Goal: Task Accomplishment & Management: Manage account settings

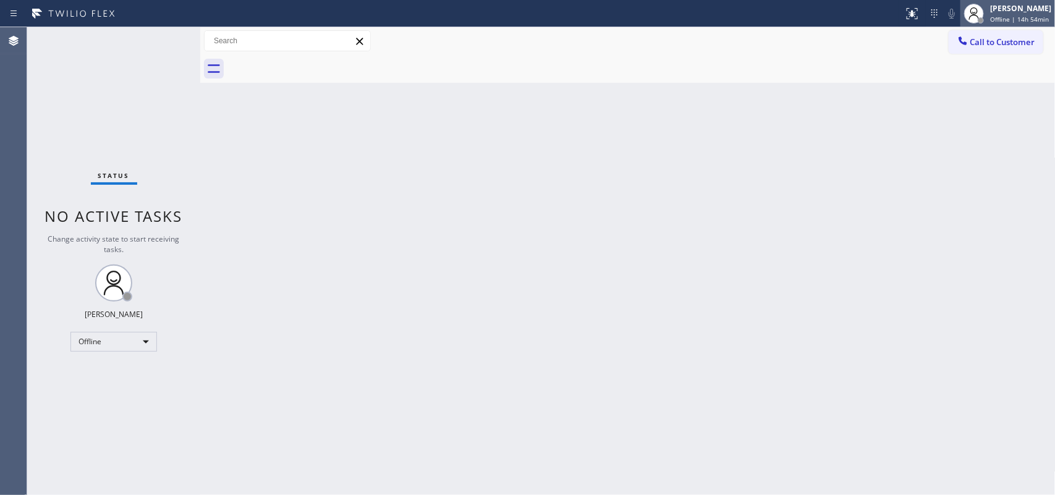
click at [1006, 15] on span "Offline | 14h 54min" at bounding box center [1019, 19] width 59 height 9
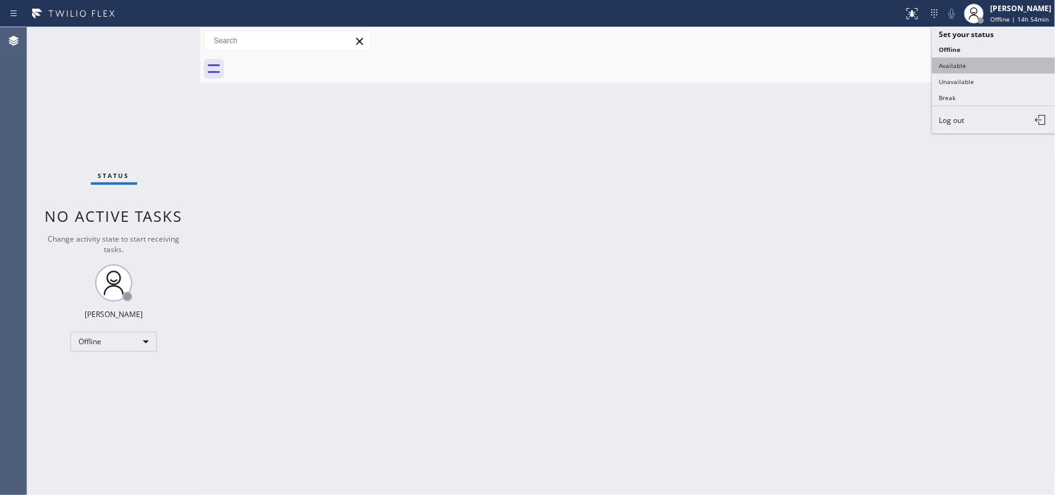
click at [982, 61] on button "Available" at bounding box center [994, 65] width 124 height 16
click at [982, 61] on div at bounding box center [641, 69] width 828 height 28
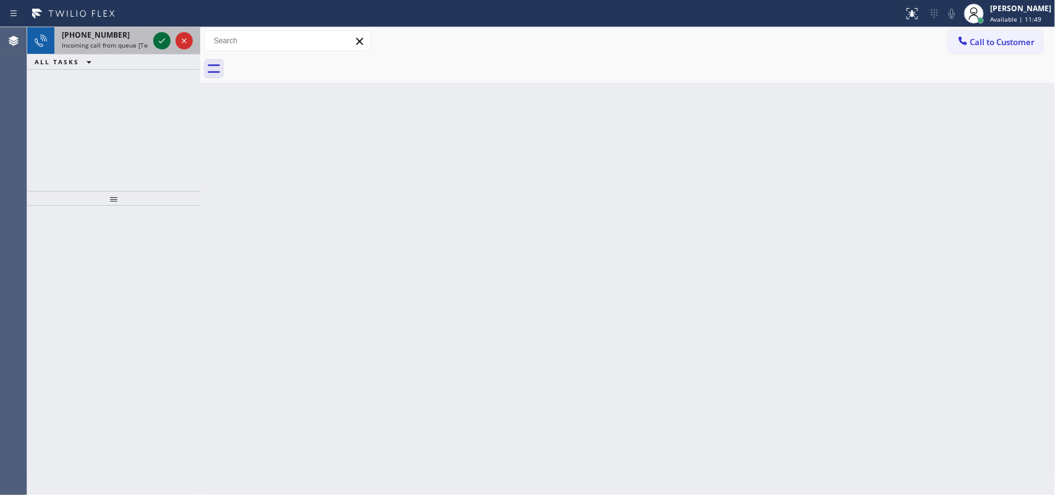
click at [162, 41] on icon at bounding box center [162, 40] width 6 height 5
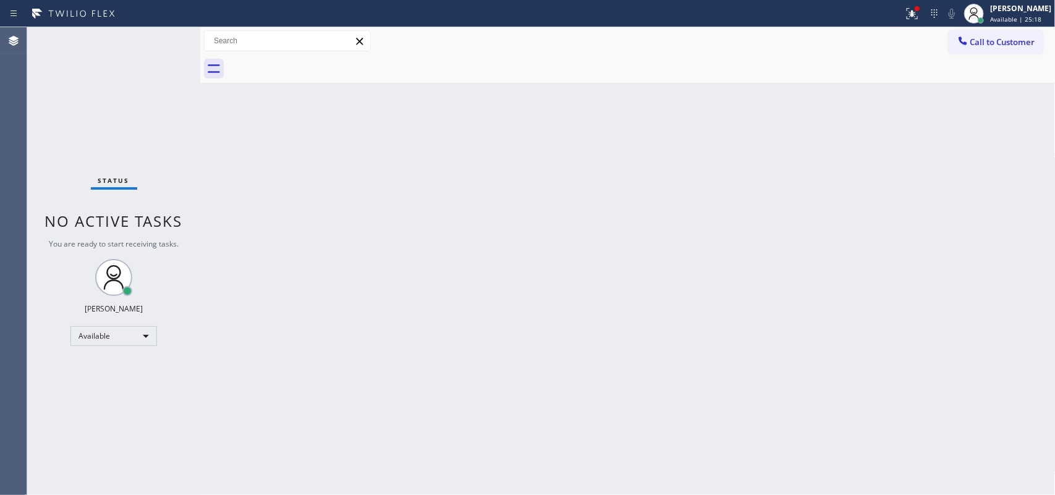
click at [332, 161] on div "Back to Dashboard Change Sender ID Customers Technicians Select a contact Outbo…" at bounding box center [627, 261] width 855 height 468
click at [159, 35] on div "Status No active tasks You are ready to start receiving tasks. Leah Cabrera Ava…" at bounding box center [113, 261] width 173 height 468
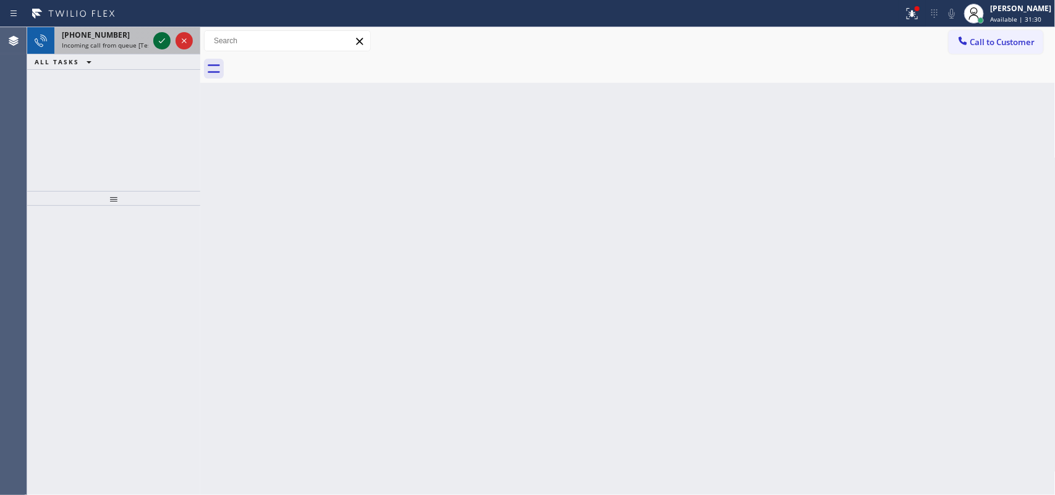
click at [153, 43] on div at bounding box center [161, 40] width 17 height 15
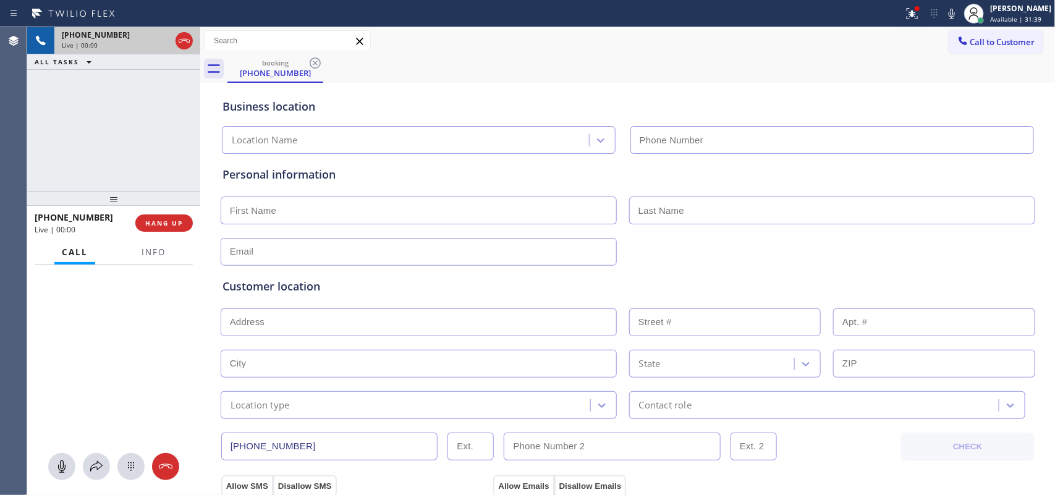
type input "(714) 844-0830"
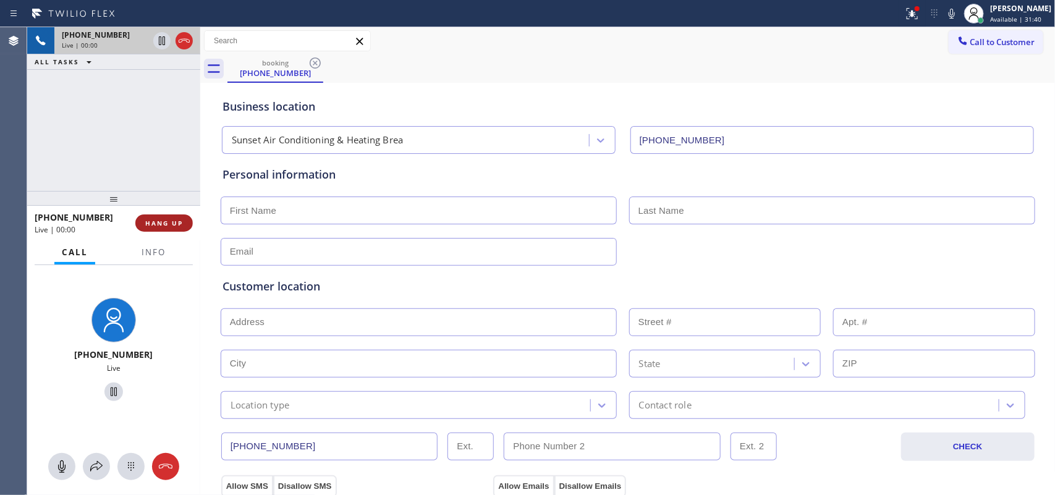
click at [175, 227] on button "HANG UP" at bounding box center [163, 222] width 57 height 17
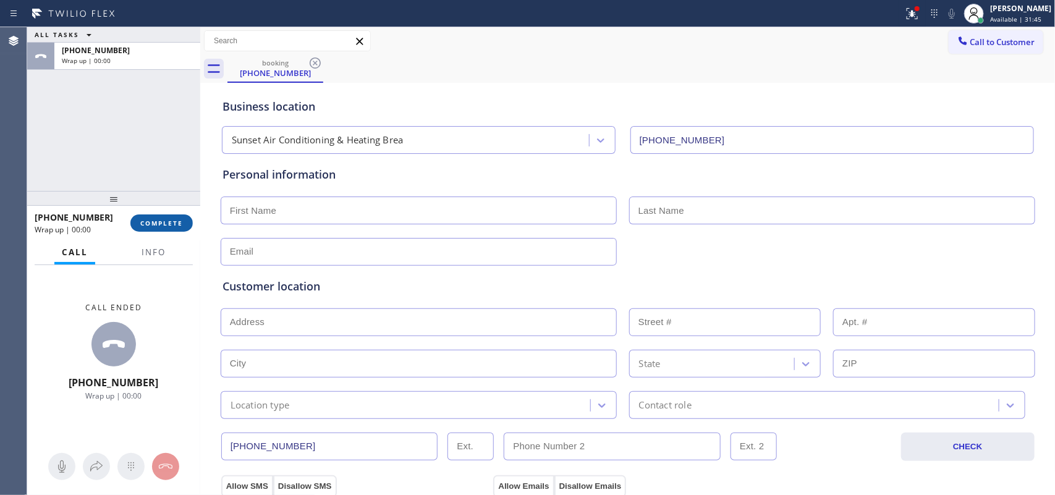
click at [170, 223] on span "COMPLETE" at bounding box center [161, 223] width 43 height 9
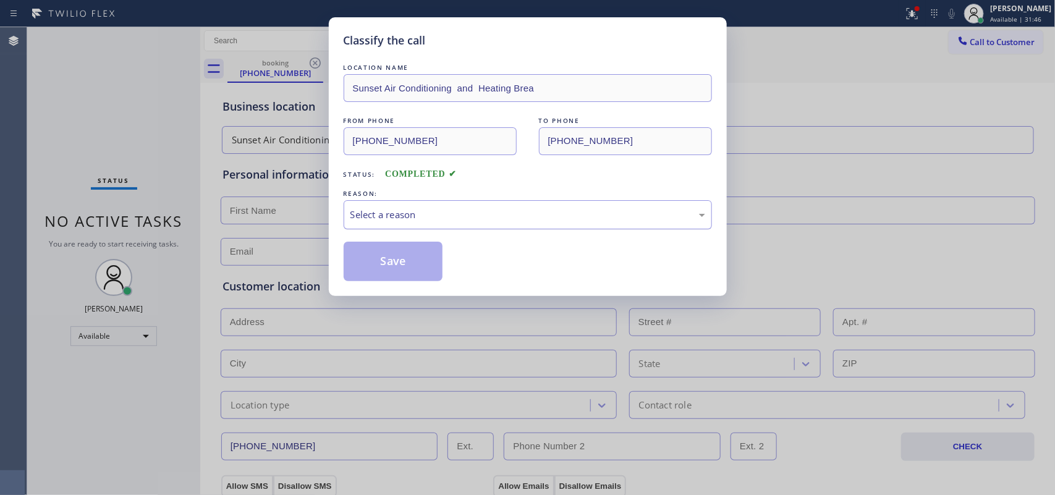
click at [420, 214] on div "Select a reason" at bounding box center [527, 215] width 355 height 14
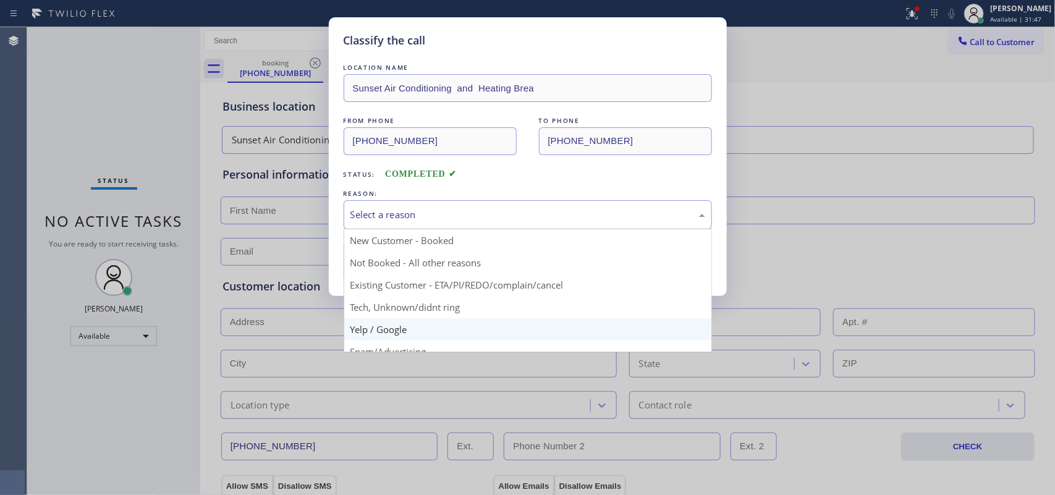
scroll to position [85, 0]
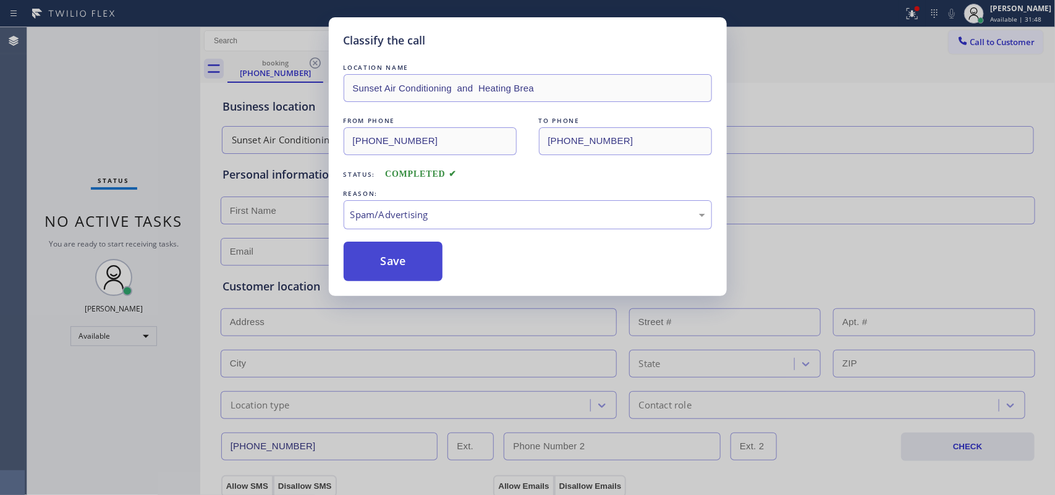
click at [411, 260] on button "Save" at bounding box center [394, 262] width 100 height 40
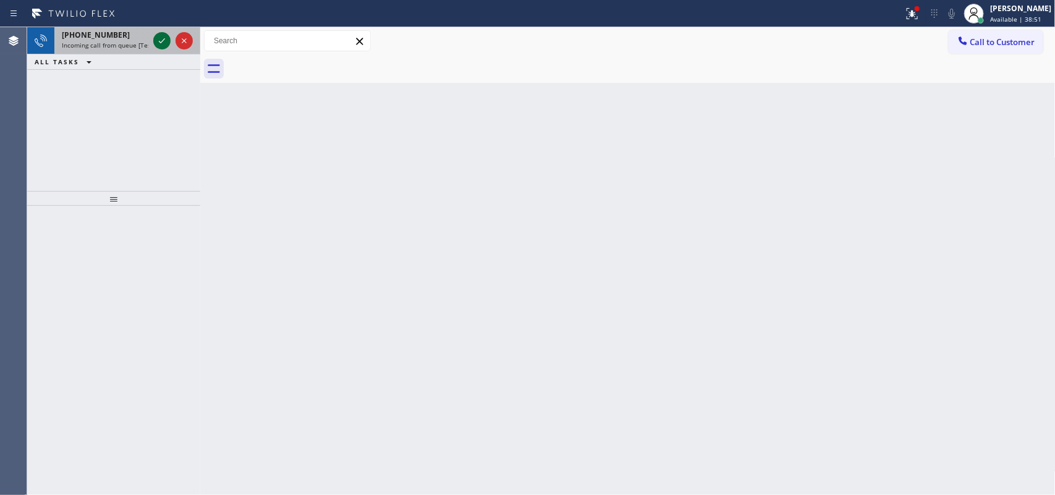
click at [159, 45] on icon at bounding box center [162, 40] width 15 height 15
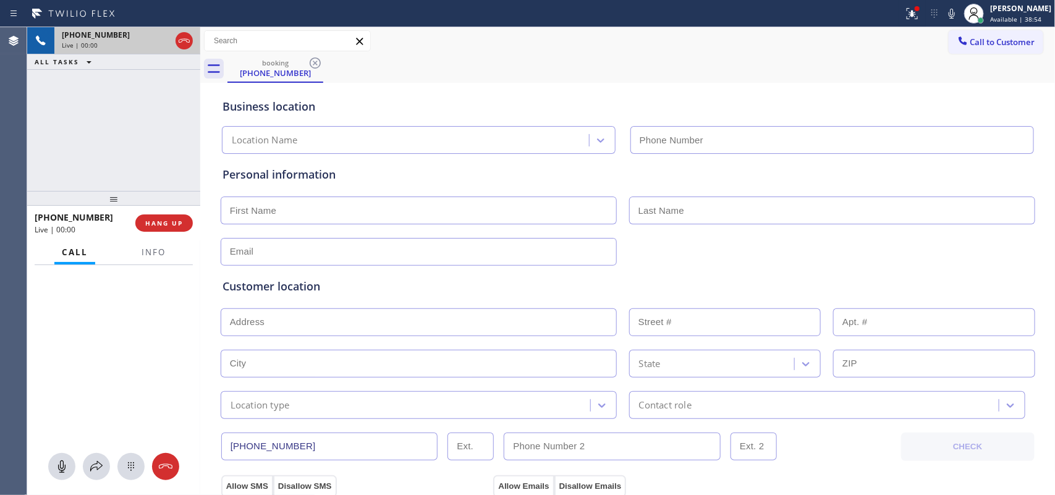
type input "(917) 935-4352"
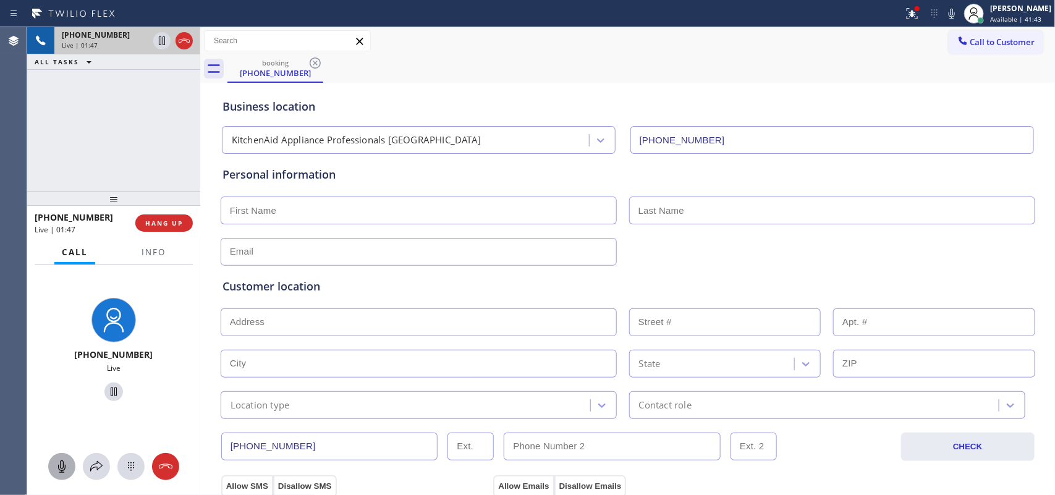
click at [66, 467] on icon at bounding box center [61, 466] width 15 height 15
click at [111, 388] on icon at bounding box center [113, 391] width 15 height 15
click at [62, 469] on icon at bounding box center [61, 466] width 7 height 12
click at [109, 392] on icon at bounding box center [113, 392] width 9 height 9
click at [517, 213] on input "text" at bounding box center [419, 211] width 396 height 28
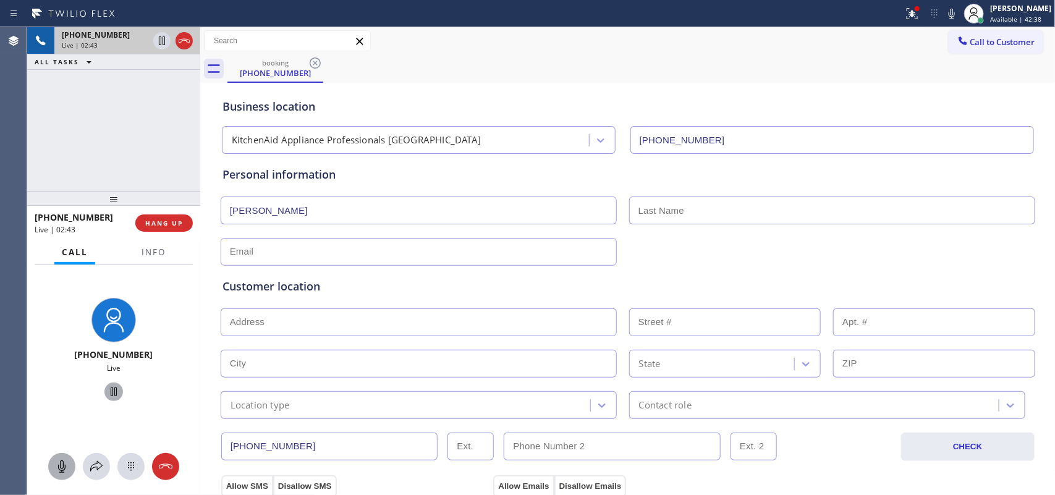
type input "Jim"
click at [799, 206] on input "text" at bounding box center [832, 211] width 406 height 28
type input "K"
type input "Nalls"
click at [269, 257] on input "text" at bounding box center [419, 252] width 396 height 28
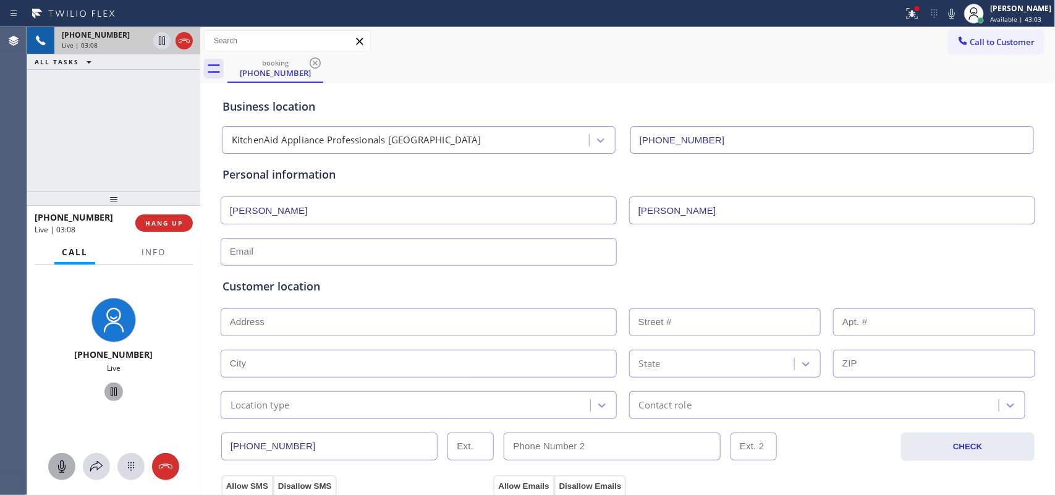
paste input "nallsjim@gmail.com"
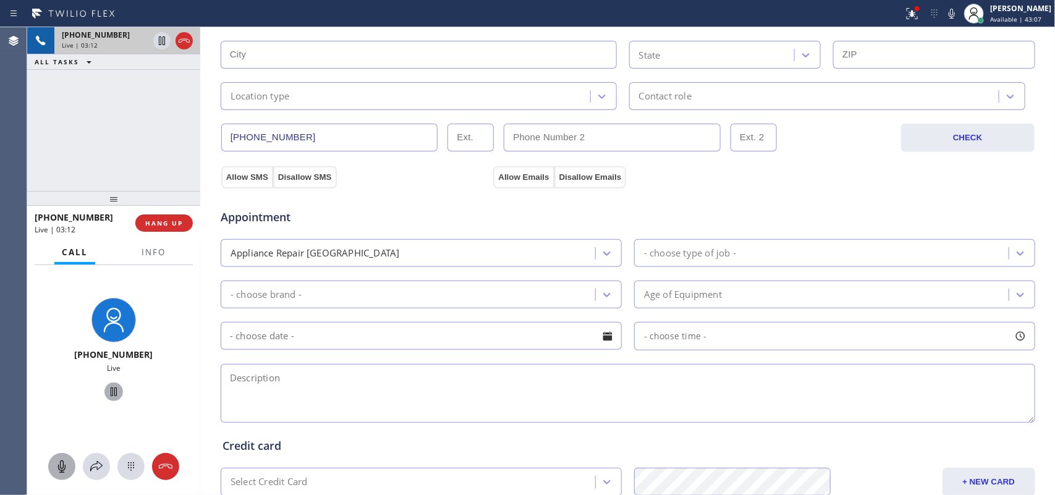
scroll to position [77, 0]
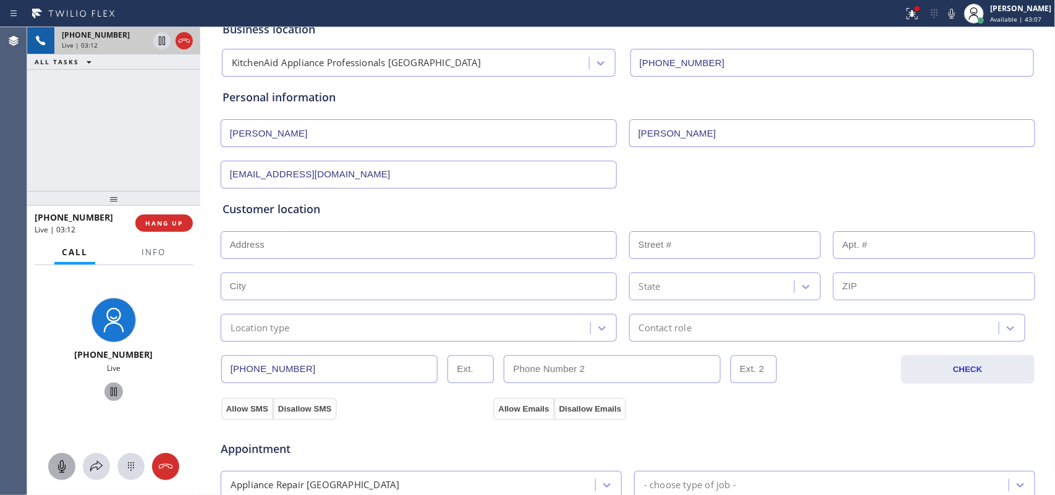
type input "nallsjim@gmail.com"
click at [340, 248] on input "text" at bounding box center [419, 245] width 396 height 28
paste input "1485 San Pablo DrSan Marcos, CA 92078,"
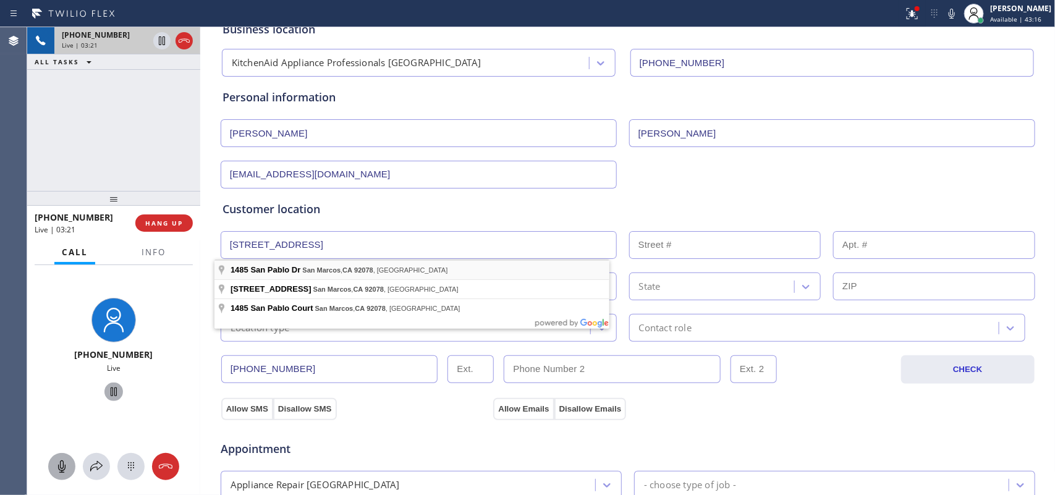
type input "1485 San Pablo Dr"
type input "1485"
type input "San Marcos"
type input "92078"
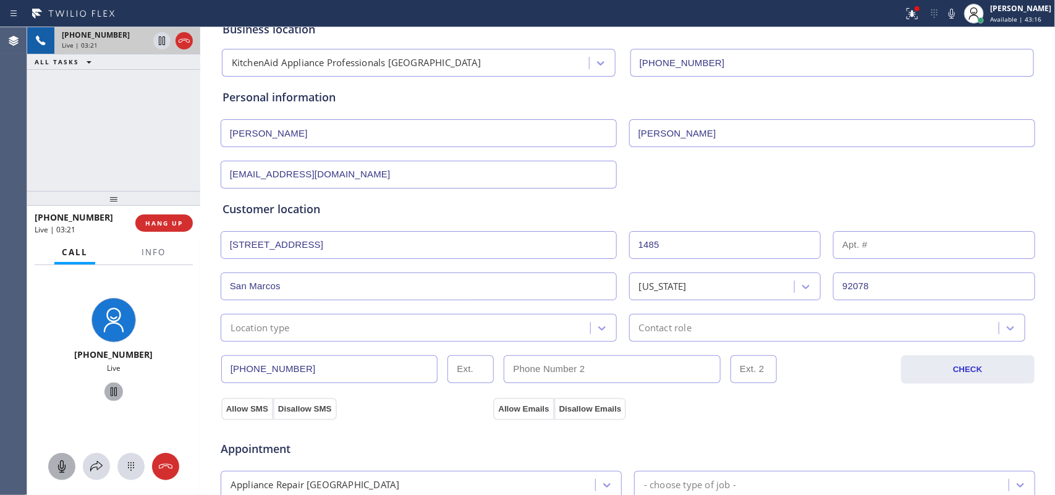
click at [367, 267] on div "Customer location >> ADD NEW ADDRESS << + NEW ADDRESS 1485 San Pablo Dr 1485 Sa…" at bounding box center [628, 271] width 811 height 141
click at [161, 82] on icon at bounding box center [162, 83] width 15 height 15
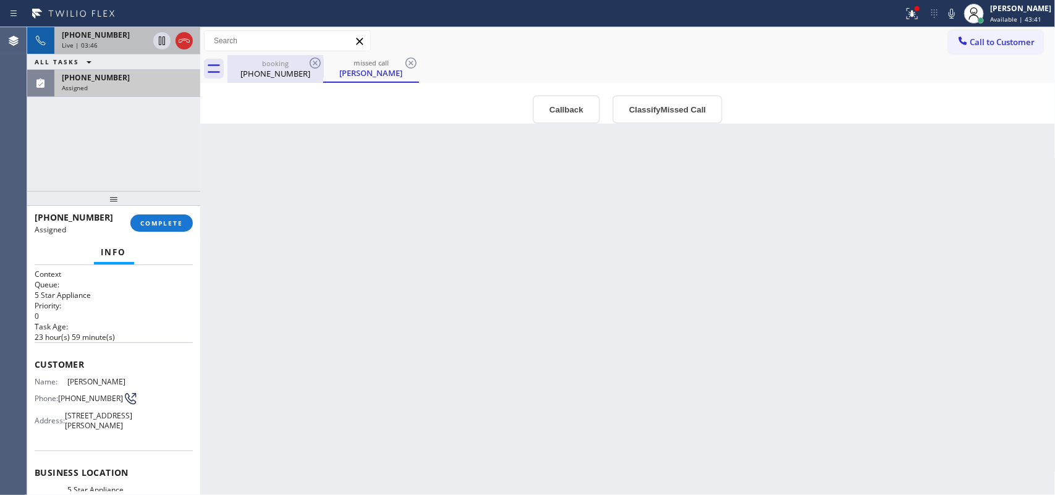
click at [253, 67] on div "booking" at bounding box center [275, 63] width 93 height 9
click at [253, 68] on div "(805) 680-3004" at bounding box center [275, 73] width 93 height 11
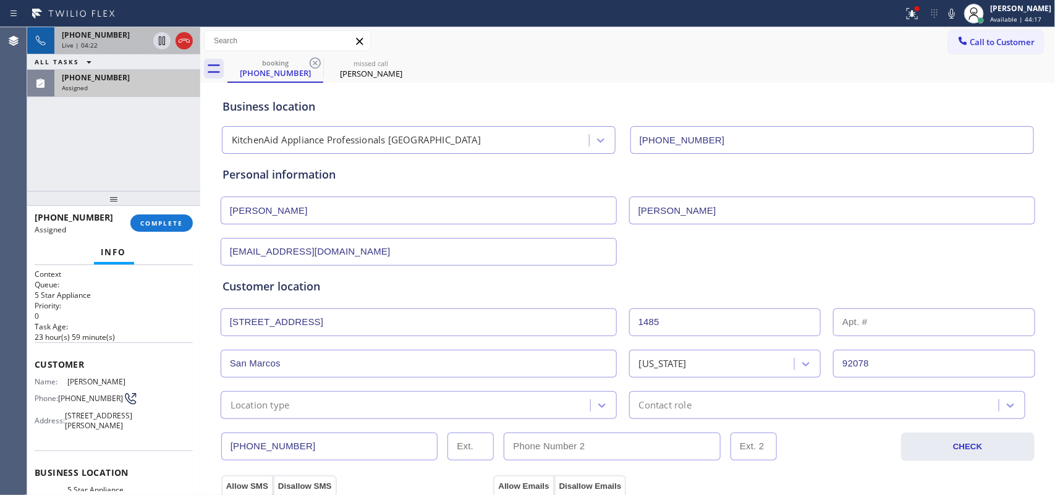
click at [99, 175] on div "+18056803004 Live | 04:22 ALL TASKS ALL TASKS ACTIVE TASKS TASKS IN WRAP UP (31…" at bounding box center [113, 109] width 173 height 164
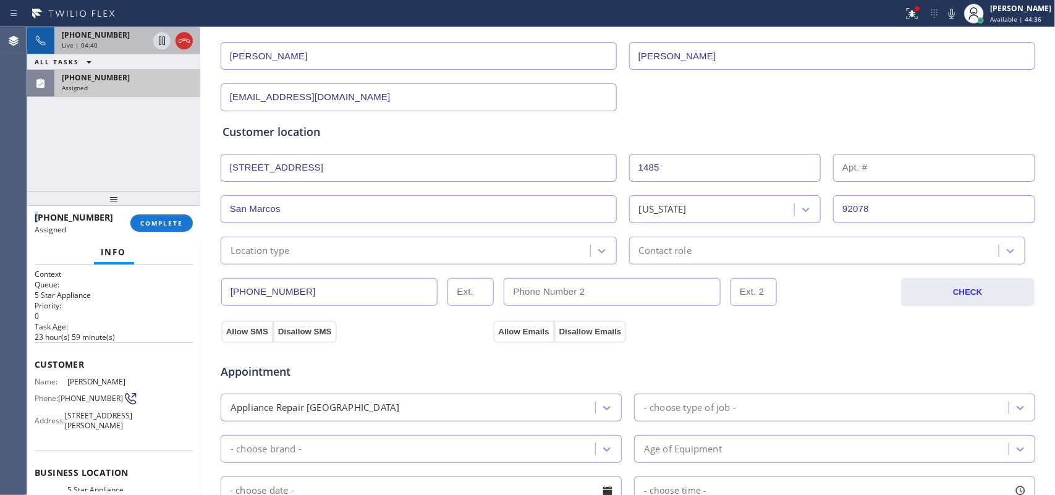
scroll to position [232, 0]
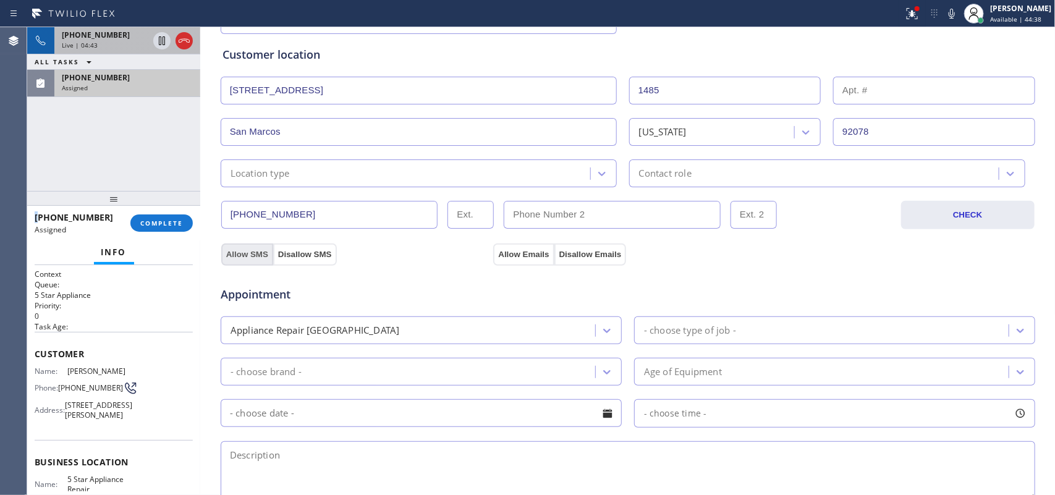
click at [246, 257] on button "Allow SMS" at bounding box center [247, 255] width 52 height 22
click at [499, 252] on button "Allow Emails" at bounding box center [523, 255] width 61 height 22
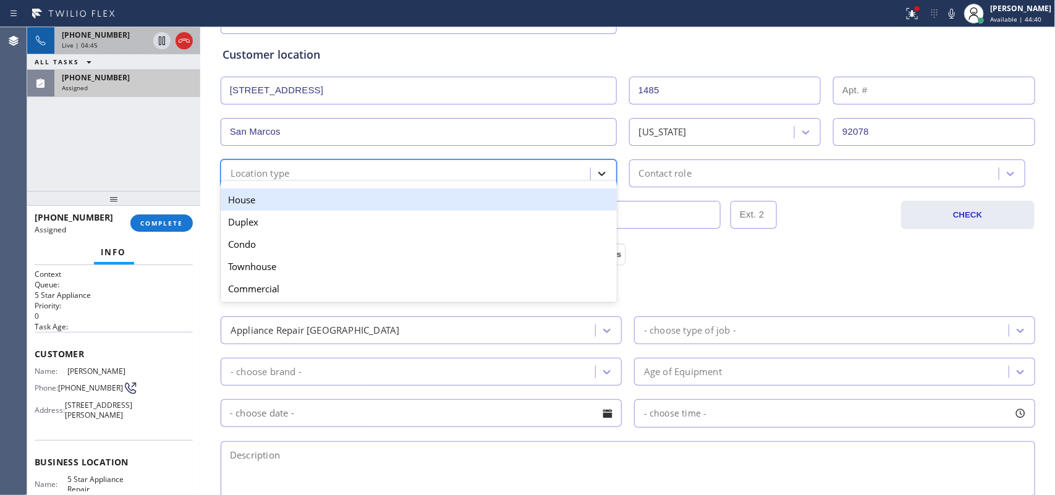
click at [603, 172] on div at bounding box center [602, 174] width 22 height 22
click at [542, 201] on div "House" at bounding box center [419, 200] width 396 height 22
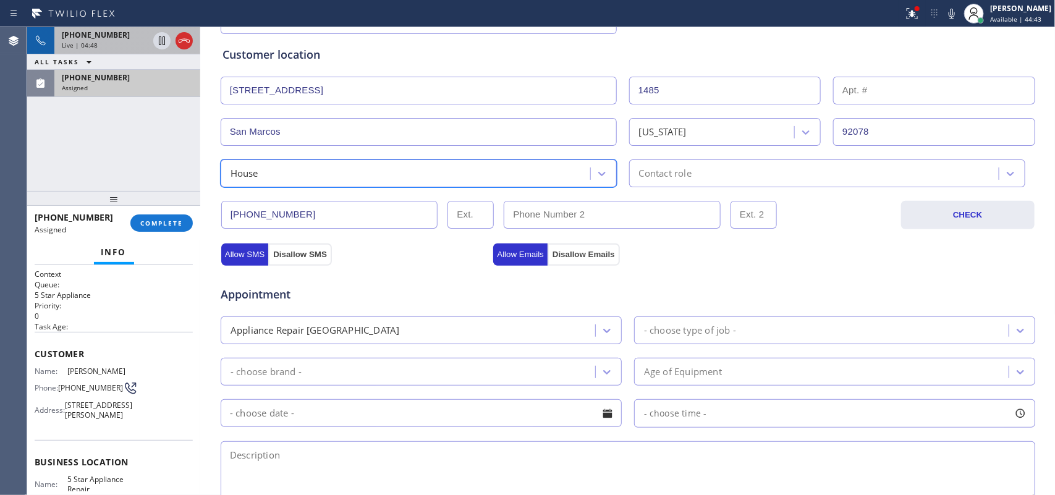
click at [682, 171] on div "Contact role" at bounding box center [665, 173] width 53 height 14
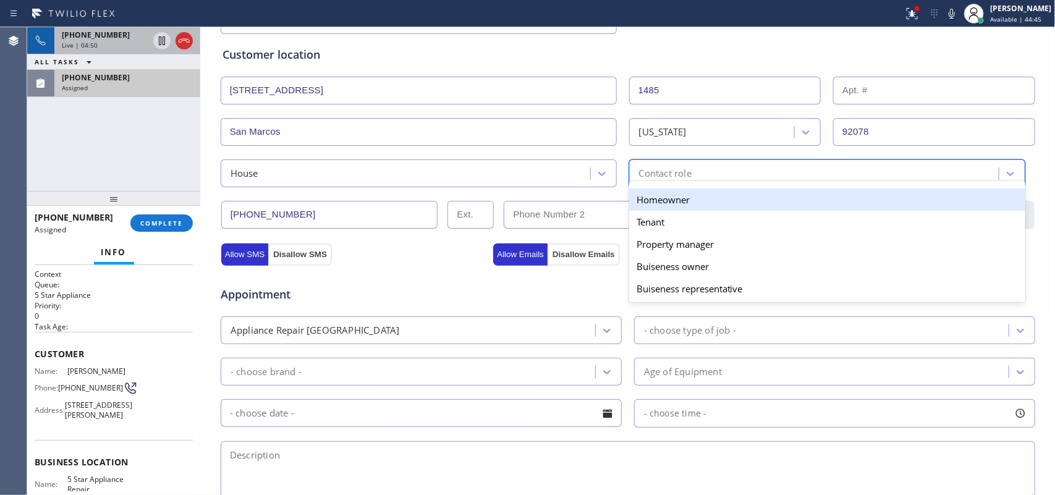
click at [700, 208] on div "Homeowner" at bounding box center [827, 200] width 396 height 22
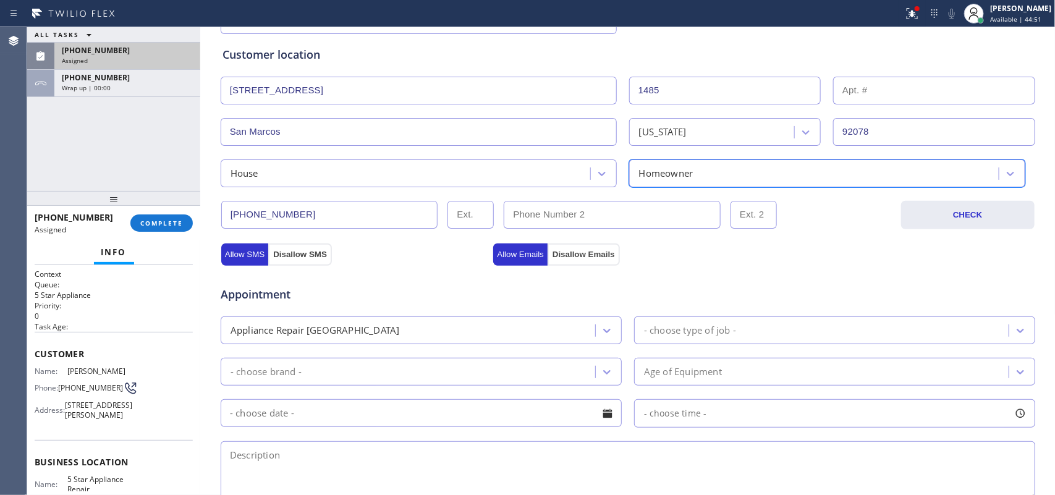
scroll to position [0, 0]
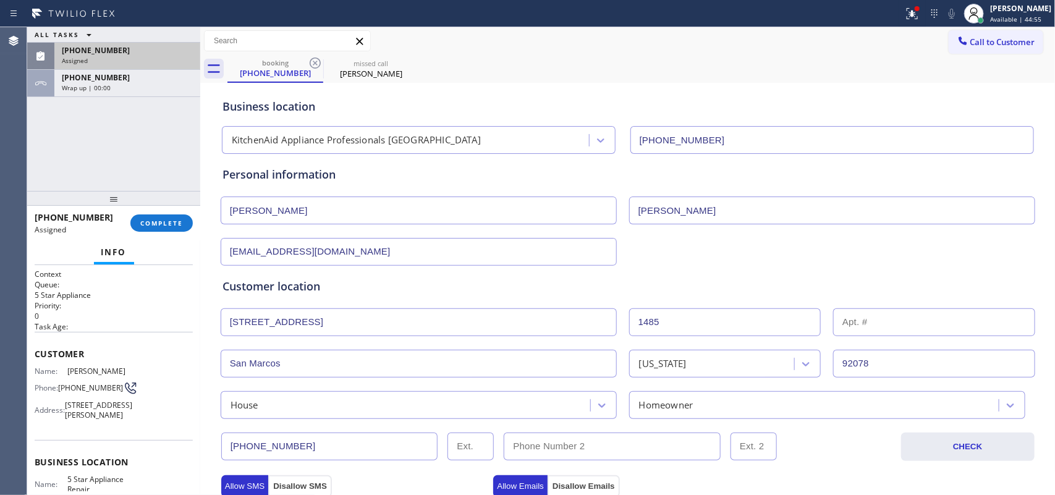
click at [78, 172] on div "ALL TASKS ALL TASKS ACTIVE TASKS TASKS IN WRAP UP (310) 467-3908 Assigned +1805…" at bounding box center [113, 109] width 173 height 164
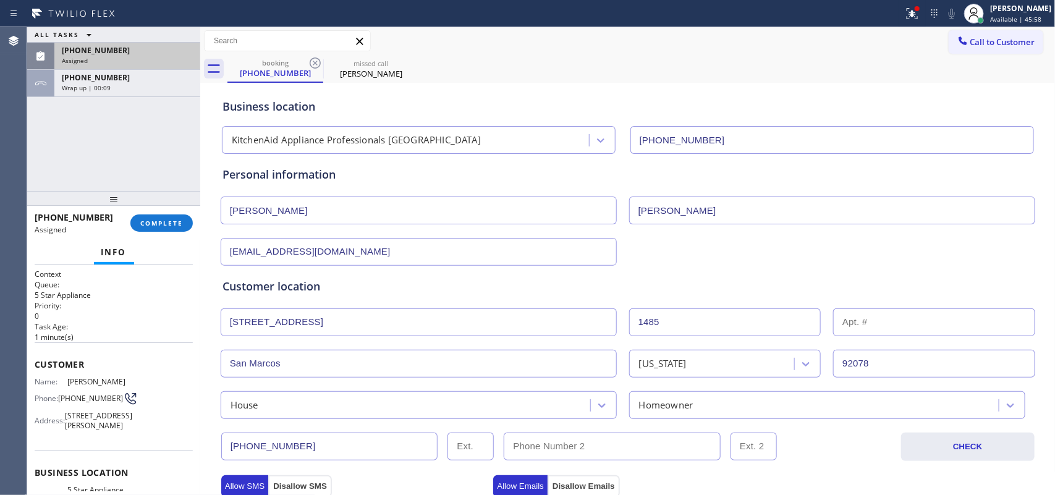
click at [72, 140] on div "ALL TASKS ALL TASKS ACTIVE TASKS TASKS IN WRAP UP (310) 467-3908 Assigned +1805…" at bounding box center [113, 109] width 173 height 164
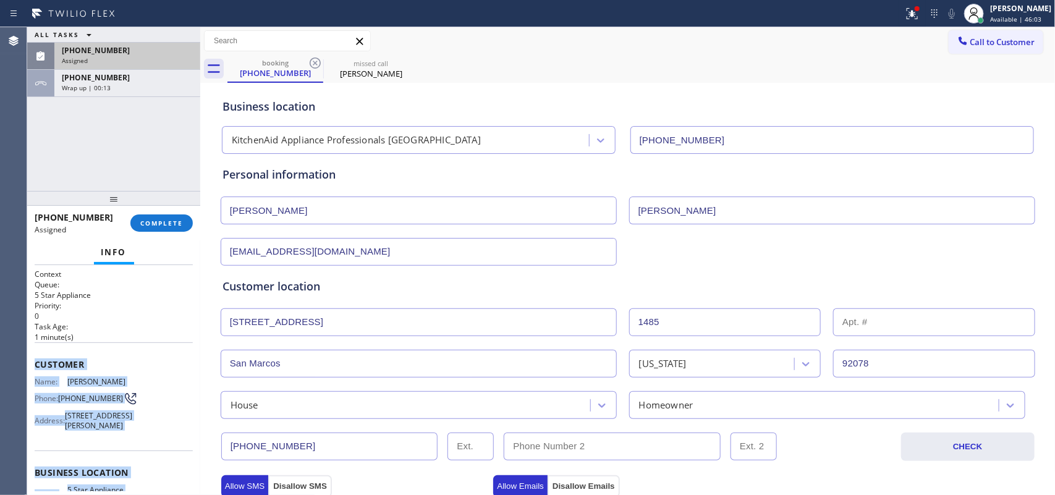
drag, startPoint x: 138, startPoint y: 381, endPoint x: 35, endPoint y: 362, distance: 104.9
click at [35, 362] on div "Context Queue: 5 Star Appliance Priority: 0 Task Age: 1 minute(s) Customer Name…" at bounding box center [114, 458] width 158 height 379
click at [35, 362] on span "Customer" at bounding box center [114, 364] width 158 height 12
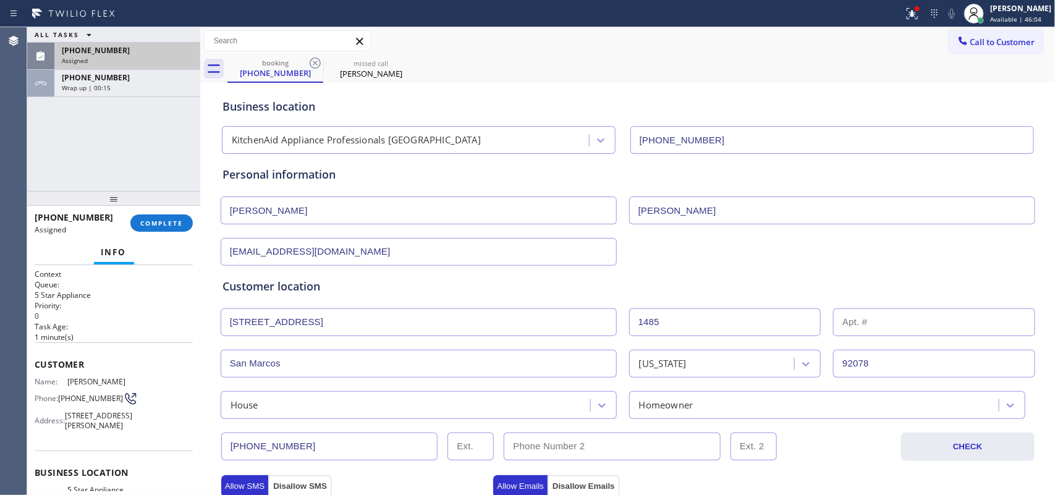
scroll to position [155, 0]
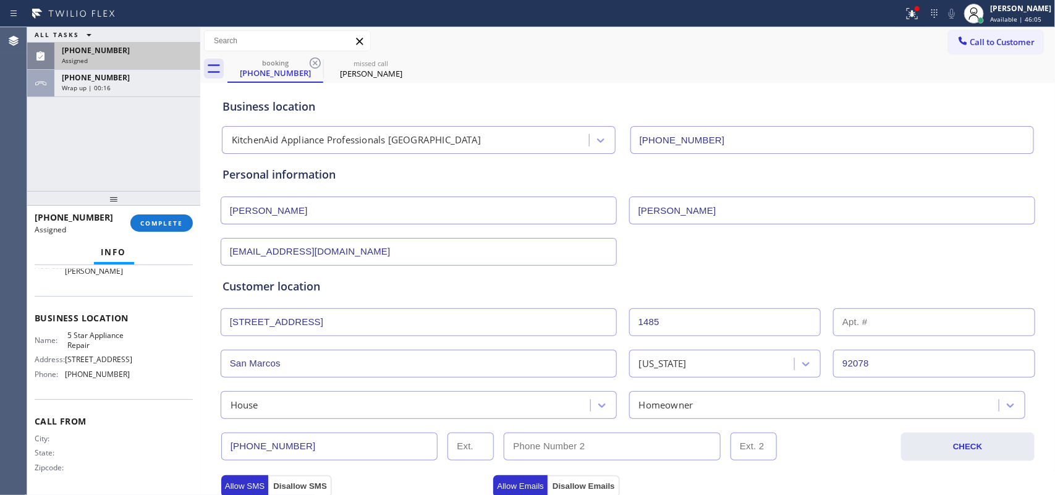
click at [130, 384] on div "Name: 5 Star Appliance Repair Address: 510 Foothill Rd Phone: (855) 731-4952" at bounding box center [114, 357] width 158 height 53
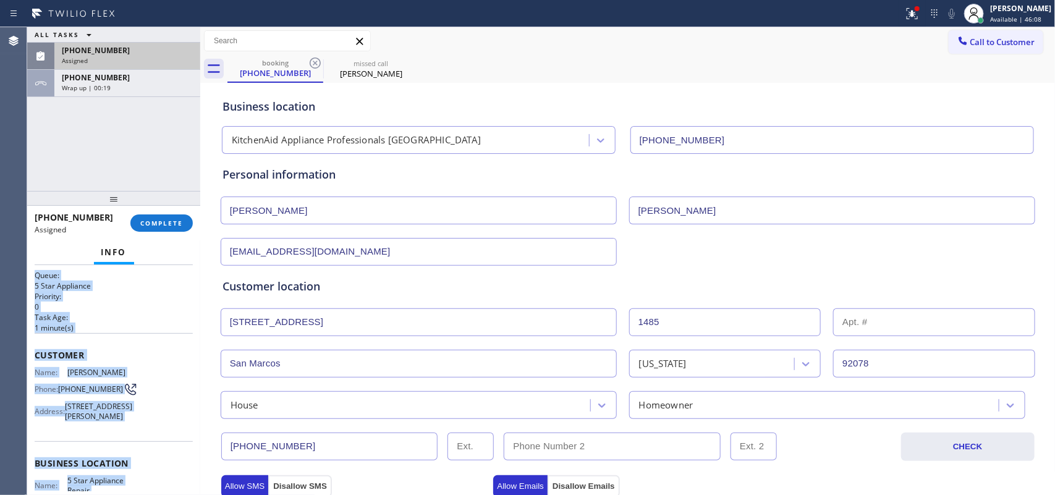
scroll to position [0, 0]
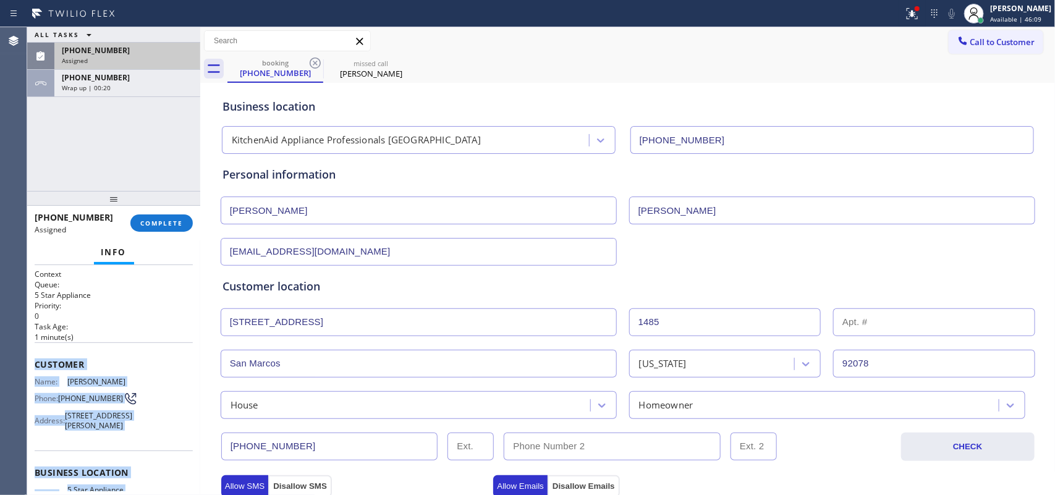
drag, startPoint x: 127, startPoint y: 396, endPoint x: 35, endPoint y: 357, distance: 99.2
click at [35, 357] on div "Context Queue: 5 Star Appliance Priority: 0 Task Age: 1 minute(s) Customer Name…" at bounding box center [114, 458] width 158 height 379
copy div "Customer Name: Sylvia Rbineau Phone: (310) 467-3908 Address: 935 Georgina Ave, …"
click at [155, 220] on span "COMPLETE" at bounding box center [161, 223] width 43 height 9
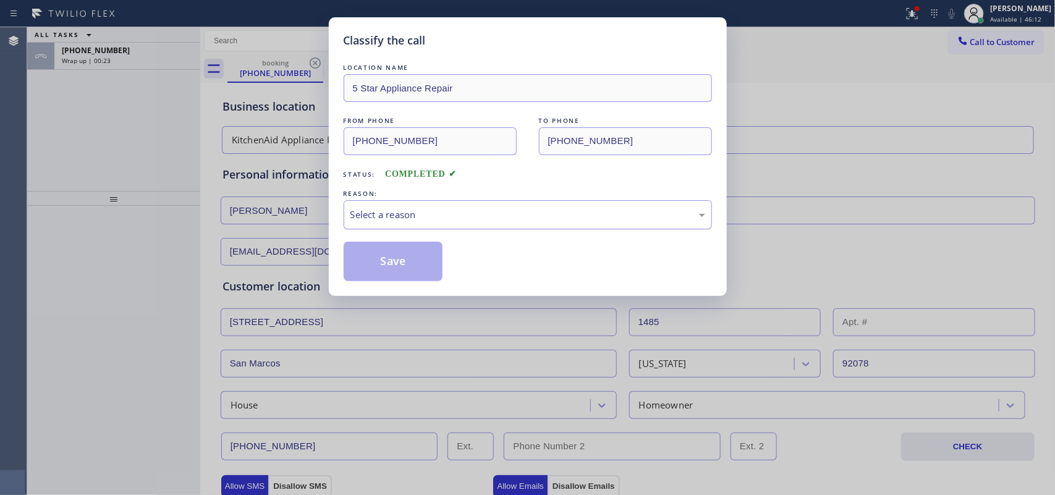
click at [415, 220] on div "Select a reason" at bounding box center [527, 215] width 355 height 14
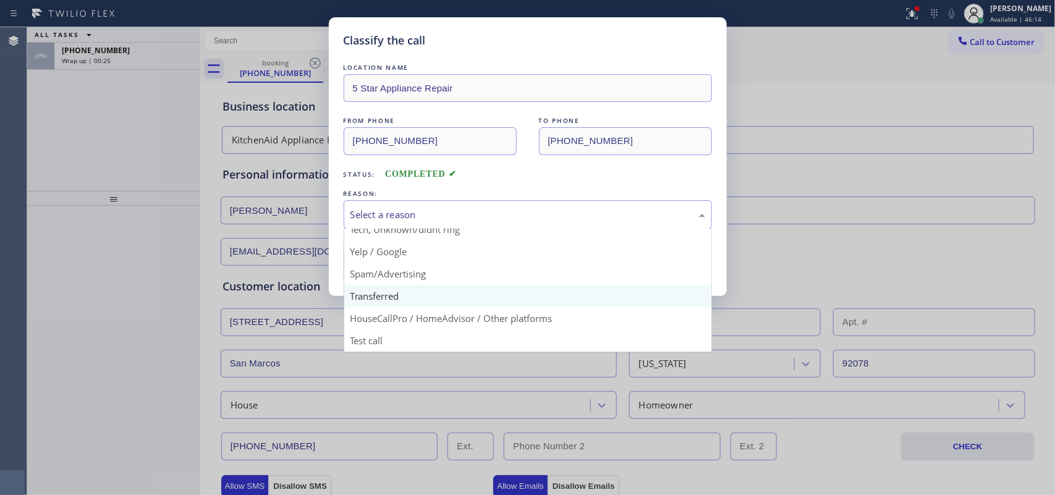
scroll to position [7, 0]
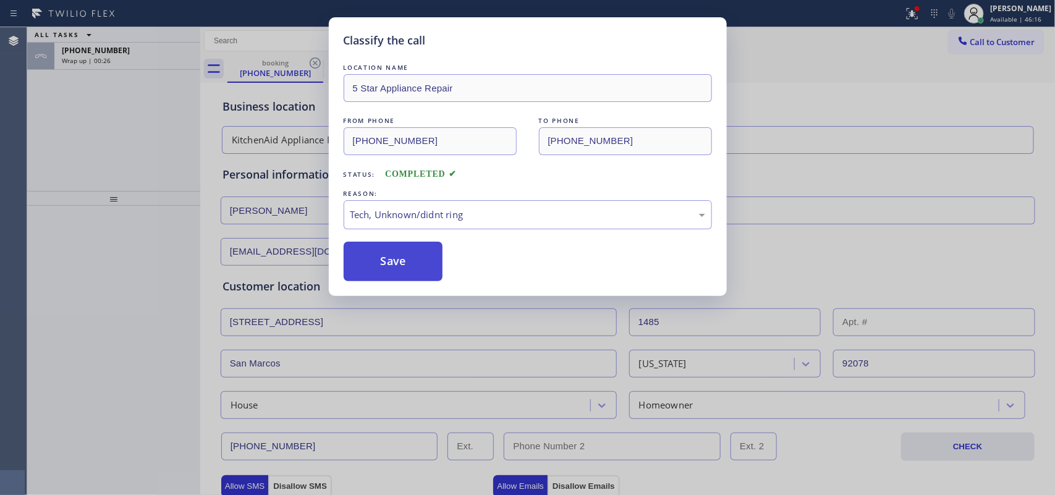
click at [410, 266] on button "Save" at bounding box center [394, 262] width 100 height 40
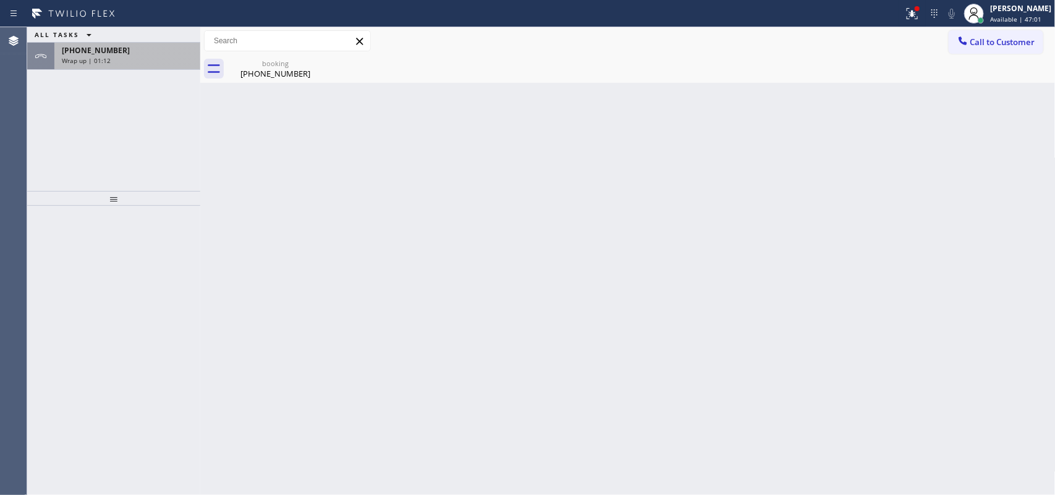
click at [129, 65] on div "+18056803004 Wrap up | 01:12" at bounding box center [124, 56] width 141 height 27
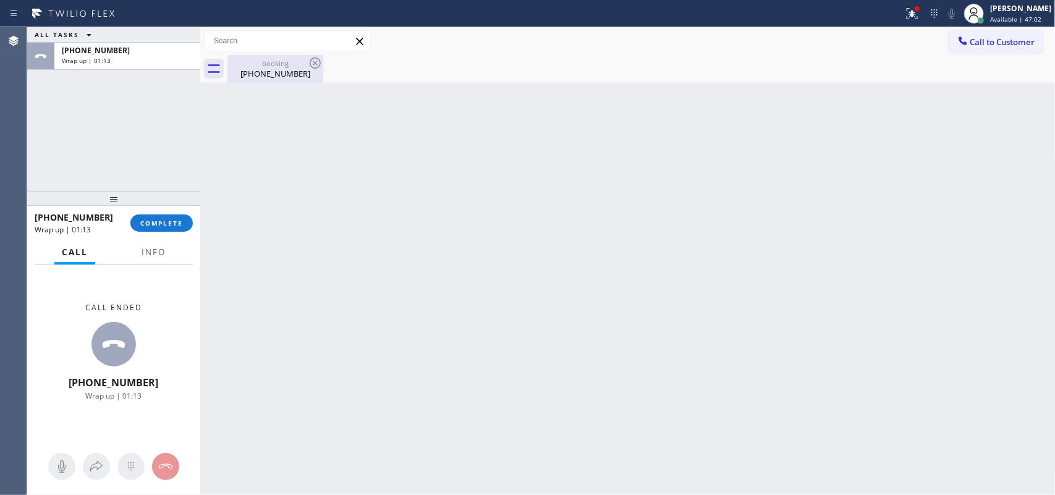
click at [279, 73] on div "(805) 680-3004" at bounding box center [275, 73] width 93 height 11
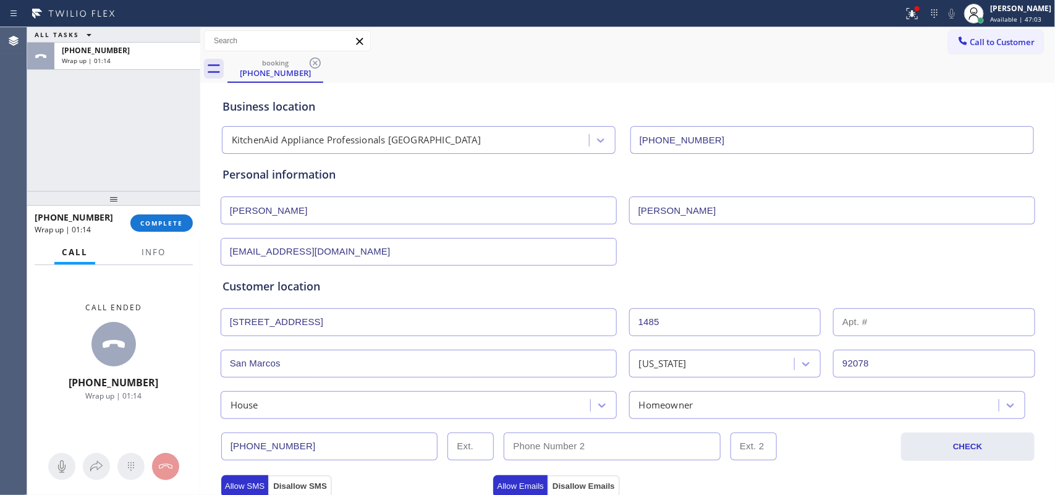
scroll to position [309, 0]
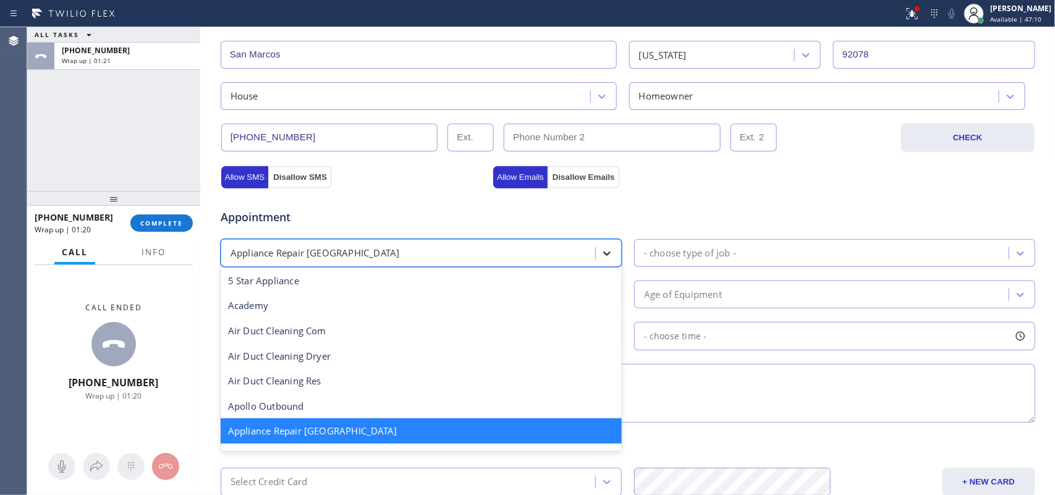
click at [606, 257] on icon at bounding box center [607, 253] width 12 height 12
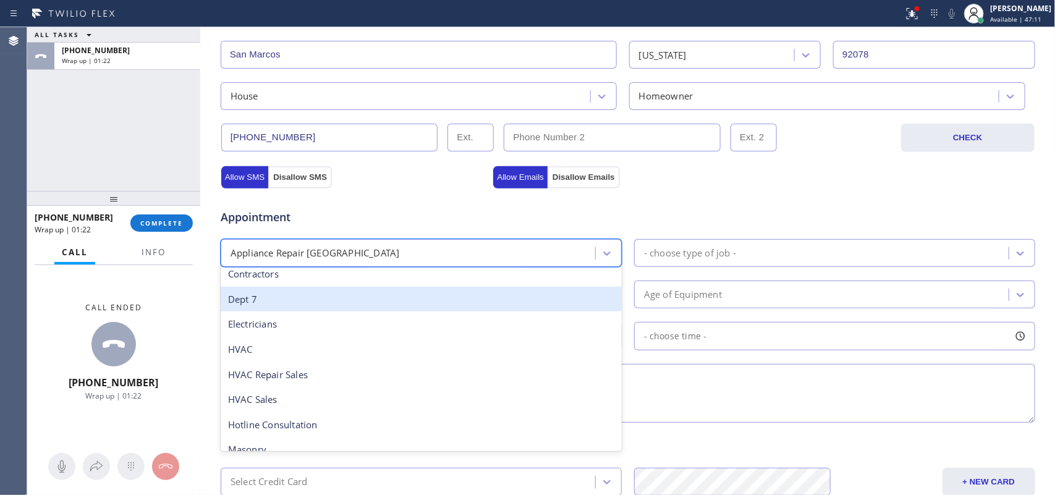
scroll to position [155, 0]
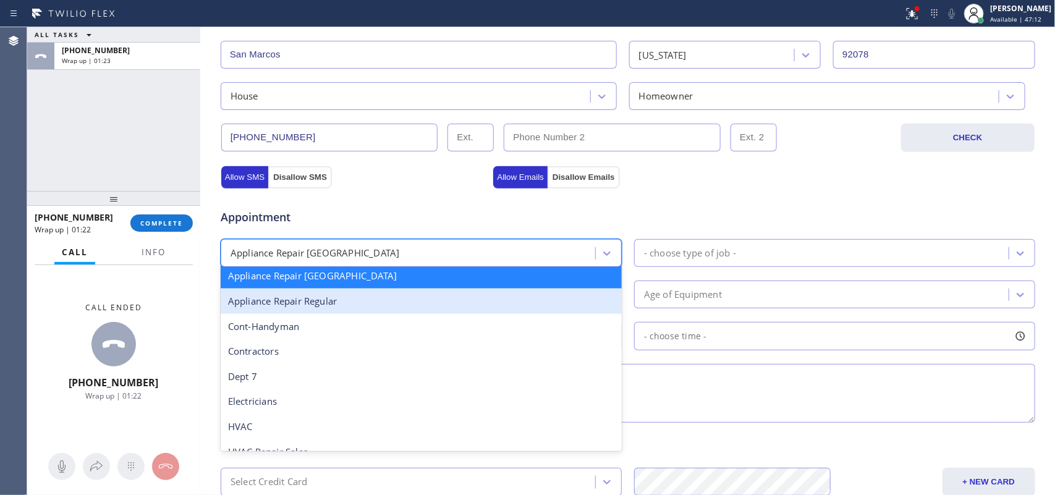
click at [520, 302] on div "Appliance Repair Regular" at bounding box center [421, 301] width 401 height 25
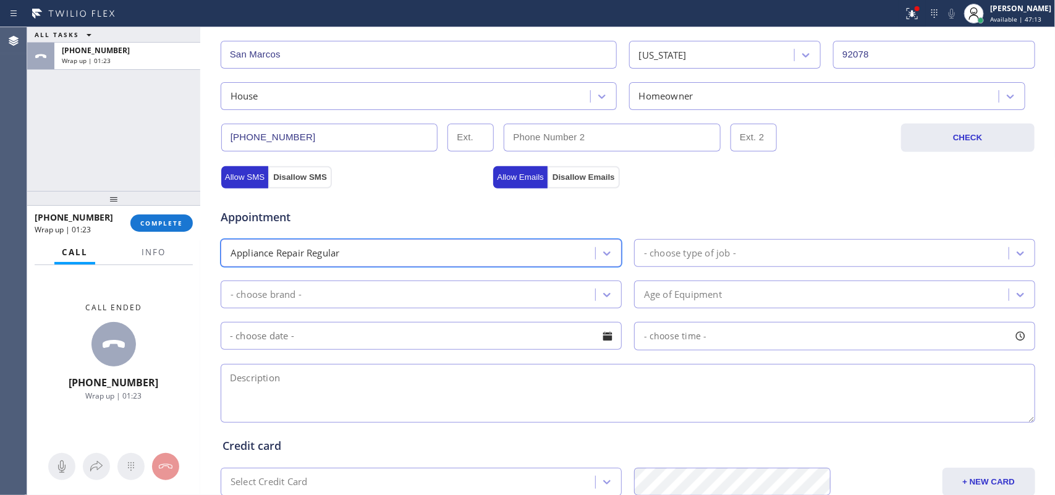
click at [734, 260] on div "- choose type of job -" at bounding box center [823, 253] width 371 height 22
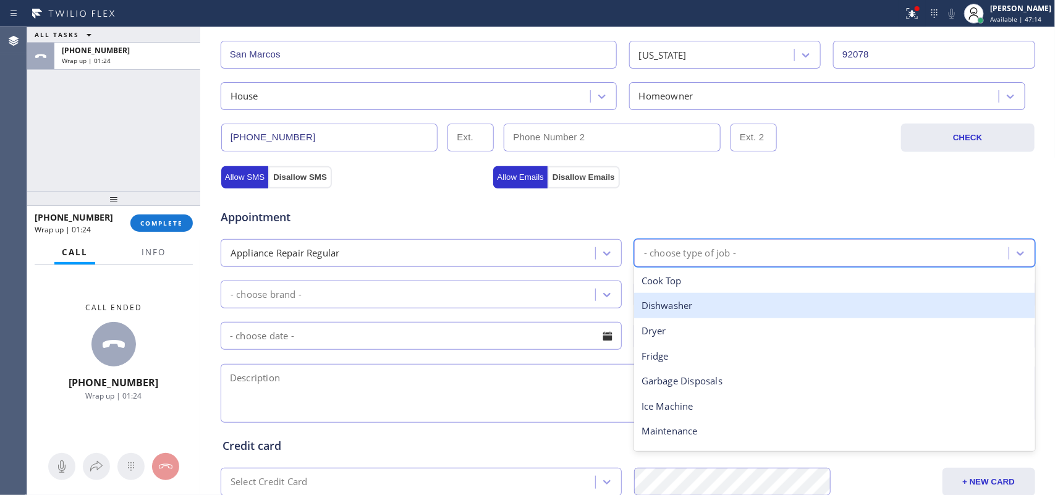
click at [730, 299] on div "Dishwasher" at bounding box center [834, 305] width 401 height 25
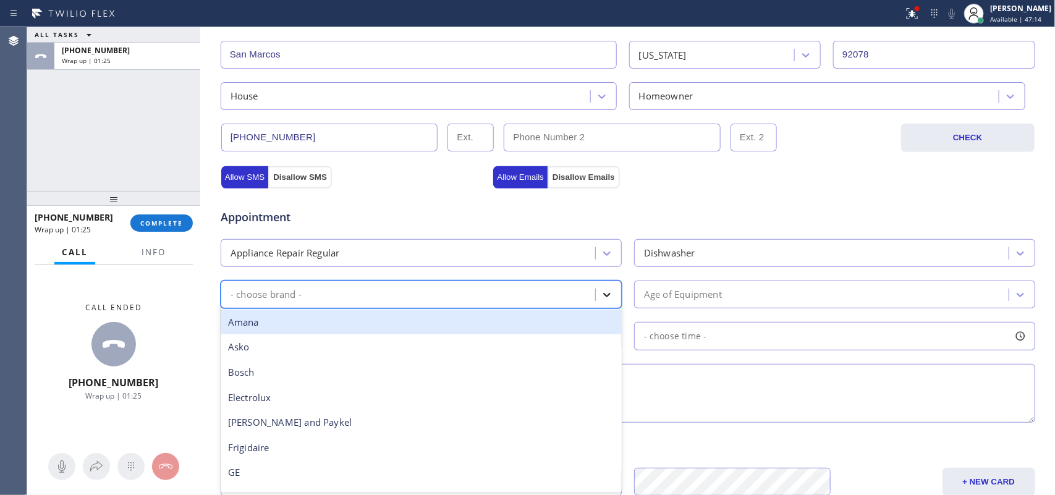
click at [600, 285] on div at bounding box center [607, 295] width 22 height 22
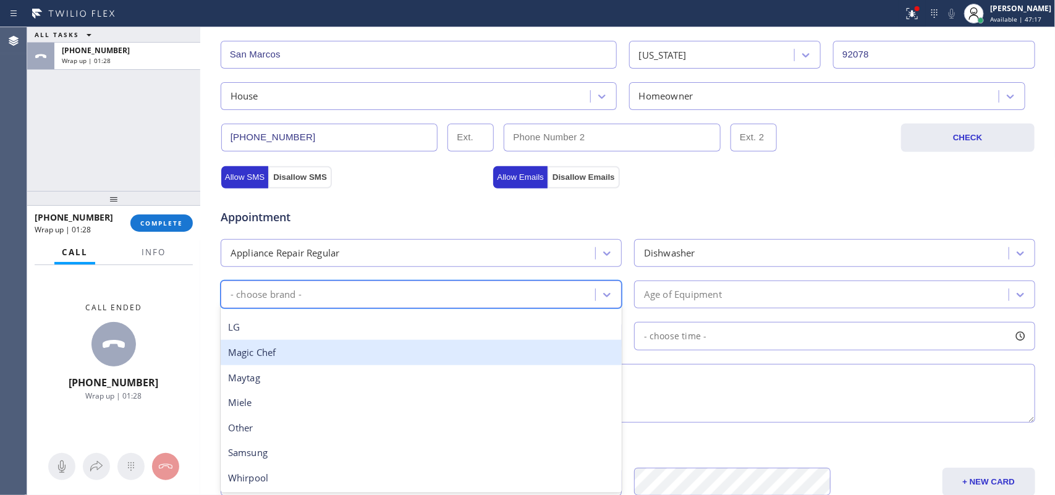
scroll to position [116, 0]
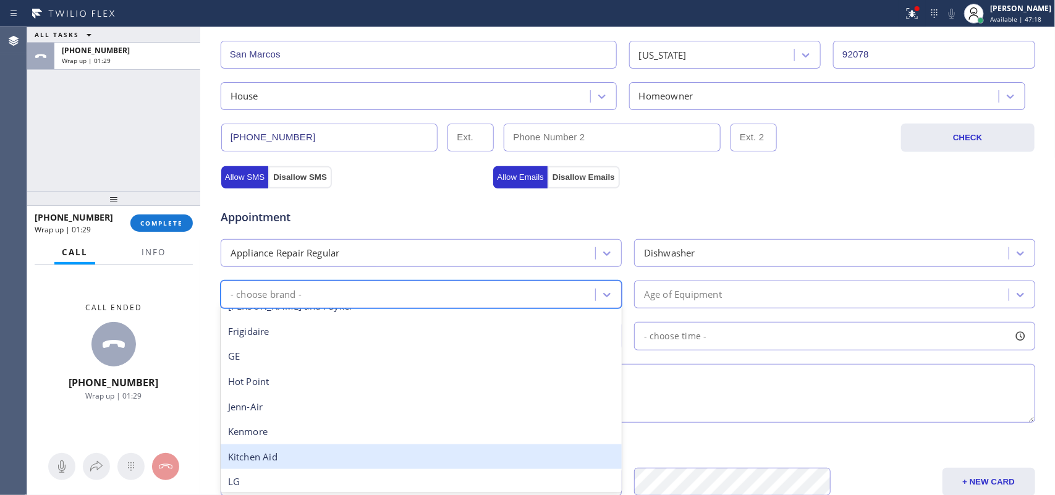
click at [367, 454] on div "Kitchen Aid" at bounding box center [421, 456] width 401 height 25
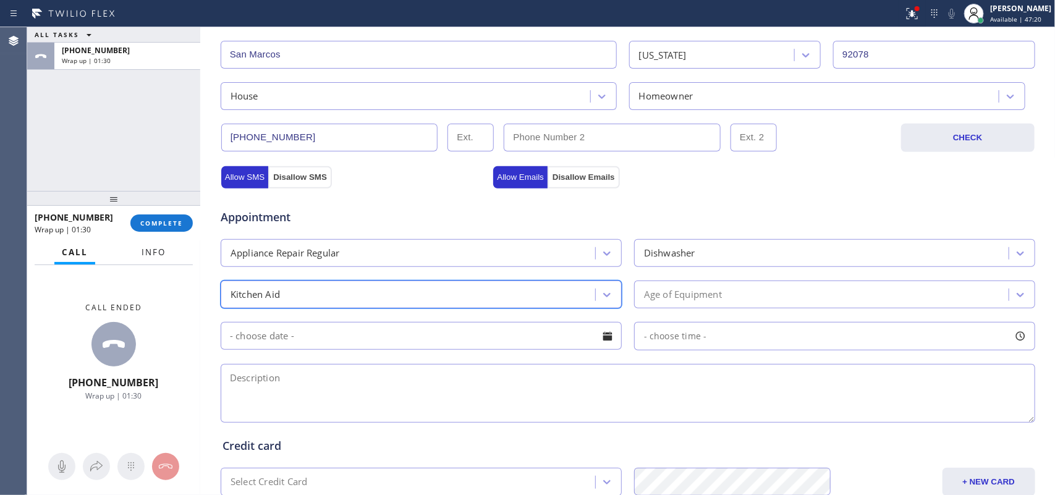
click at [155, 255] on span "Info" at bounding box center [154, 252] width 24 height 11
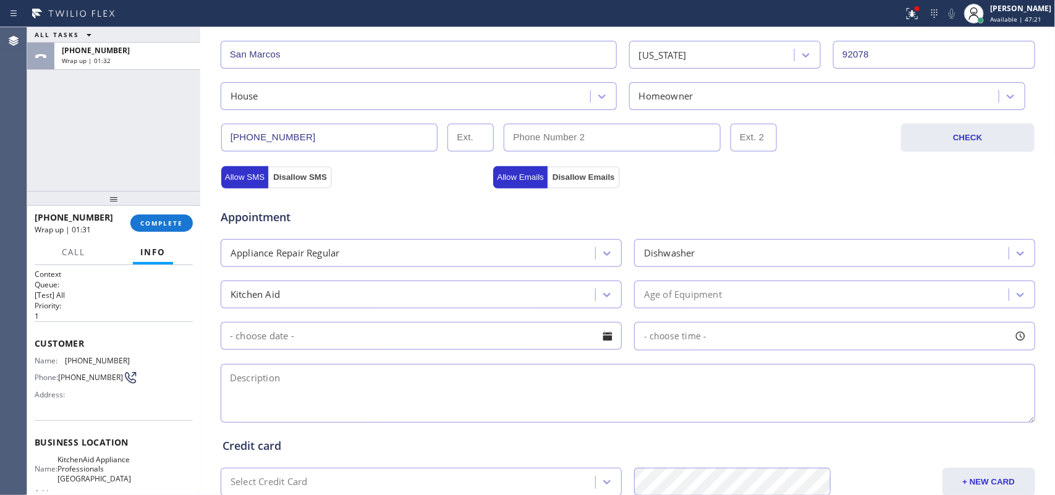
scroll to position [146, 0]
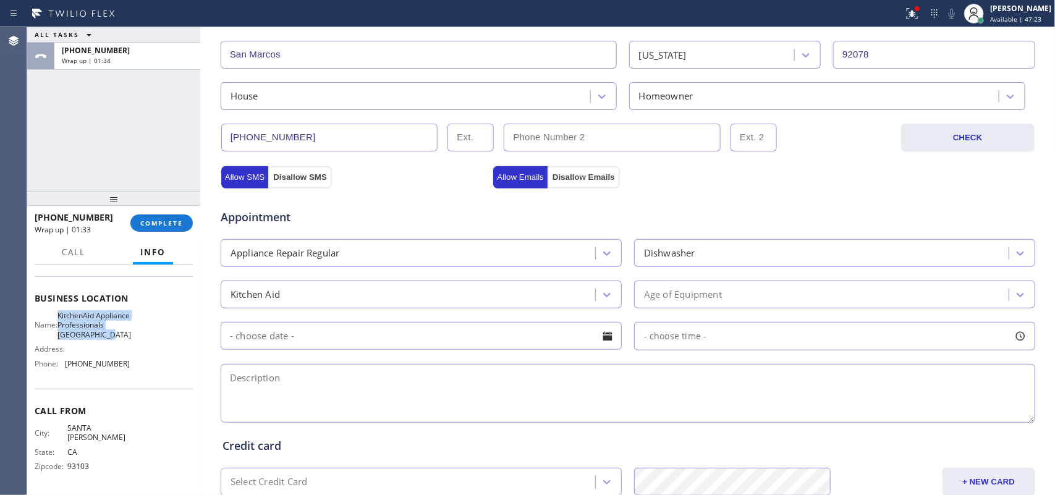
drag, startPoint x: 125, startPoint y: 344, endPoint x: 64, endPoint y: 312, distance: 69.7
click at [64, 312] on div "Name: KitchenAid Appliance Professionals New Hyde Park Address: Phone: (917) 93…" at bounding box center [114, 342] width 158 height 62
copy span "KitchenAid Appliance Professionals New Hyde Park"
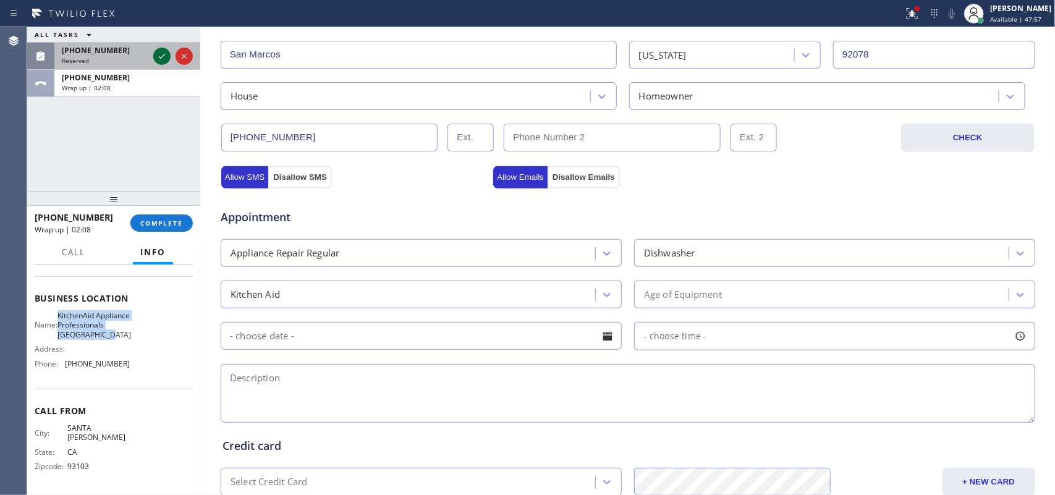
click at [158, 56] on icon at bounding box center [162, 56] width 15 height 15
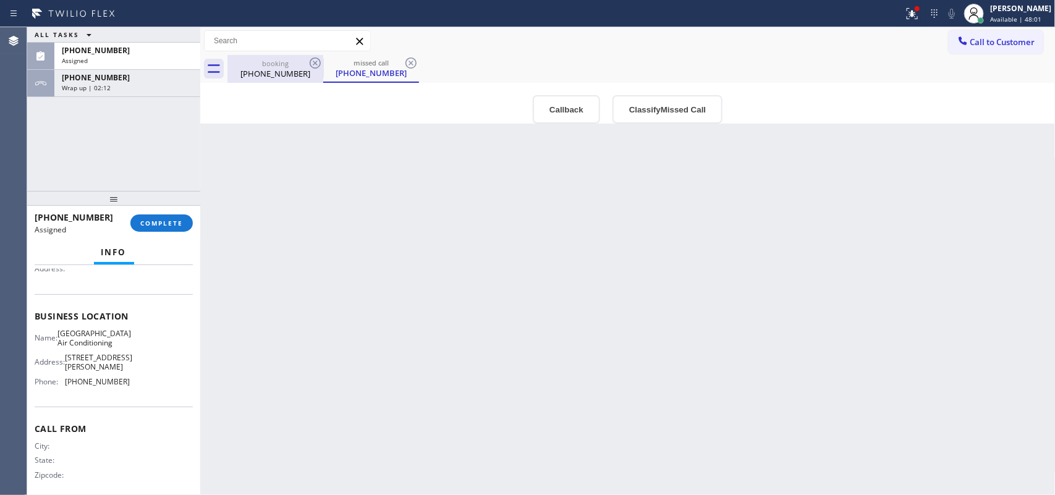
click at [267, 59] on div "booking" at bounding box center [275, 63] width 93 height 9
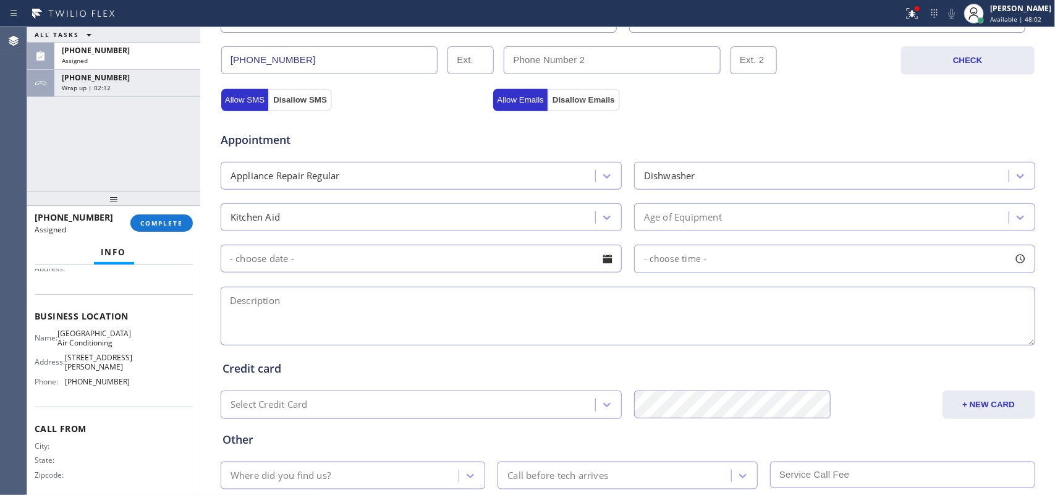
scroll to position [464, 0]
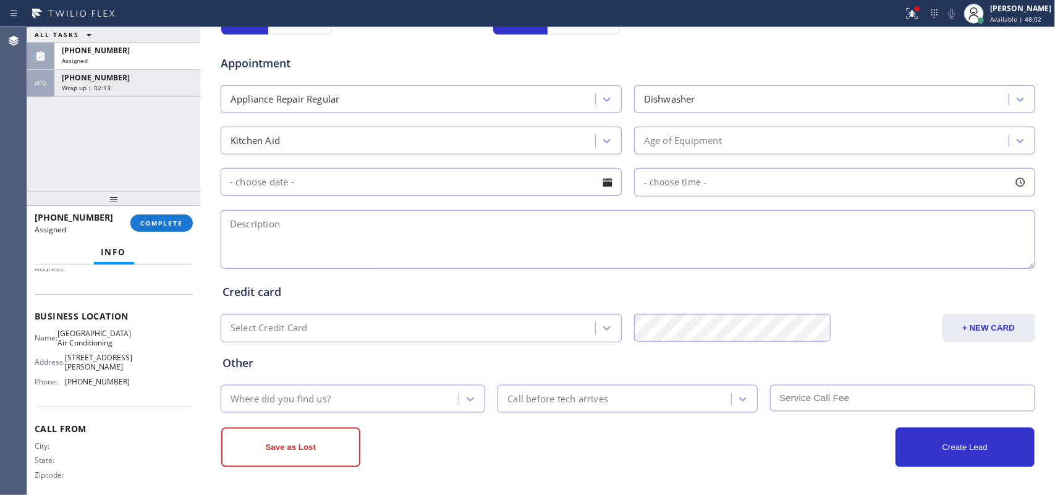
click at [530, 242] on textarea at bounding box center [628, 239] width 815 height 59
paste textarea "3-6/ $38/ Kitchen Aid Dishwasher/ 2-3 yo/ The instrument paddle froze, I couldn…"
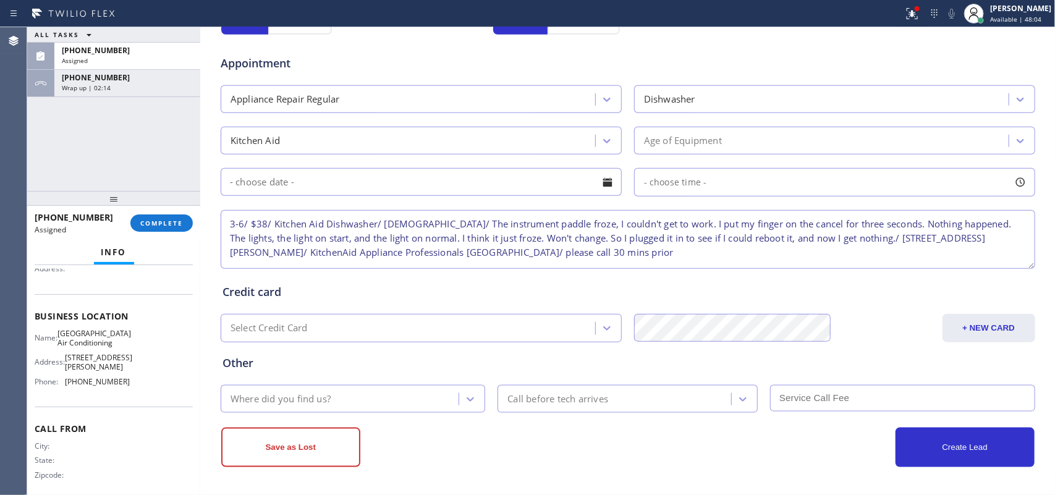
type textarea "3-6/ $38/ Kitchen Aid Dishwasher/ 2-3 yo/ The instrument paddle froze, I couldn…"
click at [597, 176] on div at bounding box center [607, 182] width 21 height 21
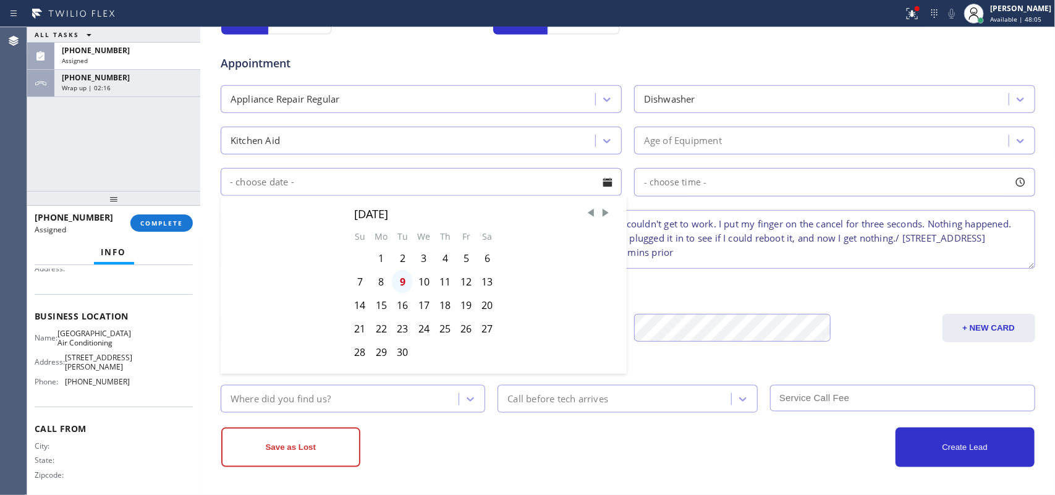
click at [394, 282] on div "9" at bounding box center [402, 281] width 21 height 23
type input "09/09/2025"
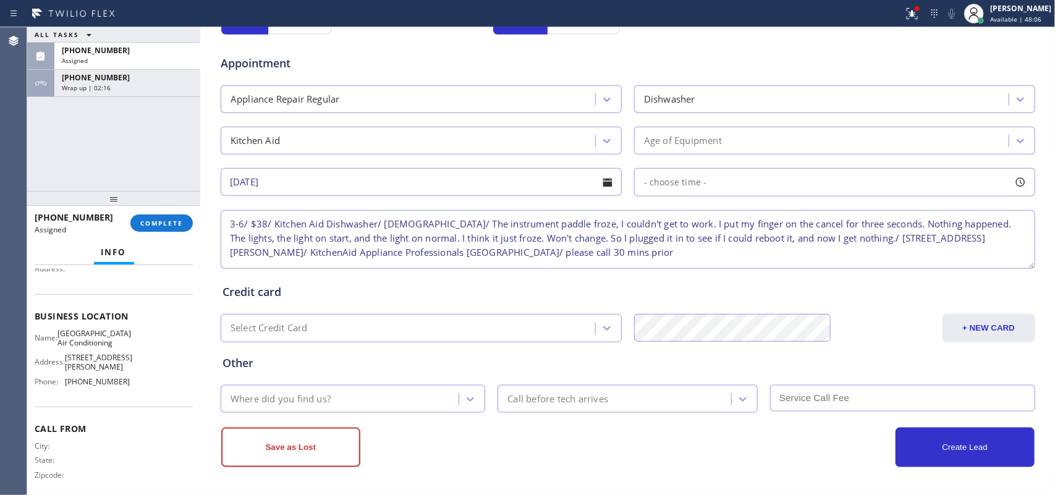
click at [1018, 184] on div at bounding box center [1020, 182] width 21 height 21
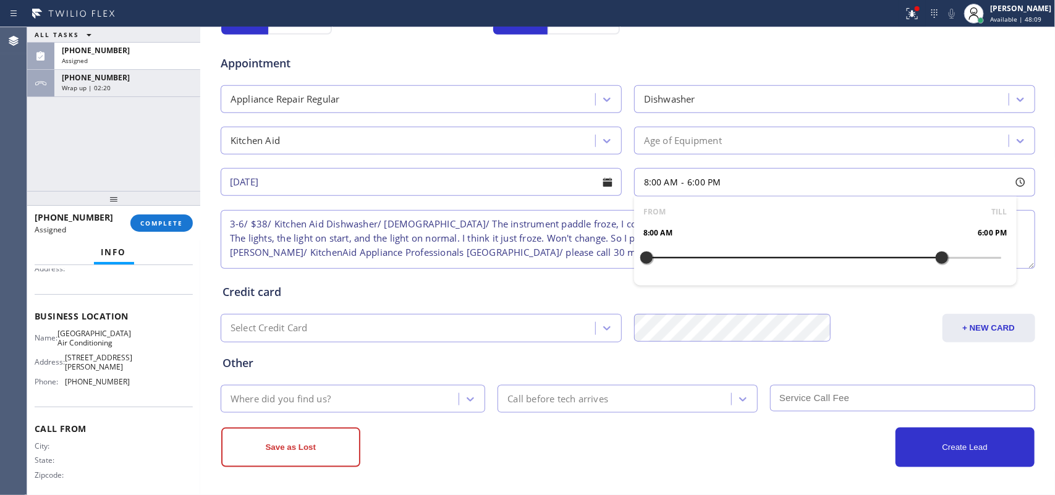
drag, startPoint x: 640, startPoint y: 261, endPoint x: 941, endPoint y: 266, distance: 300.4
click at [941, 266] on div at bounding box center [942, 258] width 15 height 26
drag, startPoint x: 640, startPoint y: 257, endPoint x: 835, endPoint y: 261, distance: 194.7
click at [825, 263] on div at bounding box center [823, 258] width 15 height 26
drag, startPoint x: 835, startPoint y: 261, endPoint x: 866, endPoint y: 260, distance: 30.9
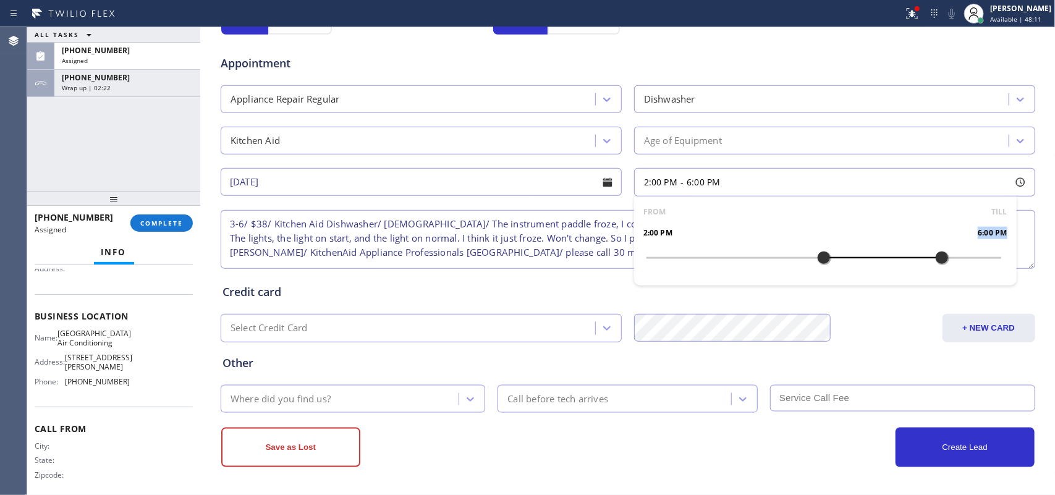
click at [866, 260] on div "FROM TILL 2:00 PM 6:00 PM" at bounding box center [825, 241] width 383 height 89
drag, startPoint x: 811, startPoint y: 261, endPoint x: 844, endPoint y: 258, distance: 33.5
click at [846, 258] on div at bounding box center [853, 258] width 15 height 26
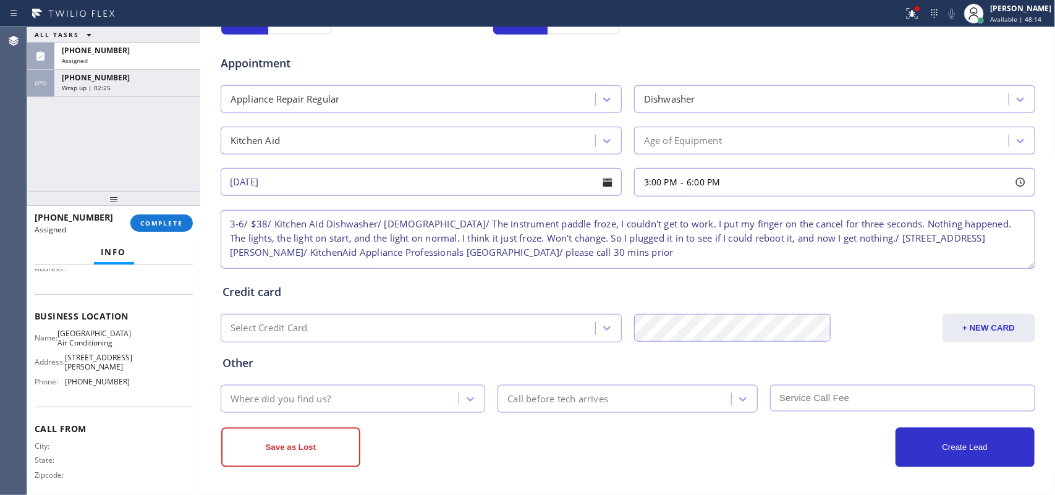
click at [391, 297] on div "Credit card" at bounding box center [628, 292] width 811 height 17
click at [384, 397] on div "Where did you find us?" at bounding box center [341, 399] width 235 height 22
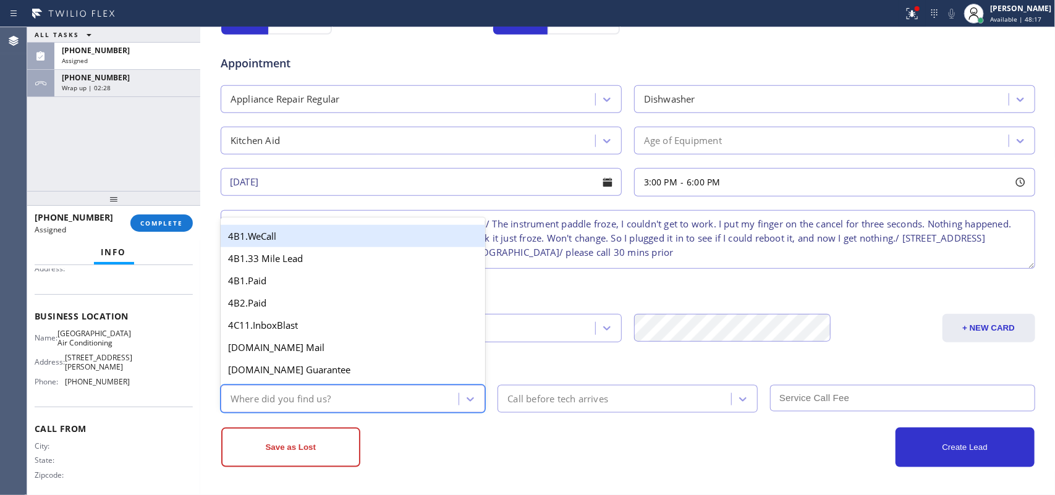
type input "g"
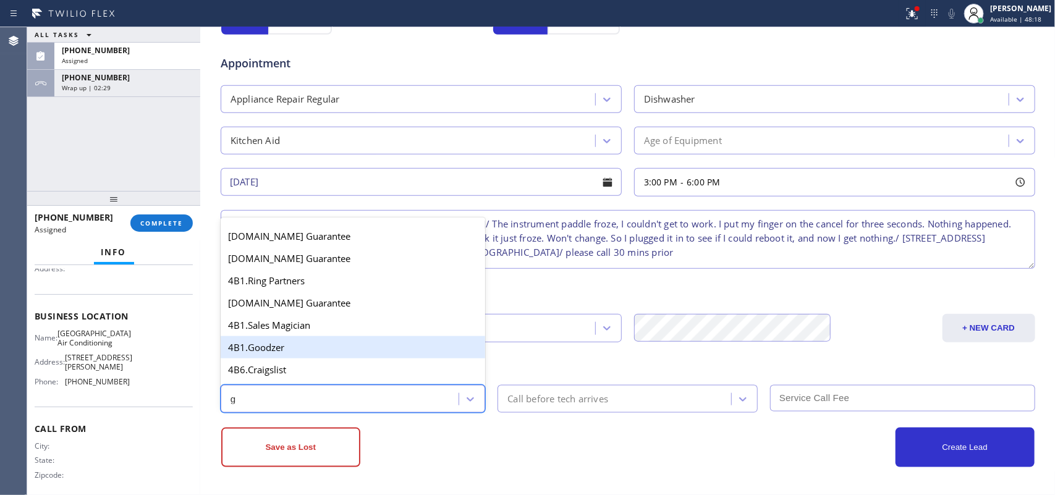
scroll to position [233, 0]
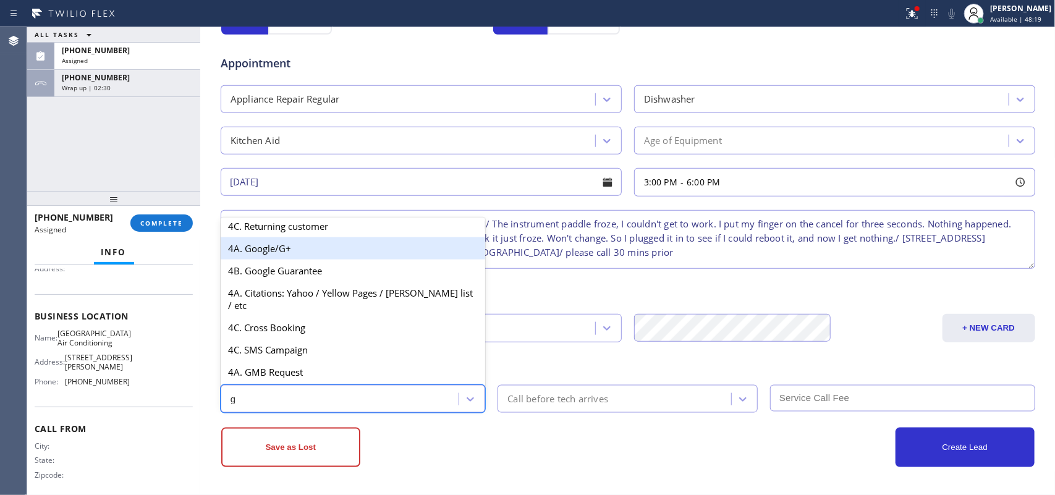
click at [305, 257] on div "4A. Google/G+" at bounding box center [353, 248] width 265 height 22
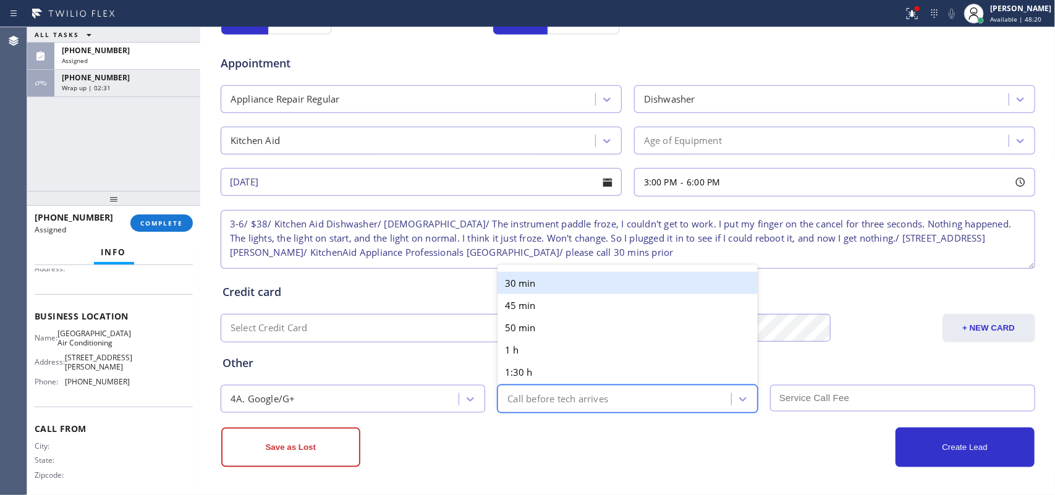
drag, startPoint x: 608, startPoint y: 402, endPoint x: 592, endPoint y: 318, distance: 85.6
click at [608, 400] on div "Call before tech arrives" at bounding box center [616, 399] width 230 height 22
click at [584, 286] on div "30 min" at bounding box center [628, 283] width 260 height 22
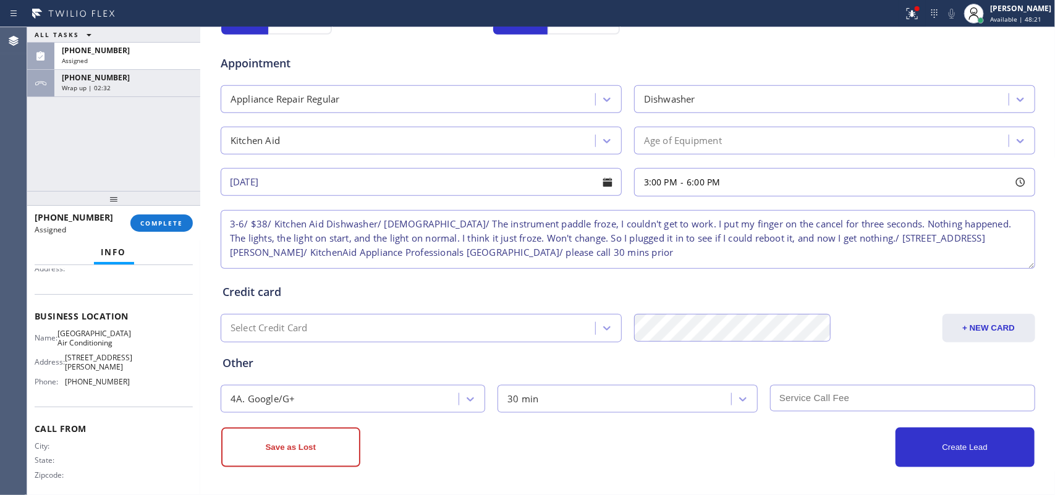
click at [791, 391] on input "text" at bounding box center [902, 398] width 265 height 27
type input "38"
click at [291, 251] on textarea "3-6/ $38/ Kitchen Aid Dishwasher/ 2-3 yo/ The instrument paddle froze, I couldn…" at bounding box center [628, 239] width 815 height 59
click at [922, 243] on textarea "3-6/ $38/ Kitchen Aid Dishwasher/ 2-3 yo/ The instrument paddle froze, I couldn…" at bounding box center [628, 239] width 815 height 59
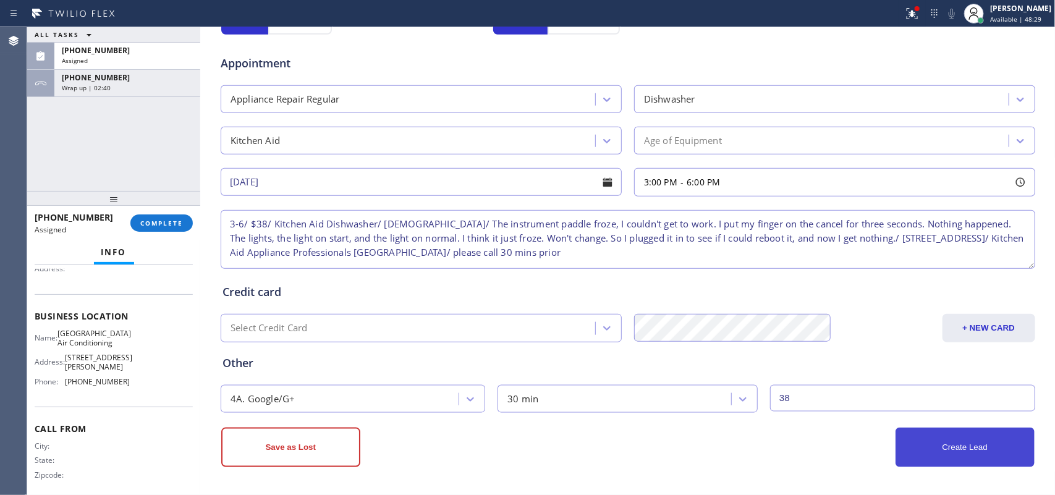
type textarea "3-6/ $38/ Kitchen Aid Dishwasher/ 2-3 yo/ The instrument paddle froze, I couldn…"
click at [960, 448] on button "Create Lead" at bounding box center [965, 448] width 139 height 40
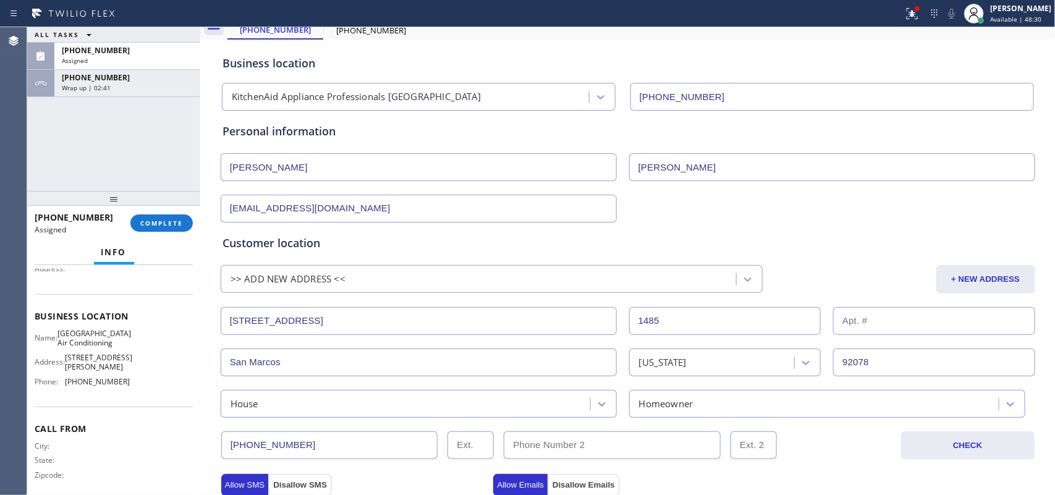
scroll to position [0, 0]
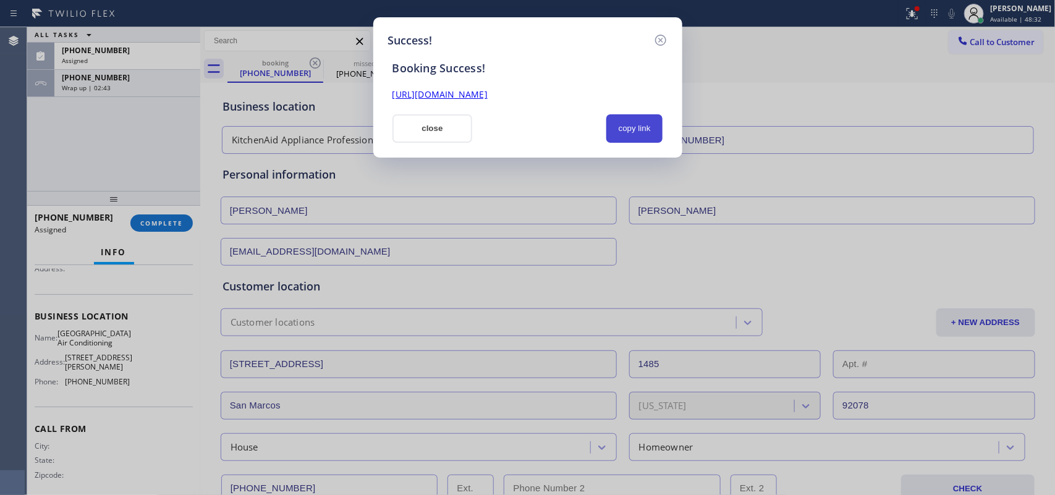
click at [637, 130] on button "copy link" at bounding box center [634, 128] width 57 height 28
click at [488, 96] on link "https://erp.apollosoft.co/customer/761763#portlet_lead" at bounding box center [439, 94] width 95 height 12
click at [444, 127] on button "close" at bounding box center [432, 128] width 80 height 28
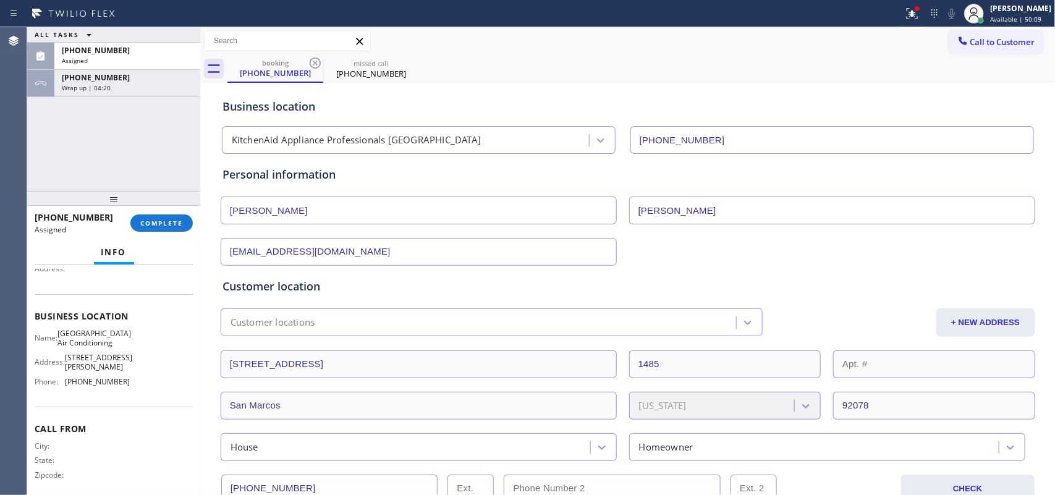
click at [135, 97] on div "ALL TASKS ALL TASKS ACTIVE TASKS TASKS IN WRAP UP (213) 510-4367 Assigned +1805…" at bounding box center [113, 109] width 173 height 164
click at [144, 87] on div "Wrap up | 04:20" at bounding box center [127, 87] width 131 height 9
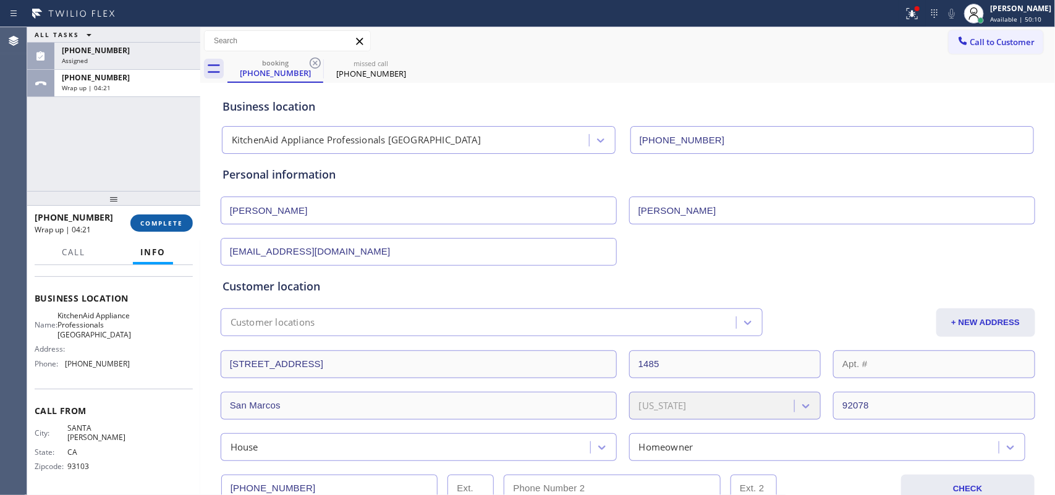
click at [171, 223] on span "COMPLETE" at bounding box center [161, 223] width 43 height 9
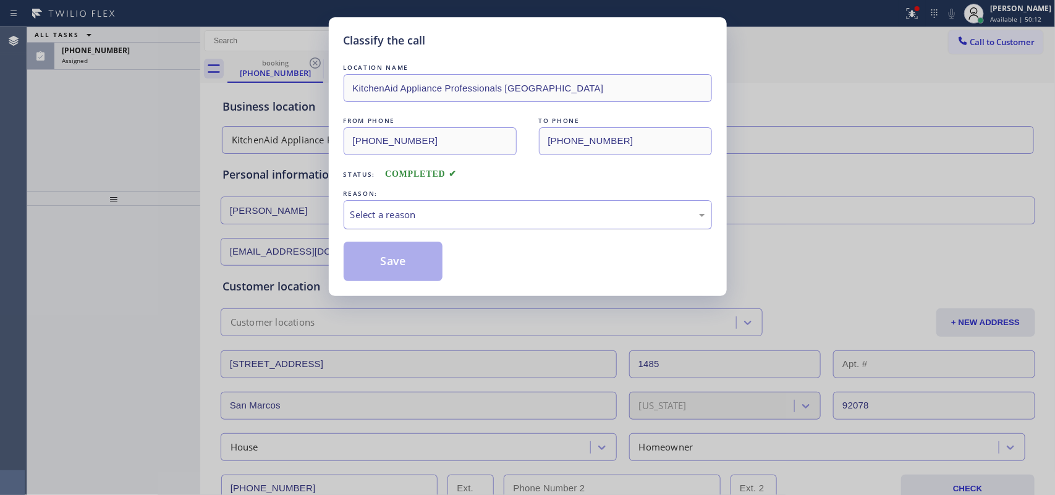
click at [532, 206] on div "Select a reason" at bounding box center [528, 214] width 368 height 29
click at [407, 274] on button "Save" at bounding box center [394, 262] width 100 height 40
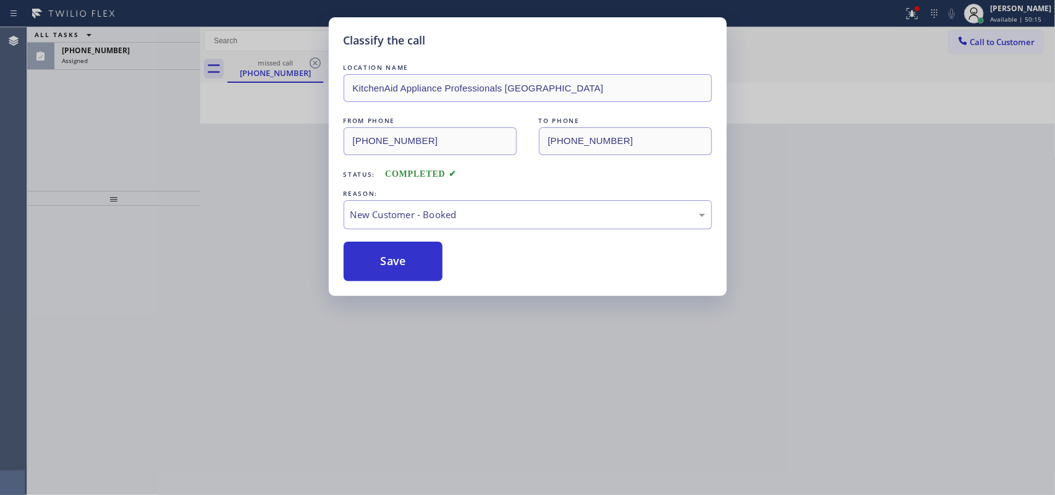
click at [117, 54] on div "Classify the call LOCATION NAME Sunset Air Conditioning and Heating Brea FROM P…" at bounding box center [541, 261] width 1028 height 468
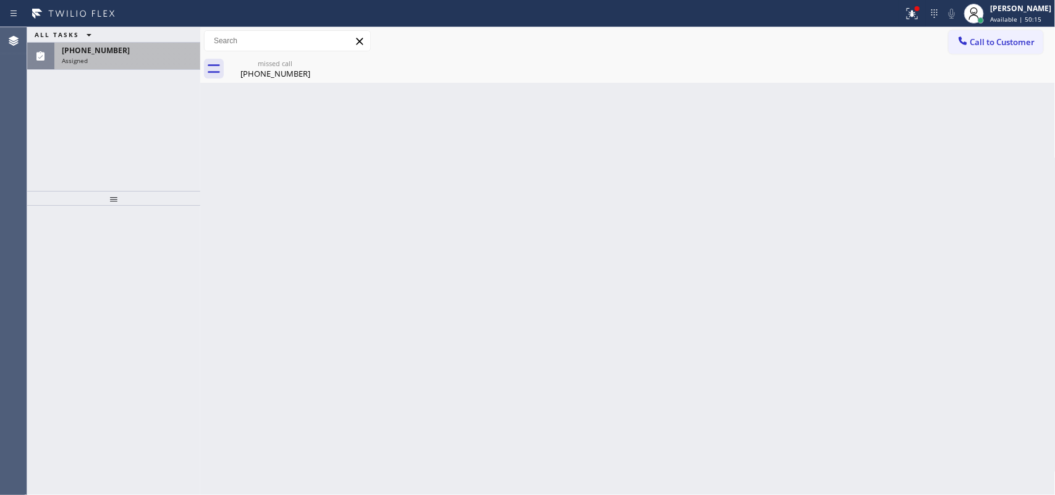
click at [118, 56] on div "Assigned" at bounding box center [127, 60] width 131 height 9
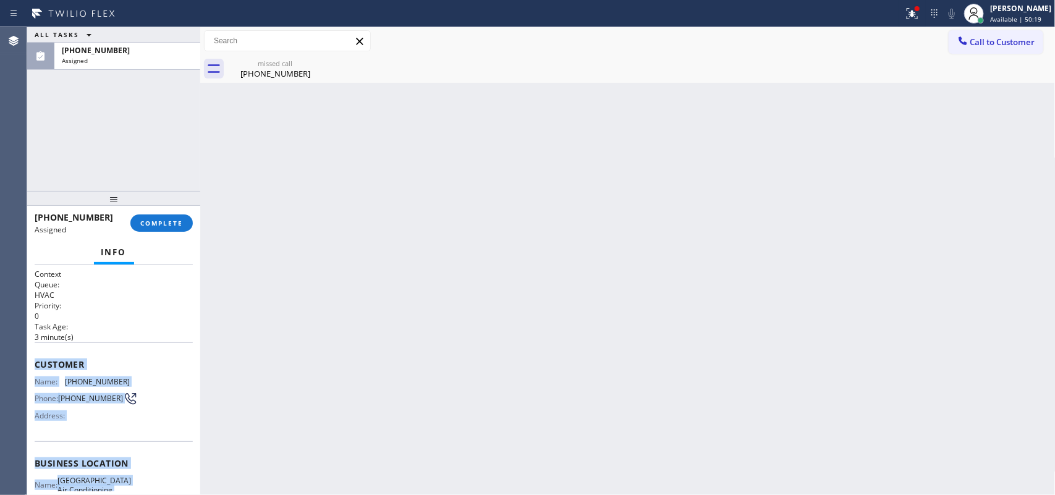
drag, startPoint x: 150, startPoint y: 380, endPoint x: 34, endPoint y: 363, distance: 117.4
click at [35, 363] on div "Context Queue: HVAC Priority: 0 Task Age: 3 minute(s) Customer Name: (213) 510-…" at bounding box center [114, 458] width 158 height 379
copy div "Customer Name: (213) 510-4367 Phone: (213) 510-4367 Address: Business location …"
click at [166, 221] on span "COMPLETE" at bounding box center [161, 223] width 43 height 9
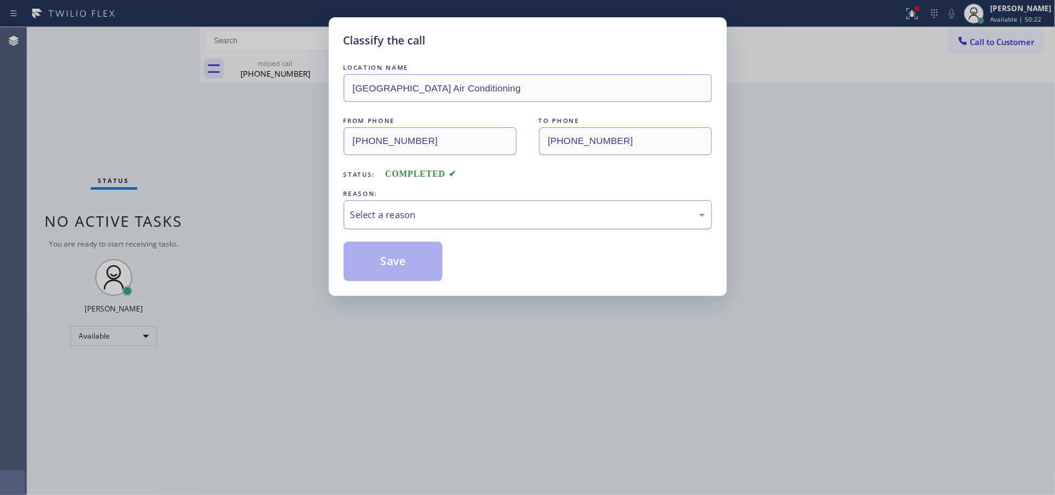
click at [473, 221] on div "Select a reason" at bounding box center [527, 215] width 355 height 14
click at [402, 277] on button "Save" at bounding box center [394, 262] width 100 height 40
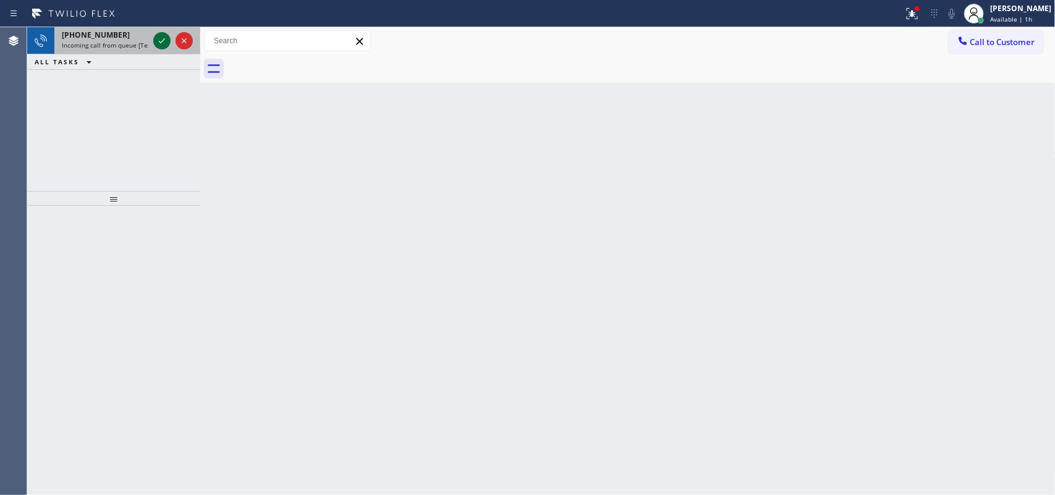
click at [158, 41] on icon at bounding box center [162, 40] width 15 height 15
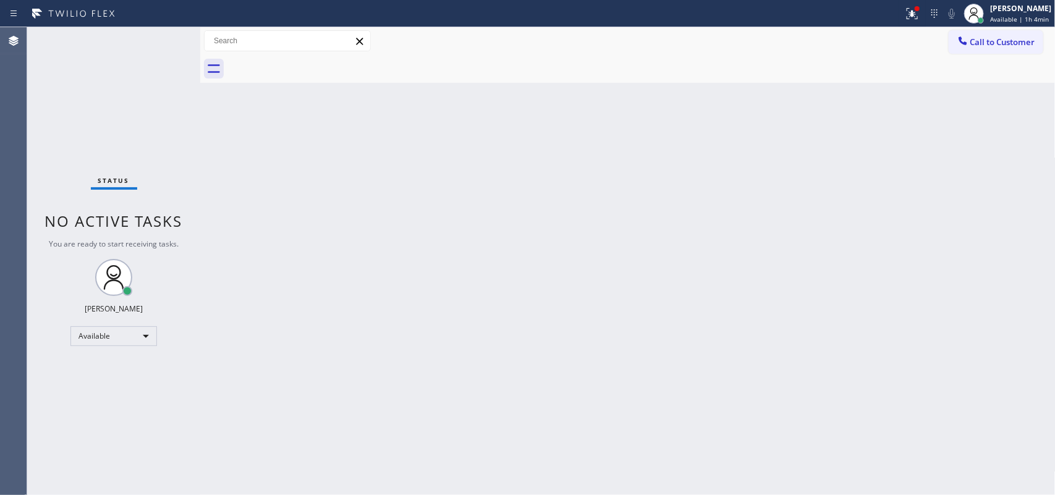
click at [158, 37] on div "Status No active tasks You are ready to start receiving tasks. Leah Cabrera Ava…" at bounding box center [113, 261] width 173 height 468
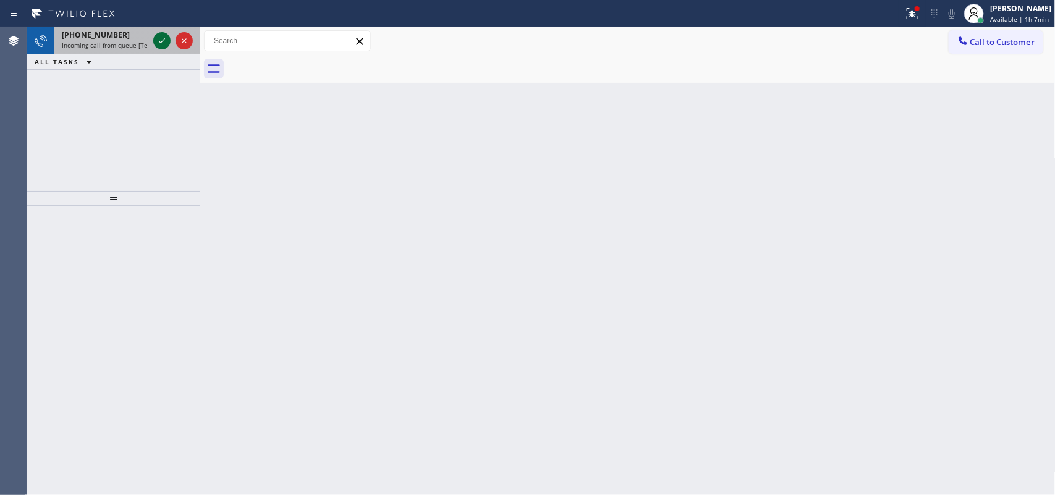
click at [162, 38] on icon at bounding box center [162, 40] width 15 height 15
click at [158, 38] on icon at bounding box center [162, 40] width 15 height 15
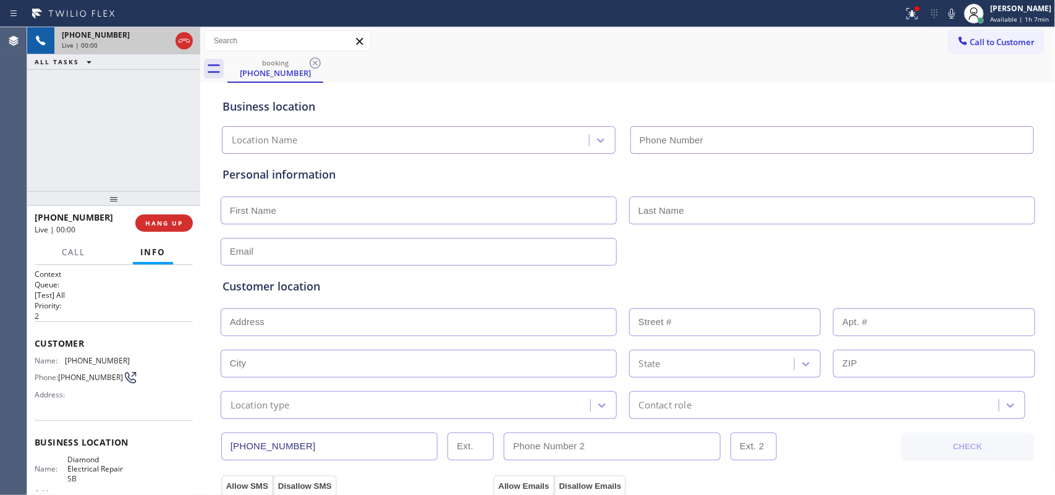
type input "(909) 442-4276"
click at [69, 253] on span "Call" at bounding box center [73, 252] width 23 height 11
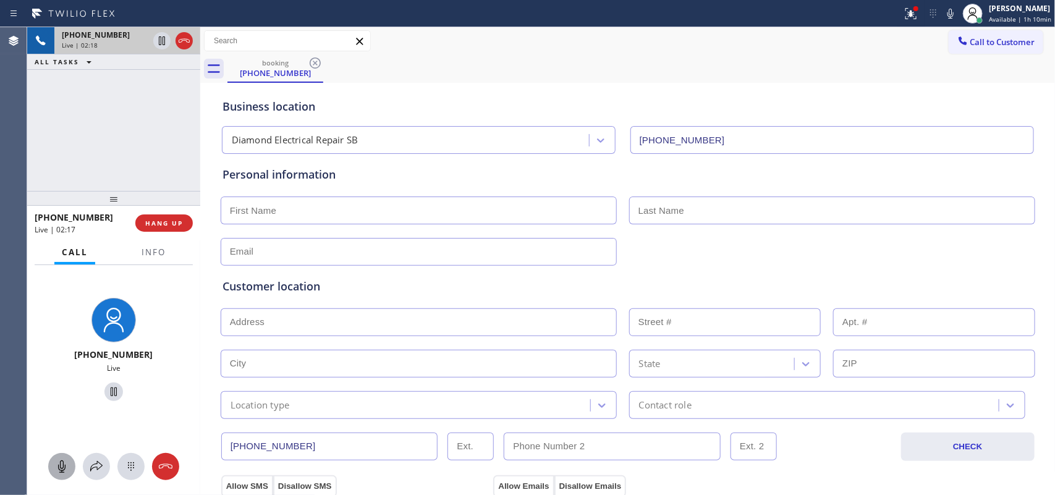
click at [56, 467] on icon at bounding box center [61, 466] width 15 height 15
click at [106, 392] on icon at bounding box center [113, 391] width 15 height 15
click at [356, 322] on input "text" at bounding box center [419, 322] width 396 height 28
paste input "936 E Fairway DrColton, CA 92324,"
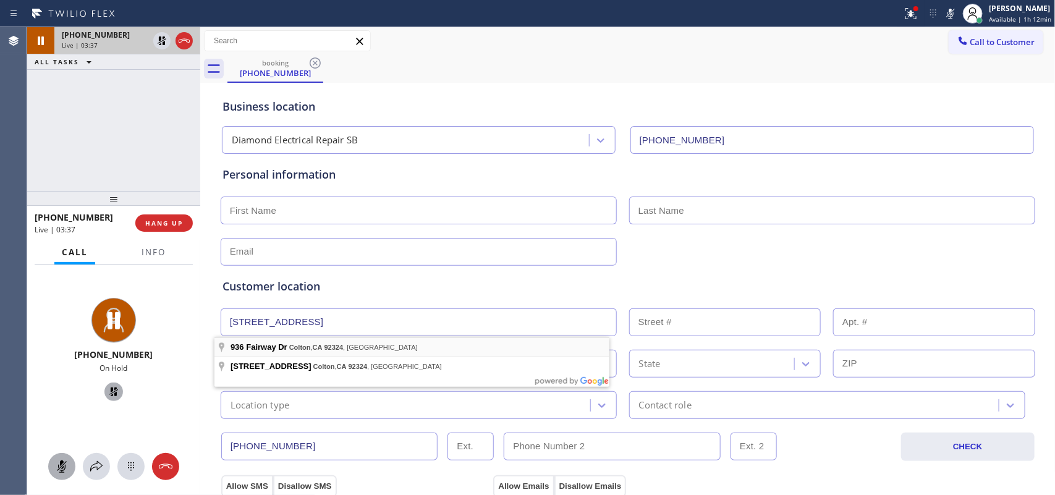
type input "936 Fairway Ave"
type input "936"
type input "Colton"
type input "92324"
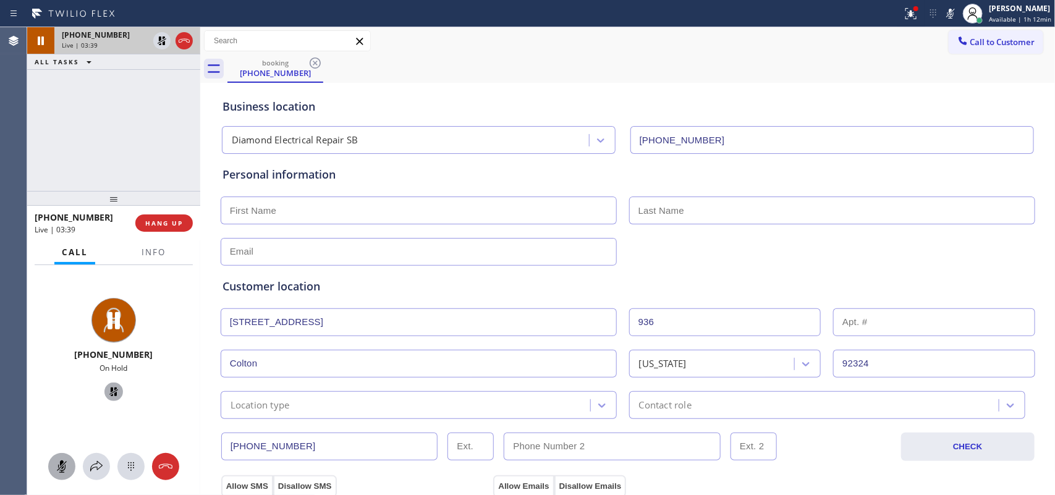
click at [409, 212] on input "text" at bounding box center [419, 211] width 396 height 28
click at [200, 298] on div at bounding box center [200, 261] width 0 height 468
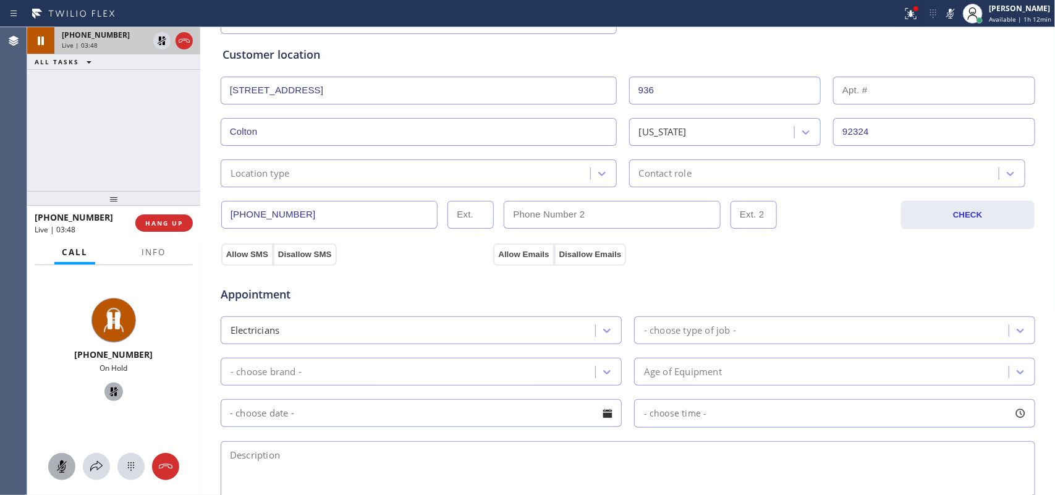
click at [487, 179] on div "Location type" at bounding box center [407, 174] width 366 height 22
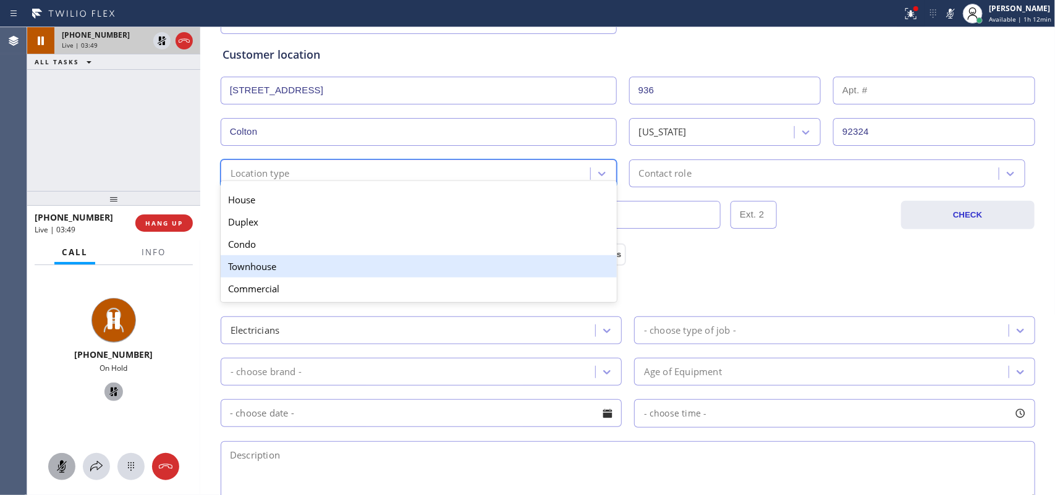
click at [446, 278] on div "Townhouse" at bounding box center [419, 266] width 396 height 22
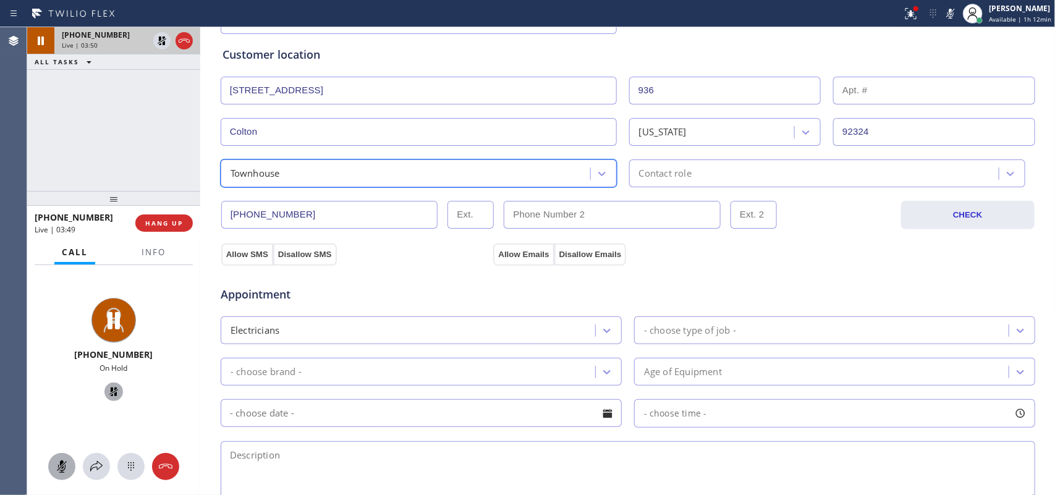
click at [659, 162] on div "Contact role" at bounding box center [827, 173] width 396 height 28
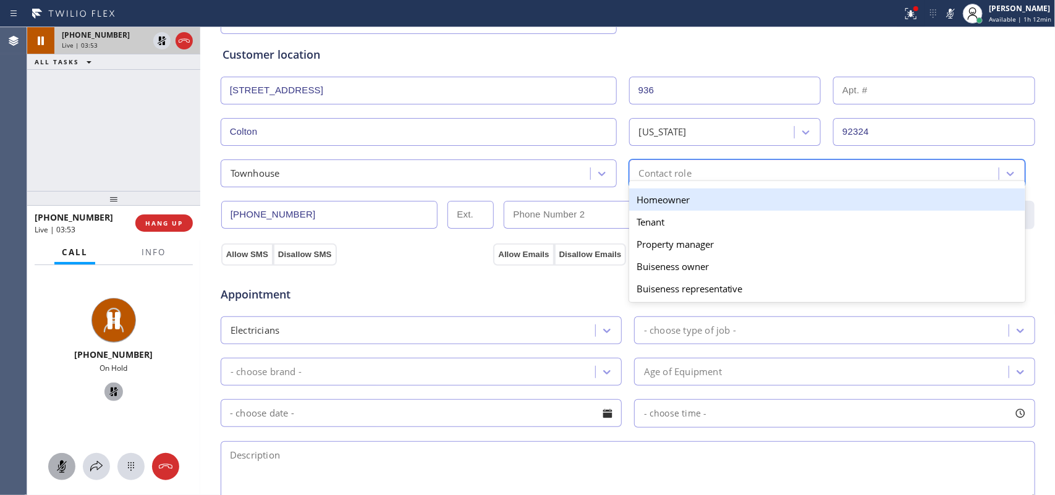
click at [677, 208] on div "Homeowner" at bounding box center [827, 200] width 396 height 22
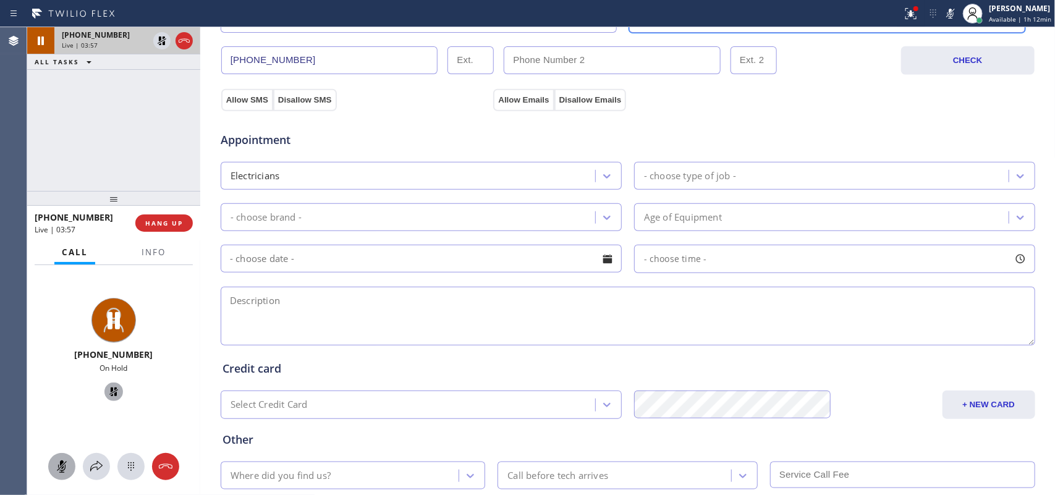
scroll to position [465, 0]
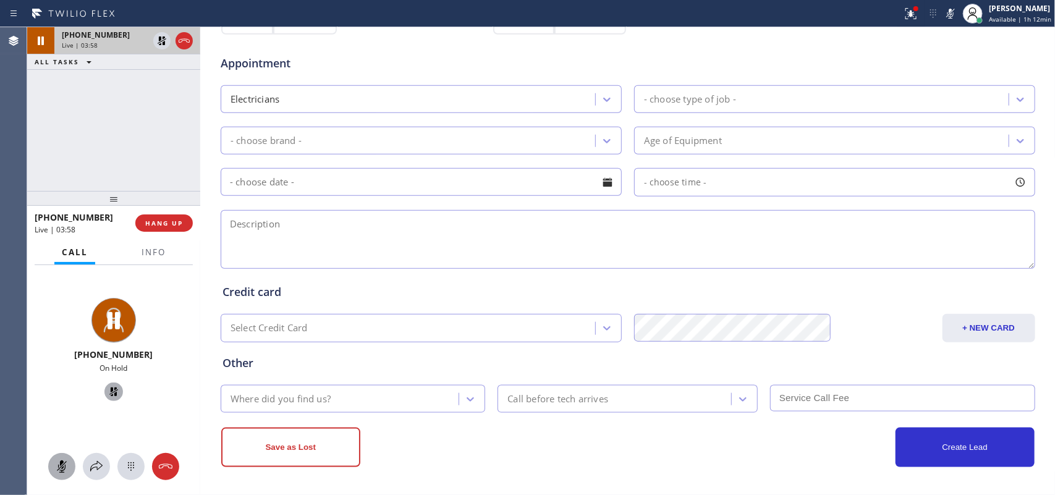
click at [674, 81] on div "Appointment Electricians - choose type of job - - choose brand - Age of Equipme…" at bounding box center [628, 155] width 811 height 231
click at [679, 96] on div "- choose type of job -" at bounding box center [690, 99] width 92 height 14
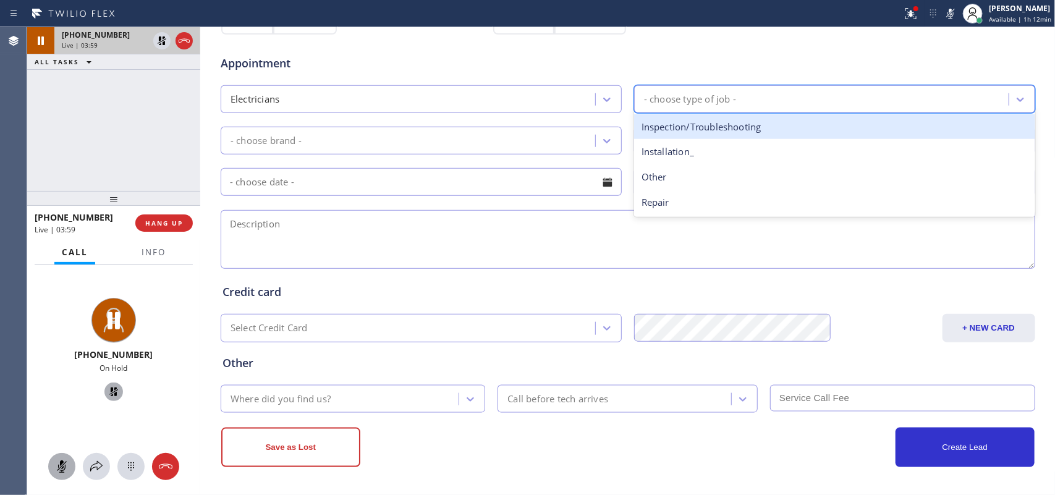
click at [695, 130] on div "Inspection/Troubleshooting" at bounding box center [834, 126] width 401 height 25
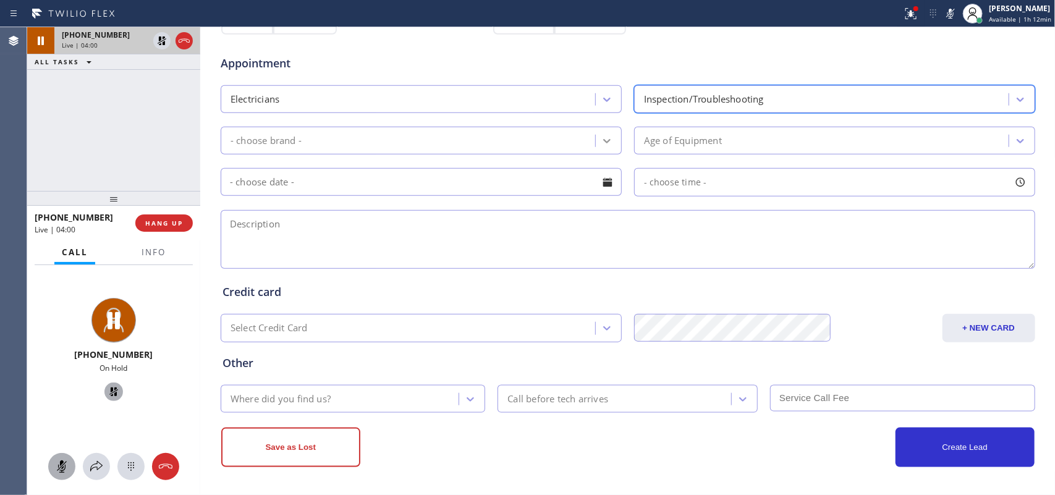
click at [596, 146] on div at bounding box center [607, 141] width 22 height 22
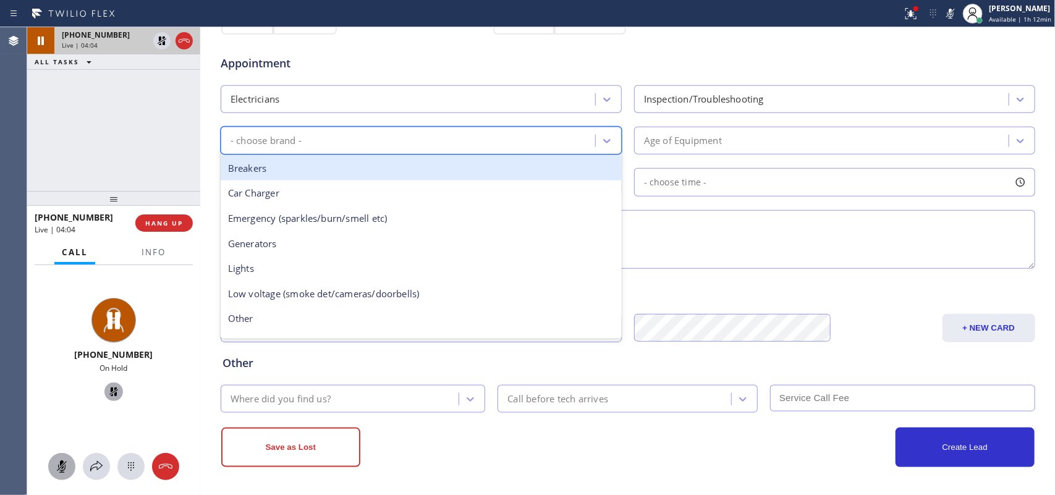
click at [498, 167] on div "Breakers" at bounding box center [421, 168] width 401 height 25
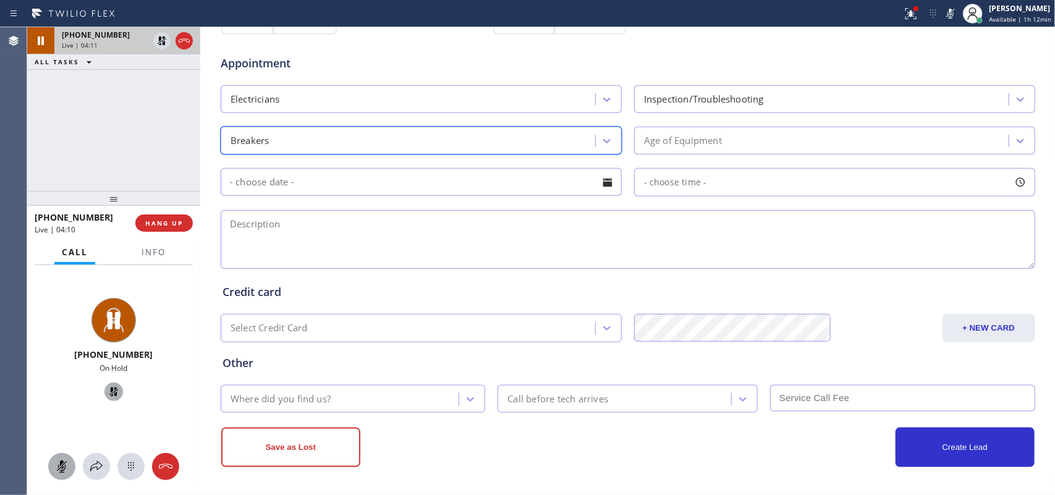
click at [508, 146] on div "Breakers" at bounding box center [409, 141] width 371 height 22
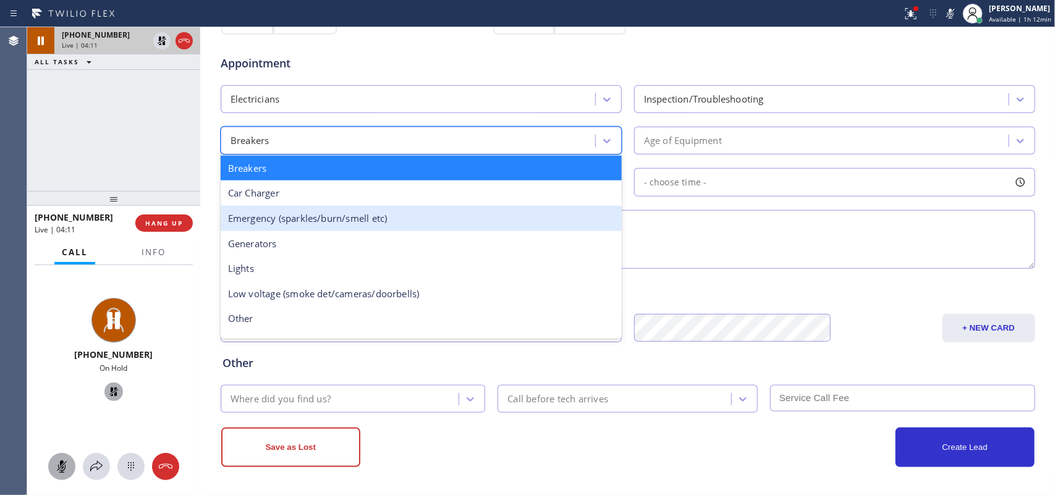
scroll to position [95, 0]
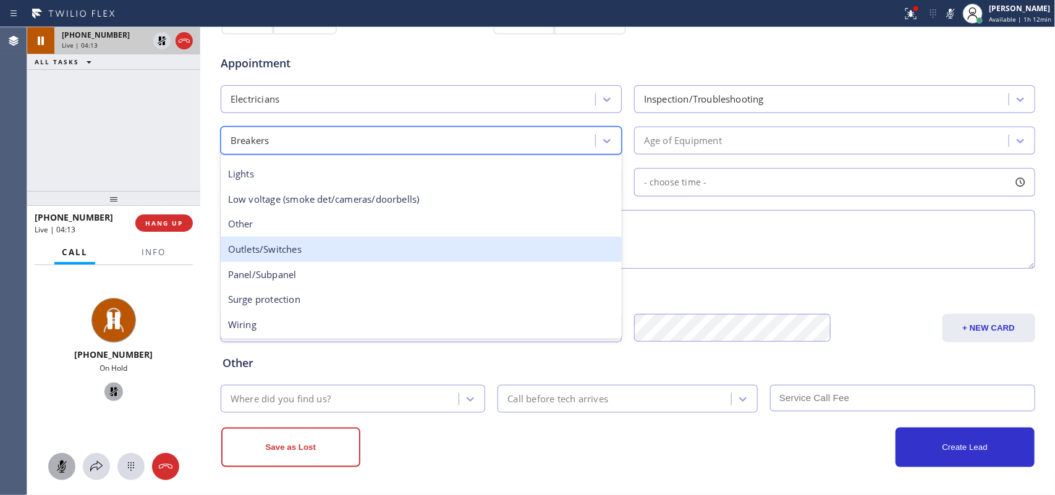
click at [422, 258] on div "Outlets/Switches" at bounding box center [421, 249] width 401 height 25
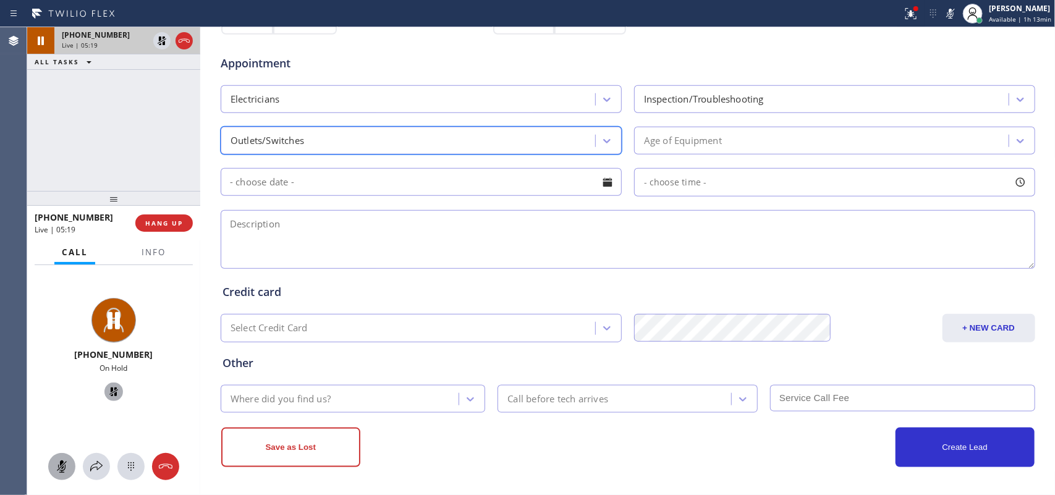
drag, startPoint x: 61, startPoint y: 459, endPoint x: 66, endPoint y: 454, distance: 7.0
click at [61, 458] on button at bounding box center [61, 466] width 27 height 27
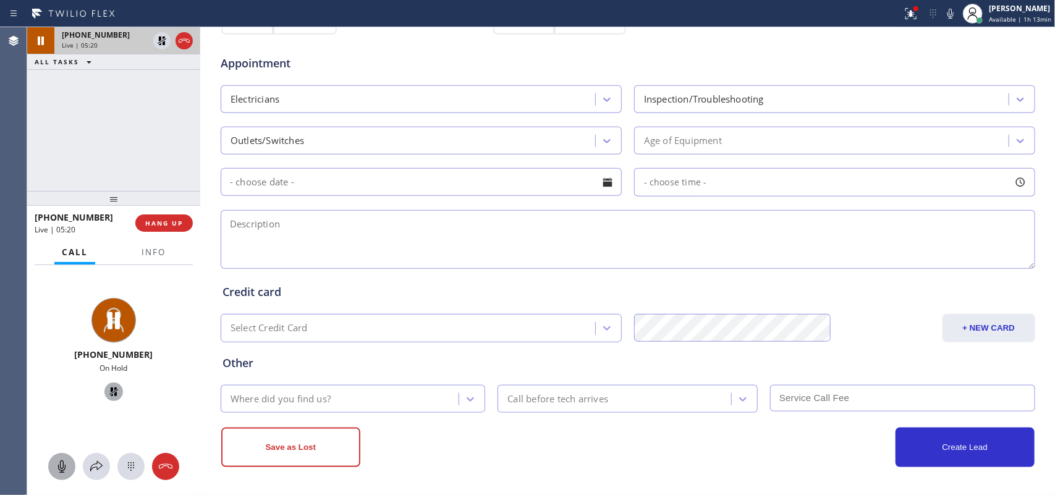
click at [110, 393] on icon at bounding box center [113, 392] width 9 height 9
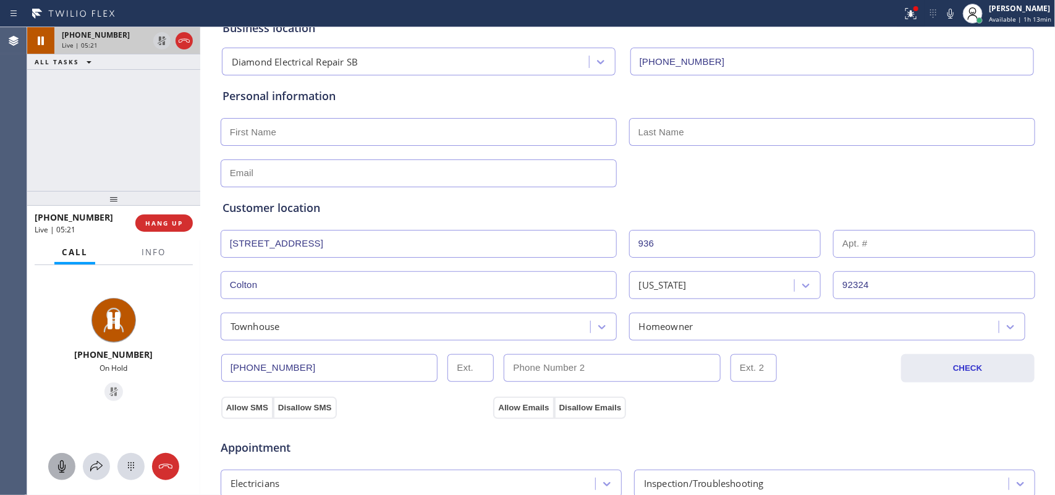
scroll to position [0, 0]
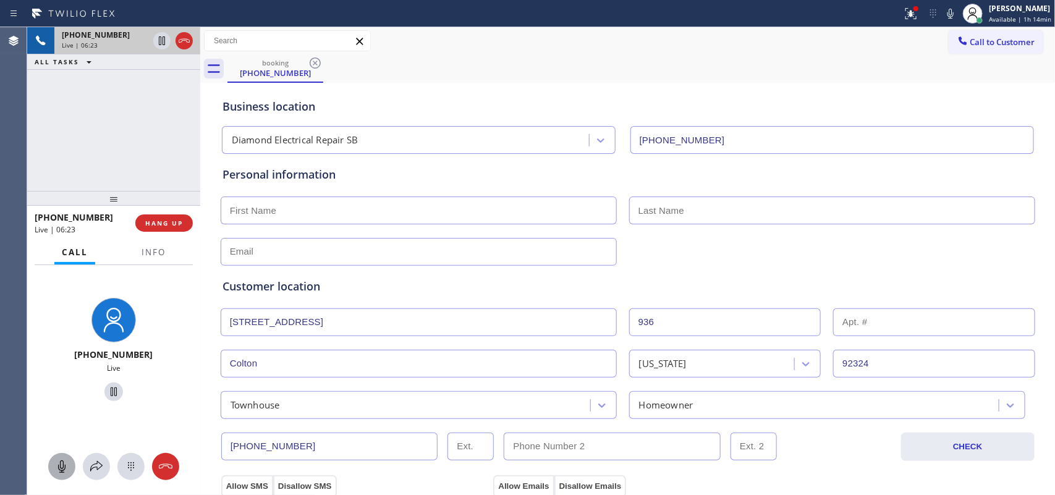
click at [263, 211] on input "text" at bounding box center [419, 211] width 396 height 28
type input "Emily"
click at [702, 213] on input "text" at bounding box center [832, 211] width 406 height 28
type input "Wei"
click at [281, 257] on input "text" at bounding box center [419, 252] width 396 height 28
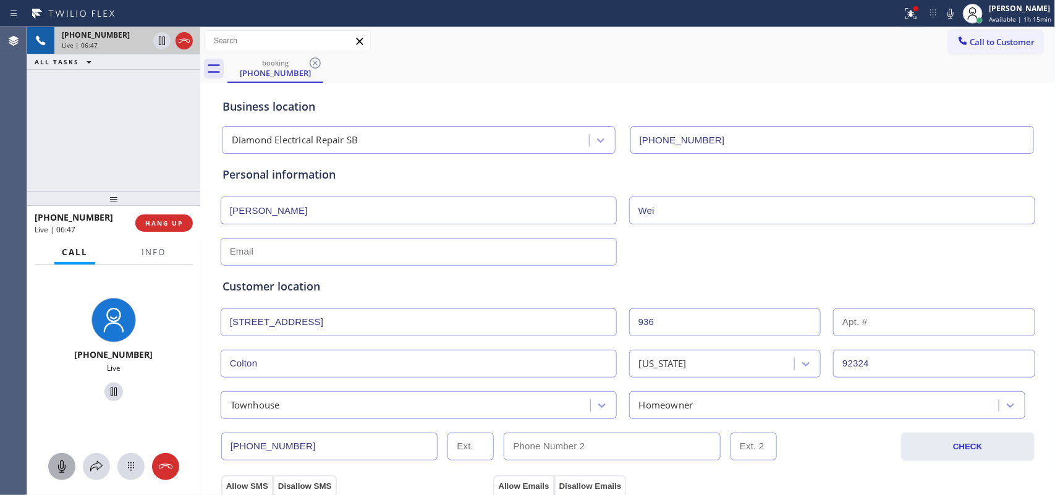
paste input "emilywei369@gmail.com"
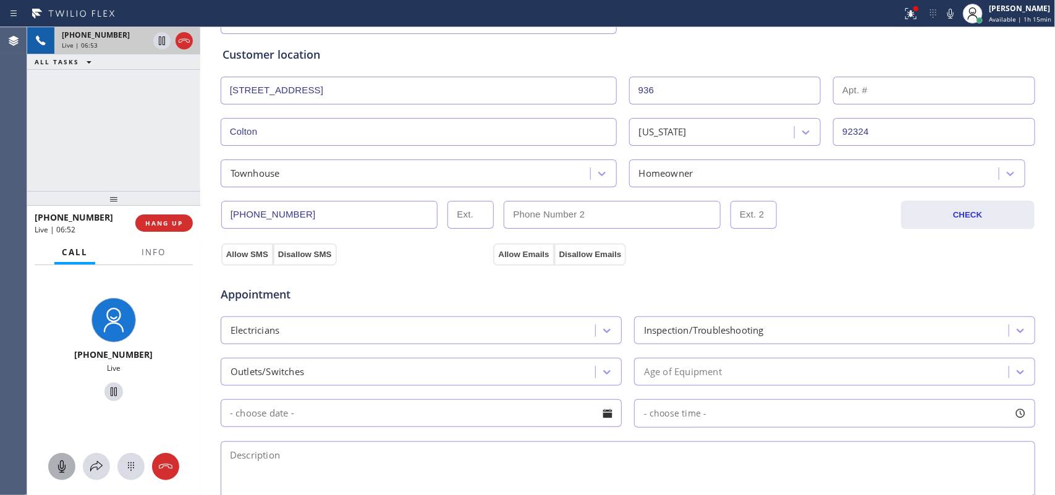
scroll to position [386, 0]
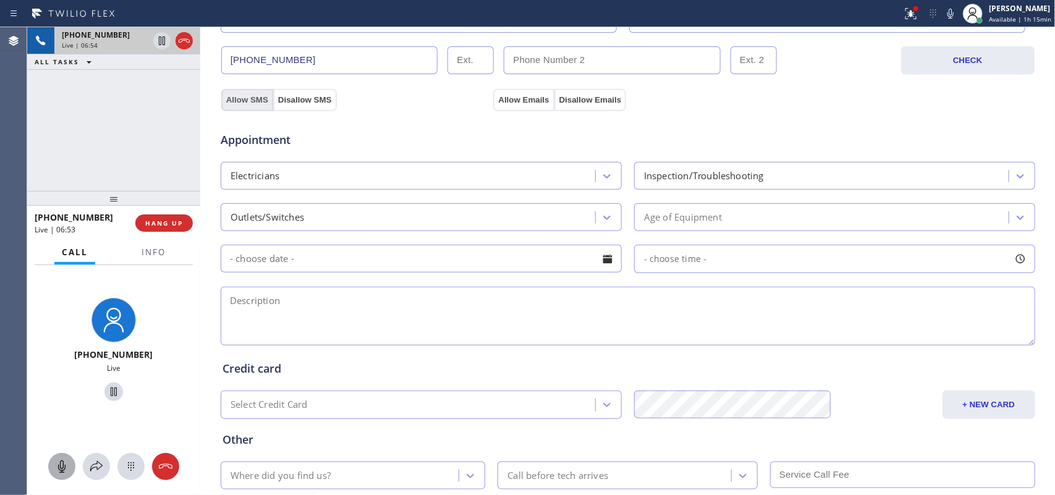
type input "emilywei369@gmail.com"
click at [245, 97] on button "Allow SMS" at bounding box center [247, 100] width 52 height 22
click at [509, 103] on button "Allow Emails" at bounding box center [523, 100] width 61 height 22
click at [172, 156] on div "+16268665689 Live | 07:28 ALL TASKS ALL TASKS ACTIVE TASKS TASKS IN WRAP UP" at bounding box center [113, 109] width 173 height 164
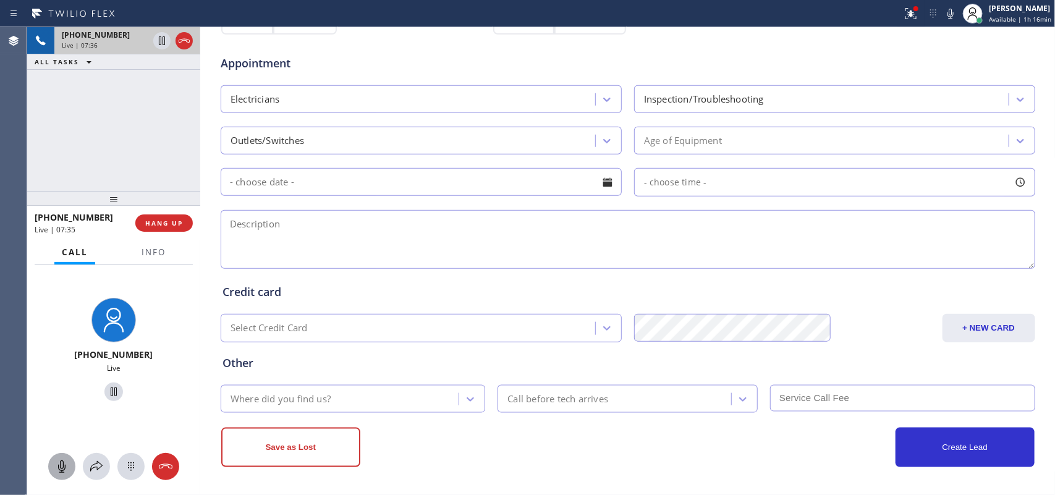
click at [700, 143] on div "Age of Equipment" at bounding box center [683, 141] width 78 height 14
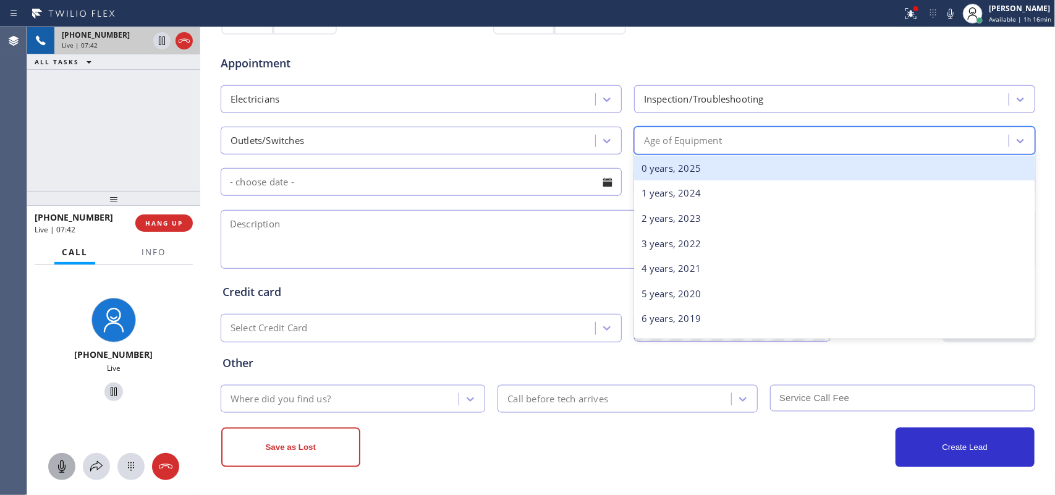
click at [703, 177] on div "0 years, 2025" at bounding box center [834, 168] width 401 height 25
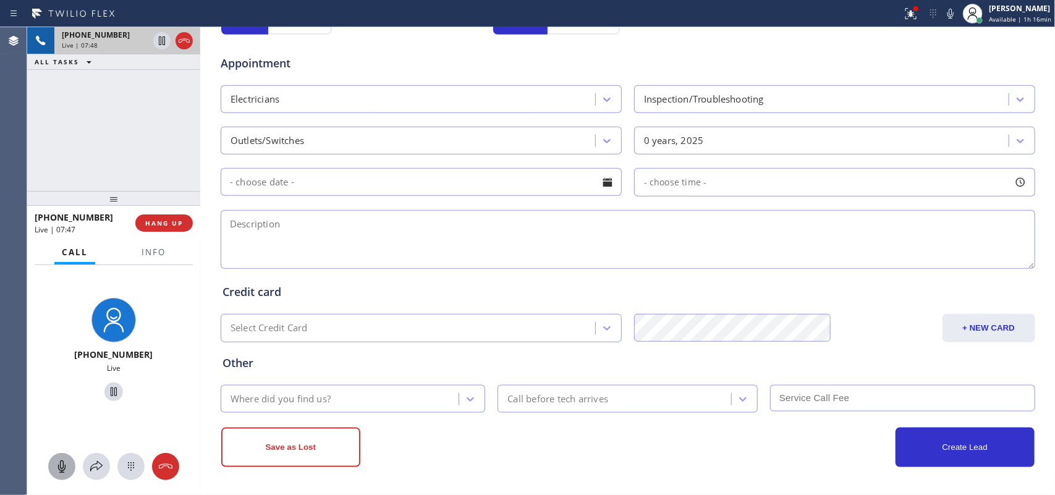
click at [601, 180] on div at bounding box center [607, 182] width 21 height 21
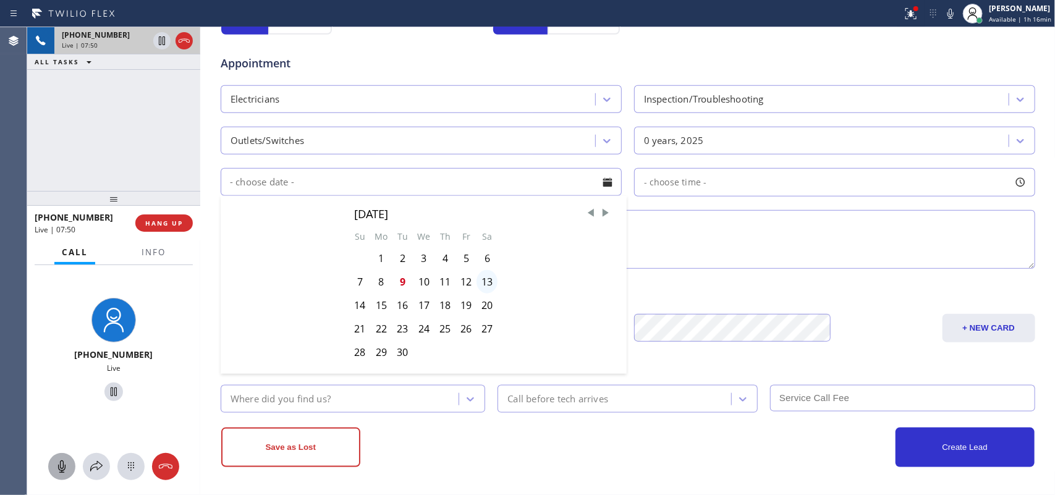
click at [482, 284] on div "13" at bounding box center [487, 281] width 21 height 23
type input "09/13/2025"
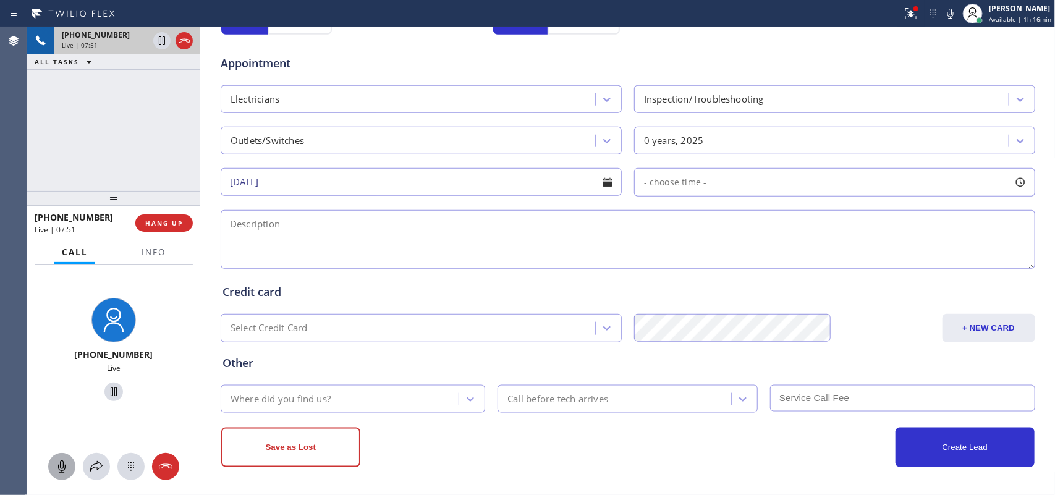
click at [1012, 177] on div at bounding box center [1020, 182] width 21 height 21
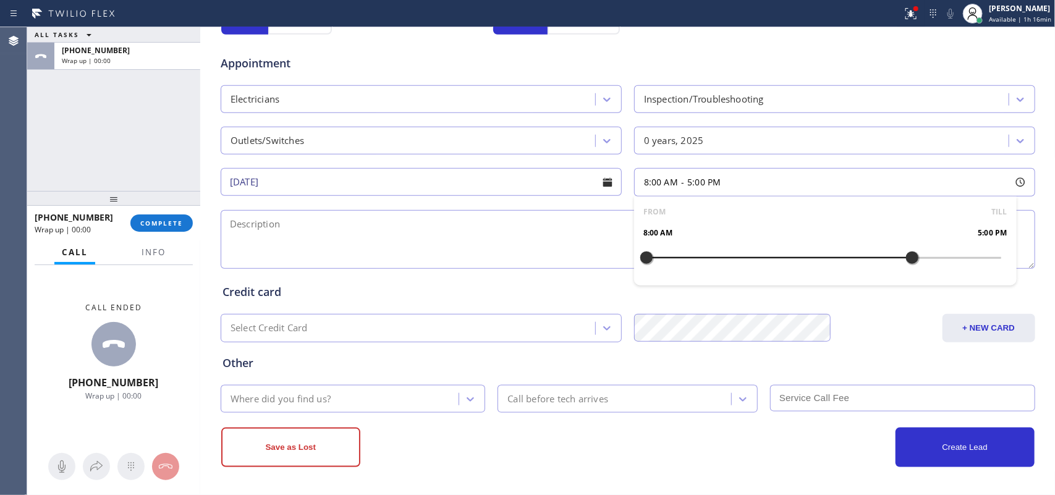
drag, startPoint x: 642, startPoint y: 257, endPoint x: 913, endPoint y: 281, distance: 272.5
click at [913, 281] on div "FROM TILL 8:00 AM 5:00 PM" at bounding box center [825, 241] width 383 height 89
drag, startPoint x: 642, startPoint y: 258, endPoint x: 802, endPoint y: 263, distance: 160.2
click at [802, 263] on div at bounding box center [809, 258] width 15 height 26
click at [50, 127] on div "ALL TASKS ALL TASKS ACTIVE TASKS TASKS IN WRAP UP +16268665689 Wrap up | 00:00" at bounding box center [113, 109] width 173 height 164
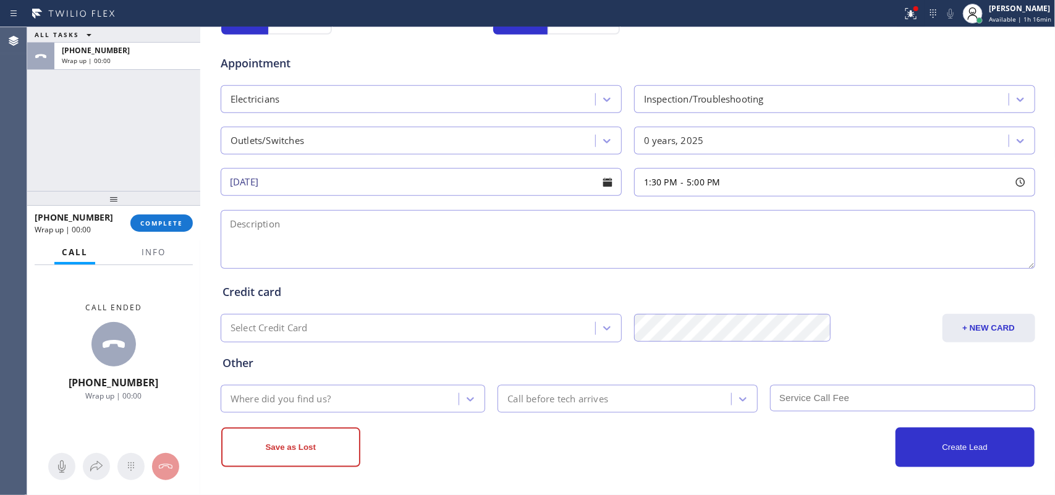
click at [1019, 183] on div at bounding box center [1020, 182] width 21 height 21
drag, startPoint x: 804, startPoint y: 260, endPoint x: 823, endPoint y: 261, distance: 19.2
click at [823, 261] on div at bounding box center [823, 258] width 15 height 26
click at [77, 159] on div "ALL TASKS ALL TASKS ACTIVE TASKS TASKS IN WRAP UP +16268665689 Wrap up | 00:00" at bounding box center [113, 109] width 173 height 164
click at [158, 253] on span "Info" at bounding box center [154, 252] width 24 height 11
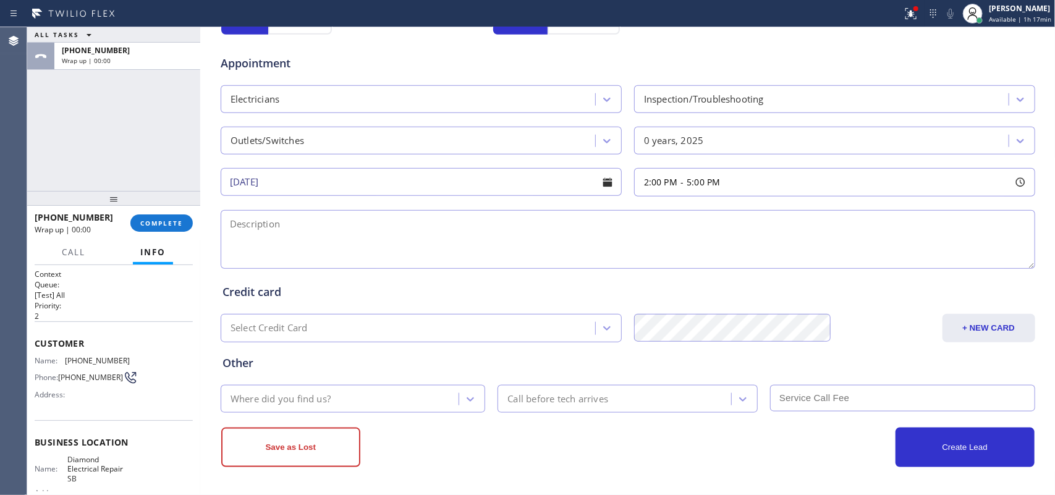
scroll to position [137, 0]
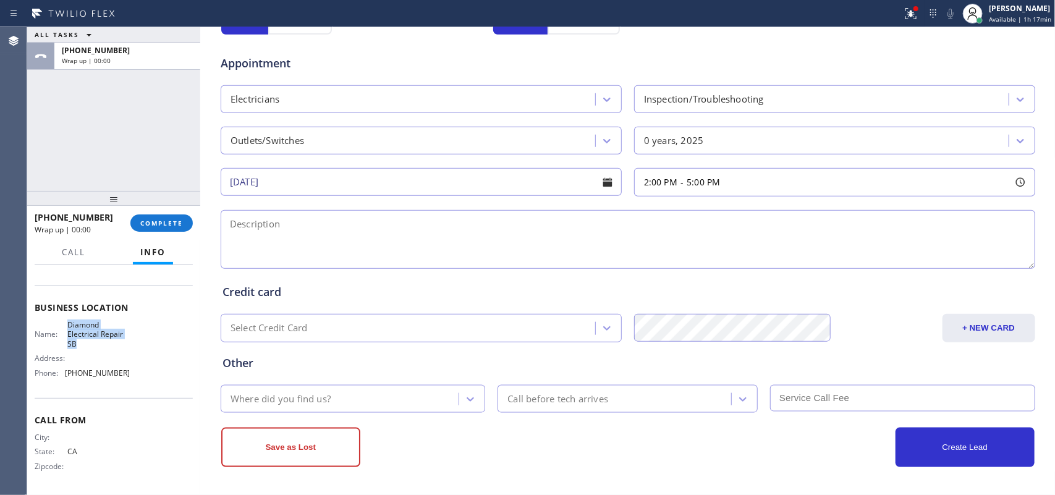
drag, startPoint x: 81, startPoint y: 343, endPoint x: 67, endPoint y: 319, distance: 28.0
click at [67, 320] on span "Diamond Electrical Repair SB" at bounding box center [98, 334] width 62 height 28
copy span "Diamond Electrical Repair SB"
click at [119, 404] on div "Call From City: State: CA Zipcode:" at bounding box center [114, 444] width 158 height 93
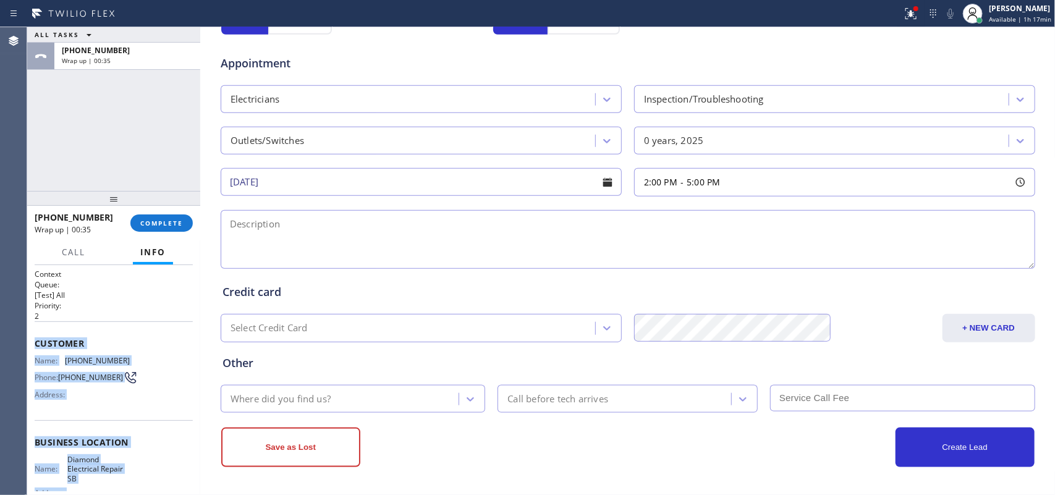
drag, startPoint x: 130, startPoint y: 385, endPoint x: 31, endPoint y: 343, distance: 107.5
click at [31, 343] on div "Context Queue: [Test] All Priority: 2 Customer Name: (626) 866-5689 Phone: (626…" at bounding box center [113, 380] width 173 height 231
copy div "Customer Name: (626) 866-5689 Phone: (626) 866-5689 Address: Business location …"
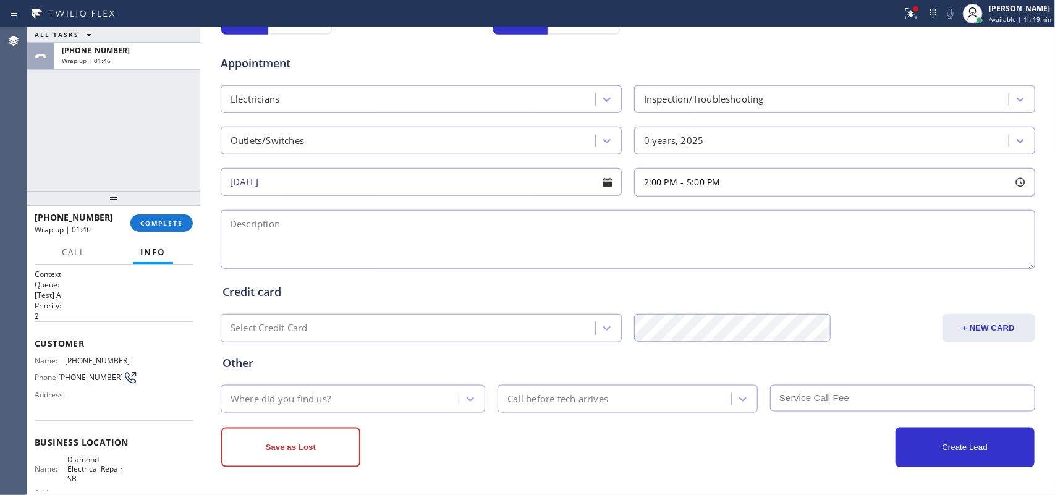
click at [690, 230] on textarea at bounding box center [628, 239] width 815 height 59
paste textarea "936 Fairway Dr, Colton, CA 92324"
type textarea "936 Fairway Dr, Colton, CA 92324"
drag, startPoint x: 393, startPoint y: 227, endPoint x: 209, endPoint y: 240, distance: 184.6
click at [209, 240] on div "Business location Diamond Electrical Repair SB (909) 442-4276 Personal informat…" at bounding box center [627, 45] width 849 height 844
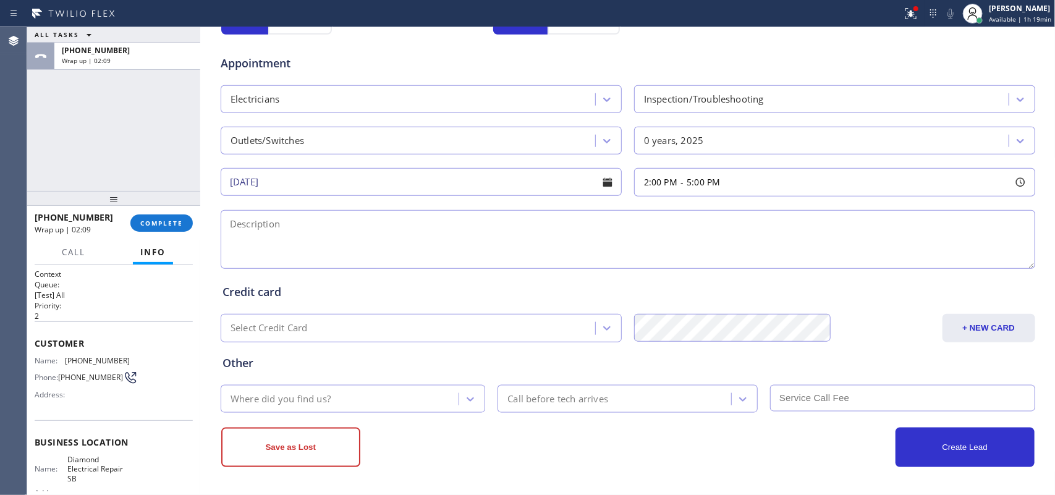
click at [405, 247] on textarea at bounding box center [628, 239] width 815 height 59
paste textarea "2-5/ $60 (based on the complexity of the job) town house-ho/ 2 outlets that doe…"
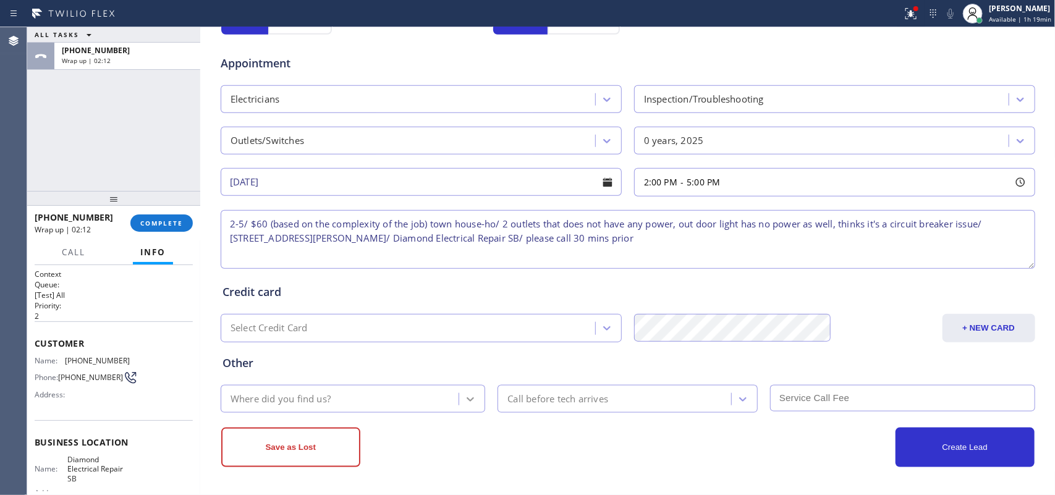
type textarea "2-5/ $60 (based on the complexity of the job) town house-ho/ 2 outlets that doe…"
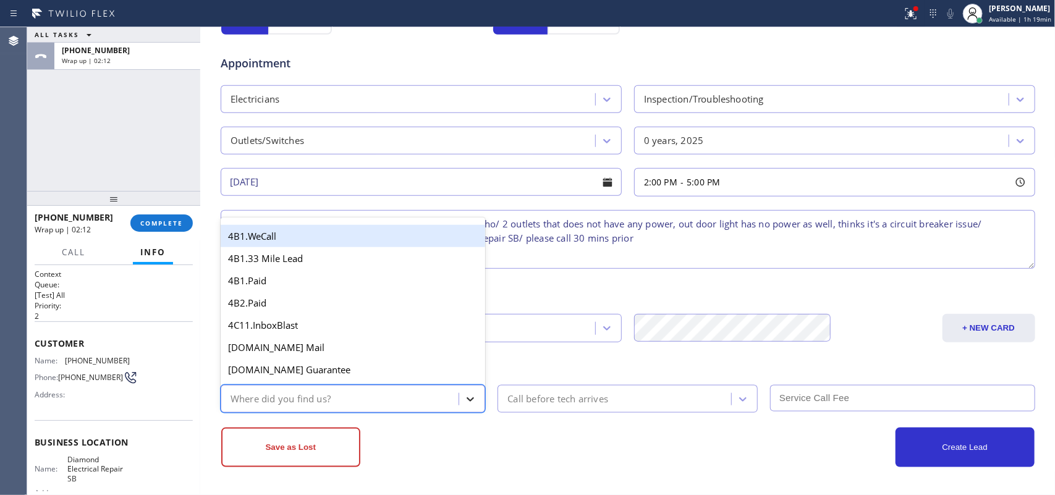
click at [464, 402] on icon at bounding box center [470, 399] width 12 height 12
type input "g"
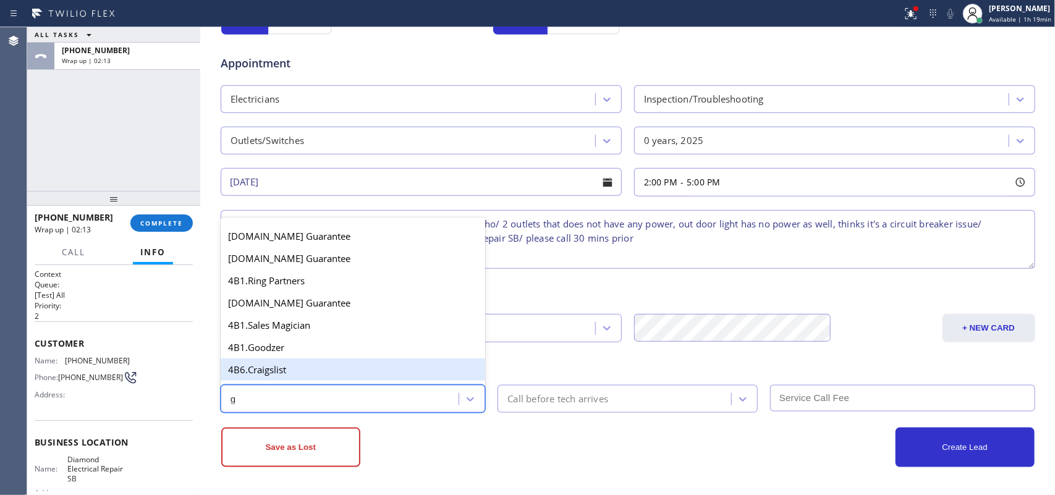
scroll to position [155, 0]
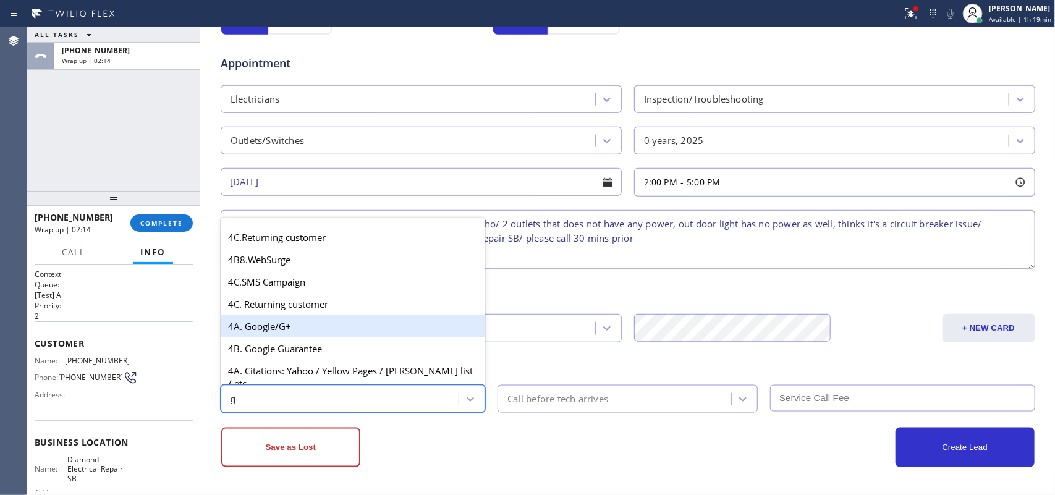
click at [304, 337] on div "4A. Google/G+" at bounding box center [353, 326] width 265 height 22
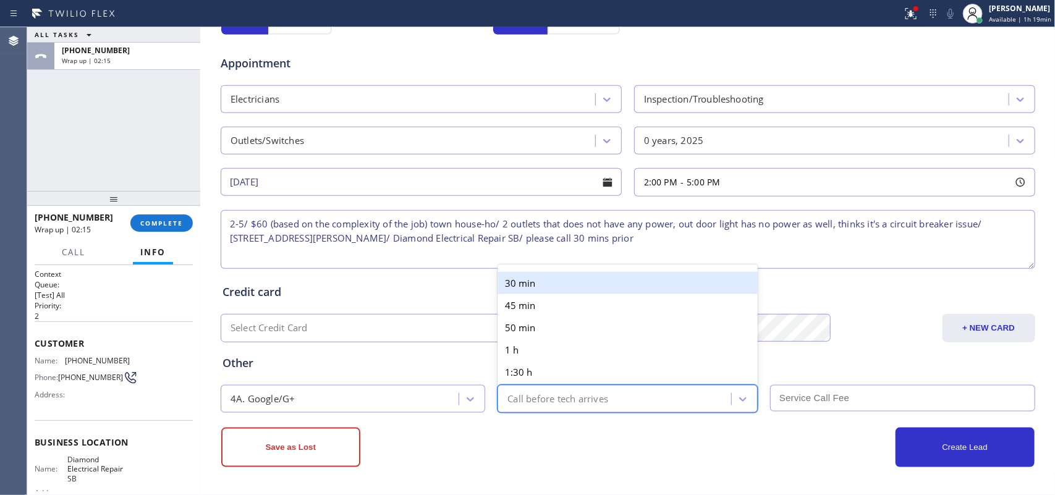
drag, startPoint x: 566, startPoint y: 397, endPoint x: 555, endPoint y: 302, distance: 96.4
click at [567, 397] on div "Call before tech arrives" at bounding box center [557, 399] width 101 height 14
click at [549, 283] on div "30 min" at bounding box center [628, 283] width 260 height 22
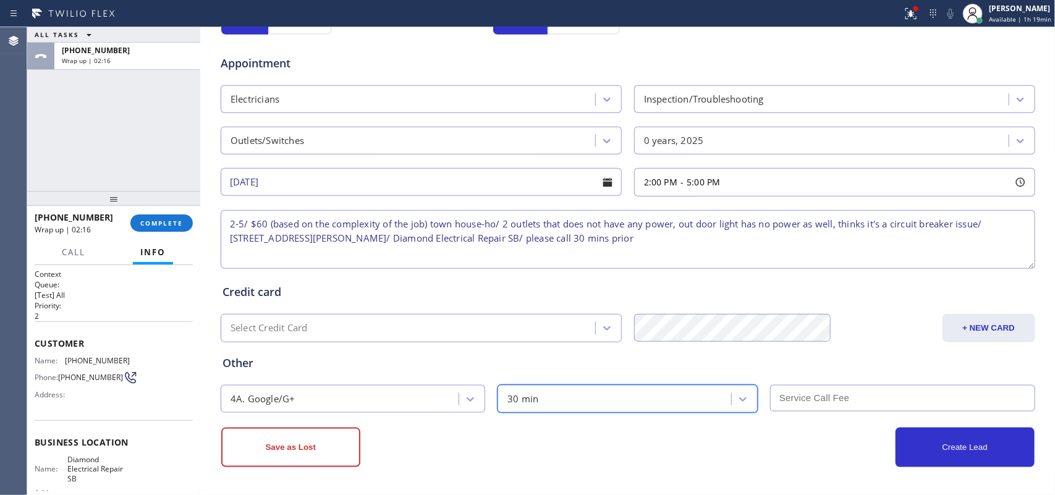
click at [822, 399] on input "text" at bounding box center [902, 398] width 265 height 27
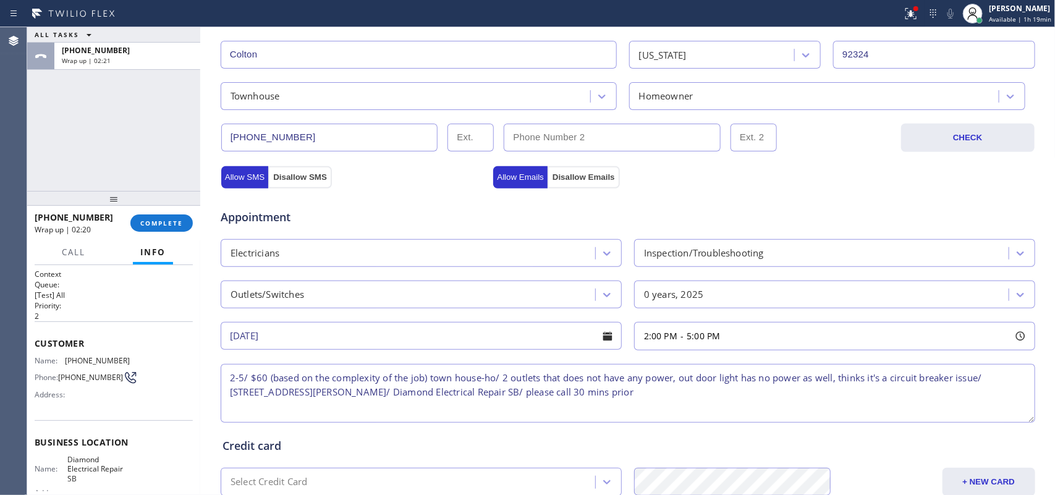
scroll to position [465, 0]
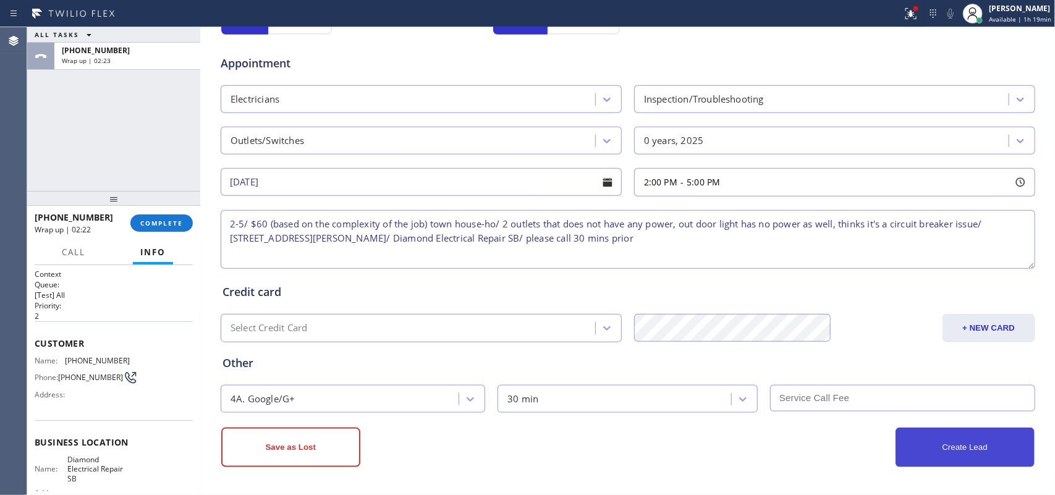
click at [932, 441] on button "Create Lead" at bounding box center [965, 448] width 139 height 40
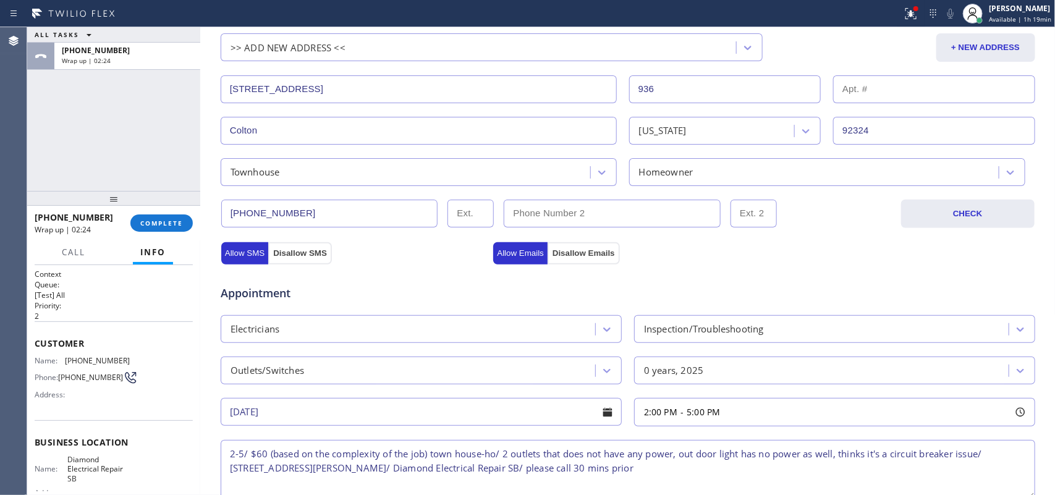
scroll to position [198, 0]
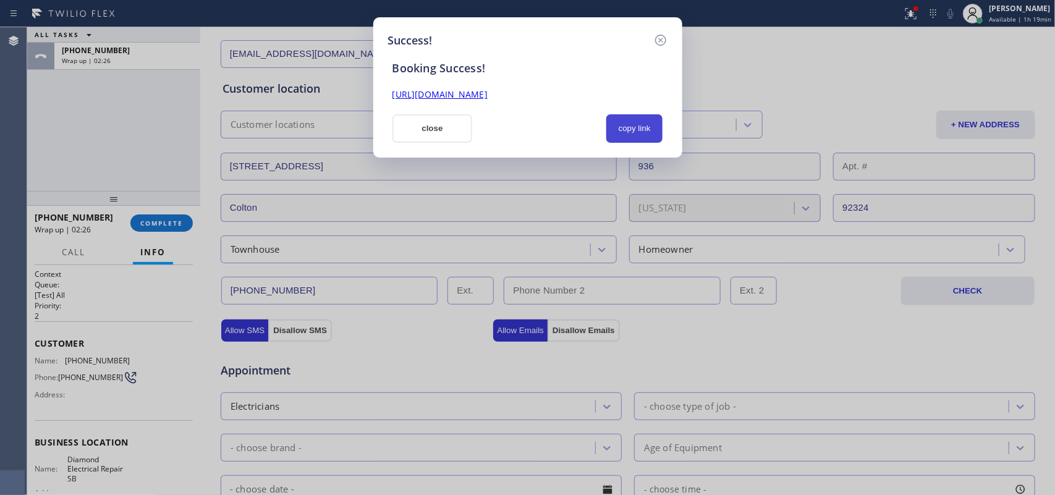
click at [643, 134] on button "copy link" at bounding box center [634, 128] width 57 height 28
click at [488, 90] on link "https://erp.apollosoft.co/customer/761774#portlet_lead" at bounding box center [439, 94] width 95 height 12
click at [419, 124] on button "close" at bounding box center [432, 128] width 80 height 28
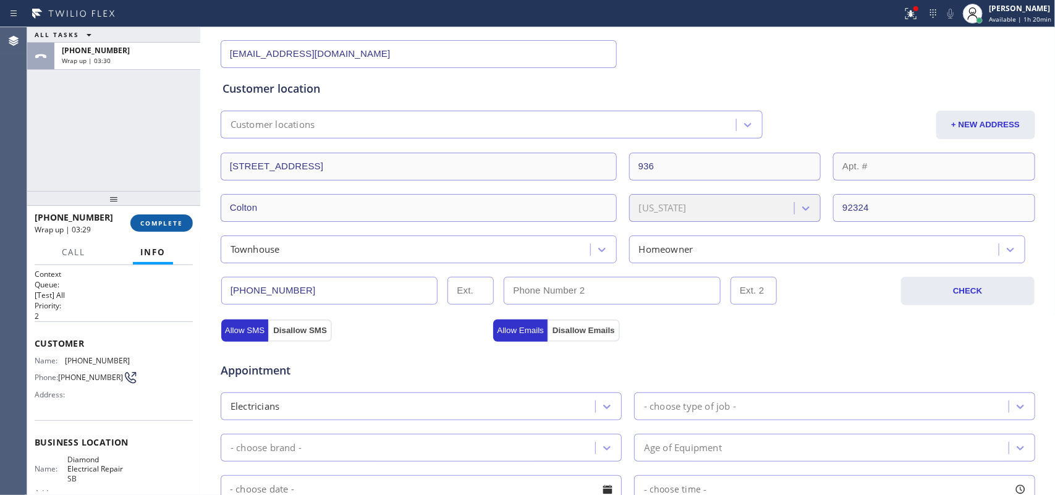
click at [168, 229] on button "COMPLETE" at bounding box center [161, 222] width 62 height 17
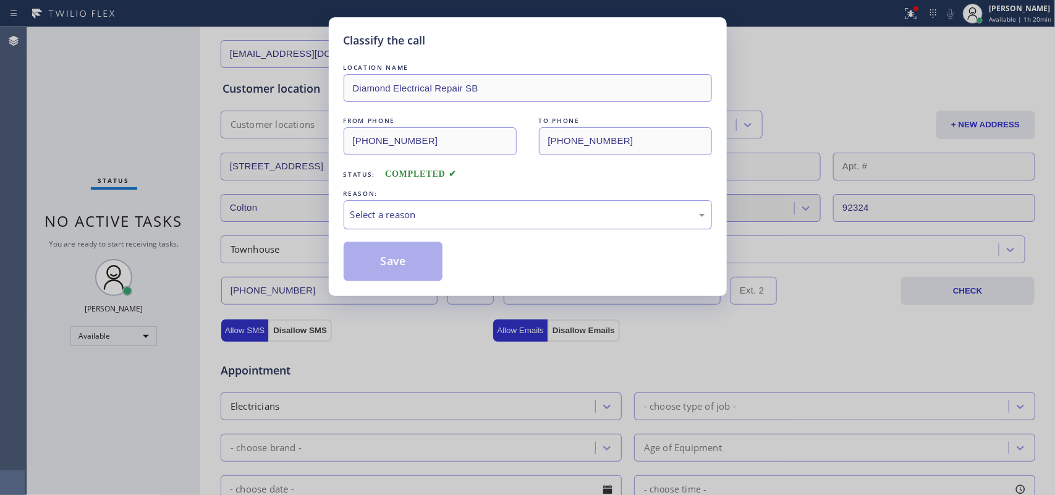
click at [449, 207] on div "Select a reason" at bounding box center [528, 214] width 368 height 29
click at [408, 271] on button "Save" at bounding box center [394, 262] width 100 height 40
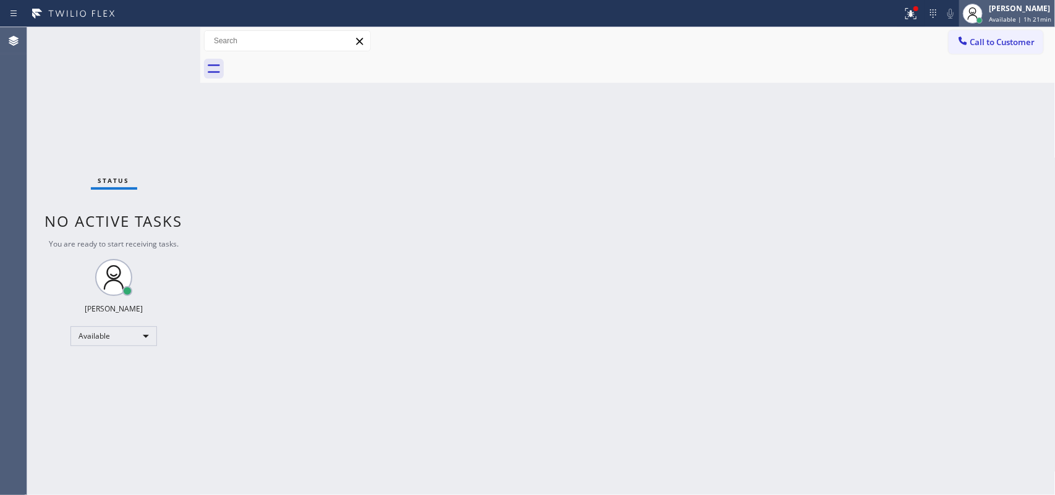
click at [1019, 12] on div "Leah Cabrera" at bounding box center [1020, 8] width 62 height 11
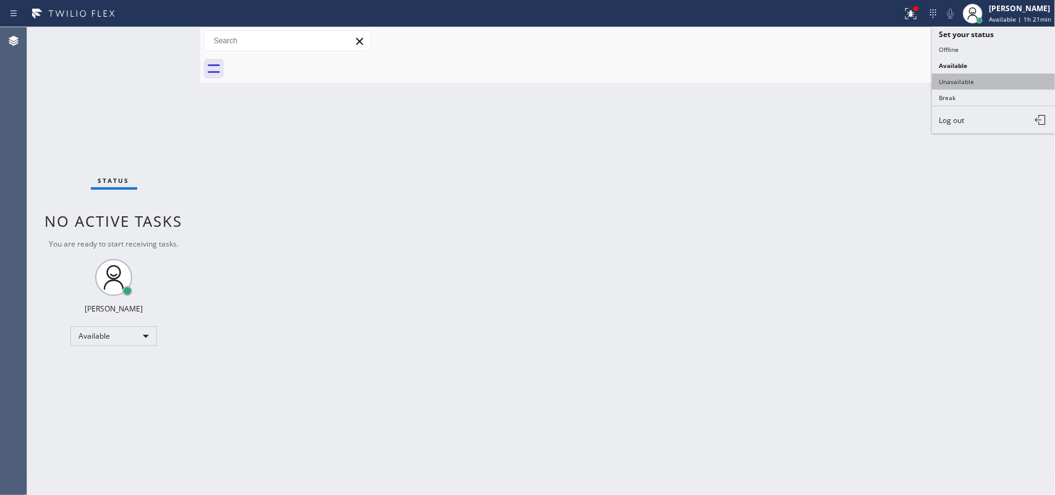
click at [990, 78] on button "Unavailable" at bounding box center [994, 82] width 124 height 16
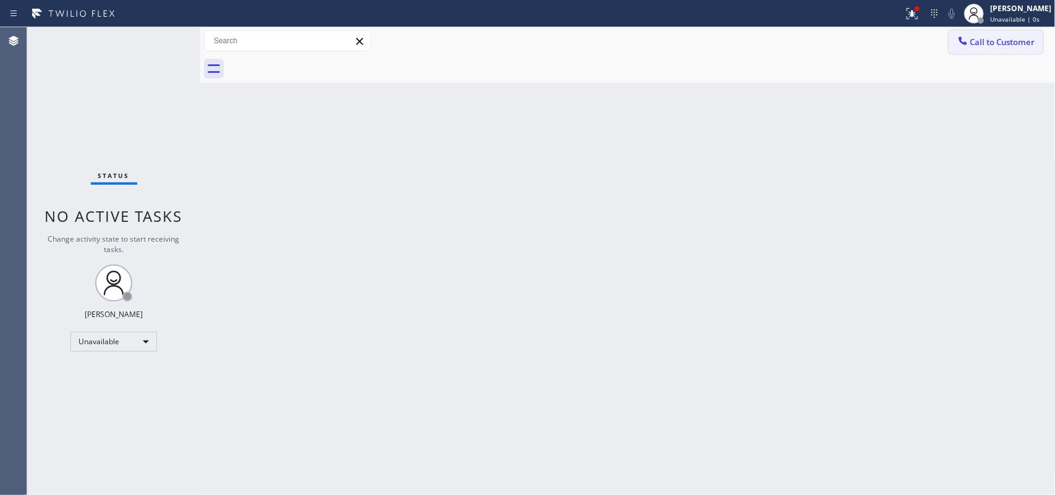
click at [1002, 42] on span "Call to Customer" at bounding box center [1002, 41] width 65 height 11
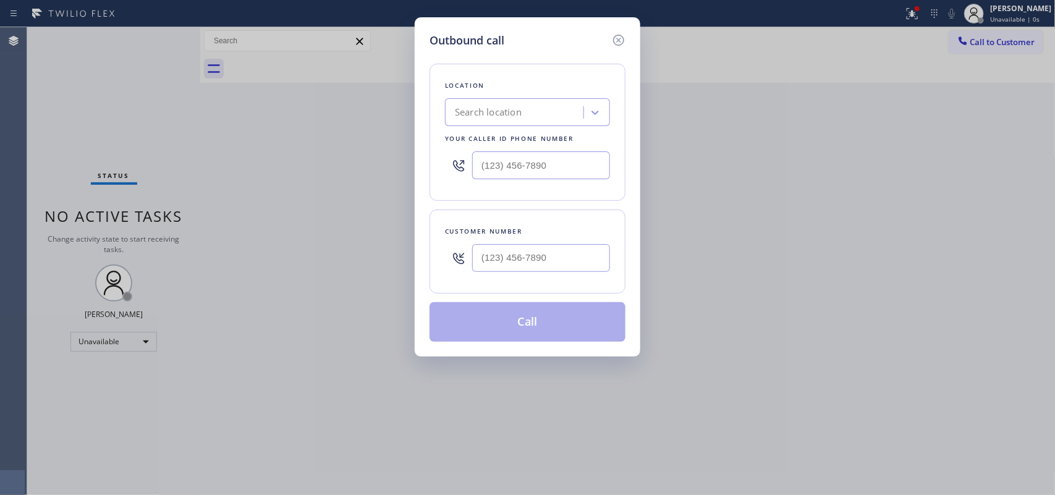
drag, startPoint x: 258, startPoint y: 85, endPoint x: 288, endPoint y: 87, distance: 29.7
click at [258, 85] on div "Outbound call Location Search location Your caller id phone number Customer num…" at bounding box center [527, 247] width 1055 height 495
drag, startPoint x: 567, startPoint y: 255, endPoint x: 426, endPoint y: 260, distance: 141.0
click at [426, 260] on div "Outbound call Location Search location Your caller id phone number Customer num…" at bounding box center [528, 186] width 226 height 339
paste input "626) 866-5689"
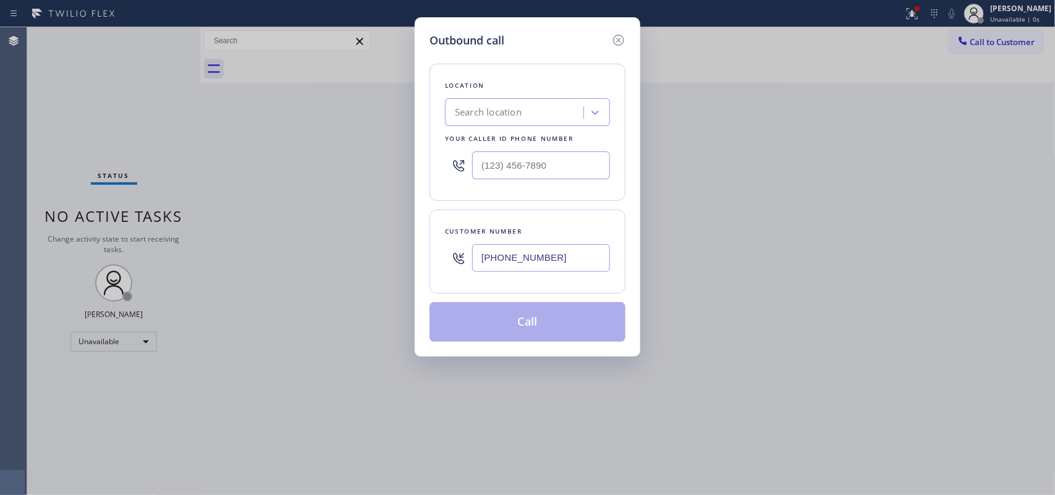
type input "(626) 866-5689"
click at [450, 22] on div "Outbound call Location Search location Your caller id phone number Customer num…" at bounding box center [528, 186] width 226 height 339
drag, startPoint x: 550, startPoint y: 164, endPoint x: 431, endPoint y: 171, distance: 119.5
click at [431, 171] on div "Location Search location Your caller id phone number (___) ___-____" at bounding box center [528, 132] width 196 height 137
paste input "909) 442-4276"
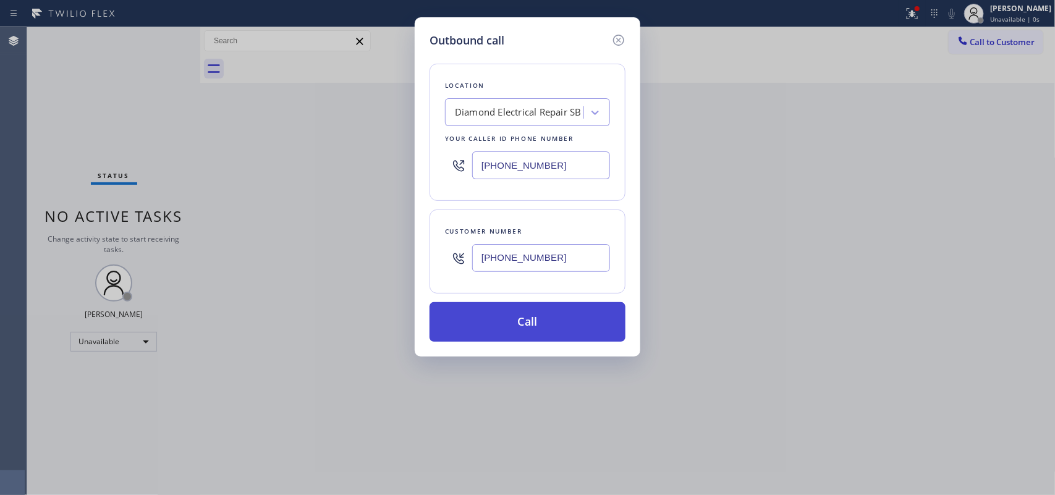
type input "(909) 442-4276"
click at [532, 320] on button "Call" at bounding box center [528, 322] width 196 height 40
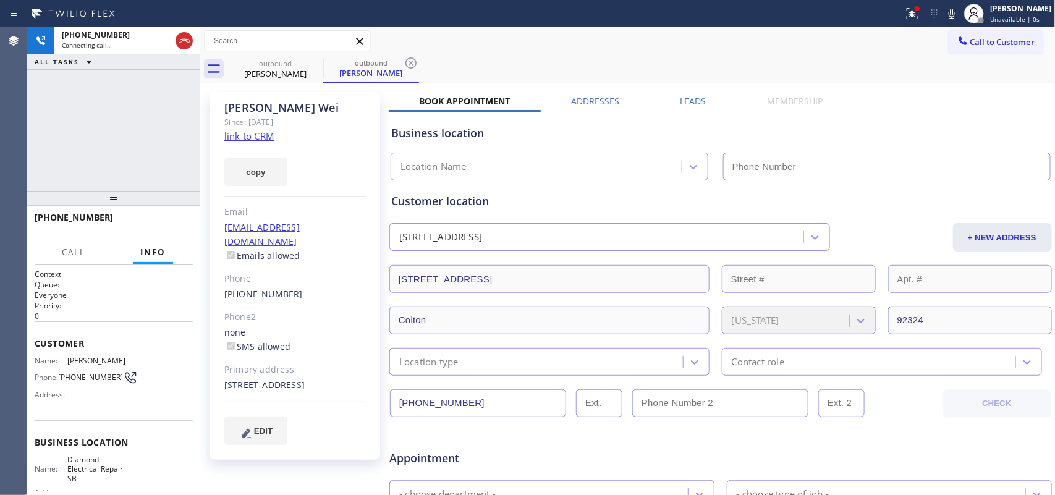
type input "(909) 442-4276"
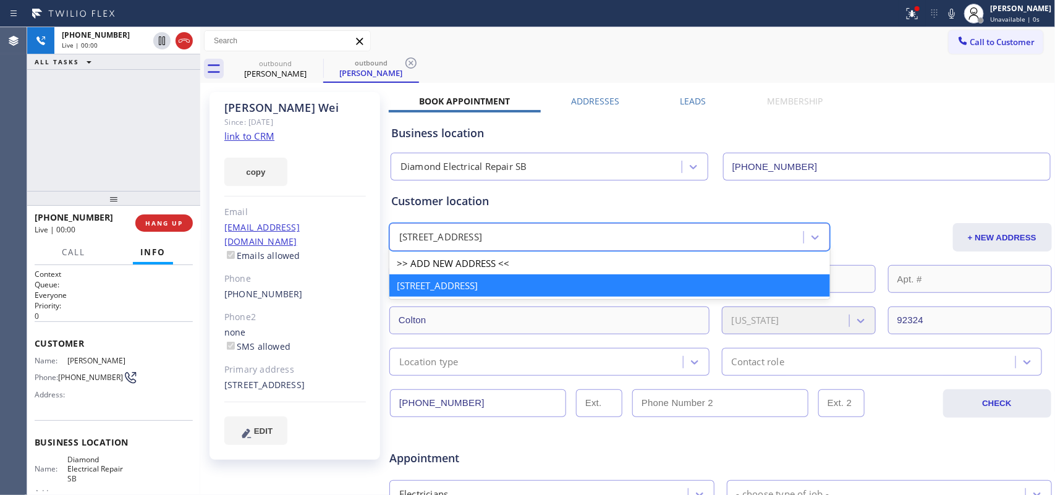
click at [566, 235] on div "936 Fairway Ave Colton, 92324 CA" at bounding box center [598, 238] width 410 height 22
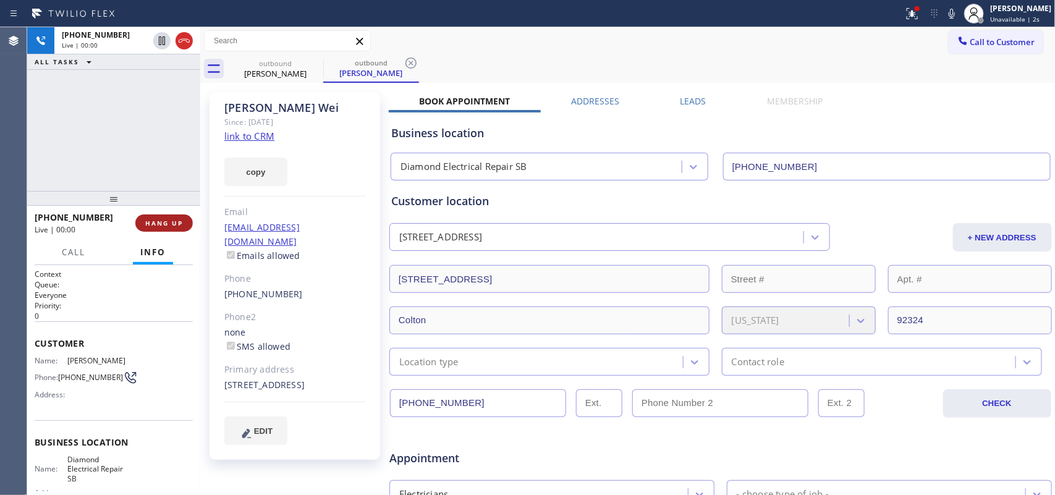
click at [172, 227] on button "HANG UP" at bounding box center [163, 222] width 57 height 17
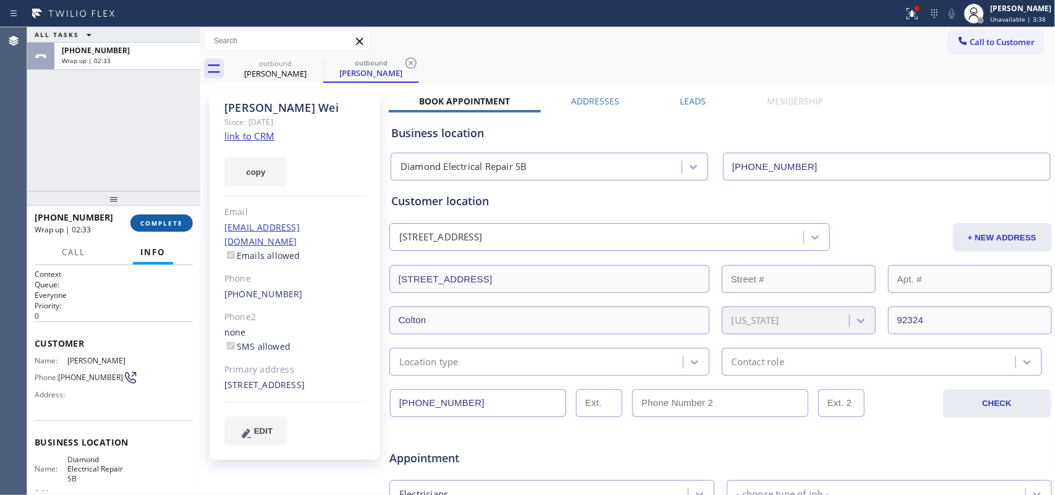
click at [178, 223] on span "COMPLETE" at bounding box center [161, 223] width 43 height 9
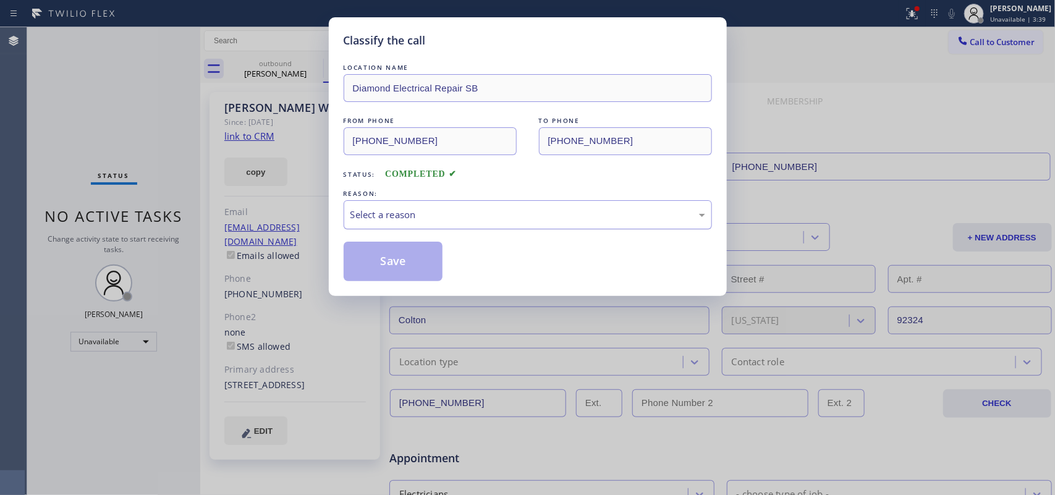
click at [464, 218] on div "Select a reason" at bounding box center [527, 215] width 355 height 14
click at [692, 218] on div "Select a reason" at bounding box center [527, 215] width 355 height 14
click at [403, 253] on button "Save" at bounding box center [394, 262] width 100 height 40
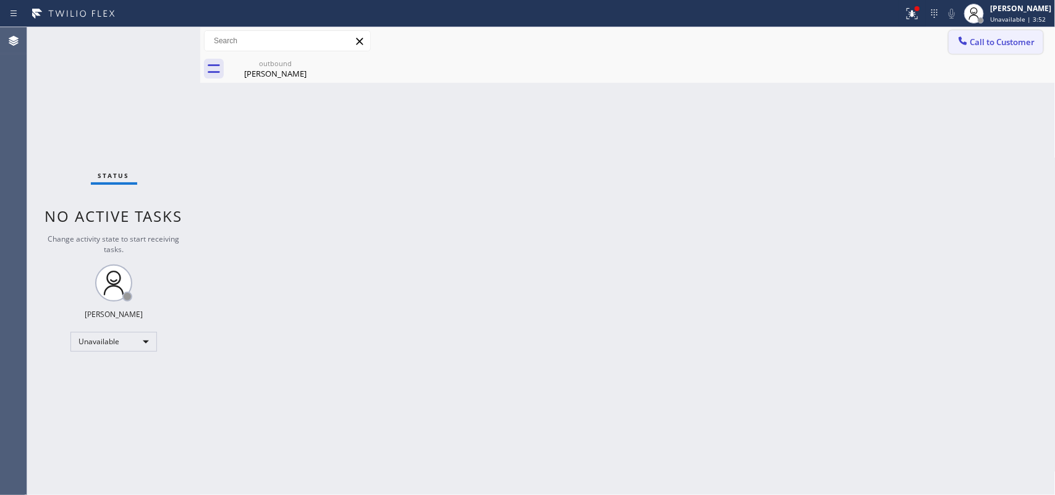
click at [1004, 37] on span "Call to Customer" at bounding box center [1002, 41] width 65 height 11
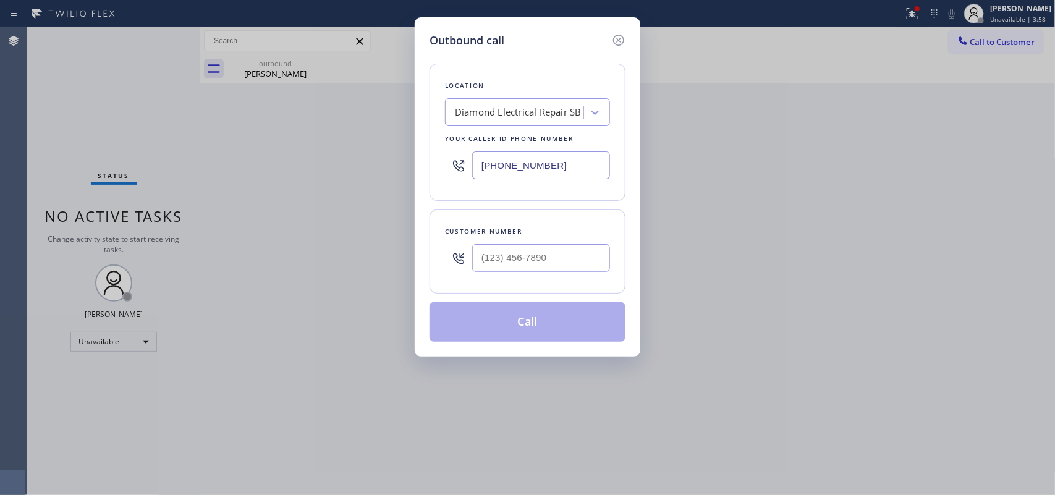
click at [227, 155] on div "Outbound call Location Diamond Electrical Repair SB Your caller id phone number…" at bounding box center [527, 247] width 1055 height 495
click at [492, 251] on input "(___) ___-____" at bounding box center [541, 258] width 138 height 28
paste input "626) 866-5689"
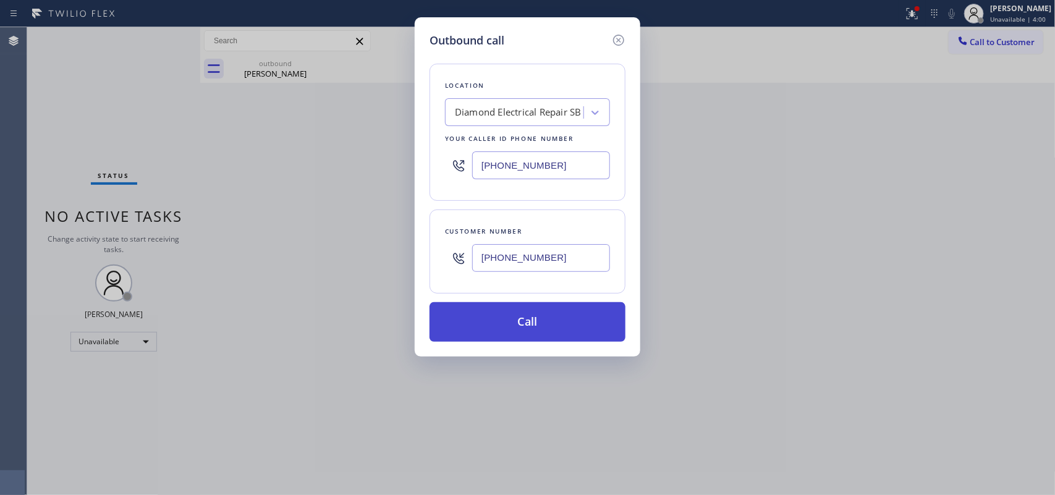
type input "(626) 866-5689"
click at [486, 314] on button "Call" at bounding box center [528, 322] width 196 height 40
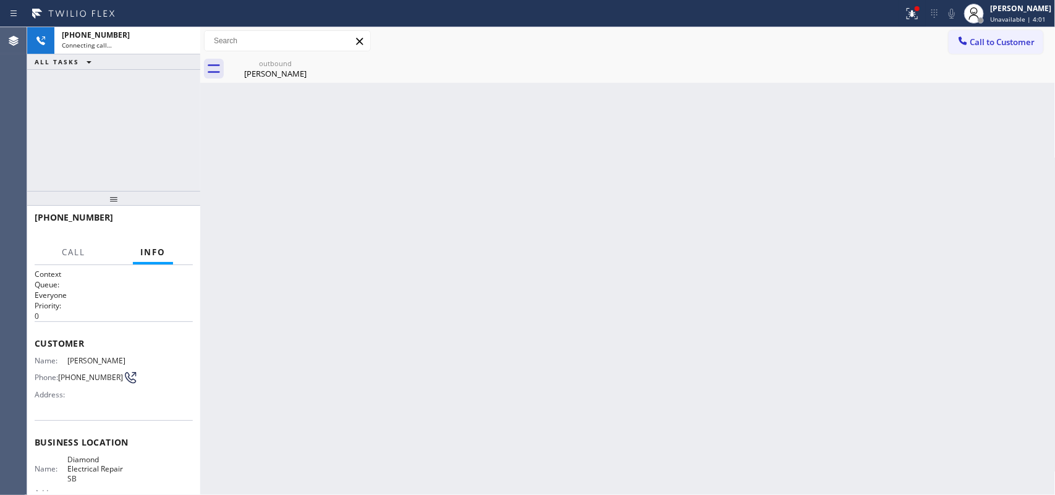
click at [178, 38] on div "+16268665689" at bounding box center [127, 35] width 131 height 11
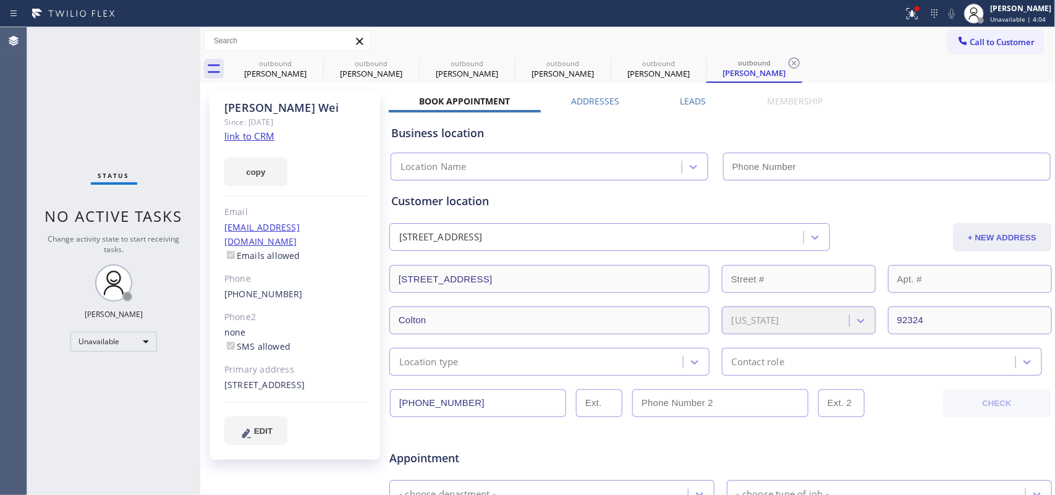
click at [968, 235] on button "+ NEW ADDRESS" at bounding box center [1002, 237] width 99 height 28
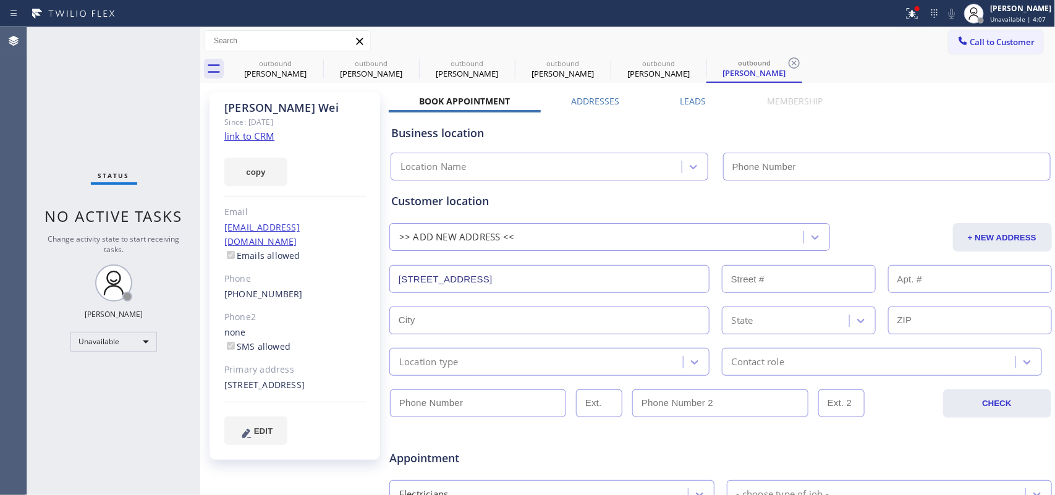
scroll to position [155, 0]
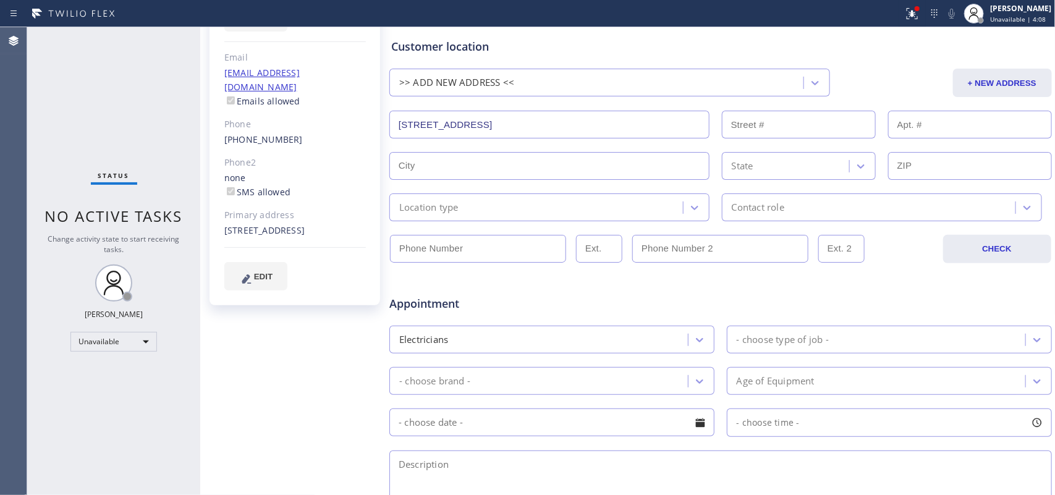
type input "(909) 442-4276"
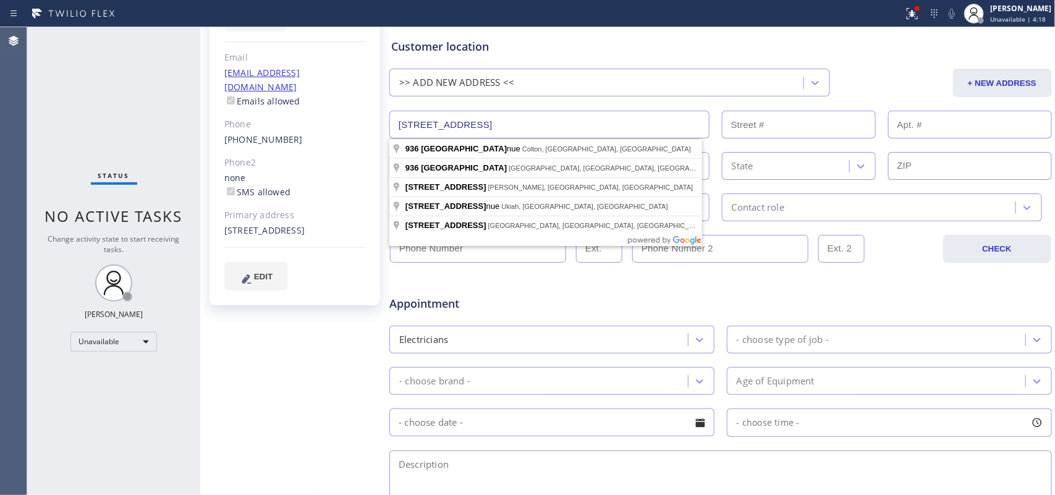
drag, startPoint x: 495, startPoint y: 122, endPoint x: 379, endPoint y: 124, distance: 116.2
click at [379, 124] on div "Emily Wei Since: 20 may 2020 link to CRM copy Email emilywei369@gmail.com Email…" at bounding box center [627, 331] width 849 height 801
paste input "Dr, Colton, CA 92324"
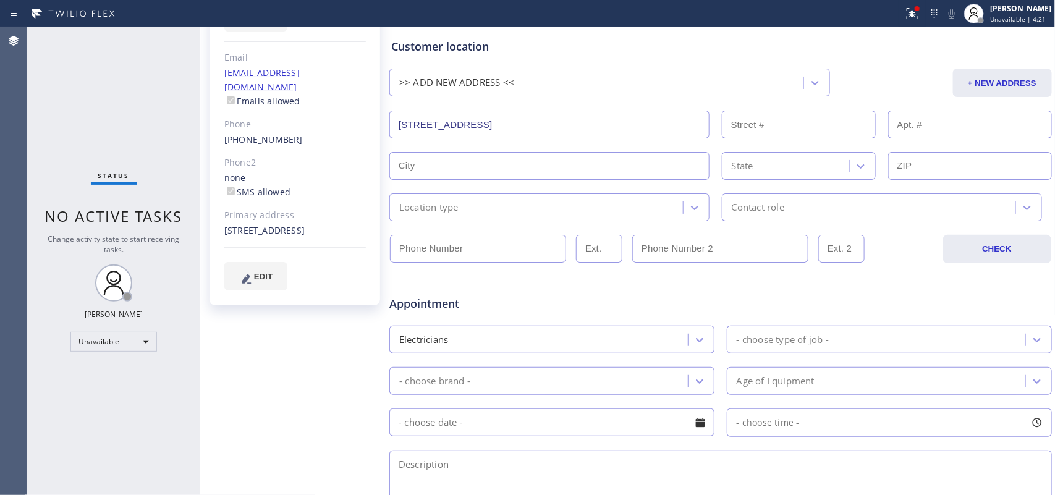
type input "936 Fairway Ave"
type input "936"
type input "Colton"
type input "92324"
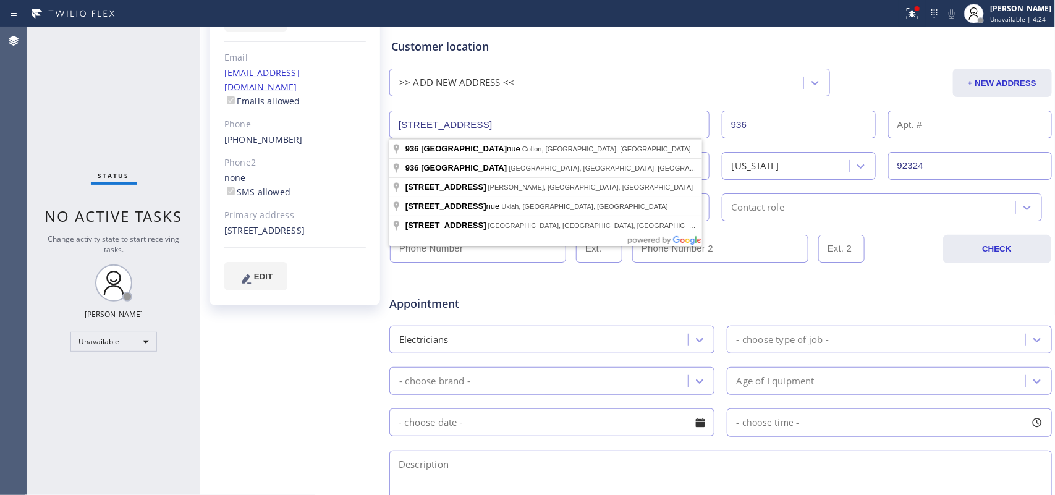
drag, startPoint x: 472, startPoint y: 124, endPoint x: 456, endPoint y: 125, distance: 16.1
click at [456, 125] on input "936 Fairway Ave" at bounding box center [549, 125] width 320 height 28
type input "936 Fairway Ave"
click at [520, 147] on div "Customer location >> ADD NEW ADDRESS << + NEW ADDRESS 936 Fairway Ave 936 Colto…" at bounding box center [720, 129] width 659 height 183
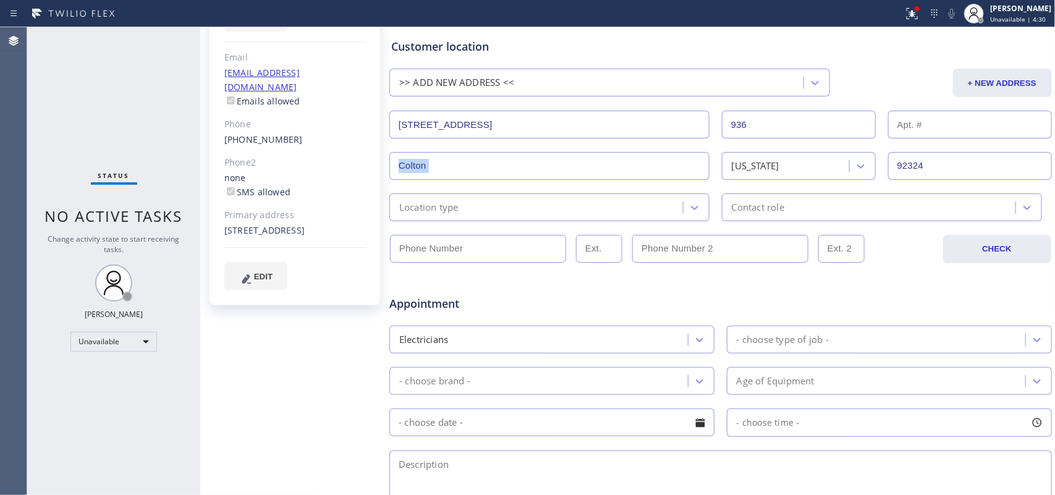
scroll to position [0, 0]
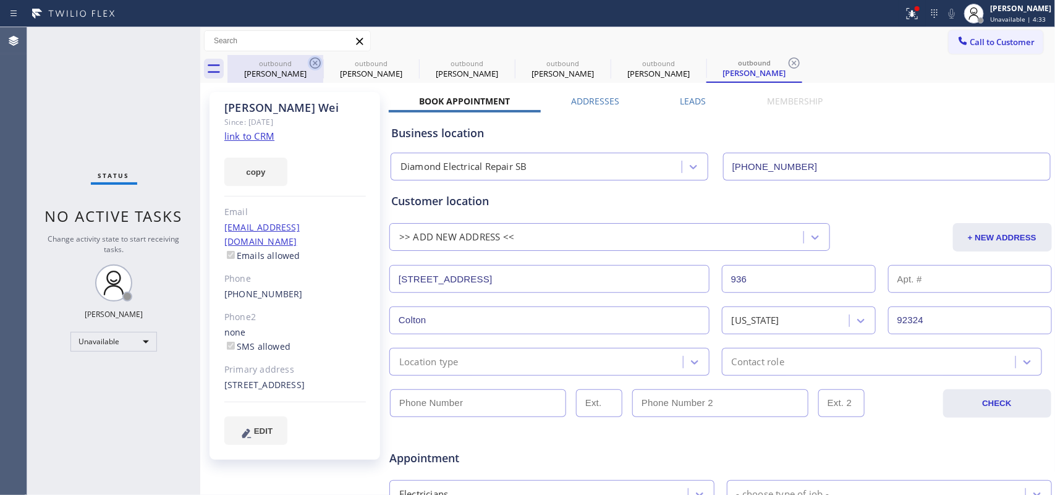
click at [313, 64] on icon at bounding box center [315, 63] width 15 height 15
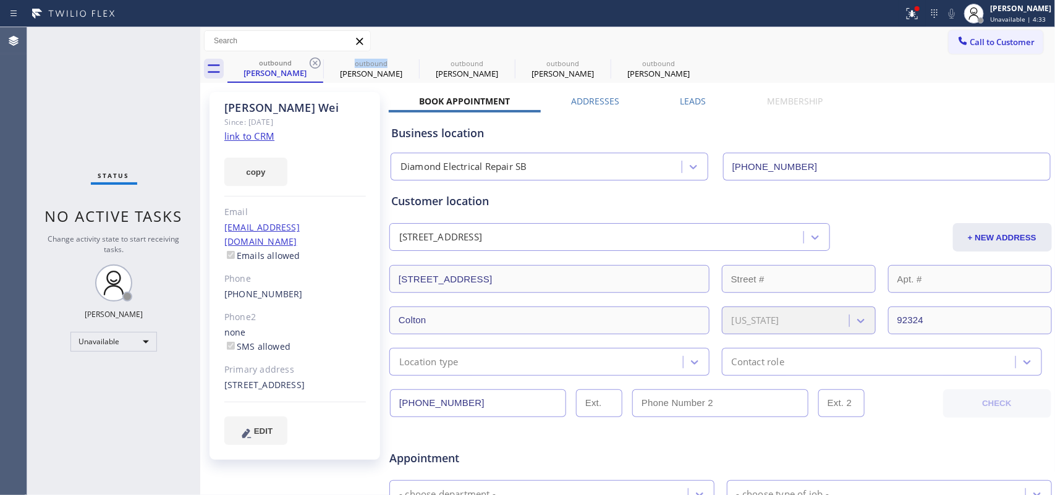
click at [313, 64] on icon at bounding box center [315, 63] width 15 height 15
click at [0, 0] on icon at bounding box center [0, 0] width 0 height 0
click at [313, 64] on icon at bounding box center [315, 63] width 15 height 15
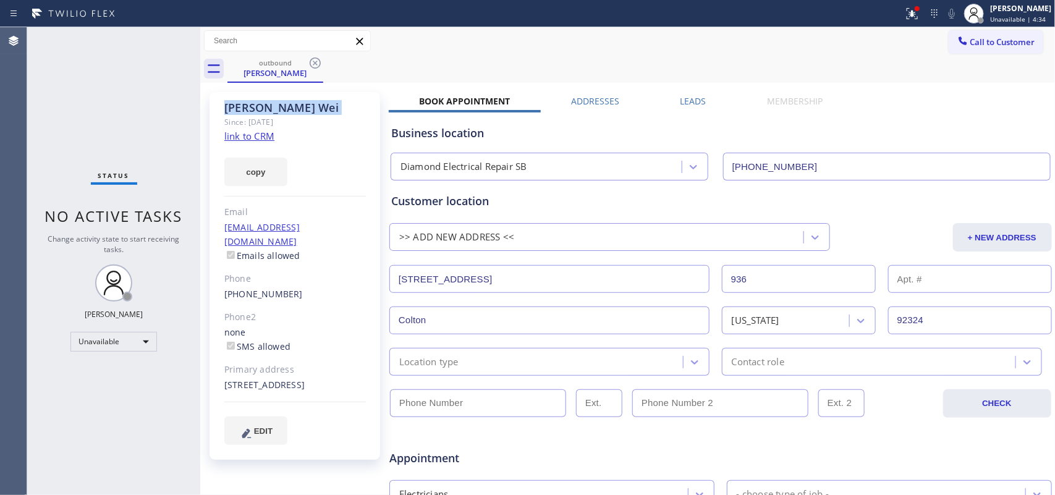
click at [313, 64] on icon at bounding box center [315, 63] width 15 height 15
click at [313, 64] on div "outbound Emily Wei" at bounding box center [641, 69] width 828 height 28
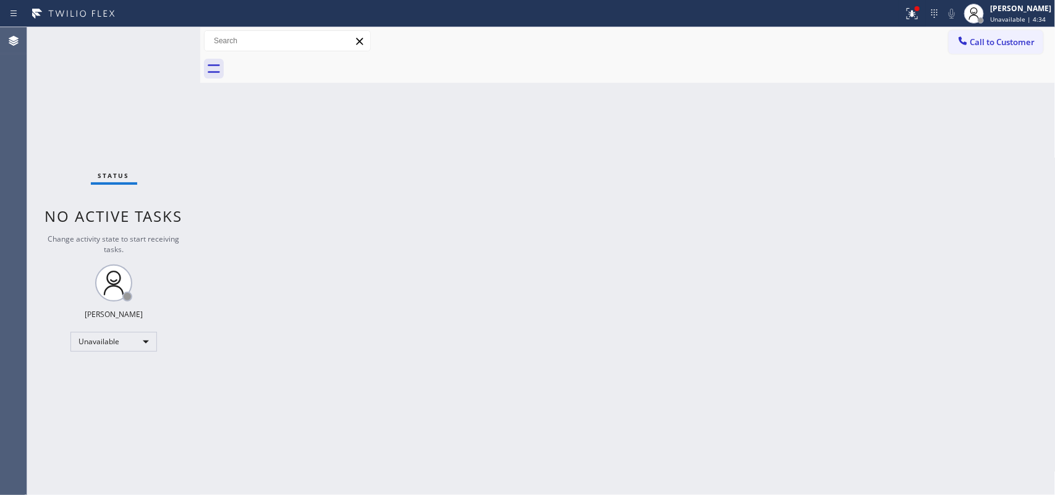
click at [313, 64] on div at bounding box center [641, 69] width 828 height 28
click at [1011, 19] on span "Unavailable | 4:35" at bounding box center [1018, 19] width 56 height 9
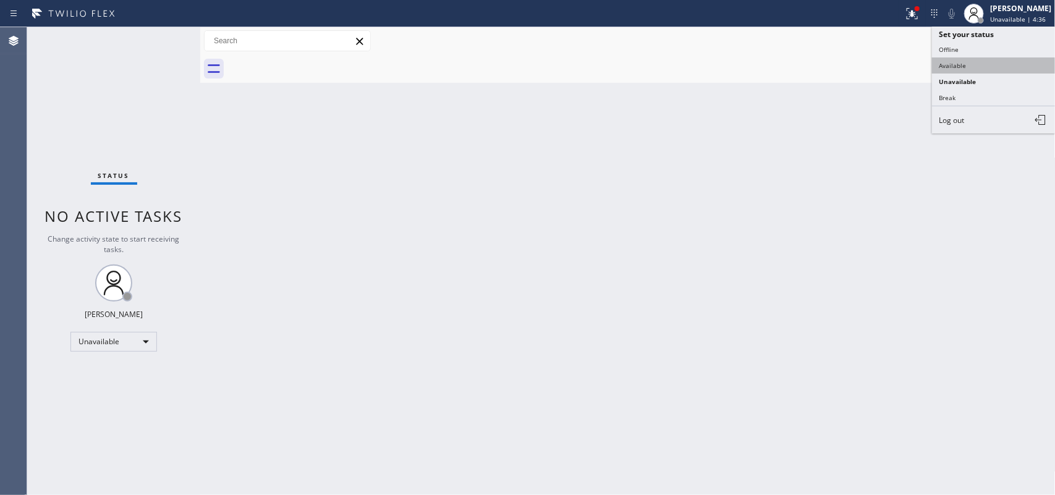
click at [990, 63] on button "Available" at bounding box center [994, 65] width 124 height 16
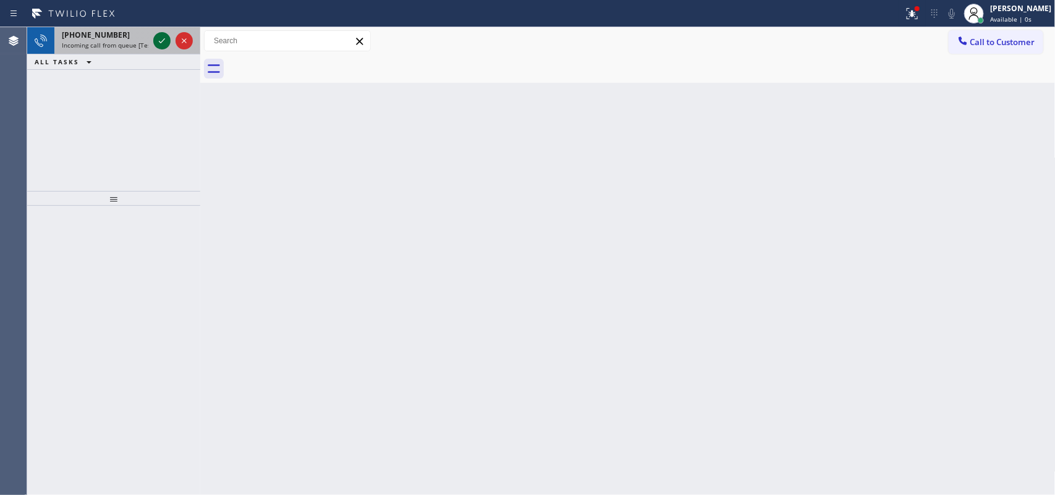
click at [161, 41] on icon at bounding box center [162, 40] width 15 height 15
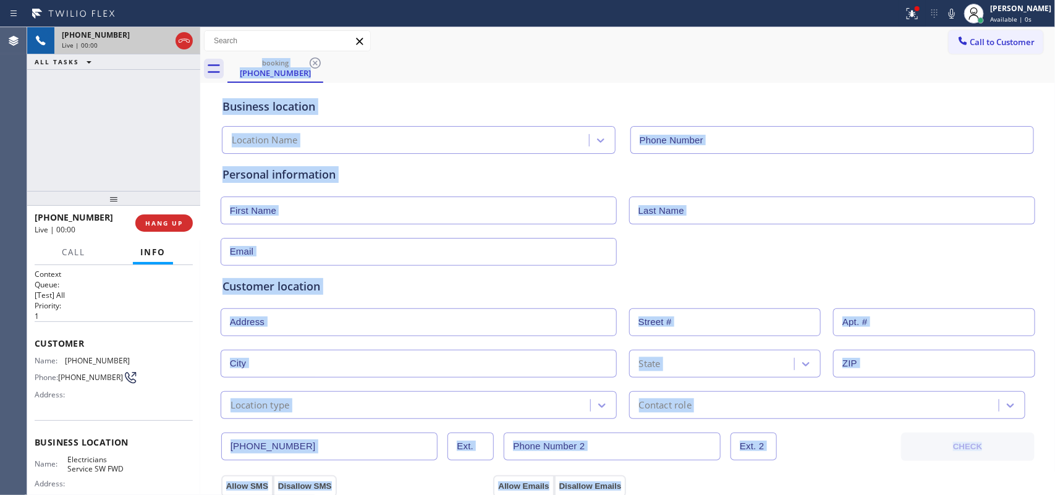
type input "(213) 566-1222"
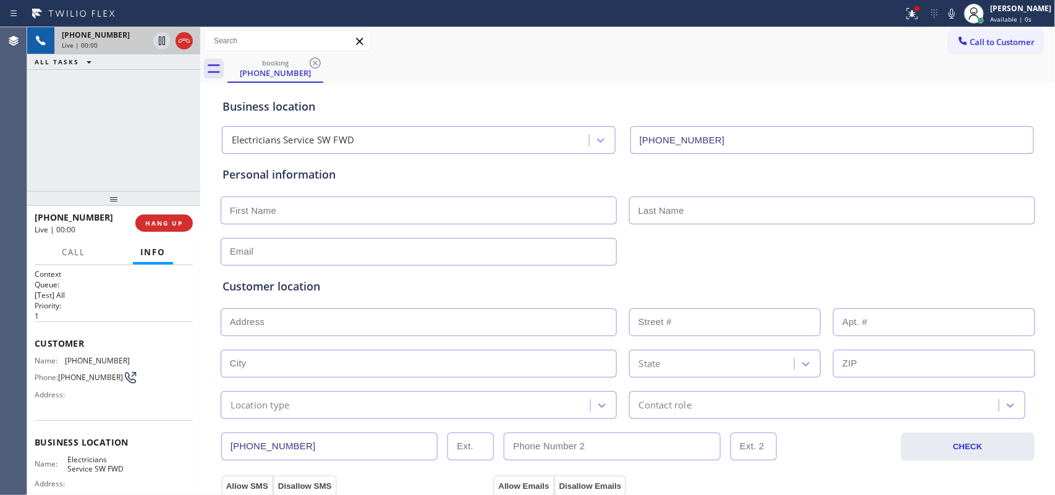
click at [159, 171] on div "+16097121011 Live | 00:00 ALL TASKS ALL TASKS ACTIVE TASKS TASKS IN WRAP UP" at bounding box center [113, 109] width 173 height 164
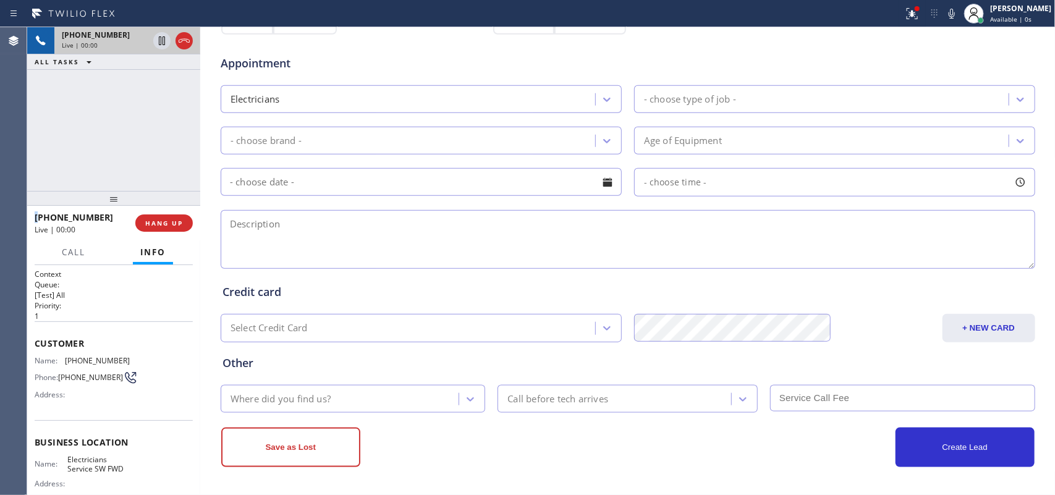
scroll to position [127, 0]
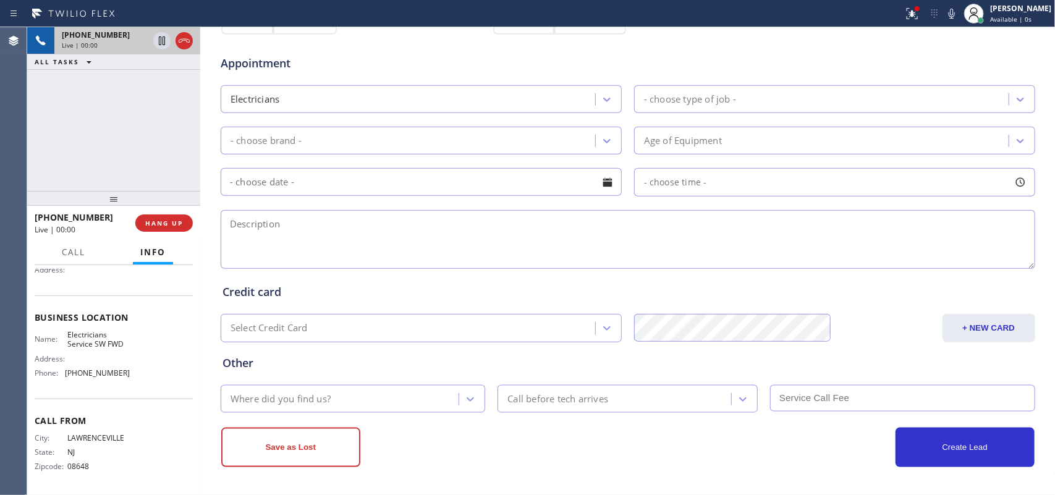
click at [129, 382] on div "Business location Name: Electricians Service SW FWD Address: Phone: (213) 566-1…" at bounding box center [114, 346] width 158 height 103
drag, startPoint x: 129, startPoint y: 382, endPoint x: 105, endPoint y: 276, distance: 108.3
click at [105, 276] on div "Context Queue: [Test] All Priority: 1 Customer Name: (609) 712-1011 Phone: (609…" at bounding box center [114, 318] width 158 height 348
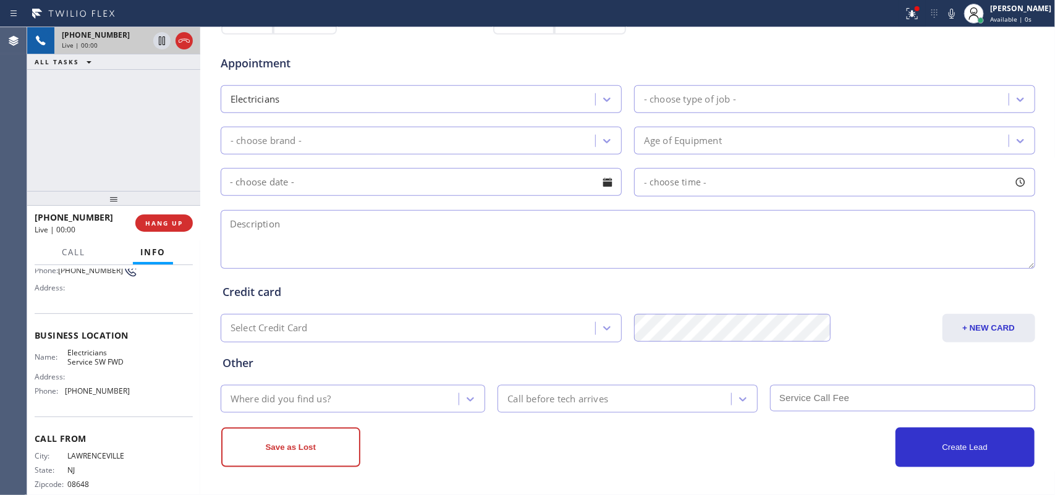
drag, startPoint x: 105, startPoint y: 276, endPoint x: 106, endPoint y: 282, distance: 6.2
click at [105, 275] on span "(609) 712-1011" at bounding box center [90, 270] width 65 height 9
click at [149, 387] on div "Name: Electricians Service SW FWD Address: Phone: (213) 566-1222" at bounding box center [114, 374] width 158 height 53
click at [134, 400] on div "Name: Electricians Service SW FWD Address: Phone: (213) 566-1222" at bounding box center [114, 374] width 158 height 53
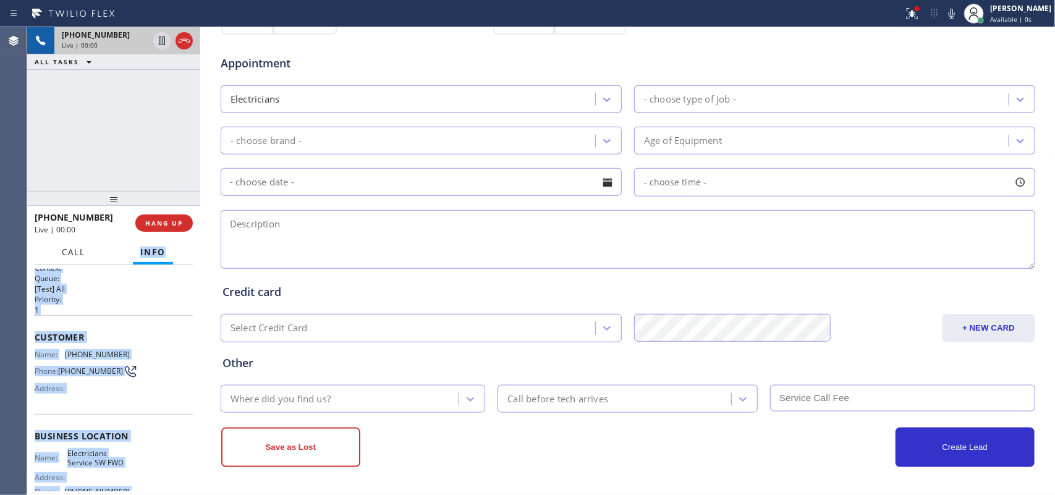
scroll to position [0, 0]
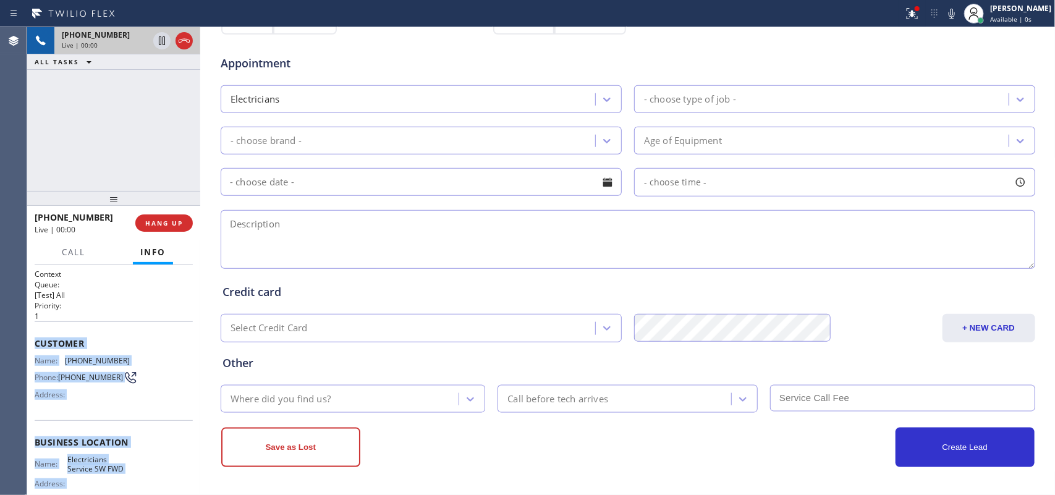
drag, startPoint x: 134, startPoint y: 400, endPoint x: 38, endPoint y: 339, distance: 113.7
click at [38, 339] on div "Context Queue: [Test] All Priority: 1 Customer Name: (609) 712-1011 Phone: (609…" at bounding box center [114, 443] width 158 height 348
copy div "Customer Name: (609) 712-1011 Phone: (609) 712-1011 Address: Business location …"
click at [62, 254] on span "Call" at bounding box center [73, 252] width 23 height 11
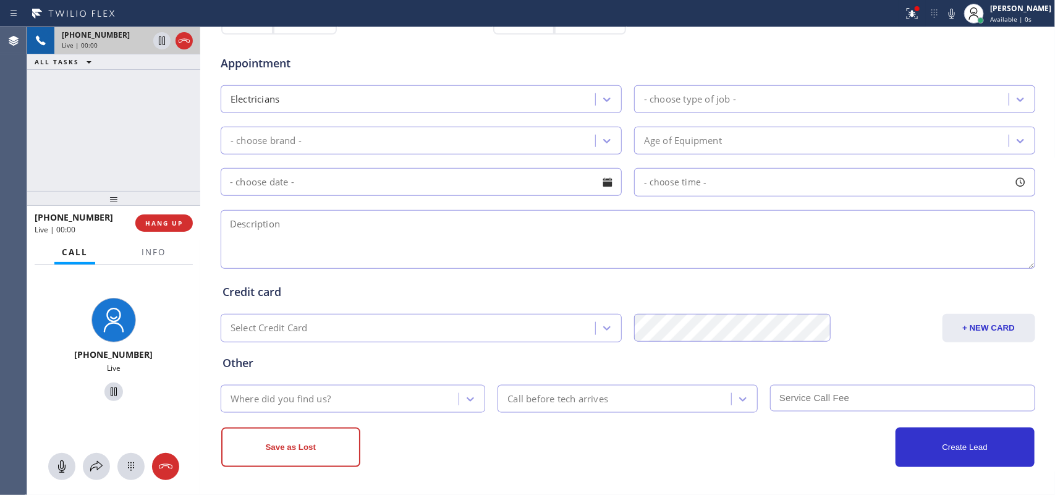
drag, startPoint x: 64, startPoint y: 470, endPoint x: 104, endPoint y: 403, distance: 77.9
click at [63, 468] on icon at bounding box center [61, 466] width 7 height 12
click at [108, 388] on icon at bounding box center [113, 391] width 15 height 15
click at [66, 461] on icon at bounding box center [61, 466] width 15 height 15
click at [109, 390] on icon at bounding box center [113, 392] width 9 height 9
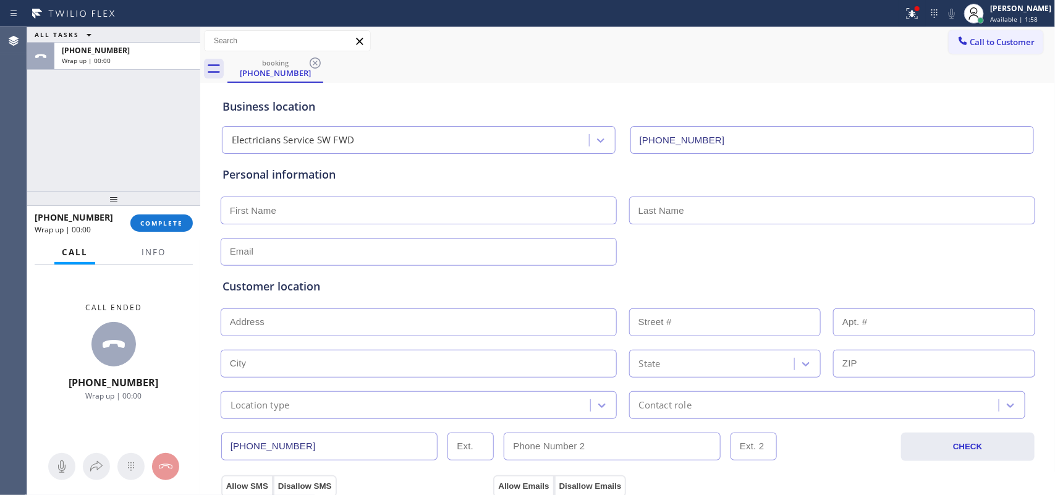
click at [122, 151] on div "ALL TASKS ALL TASKS ACTIVE TASKS TASKS IN WRAP UP +16097121011 Wrap up | 00:00" at bounding box center [113, 109] width 173 height 164
click at [996, 101] on div "Business location" at bounding box center [628, 106] width 811 height 17
click at [165, 220] on span "COMPLETE" at bounding box center [161, 223] width 43 height 9
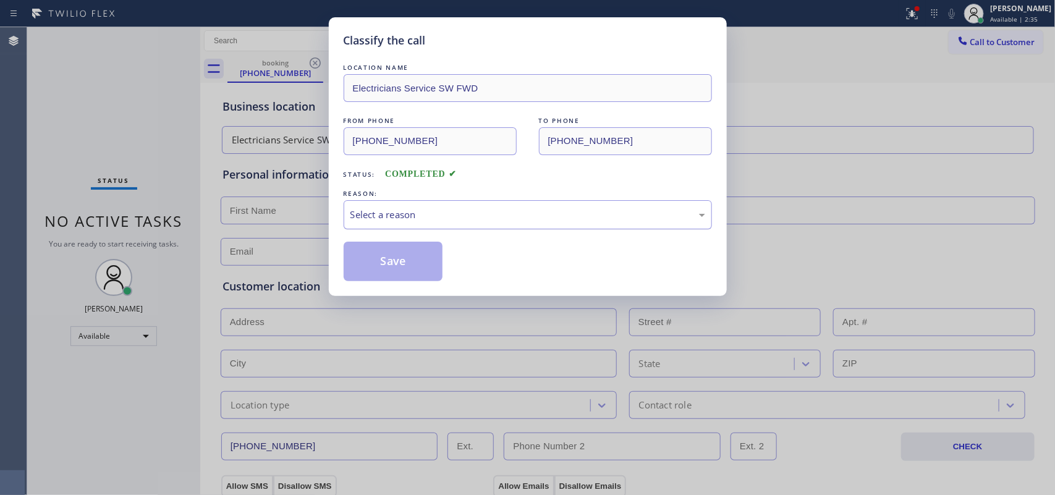
click at [411, 209] on div "Select a reason" at bounding box center [527, 215] width 355 height 14
click at [409, 266] on button "Save" at bounding box center [394, 262] width 100 height 40
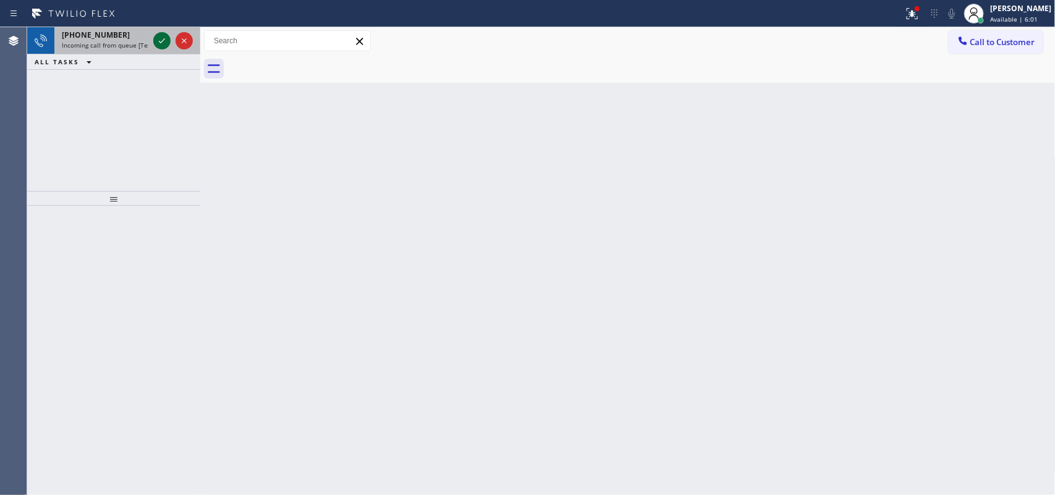
click at [159, 36] on icon at bounding box center [162, 40] width 15 height 15
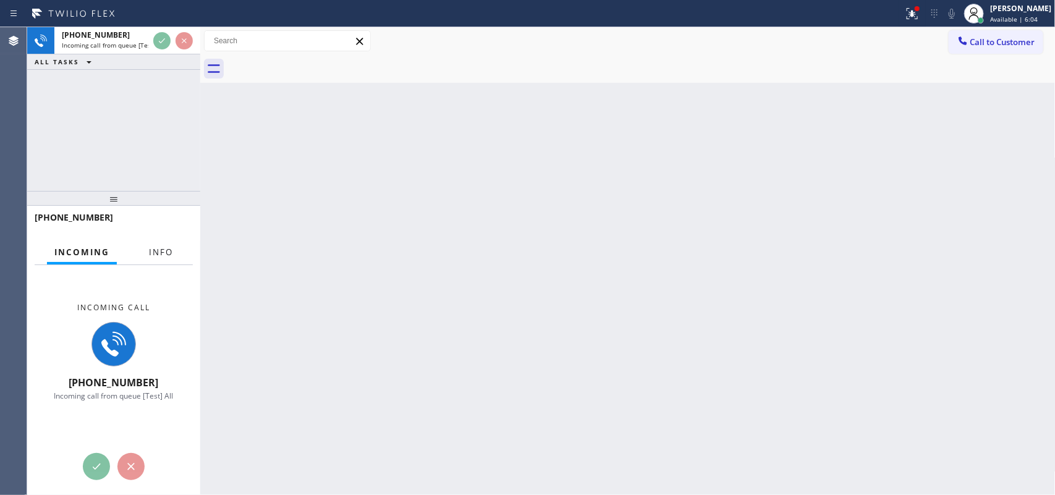
click at [159, 253] on span "Info" at bounding box center [161, 252] width 24 height 11
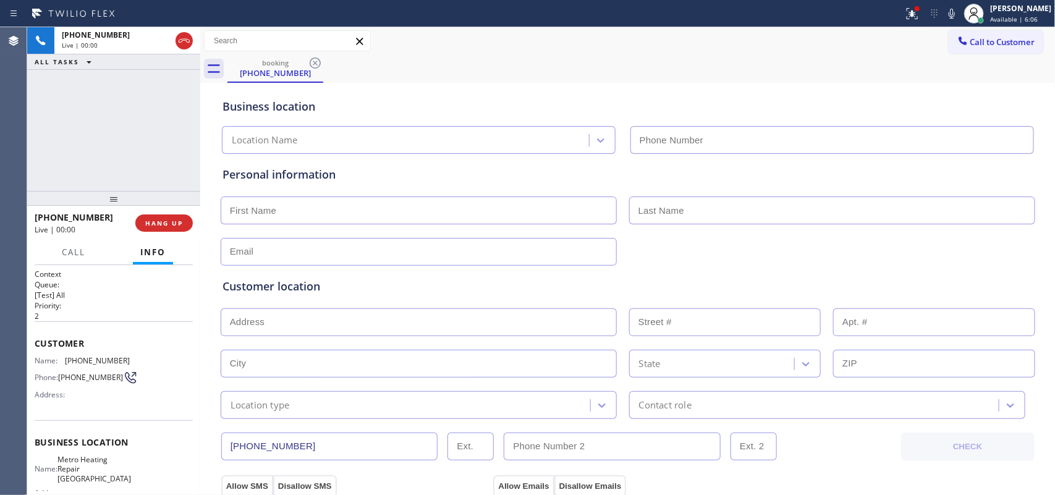
type input "(650) 800-8078"
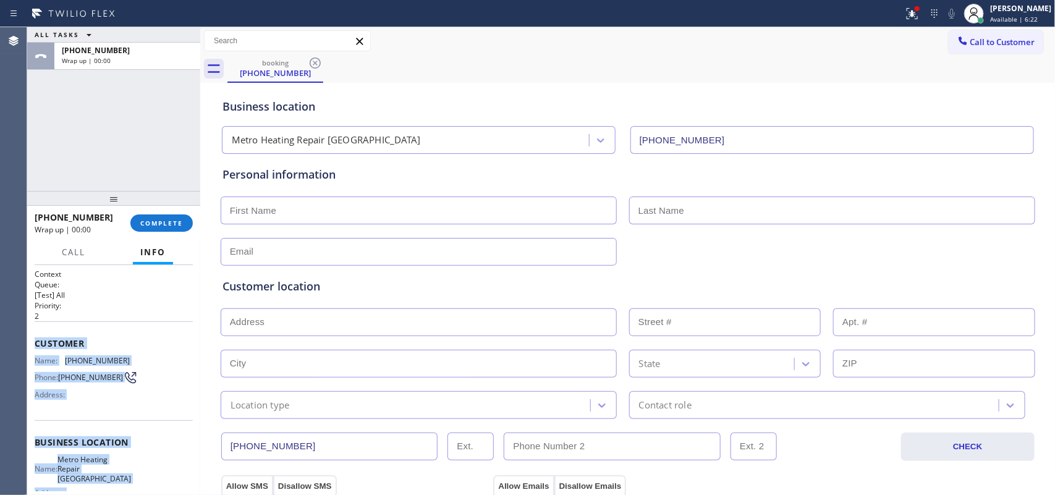
drag, startPoint x: 146, startPoint y: 382, endPoint x: 35, endPoint y: 347, distance: 116.7
click at [35, 347] on div "Context Queue: [Test] All Priority: 2 Customer Name: (650) 337-1827 Phone: (650…" at bounding box center [114, 448] width 158 height 358
copy div "Customer Name: (650) 337-1827 Phone: (650) 337-1827 Address: Business location …"
click at [164, 224] on span "COMPLETE" at bounding box center [161, 223] width 43 height 9
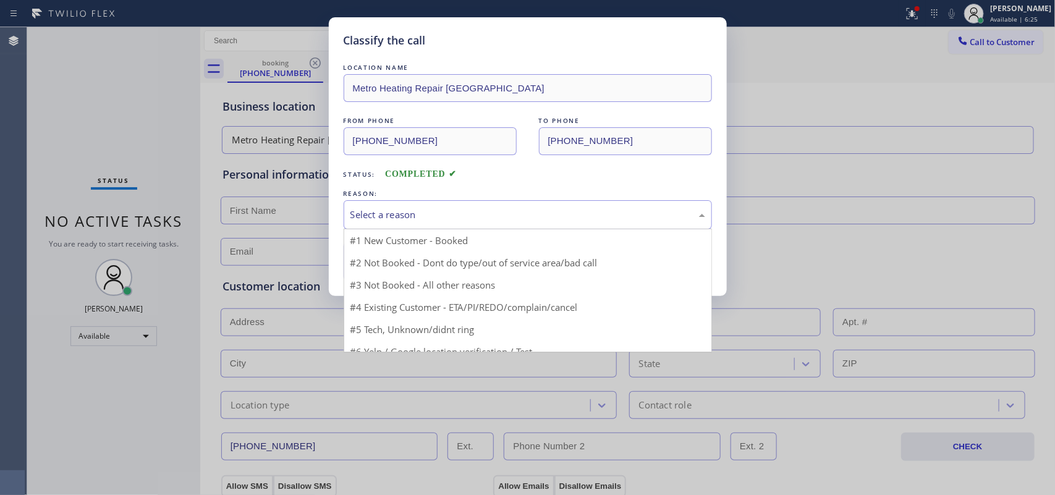
click at [436, 214] on div "Select a reason" at bounding box center [527, 215] width 355 height 14
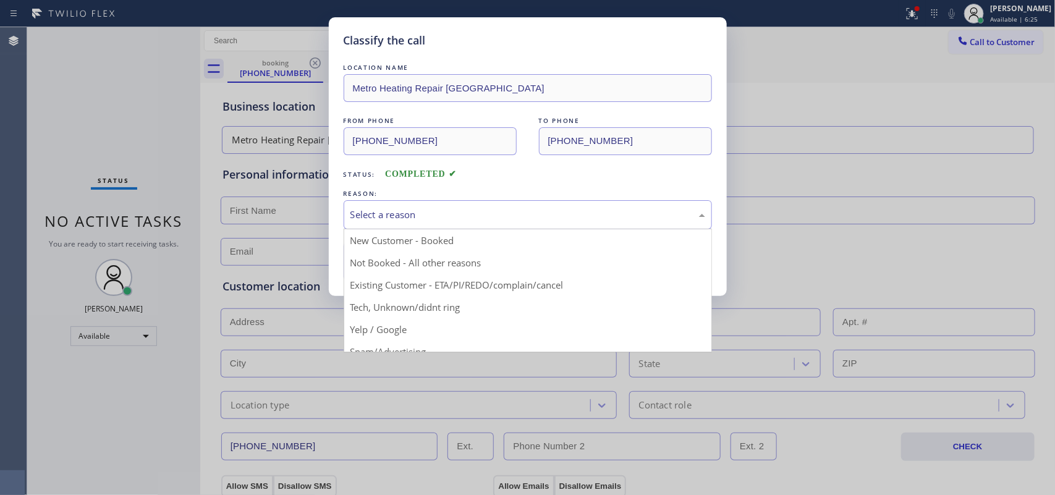
scroll to position [85, 0]
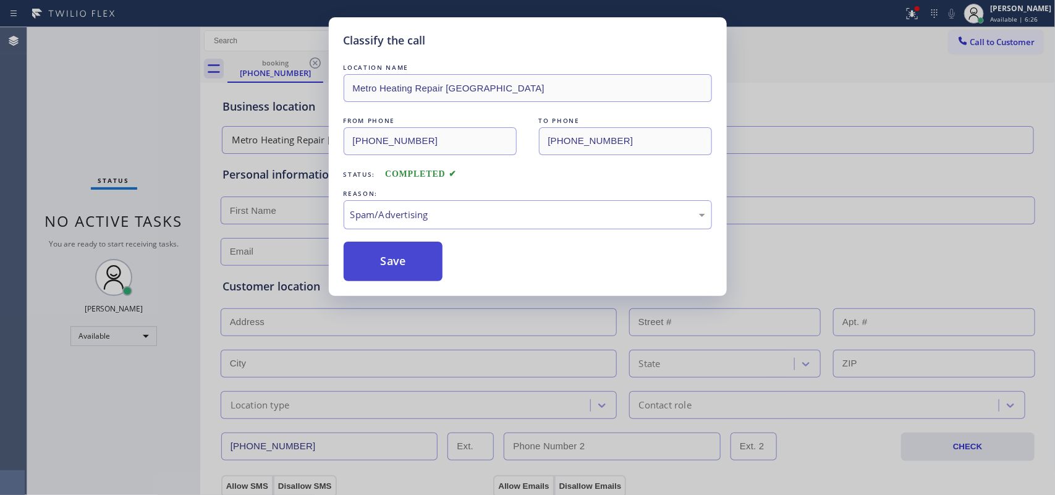
click at [411, 268] on button "Save" at bounding box center [394, 262] width 100 height 40
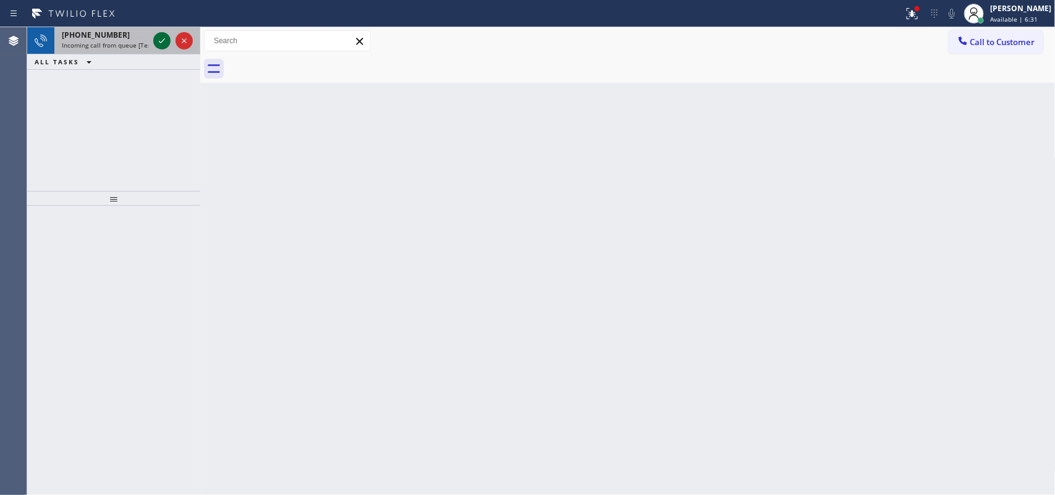
click at [159, 37] on icon at bounding box center [162, 40] width 15 height 15
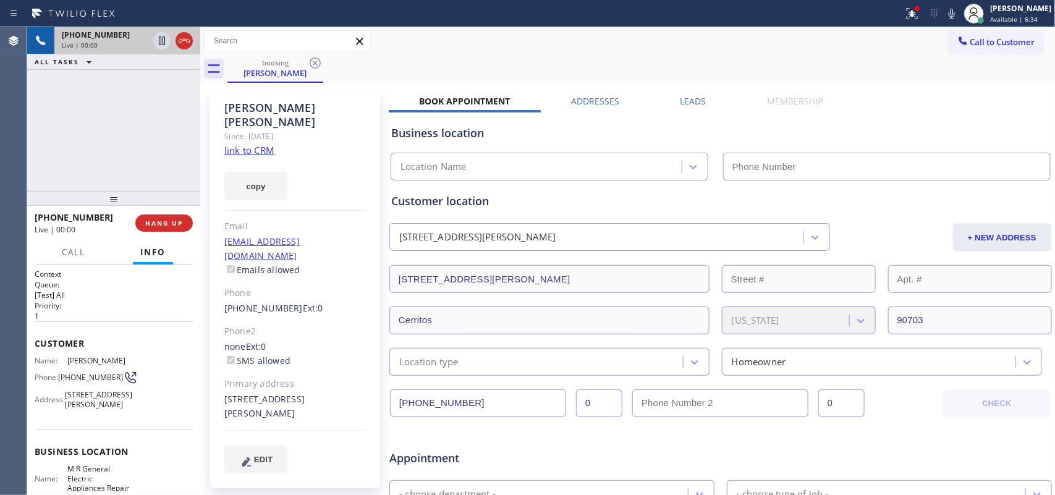
type input "(714) 942-1171"
click at [261, 144] on link "link to CRM" at bounding box center [249, 150] width 50 height 12
click at [78, 258] on button "Call" at bounding box center [73, 252] width 38 height 24
drag, startPoint x: 78, startPoint y: 258, endPoint x: 60, endPoint y: 295, distance: 41.2
click at [78, 258] on button "Call" at bounding box center [73, 252] width 38 height 24
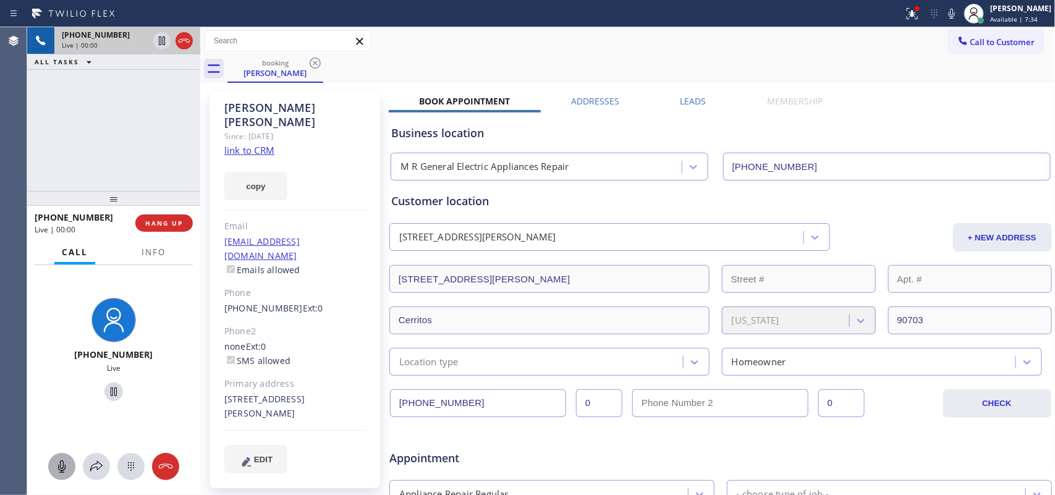
click at [57, 467] on icon at bounding box center [61, 466] width 15 height 15
click at [111, 391] on icon at bounding box center [114, 392] width 6 height 9
drag, startPoint x: 61, startPoint y: 460, endPoint x: 104, endPoint y: 412, distance: 64.8
click at [59, 459] on icon at bounding box center [61, 466] width 15 height 15
click at [107, 387] on icon at bounding box center [113, 391] width 15 height 15
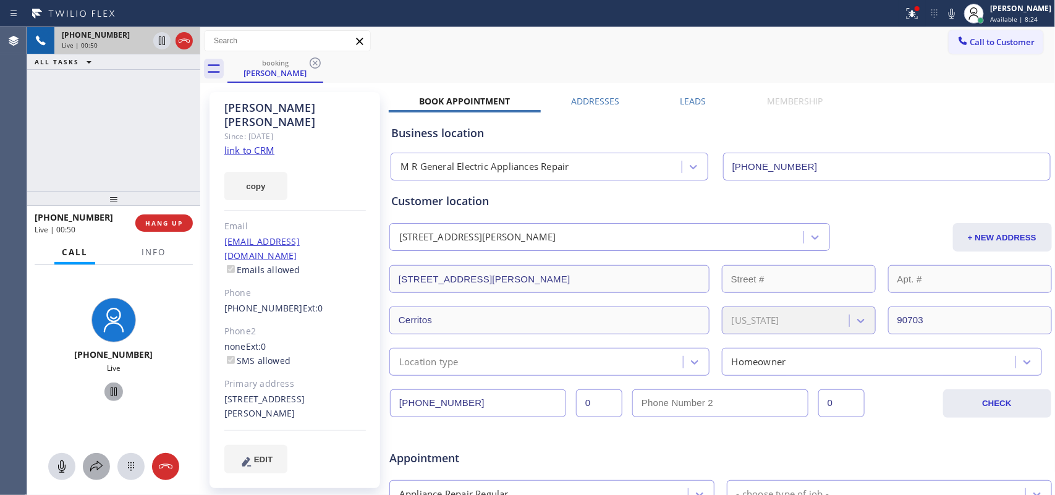
click at [93, 465] on icon at bounding box center [96, 466] width 12 height 11
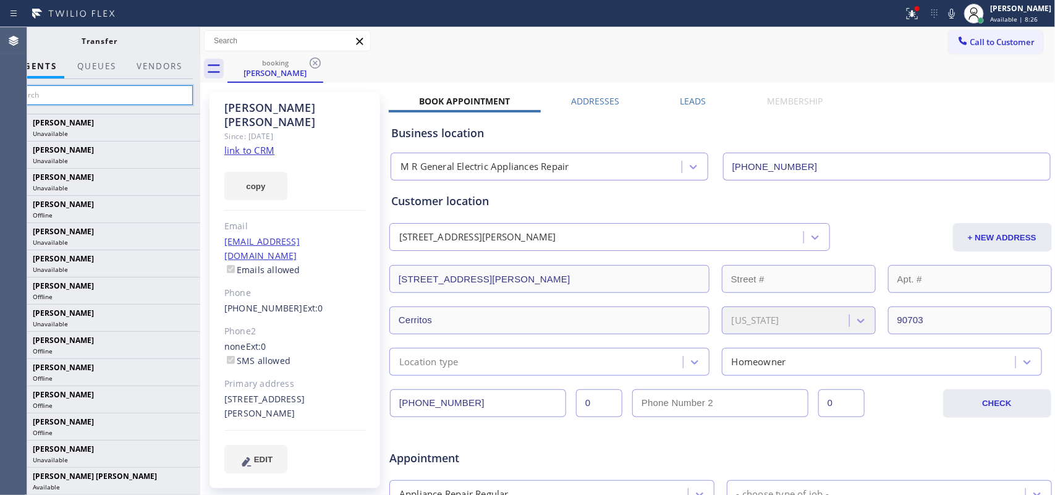
click at [119, 95] on input "text" at bounding box center [100, 95] width 186 height 20
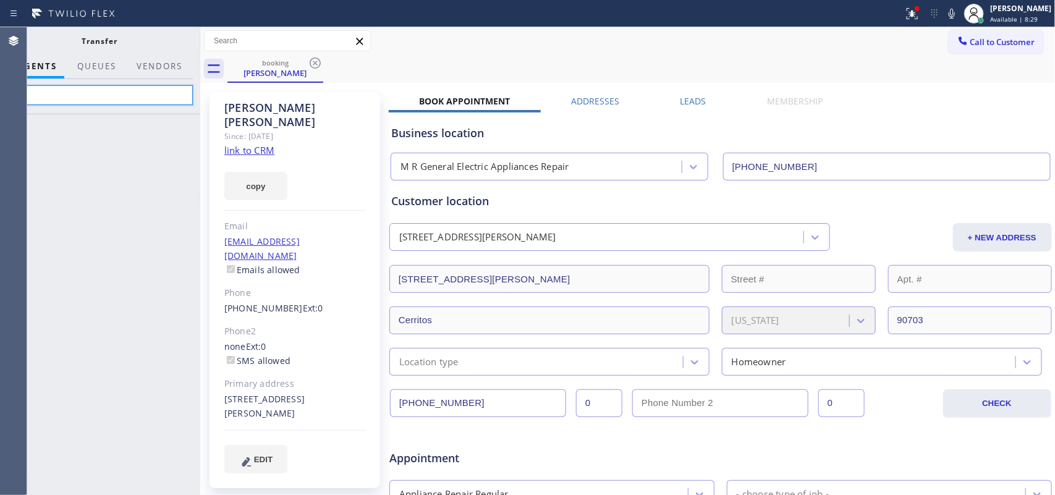
type input "k"
type input "lyka"
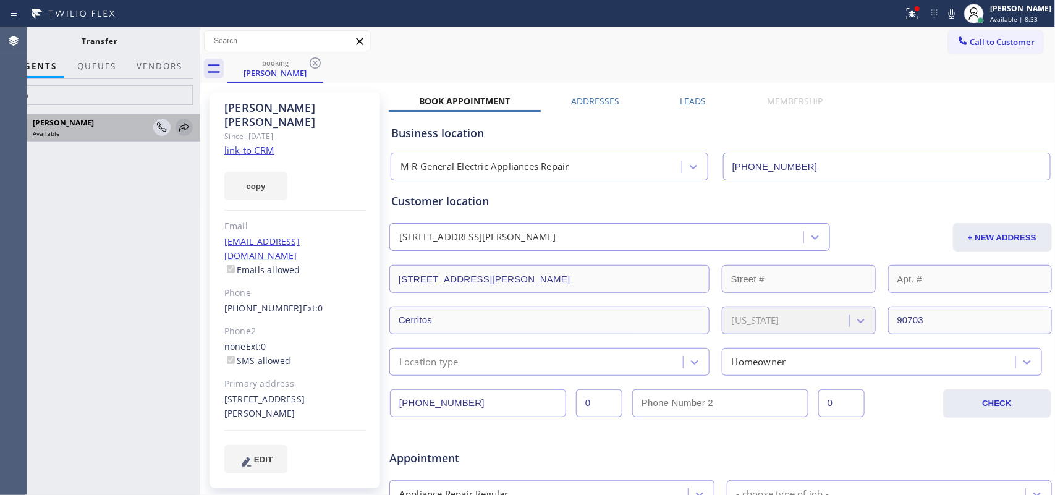
click at [180, 127] on icon at bounding box center [184, 127] width 10 height 8
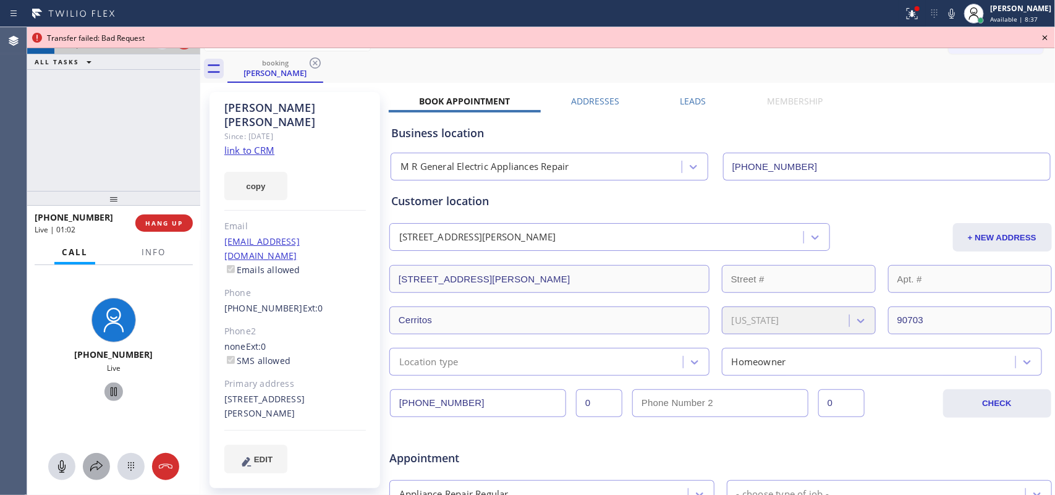
click at [93, 472] on icon at bounding box center [96, 466] width 15 height 15
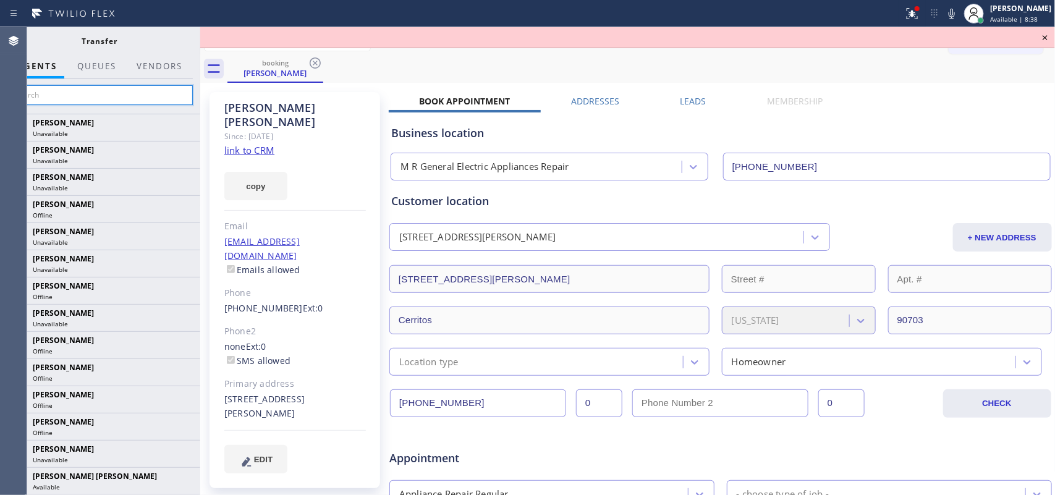
click at [140, 97] on input "text" at bounding box center [100, 95] width 186 height 20
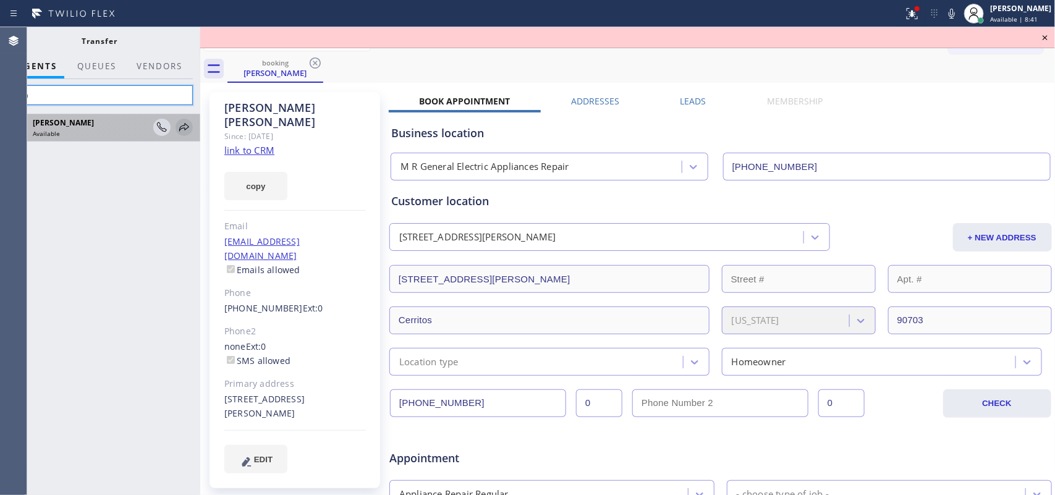
type input "lyka"
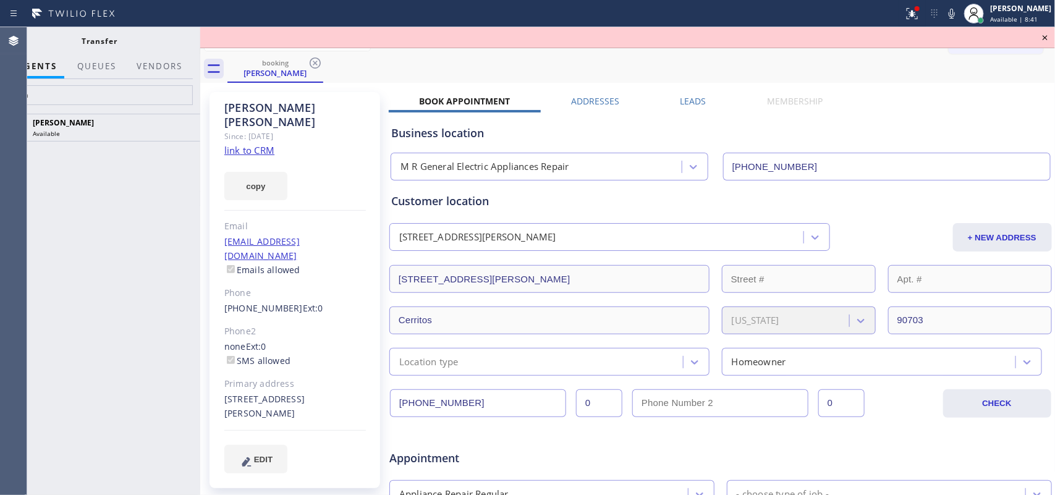
click at [0, 0] on icon at bounding box center [0, 0] width 0 height 0
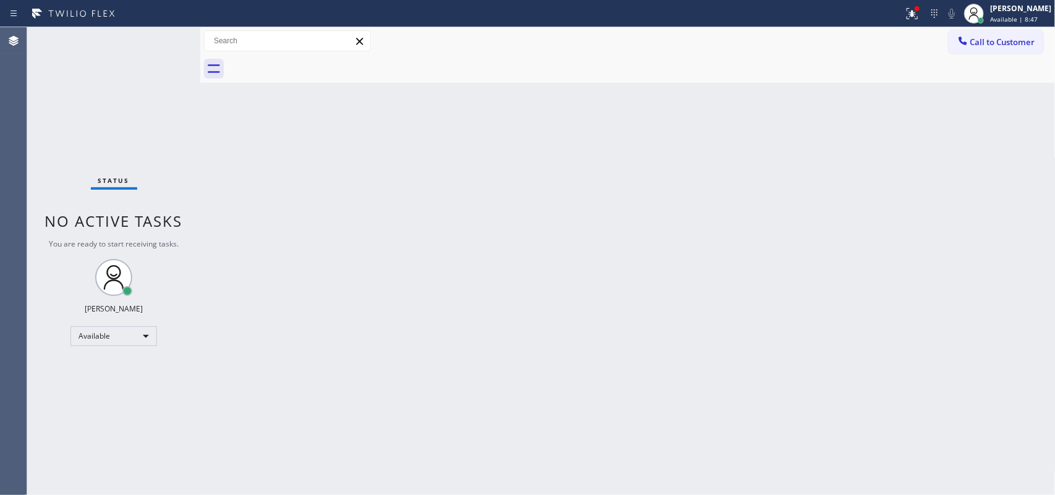
drag, startPoint x: 65, startPoint y: 113, endPoint x: 69, endPoint y: 104, distance: 10.0
click at [65, 113] on div "Status No active tasks You are ready to start receiving tasks. Leah Cabrera Ava…" at bounding box center [113, 261] width 173 height 468
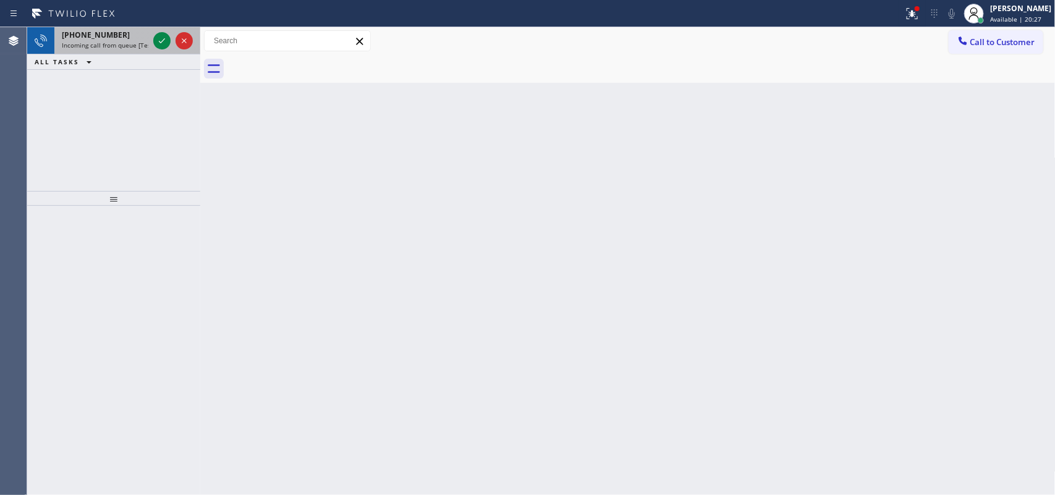
click at [106, 36] on span "+12092218983" at bounding box center [96, 35] width 68 height 11
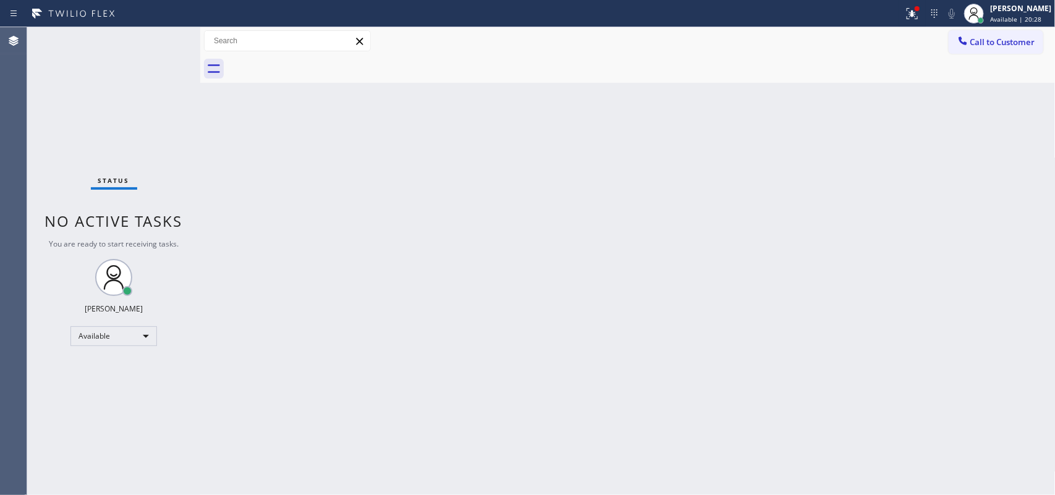
click at [155, 253] on div "Status No active tasks You are ready to start receiving tasks. Leah Cabrera Ava…" at bounding box center [113, 261] width 173 height 468
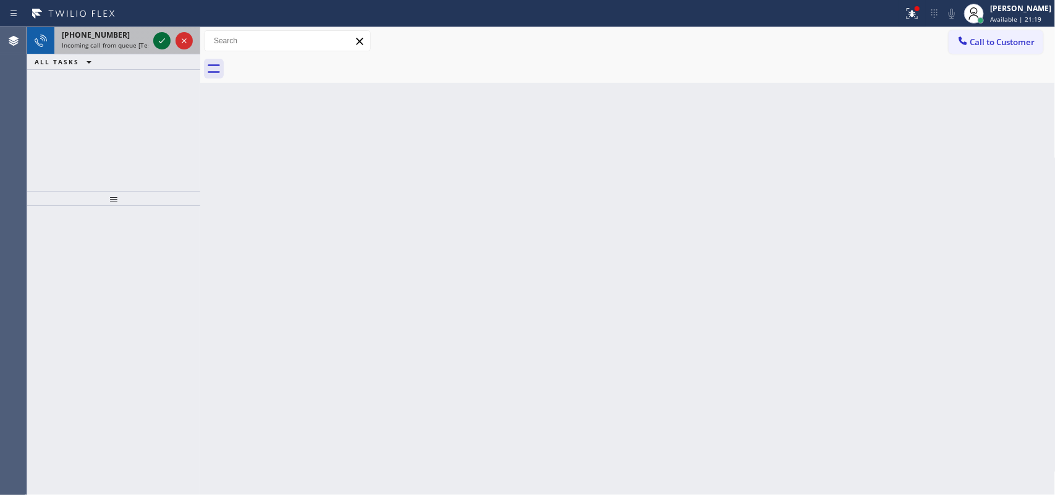
click at [156, 40] on icon at bounding box center [162, 40] width 15 height 15
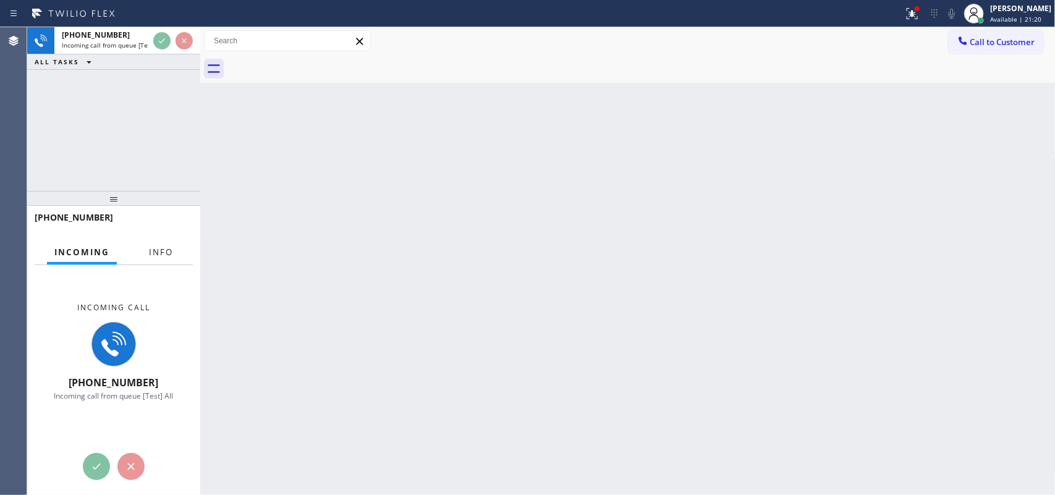
click at [159, 257] on button "Info" at bounding box center [161, 252] width 39 height 24
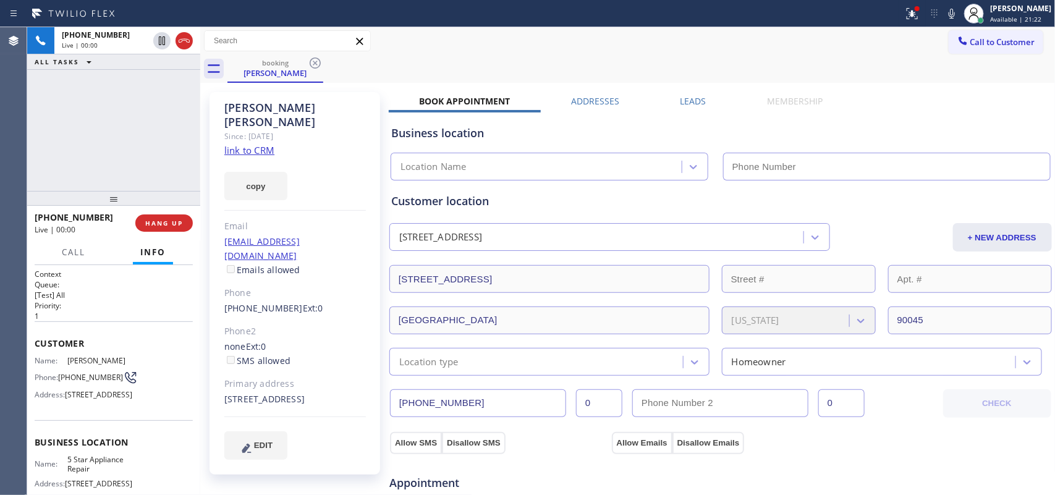
type input "(855) 731-4952"
click at [251, 144] on link "link to CRM" at bounding box center [249, 150] width 50 height 12
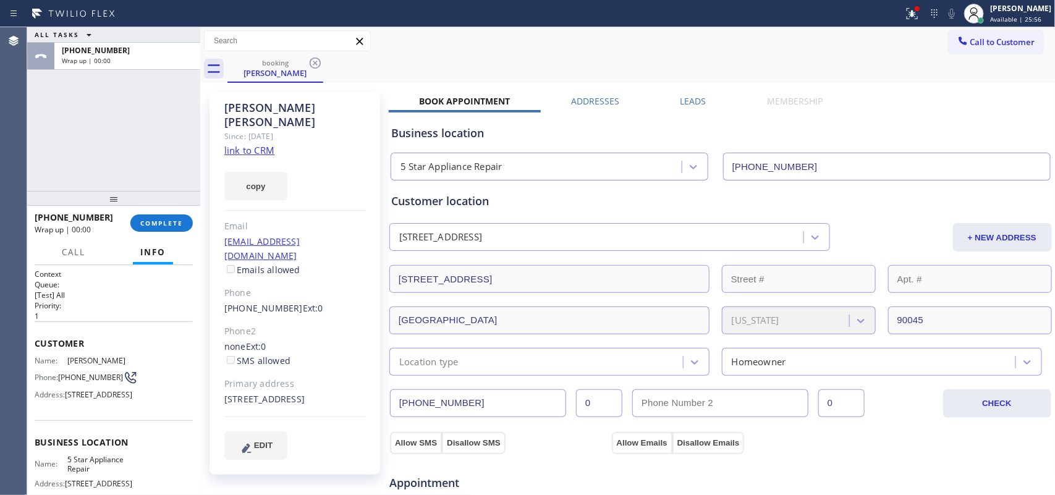
click at [70, 134] on div "ALL TASKS ALL TASKS ACTIVE TASKS TASKS IN WRAP UP +13102136145 Wrap up | 00:00" at bounding box center [113, 109] width 173 height 164
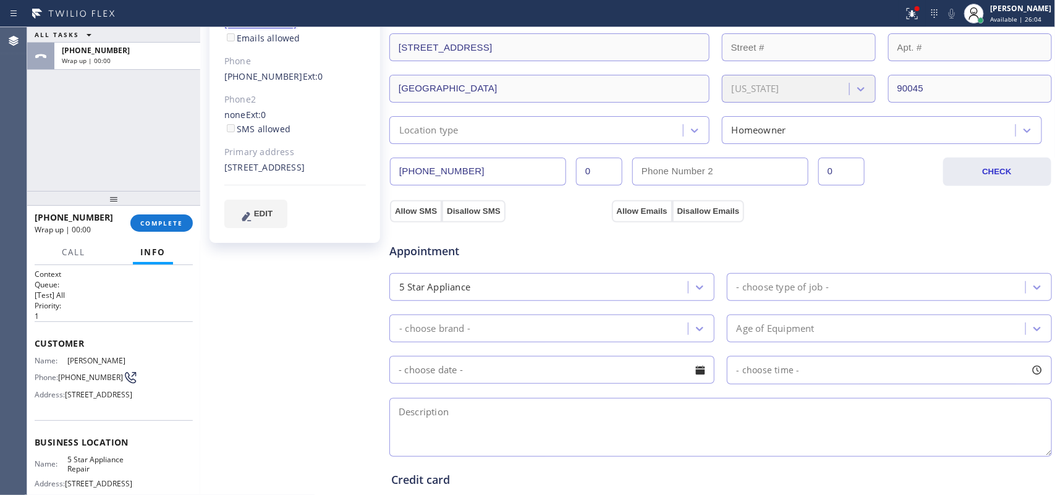
scroll to position [309, 0]
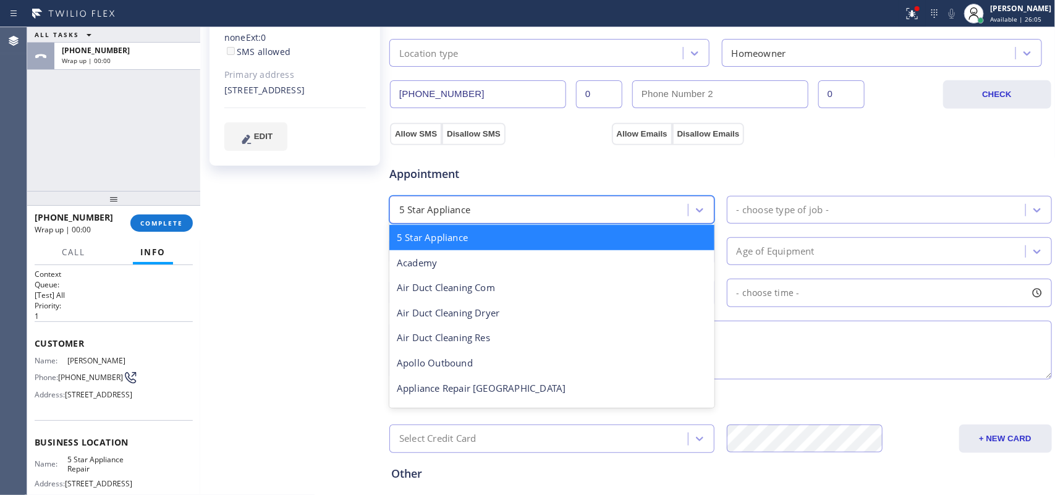
click at [677, 208] on div "5 Star Appliance" at bounding box center [540, 210] width 295 height 22
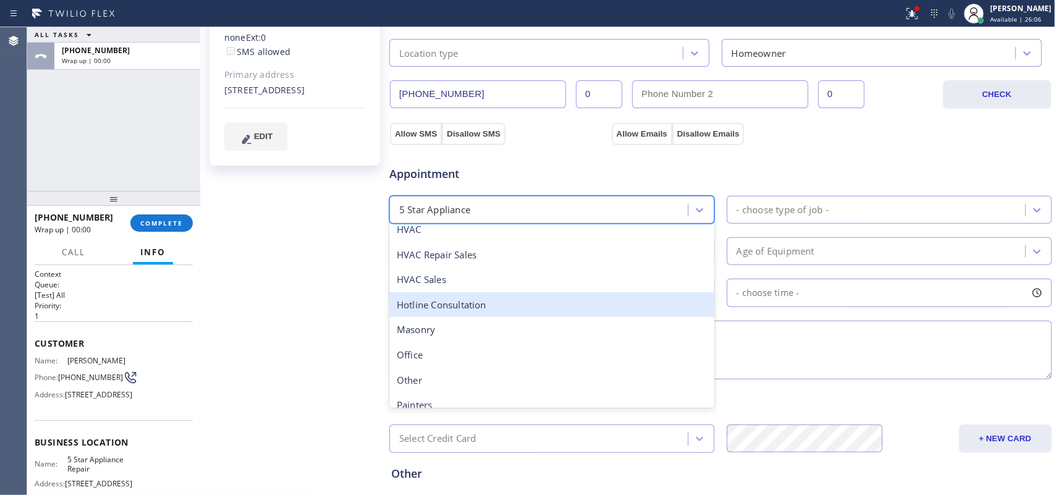
scroll to position [155, 0]
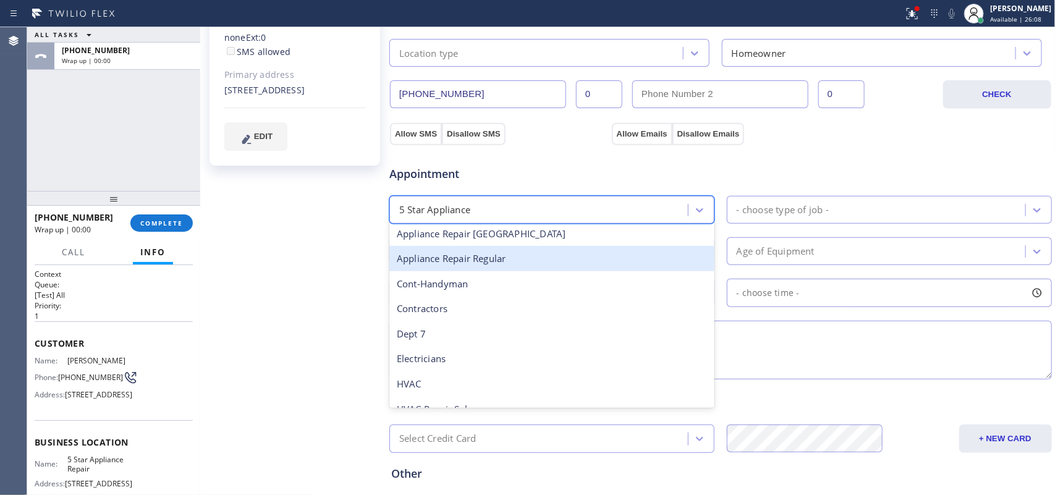
click at [549, 263] on div "Appliance Repair Regular" at bounding box center [551, 258] width 325 height 25
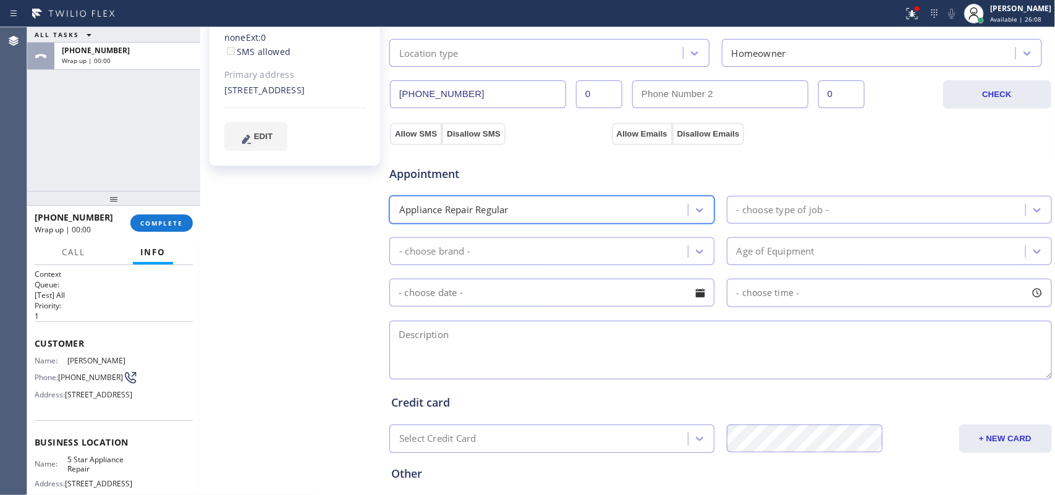
click at [796, 196] on div "- choose type of job -" at bounding box center [889, 210] width 325 height 28
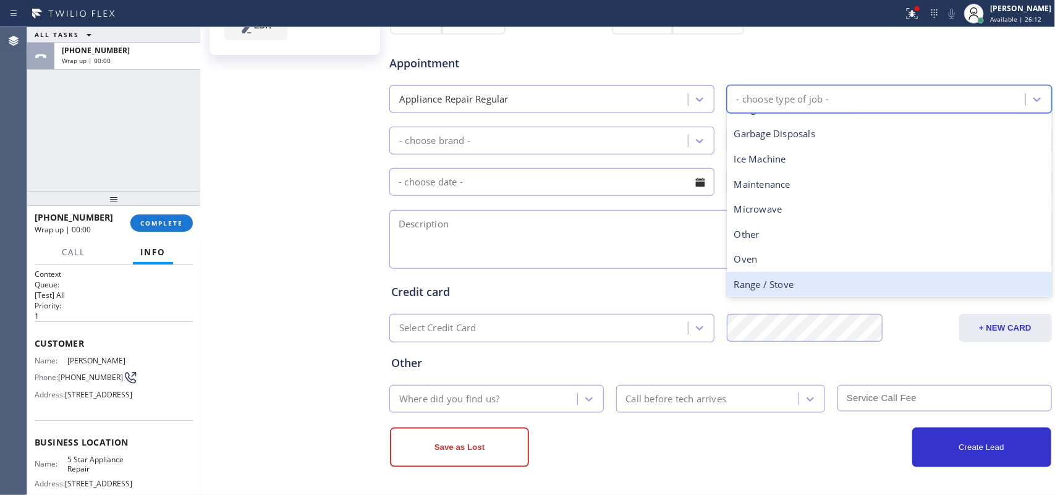
scroll to position [16, 0]
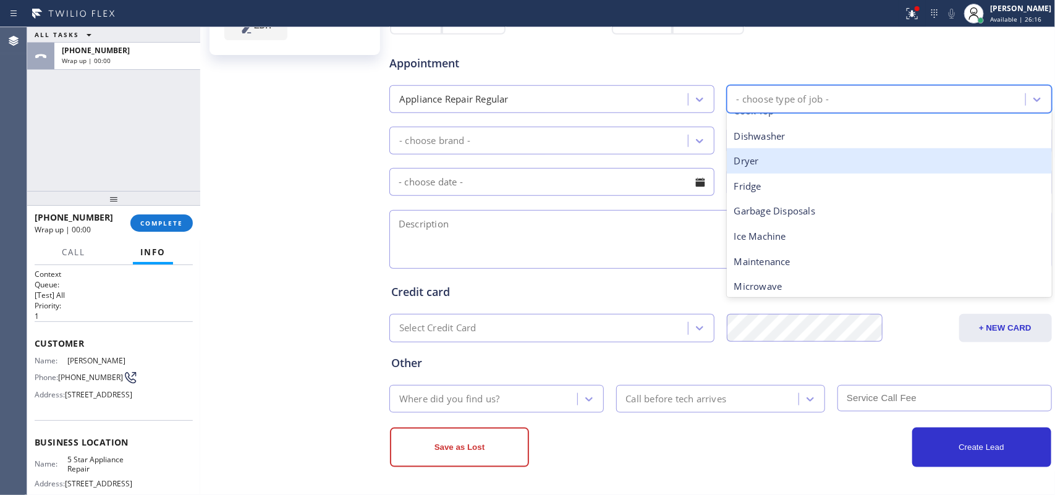
click at [805, 162] on div "Dryer" at bounding box center [889, 160] width 325 height 25
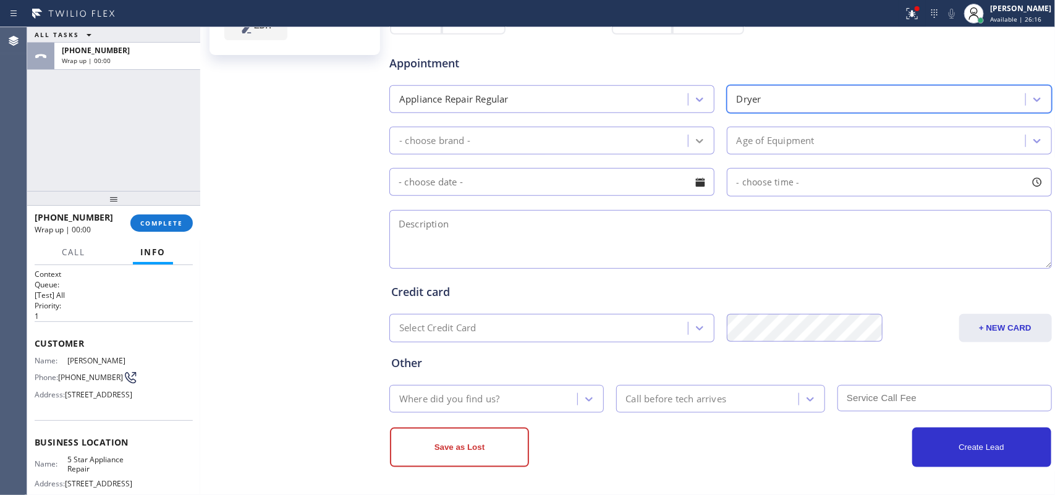
click at [699, 140] on icon at bounding box center [699, 141] width 12 height 12
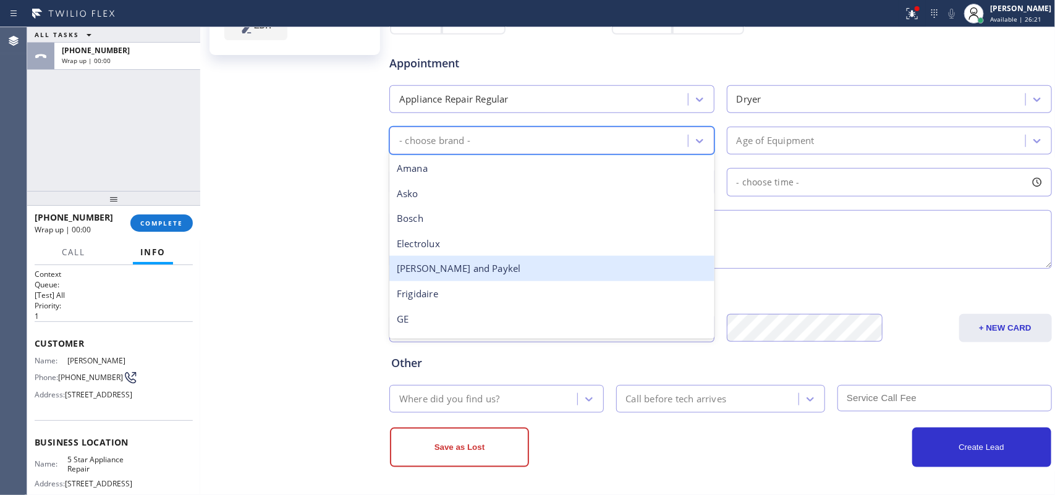
scroll to position [155, 0]
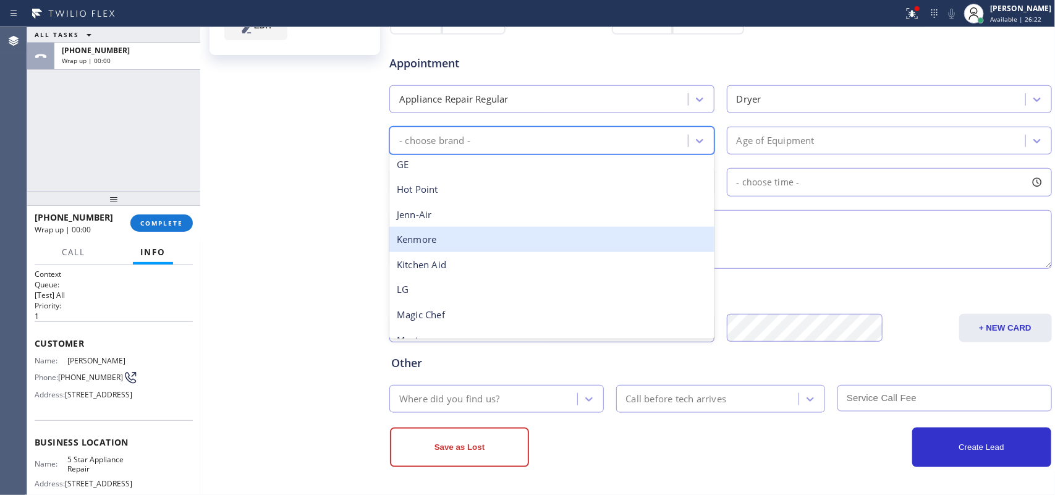
click at [604, 243] on div "Kenmore" at bounding box center [551, 239] width 325 height 25
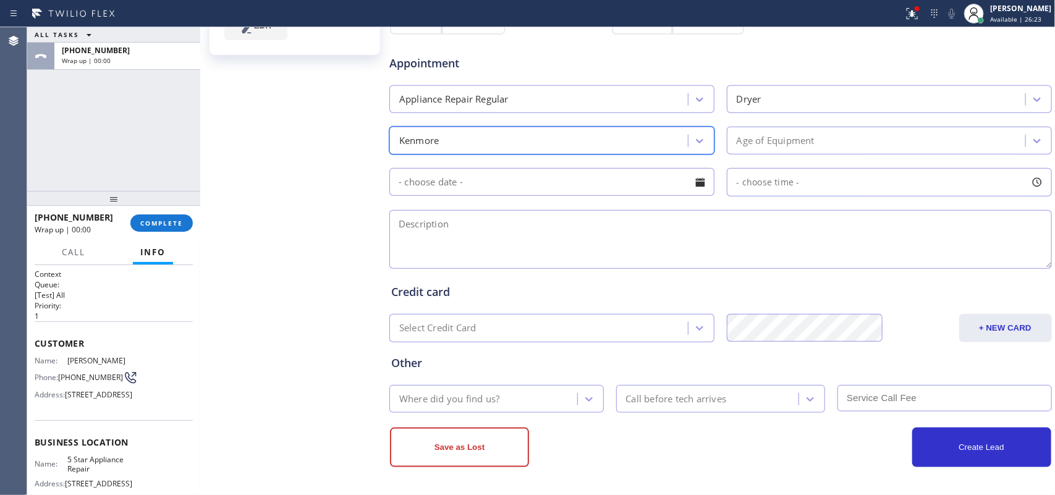
click at [794, 134] on div "Age of Equipment" at bounding box center [776, 141] width 78 height 14
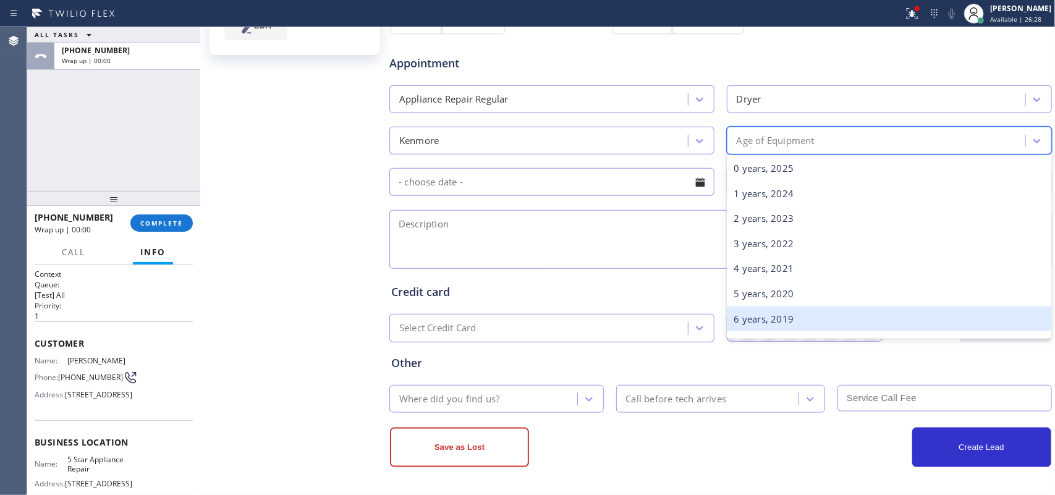
click at [789, 313] on div "6 years, 2019" at bounding box center [889, 319] width 325 height 25
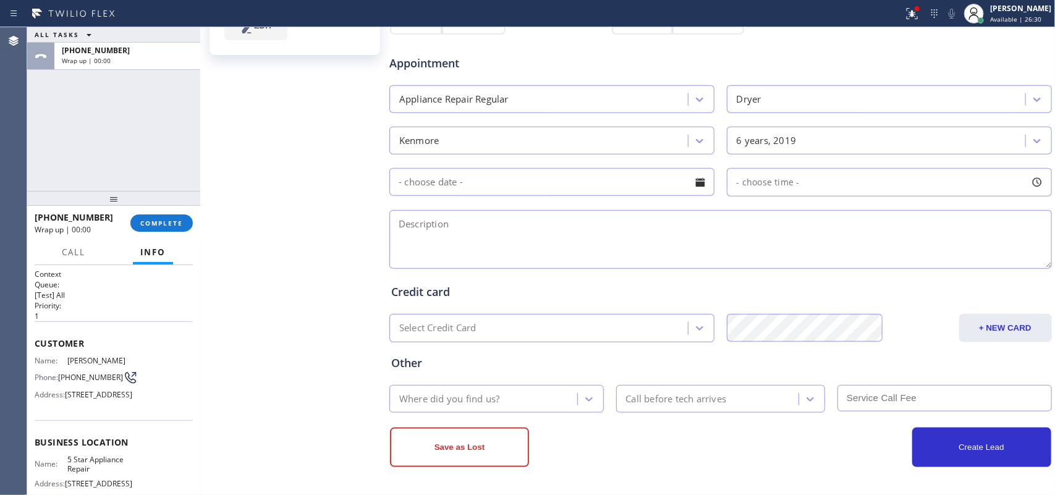
click at [705, 181] on div at bounding box center [700, 182] width 21 height 21
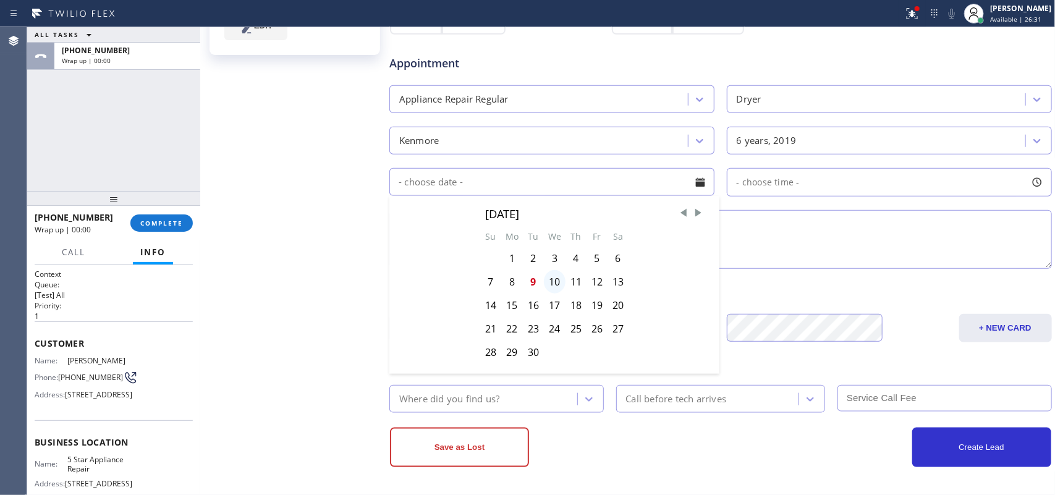
click at [547, 286] on div "10" at bounding box center [555, 281] width 22 height 23
type input "09/10/2025"
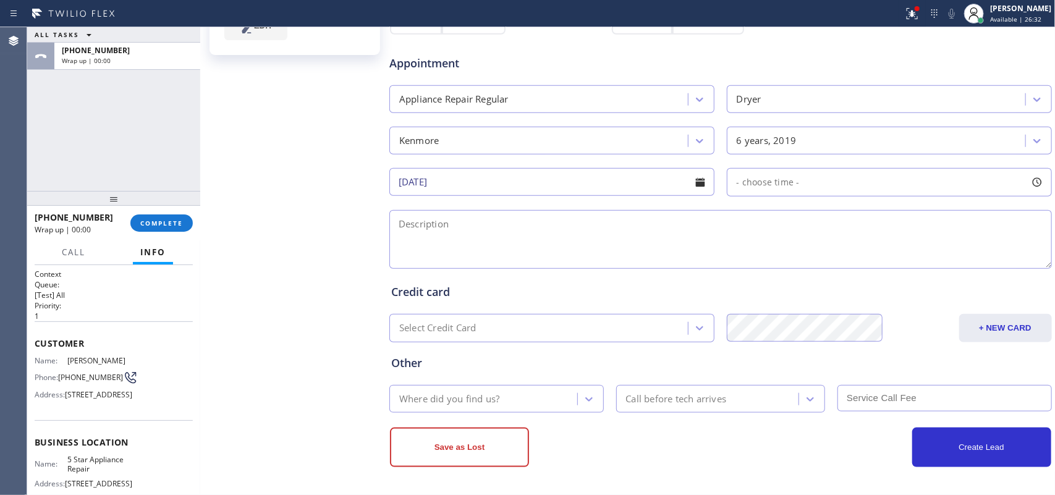
click at [1027, 180] on div at bounding box center [1037, 182] width 21 height 21
drag, startPoint x: 745, startPoint y: 257, endPoint x: 967, endPoint y: 263, distance: 222.6
click at [975, 263] on div at bounding box center [982, 258] width 15 height 26
click at [965, 261] on div at bounding box center [971, 258] width 15 height 26
drag, startPoint x: 736, startPoint y: 257, endPoint x: 888, endPoint y: 263, distance: 152.2
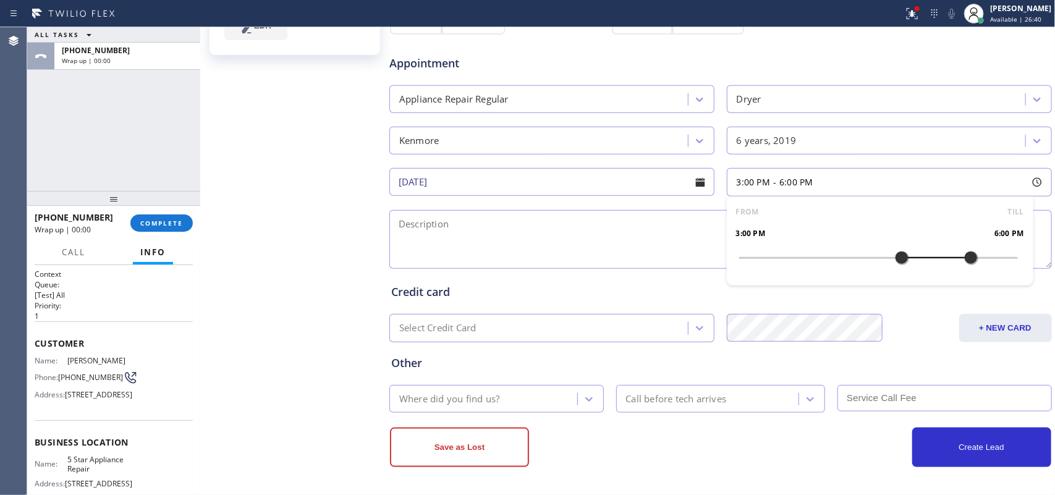
click at [894, 263] on div at bounding box center [901, 258] width 15 height 26
click at [614, 250] on textarea at bounding box center [720, 239] width 663 height 59
click at [205, 82] on div "Tracey McGonigle Since: 20 may 2020 link to CRM copy Email tracymcgonigle@sbcgl…" at bounding box center [295, 79] width 185 height 826
click at [524, 246] on textarea at bounding box center [720, 239] width 663 height 59
paste textarea "3-6 / no scf/Kenmore Elite SBS frontload Dryer/more than 5 years old/ it's work…"
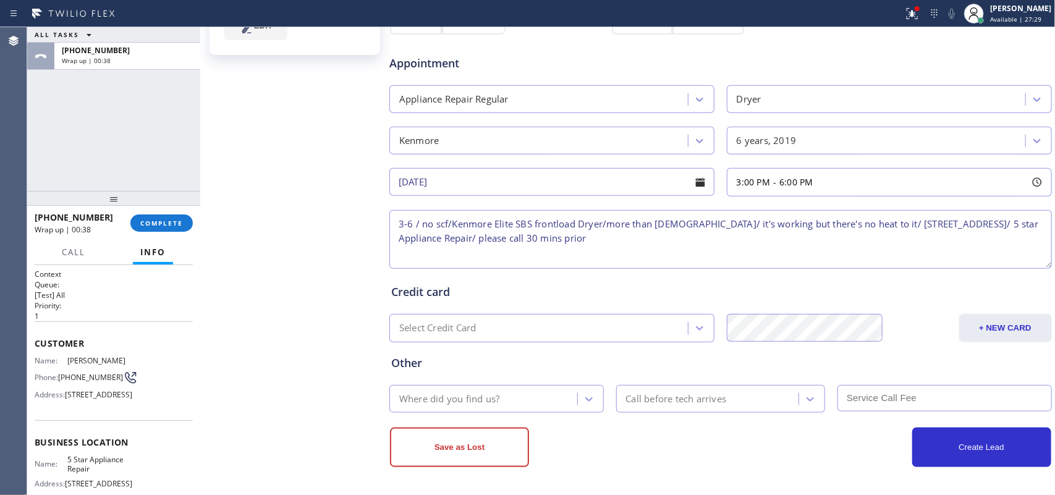
type textarea "3-6 / no scf/Kenmore Elite SBS frontload Dryer/more than 5 years old/ it's work…"
click at [473, 391] on div "Where did you find us?" at bounding box center [485, 399] width 184 height 22
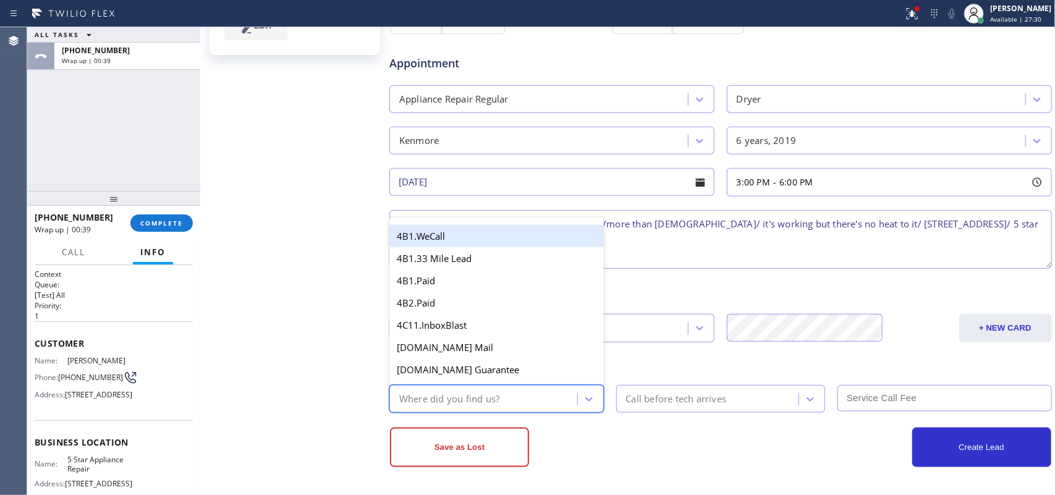
type input "g"
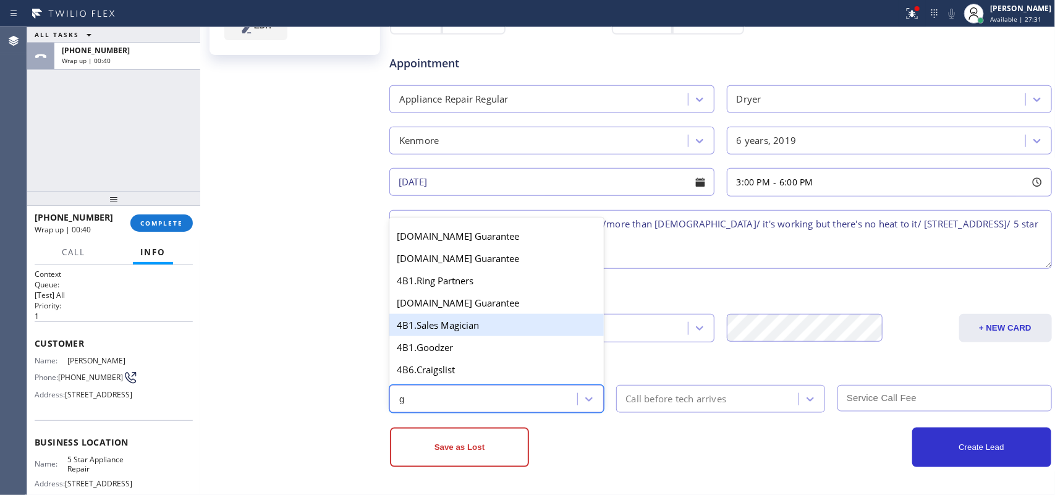
scroll to position [246, 0]
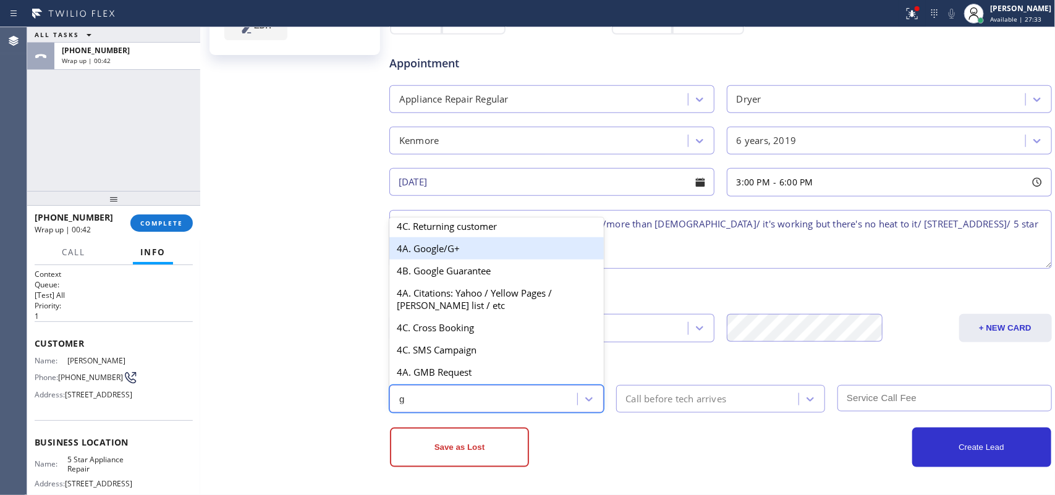
click at [488, 253] on div "4A. Google/G+" at bounding box center [496, 248] width 214 height 22
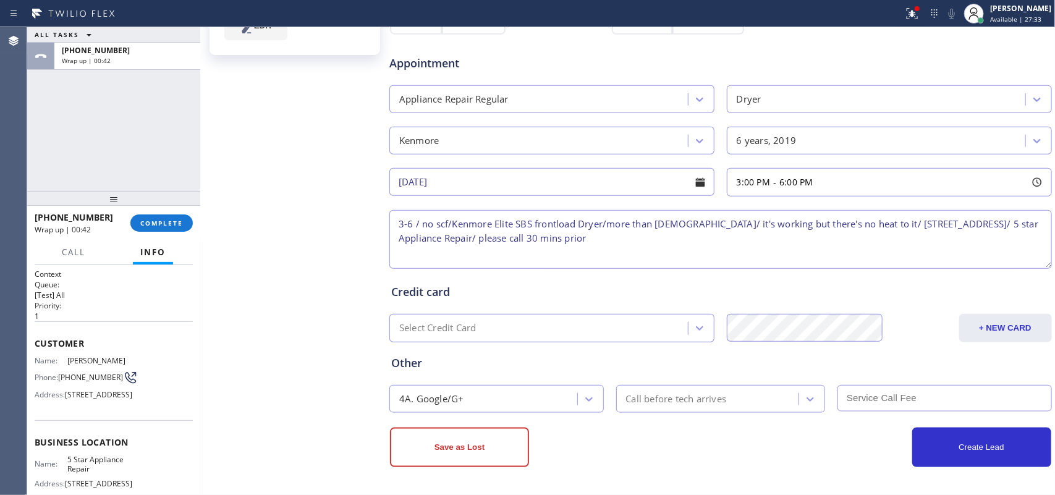
click at [488, 253] on textarea "3-6 / no scf/Kenmore Elite SBS frontload Dryer/more than 5 years old/ it's work…" at bounding box center [720, 239] width 663 height 59
click at [521, 399] on div "4A. Google/G+" at bounding box center [485, 399] width 184 height 22
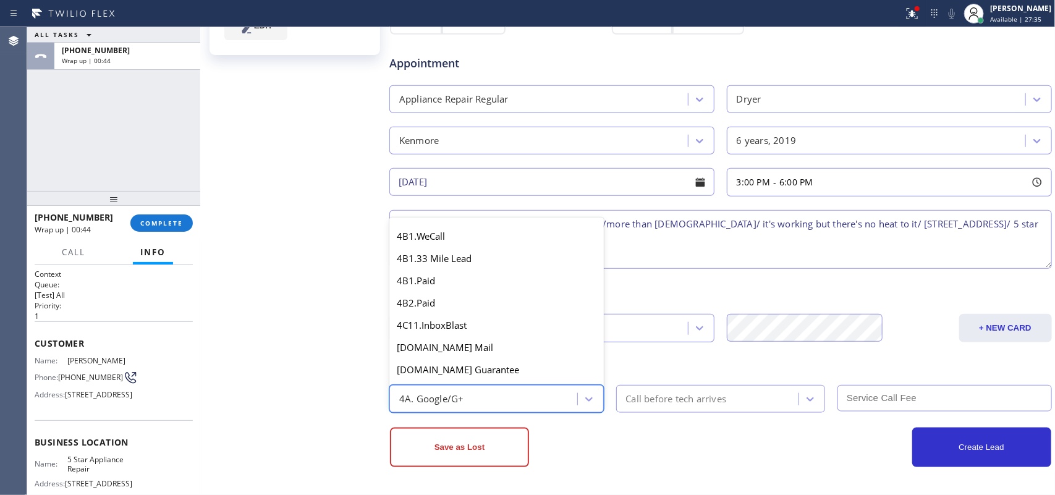
scroll to position [768, 0]
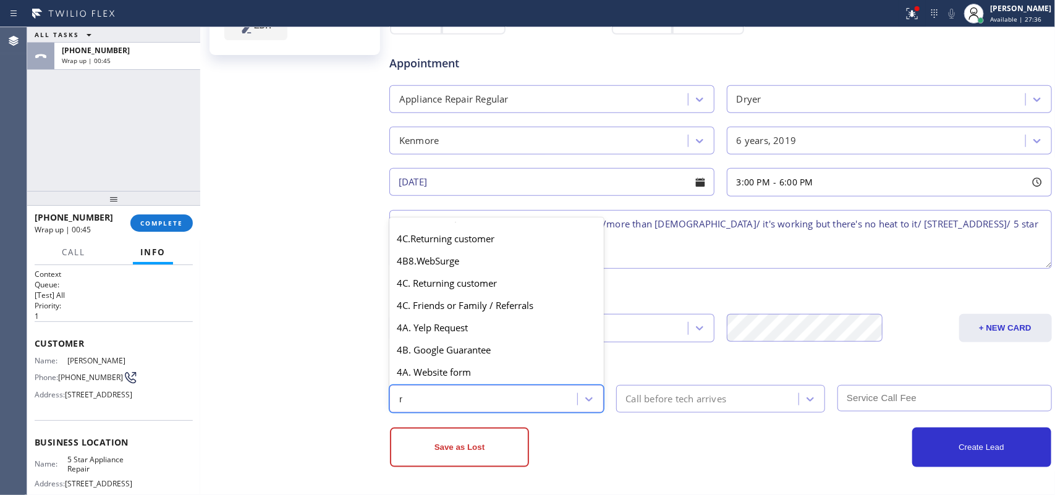
type input "re"
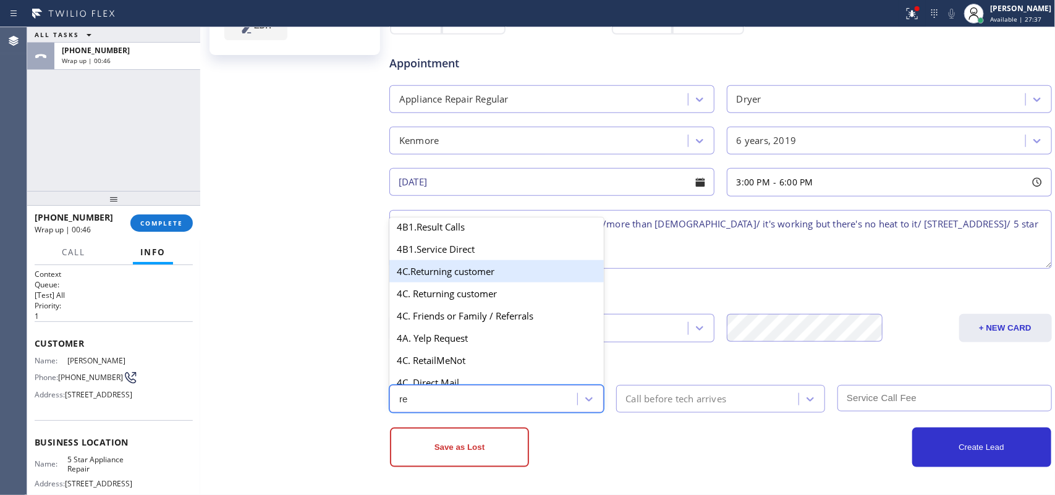
click at [491, 276] on div "4C.Returning customer" at bounding box center [496, 271] width 214 height 22
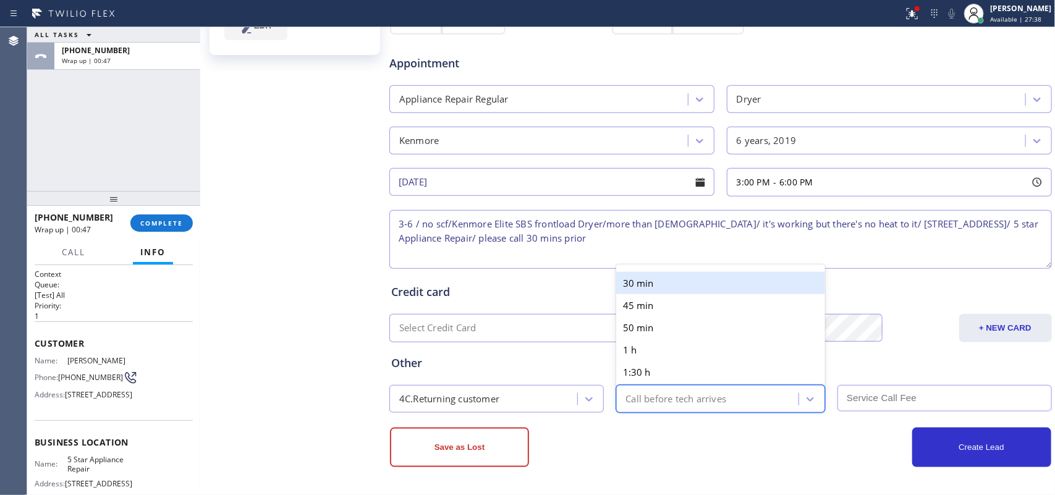
click at [666, 407] on div "Call before tech arrives" at bounding box center [709, 399] width 179 height 22
click at [648, 282] on div "30 min" at bounding box center [721, 283] width 210 height 22
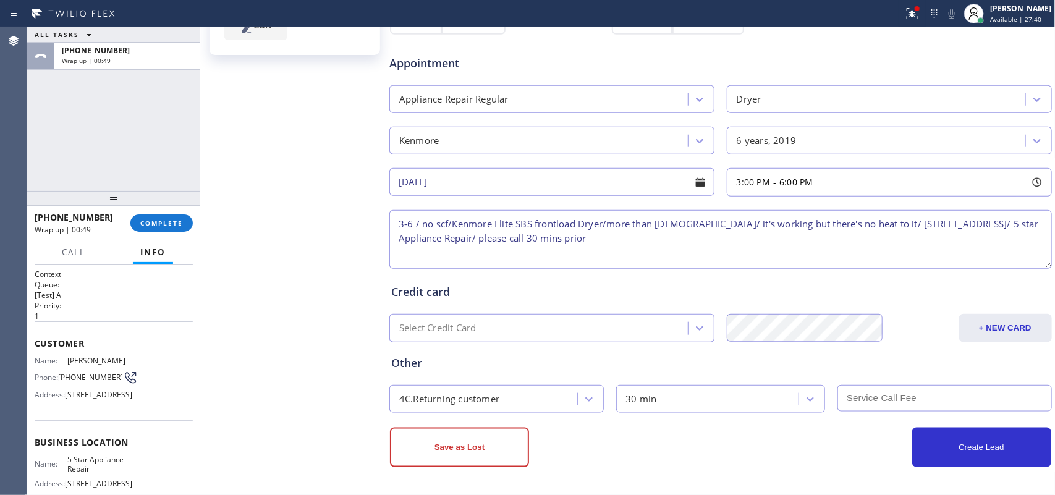
click at [918, 396] on input "text" at bounding box center [945, 398] width 214 height 27
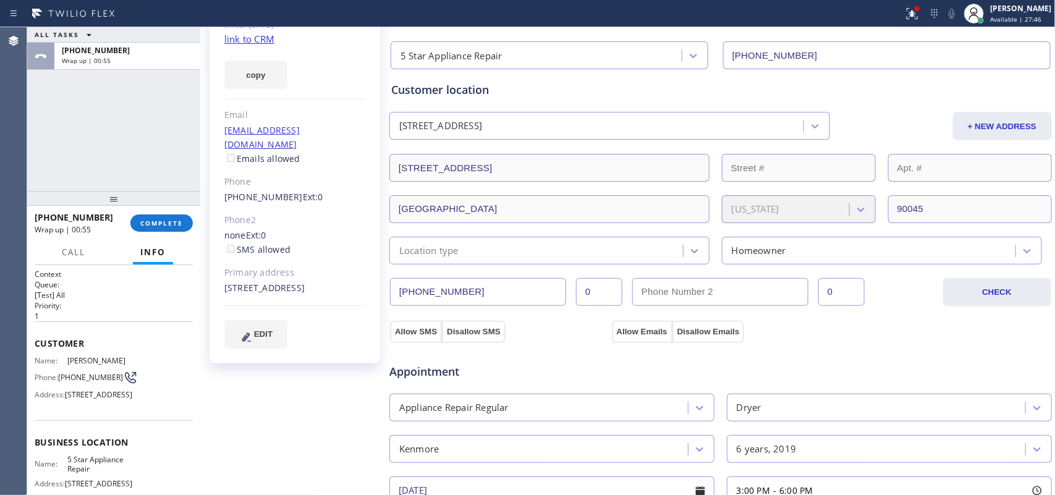
type input "0"
click at [690, 257] on icon at bounding box center [695, 251] width 12 height 12
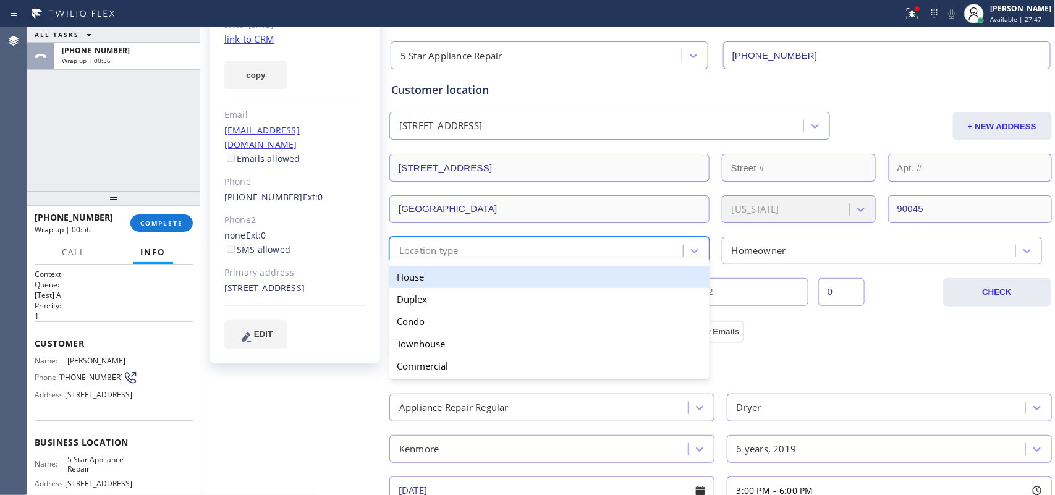
click at [677, 278] on div "House" at bounding box center [549, 277] width 320 height 22
click at [677, 278] on input "text" at bounding box center [720, 292] width 176 height 28
type input "(___) ___-____"
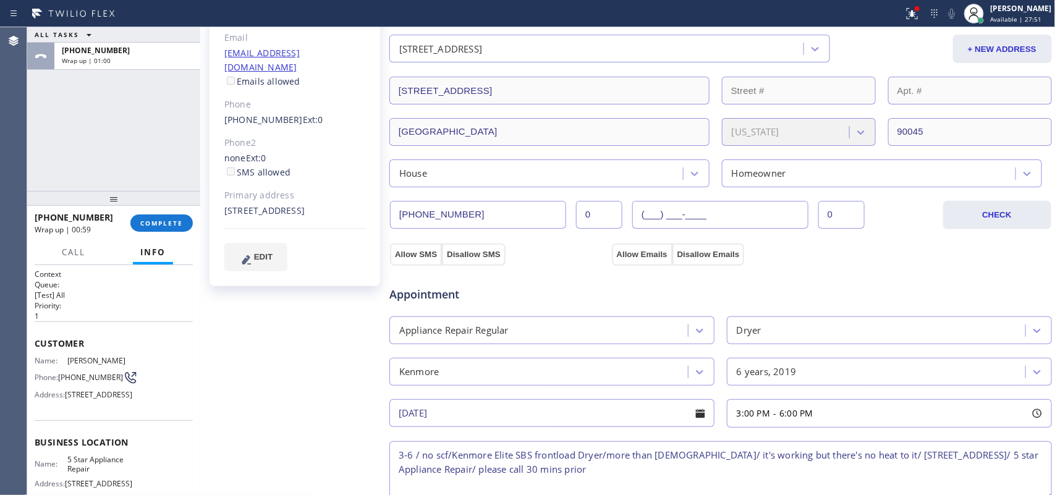
scroll to position [420, 0]
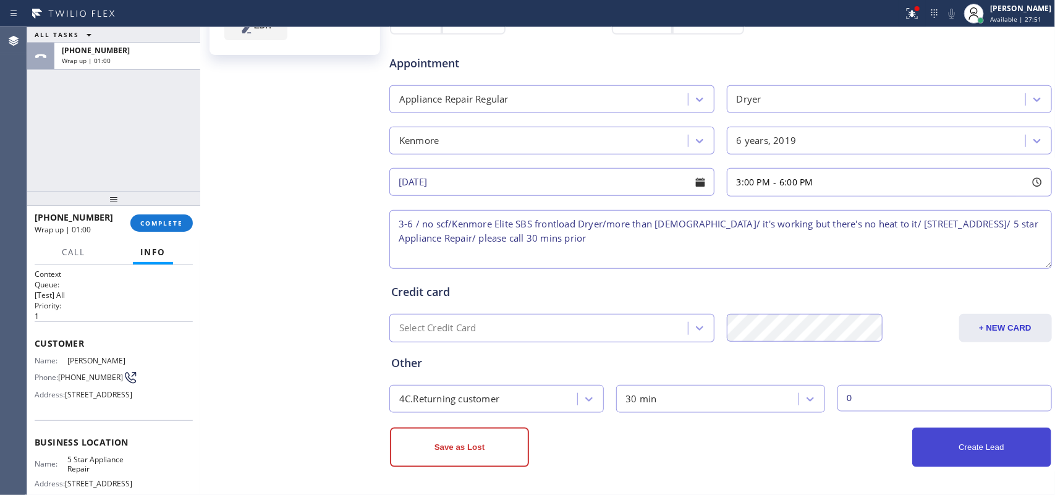
click at [932, 444] on button "Create Lead" at bounding box center [981, 448] width 139 height 40
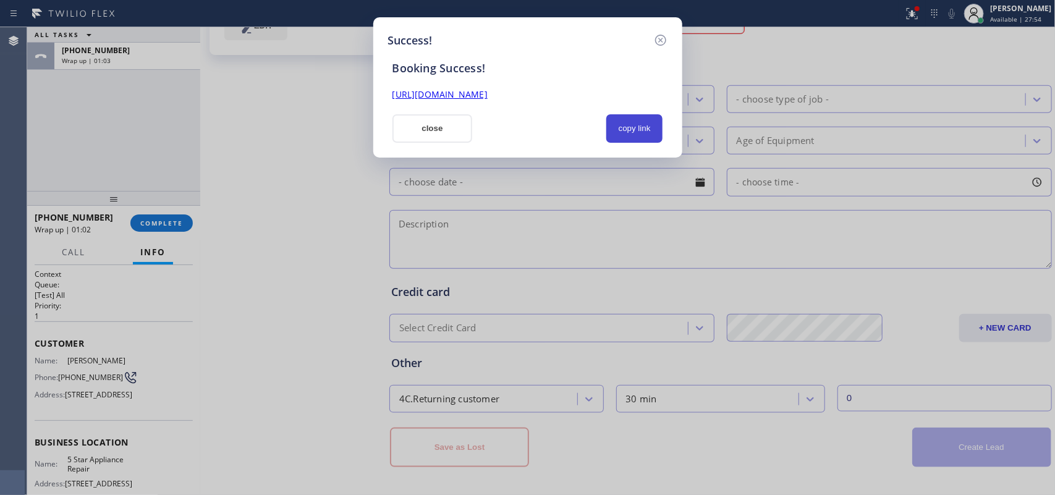
click at [634, 129] on button "copy link" at bounding box center [634, 128] width 57 height 28
click at [488, 96] on link "https://erp.apollosoft.co/customer/414718#portlet_lead" at bounding box center [439, 94] width 95 height 12
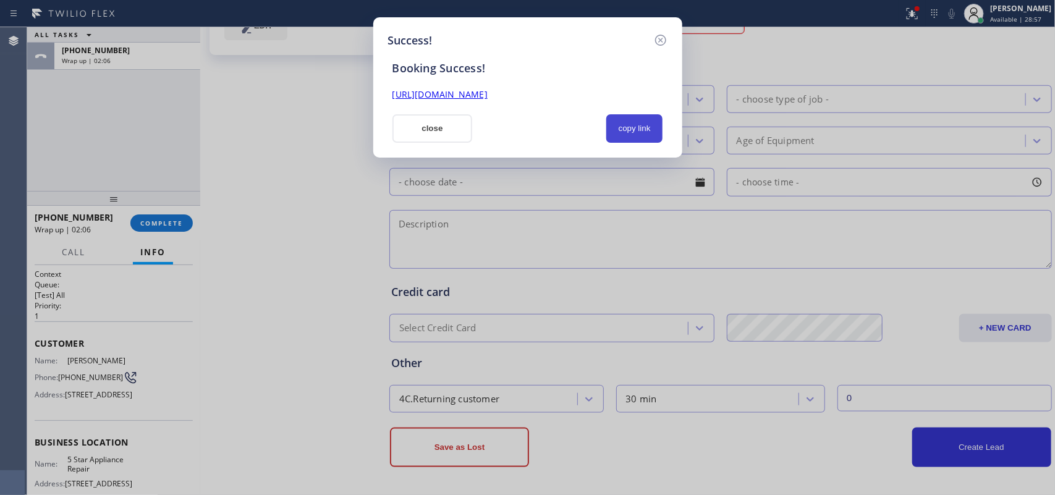
click at [631, 119] on button "copy link" at bounding box center [634, 128] width 57 height 28
click at [230, 103] on div "Success! Booking Success! https://erp.apollosoft.co/customer/414718#portlet_lea…" at bounding box center [527, 247] width 1055 height 495
click at [451, 131] on button "close" at bounding box center [432, 128] width 80 height 28
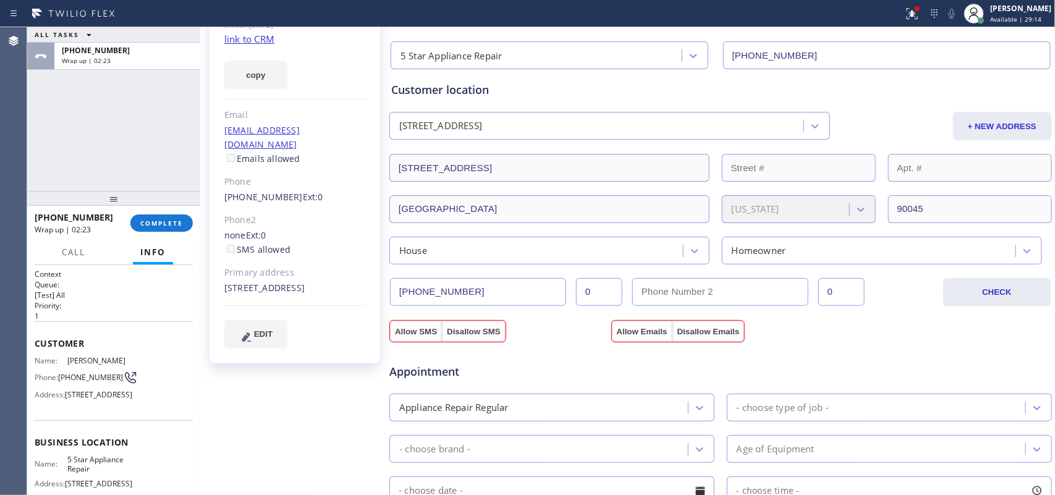
scroll to position [34, 0]
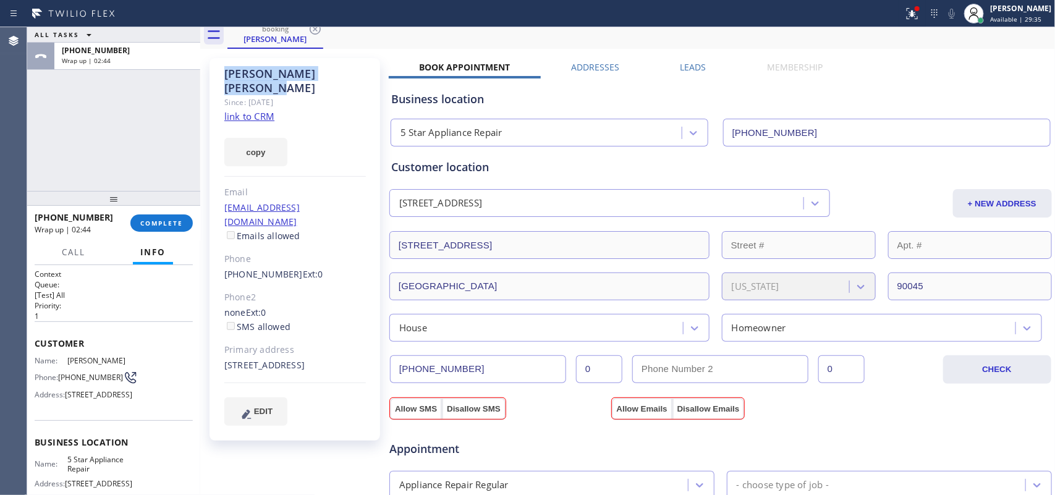
drag, startPoint x: 337, startPoint y: 73, endPoint x: 220, endPoint y: 72, distance: 116.8
click at [220, 72] on div "Tracey McGonigle Since: 20 may 2020 link to CRM copy Email tracymcgonigle@sbcgl…" at bounding box center [295, 249] width 171 height 383
copy div "Tracey McGonigle"
drag, startPoint x: 274, startPoint y: 241, endPoint x: 224, endPoint y: 242, distance: 49.5
click at [224, 268] on link "(310) 213-6145" at bounding box center [263, 274] width 78 height 12
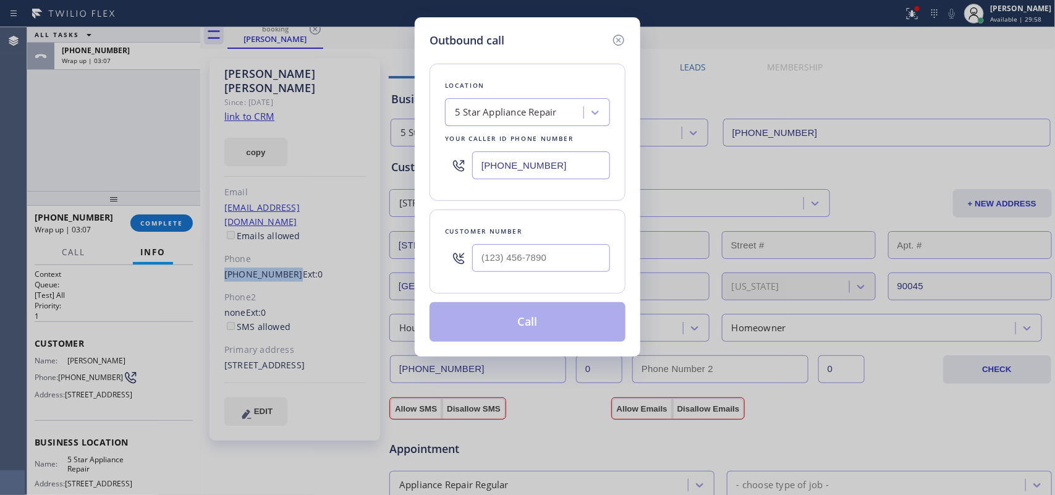
type input "(310) 213-6145"
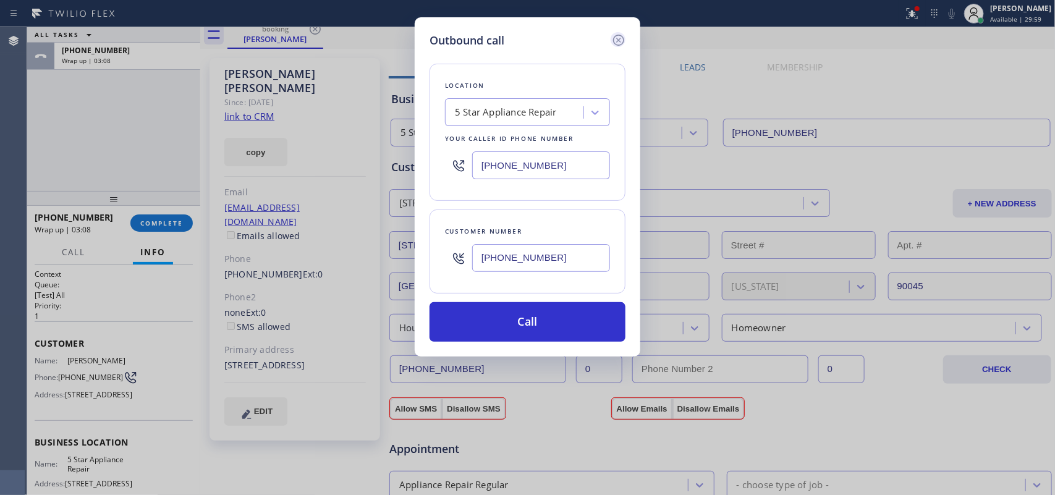
click at [622, 39] on icon at bounding box center [618, 40] width 15 height 15
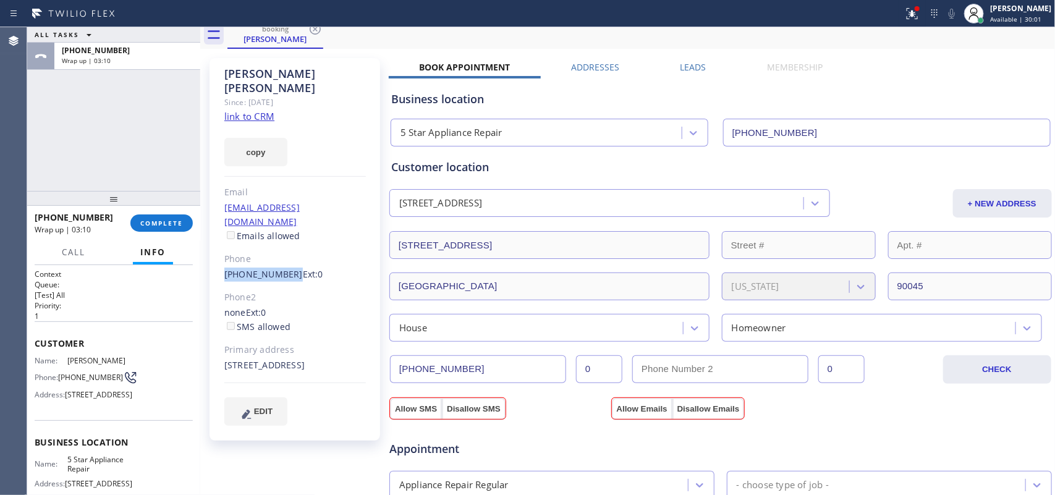
drag, startPoint x: 217, startPoint y: 242, endPoint x: 286, endPoint y: 248, distance: 69.6
click at [286, 248] on div "Tracey McGonigle Since: 20 may 2020 link to CRM copy Email tracymcgonigle@sbcgl…" at bounding box center [295, 249] width 171 height 383
copy link "(310) 213-6145"
click at [171, 221] on span "COMPLETE" at bounding box center [161, 223] width 43 height 9
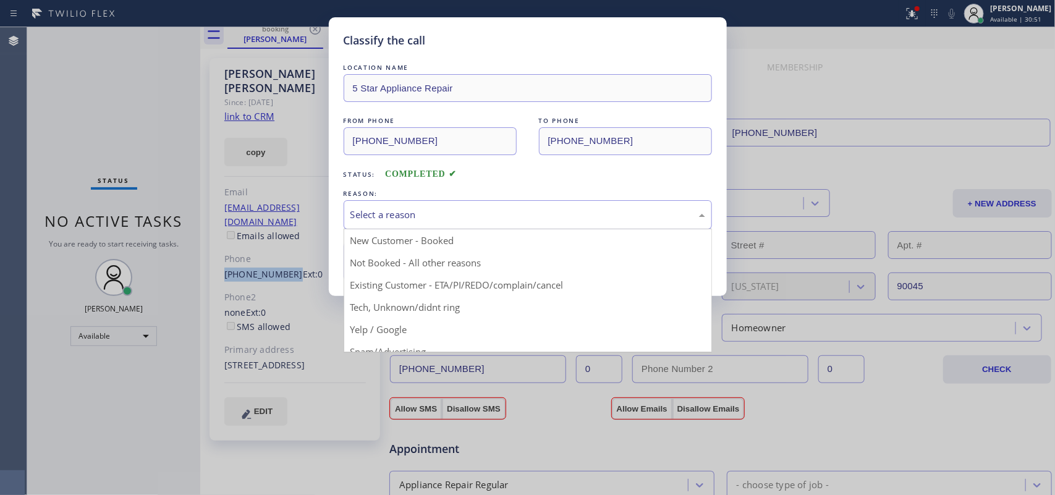
click at [400, 208] on div "Select a reason" at bounding box center [527, 215] width 355 height 14
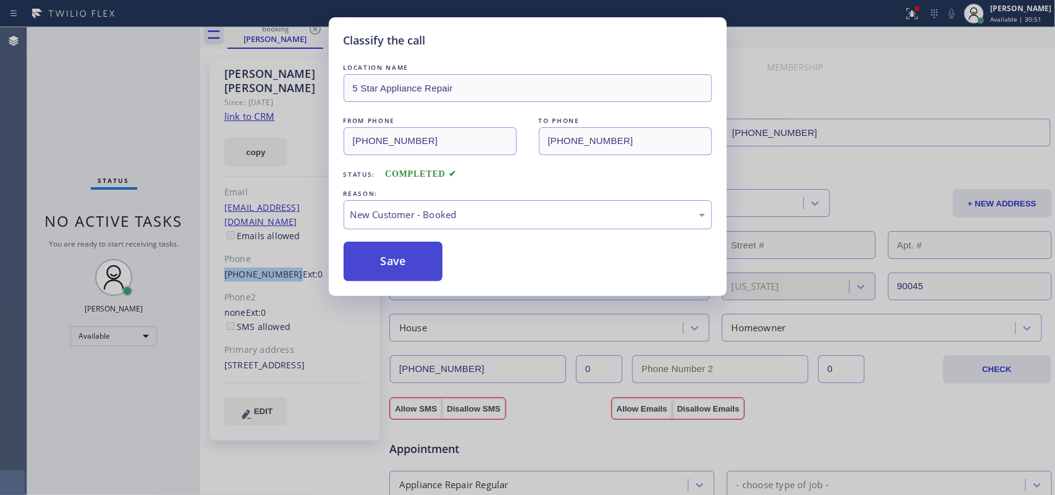
click at [419, 257] on button "Save" at bounding box center [394, 262] width 100 height 40
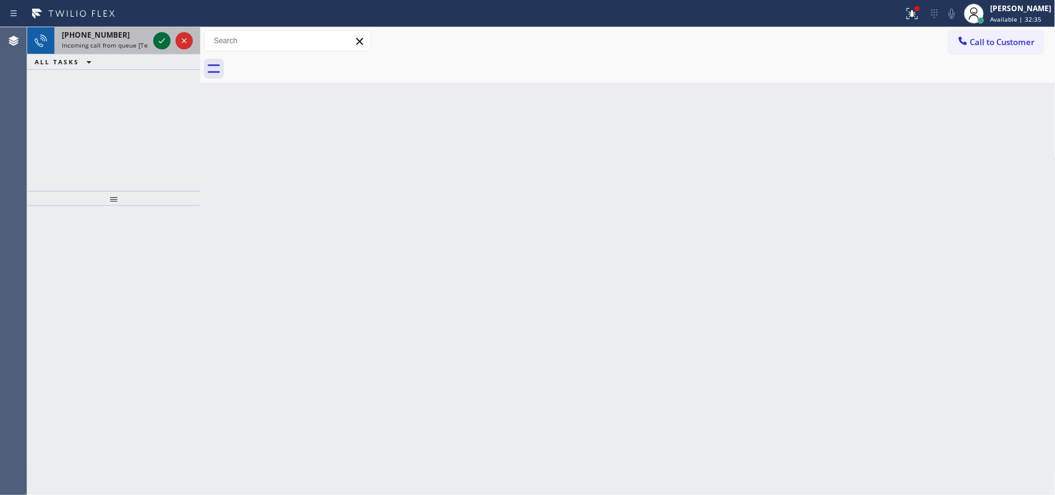
click at [158, 39] on icon at bounding box center [162, 40] width 15 height 15
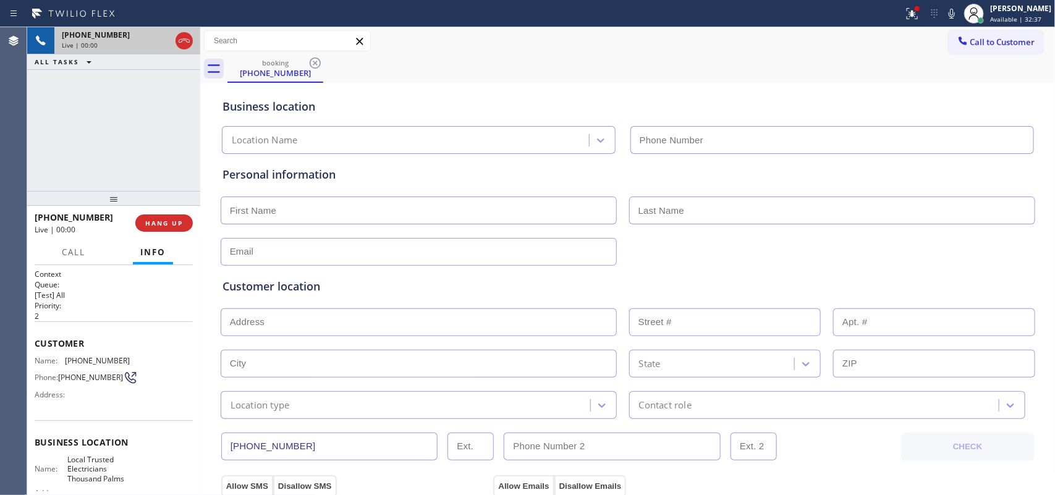
type input "(760) 388-9686"
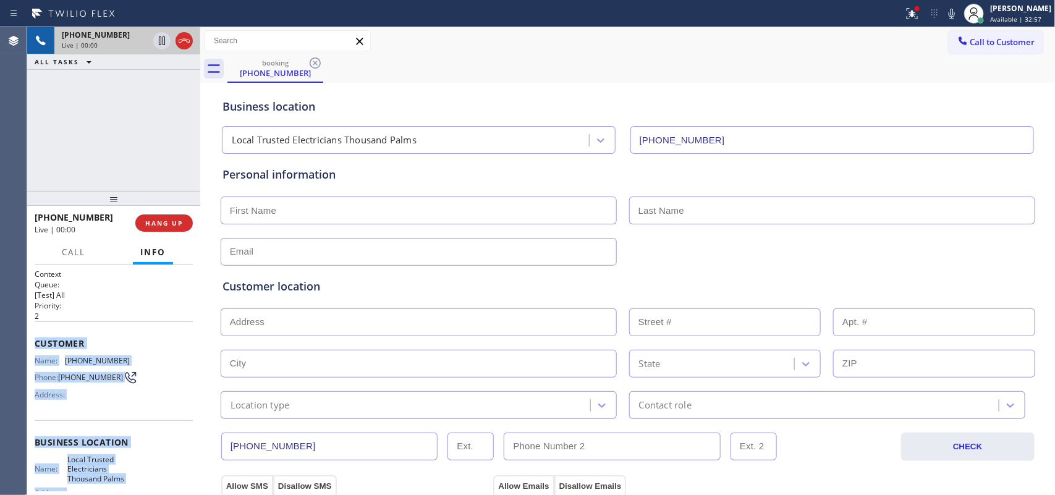
drag, startPoint x: 122, startPoint y: 380, endPoint x: 36, endPoint y: 346, distance: 93.0
click at [36, 346] on div "Context Queue: [Test] All Priority: 2 Customer Name: (760) 844-2124 Phone: (760…" at bounding box center [114, 448] width 158 height 358
copy div "Customer Name: (760) 844-2124 Phone: (760) 844-2124 Address: Business location …"
click at [168, 229] on button "HANG UP" at bounding box center [163, 222] width 57 height 17
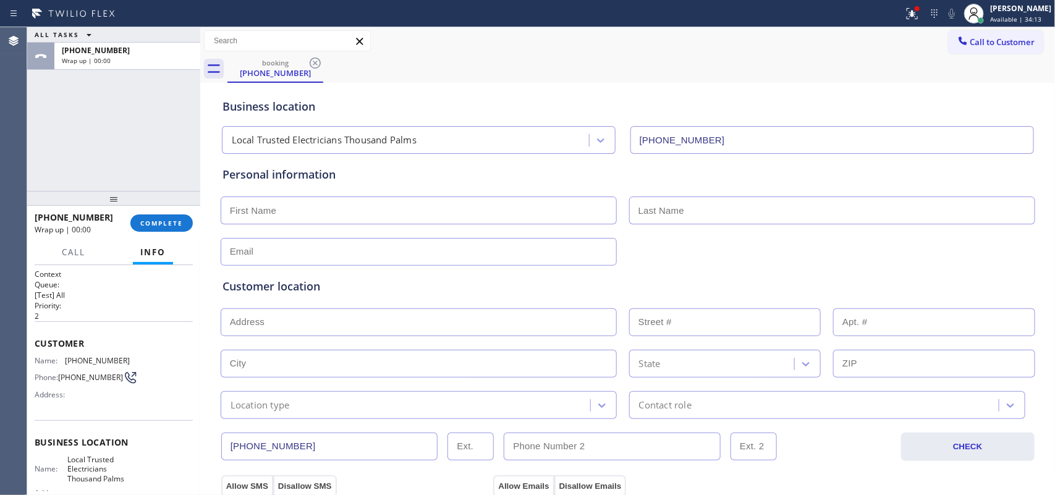
click at [436, 204] on input "text" at bounding box center [419, 211] width 396 height 28
click at [57, 139] on div "ALL TASKS ALL TASKS ACTIVE TASKS TASKS IN WRAP UP +17608442124 Wrap up | 00:00" at bounding box center [113, 109] width 173 height 164
click at [175, 224] on span "COMPLETE" at bounding box center [161, 223] width 43 height 9
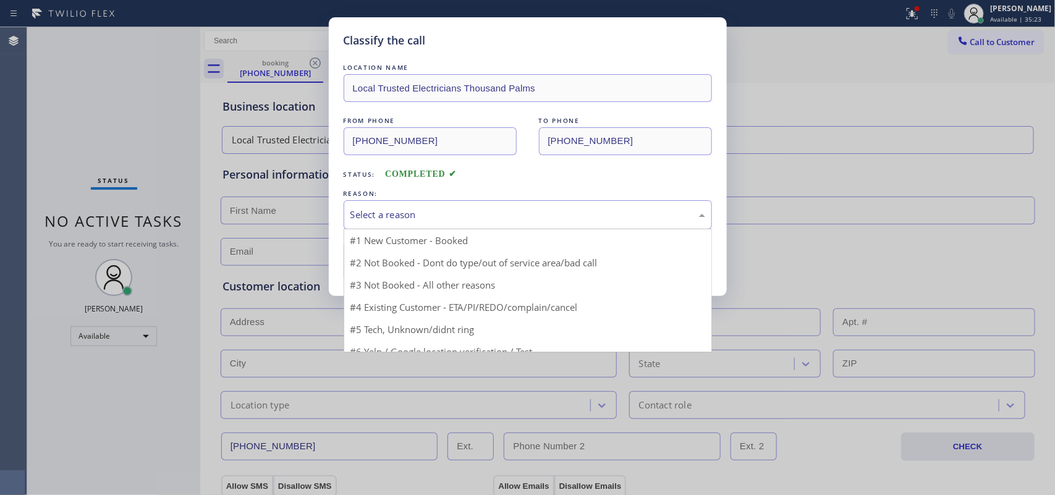
click at [475, 210] on div "Select a reason" at bounding box center [527, 215] width 355 height 14
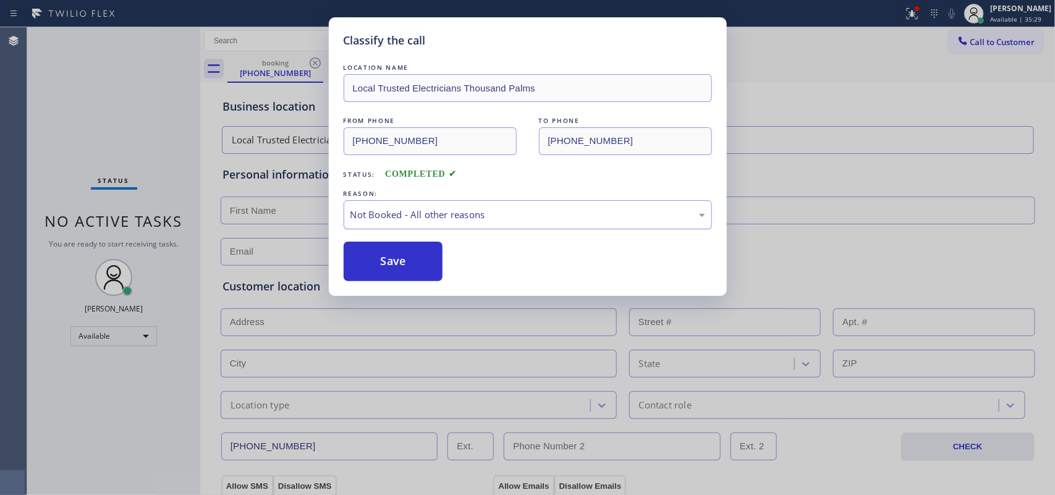
click at [465, 221] on div "Not Booked - All other reasons" at bounding box center [527, 215] width 355 height 14
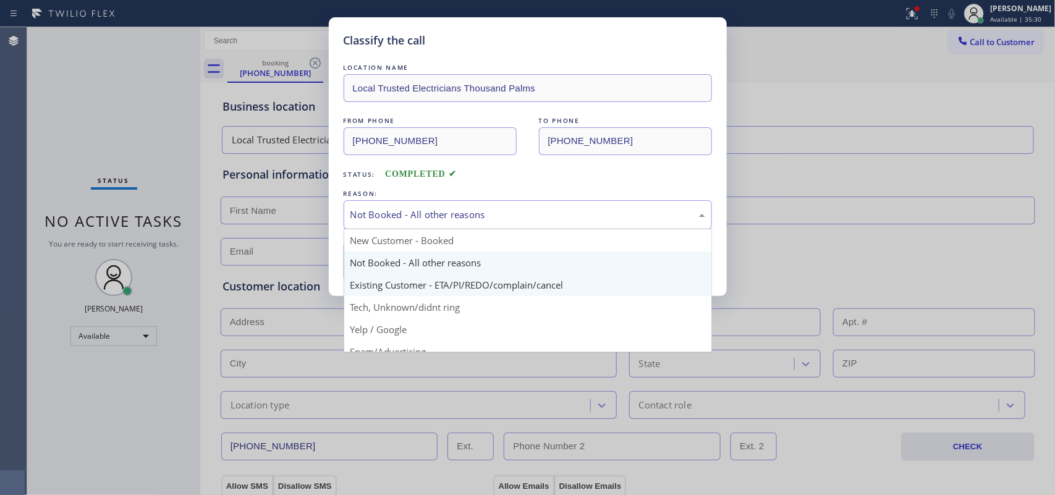
scroll to position [85, 0]
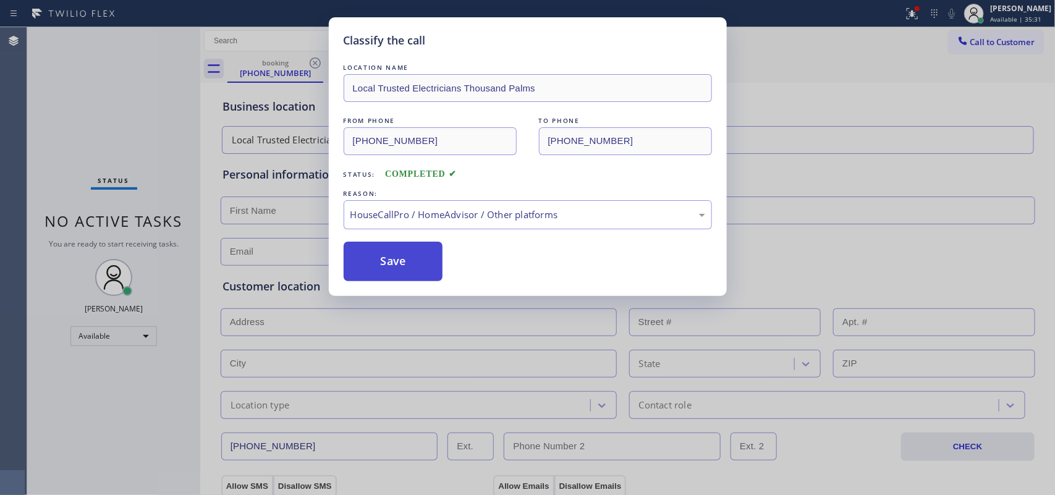
click at [421, 268] on button "Save" at bounding box center [394, 262] width 100 height 40
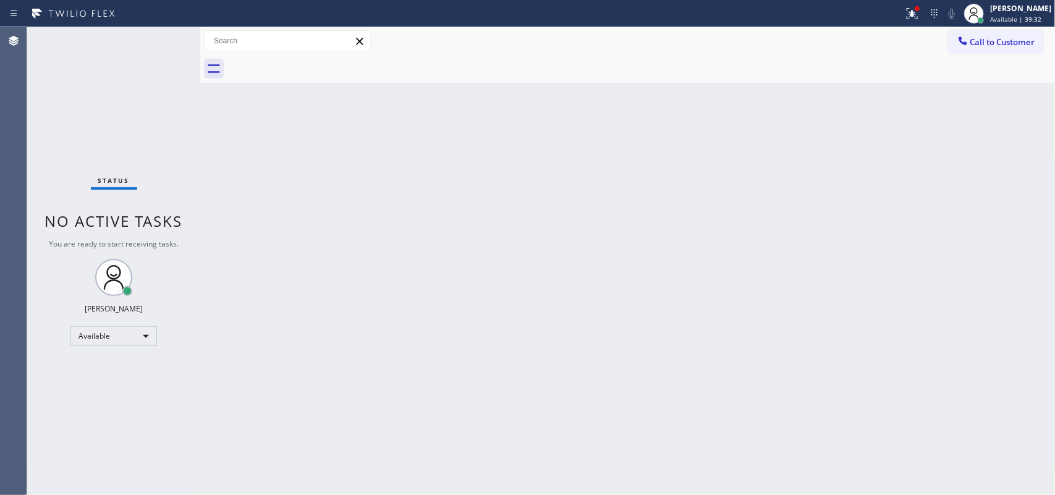
click at [161, 41] on div "Status No active tasks You are ready to start receiving tasks. Leah Cabrera Ava…" at bounding box center [113, 261] width 173 height 468
click at [159, 37] on div "Status No active tasks You are ready to start receiving tasks. Leah Cabrera Ava…" at bounding box center [113, 261] width 173 height 468
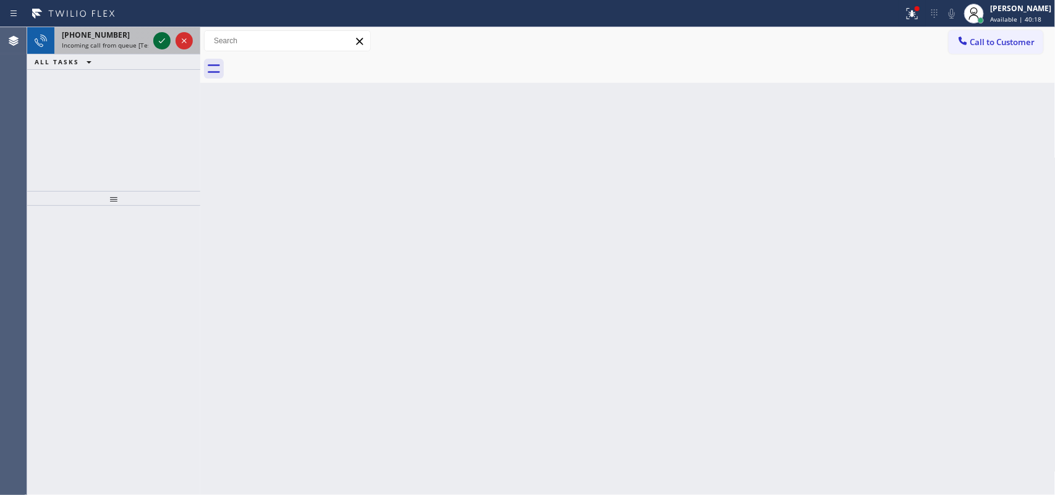
click at [158, 38] on icon at bounding box center [162, 40] width 15 height 15
click at [124, 47] on span "Incoming call from queue [Test] All" at bounding box center [113, 45] width 103 height 9
click at [159, 37] on icon at bounding box center [162, 40] width 15 height 15
click at [161, 39] on icon at bounding box center [162, 40] width 15 height 15
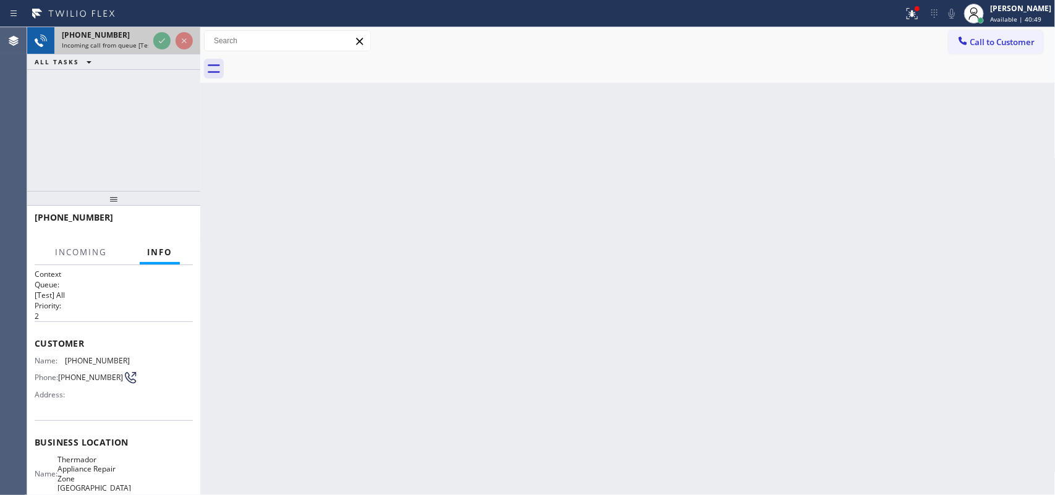
click at [164, 50] on div at bounding box center [173, 40] width 45 height 27
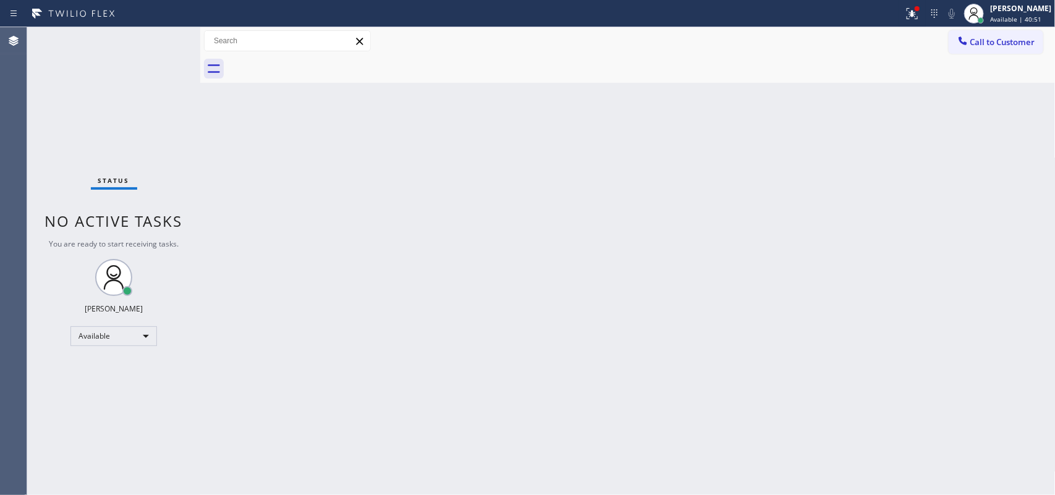
click at [158, 38] on div "Status No active tasks You are ready to start receiving tasks. Leah Cabrera Ava…" at bounding box center [113, 261] width 173 height 468
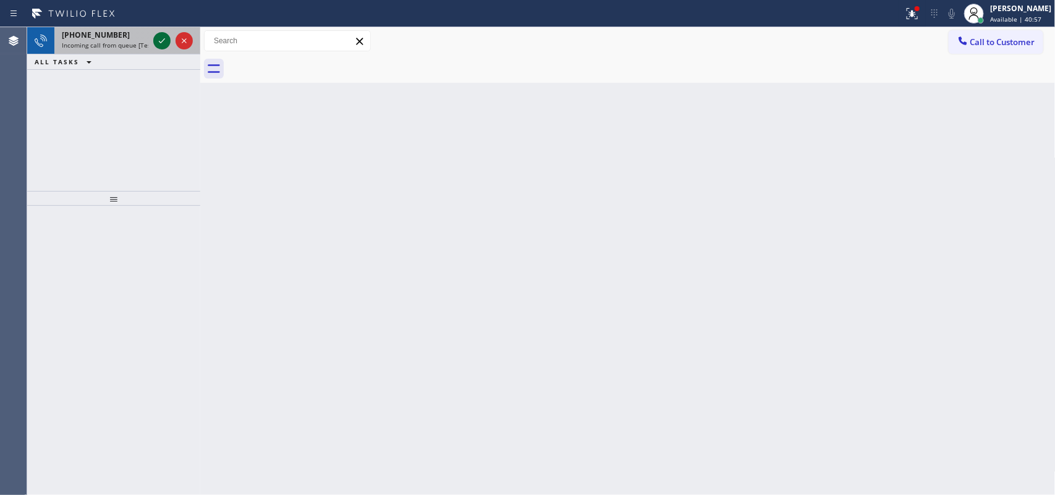
click at [158, 38] on icon at bounding box center [162, 40] width 15 height 15
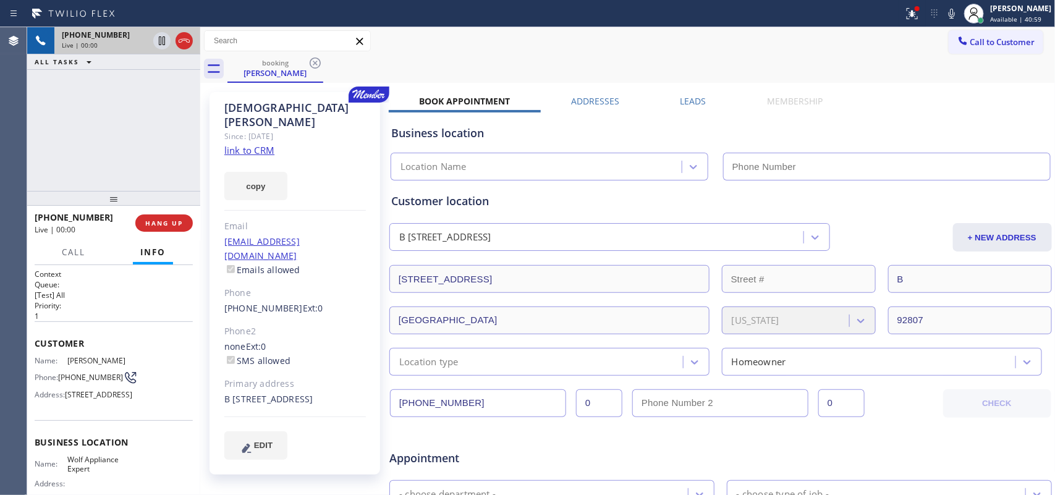
type input "(949) 536-9698"
click at [255, 144] on link "link to CRM" at bounding box center [249, 150] width 50 height 12
click at [78, 255] on span "Call" at bounding box center [73, 252] width 23 height 11
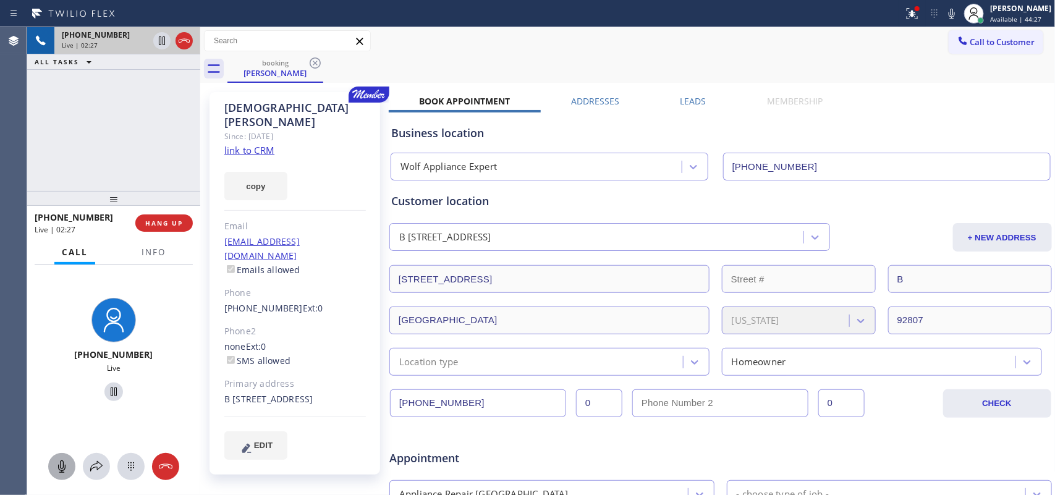
click at [65, 465] on icon at bounding box center [61, 466] width 7 height 12
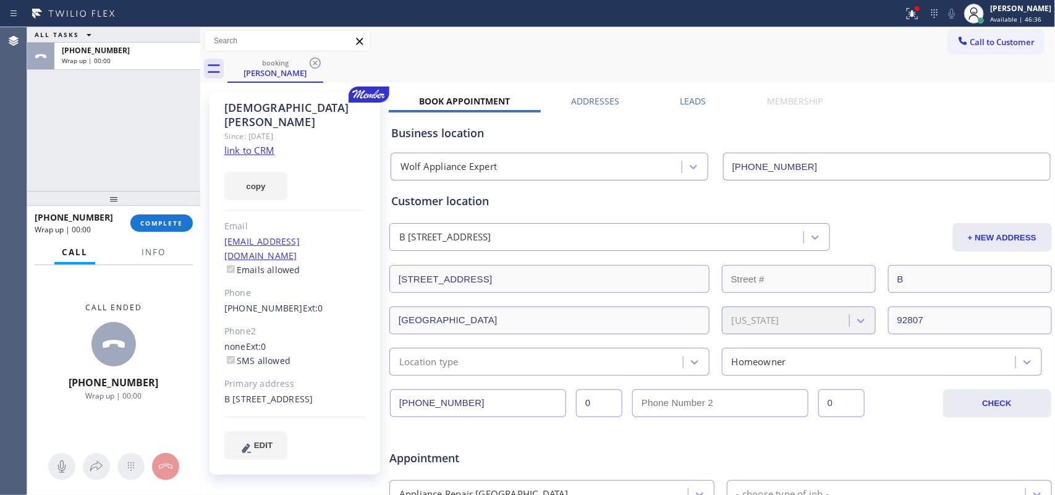
click at [74, 130] on div "ALL TASKS ALL TASKS ACTIVE TASKS TASKS IN WRAP UP +17143810549 Wrap up | 00:00" at bounding box center [113, 109] width 173 height 164
click at [190, 219] on button "COMPLETE" at bounding box center [161, 222] width 62 height 17
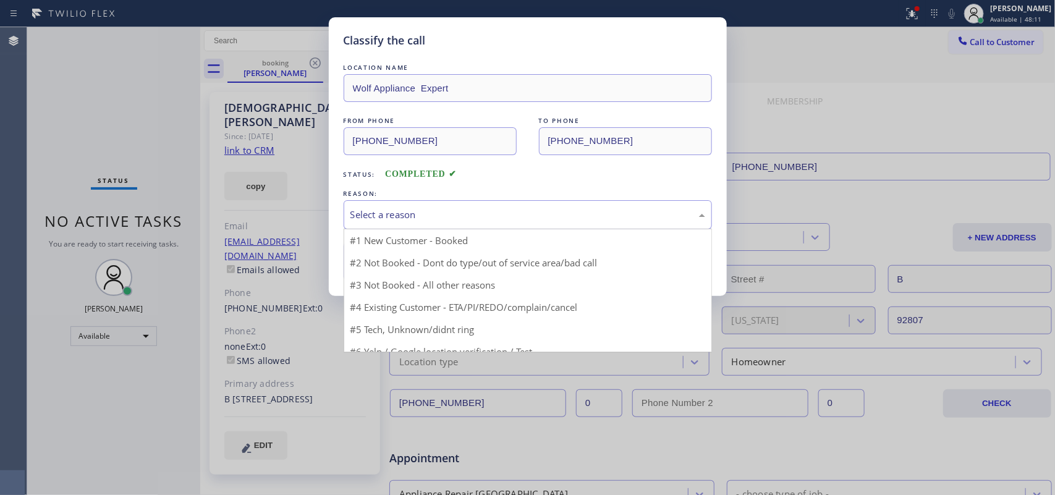
drag, startPoint x: 419, startPoint y: 205, endPoint x: 425, endPoint y: 214, distance: 11.1
click at [420, 205] on div "Select a reason" at bounding box center [528, 214] width 368 height 29
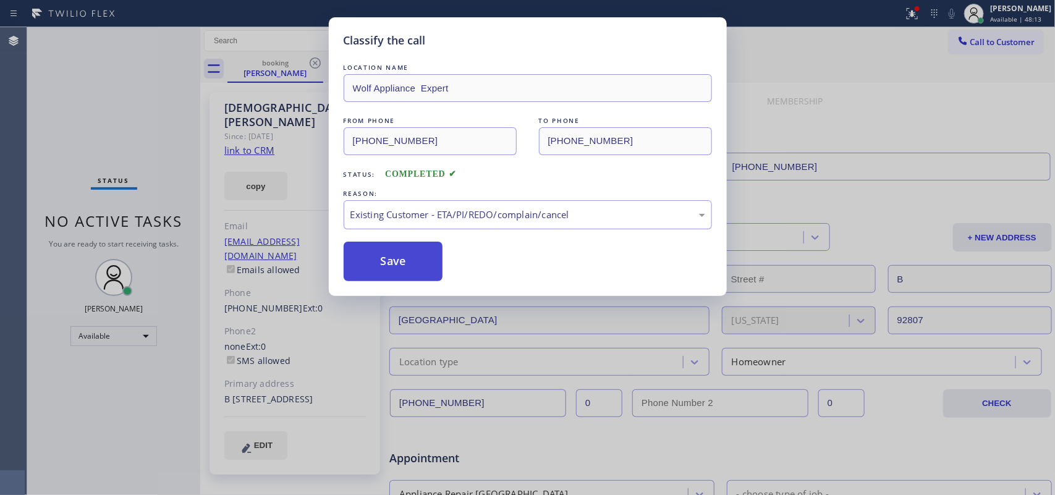
click at [408, 261] on button "Save" at bounding box center [394, 262] width 100 height 40
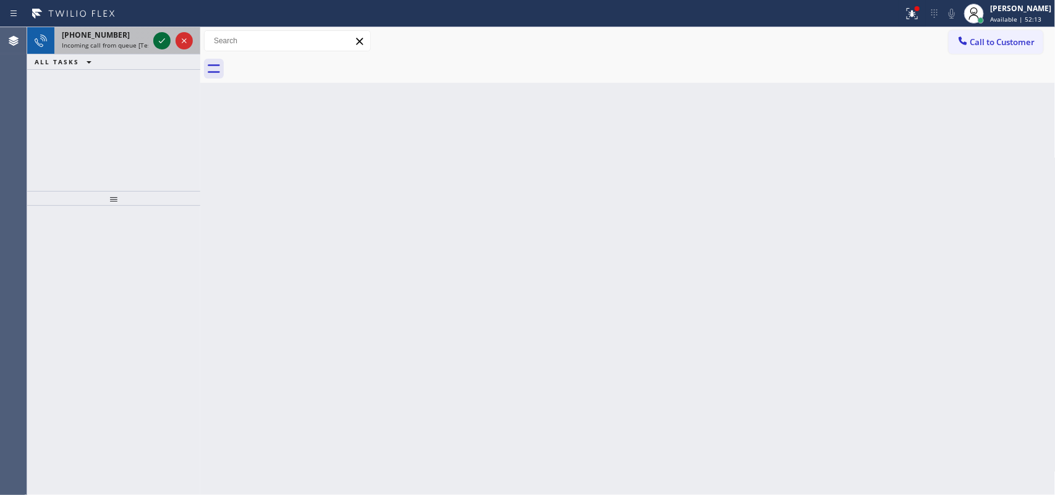
click at [161, 40] on icon at bounding box center [162, 40] width 15 height 15
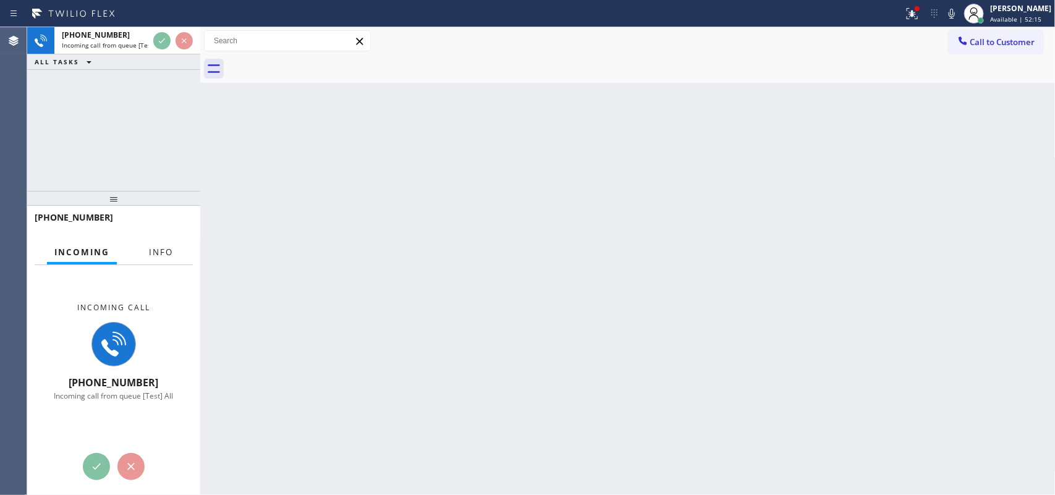
click at [168, 255] on span "Info" at bounding box center [161, 252] width 24 height 11
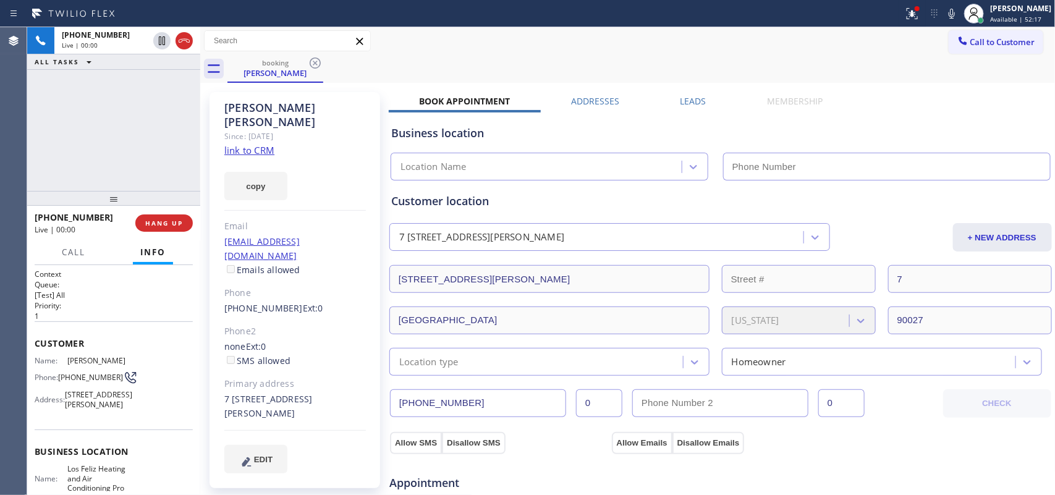
type input "(213) 205-0661"
click at [266, 144] on link "link to CRM" at bounding box center [249, 150] width 50 height 12
drag, startPoint x: 275, startPoint y: 387, endPoint x: 223, endPoint y: 371, distance: 54.8
click at [223, 371] on div "Marvin Velastegui Since: 20 may 2020 link to CRM copy Email marvinpatricio@gmai…" at bounding box center [295, 290] width 171 height 396
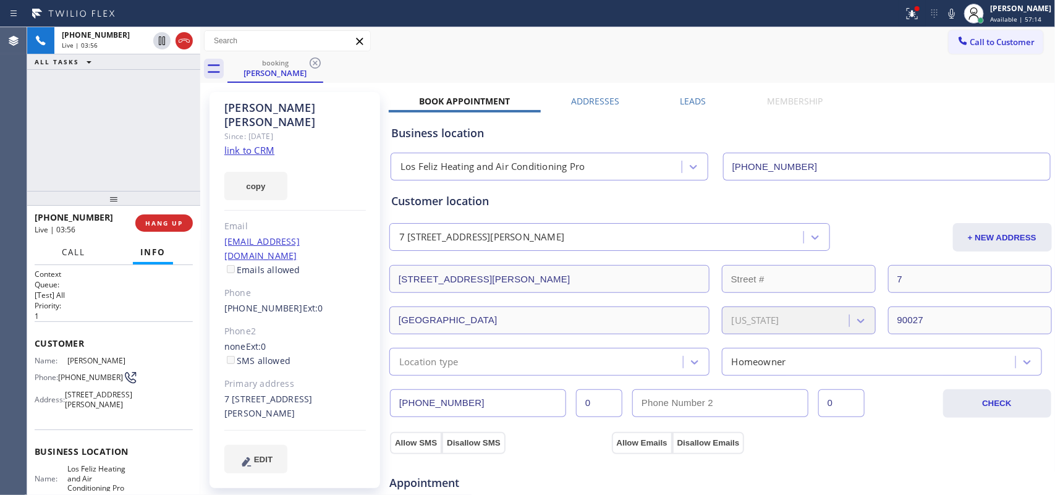
click at [72, 257] on span "Call" at bounding box center [73, 252] width 23 height 11
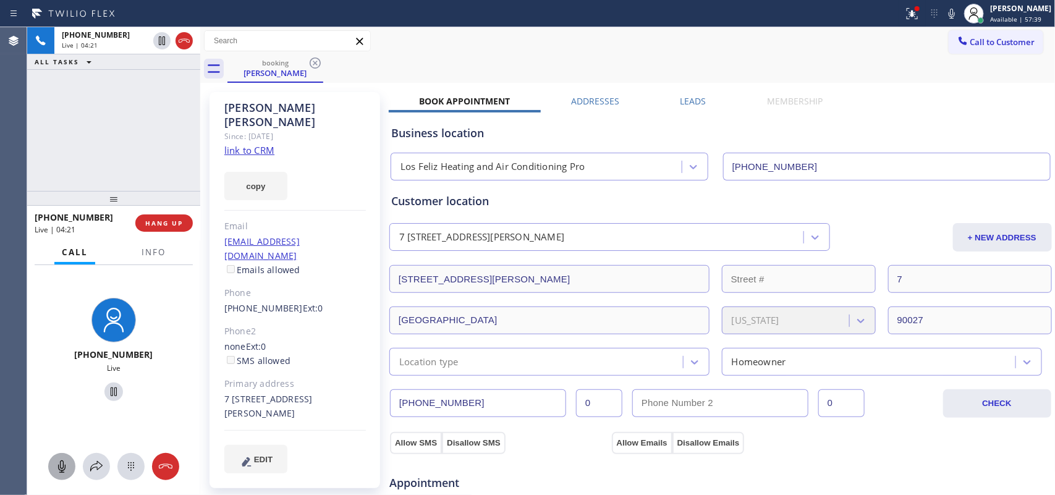
click at [57, 465] on icon at bounding box center [61, 466] width 15 height 15
click at [111, 391] on icon at bounding box center [114, 392] width 6 height 9
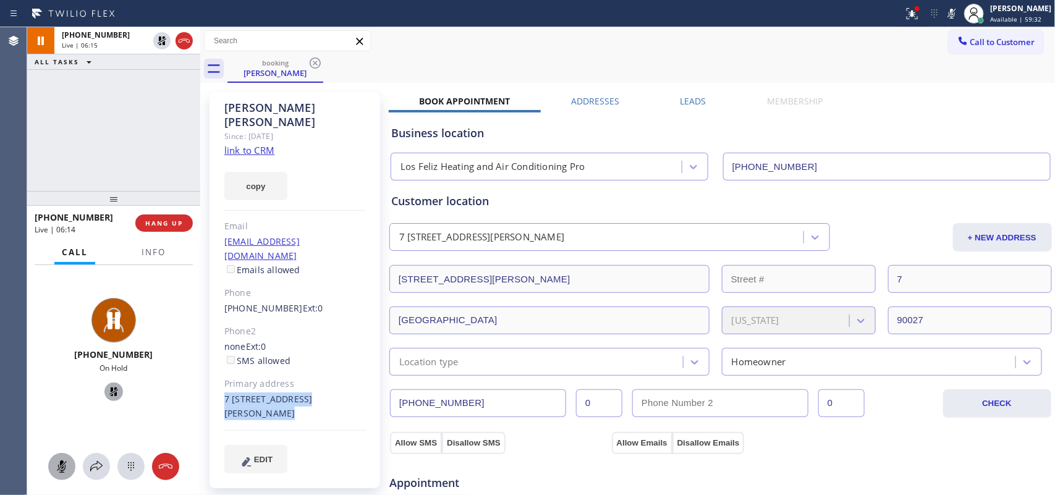
drag, startPoint x: 266, startPoint y: 388, endPoint x: 208, endPoint y: 369, distance: 60.4
click at [208, 369] on div "Marvin Velastegui Since: 20 may 2020 link to CRM copy Email marvinpatricio@gmai…" at bounding box center [295, 499] width 185 height 826
drag, startPoint x: 66, startPoint y: 461, endPoint x: 85, endPoint y: 441, distance: 28.0
click at [65, 461] on icon at bounding box center [61, 466] width 15 height 15
click at [107, 388] on icon at bounding box center [113, 391] width 15 height 15
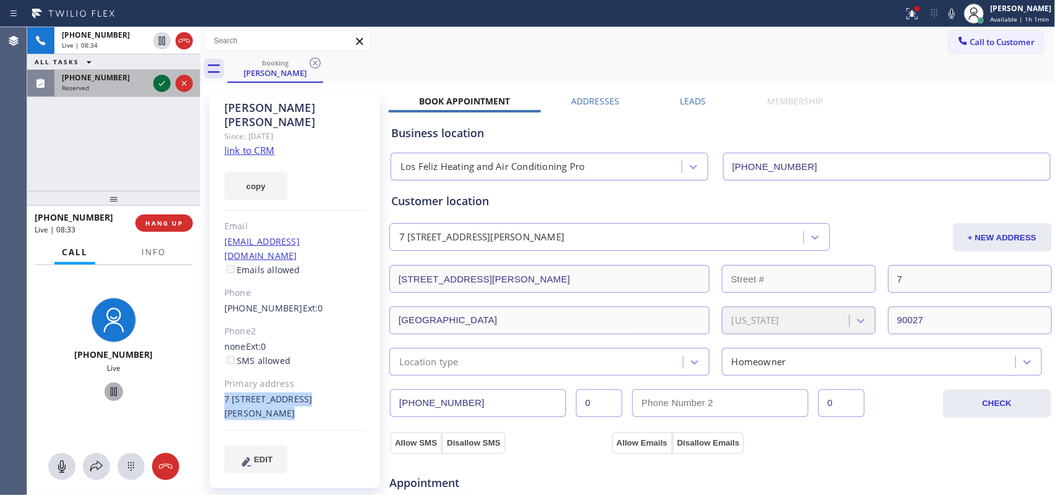
click at [156, 78] on icon at bounding box center [162, 83] width 15 height 15
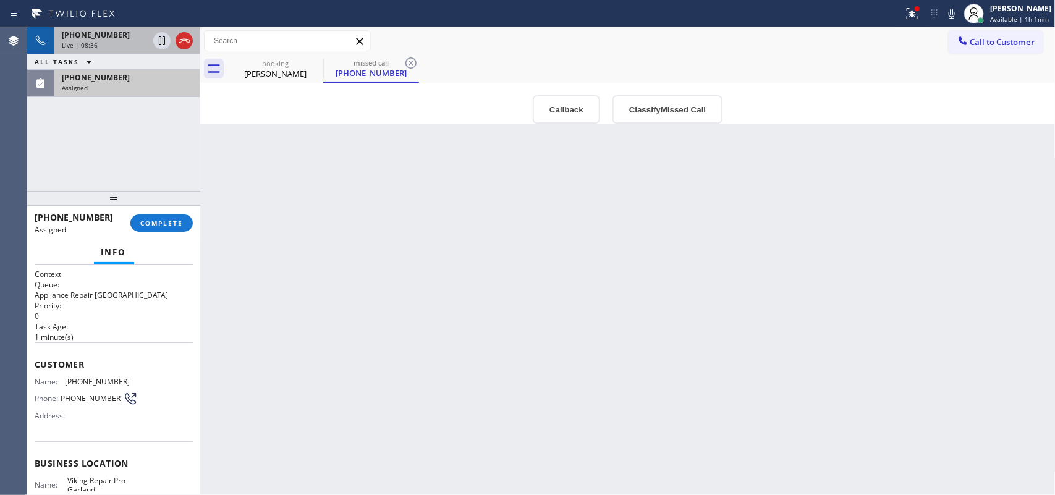
click at [140, 36] on div "+16199297598" at bounding box center [105, 35] width 87 height 11
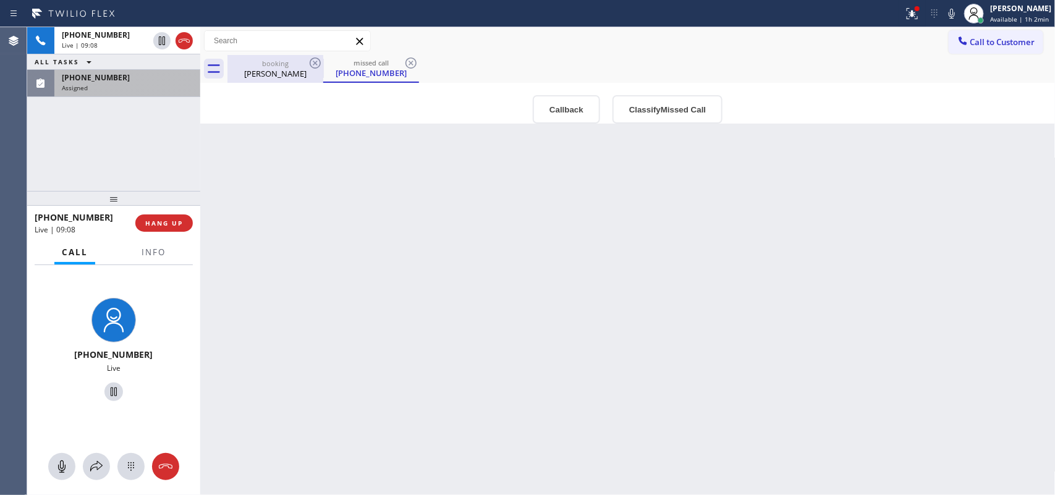
click at [263, 73] on div "Marvin Velastegui" at bounding box center [275, 73] width 93 height 11
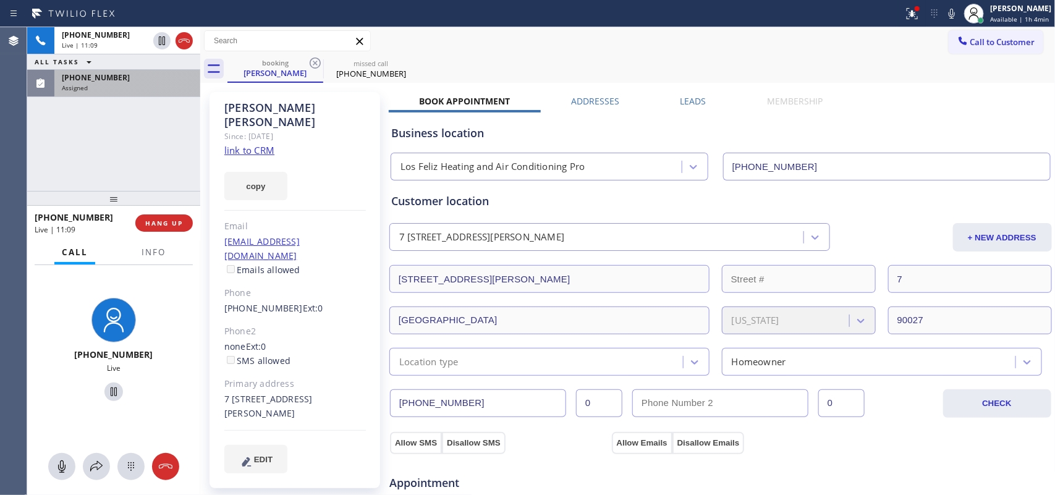
click at [134, 152] on div "+16199297598 Live | 11:09 ALL TASKS ALL TASKS ACTIVE TASKS TASKS IN WRAP UP (46…" at bounding box center [113, 109] width 173 height 164
click at [115, 90] on div "Assigned" at bounding box center [127, 87] width 131 height 9
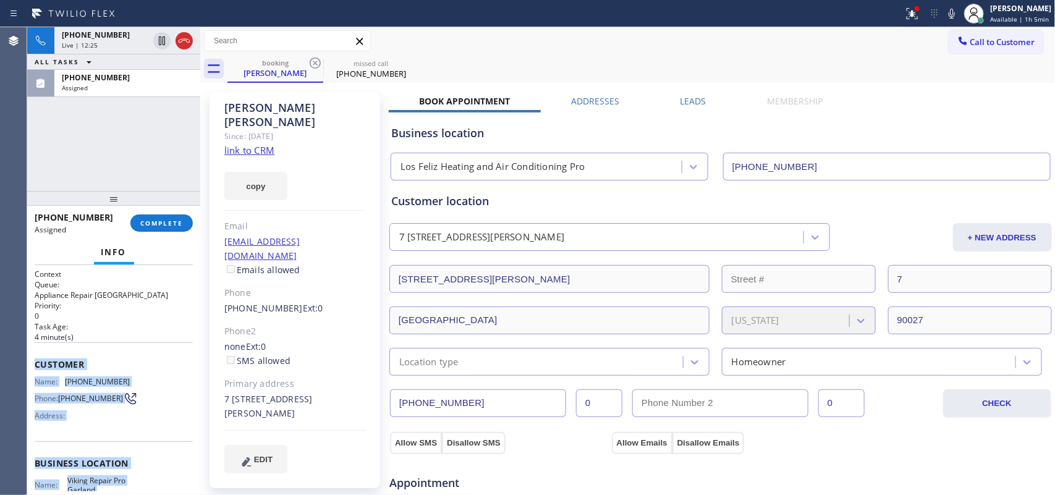
drag, startPoint x: 146, startPoint y: 378, endPoint x: 36, endPoint y: 362, distance: 111.8
click at [36, 362] on div "Context Queue: Appliance Repair High End Priority: 0 Task Age: 4 minute(s) Cust…" at bounding box center [114, 453] width 158 height 369
click at [151, 229] on button "COMPLETE" at bounding box center [161, 222] width 62 height 17
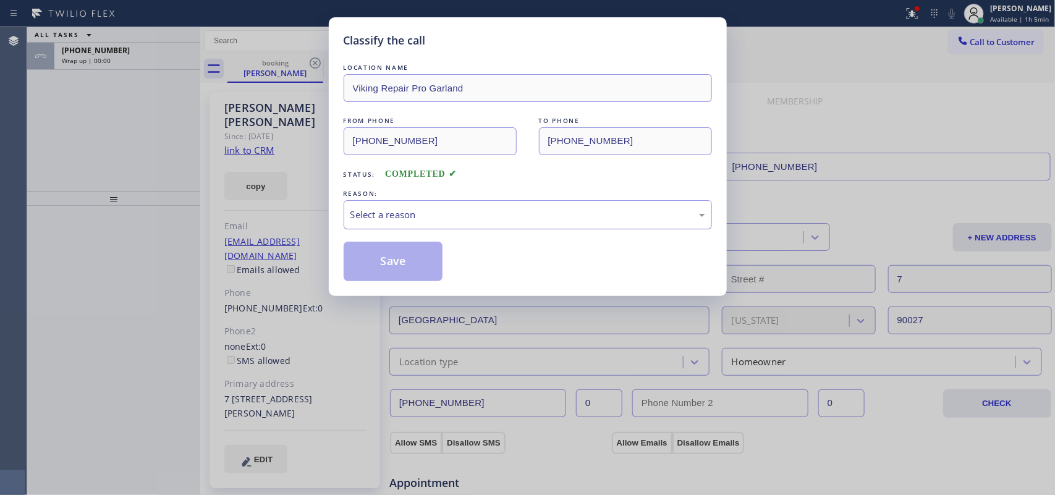
click at [480, 212] on div "Select a reason" at bounding box center [527, 215] width 355 height 14
click at [428, 273] on button "Save" at bounding box center [394, 262] width 100 height 40
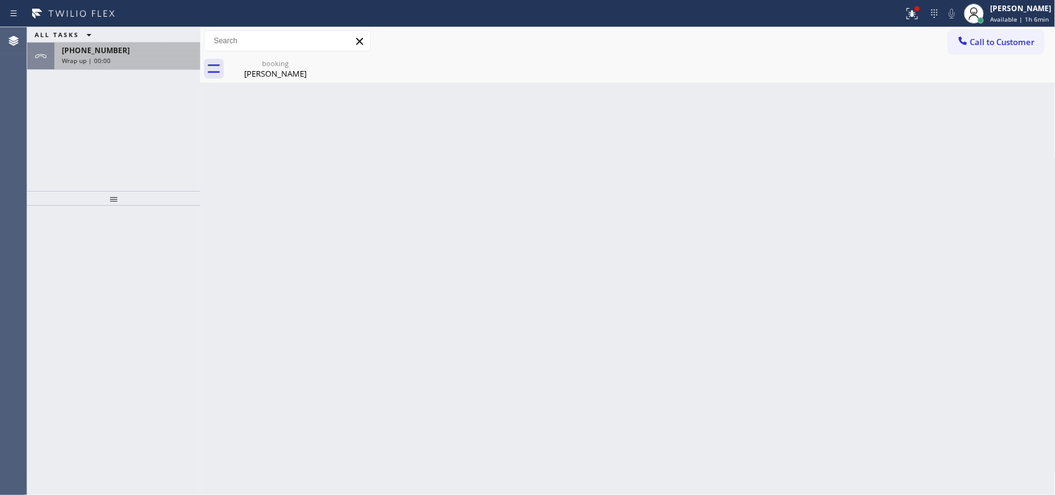
click at [125, 57] on div "Wrap up | 00:00" at bounding box center [127, 60] width 131 height 9
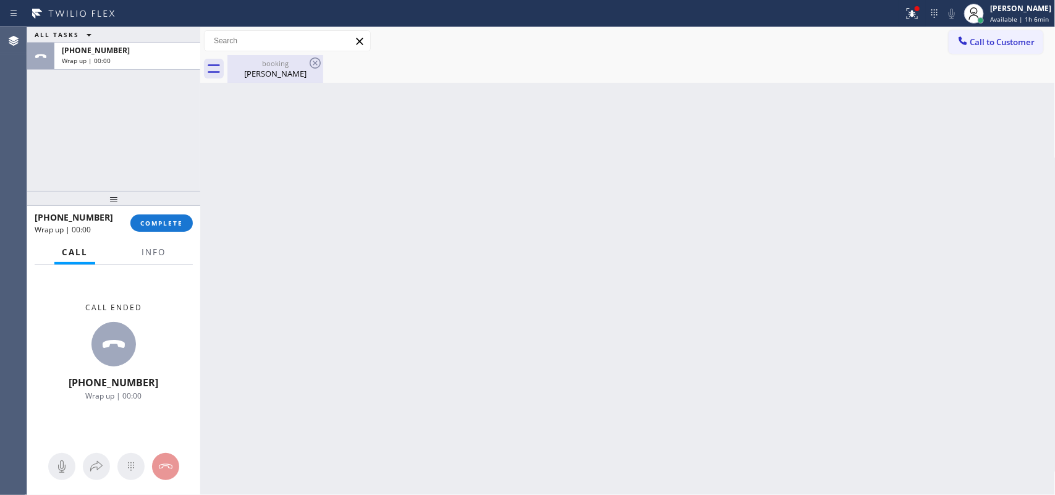
click at [244, 59] on div "booking" at bounding box center [275, 63] width 93 height 9
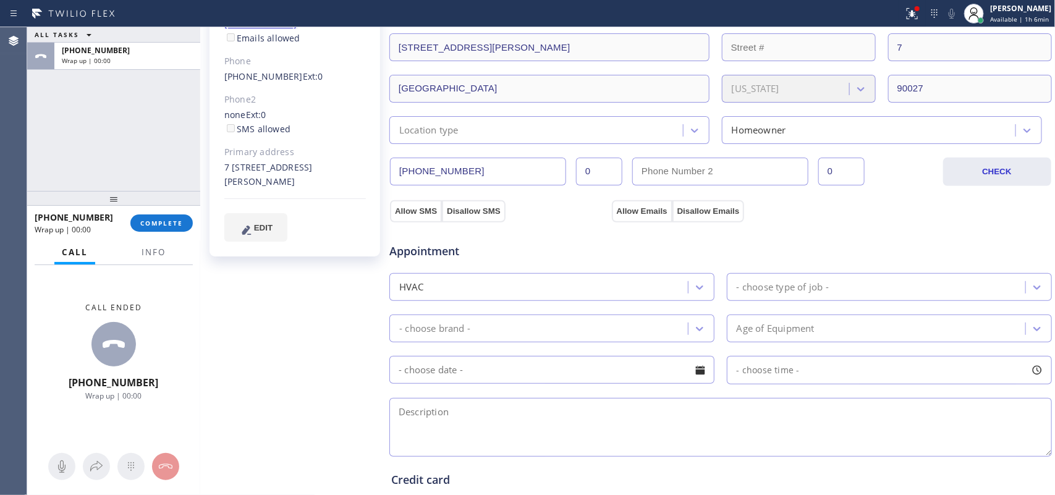
scroll to position [386, 0]
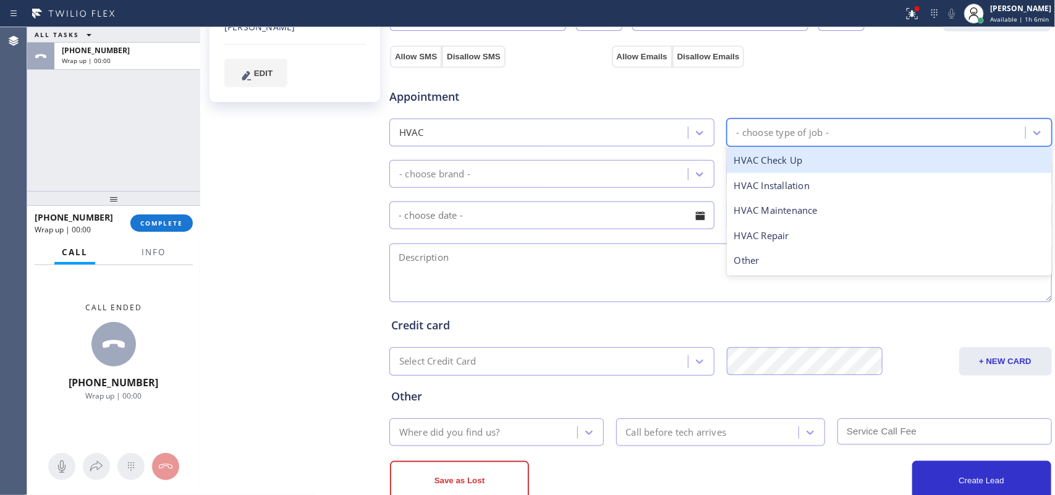
click at [812, 128] on div "- choose type of job -" at bounding box center [783, 132] width 92 height 14
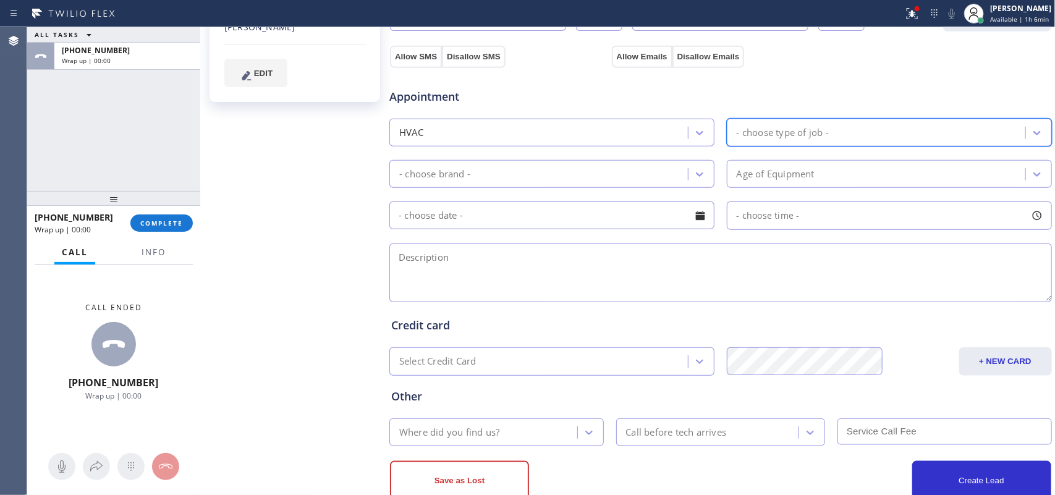
click at [813, 127] on div "- choose type of job -" at bounding box center [783, 132] width 92 height 14
click at [677, 136] on div "HVAC" at bounding box center [540, 133] width 295 height 22
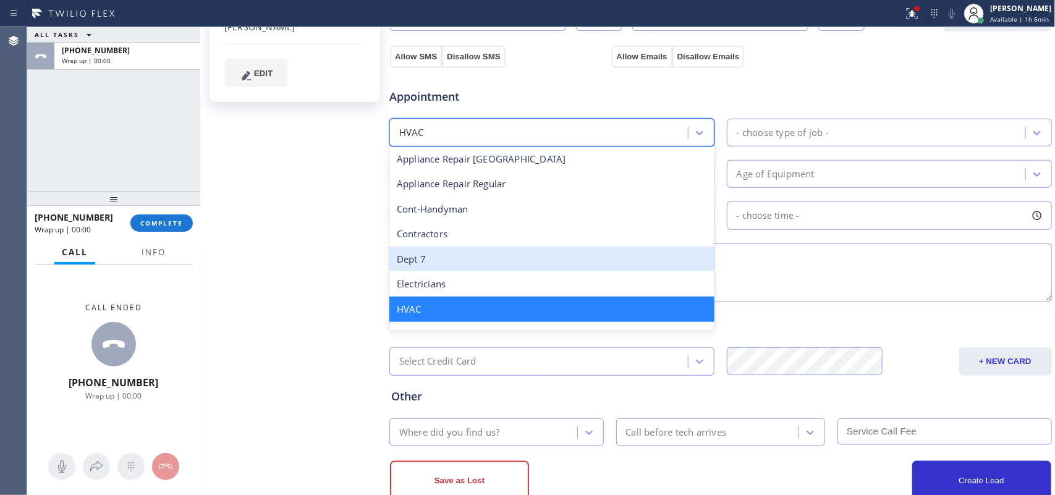
scroll to position [229, 0]
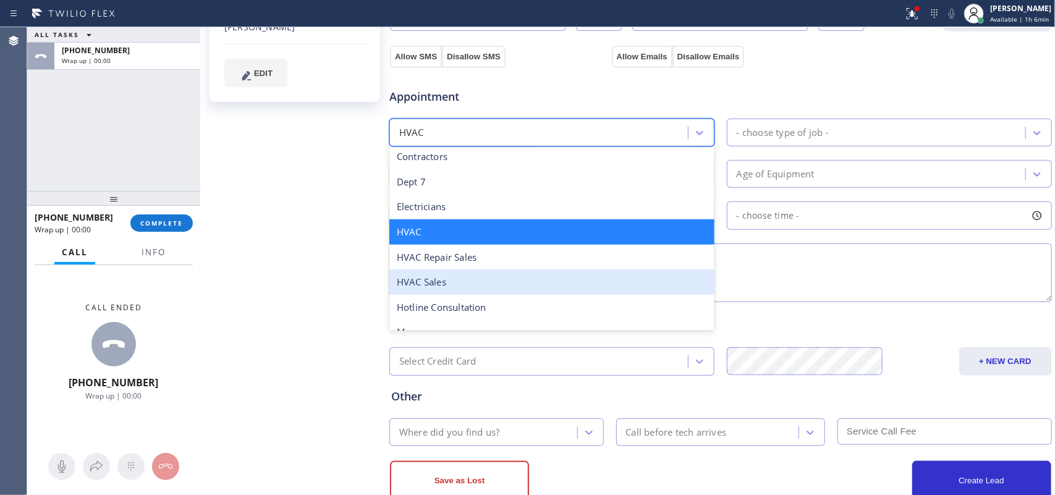
click at [560, 278] on div "HVAC Sales" at bounding box center [551, 281] width 325 height 25
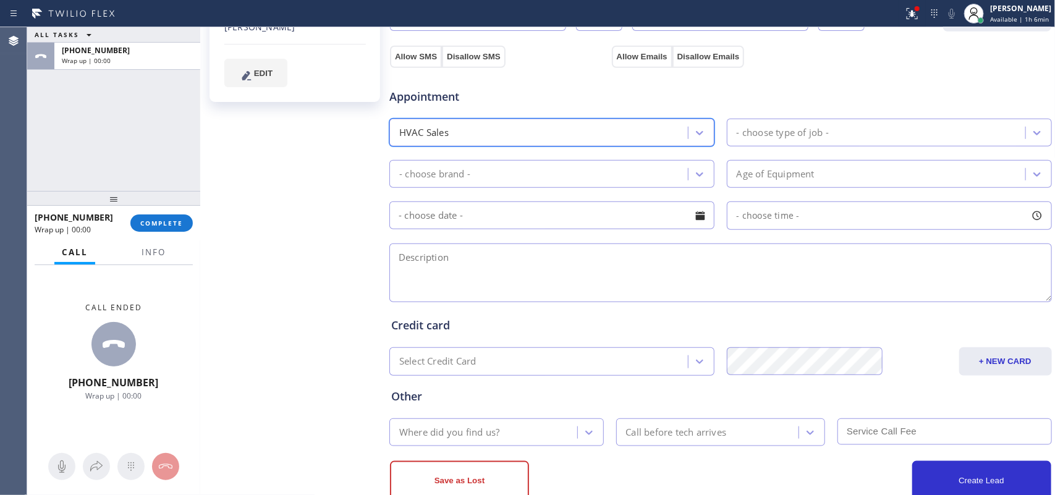
click at [782, 132] on div "- choose type of job -" at bounding box center [783, 132] width 92 height 14
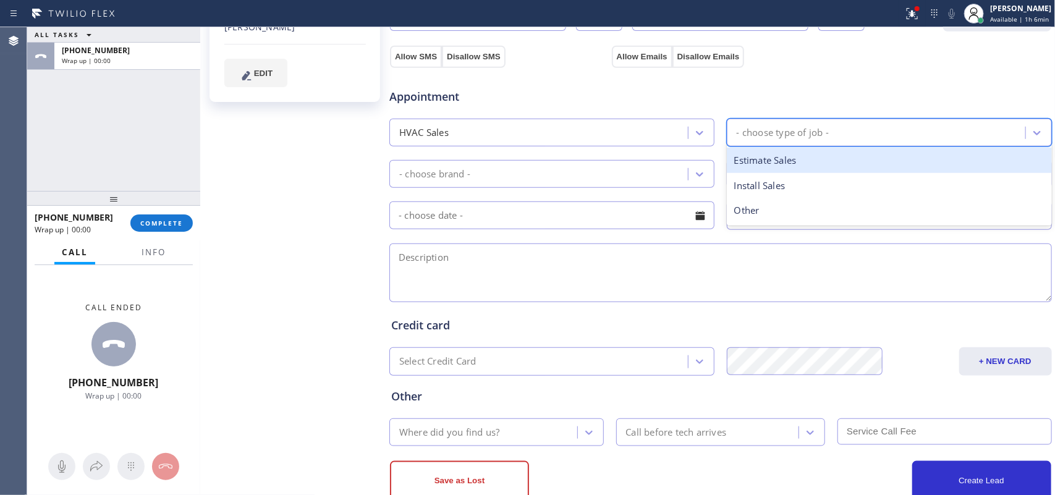
click at [799, 166] on div "Estimate Sales" at bounding box center [889, 160] width 325 height 25
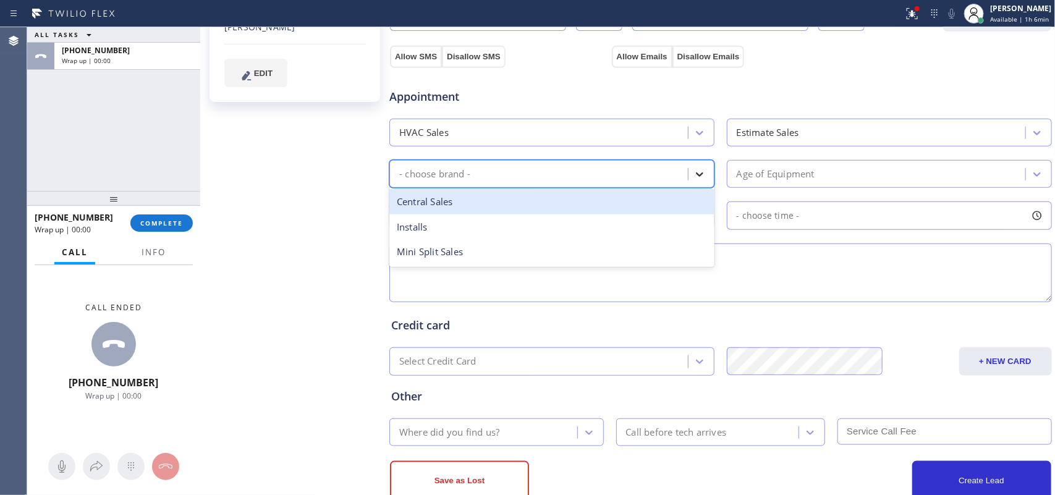
click at [696, 175] on icon at bounding box center [699, 174] width 7 height 4
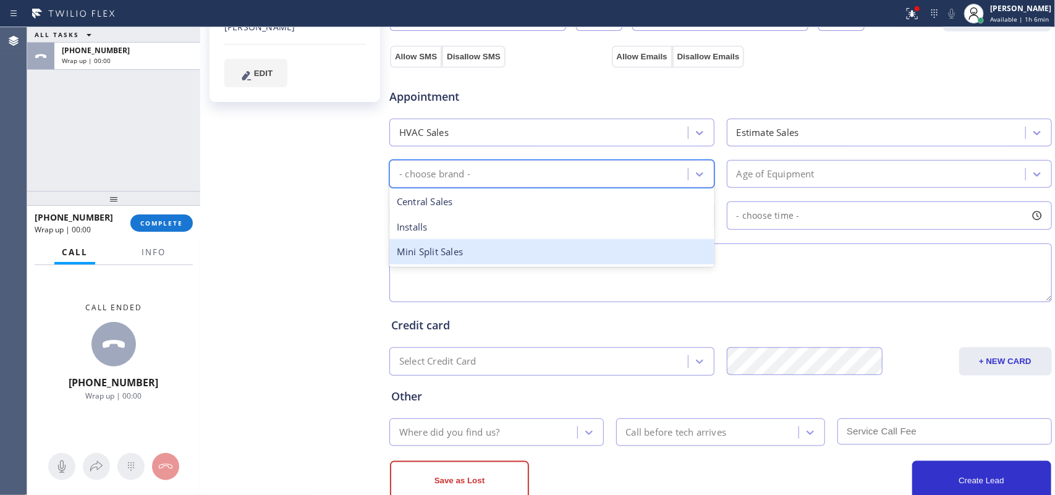
click at [618, 247] on div "Mini Split Sales" at bounding box center [551, 251] width 325 height 25
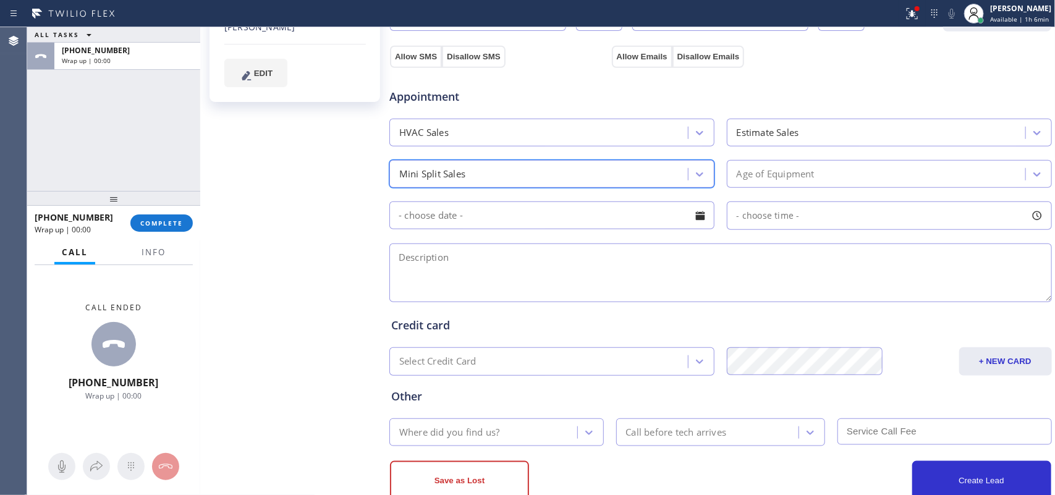
click at [746, 163] on div "Age of Equipment" at bounding box center [889, 174] width 325 height 28
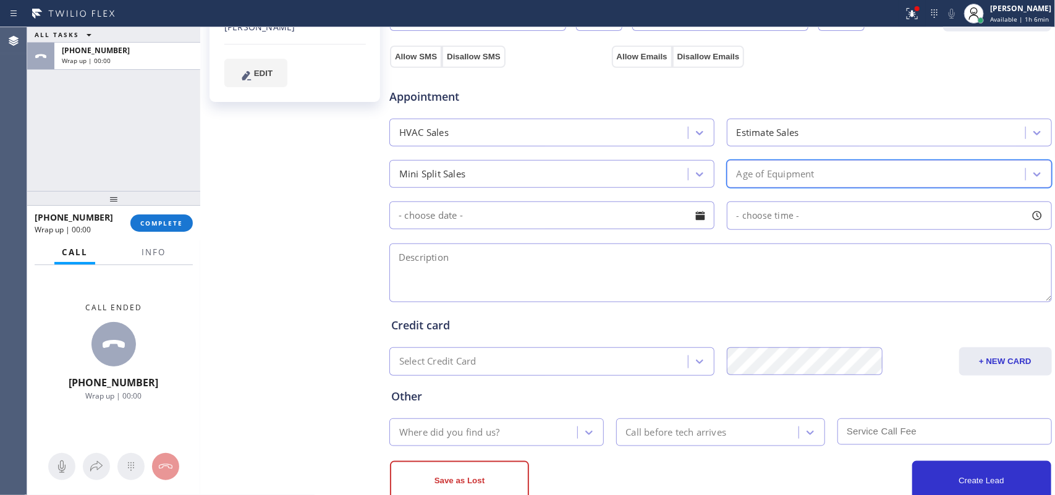
click at [758, 170] on div "Age of Equipment" at bounding box center [776, 174] width 78 height 14
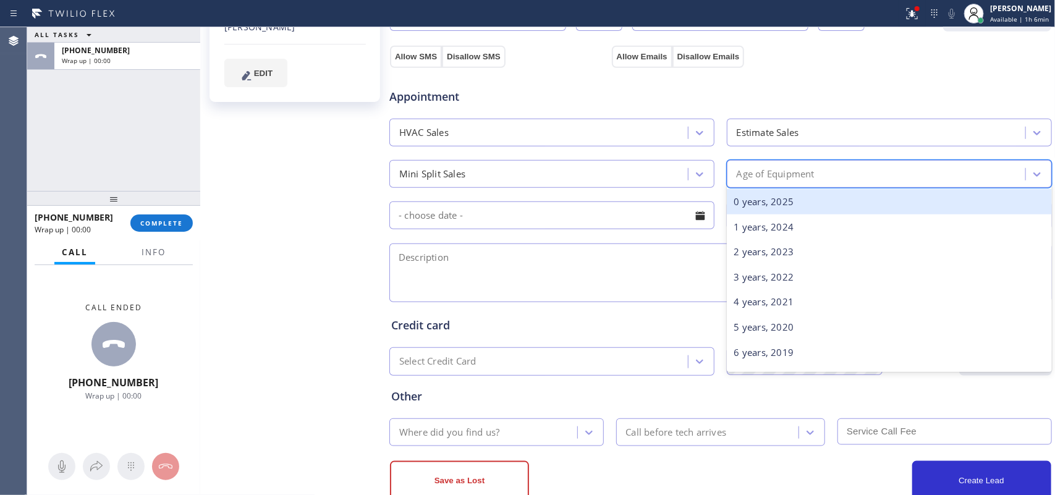
click at [821, 205] on div "0 years, 2025" at bounding box center [889, 201] width 325 height 25
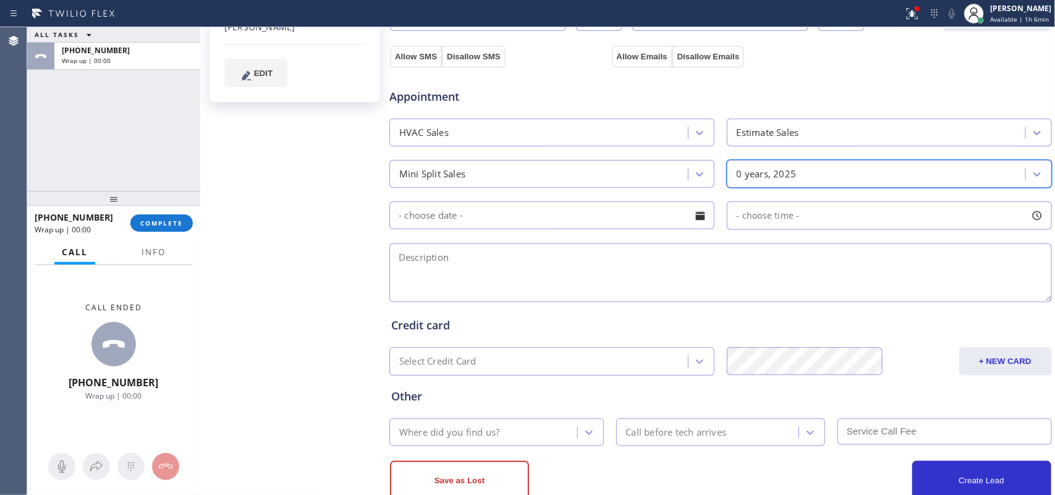
click at [696, 214] on div at bounding box center [700, 215] width 21 height 21
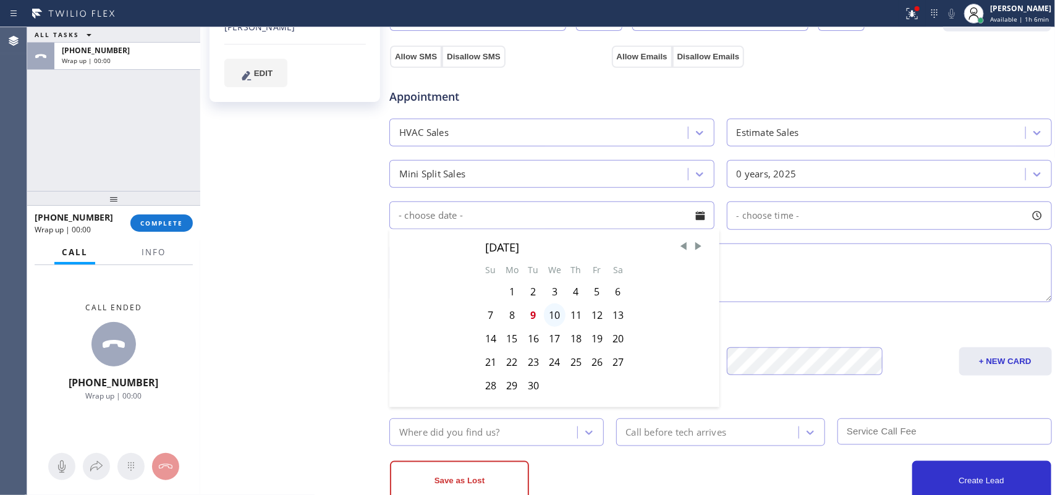
click at [554, 317] on div "10" at bounding box center [555, 314] width 22 height 23
type input "09/10/2025"
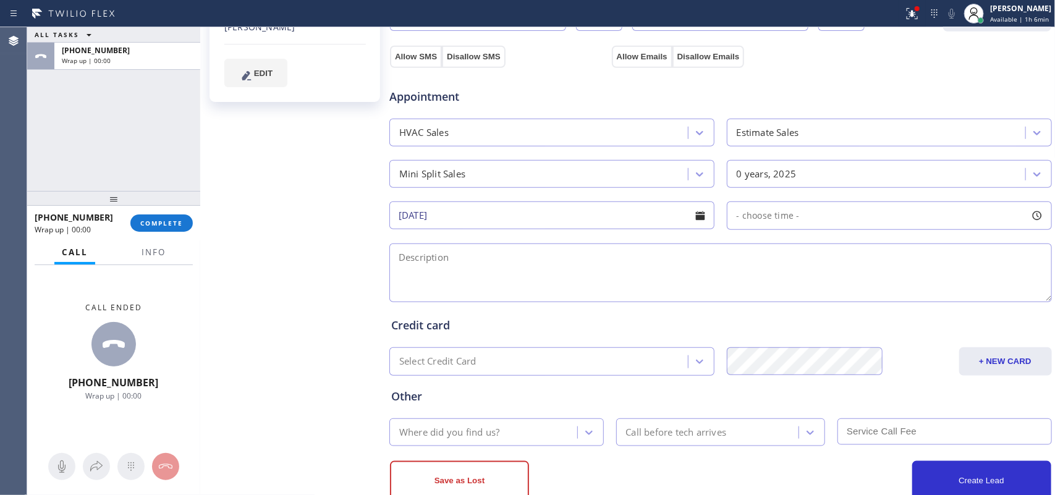
click at [1027, 220] on div at bounding box center [1037, 215] width 21 height 21
drag, startPoint x: 857, startPoint y: 294, endPoint x: 820, endPoint y: 292, distance: 37.1
click at [825, 292] on div at bounding box center [832, 291] width 15 height 26
drag, startPoint x: 730, startPoint y: 288, endPoint x: 756, endPoint y: 288, distance: 26.0
click at [756, 288] on div at bounding box center [762, 291] width 15 height 26
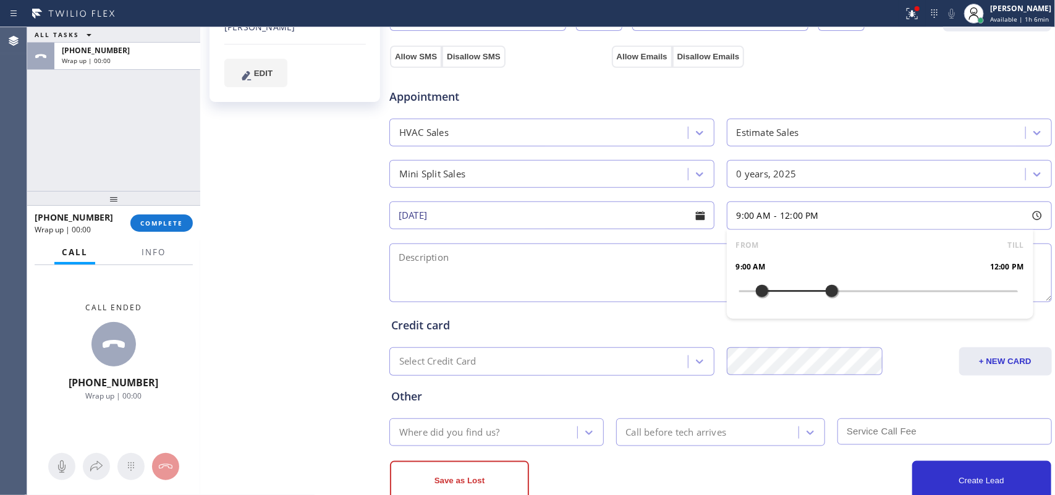
click at [655, 283] on textarea at bounding box center [720, 273] width 663 height 59
click at [698, 273] on textarea at bounding box center [720, 273] width 663 height 59
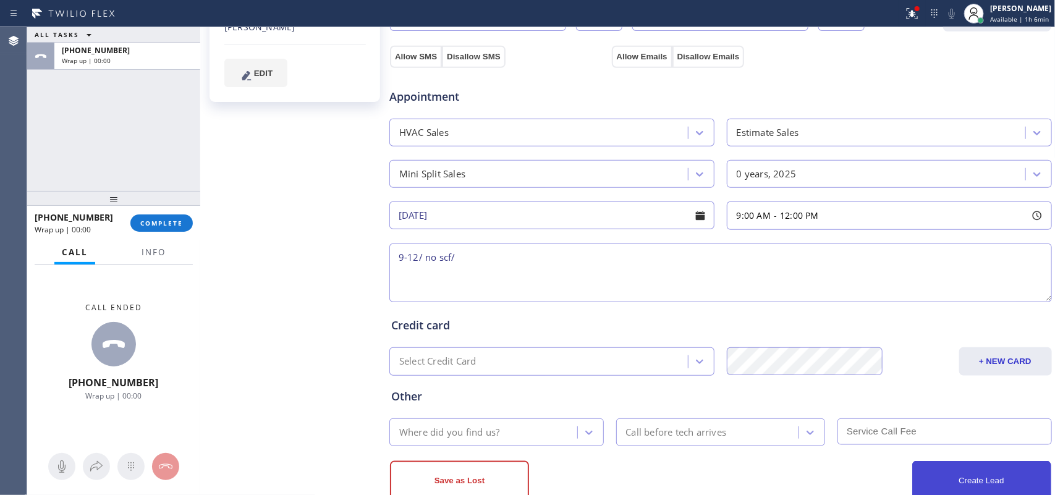
type textarea "9-12/ no scf/"
click at [245, 153] on div "Marvin Velastegui Since: 20 may 2020 link to CRM copy Email marvinpatricio@gmai…" at bounding box center [295, 113] width 185 height 826
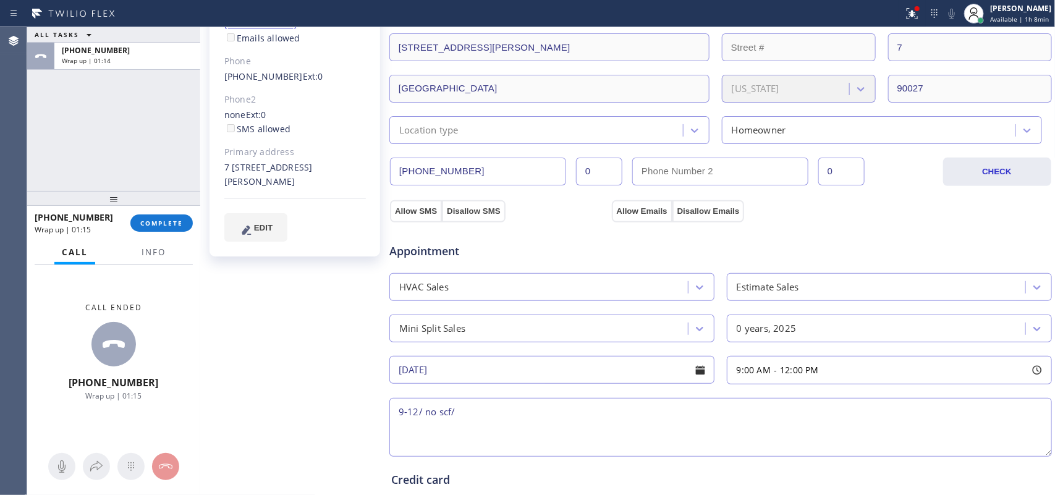
drag, startPoint x: 274, startPoint y: 155, endPoint x: 233, endPoint y: 132, distance: 47.1
click at [233, 161] on div "7 4501 Finley Avenue Los Angeles, 90027 CA" at bounding box center [295, 175] width 142 height 28
click at [149, 250] on span "Info" at bounding box center [154, 252] width 24 height 11
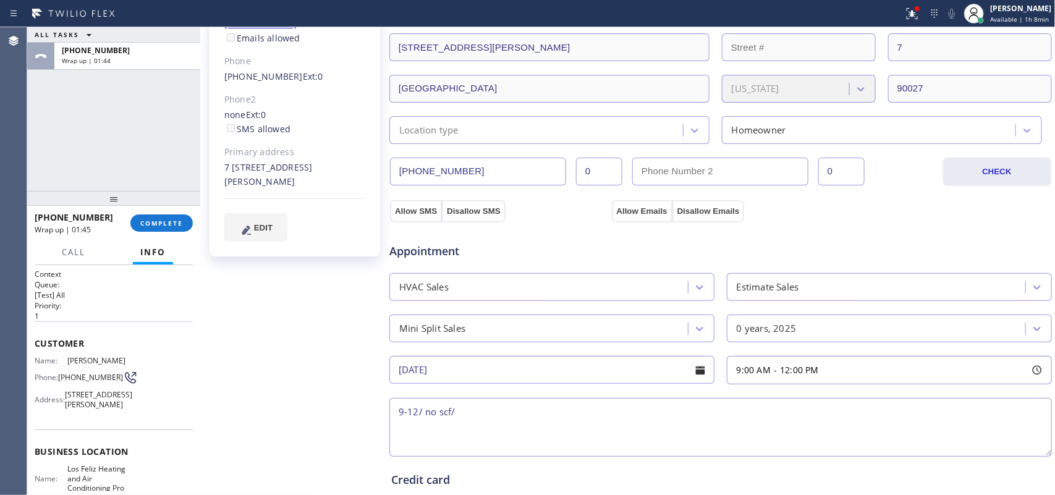
scroll to position [155, 0]
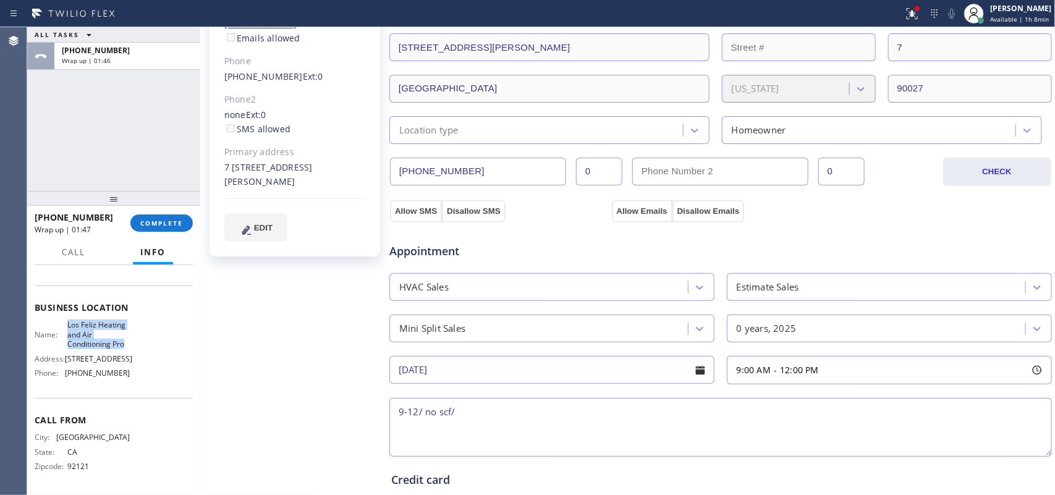
drag, startPoint x: 81, startPoint y: 370, endPoint x: 65, endPoint y: 335, distance: 38.2
click at [65, 335] on div "Name: Los Feliz Heating and Air Conditioning Pro Address: 555 West 5th Street P…" at bounding box center [82, 351] width 95 height 62
click at [260, 333] on div "Marvin Velastegui Since: 20 may 2020 link to CRM copy Email marvinpatricio@gmai…" at bounding box center [295, 267] width 185 height 826
type input "(___) ___-____"
drag, startPoint x: 737, startPoint y: 175, endPoint x: 620, endPoint y: 180, distance: 116.9
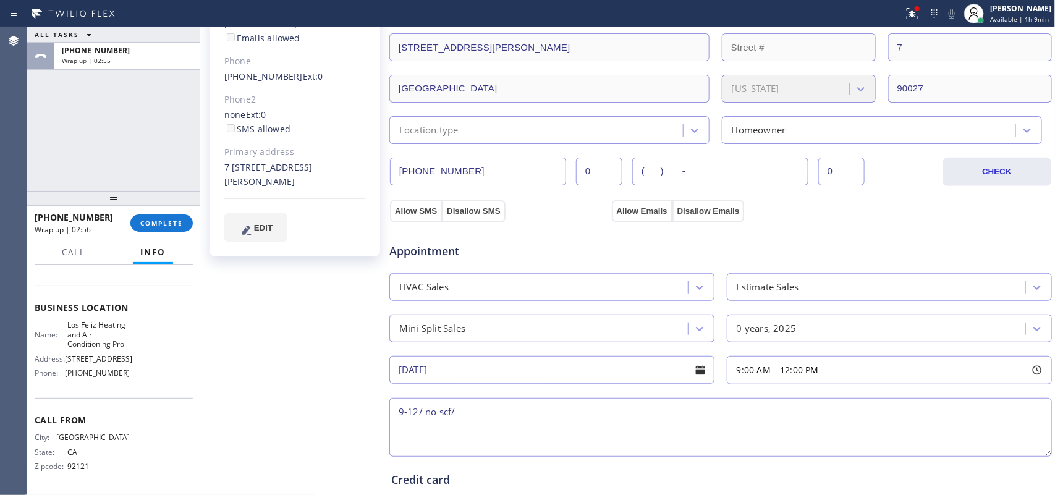
click at [620, 180] on div "(619) 929-7598 0 (___) ___-____ 0" at bounding box center [665, 172] width 551 height 28
paste input "text"
click at [257, 297] on div "Marvin Velastegui Since: 20 may 2020 link to CRM copy Email marvinpatricio@gmai…" at bounding box center [295, 267] width 185 height 826
click at [731, 177] on input "(___) ___-____" at bounding box center [720, 172] width 176 height 28
paste input "508) 451-7028"
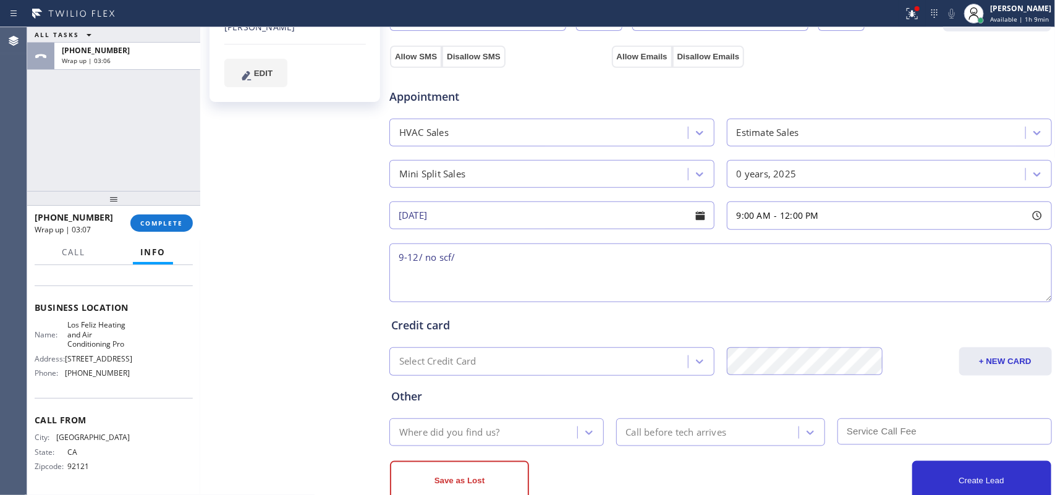
scroll to position [420, 0]
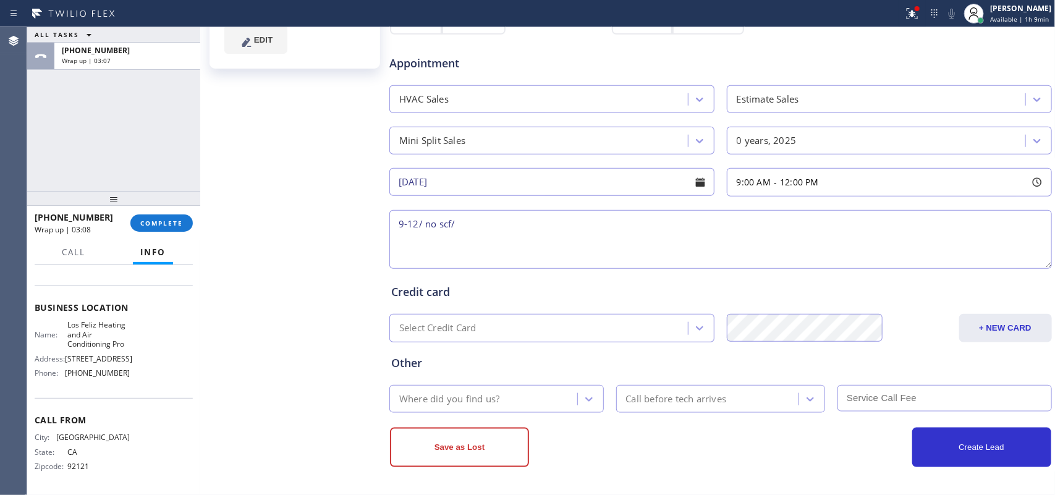
type input "(508) 451-7028"
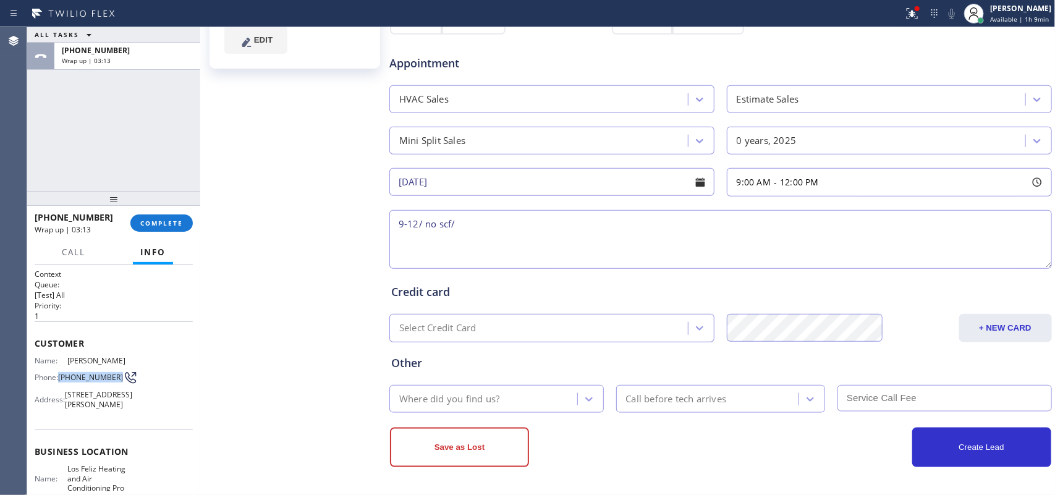
drag, startPoint x: 74, startPoint y: 391, endPoint x: 59, endPoint y: 379, distance: 19.3
click at [59, 379] on span "(619) 929-7598" at bounding box center [90, 377] width 65 height 9
click at [281, 171] on div "Marvin Velastegui Since: 20 may 2020 link to CRM copy Email marvinpatricio@gmai…" at bounding box center [295, 79] width 185 height 826
click at [524, 231] on textarea "9-12/ no scf/" at bounding box center [720, 239] width 663 height 59
paste textarea "currently have very 2 old units in the wall underneath the window/ 1 in the bed…"
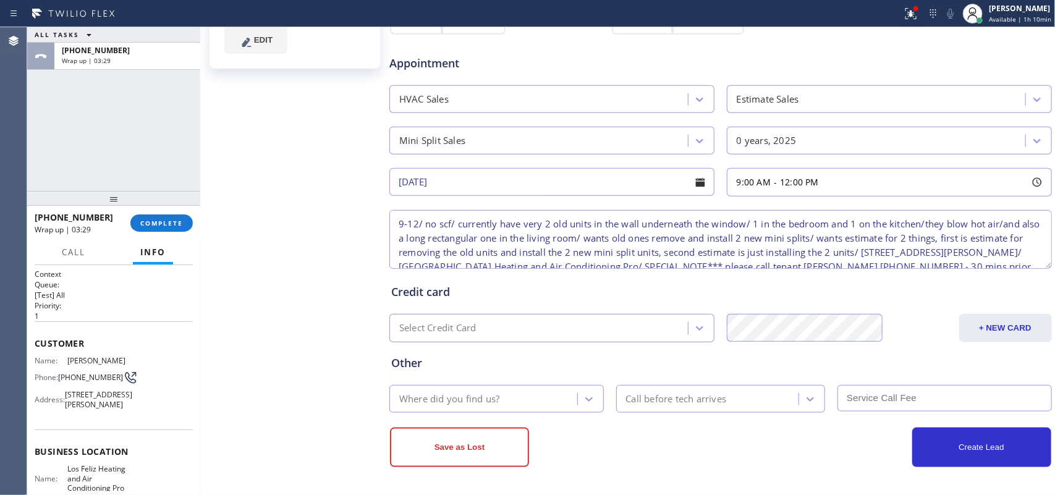
scroll to position [25, 0]
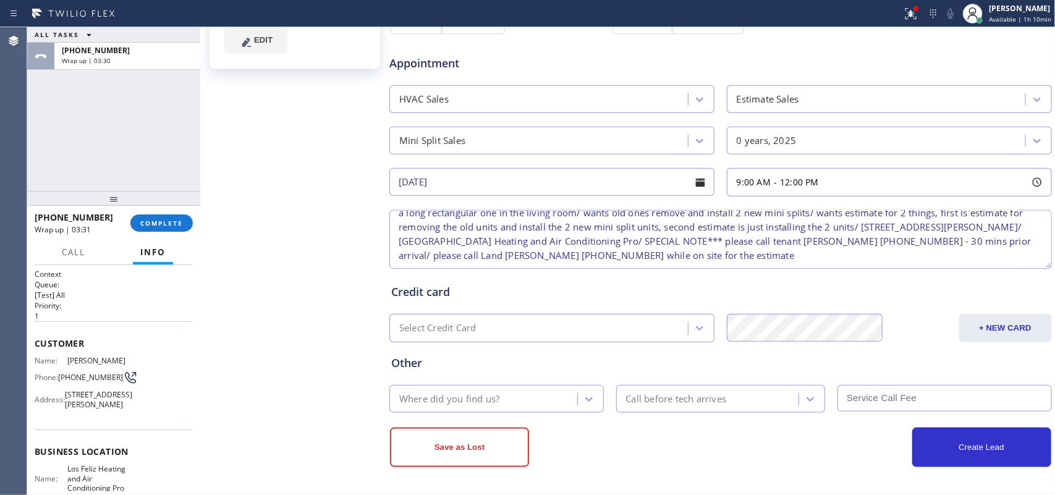
type textarea "9-12/ no scf/ currently have very 2 old units in the wall underneath the window…"
click at [570, 397] on div "Where did you find us?" at bounding box center [485, 399] width 184 height 22
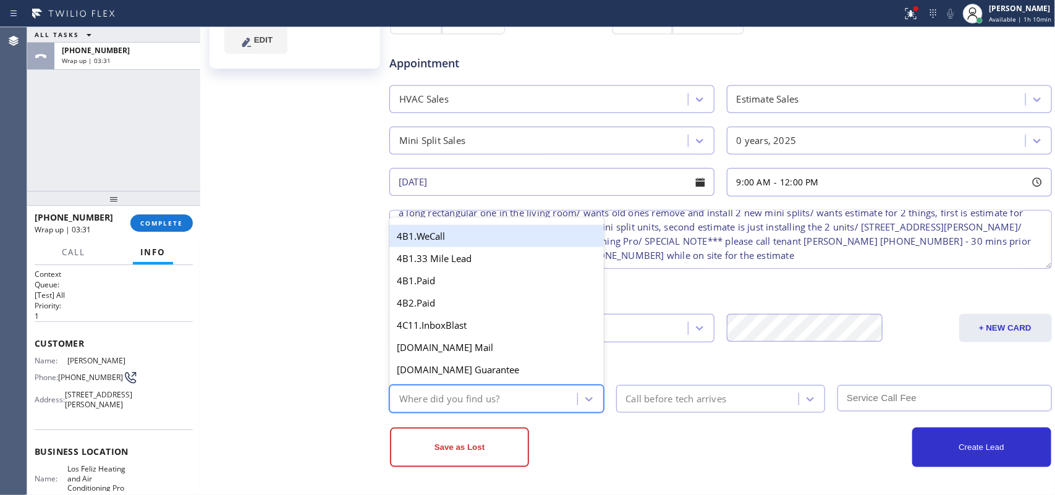
type input "g"
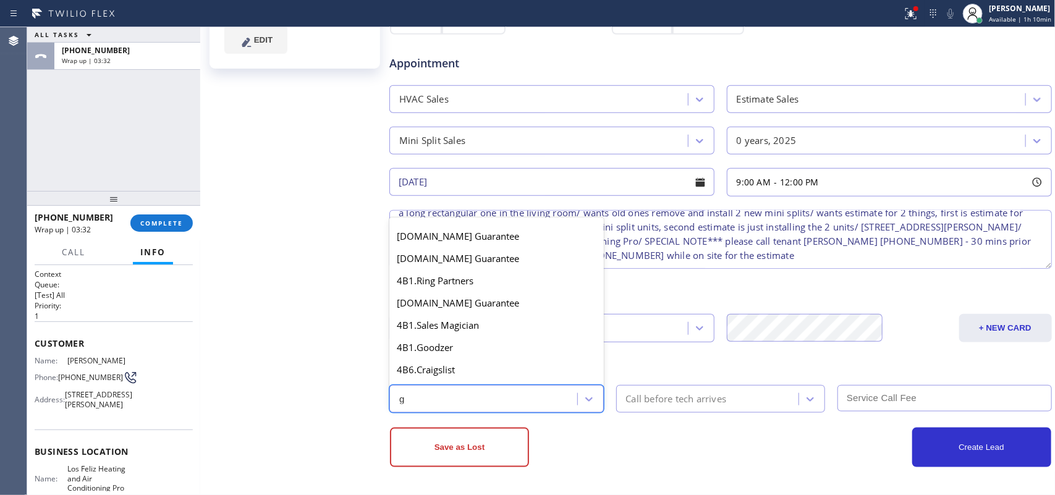
scroll to position [246, 0]
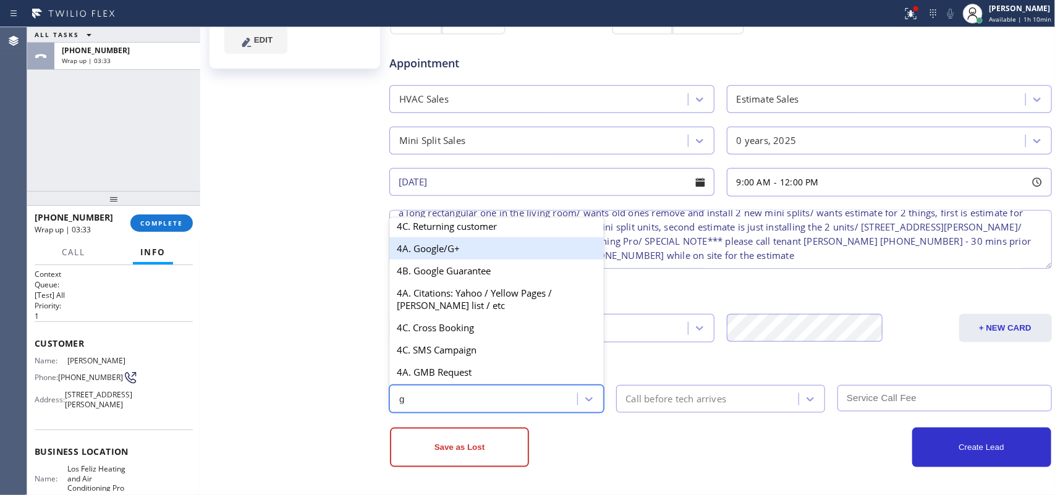
click at [469, 247] on div "4A. Google/G+" at bounding box center [496, 248] width 214 height 22
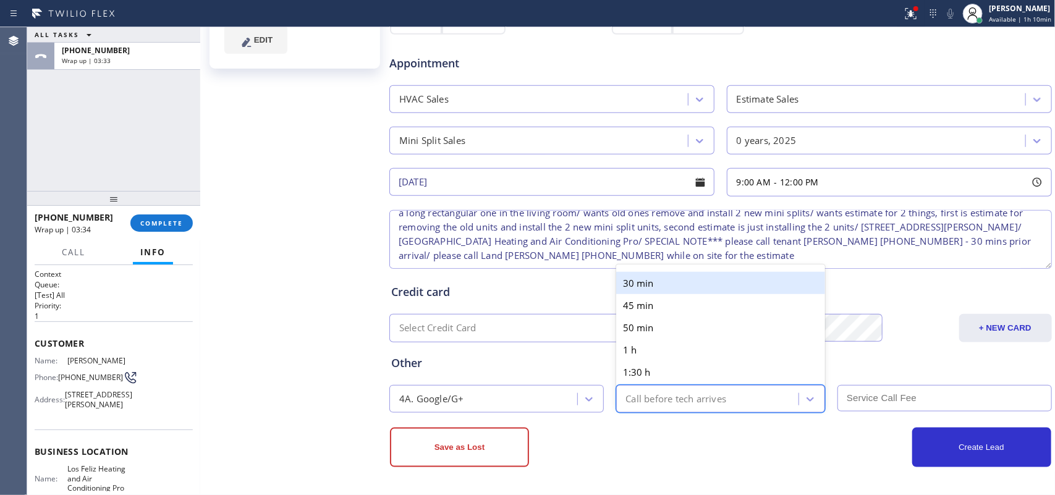
drag, startPoint x: 669, startPoint y: 396, endPoint x: 666, endPoint y: 301, distance: 94.6
click at [669, 394] on div "Call before tech arrives" at bounding box center [676, 399] width 101 height 14
click at [660, 281] on div "30 min" at bounding box center [721, 283] width 210 height 22
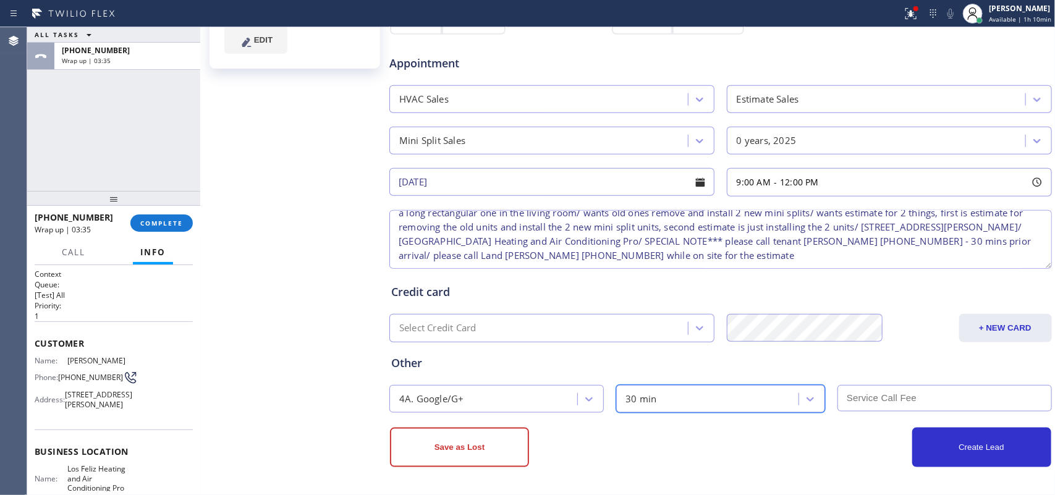
scroll to position [0, 0]
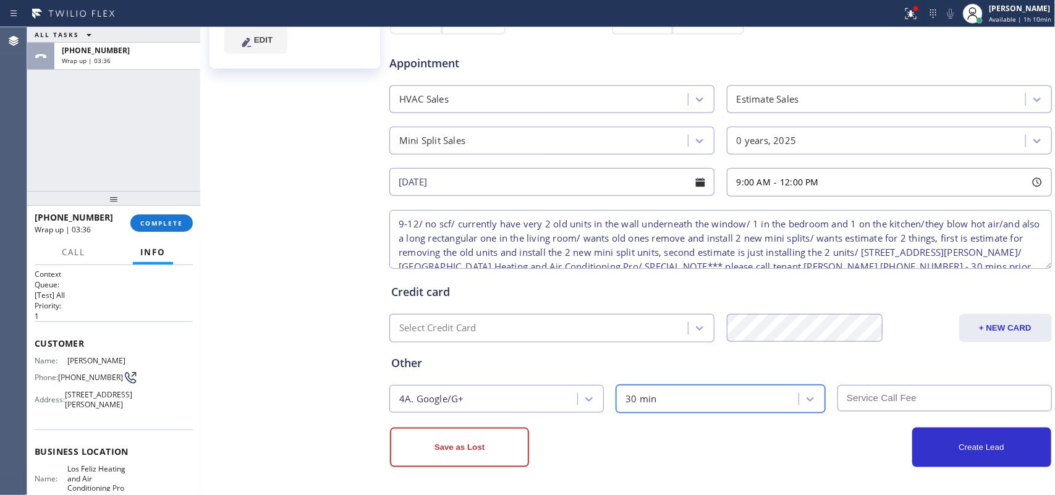
click at [881, 411] on input "text" at bounding box center [945, 398] width 214 height 27
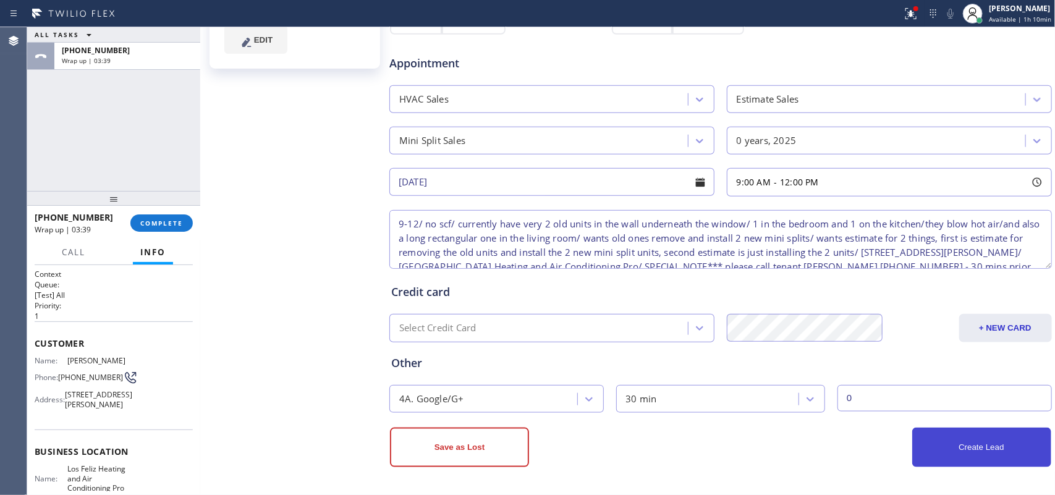
type input "0"
click at [983, 444] on button "Create Lead" at bounding box center [981, 448] width 139 height 40
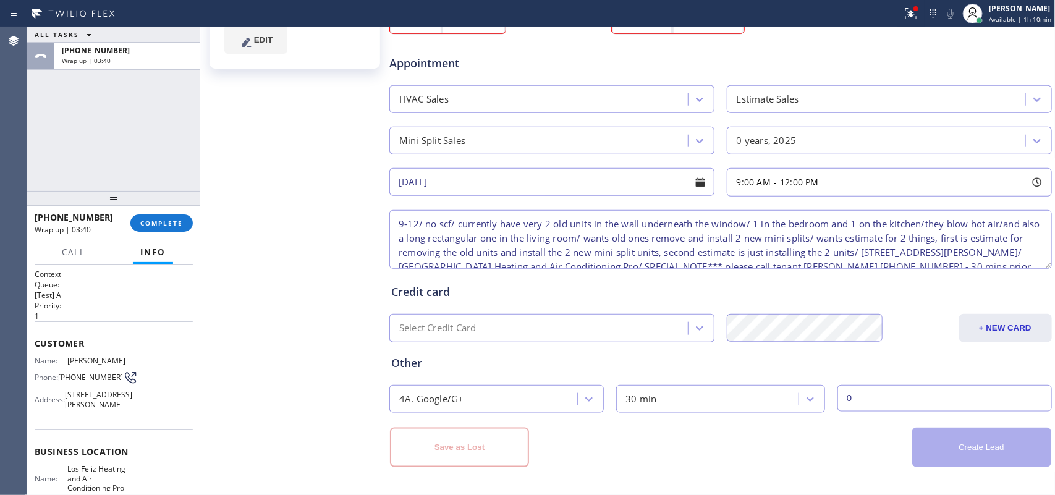
scroll to position [111, 0]
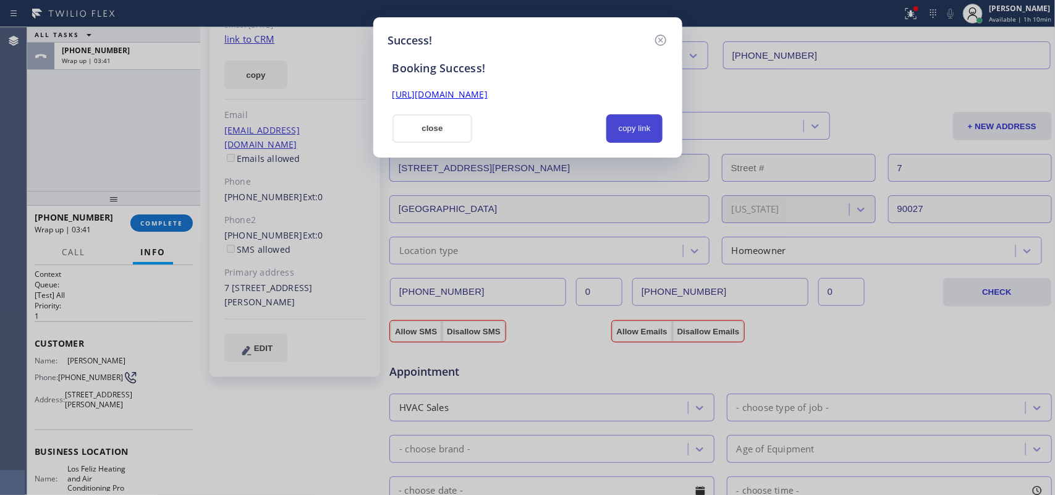
click at [643, 129] on button "copy link" at bounding box center [634, 128] width 57 height 28
click at [488, 91] on link "https://erp.apollosoft.co/customer/567791#portlet_lead" at bounding box center [439, 94] width 95 height 12
click at [446, 129] on button "close" at bounding box center [432, 128] width 80 height 28
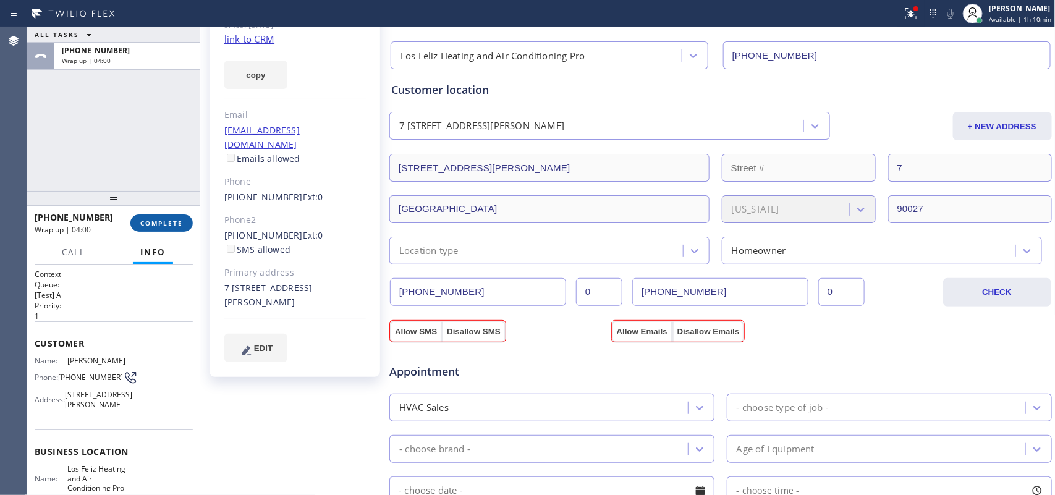
click at [158, 224] on span "COMPLETE" at bounding box center [161, 223] width 43 height 9
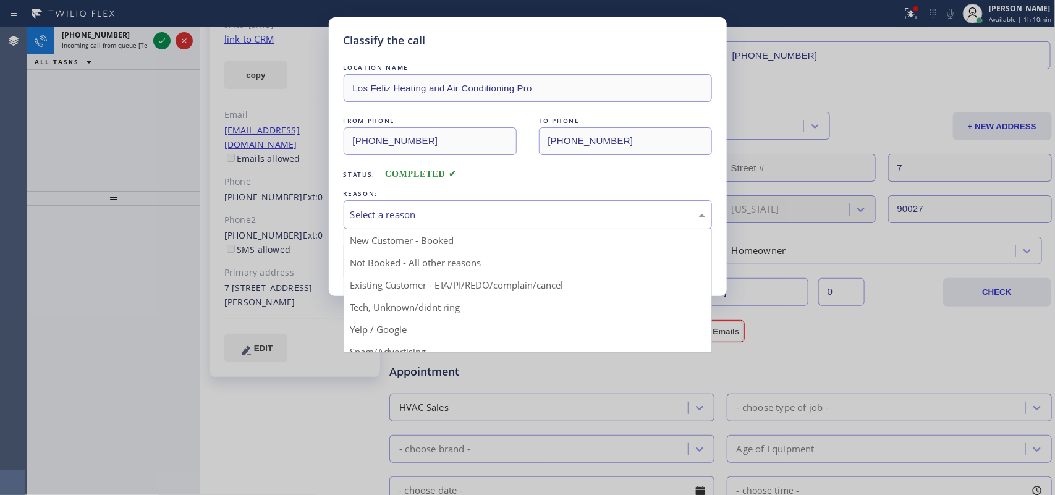
click at [467, 215] on div "Select a reason" at bounding box center [527, 215] width 355 height 14
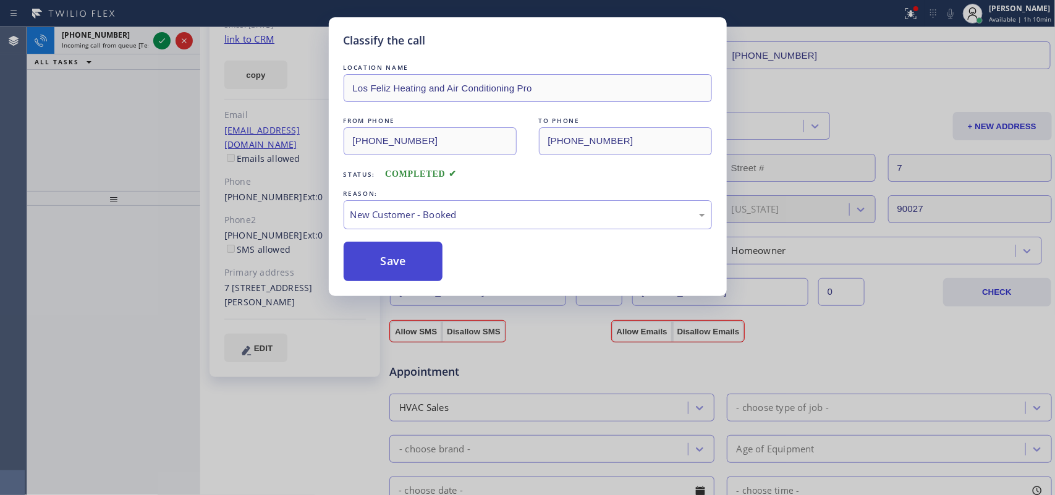
click at [416, 255] on button "Save" at bounding box center [394, 262] width 100 height 40
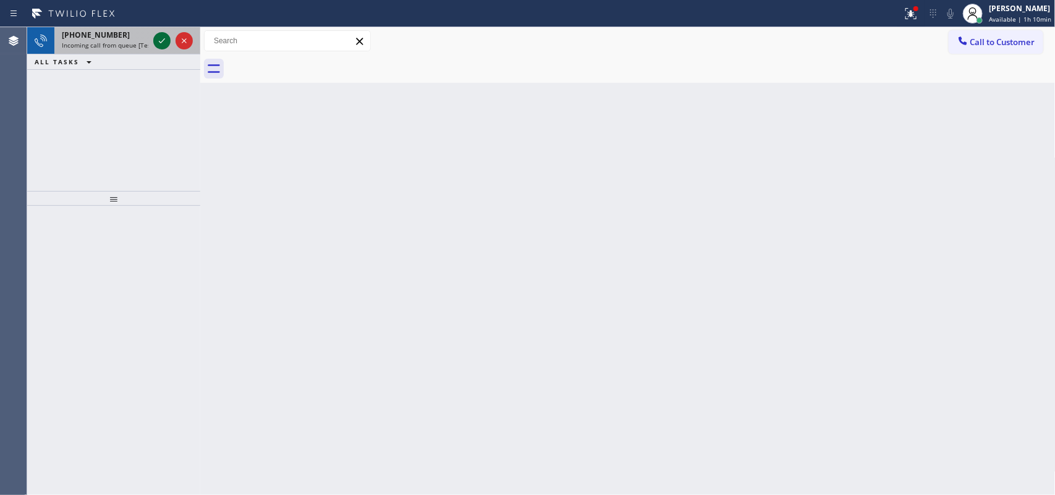
click at [158, 39] on icon at bounding box center [162, 40] width 15 height 15
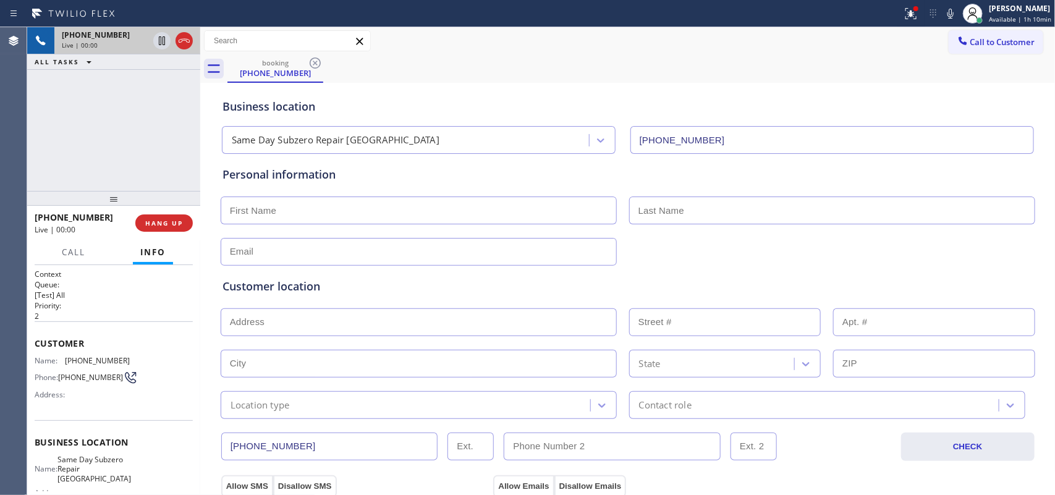
type input "(215) 458-2517"
click at [174, 211] on div "+12154029872 Live | 00:00 HANG UP" at bounding box center [114, 223] width 158 height 32
click at [171, 223] on span "HANG UP" at bounding box center [164, 223] width 38 height 9
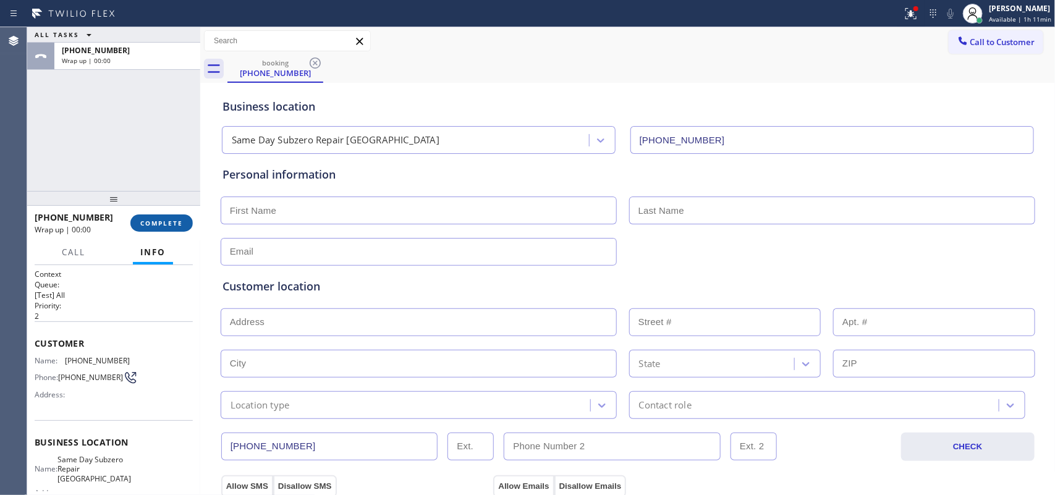
click at [171, 223] on span "COMPLETE" at bounding box center [161, 223] width 43 height 9
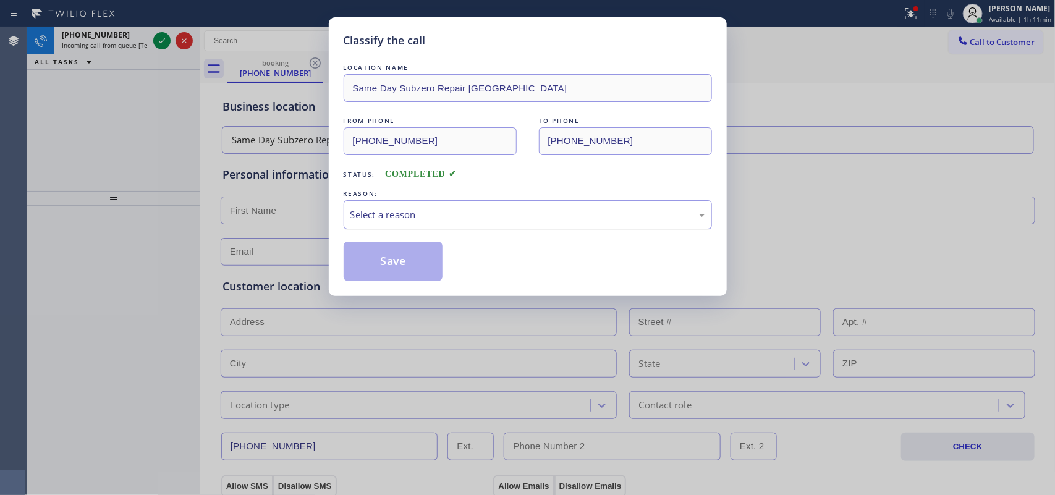
click at [378, 207] on div "Select a reason" at bounding box center [528, 214] width 368 height 29
click at [405, 214] on div "Select a reason" at bounding box center [527, 215] width 355 height 14
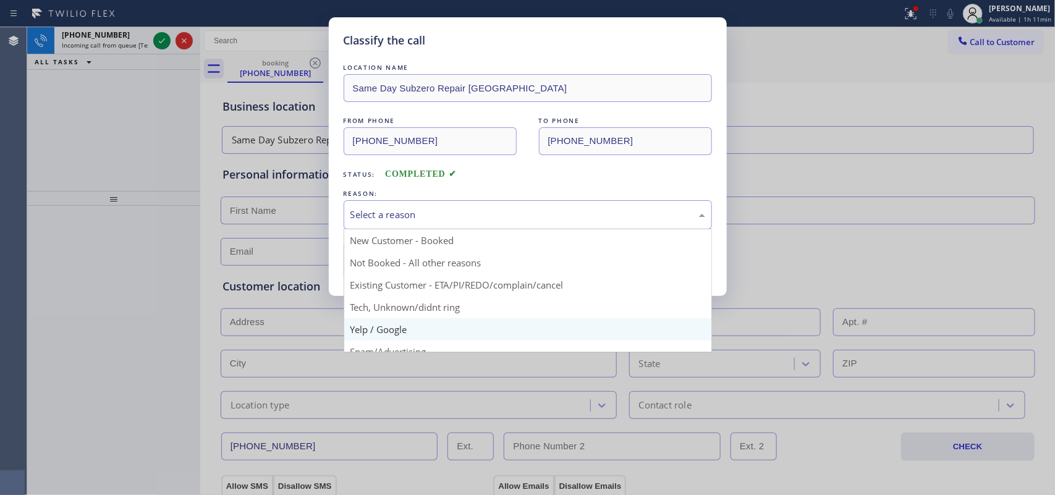
scroll to position [85, 0]
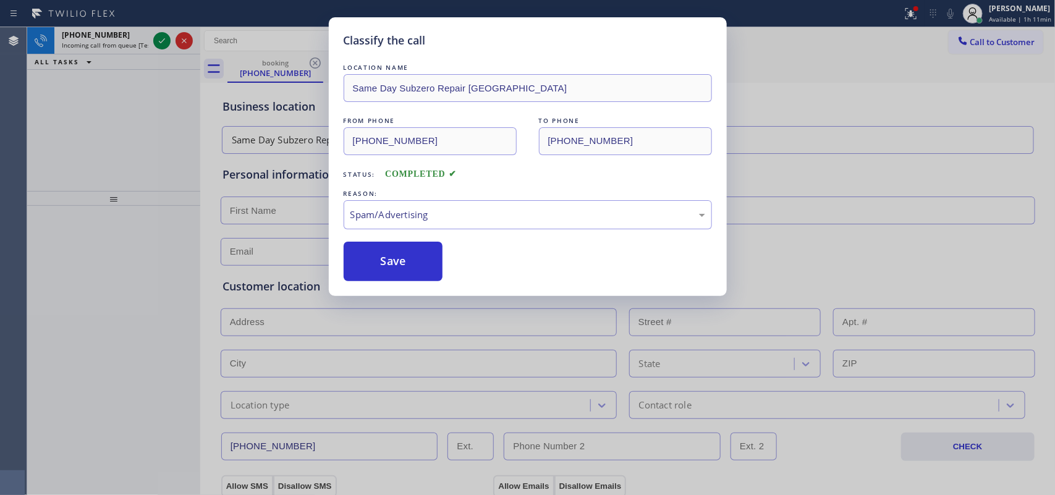
drag, startPoint x: 385, startPoint y: 266, endPoint x: 316, endPoint y: 231, distance: 77.1
click at [384, 266] on button "Save" at bounding box center [394, 262] width 100 height 40
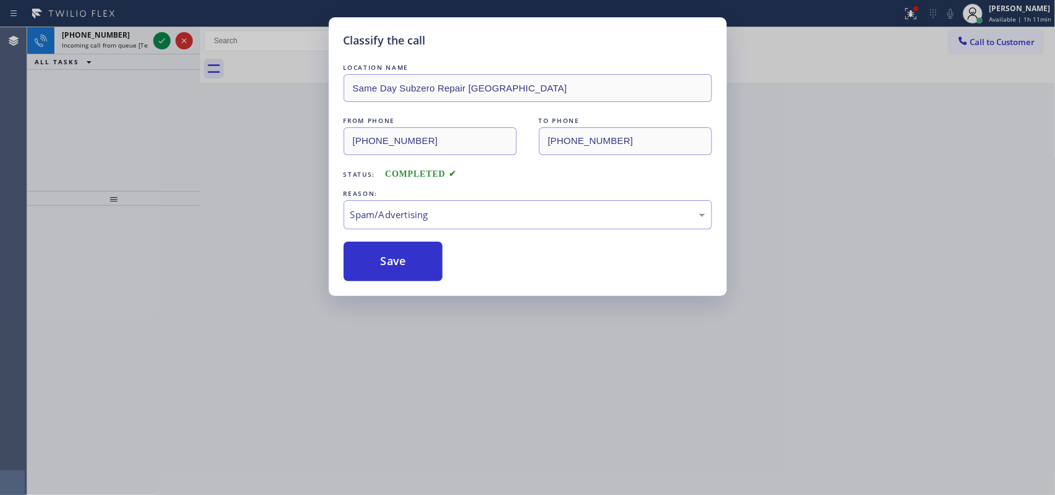
click at [159, 36] on div "Classify the call LOCATION NAME Sunset Air Conditioning and Heating Brea FROM P…" at bounding box center [541, 261] width 1028 height 468
click at [159, 36] on icon at bounding box center [162, 40] width 15 height 15
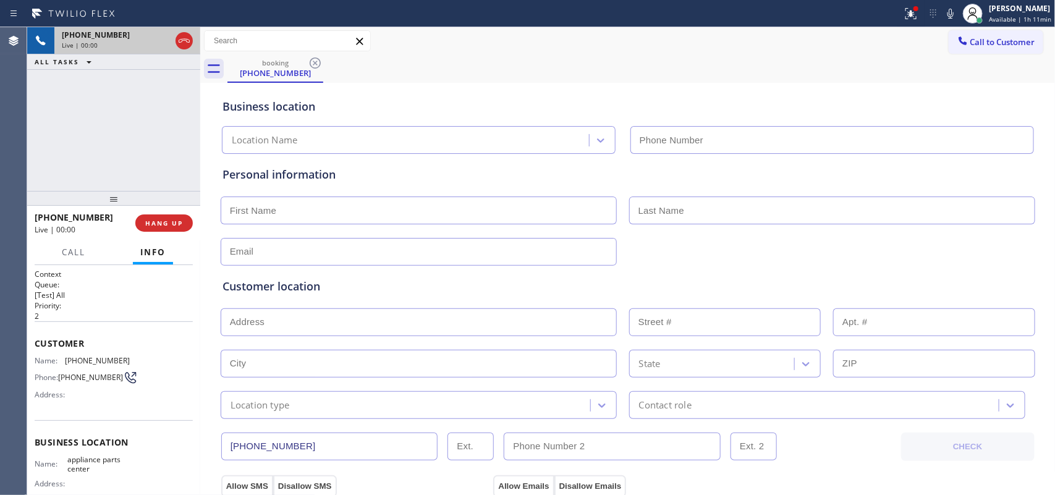
type input "(817) 482-5346"
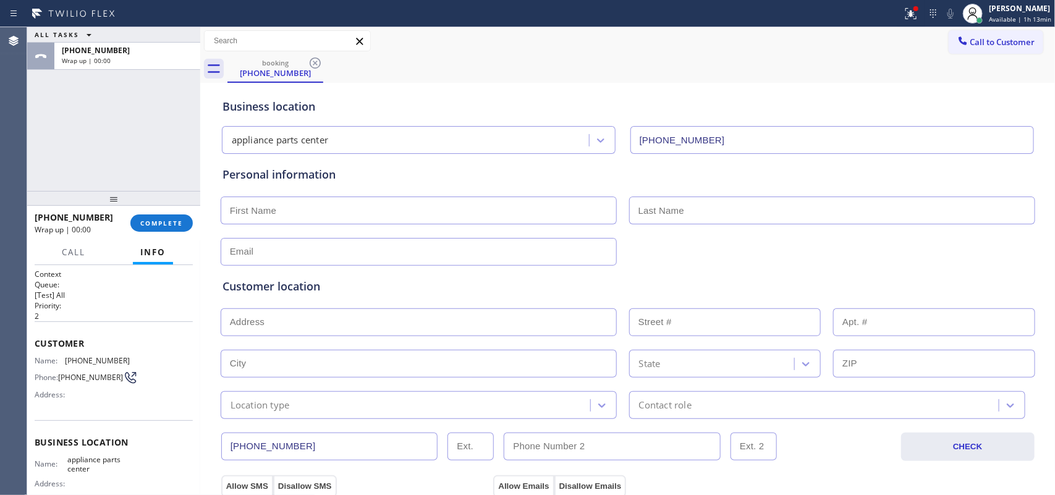
click at [106, 119] on div "ALL TASKS ALL TASKS ACTIVE TASKS TASKS IN WRAP UP +18177265697 Wrap up | 00:00" at bounding box center [113, 109] width 173 height 164
click at [324, 208] on input "text" at bounding box center [419, 211] width 396 height 28
click at [81, 98] on div "ALL TASKS ALL TASKS ACTIVE TASKS TASKS IN WRAP UP +18177265697 Wrap up | 00:00" at bounding box center [113, 109] width 173 height 164
click at [356, 201] on input "text" at bounding box center [419, 211] width 396 height 28
type input "Mr."
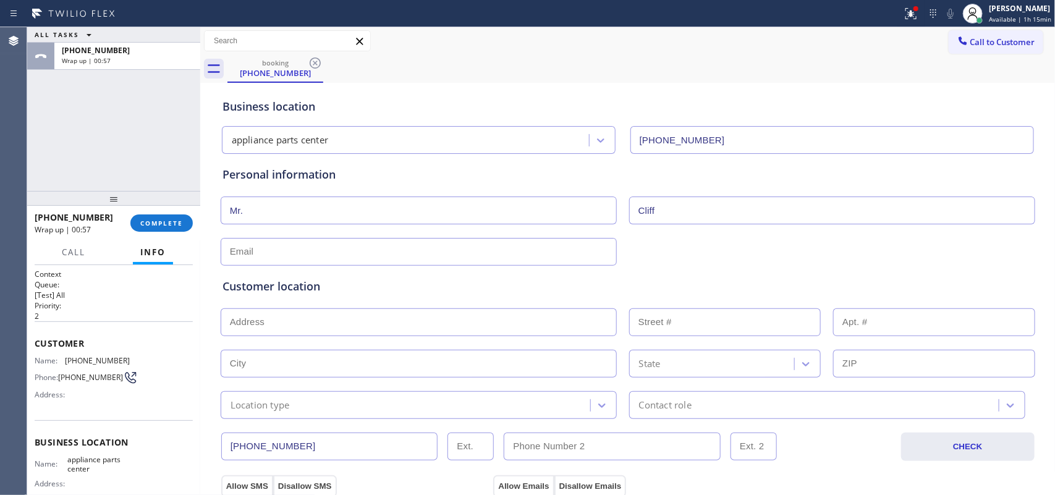
type input "Cliff"
click at [388, 245] on input "text" at bounding box center [419, 252] width 396 height 28
type input "no@gmail.com"
click at [234, 323] on input "text" at bounding box center [419, 322] width 396 height 28
paste input "76028"
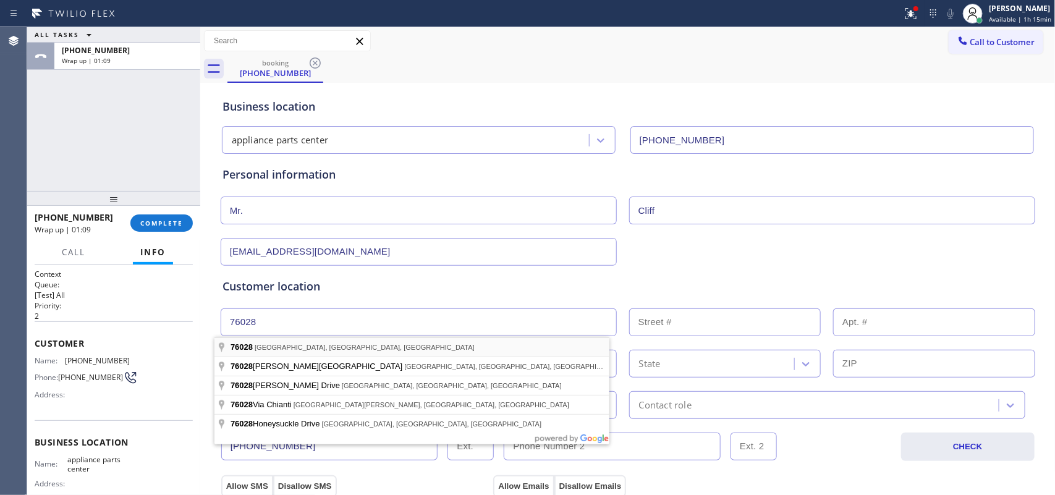
type input "Burleson, TX 76028, USA"
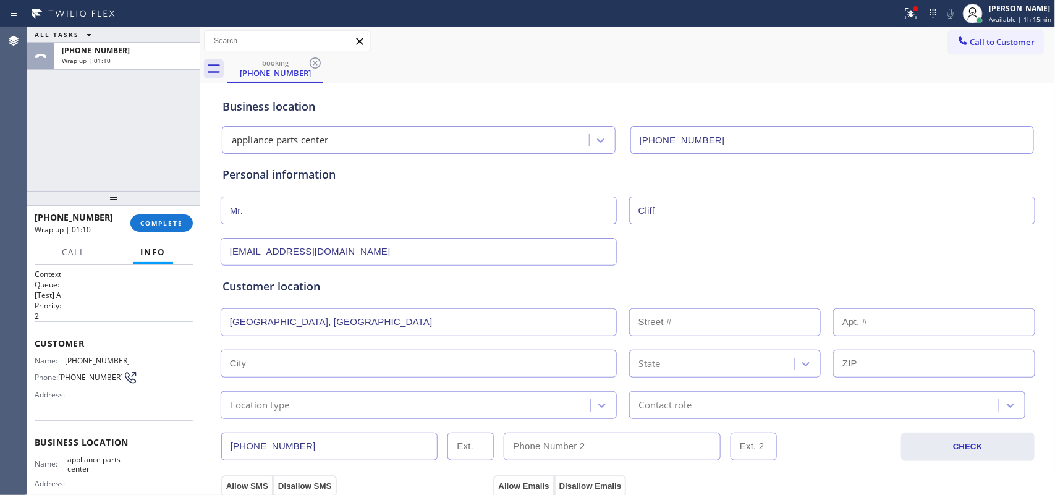
type input "Cross Timber"
type input "76028"
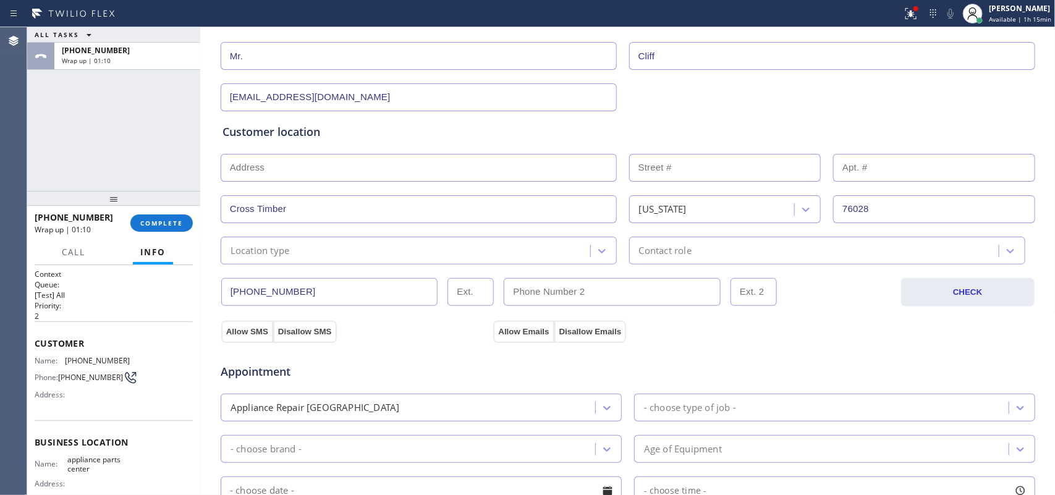
scroll to position [232, 0]
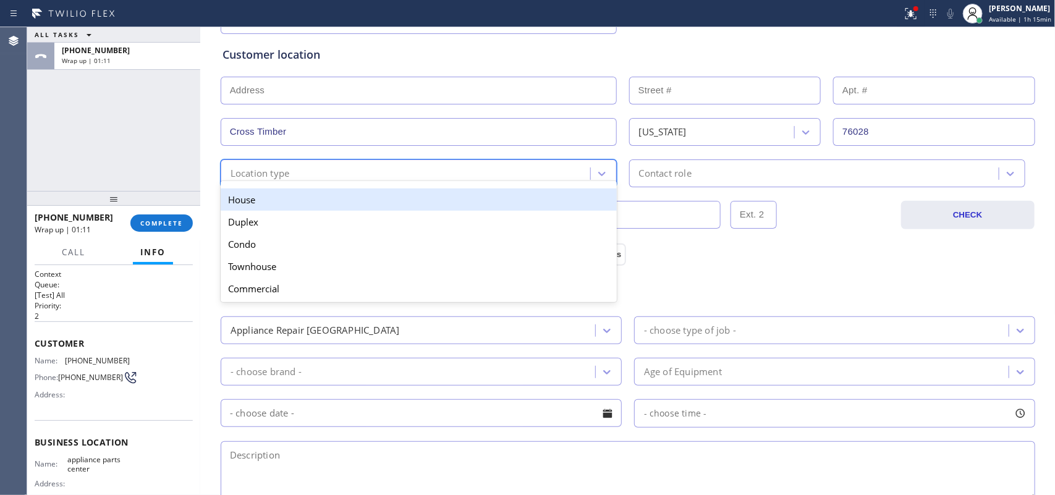
click at [436, 165] on div "Location type" at bounding box center [407, 174] width 366 height 22
click at [436, 195] on div "House" at bounding box center [419, 200] width 396 height 22
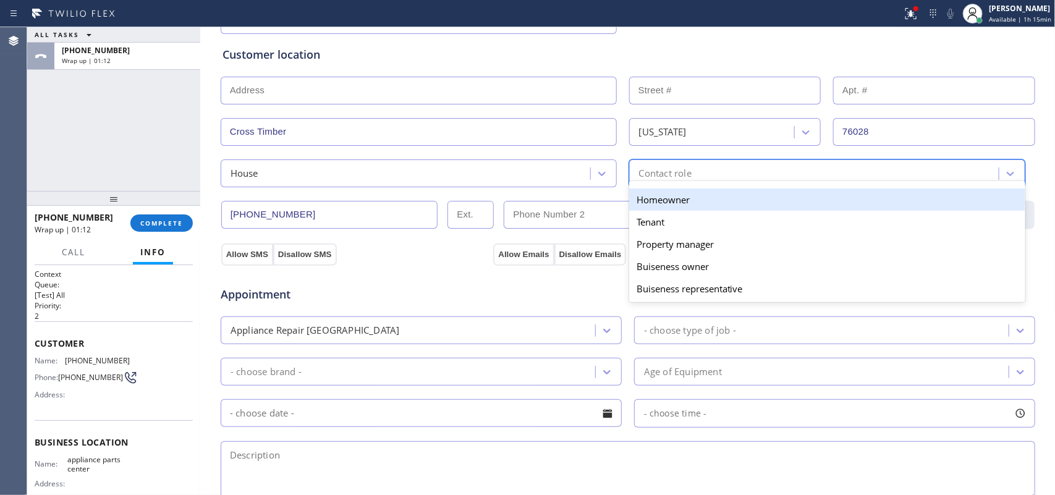
click at [656, 176] on div "Contact role" at bounding box center [665, 173] width 53 height 14
click at [660, 195] on div "Homeowner" at bounding box center [827, 200] width 396 height 22
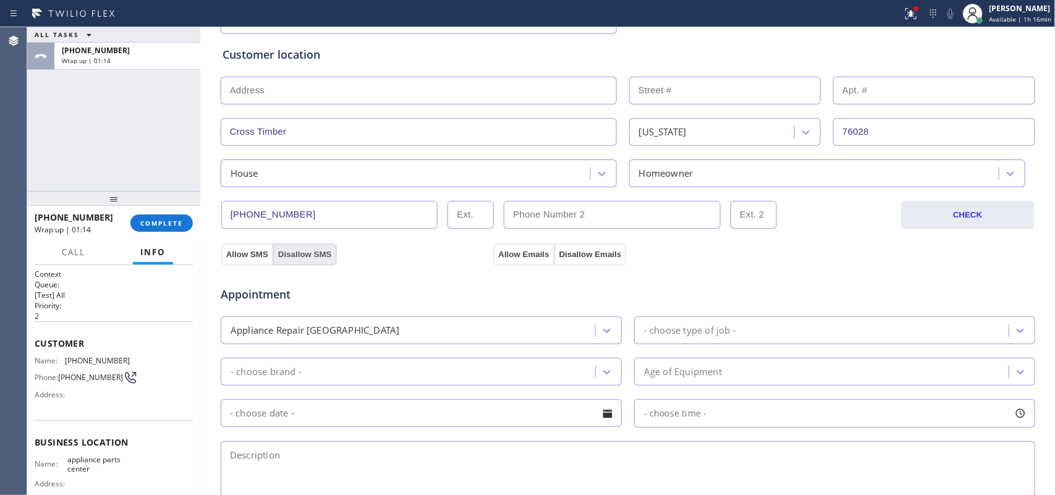
drag, startPoint x: 235, startPoint y: 257, endPoint x: 326, endPoint y: 260, distance: 90.3
click at [247, 257] on button "Allow SMS" at bounding box center [247, 255] width 52 height 22
click at [520, 255] on button "Allow Emails" at bounding box center [523, 255] width 61 height 22
click at [601, 334] on icon at bounding box center [607, 330] width 12 height 12
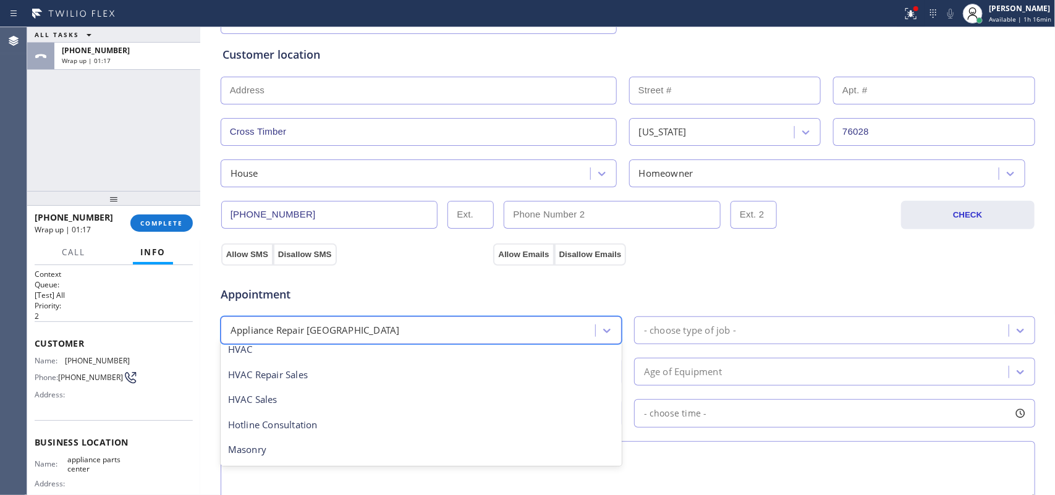
scroll to position [155, 0]
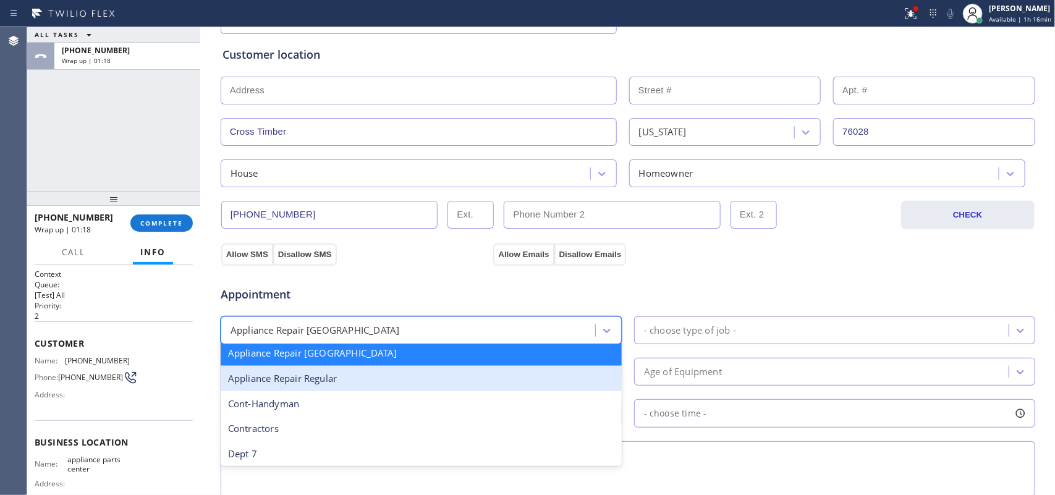
click at [425, 380] on div "Appliance Repair Regular" at bounding box center [421, 378] width 401 height 25
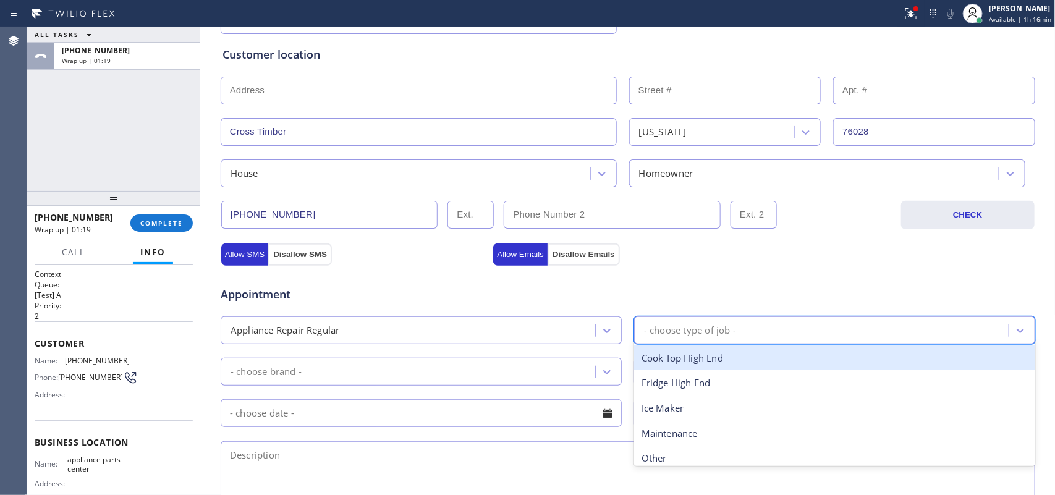
click at [686, 331] on div "- choose type of job -" at bounding box center [690, 330] width 92 height 14
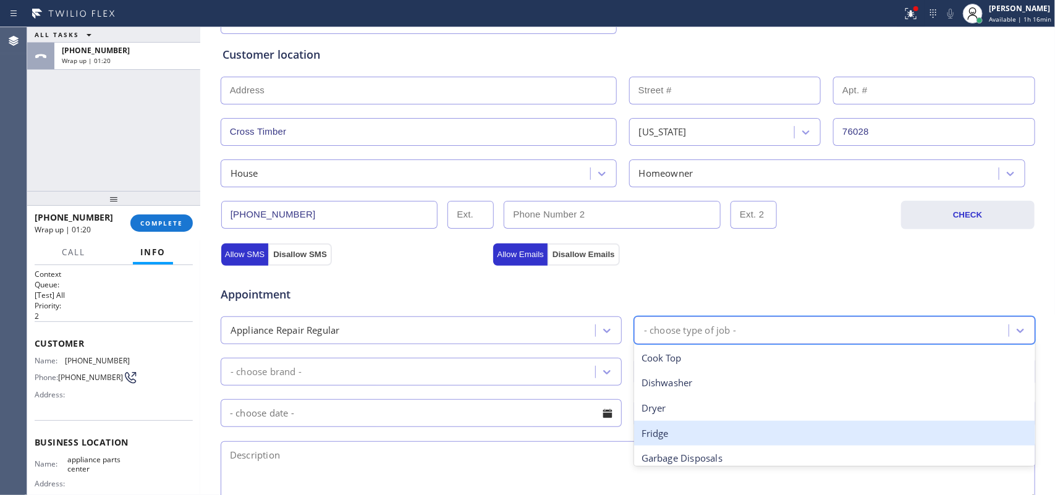
scroll to position [232, 0]
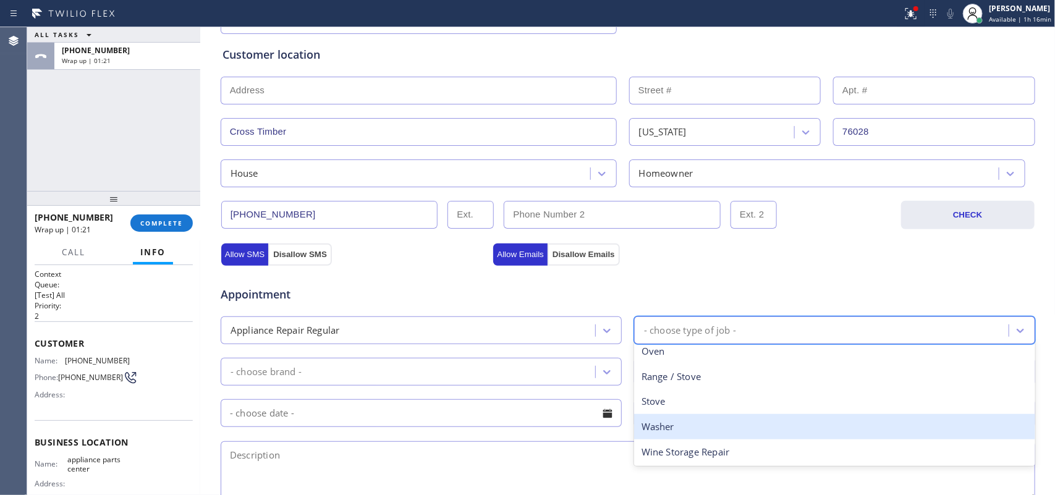
click at [691, 424] on div "Washer" at bounding box center [834, 426] width 401 height 25
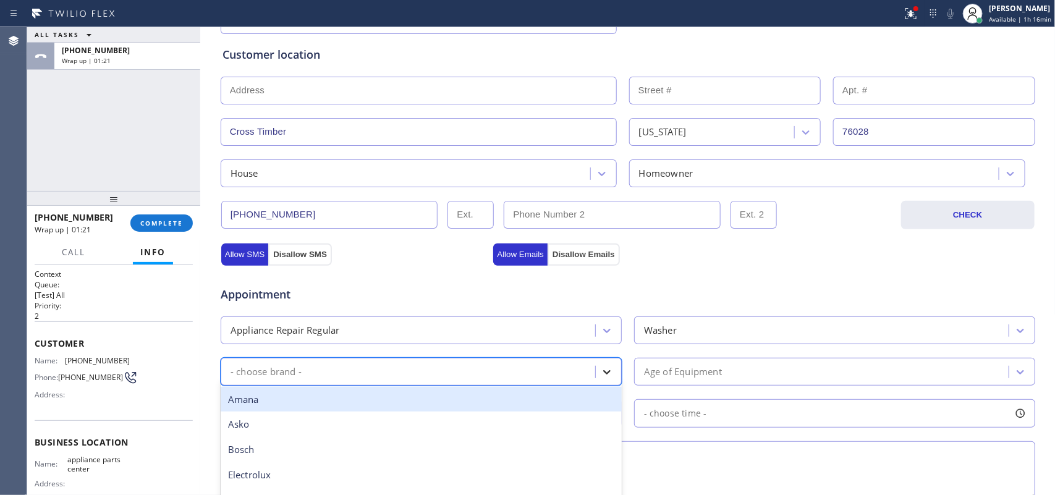
click at [596, 374] on div at bounding box center [607, 372] width 22 height 22
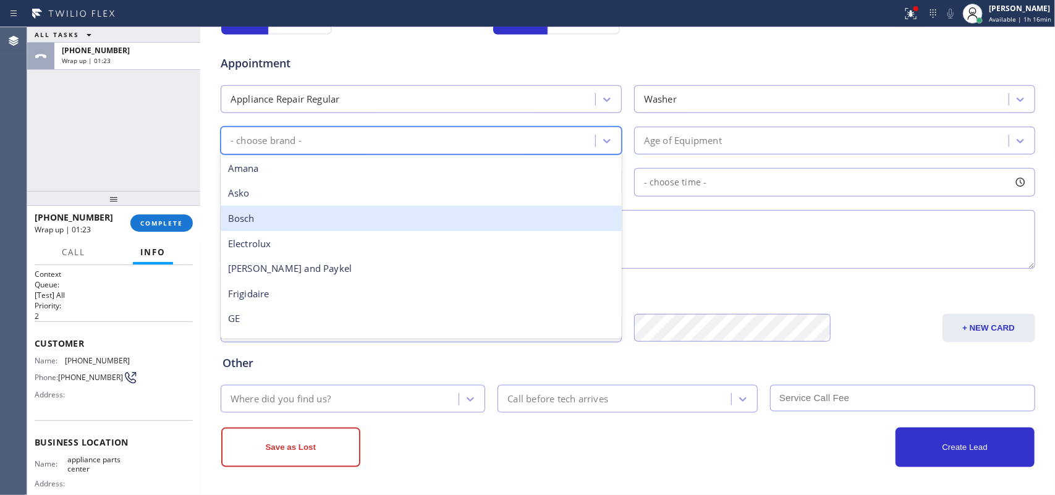
type input "w"
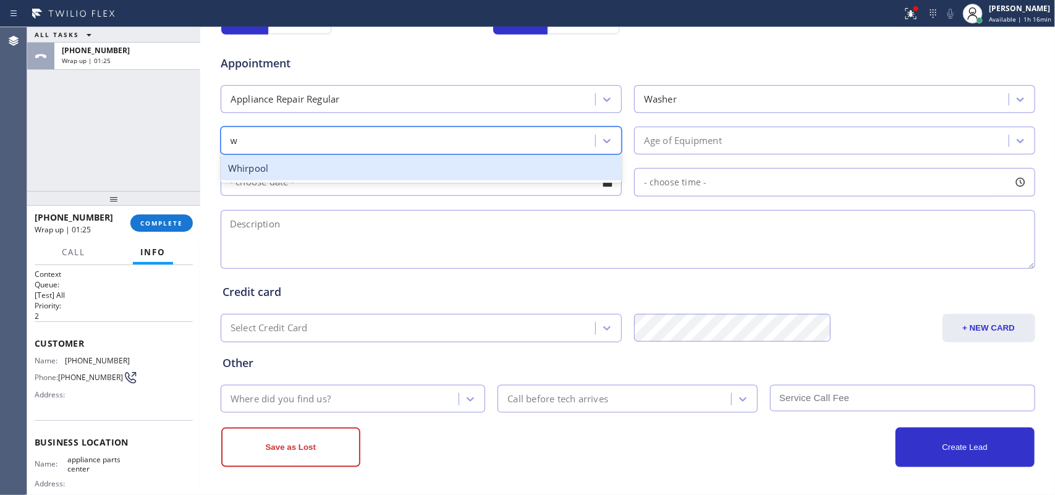
click at [405, 171] on div "Whirpool" at bounding box center [421, 168] width 401 height 25
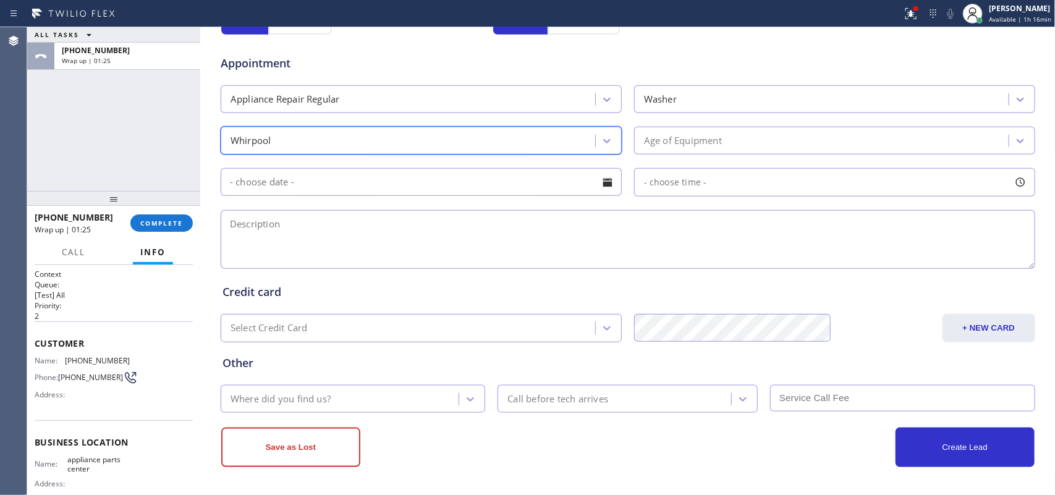
click at [666, 136] on div "Age of Equipment" at bounding box center [683, 141] width 78 height 14
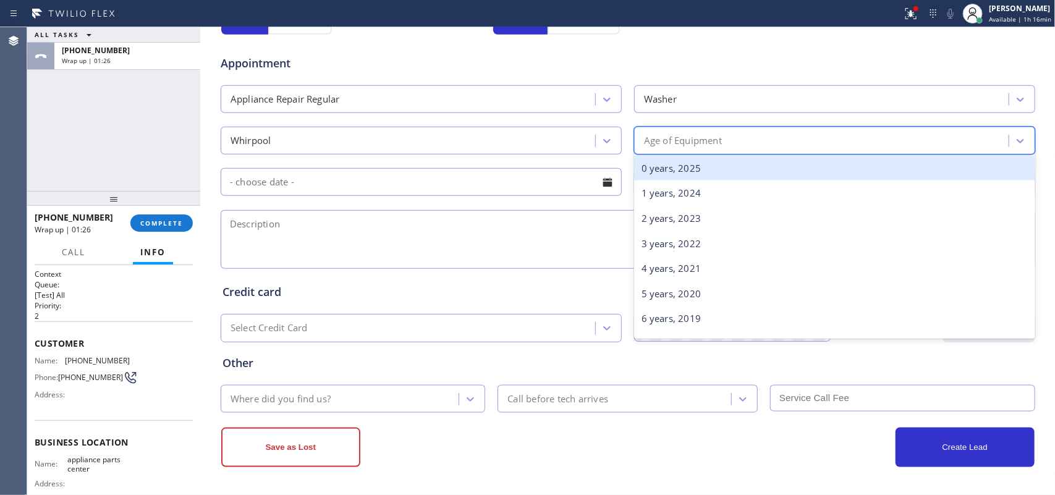
click at [677, 168] on div "0 years, 2025" at bounding box center [834, 168] width 401 height 25
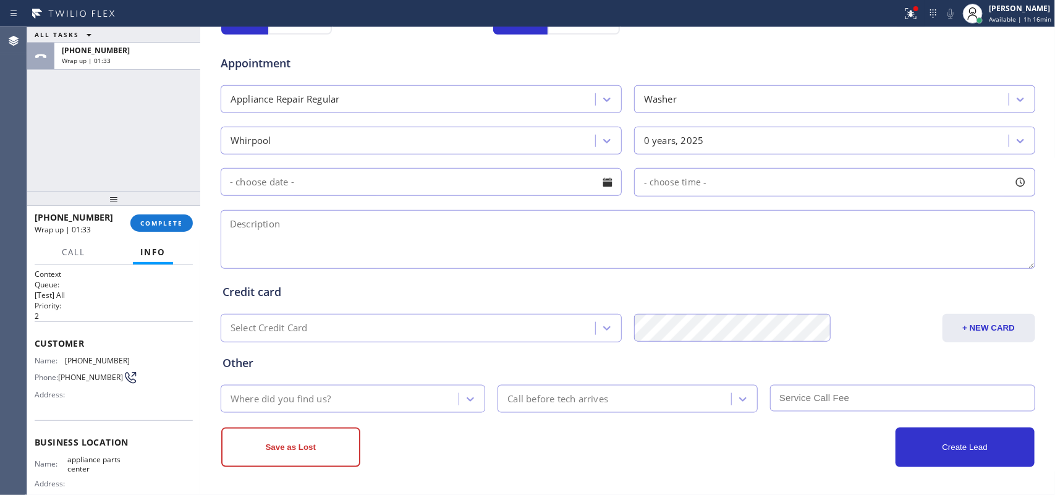
click at [255, 240] on textarea at bounding box center [628, 239] width 815 height 59
paste textarea "Whirlpool - W114000156"
type textarea "looking for a part Whirlpool - W114000156 / SAL-wants to buy parts/ VTA declined"
click at [393, 397] on div "Where did you find us?" at bounding box center [341, 399] width 235 height 22
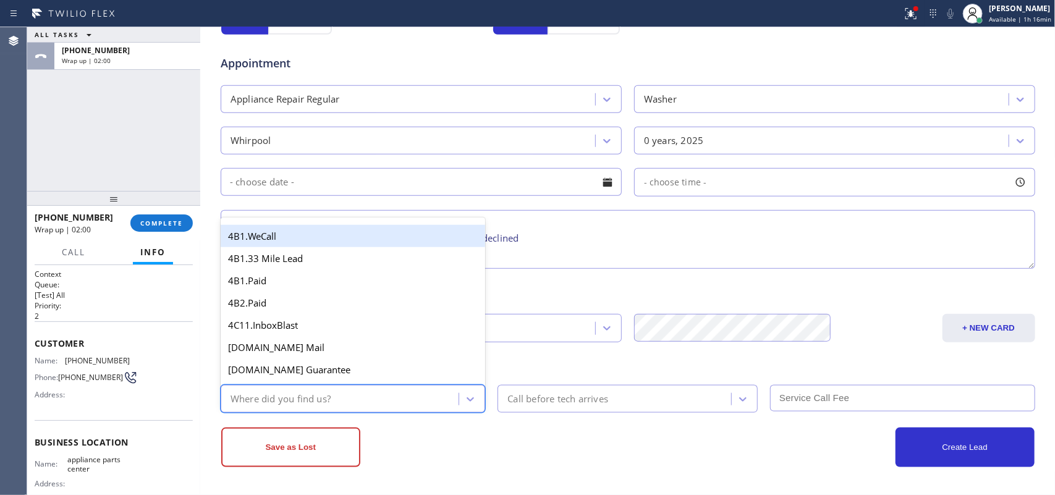
type input "g"
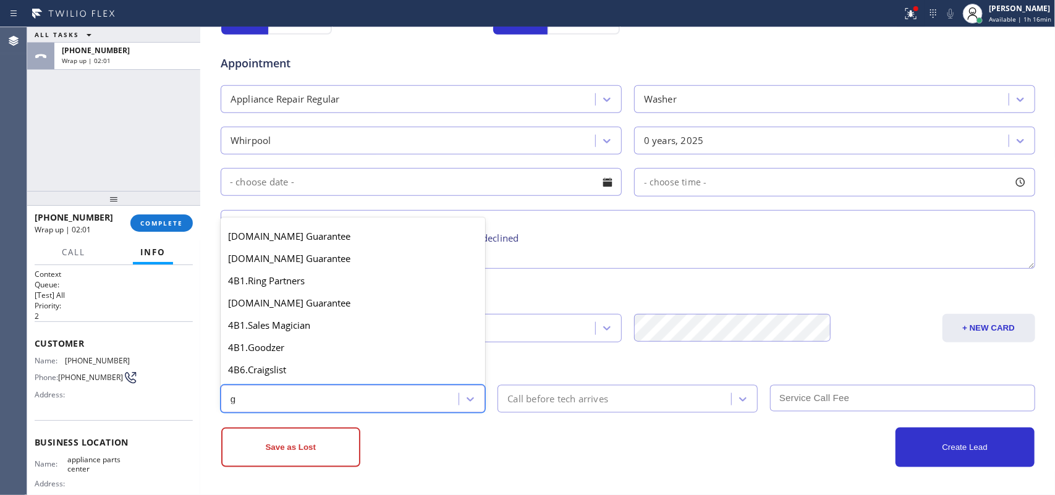
scroll to position [233, 0]
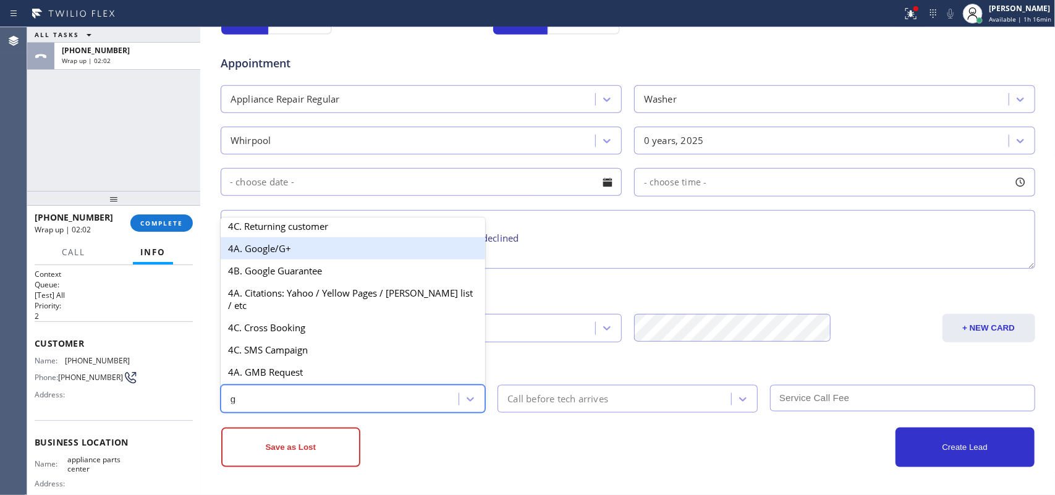
click at [344, 260] on div "4A. Google/G+" at bounding box center [353, 248] width 265 height 22
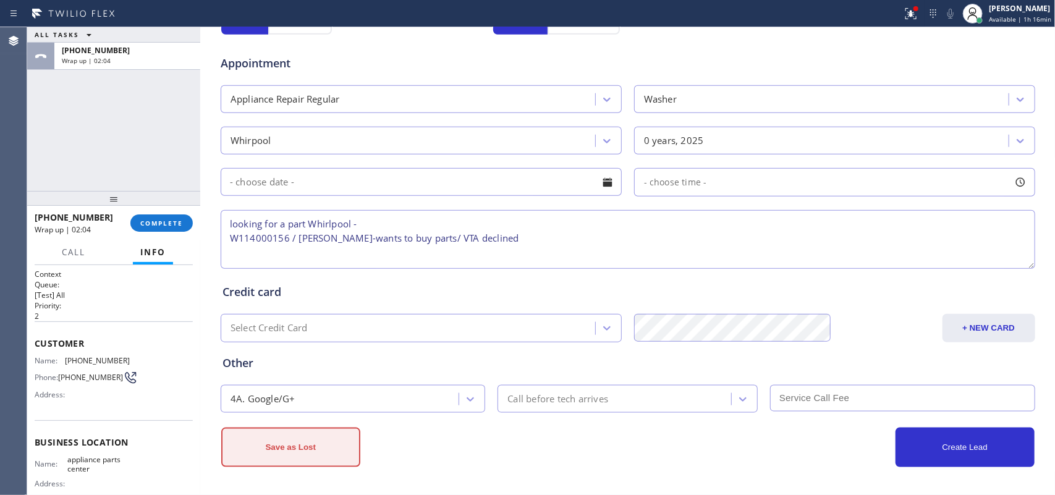
click at [320, 436] on button "Save as Lost" at bounding box center [290, 448] width 139 height 40
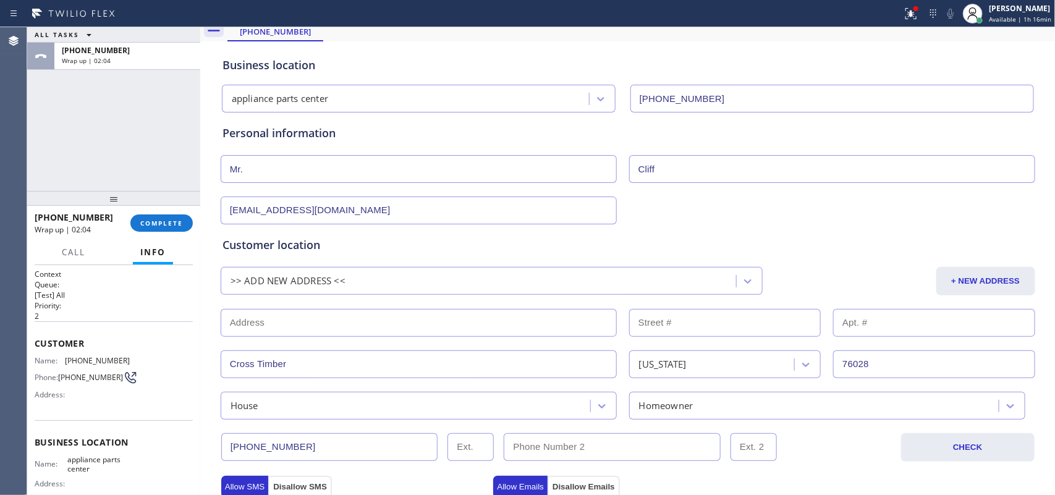
scroll to position [0, 0]
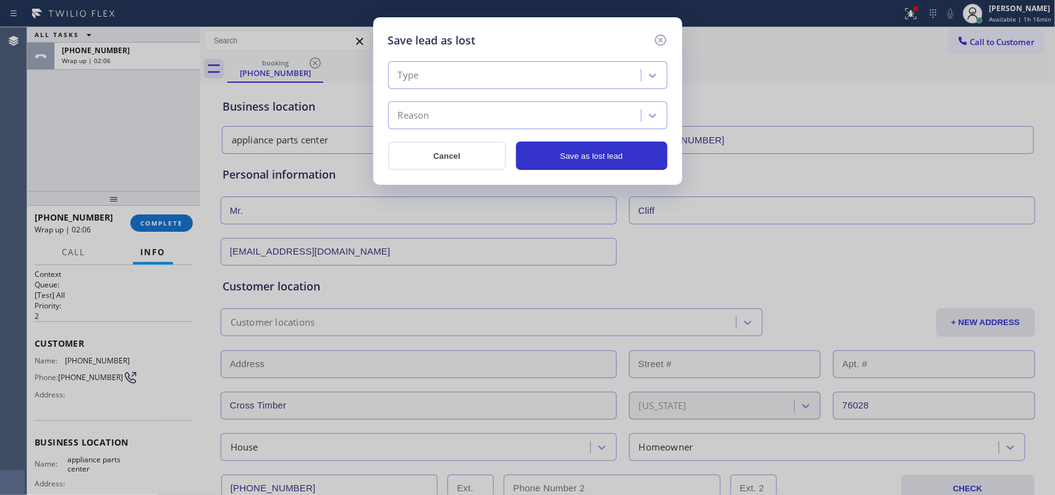
click at [570, 83] on div "Type" at bounding box center [516, 76] width 249 height 22
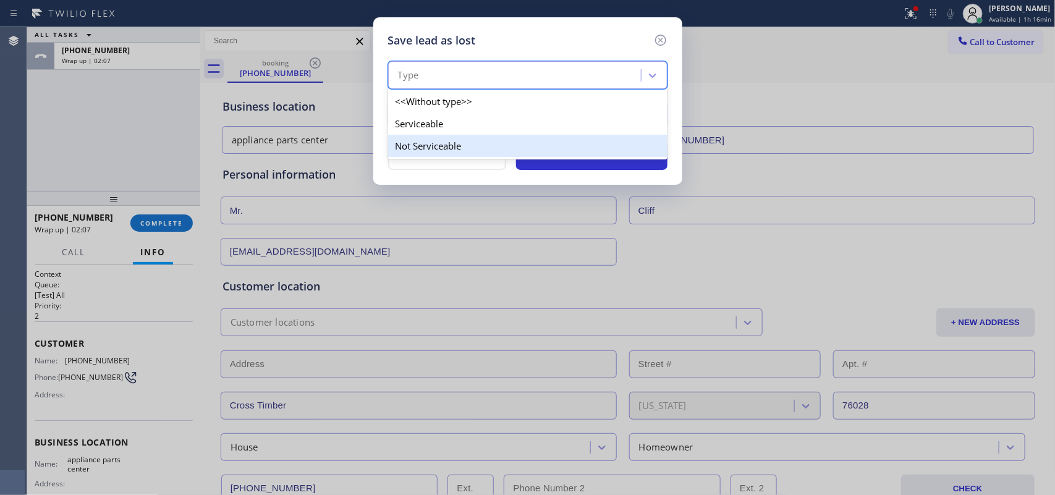
click at [559, 143] on div "Not Serviceable" at bounding box center [527, 146] width 279 height 22
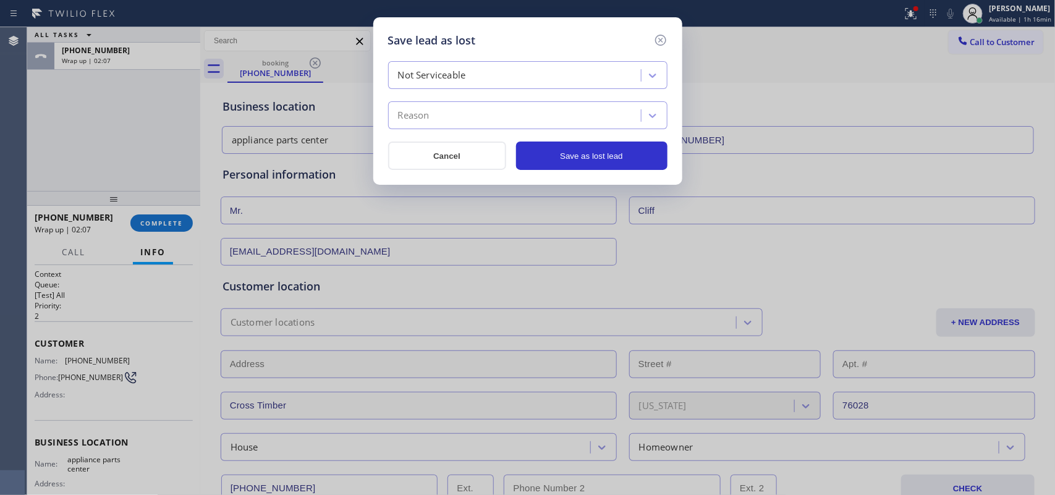
click at [567, 122] on div "Reason" at bounding box center [516, 116] width 249 height 22
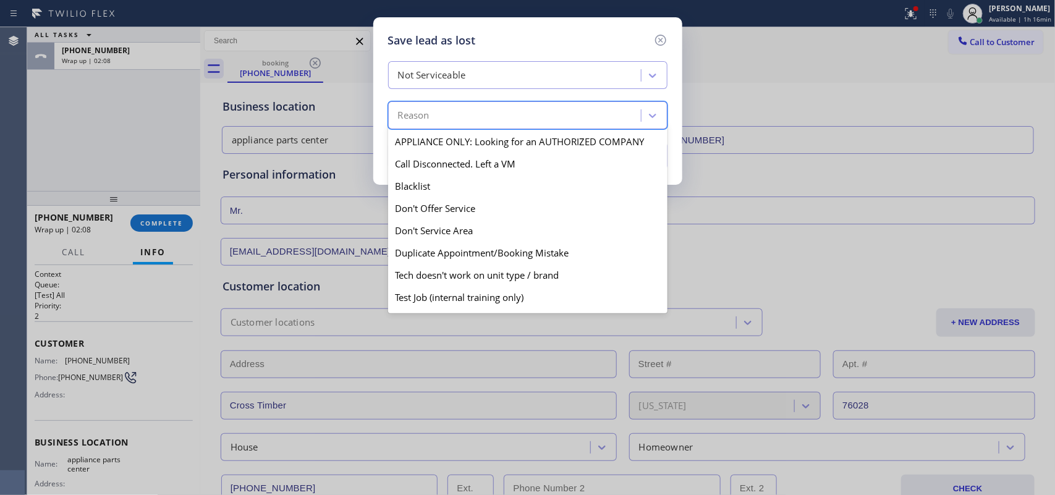
scroll to position [119, 0]
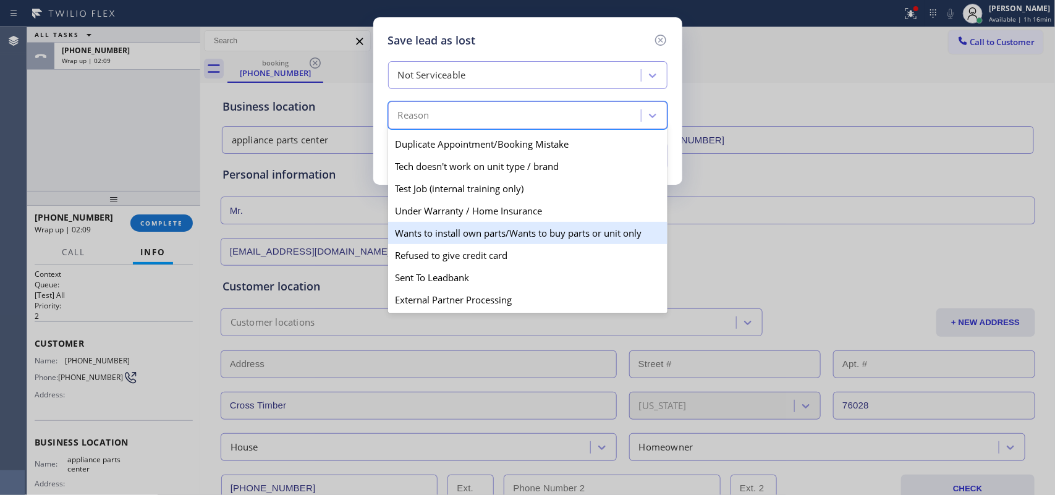
click at [542, 226] on div "Wants to install own parts/Wants to buy parts or unit only" at bounding box center [527, 233] width 279 height 22
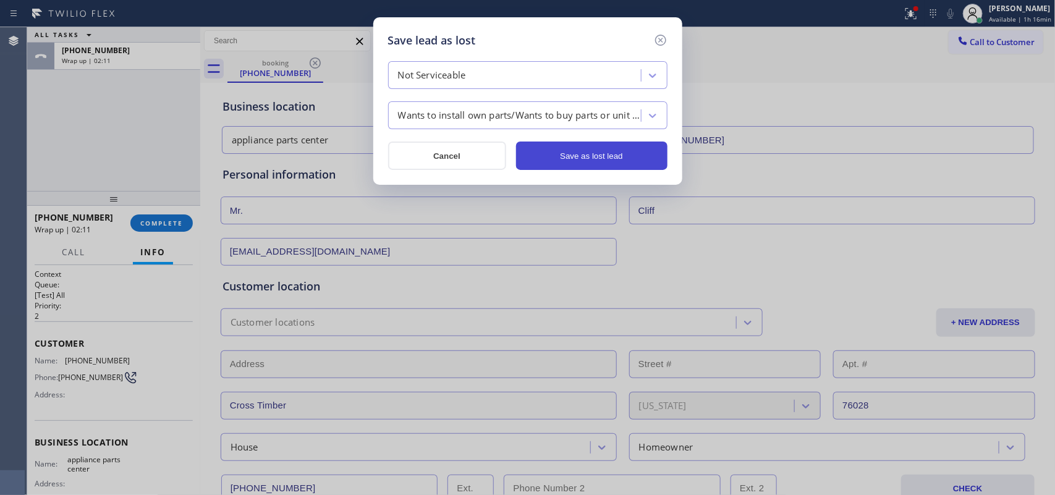
click at [592, 161] on button "Save as lost lead" at bounding box center [591, 156] width 151 height 28
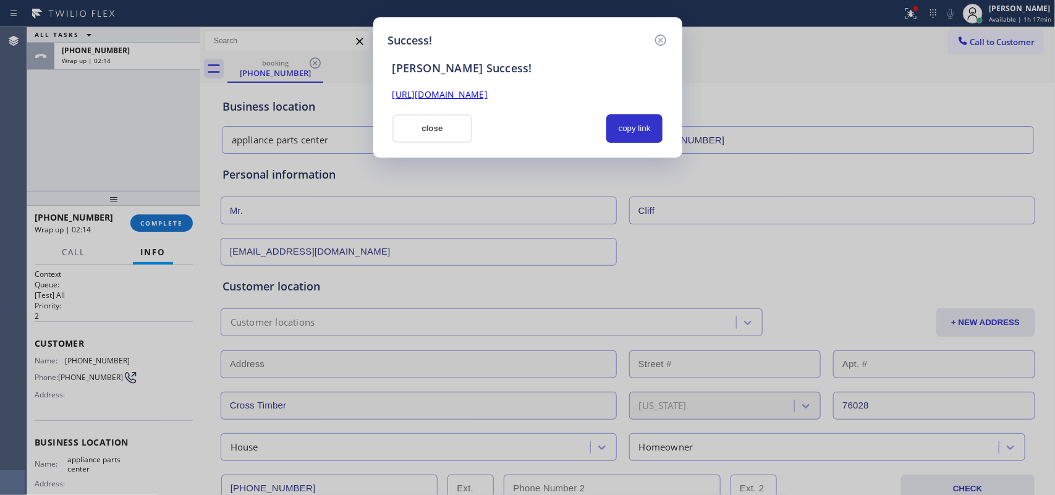
click at [488, 95] on link "https://erp.apollosoft.co/customer/761803#portlet_lead" at bounding box center [439, 94] width 95 height 12
click at [418, 125] on button "close" at bounding box center [432, 128] width 80 height 28
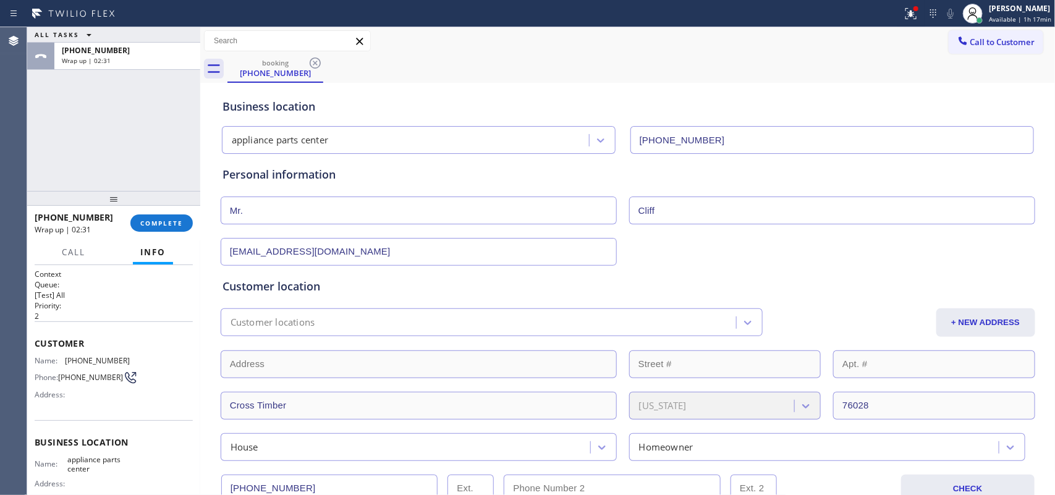
scroll to position [232, 0]
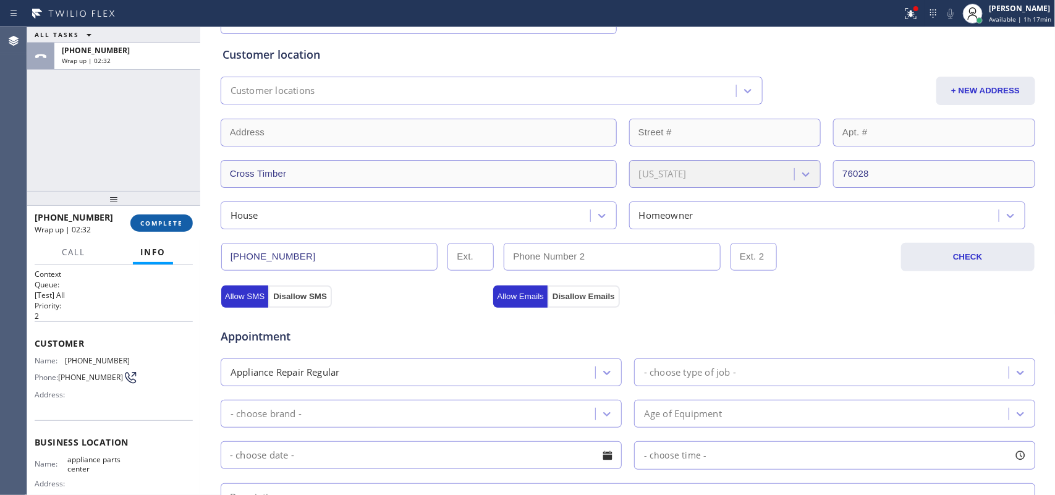
click at [162, 219] on span "COMPLETE" at bounding box center [161, 223] width 43 height 9
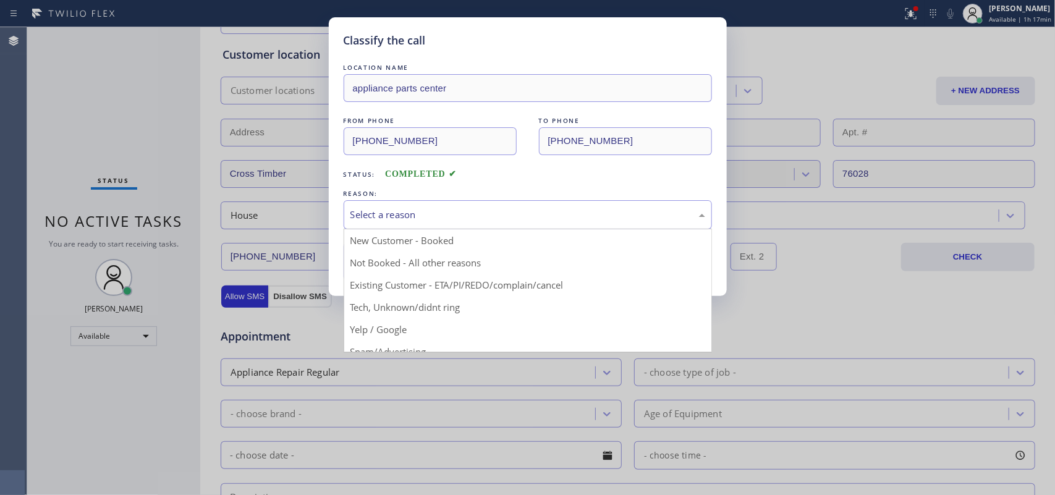
click at [504, 224] on div "Select a reason" at bounding box center [528, 214] width 368 height 29
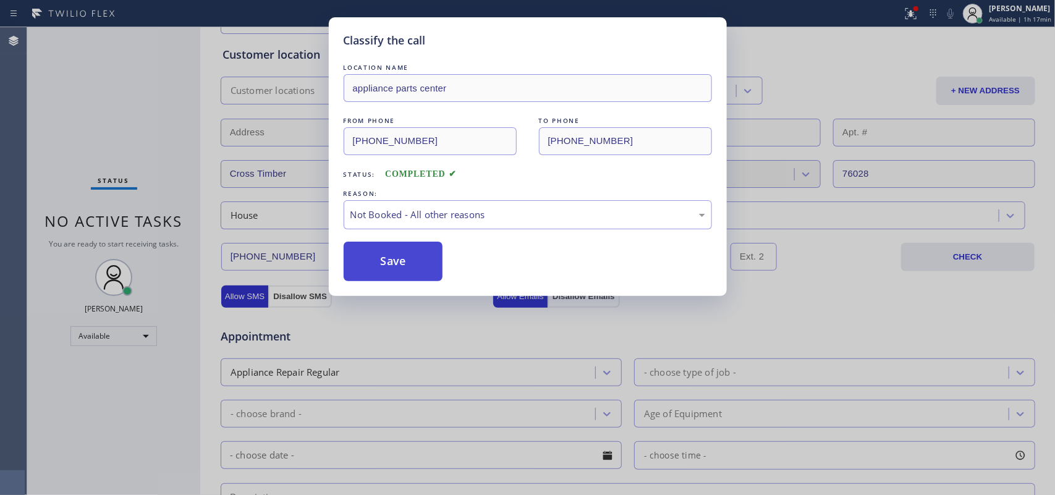
click at [403, 269] on button "Save" at bounding box center [394, 262] width 100 height 40
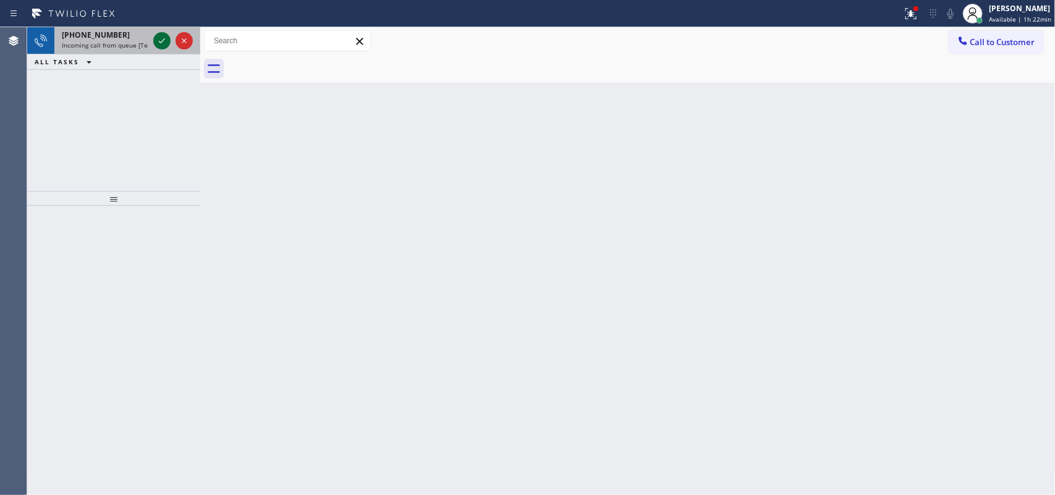
click at [164, 37] on icon at bounding box center [162, 40] width 15 height 15
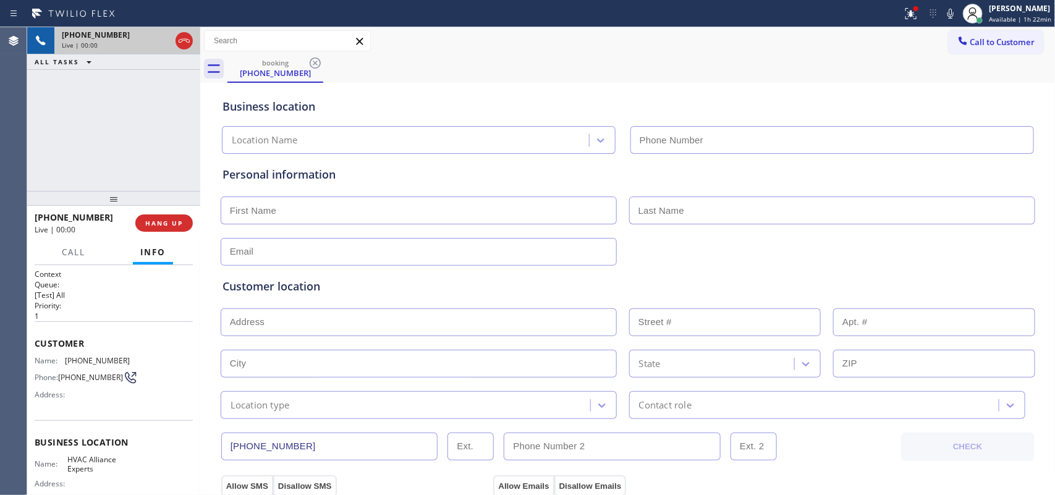
type input "(833) 558-1241"
click at [169, 158] on div "+13238477309 Live | 00:00 ALL TASKS ALL TASKS ACTIVE TASKS TASKS IN WRAP UP" at bounding box center [113, 109] width 173 height 164
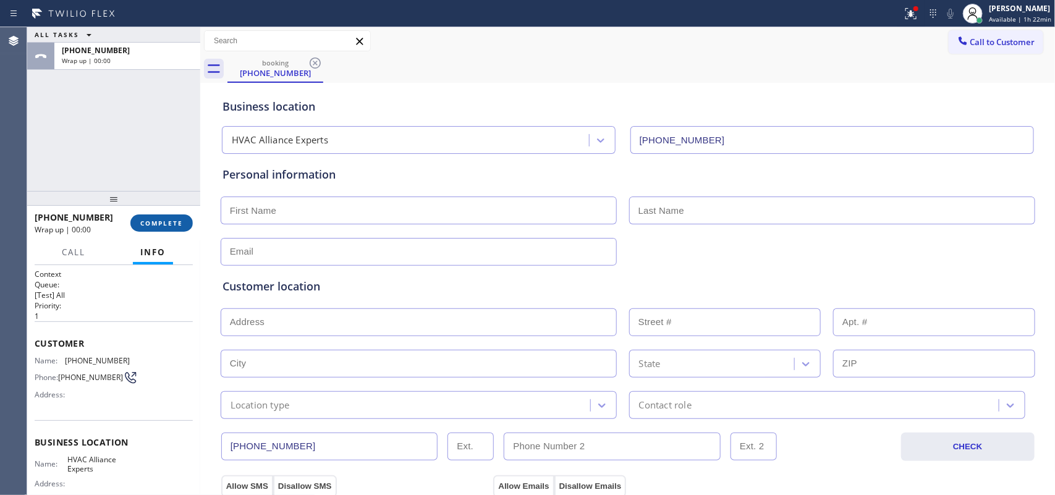
click at [152, 224] on span "COMPLETE" at bounding box center [161, 223] width 43 height 9
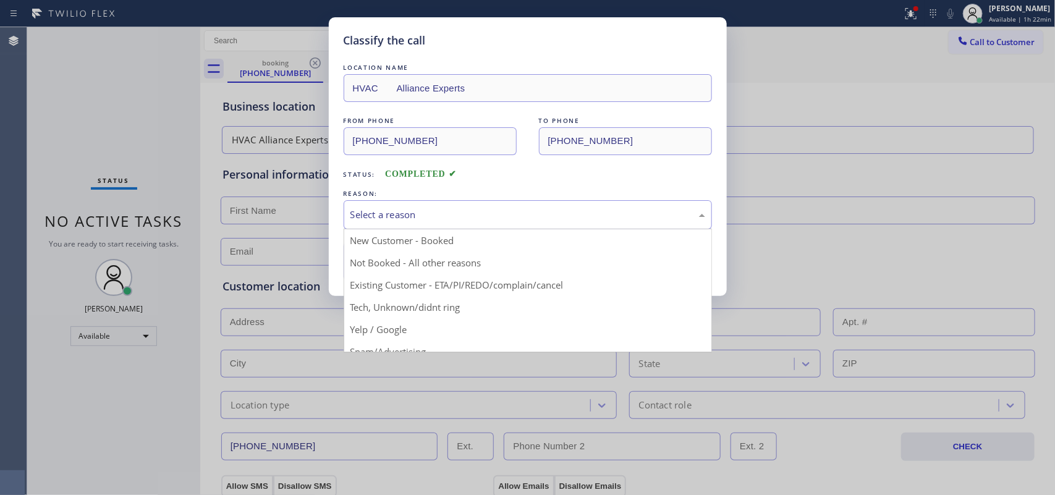
drag, startPoint x: 473, startPoint y: 215, endPoint x: 477, endPoint y: 227, distance: 12.5
click at [475, 217] on div "Select a reason" at bounding box center [527, 215] width 355 height 14
click at [81, 130] on div "Classify the call LOCATION NAME HVAC Alliance Experts FROM PHONE (323) 847-7309…" at bounding box center [527, 247] width 1055 height 495
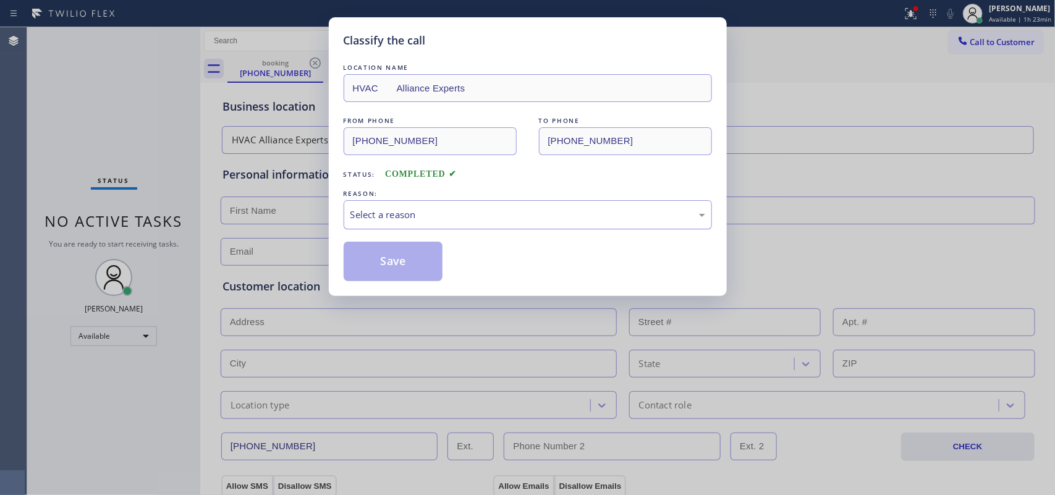
click at [418, 219] on div "Select a reason" at bounding box center [527, 215] width 355 height 14
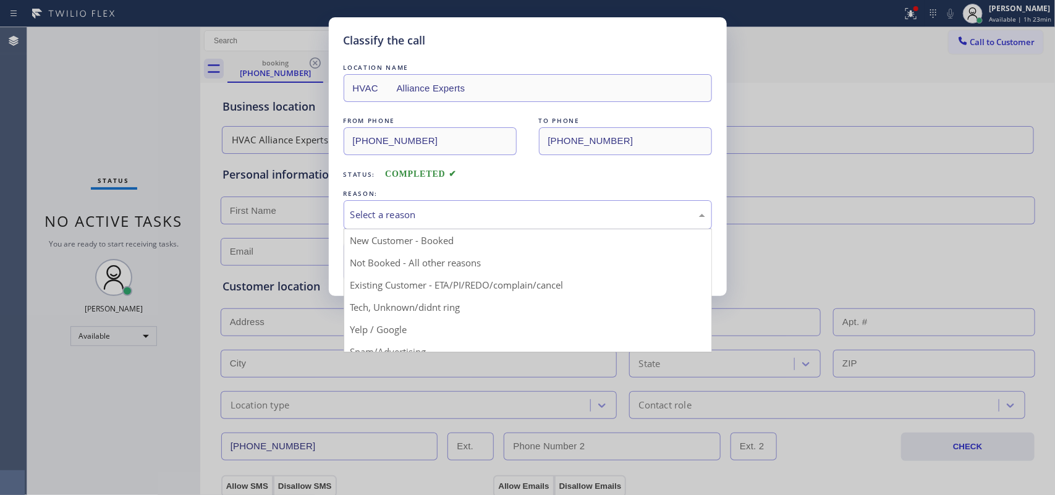
scroll to position [85, 0]
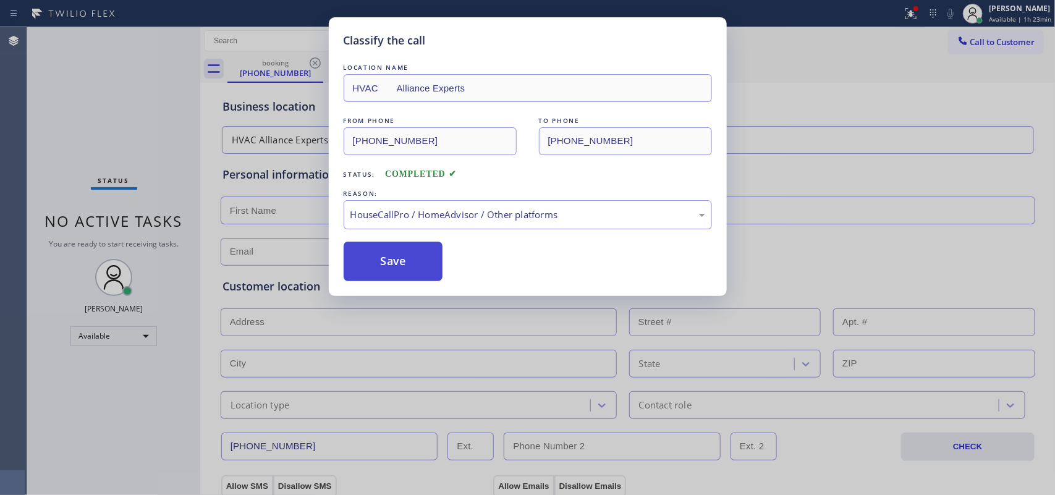
click at [404, 266] on button "Save" at bounding box center [394, 262] width 100 height 40
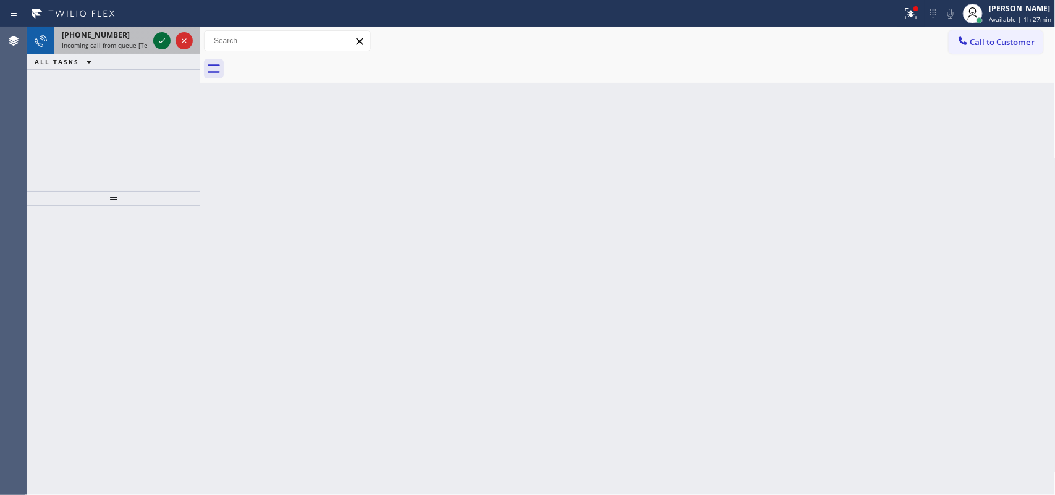
click at [161, 41] on icon at bounding box center [162, 40] width 15 height 15
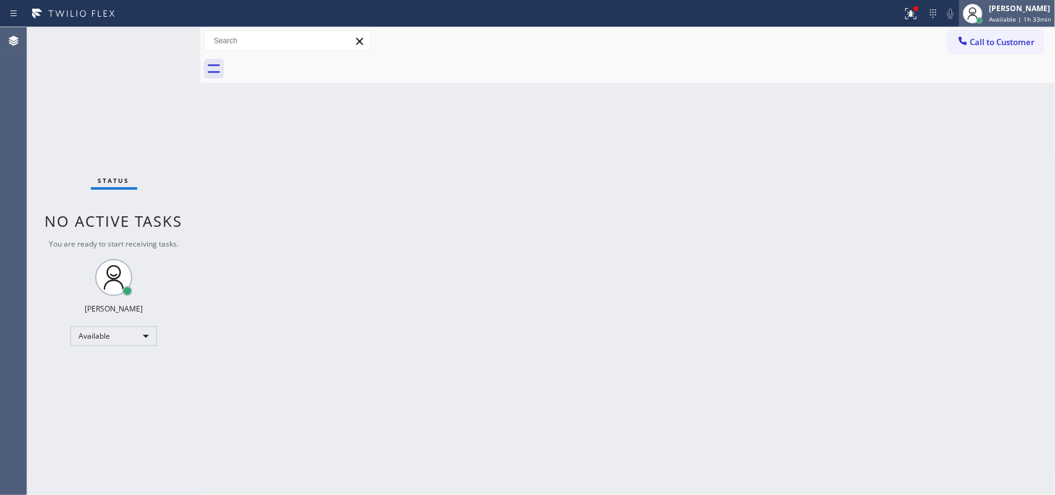
click at [1005, 16] on span "Available | 1h 33min" at bounding box center [1020, 19] width 62 height 9
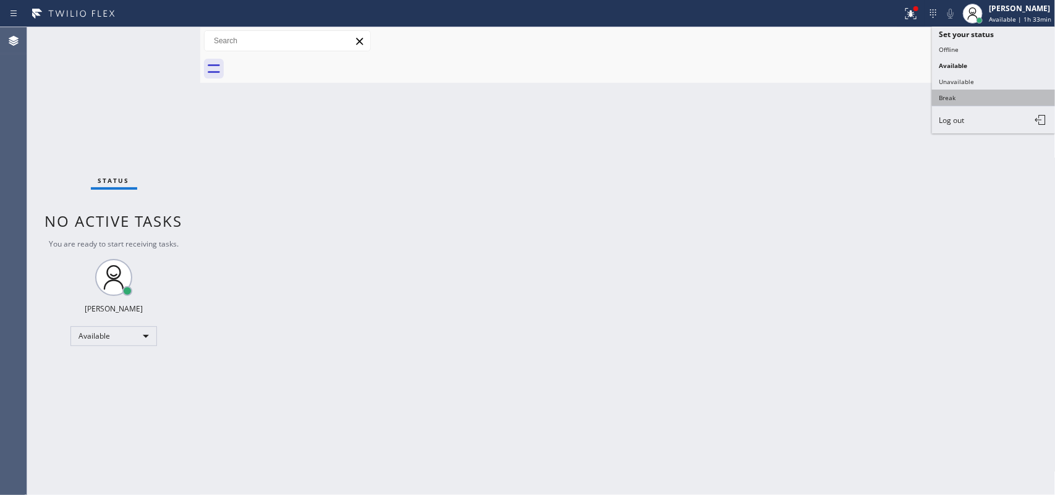
click at [965, 90] on button "Break" at bounding box center [994, 98] width 124 height 16
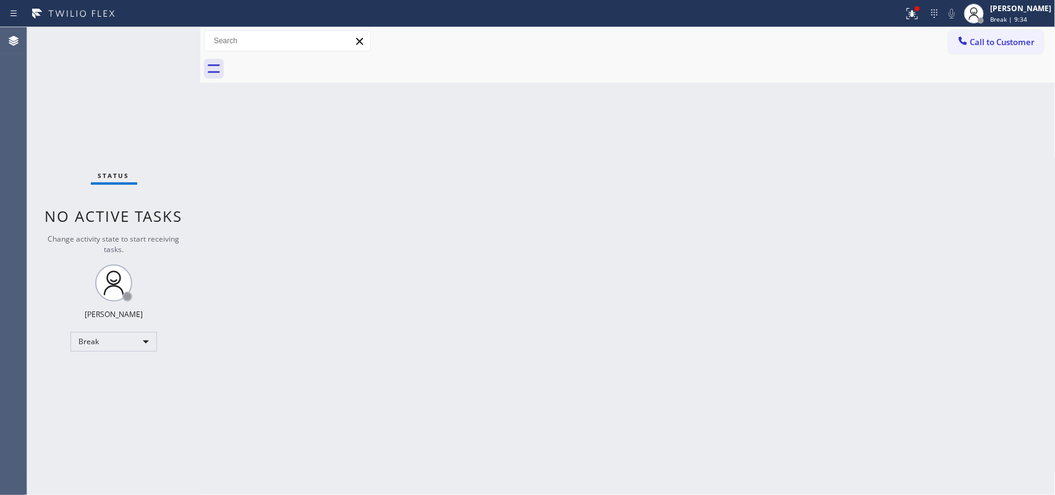
click at [388, 252] on div "Back to Dashboard Change Sender ID Customers Technicians Select a contact Outbo…" at bounding box center [627, 261] width 855 height 468
click at [1028, 12] on div "Leah Cabrera" at bounding box center [1020, 8] width 61 height 11
click at [1027, 13] on div "Leah Cabrera" at bounding box center [1020, 8] width 61 height 11
click at [1025, 15] on span "Break | 13:04" at bounding box center [1010, 19] width 41 height 9
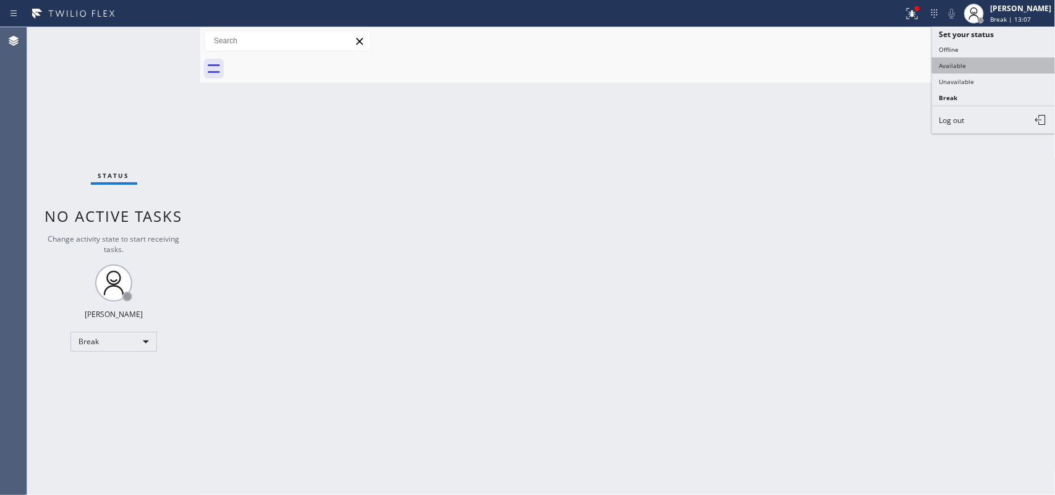
click at [977, 66] on button "Available" at bounding box center [994, 65] width 124 height 16
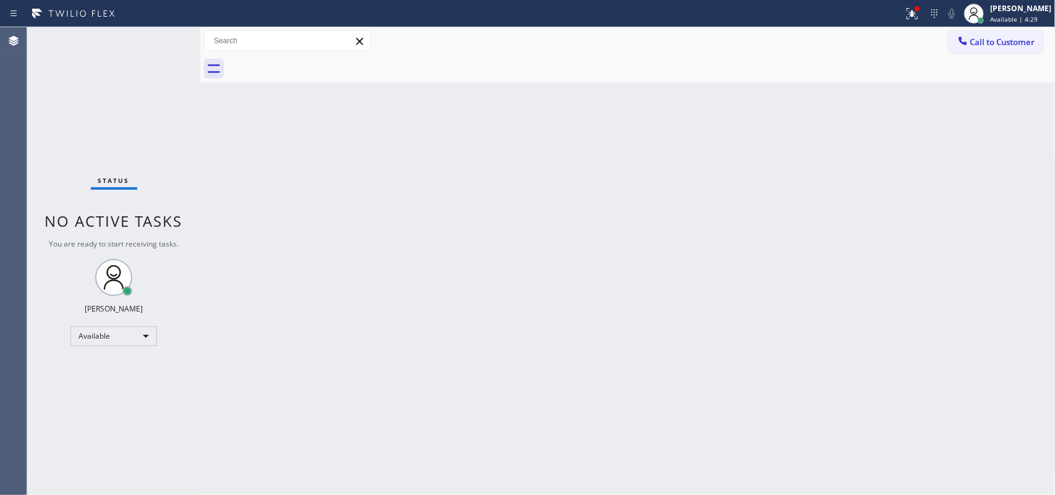
click at [156, 42] on div "Status No active tasks You are ready to start receiving tasks. Leah Cabrera Ava…" at bounding box center [113, 261] width 173 height 468
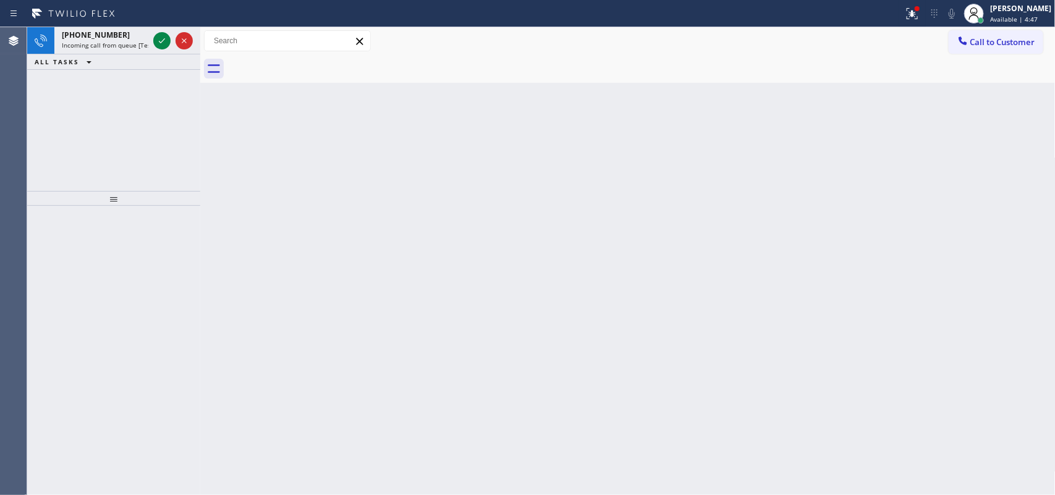
drag, startPoint x: 168, startPoint y: 44, endPoint x: 161, endPoint y: 40, distance: 7.2
click at [161, 40] on icon at bounding box center [162, 40] width 15 height 15
click at [159, 42] on icon at bounding box center [162, 40] width 6 height 5
click at [161, 42] on icon at bounding box center [162, 40] width 6 height 5
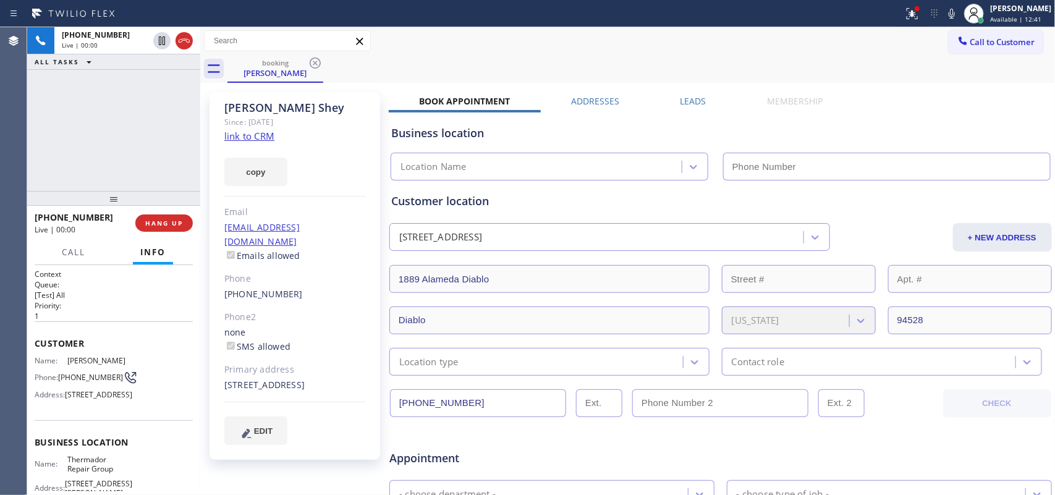
type input "(855) 920-0838"
click at [258, 137] on link "link to CRM" at bounding box center [249, 136] width 50 height 12
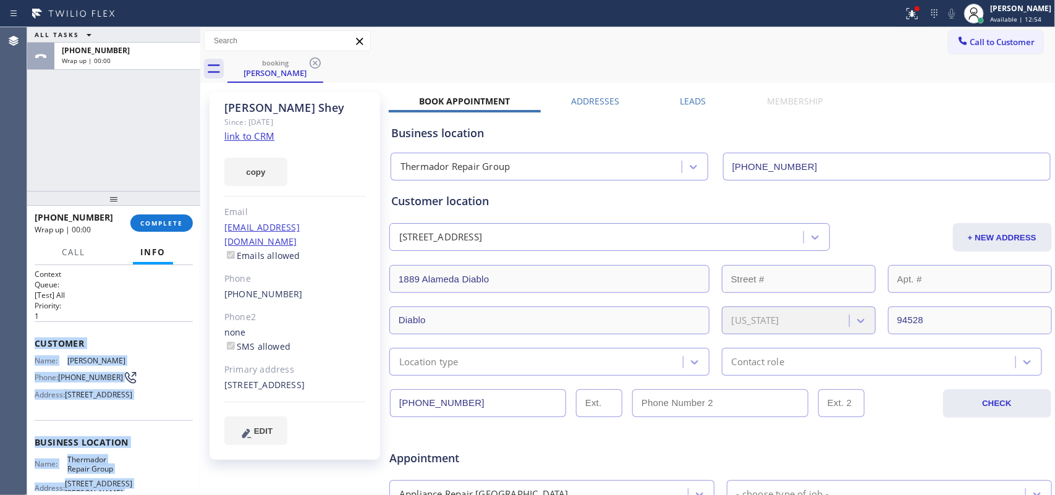
drag, startPoint x: 150, startPoint y: 386, endPoint x: 33, endPoint y: 346, distance: 123.5
click at [33, 346] on div "Context Queue: [Test] All Priority: 1 Customer Name: Greg Shey Phone: (415) 464…" at bounding box center [113, 380] width 173 height 231
click at [268, 137] on link "link to CRM" at bounding box center [249, 136] width 50 height 12
click at [179, 220] on span "COMPLETE" at bounding box center [161, 223] width 43 height 9
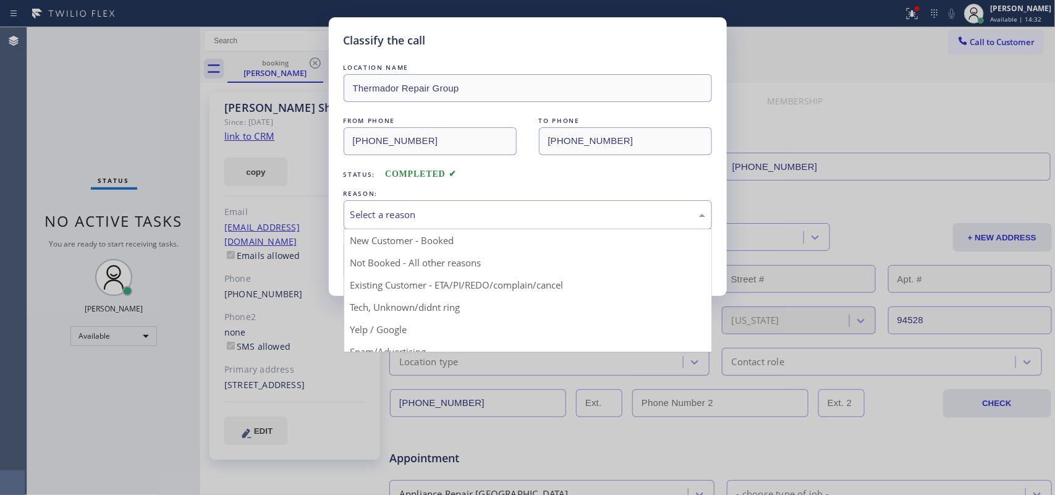
click at [535, 210] on div "Select a reason" at bounding box center [527, 215] width 355 height 14
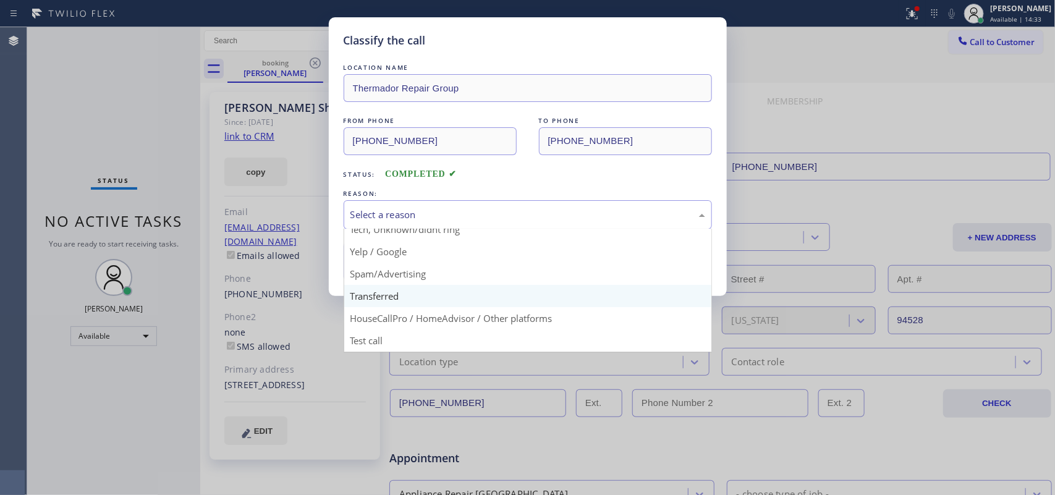
scroll to position [7, 0]
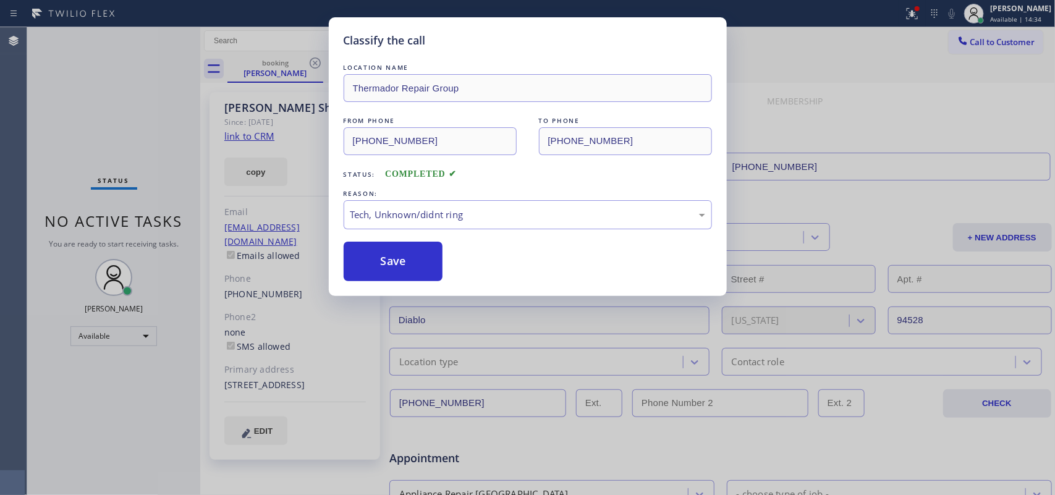
drag, startPoint x: 456, startPoint y: 300, endPoint x: 445, endPoint y: 286, distance: 17.7
click at [456, 300] on div "Classify the call LOCATION NAME Thermador Repair Group FROM PHONE (415) 464-704…" at bounding box center [527, 247] width 1055 height 495
click at [418, 263] on button "Save" at bounding box center [394, 262] width 100 height 40
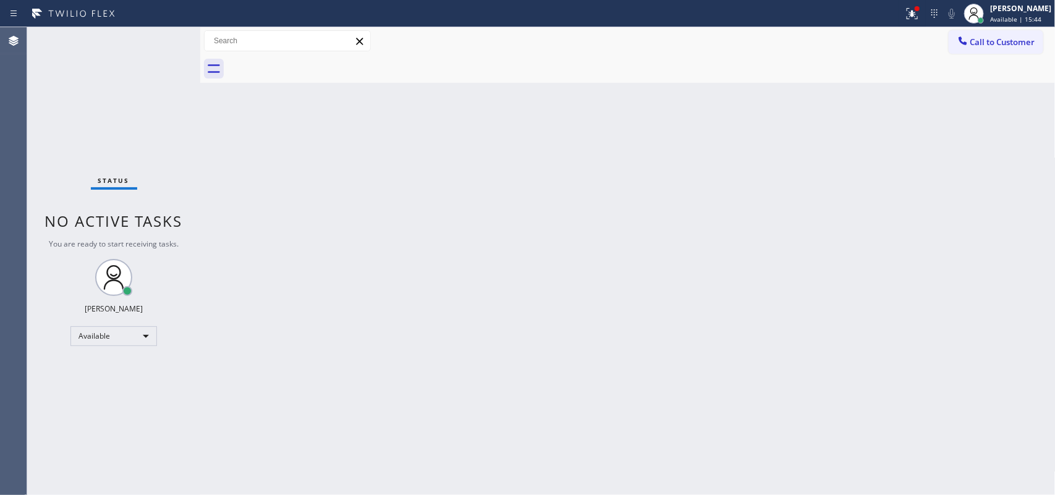
click at [164, 41] on div "Status No active tasks You are ready to start receiving tasks. Leah Cabrera Ava…" at bounding box center [113, 261] width 173 height 468
click at [165, 42] on div "Status No active tasks You are ready to start receiving tasks. Leah Cabrera Ava…" at bounding box center [113, 261] width 173 height 468
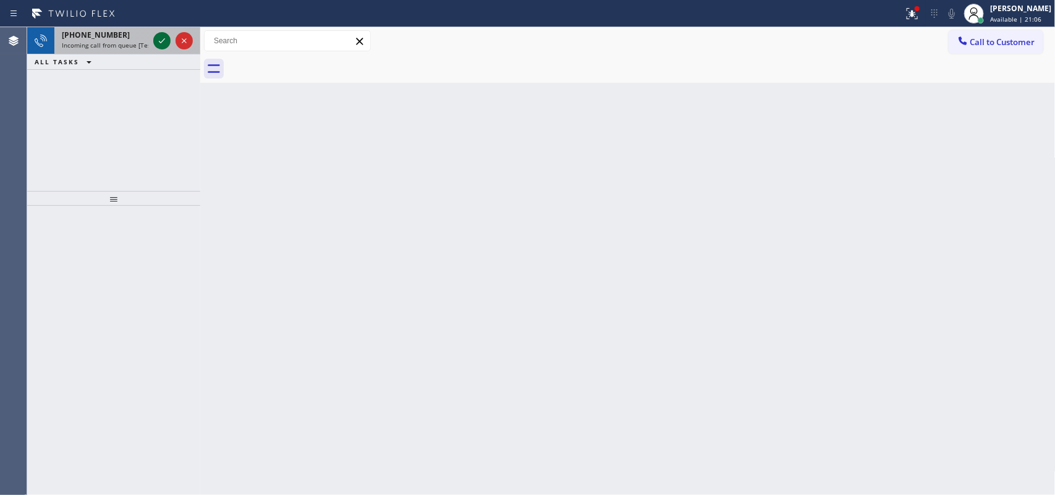
click at [163, 38] on icon at bounding box center [162, 40] width 15 height 15
click at [158, 38] on icon at bounding box center [162, 40] width 15 height 15
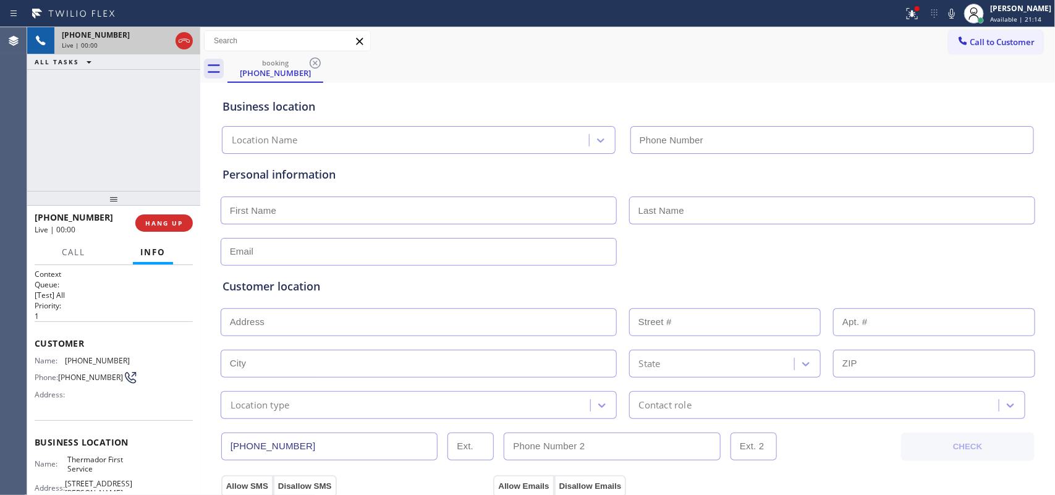
type input "(310) 997-4770"
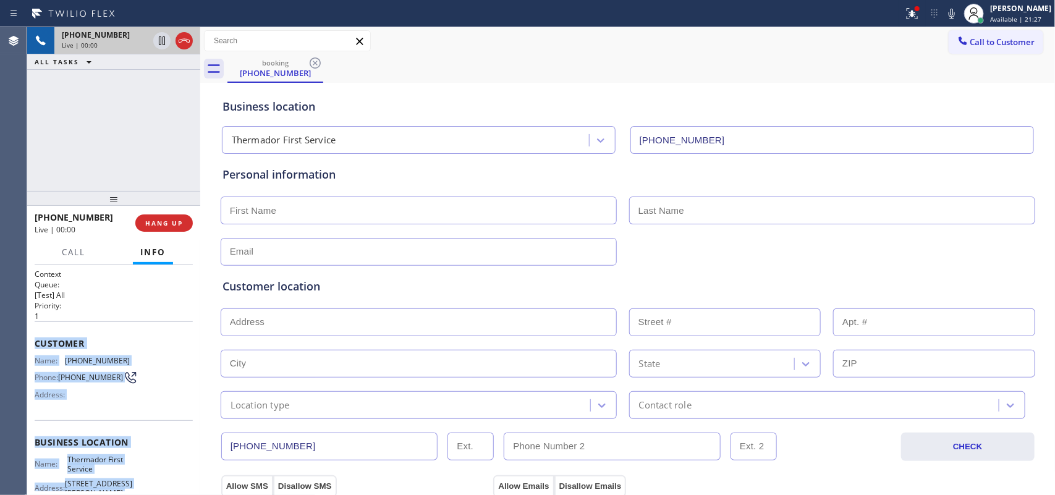
drag, startPoint x: 139, startPoint y: 384, endPoint x: 28, endPoint y: 333, distance: 122.2
click at [28, 333] on div "Context Queue: [Test] All Priority: 1 Customer Name: (424) 476-4274 Phone: (424…" at bounding box center [113, 380] width 173 height 231
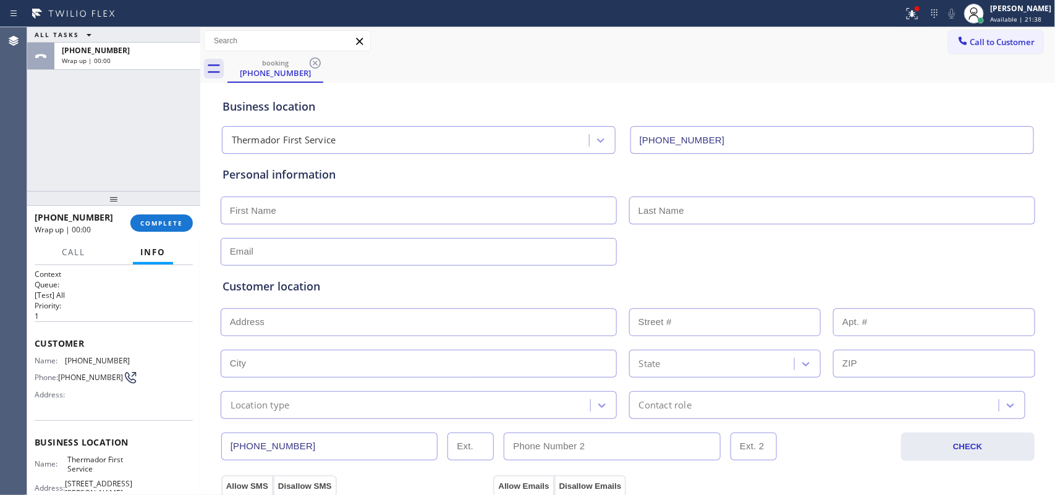
click at [41, 146] on div "ALL TASKS ALL TASKS ACTIVE TASKS TASKS IN WRAP UP +14244764274 Wrap up | 00:00" at bounding box center [113, 109] width 173 height 164
click at [173, 215] on button "COMPLETE" at bounding box center [161, 222] width 62 height 17
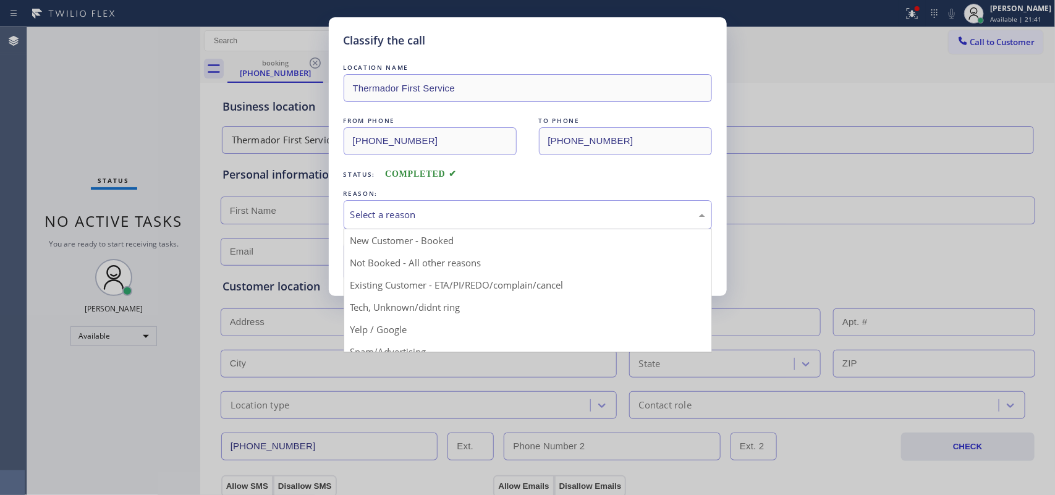
click at [453, 219] on div "Select a reason" at bounding box center [527, 215] width 355 height 14
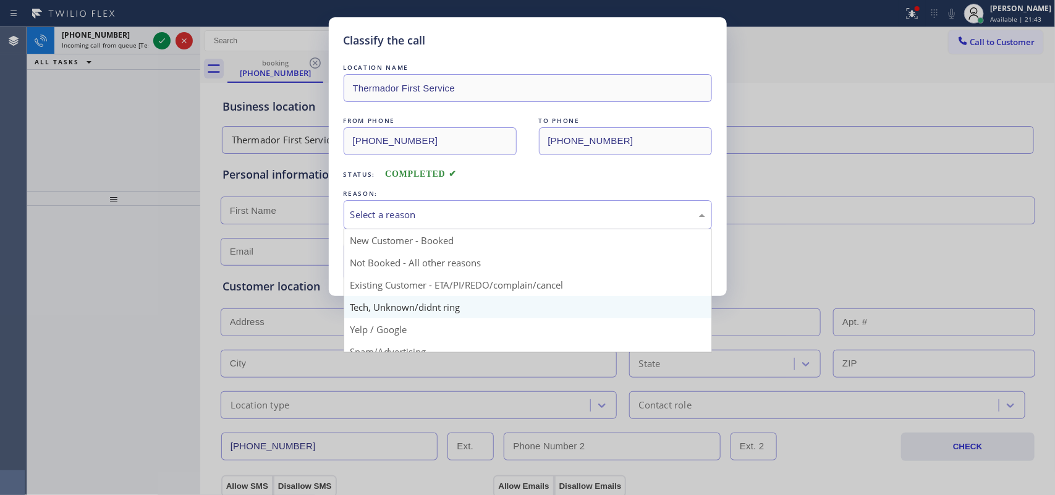
click at [422, 303] on div "Classify the call LOCATION NAME Thermador First Service FROM PHONE (424) 476-42…" at bounding box center [527, 247] width 1055 height 495
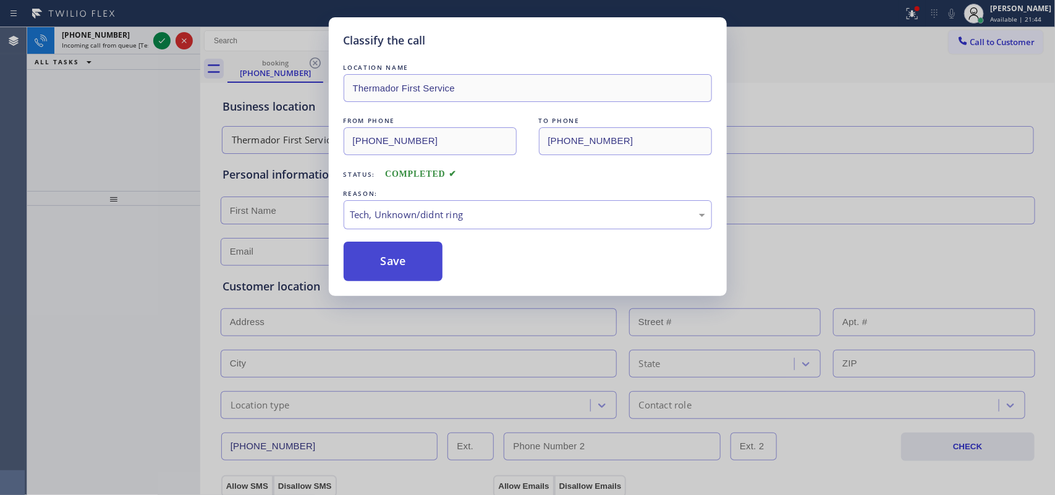
click at [411, 261] on button "Save" at bounding box center [394, 262] width 100 height 40
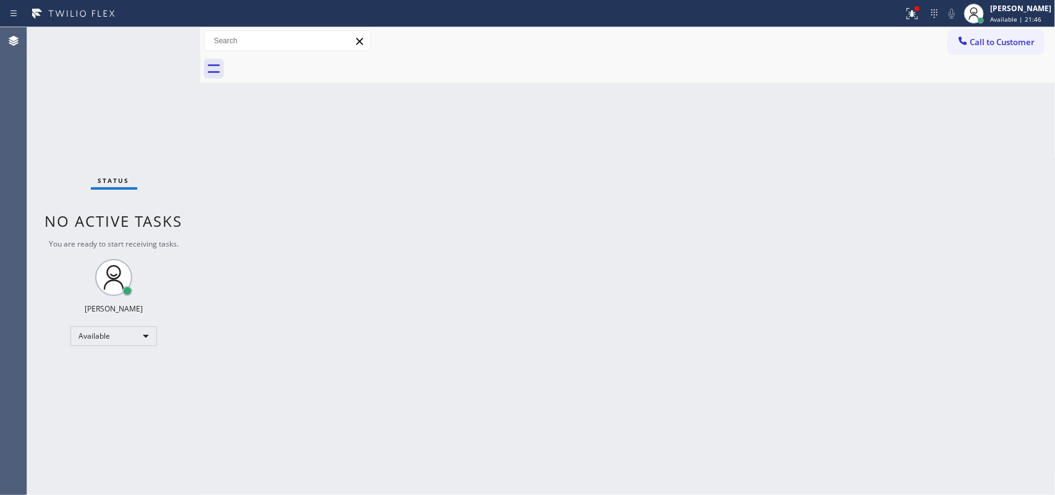
click at [161, 41] on div "Status No active tasks You are ready to start receiving tasks. Leah Cabrera Ava…" at bounding box center [113, 261] width 173 height 468
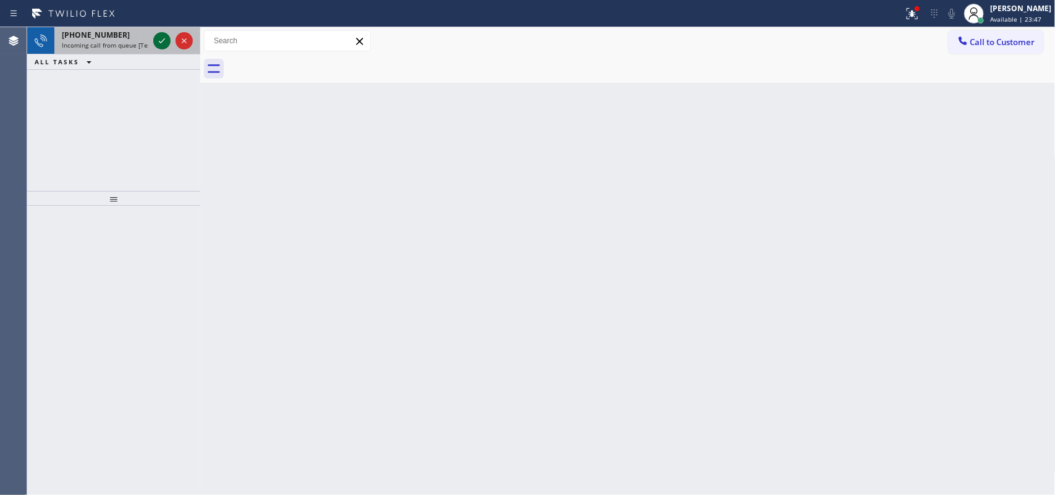
click at [158, 40] on icon at bounding box center [162, 40] width 15 height 15
click at [158, 42] on icon at bounding box center [162, 40] width 15 height 15
click at [161, 38] on icon at bounding box center [162, 40] width 15 height 15
click at [159, 41] on icon at bounding box center [162, 40] width 6 height 5
click at [161, 44] on icon at bounding box center [162, 40] width 15 height 15
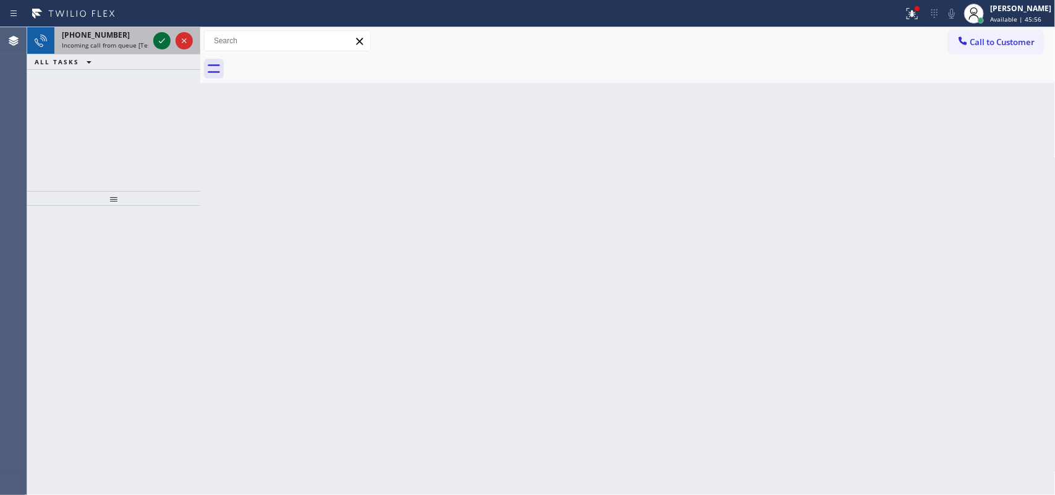
click at [155, 41] on icon at bounding box center [162, 40] width 15 height 15
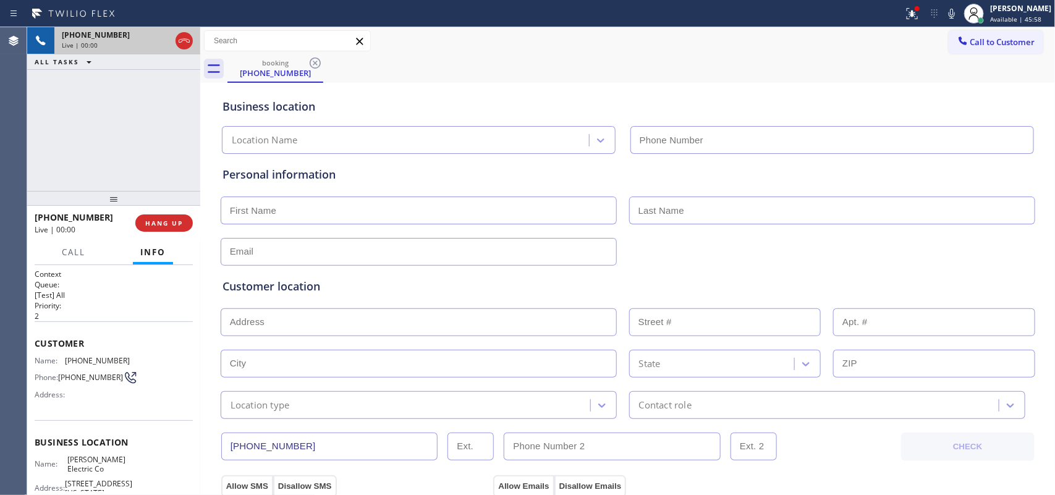
type input "(551) 354-0944"
click at [161, 226] on span "HANG UP" at bounding box center [164, 223] width 38 height 9
click at [161, 227] on span "HANG UP" at bounding box center [164, 223] width 38 height 9
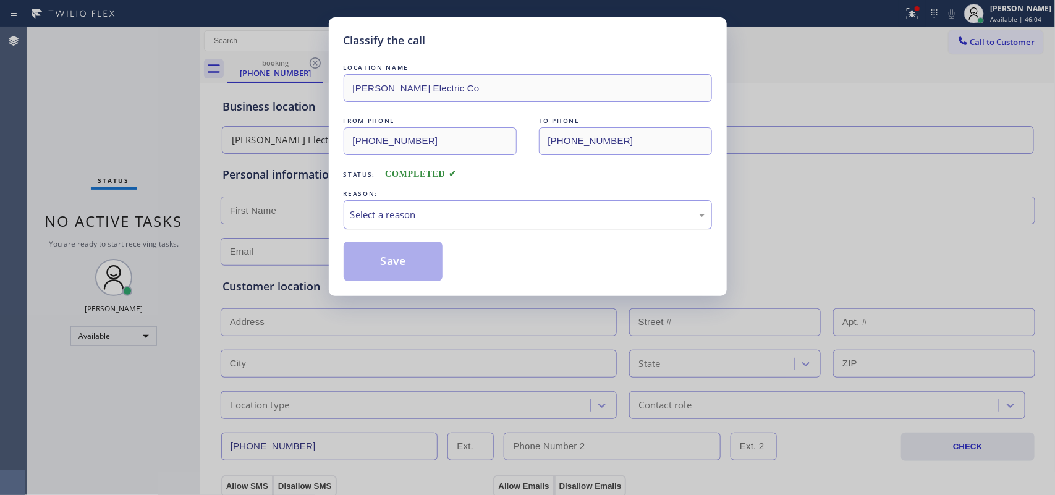
click at [498, 217] on div "Select a reason" at bounding box center [527, 215] width 355 height 14
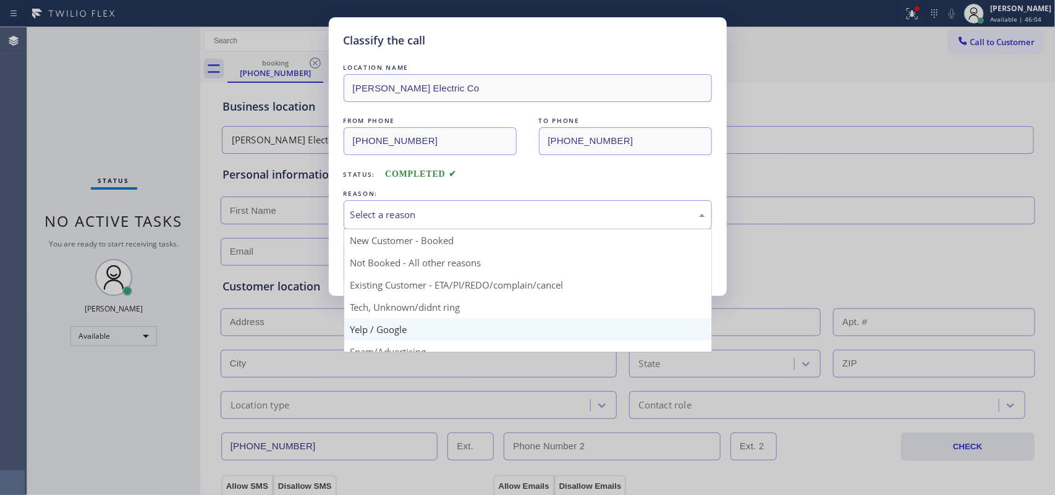
scroll to position [85, 0]
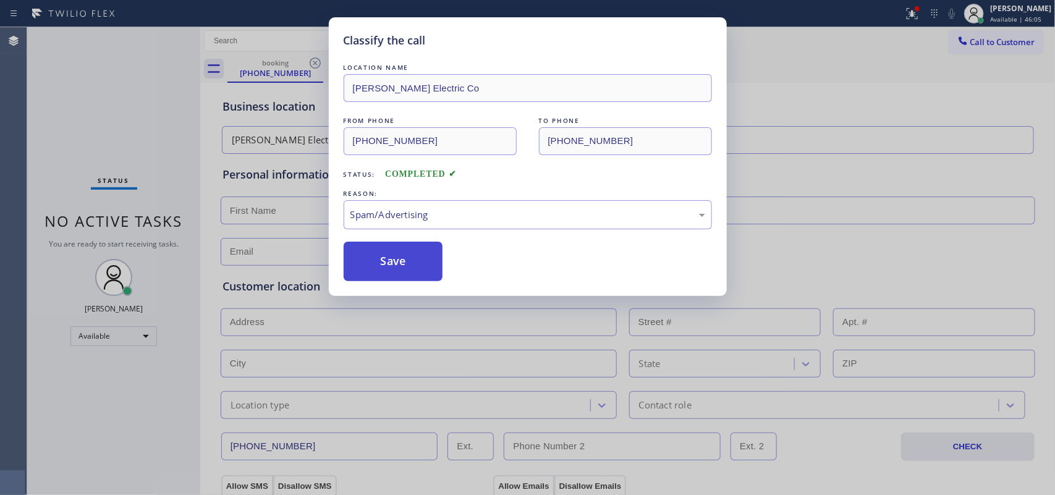
click at [402, 263] on button "Save" at bounding box center [394, 262] width 100 height 40
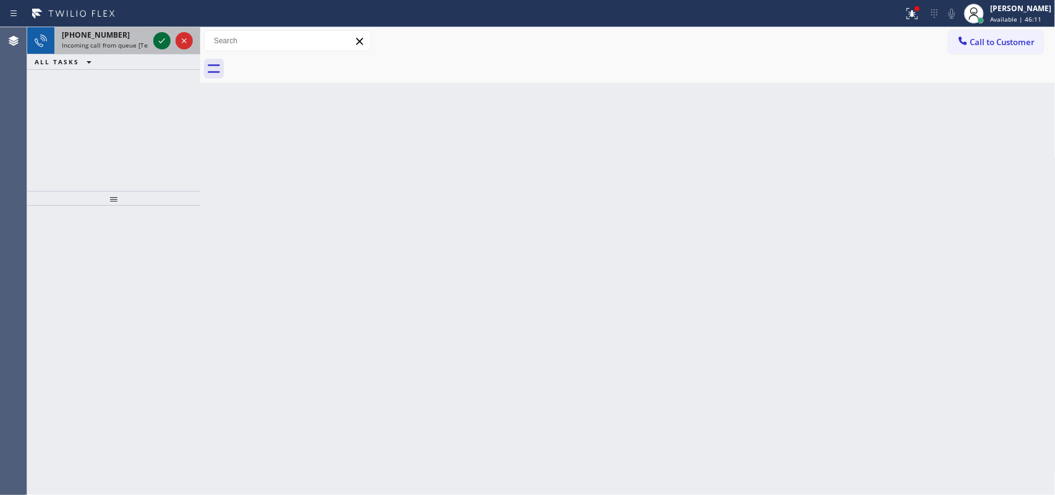
click at [162, 40] on icon at bounding box center [162, 40] width 15 height 15
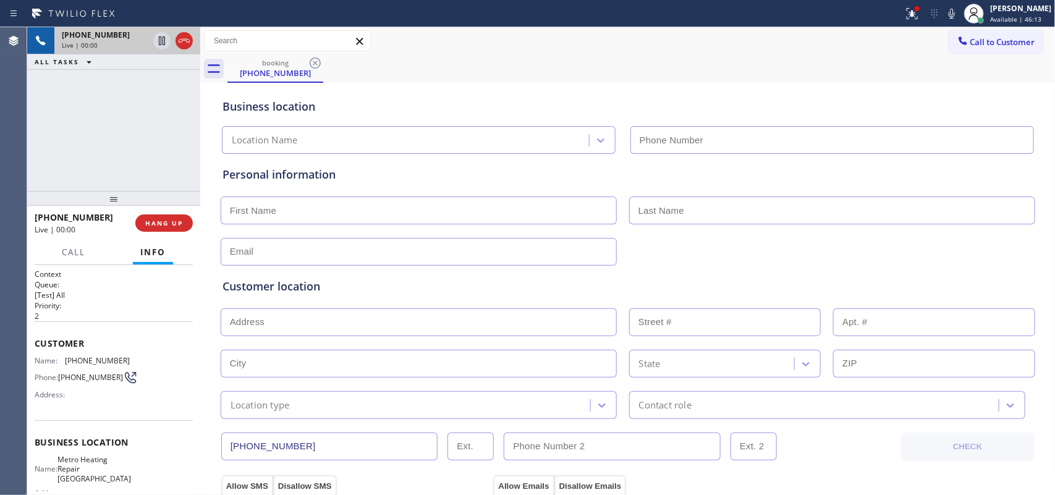
type input "(310) 361-4661"
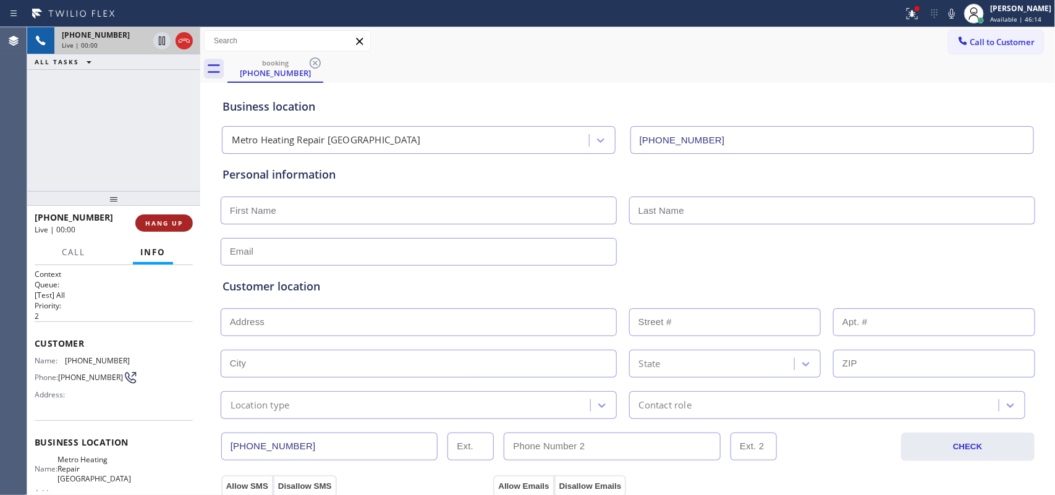
click at [179, 221] on span "HANG UP" at bounding box center [164, 223] width 38 height 9
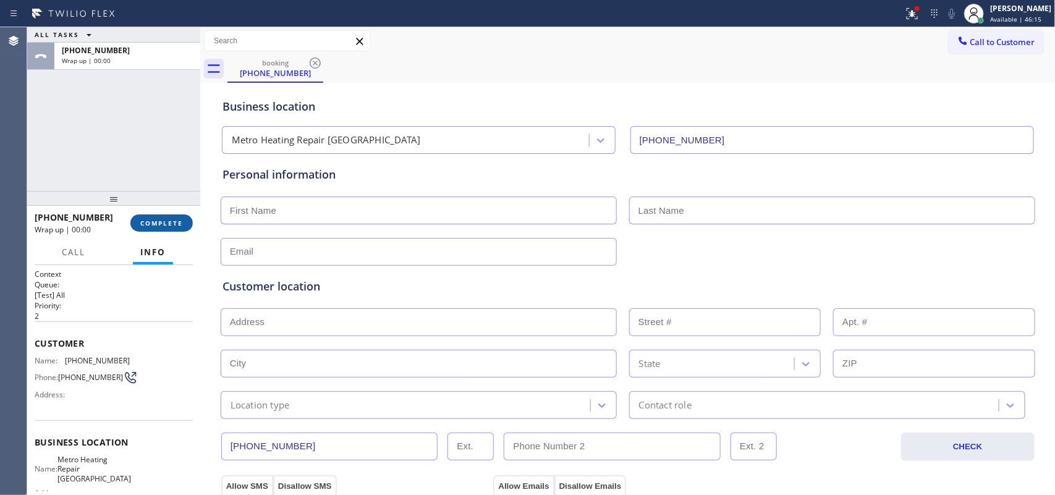
click at [179, 221] on span "COMPLETE" at bounding box center [161, 223] width 43 height 9
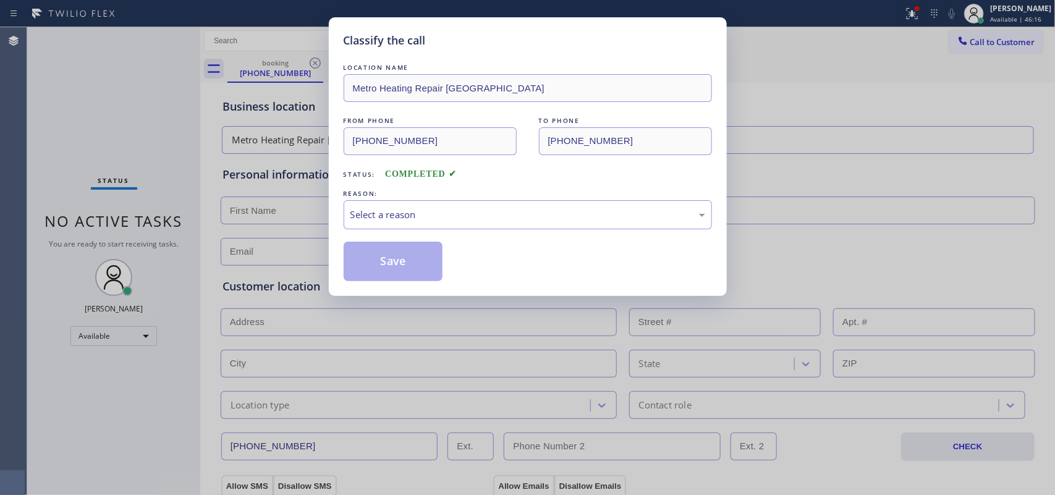
click at [529, 198] on div "REASON:" at bounding box center [528, 193] width 368 height 13
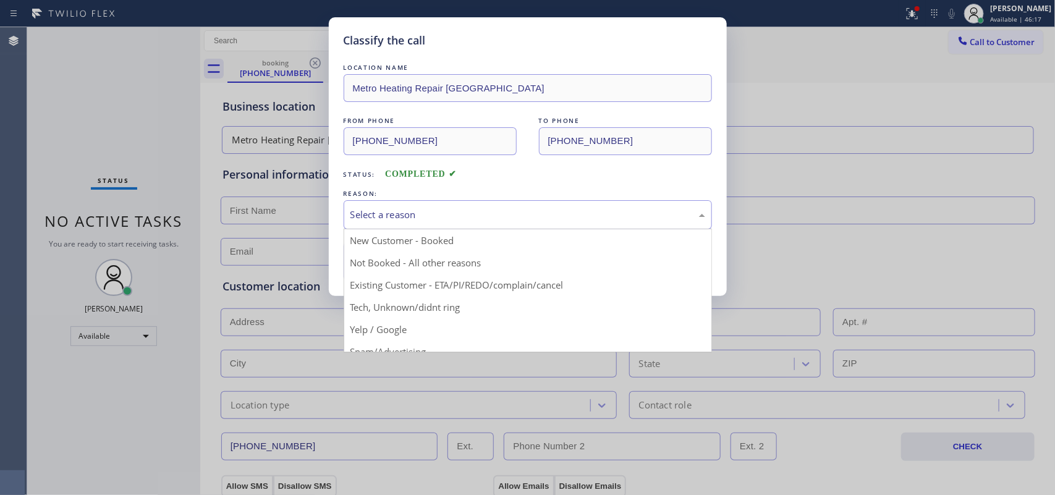
click at [523, 205] on div "Select a reason" at bounding box center [528, 214] width 368 height 29
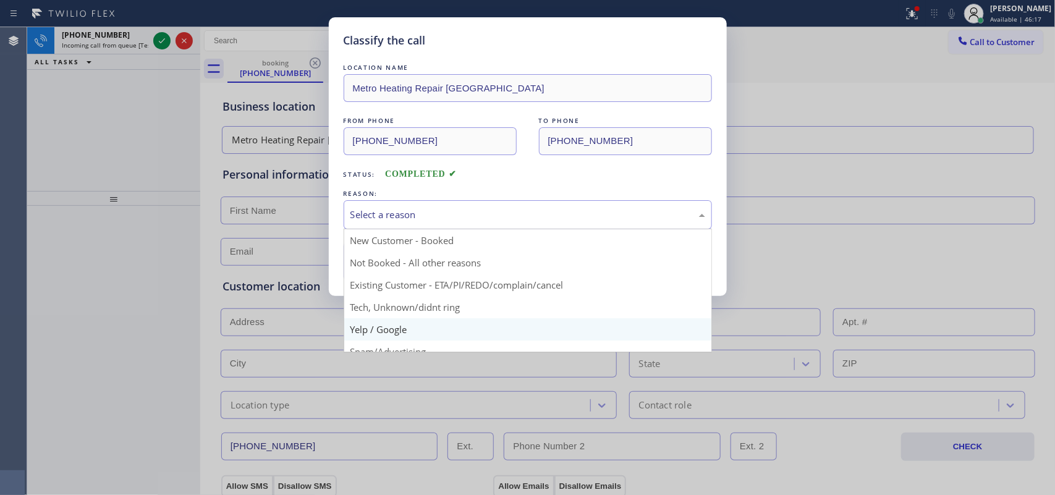
scroll to position [85, 0]
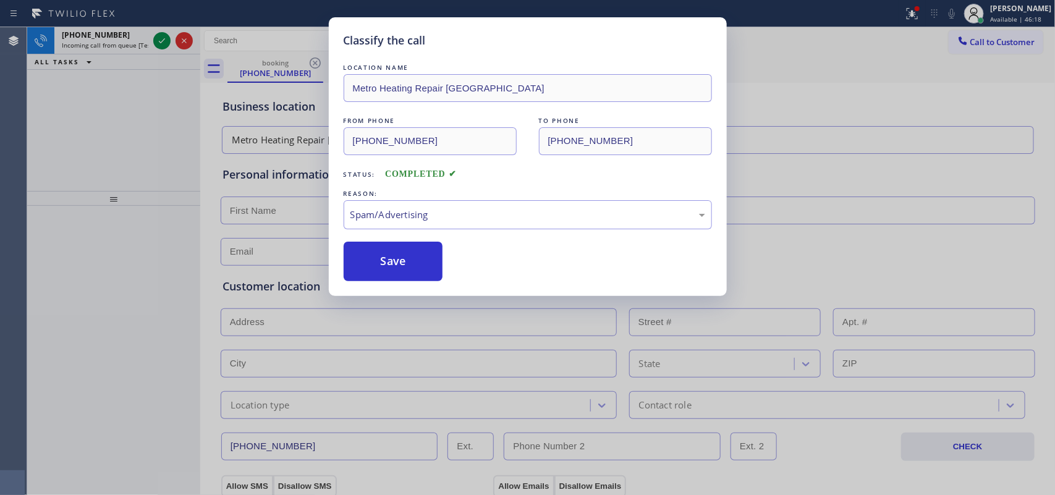
drag, startPoint x: 415, startPoint y: 260, endPoint x: 294, endPoint y: 185, distance: 141.8
click at [412, 260] on button "Save" at bounding box center [394, 262] width 100 height 40
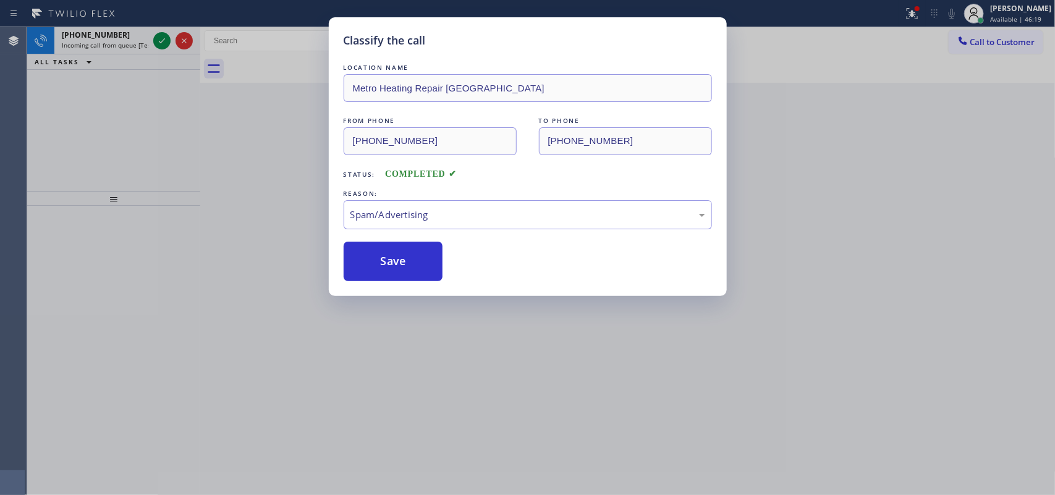
click at [158, 41] on div "Classify the call LOCATION NAME Sunset Air Conditioning and Heating Brea FROM P…" at bounding box center [541, 261] width 1028 height 468
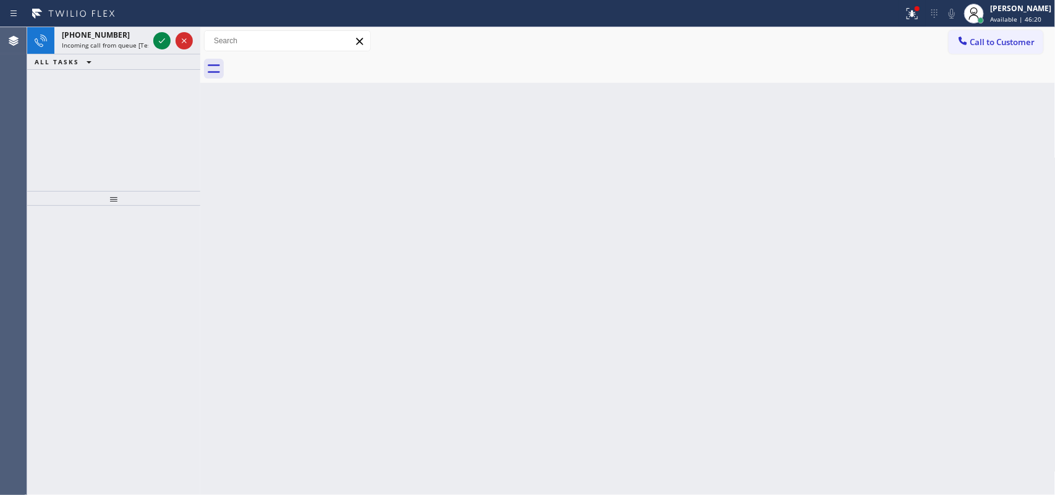
click at [158, 41] on icon at bounding box center [162, 40] width 15 height 15
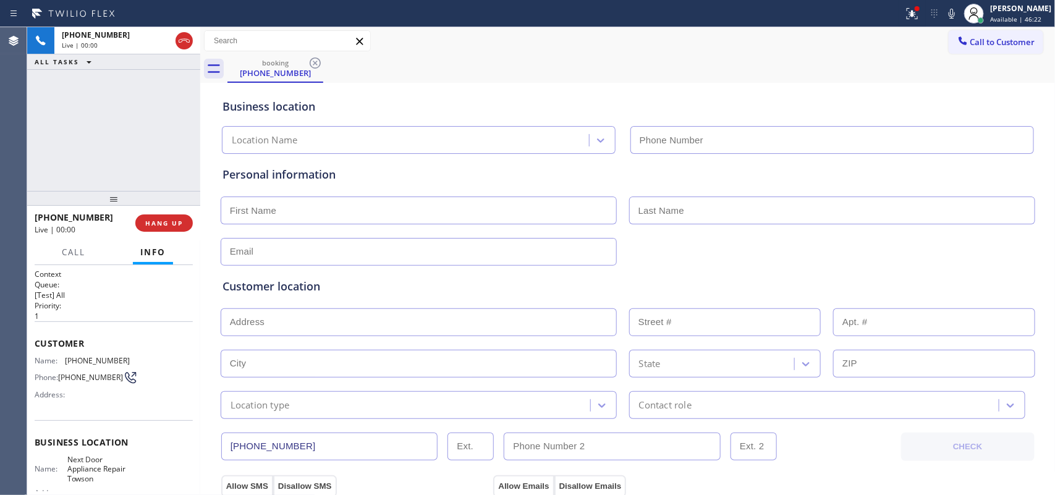
type input "(410) 237-0276"
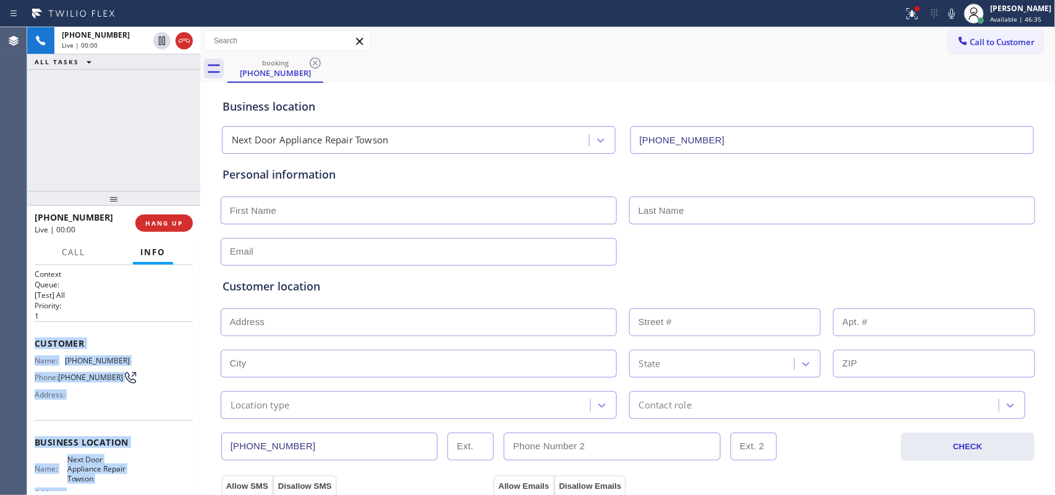
drag, startPoint x: 139, startPoint y: 382, endPoint x: 35, endPoint y: 338, distance: 112.7
click at [35, 338] on div "Context Queue: [Test] All Priority: 1 Customer Name: (240) 534-0279 Phone: (240…" at bounding box center [114, 448] width 158 height 358
click at [170, 221] on span "HANG UP" at bounding box center [164, 223] width 38 height 9
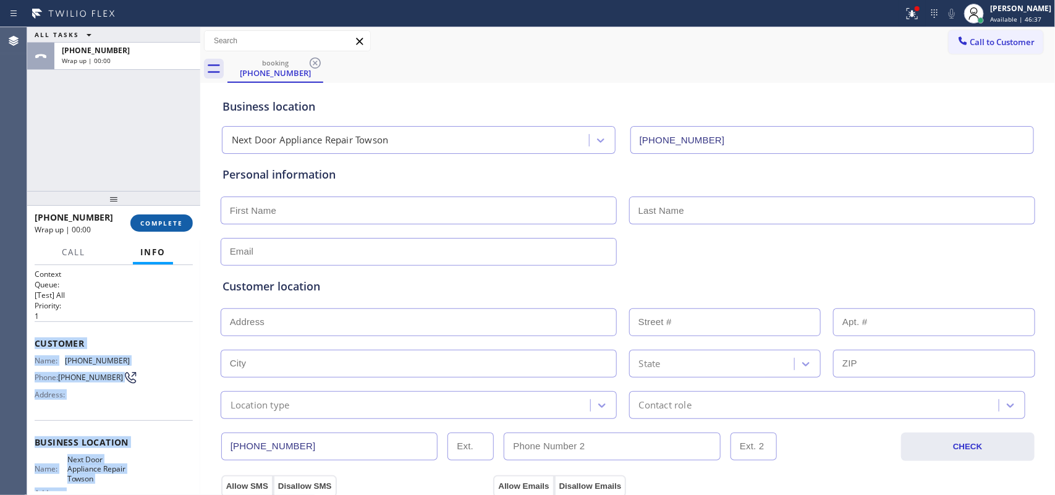
click at [170, 221] on span "COMPLETE" at bounding box center [161, 223] width 43 height 9
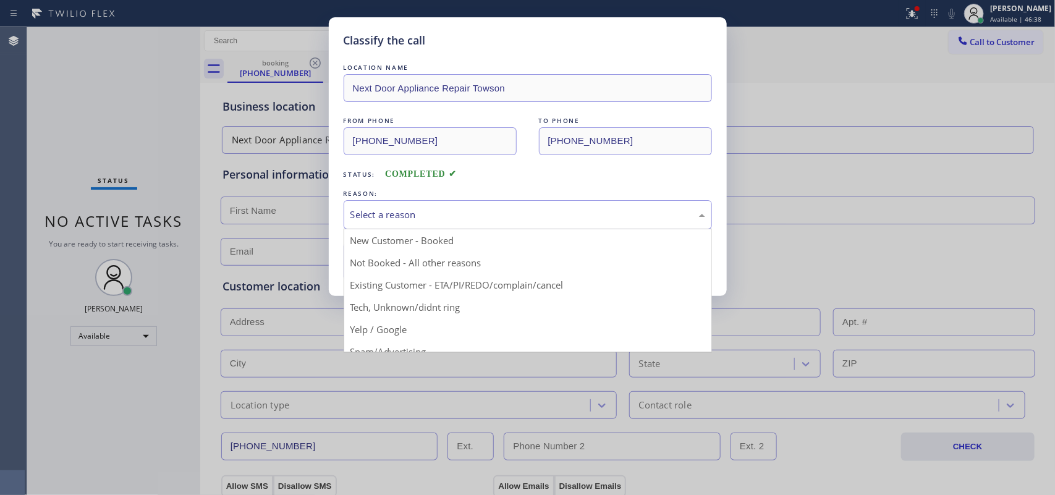
click at [577, 214] on div "Select a reason" at bounding box center [527, 215] width 355 height 14
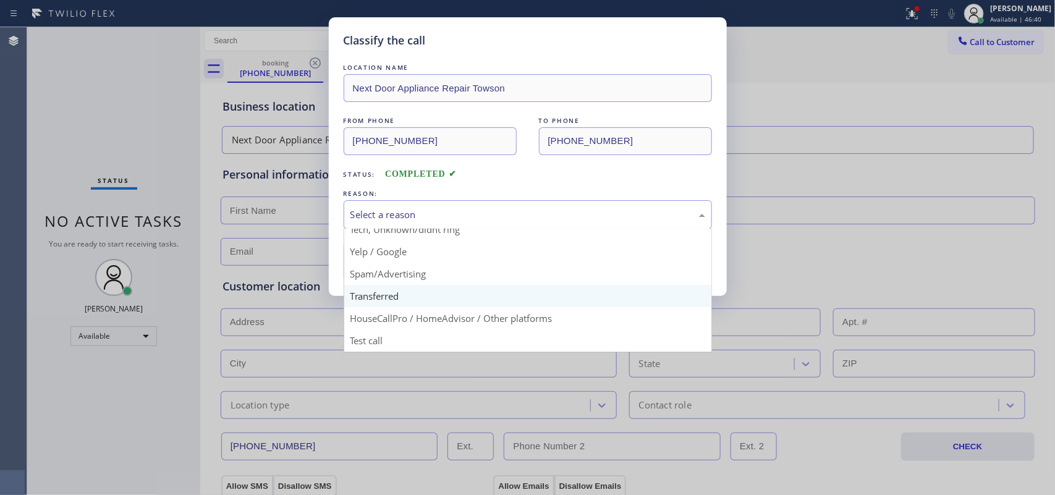
scroll to position [7, 0]
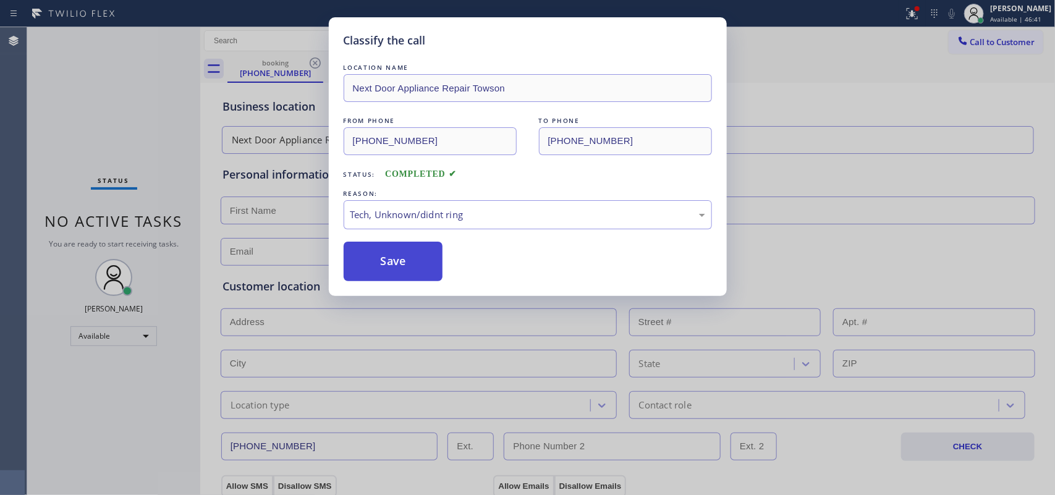
click at [420, 269] on button "Save" at bounding box center [394, 262] width 100 height 40
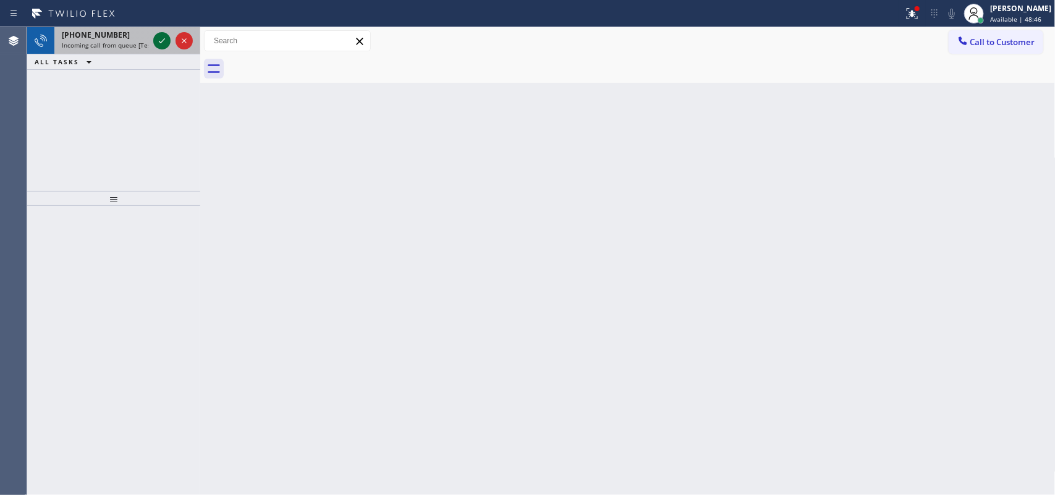
click at [159, 38] on icon at bounding box center [162, 40] width 15 height 15
click at [161, 45] on icon at bounding box center [162, 40] width 15 height 15
click at [164, 45] on icon at bounding box center [162, 40] width 15 height 15
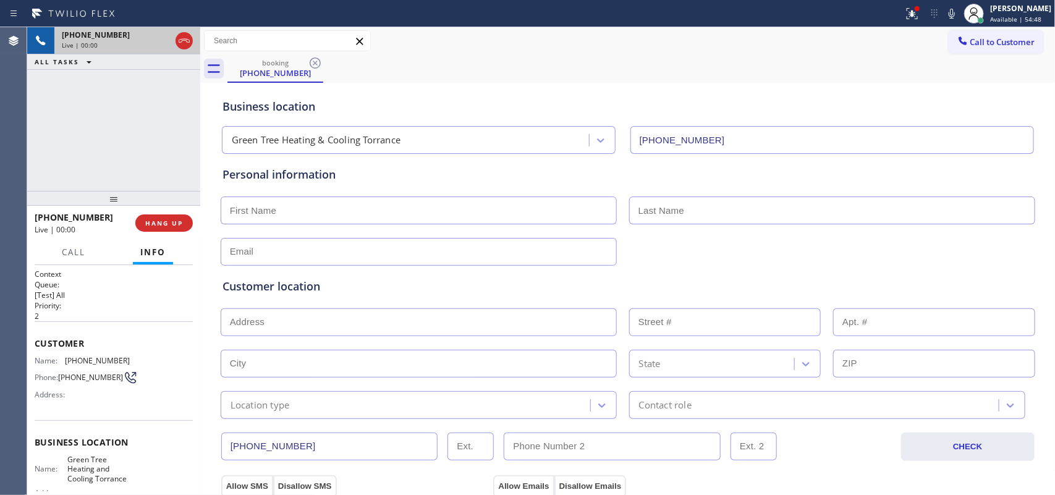
type input "(310) 361-1106"
click at [165, 224] on span "HANG UP" at bounding box center [164, 223] width 38 height 9
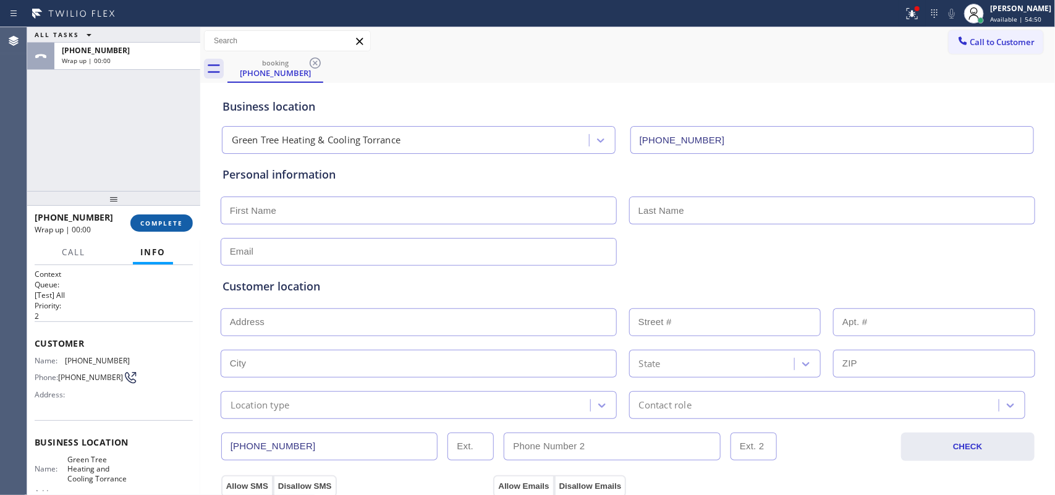
click at [165, 224] on span "COMPLETE" at bounding box center [161, 223] width 43 height 9
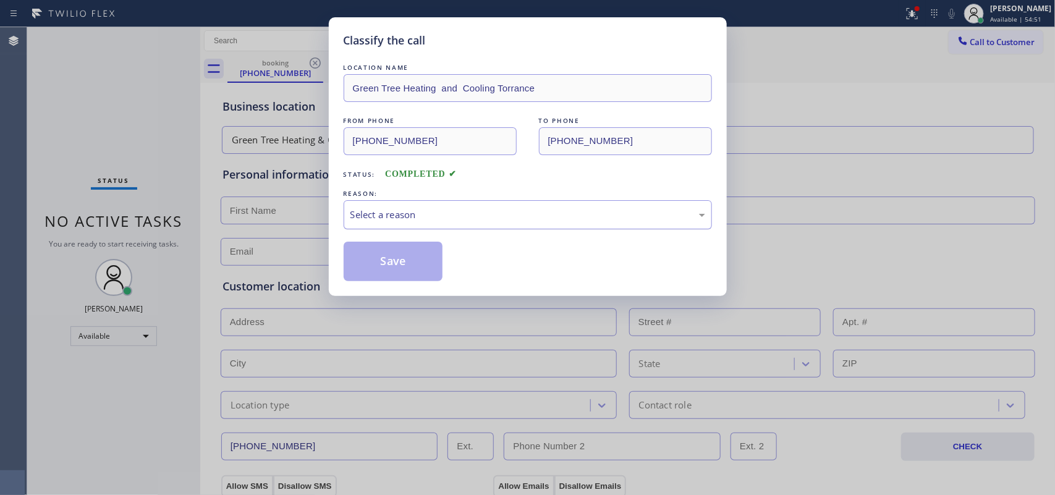
click at [617, 218] on div "Select a reason" at bounding box center [527, 215] width 355 height 14
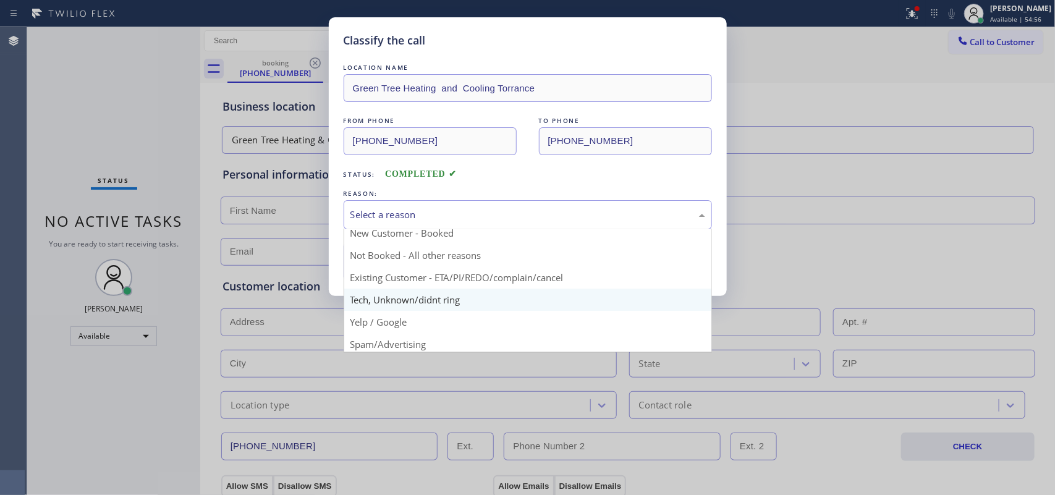
scroll to position [85, 0]
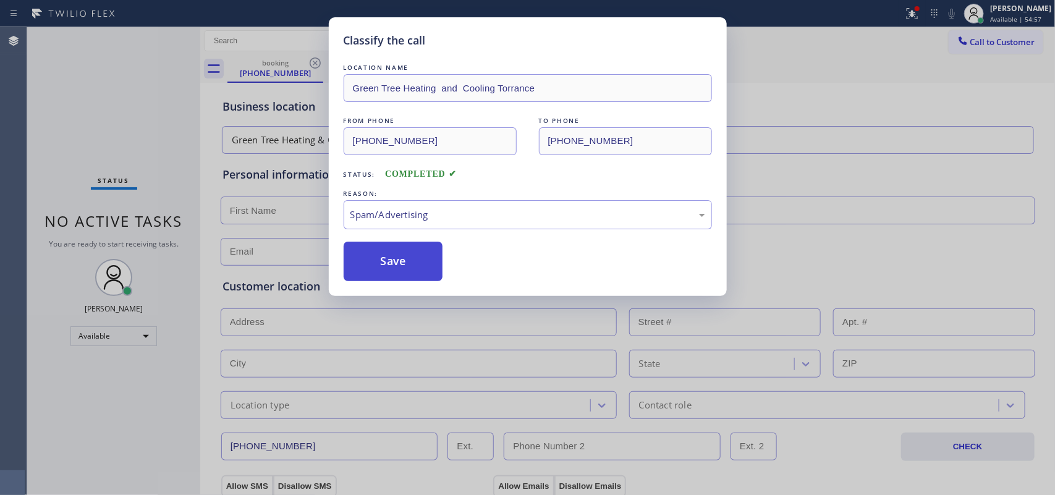
click at [418, 269] on button "Save" at bounding box center [394, 262] width 100 height 40
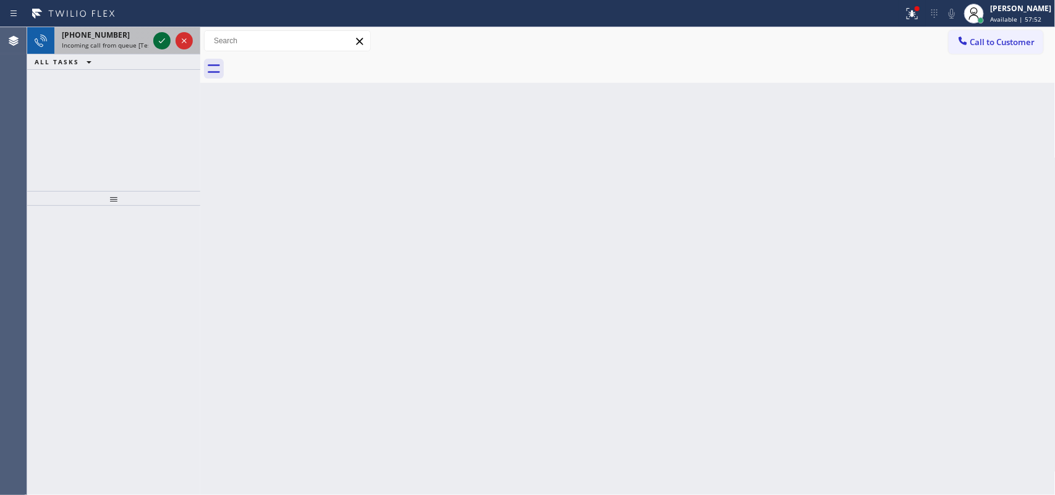
click at [161, 37] on icon at bounding box center [162, 40] width 15 height 15
click at [162, 40] on icon at bounding box center [162, 40] width 15 height 15
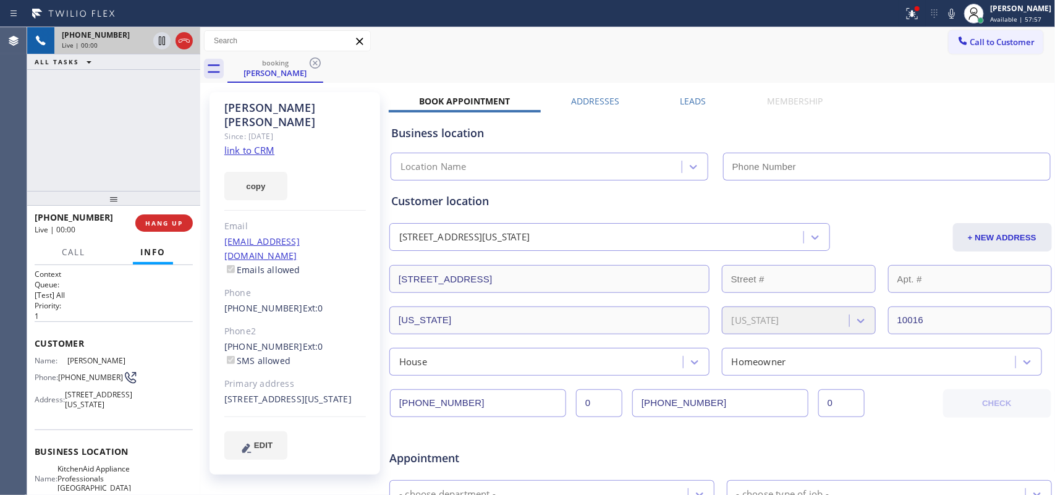
type input "(917) 935-4352"
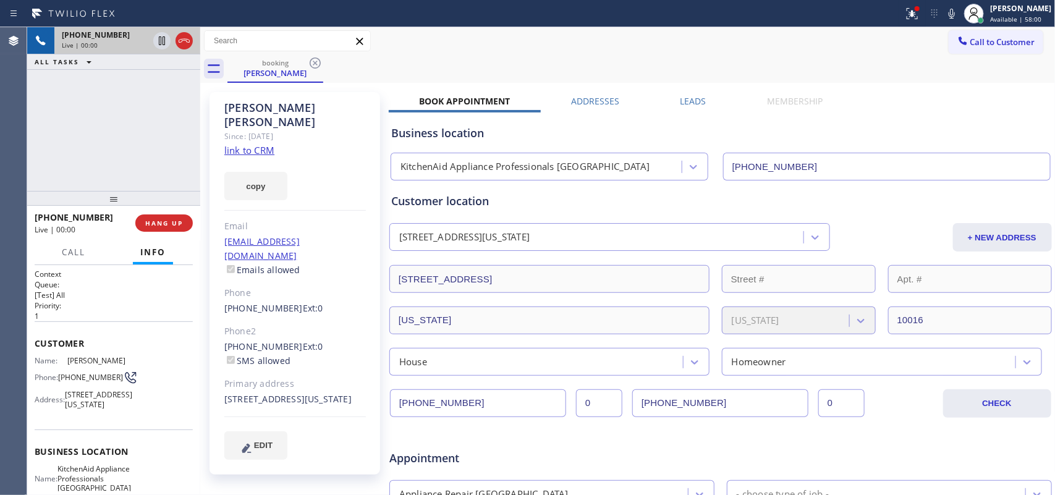
click at [268, 144] on link "link to CRM" at bounding box center [249, 150] width 50 height 12
click at [252, 144] on link "link to CRM" at bounding box center [249, 150] width 50 height 12
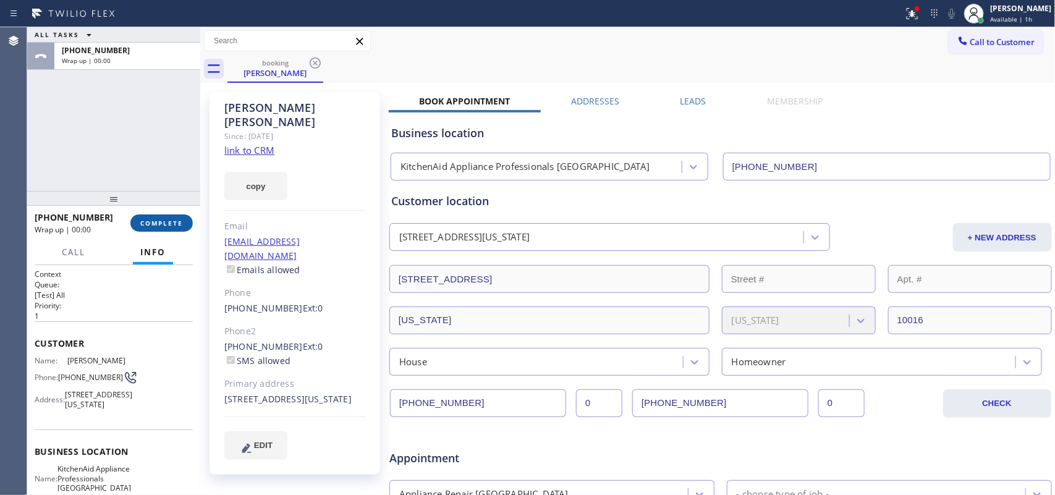
click at [149, 219] on span "COMPLETE" at bounding box center [161, 223] width 43 height 9
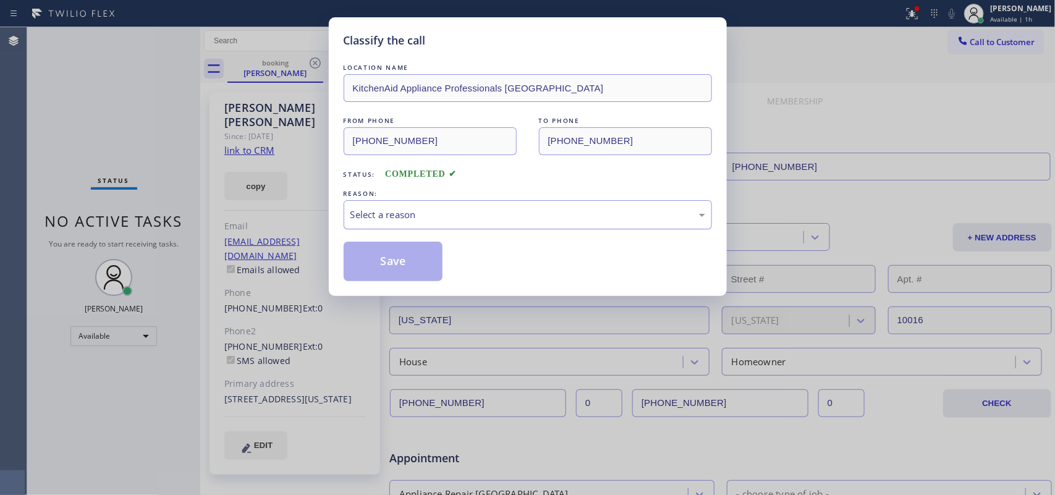
click at [559, 221] on div "Select a reason" at bounding box center [527, 215] width 355 height 14
drag, startPoint x: 437, startPoint y: 269, endPoint x: 422, endPoint y: 269, distance: 15.5
click at [436, 269] on button "Save" at bounding box center [394, 262] width 100 height 40
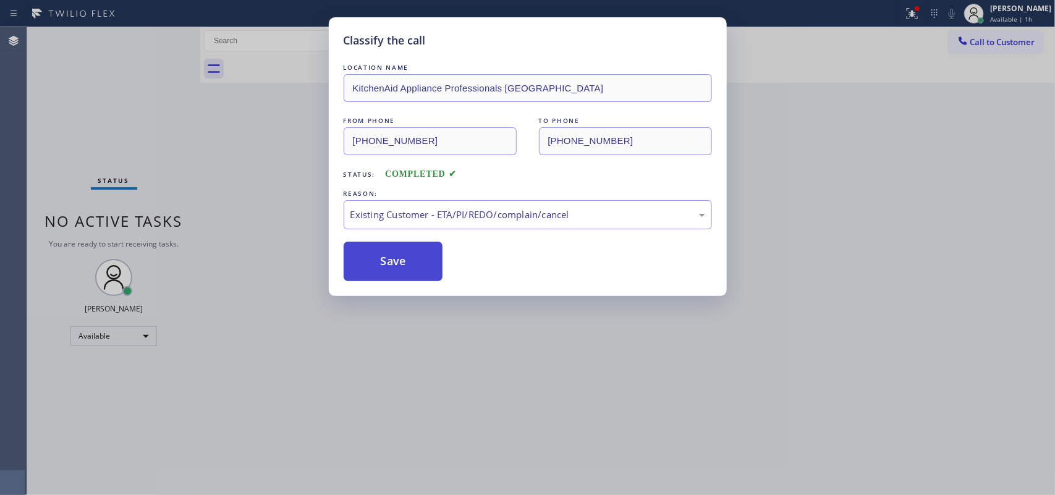
click at [410, 263] on button "Save" at bounding box center [394, 262] width 100 height 40
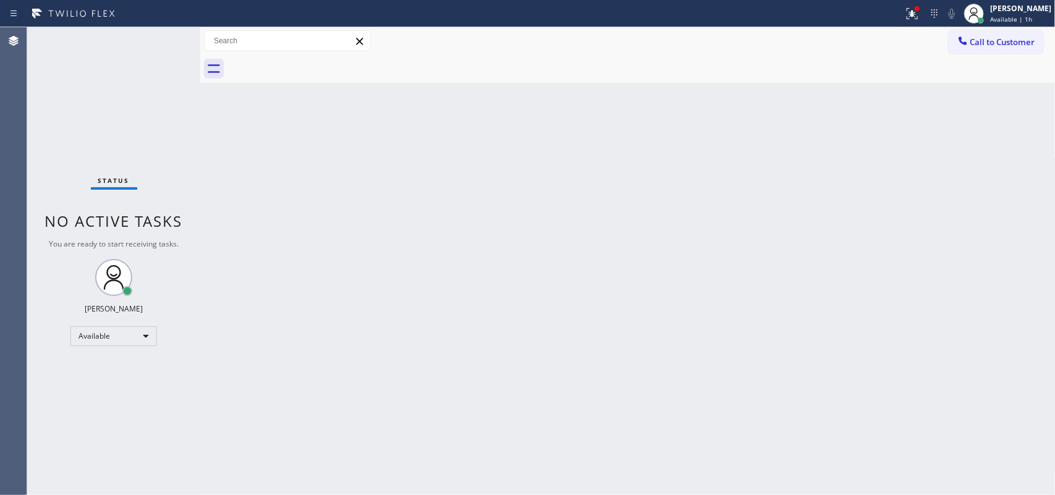
click at [158, 41] on div "Status No active tasks You are ready to start receiving tasks. Leah Cabrera Ava…" at bounding box center [113, 261] width 173 height 468
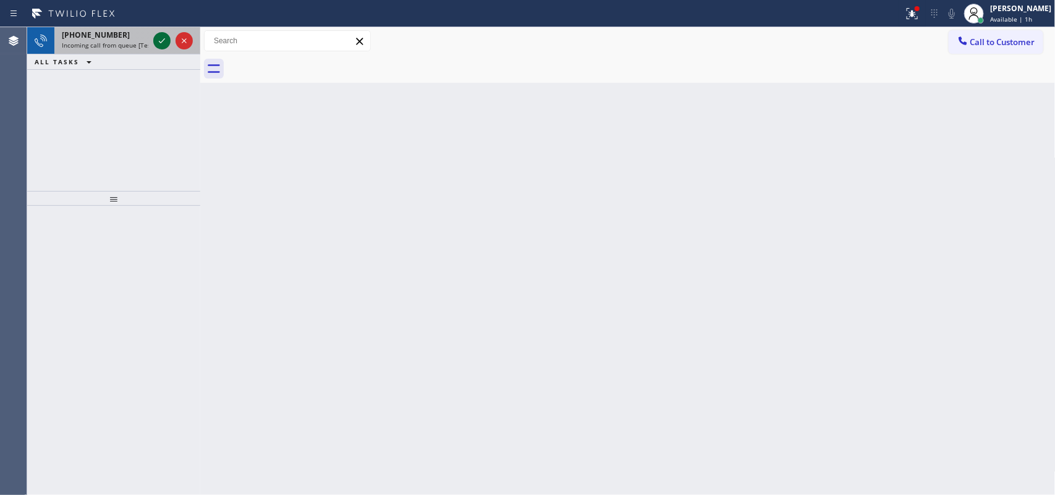
click at [165, 38] on icon at bounding box center [162, 40] width 15 height 15
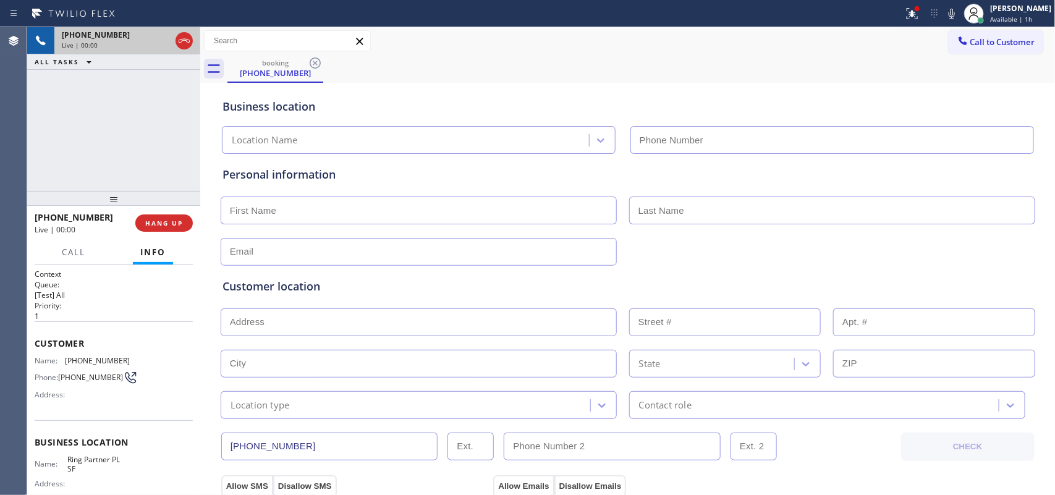
type input "(415) 969-9693"
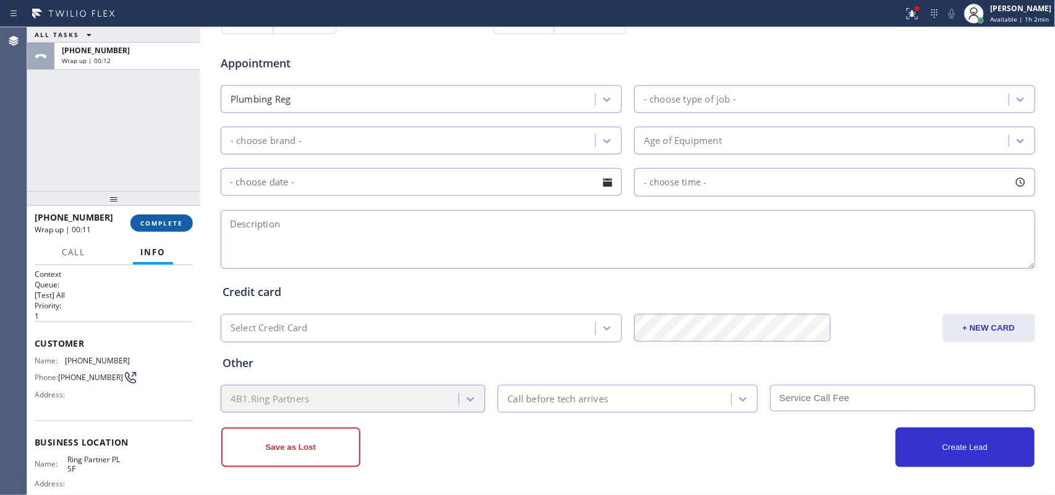
click at [162, 224] on span "COMPLETE" at bounding box center [161, 223] width 43 height 9
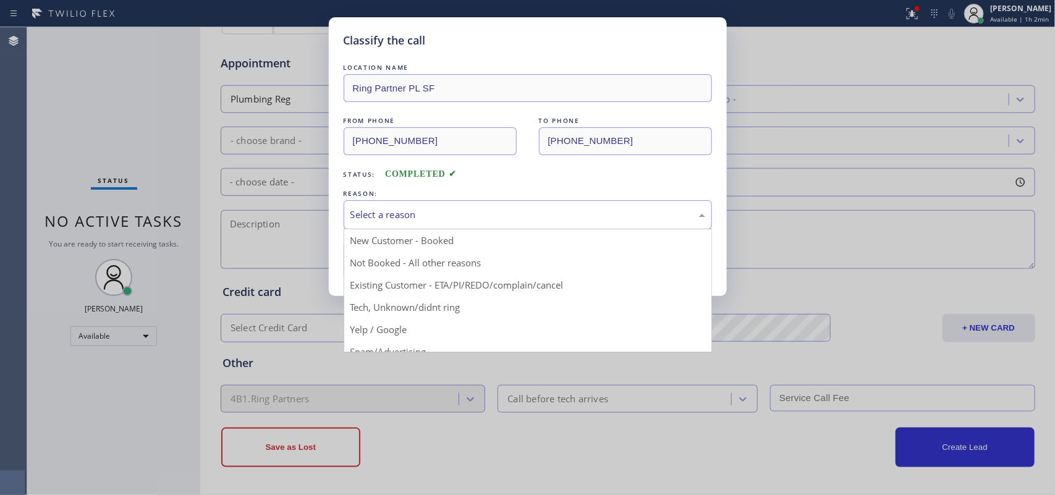
click at [459, 212] on div "Select a reason" at bounding box center [527, 215] width 355 height 14
click at [333, 149] on div "Classify the call LOCATION NAME Ring Partner PL SF FROM PHONE (510) 673-7048 TO…" at bounding box center [528, 156] width 398 height 279
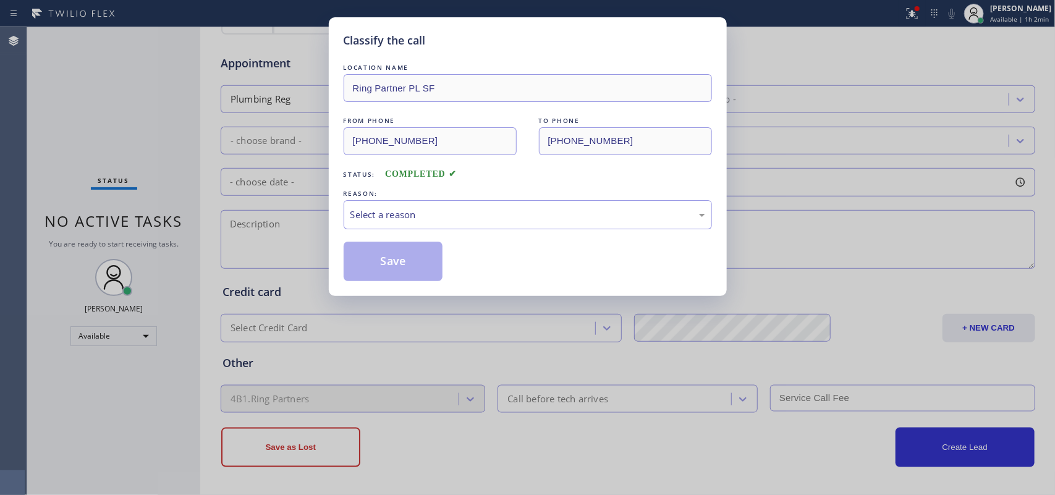
click at [121, 121] on div "Classify the call LOCATION NAME Ring Partner PL SF FROM PHONE (510) 673-7048 TO…" at bounding box center [527, 247] width 1055 height 495
click at [365, 53] on div "LOCATION NAME Ring Partner PL SF FROM PHONE (510) 673-7048 TO PHONE (415) 969-9…" at bounding box center [528, 165] width 368 height 232
click at [337, 90] on div "Classify the call LOCATION NAME Ring Partner PL SF FROM PHONE (510) 673-7048 TO…" at bounding box center [528, 156] width 398 height 279
click at [181, 114] on div "Classify the call LOCATION NAME Ring Partner PL SF FROM PHONE (510) 673-7048 TO…" at bounding box center [527, 247] width 1055 height 495
click at [486, 210] on div "Select a reason" at bounding box center [527, 215] width 355 height 14
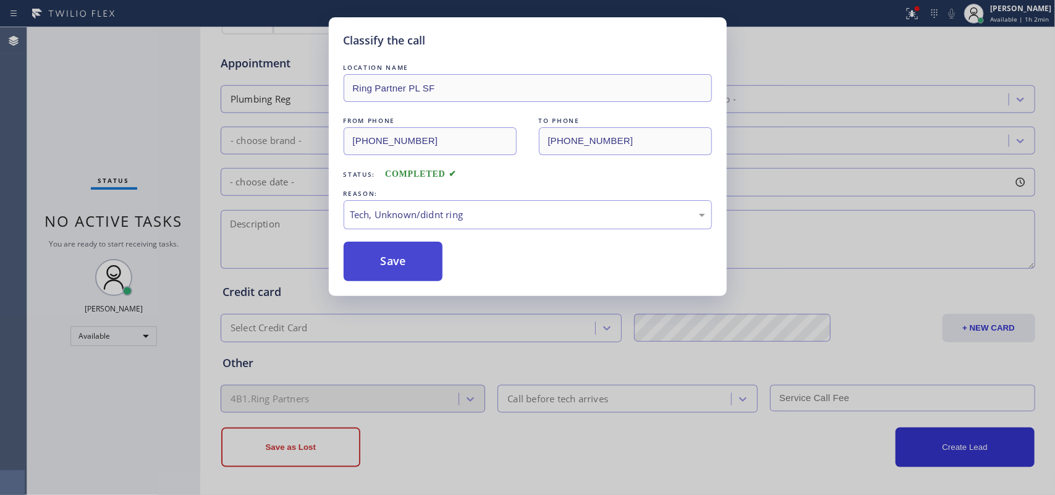
click at [415, 270] on button "Save" at bounding box center [394, 262] width 100 height 40
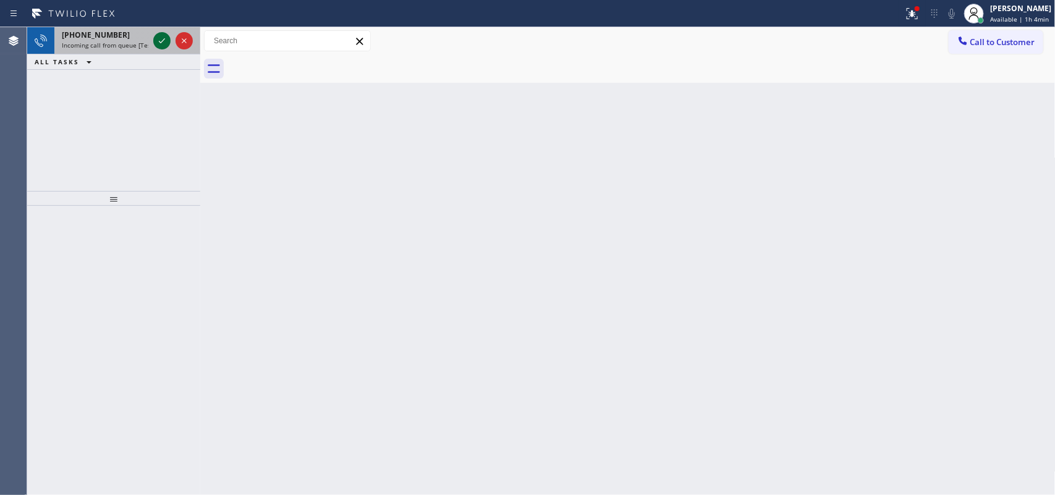
click at [163, 43] on icon at bounding box center [162, 40] width 15 height 15
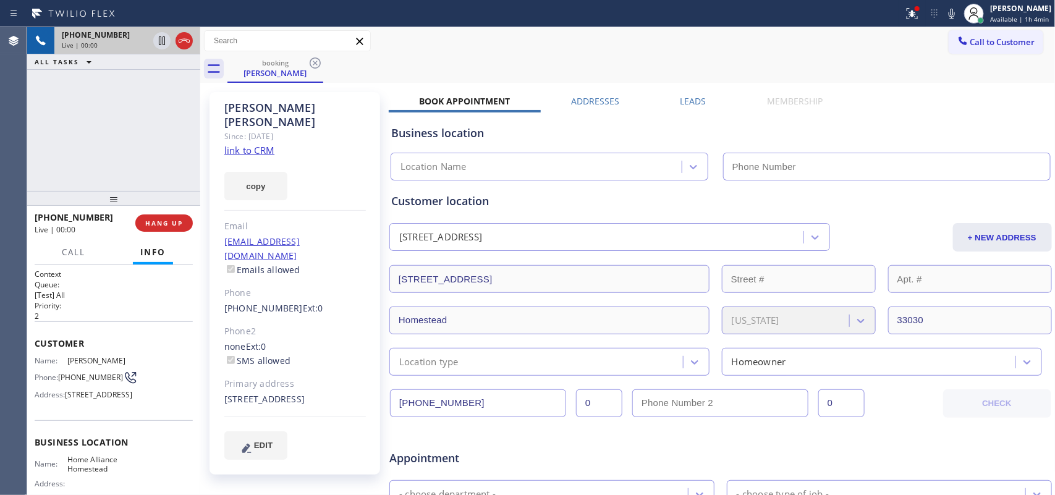
type input "(305) 501-8647"
click at [254, 144] on link "link to CRM" at bounding box center [249, 150] width 50 height 12
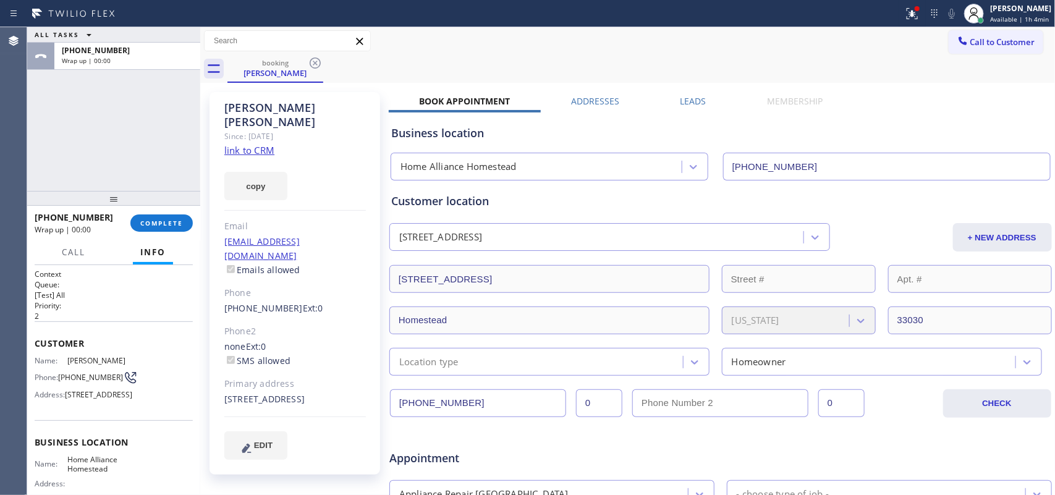
click at [164, 199] on div at bounding box center [113, 198] width 173 height 15
drag, startPoint x: 158, startPoint y: 227, endPoint x: 396, endPoint y: 218, distance: 238.1
click at [158, 227] on button "COMPLETE" at bounding box center [161, 222] width 62 height 17
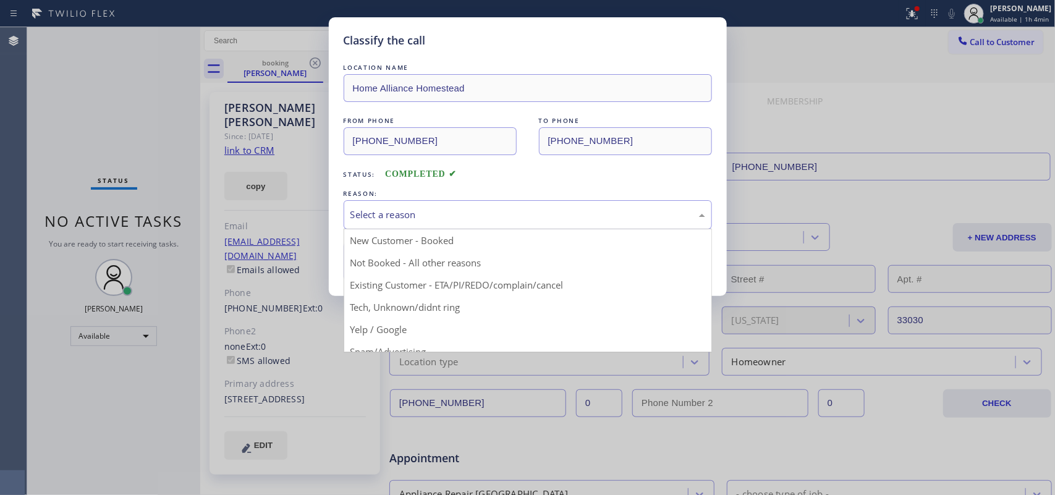
click at [470, 207] on div "Select a reason" at bounding box center [528, 214] width 368 height 29
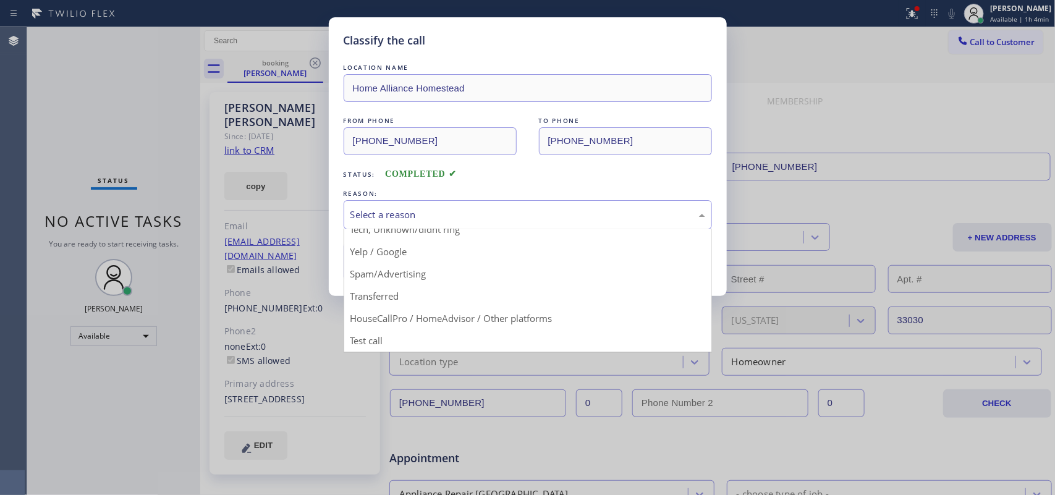
scroll to position [7, 0]
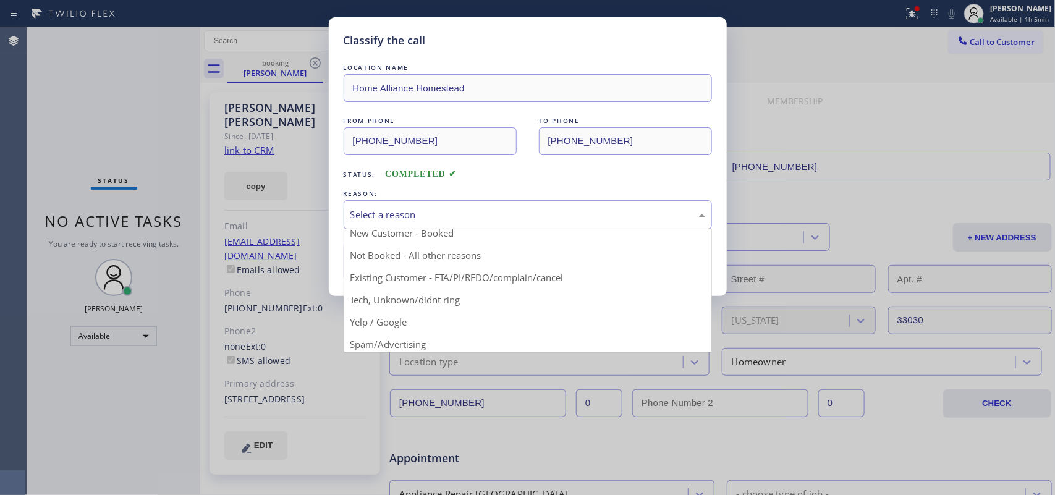
click at [65, 108] on div "Classify the call LOCATION NAME Home Alliance Homestead FROM PHONE (305) 215-58…" at bounding box center [527, 247] width 1055 height 495
click at [441, 201] on div "Select a reason" at bounding box center [528, 214] width 368 height 29
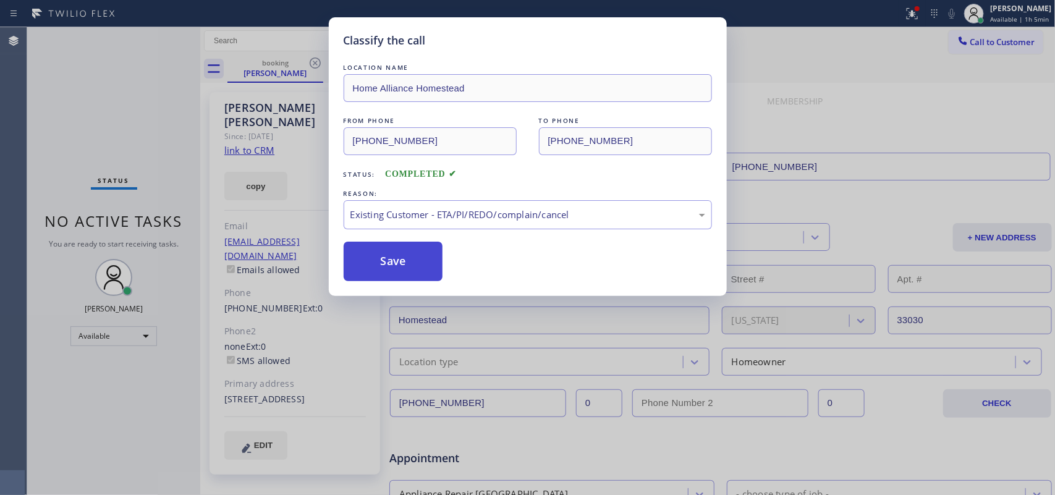
click at [408, 271] on button "Save" at bounding box center [394, 262] width 100 height 40
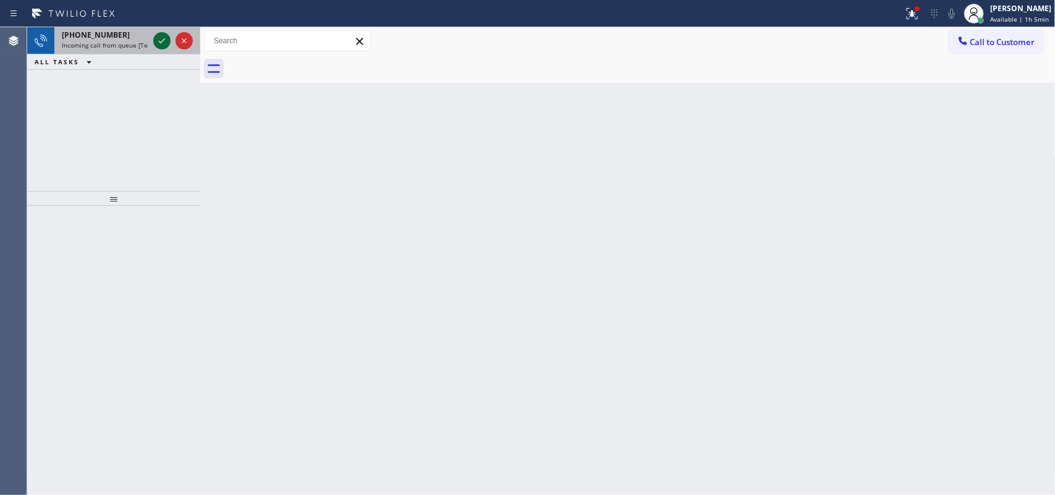
click at [158, 36] on icon at bounding box center [162, 40] width 15 height 15
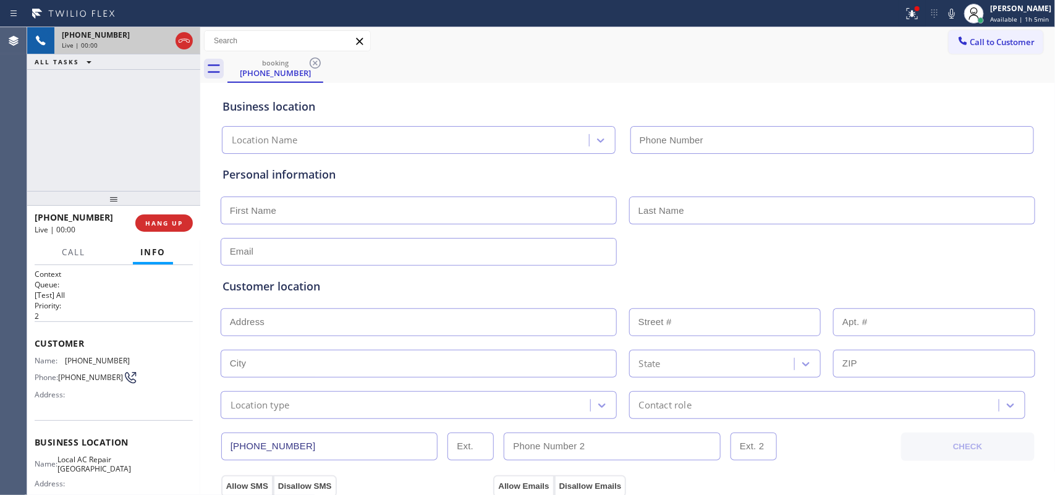
type input "(305) 680-3364"
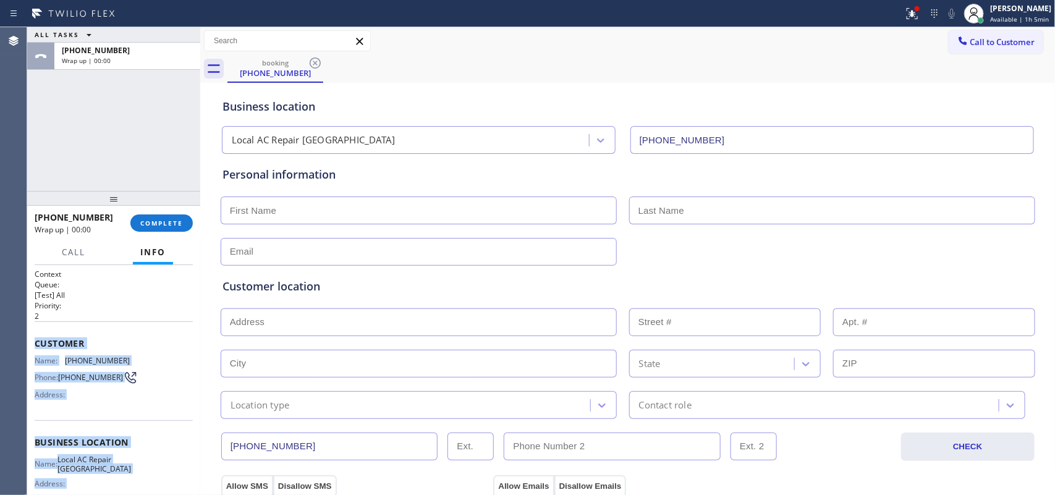
drag, startPoint x: 122, startPoint y: 368, endPoint x: 35, endPoint y: 334, distance: 93.9
click at [35, 334] on div "Context Queue: [Test] All Priority: 2 Customer Name: (305) 507-8224 Phone: (305…" at bounding box center [114, 443] width 158 height 348
copy div "Customer Name: (305) 507-8224 Phone: (305) 507-8224 Address: Business location …"
click at [163, 224] on span "COMPLETE" at bounding box center [161, 223] width 43 height 9
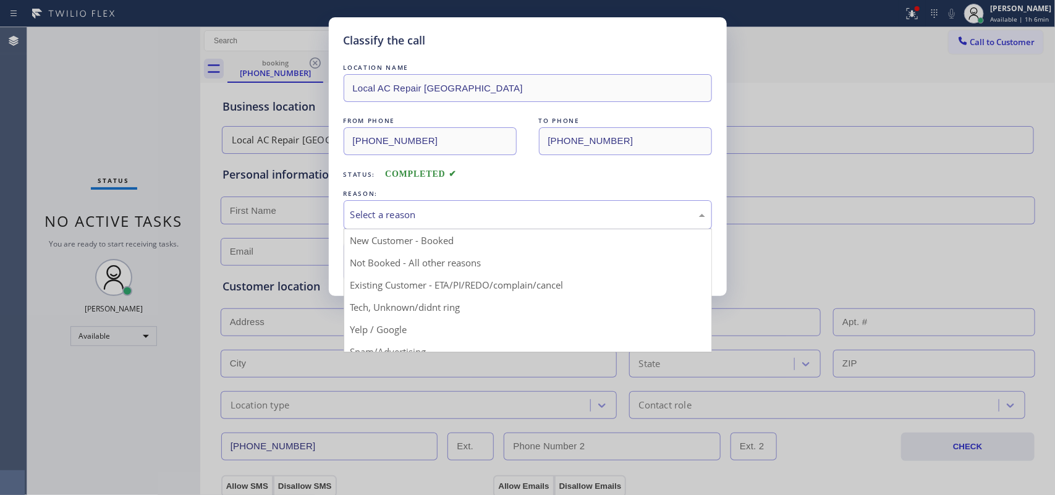
click at [394, 209] on div "Select a reason" at bounding box center [527, 215] width 355 height 14
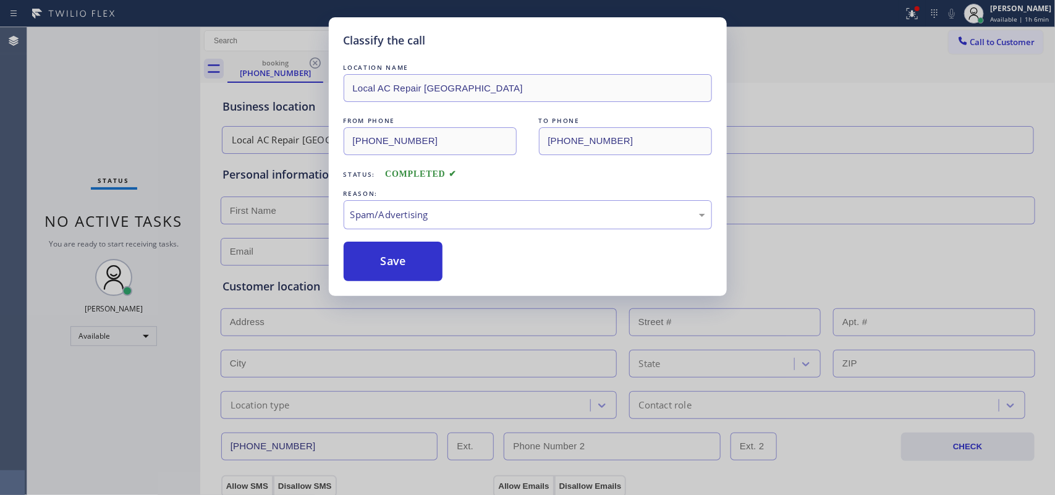
click at [405, 269] on button "Save" at bounding box center [394, 262] width 100 height 40
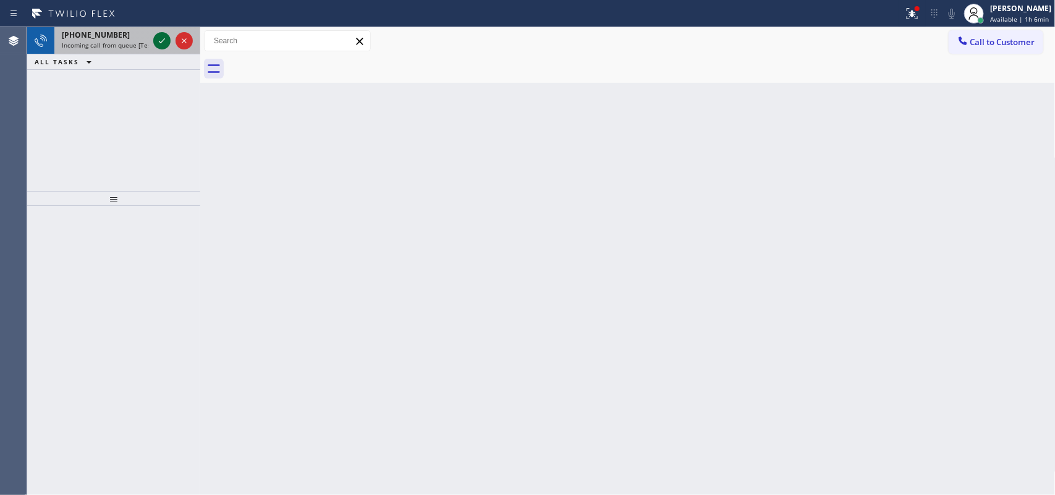
click at [159, 39] on icon at bounding box center [162, 40] width 15 height 15
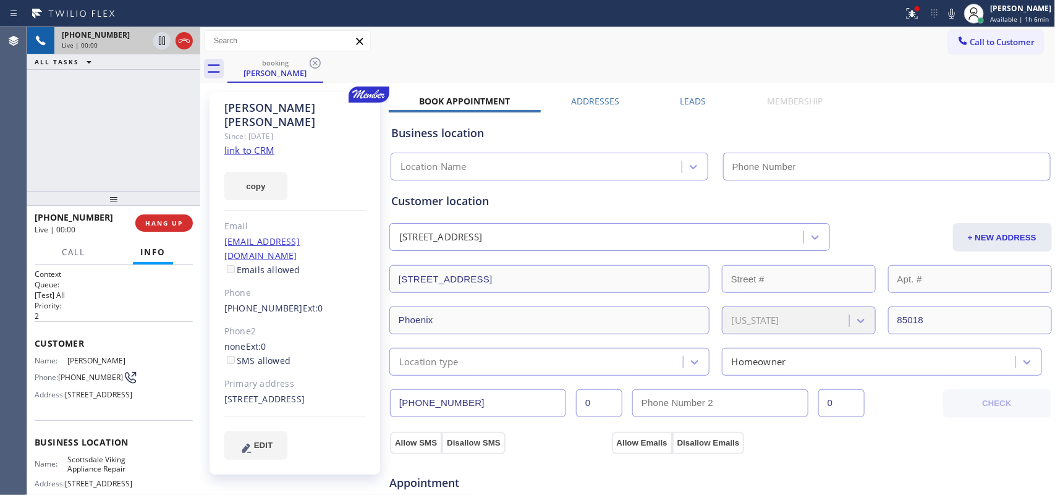
type input "(480) 787-0279"
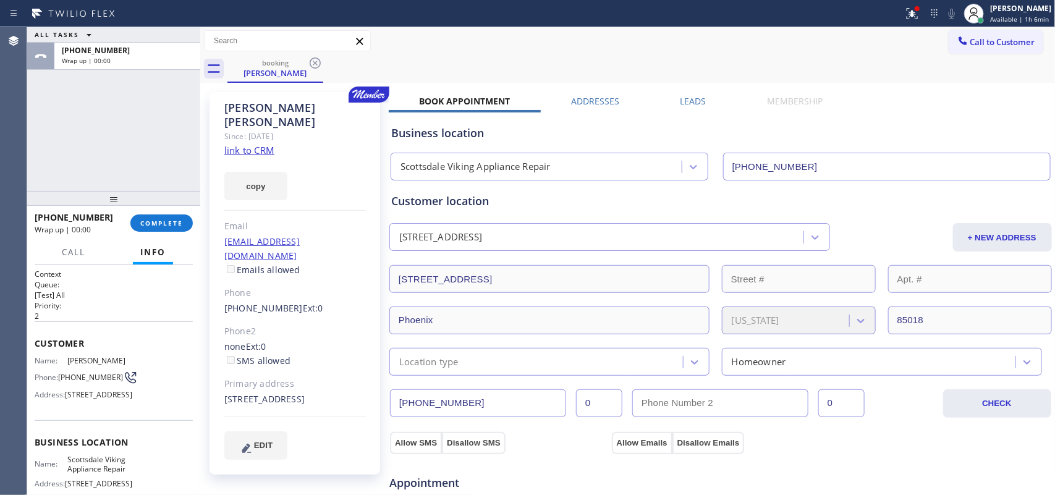
click at [249, 144] on link "link to CRM" at bounding box center [249, 150] width 50 height 12
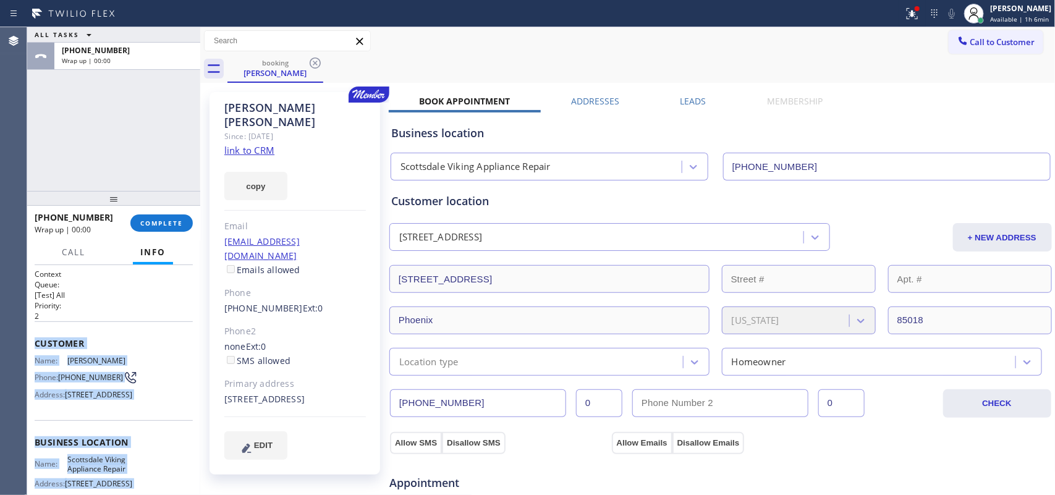
drag, startPoint x: 137, startPoint y: 385, endPoint x: 51, endPoint y: 337, distance: 97.7
click at [36, 341] on div "Context Queue: [Test] All Priority: 2 Customer Name: Amy Shapiro Phone: (602) 8…" at bounding box center [114, 443] width 158 height 348
copy div "Customer Name: Amy Shapiro Phone: (602) 826-8006 Address: 5920 N 45th Pl, Phoen…"
click at [142, 224] on span "COMPLETE" at bounding box center [161, 223] width 43 height 9
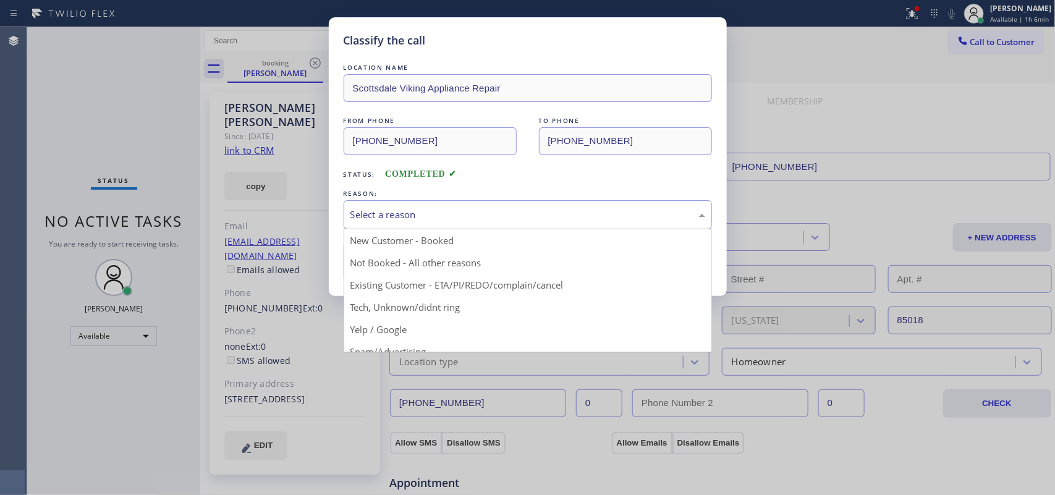
click at [397, 210] on div "Select a reason" at bounding box center [527, 215] width 355 height 14
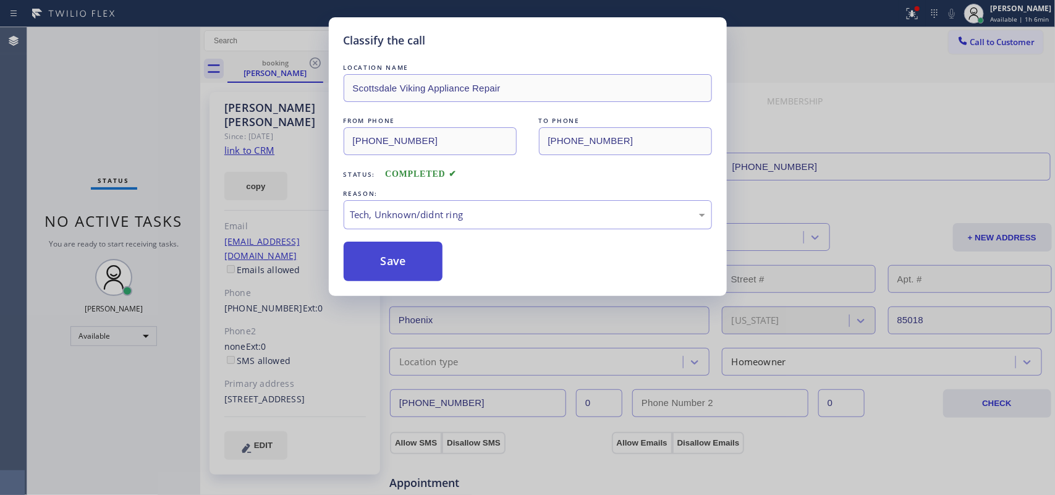
click at [371, 264] on button "Save" at bounding box center [394, 262] width 100 height 40
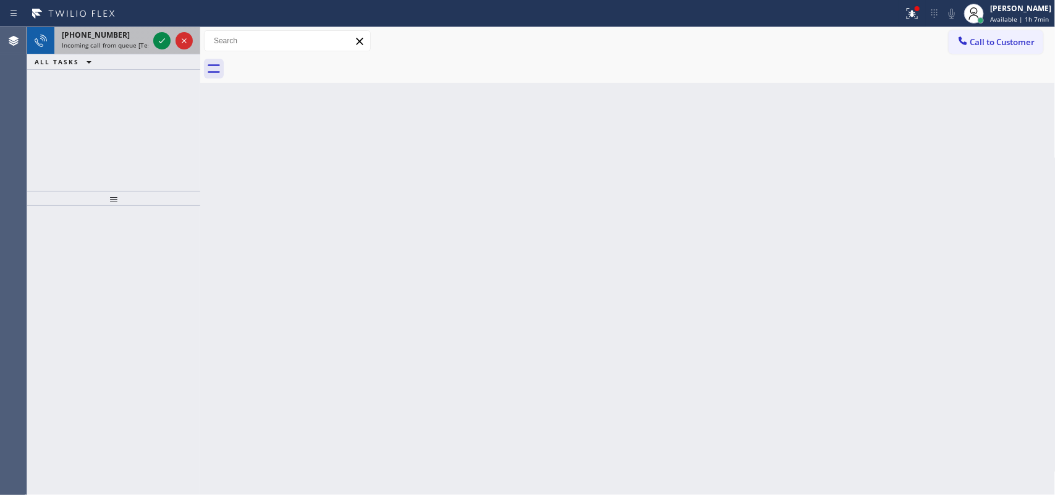
click at [156, 28] on div at bounding box center [173, 40] width 45 height 27
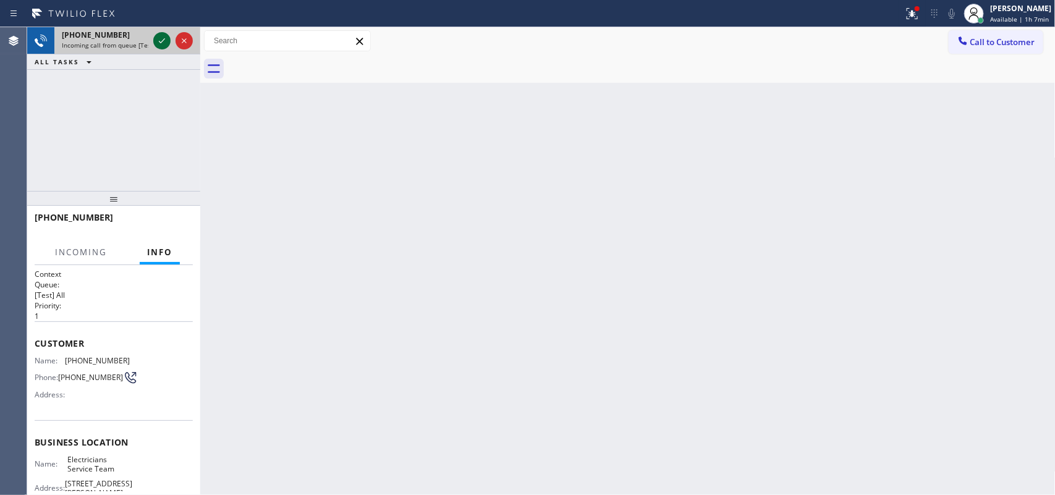
click at [159, 41] on icon at bounding box center [162, 40] width 6 height 5
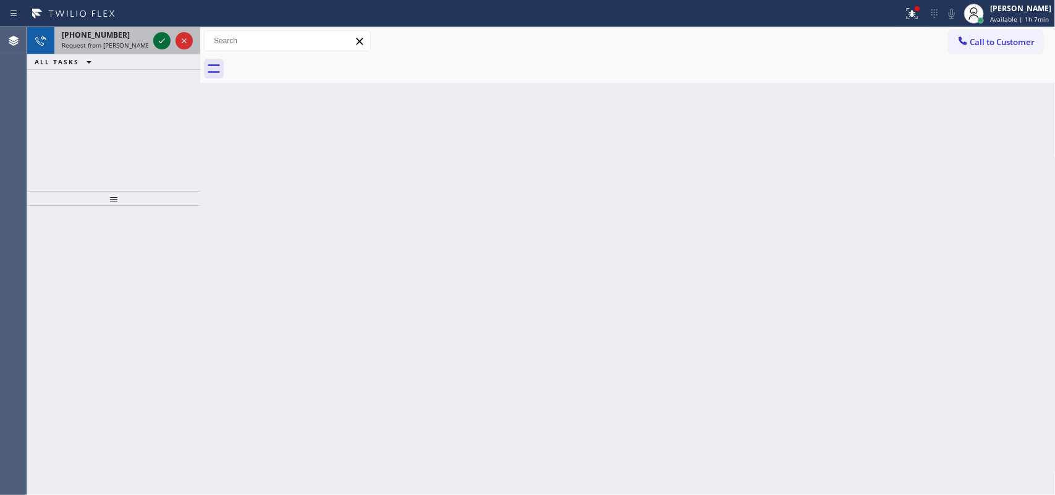
click at [159, 38] on icon at bounding box center [162, 40] width 15 height 15
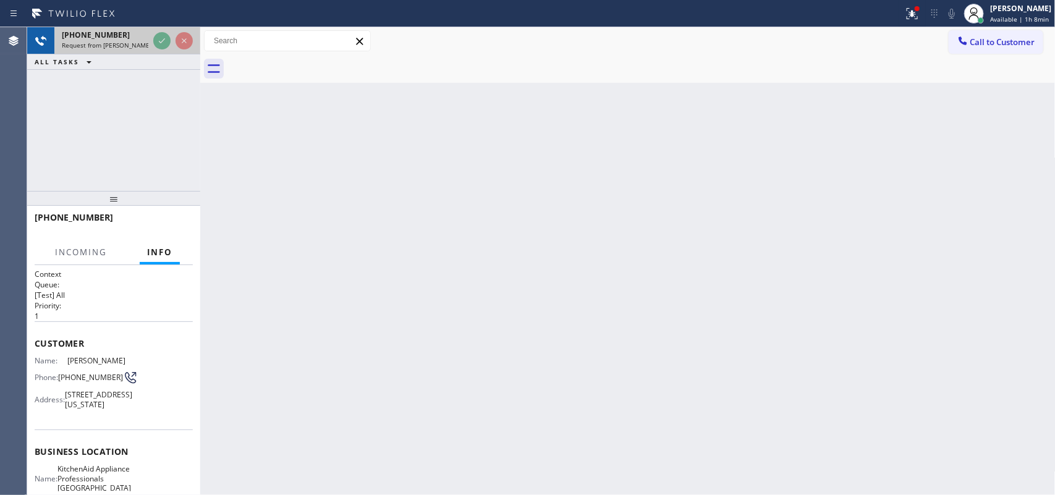
click at [128, 36] on div "+15168108680" at bounding box center [105, 35] width 87 height 11
click at [97, 48] on span "Request from JENIZA ALCAYDE (direct)" at bounding box center [118, 45] width 112 height 9
click at [97, 47] on span "Request from JENIZA ALCAYDE (direct)" at bounding box center [118, 45] width 112 height 9
click at [100, 41] on span "Request from JENIZA ALCAYDE (direct)" at bounding box center [118, 45] width 112 height 9
click at [106, 36] on span "+15168108680" at bounding box center [96, 35] width 68 height 11
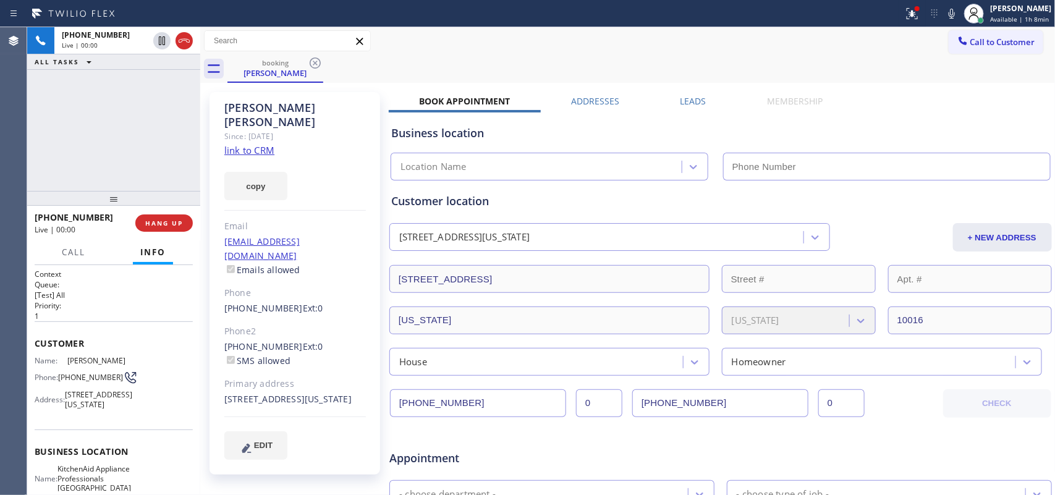
type input "(917) 935-4352"
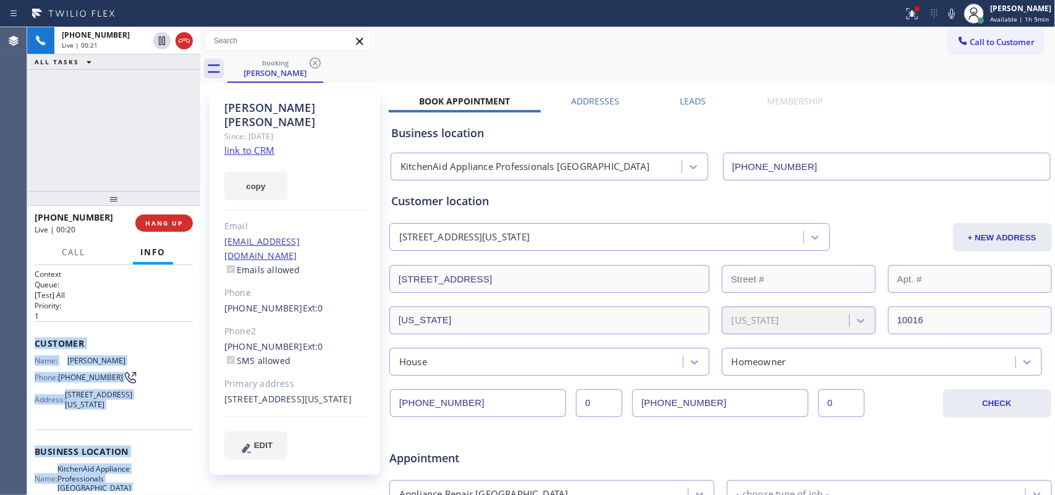
drag, startPoint x: 135, startPoint y: 384, endPoint x: 29, endPoint y: 342, distance: 113.7
click at [29, 342] on div "Context Queue: [Test] All Priority: 1 Customer Name: Akhtar Ashfaq Phone: (516)…" at bounding box center [113, 380] width 173 height 231
copy div "Customer Name: Akhtar Ashfaq Phone: (516) 810-8680 Address: 66 Madison Avenue, …"
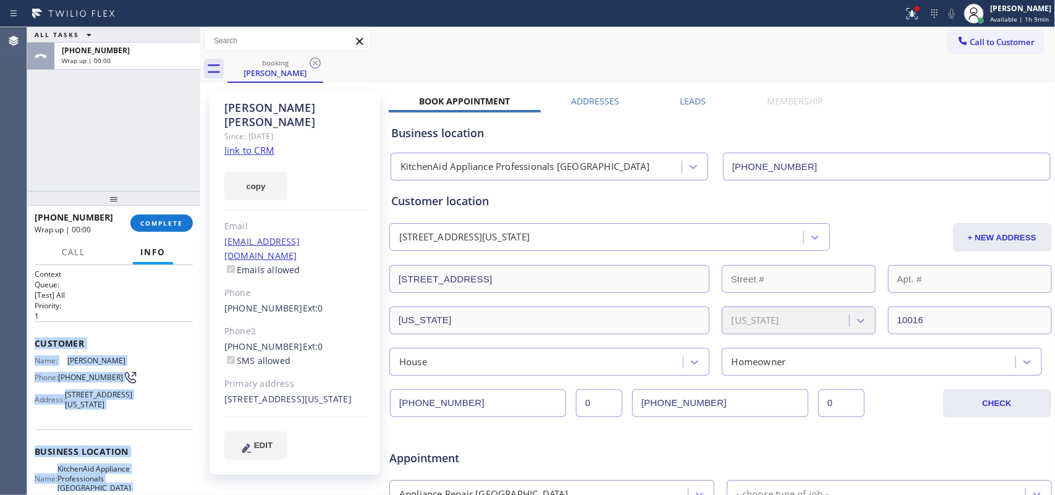
drag, startPoint x: 162, startPoint y: 226, endPoint x: 180, endPoint y: 112, distance: 115.8
click at [200, 0] on html "Status report Issues detected These issues could affect your workflow. Please c…" at bounding box center [527, 247] width 1055 height 495
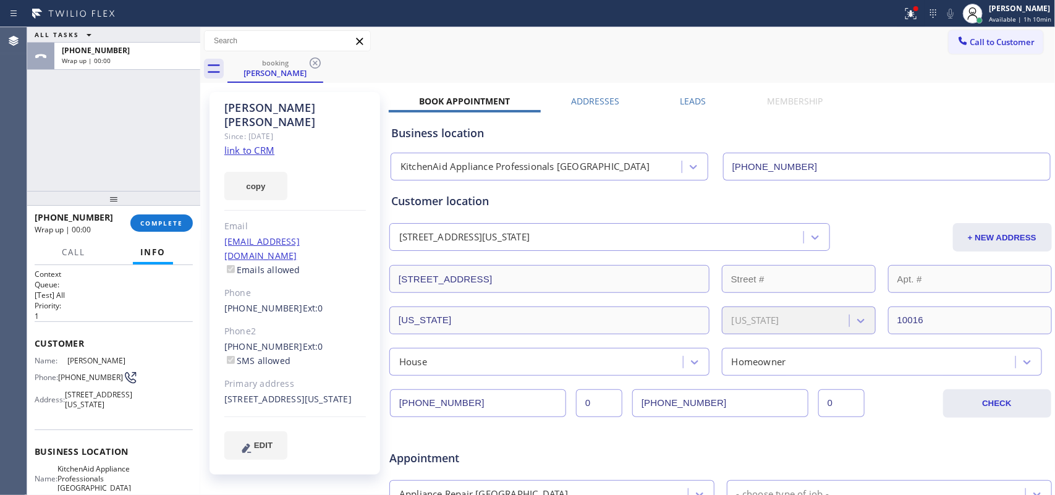
click at [106, 294] on p "[Test] All" at bounding box center [114, 295] width 158 height 11
click at [263, 144] on link "link to CRM" at bounding box center [249, 150] width 50 height 12
click at [164, 226] on span "COMPLETE" at bounding box center [161, 223] width 43 height 9
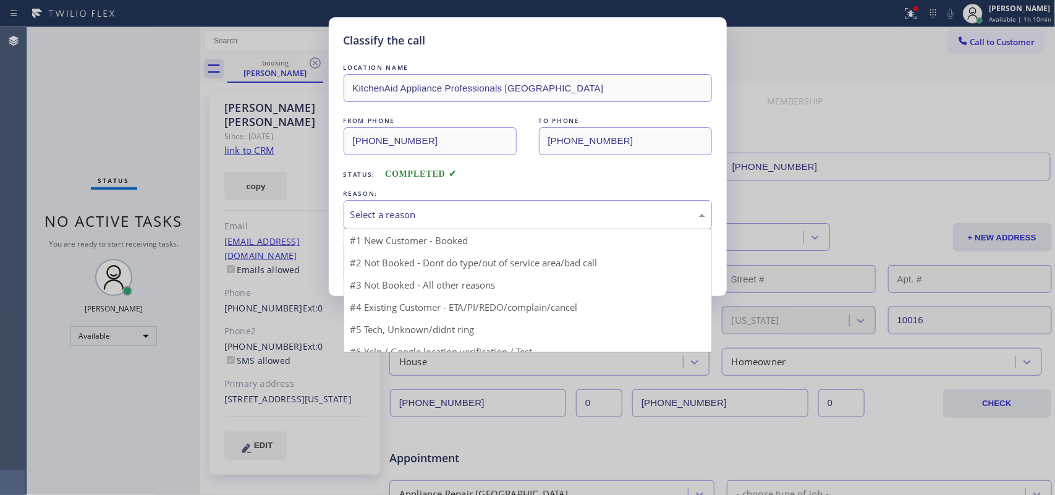
click at [426, 216] on div "Select a reason" at bounding box center [527, 215] width 355 height 14
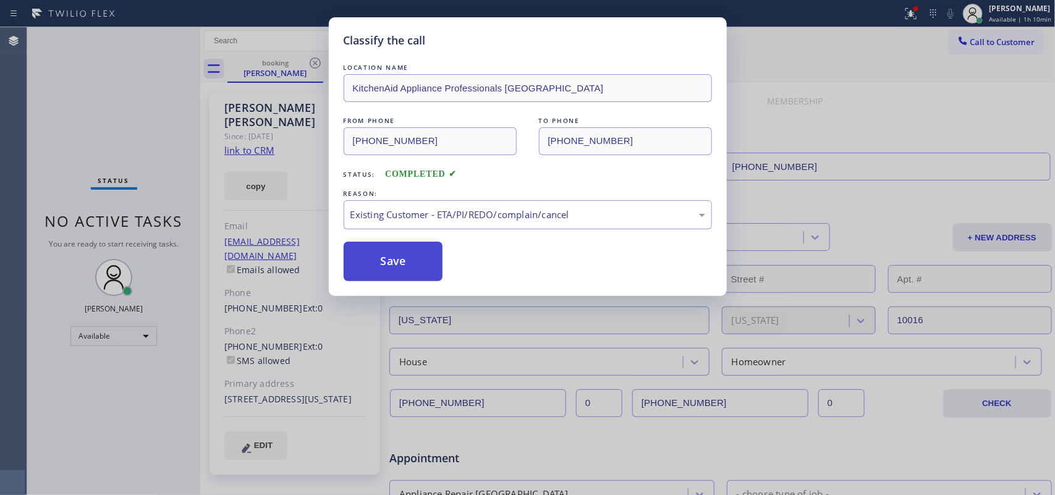
drag, startPoint x: 436, startPoint y: 284, endPoint x: 407, endPoint y: 270, distance: 32.9
click at [403, 267] on button "Save" at bounding box center [394, 262] width 100 height 40
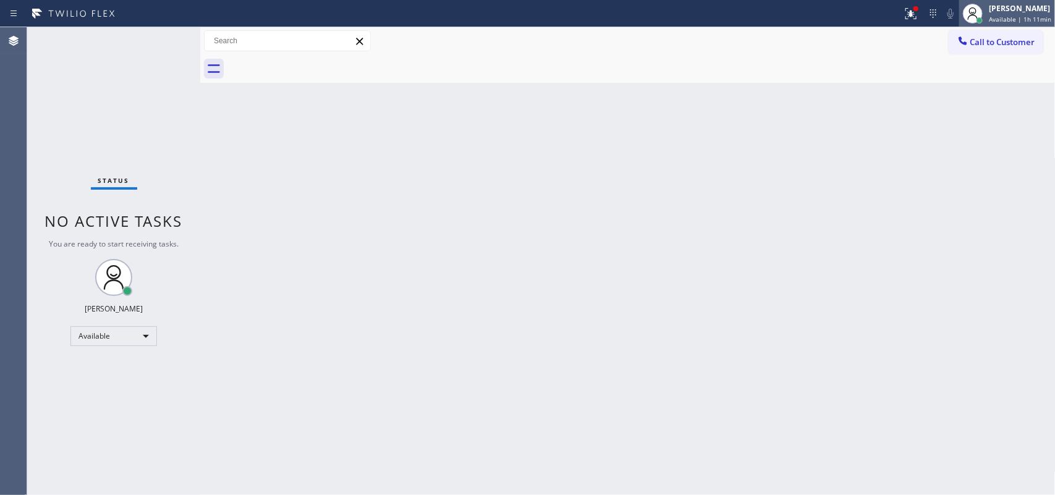
click at [1034, 16] on span "Available | 1h 11min" at bounding box center [1020, 19] width 62 height 9
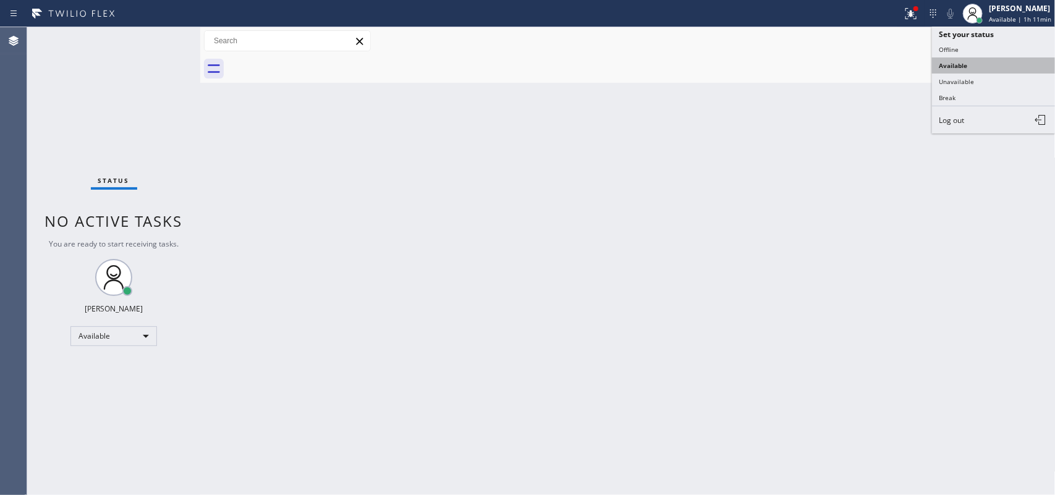
click at [977, 69] on button "Available" at bounding box center [994, 65] width 124 height 16
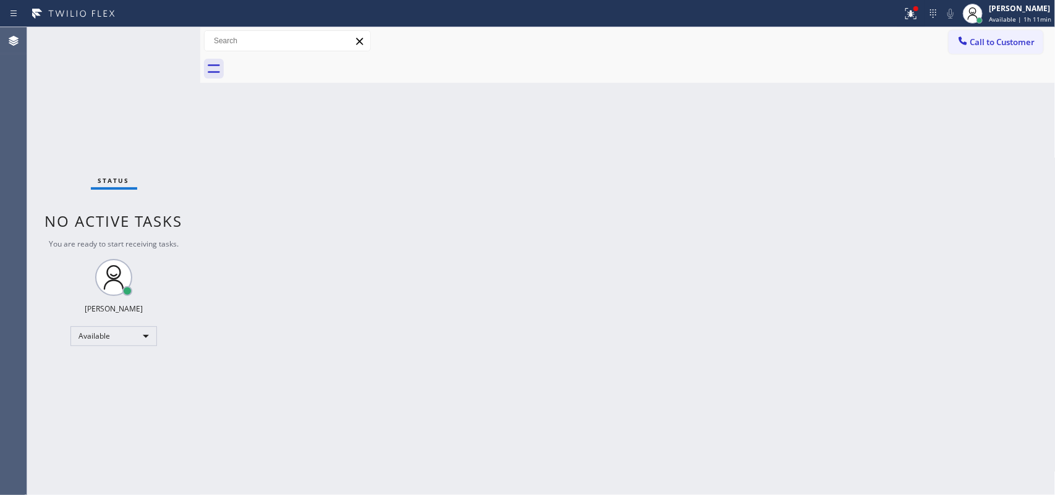
click at [977, 69] on div at bounding box center [641, 69] width 828 height 28
click at [1009, 17] on span "Available | 1h 11min" at bounding box center [1020, 19] width 62 height 9
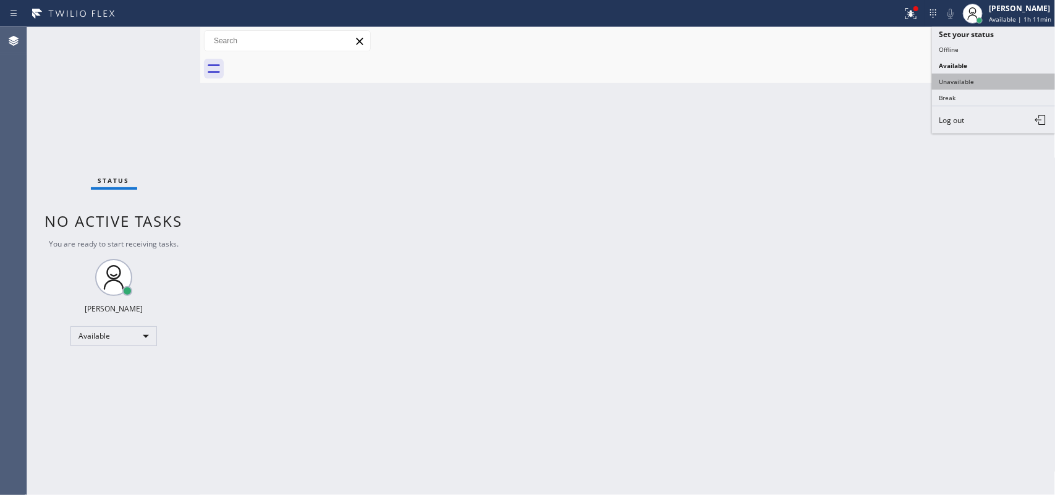
click at [973, 75] on button "Unavailable" at bounding box center [994, 82] width 124 height 16
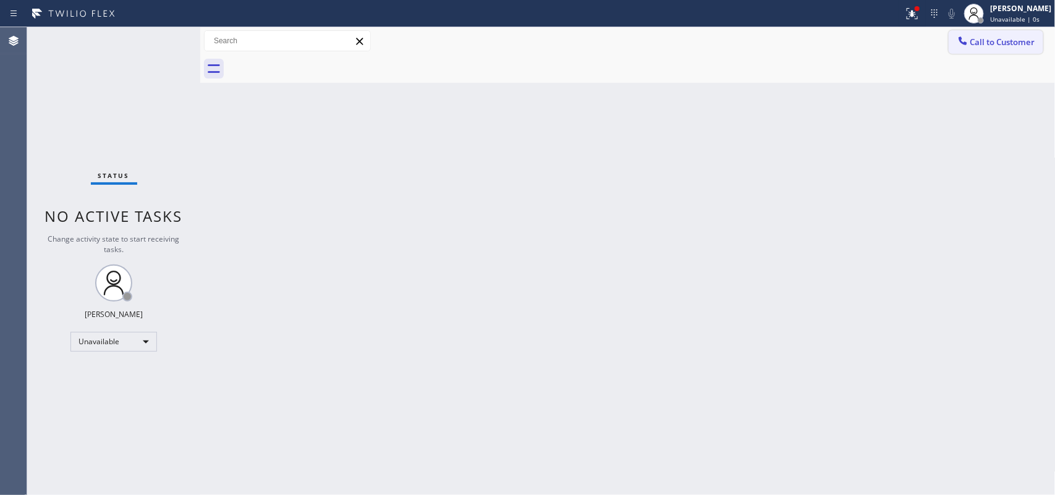
click at [1006, 45] on span "Call to Customer" at bounding box center [1002, 41] width 65 height 11
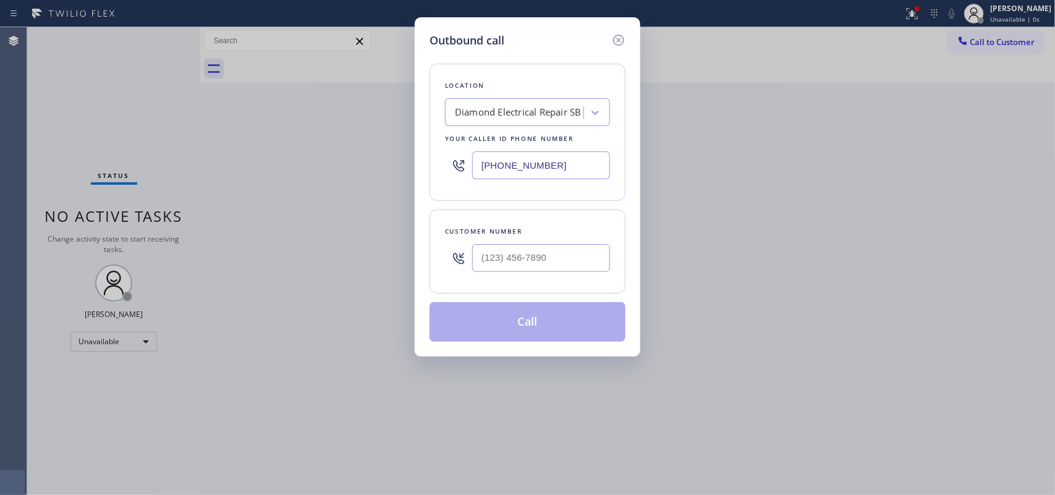
click at [459, 19] on div "Outbound call Location Diamond Electrical Repair SB Your caller id phone number…" at bounding box center [528, 186] width 226 height 339
drag, startPoint x: 452, startPoint y: 147, endPoint x: 434, endPoint y: 147, distance: 18.5
click at [436, 147] on div "Location Diamond Electrical Repair SB Your caller id phone number (909) 442-4276" at bounding box center [528, 132] width 196 height 137
click at [433, 147] on div "Location Diamond Electrical Repair SB Your caller id phone number (909) 442-4276" at bounding box center [528, 132] width 196 height 137
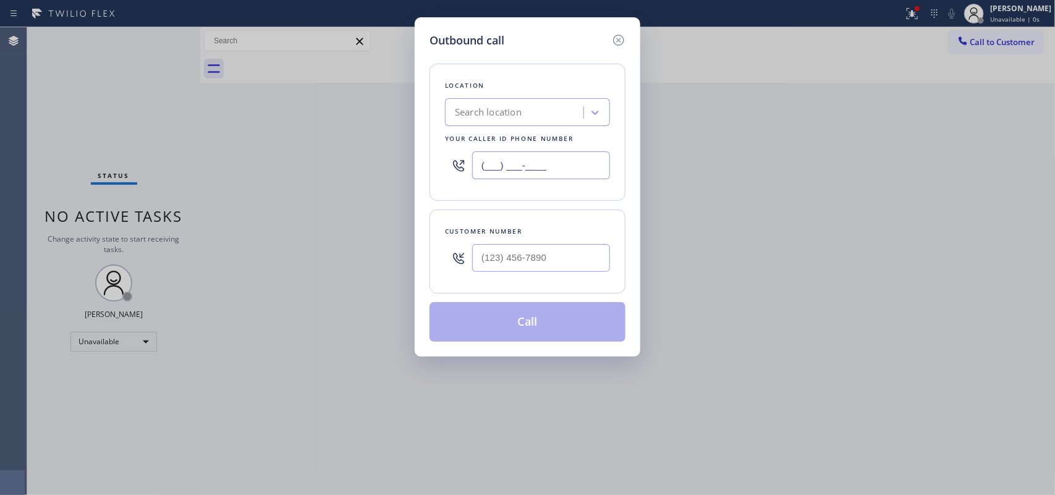
drag, startPoint x: 527, startPoint y: 167, endPoint x: 428, endPoint y: 158, distance: 99.9
click at [428, 158] on div "Outbound call Location Search location Your caller id phone number (___) ___-__…" at bounding box center [528, 186] width 226 height 339
paste input "917) 935-4352"
type input "(917) 935-4352"
click at [250, 104] on div "Outbound call Location KitchenAid Appliance Professionals New Hyde Park Your ca…" at bounding box center [527, 247] width 1055 height 495
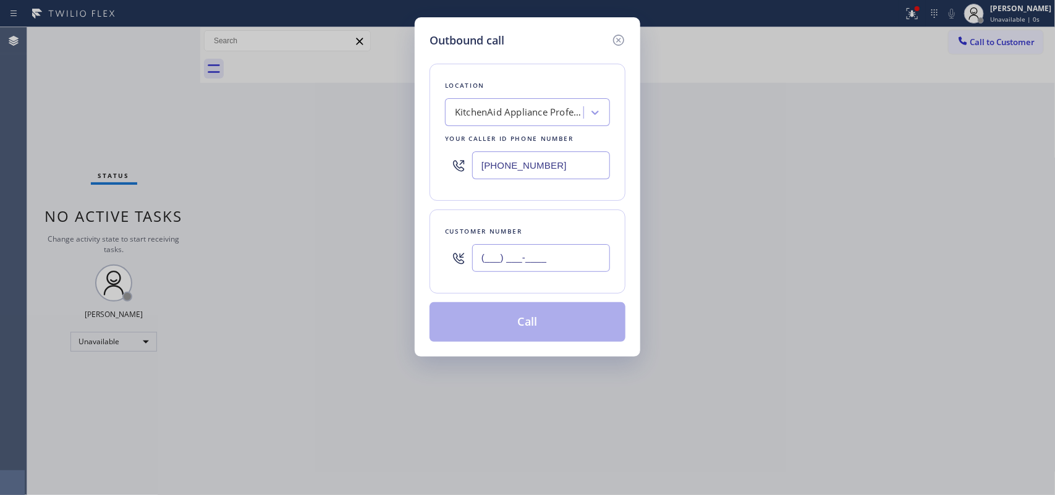
click at [550, 257] on input "(___) ___-____" at bounding box center [541, 258] width 138 height 28
paste input "516) 320-4561"
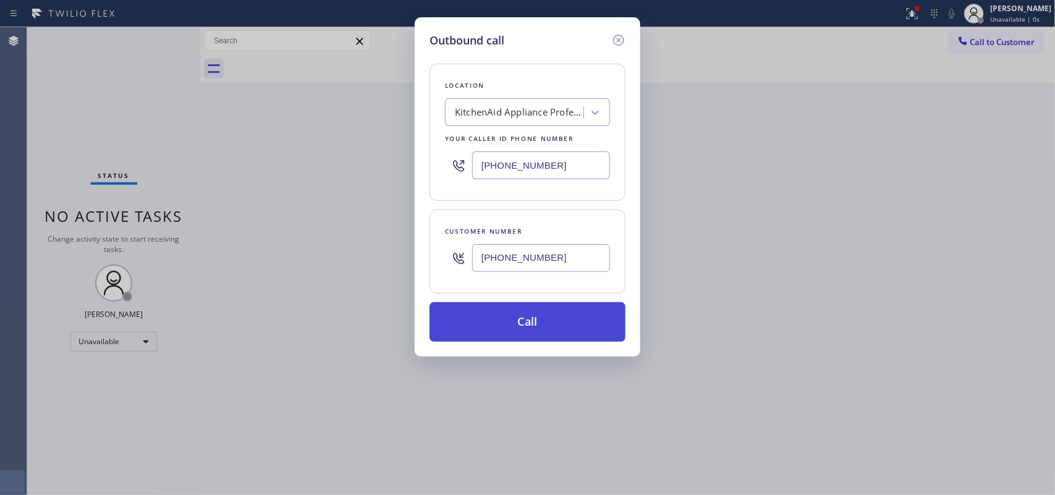
type input "(516) 320-4561"
click at [545, 320] on button "Call" at bounding box center [528, 322] width 196 height 40
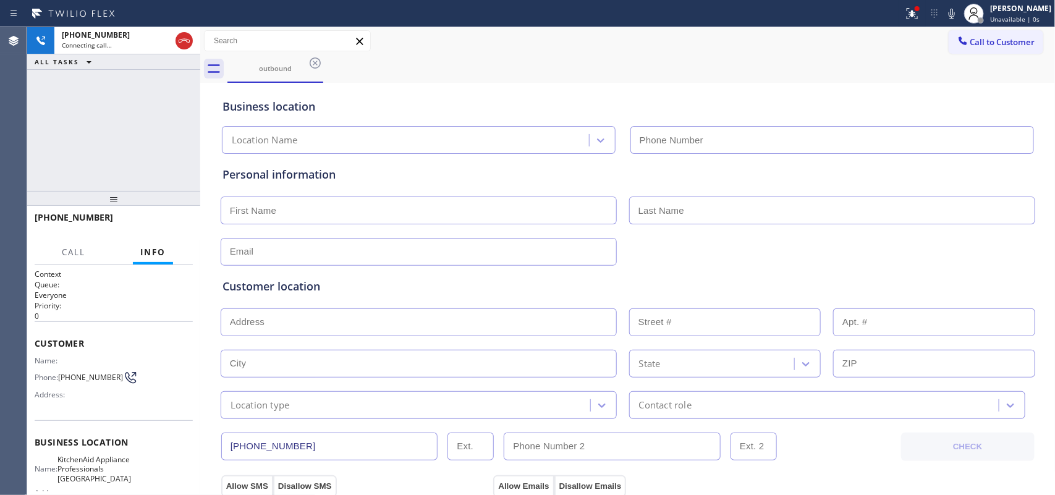
type input "(917) 935-4352"
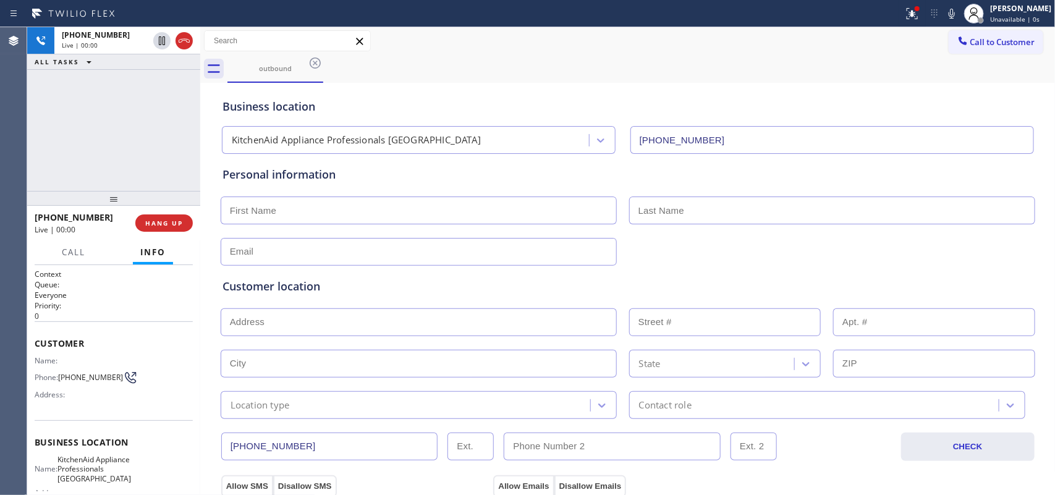
click at [320, 209] on input "text" at bounding box center [419, 211] width 396 height 28
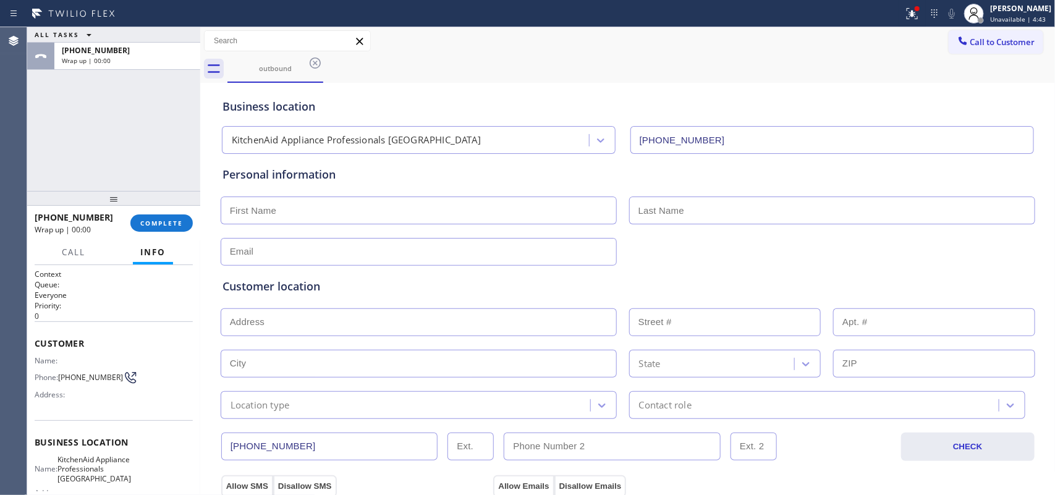
drag, startPoint x: 169, startPoint y: 219, endPoint x: 146, endPoint y: 146, distance: 77.0
click at [146, 146] on div "ALL TASKS ALL TASKS ACTIVE TASKS TASKS IN WRAP UP +15163204561 Wrap up | 00:00 …" at bounding box center [113, 261] width 173 height 468
click at [69, 122] on div "ALL TASKS ALL TASKS ACTIVE TASKS TASKS IN WRAP UP +15163204561 Wrap up | 00:00" at bounding box center [113, 109] width 173 height 164
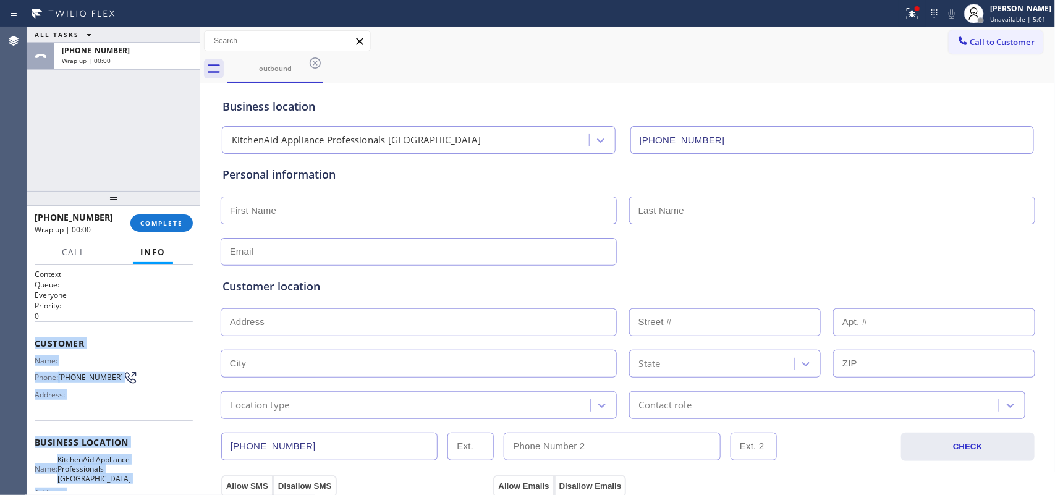
drag, startPoint x: 132, startPoint y: 376, endPoint x: 37, endPoint y: 347, distance: 98.9
click at [37, 347] on div "Context Queue: Everyone Priority: 0 Customer Name: Phone: (516) 320-4561 Addres…" at bounding box center [114, 448] width 158 height 358
copy div "Customer Name: Phone: (516) 320-4561 Address: Business location Name: KitchenAi…"
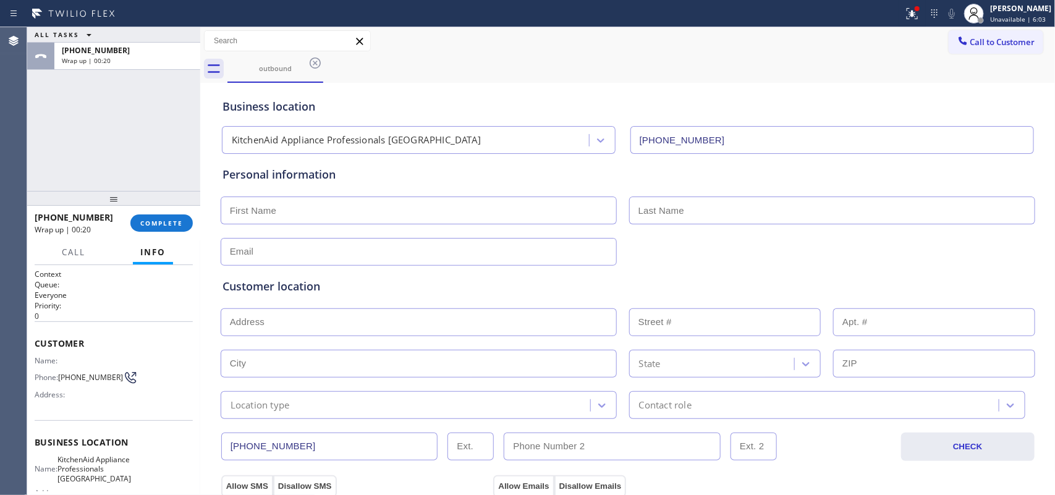
click at [93, 142] on div "ALL TASKS ALL TASKS ACTIVE TASKS TASKS IN WRAP UP +15163204561 Wrap up | 00:20" at bounding box center [113, 109] width 173 height 164
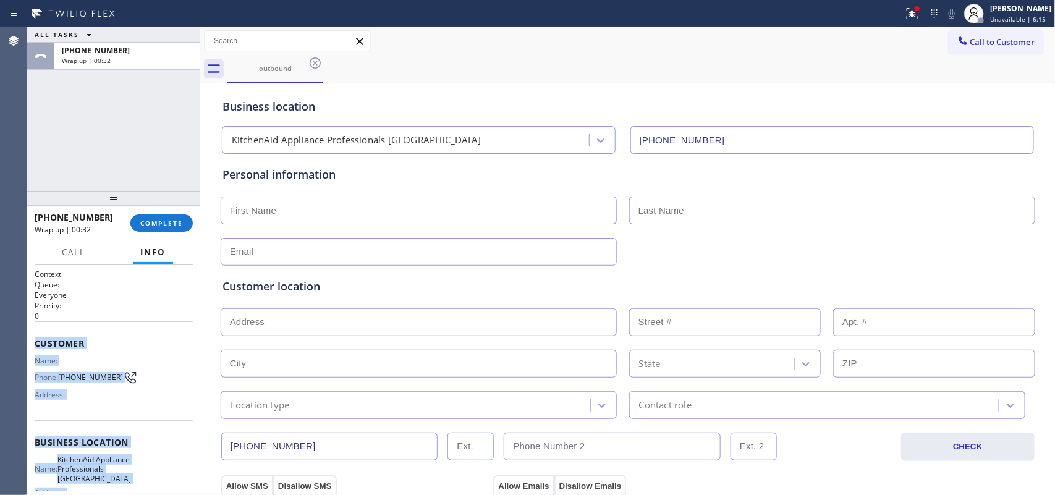
drag, startPoint x: 132, startPoint y: 381, endPoint x: 34, endPoint y: 341, distance: 105.4
click at [35, 341] on div "Context Queue: Everyone Priority: 0 Customer Name: Phone: (516) 320-4561 Addres…" at bounding box center [114, 448] width 158 height 358
copy div "Customer Name: Phone: (516) 320-4561 Address: Business location Name: KitchenAi…"
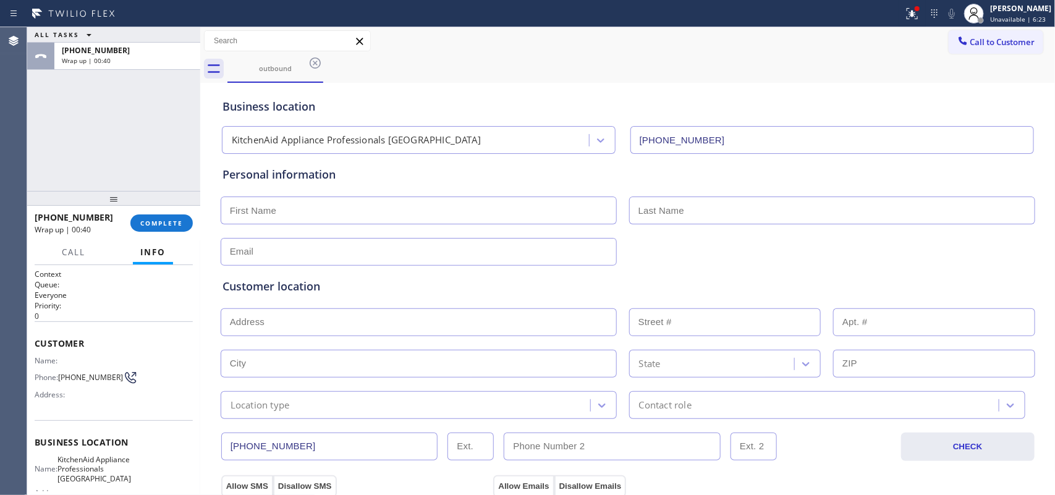
click at [131, 172] on div "ALL TASKS ALL TASKS ACTIVE TASKS TASKS IN WRAP UP +15163204561 Wrap up | 00:40" at bounding box center [113, 109] width 173 height 164
click at [172, 227] on span "COMPLETE" at bounding box center [161, 223] width 43 height 9
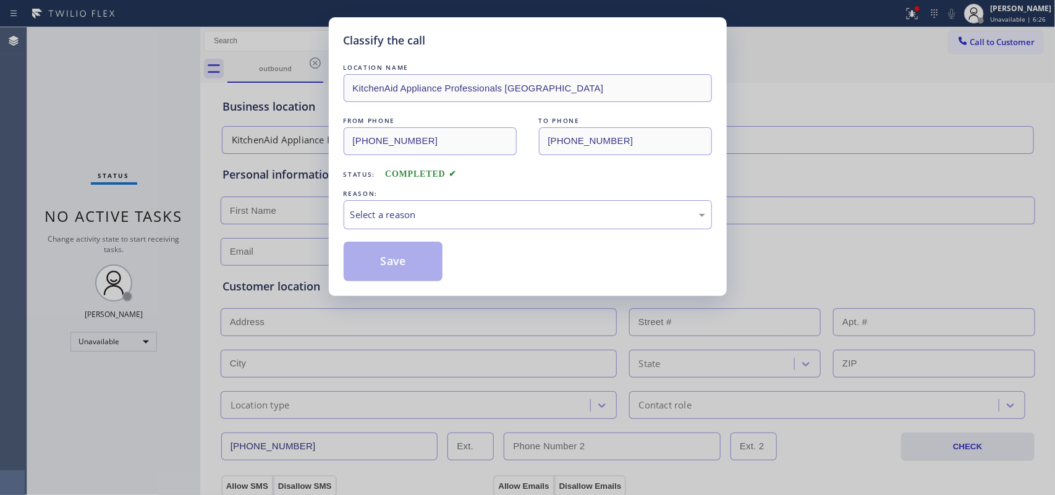
click at [397, 209] on div "Select a reason" at bounding box center [527, 215] width 355 height 14
click at [377, 261] on button "Save" at bounding box center [394, 262] width 100 height 40
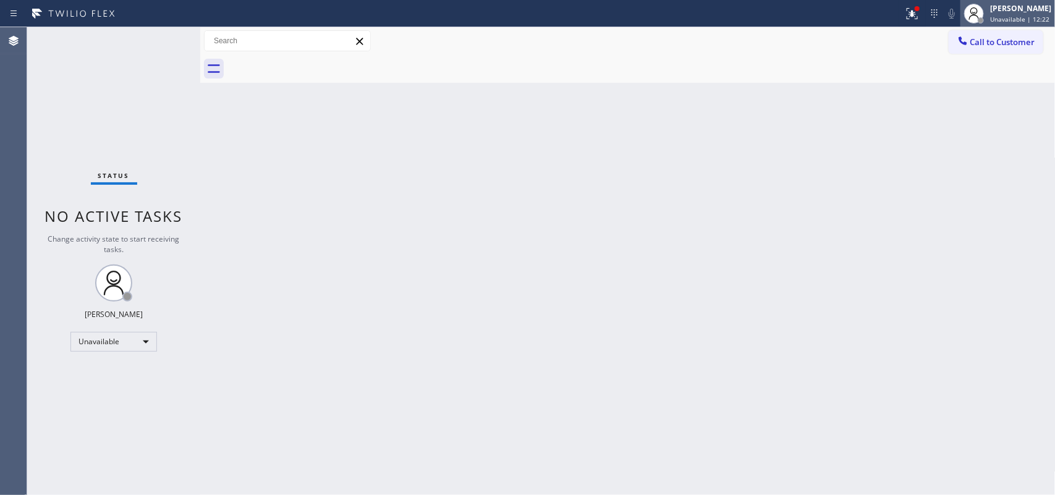
click at [1011, 7] on div "Leah Cabrera" at bounding box center [1020, 8] width 61 height 11
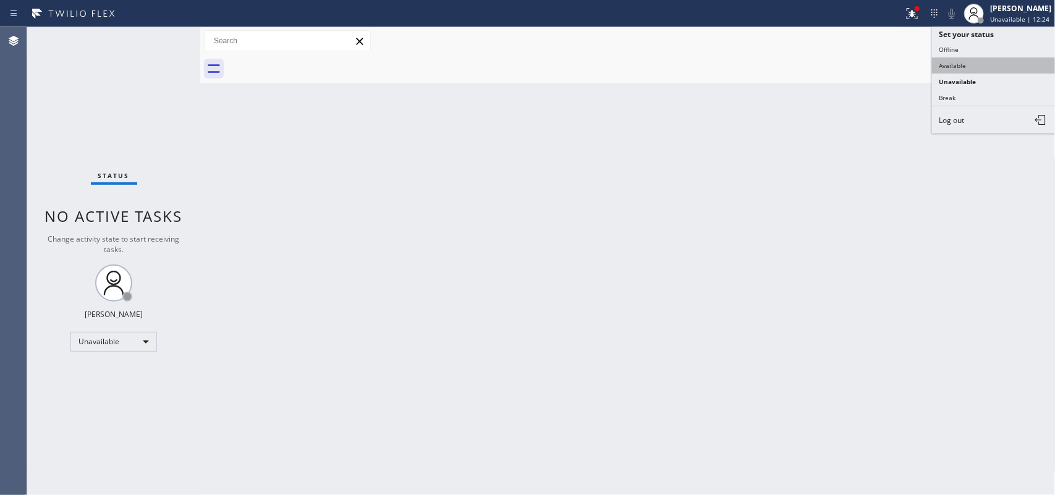
click at [988, 69] on button "Available" at bounding box center [994, 65] width 124 height 16
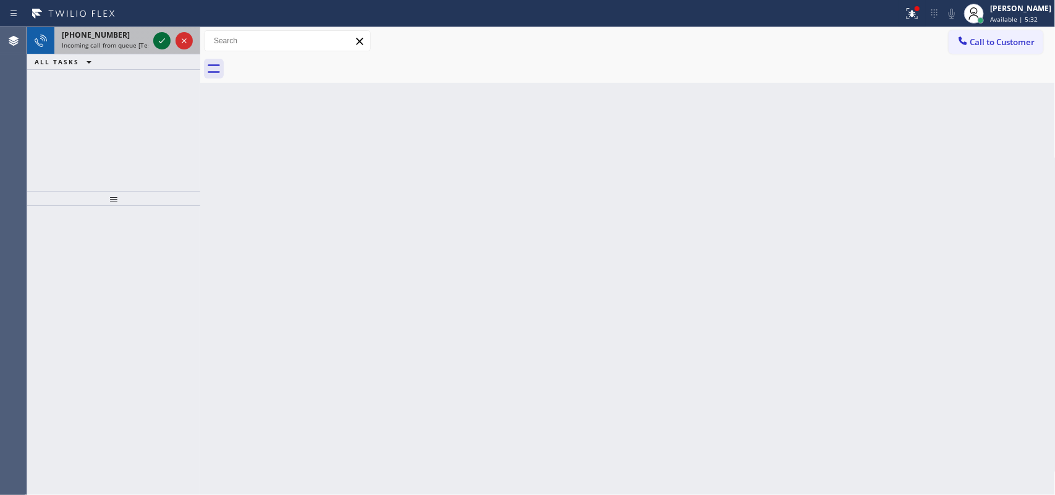
click at [156, 35] on icon at bounding box center [162, 40] width 15 height 15
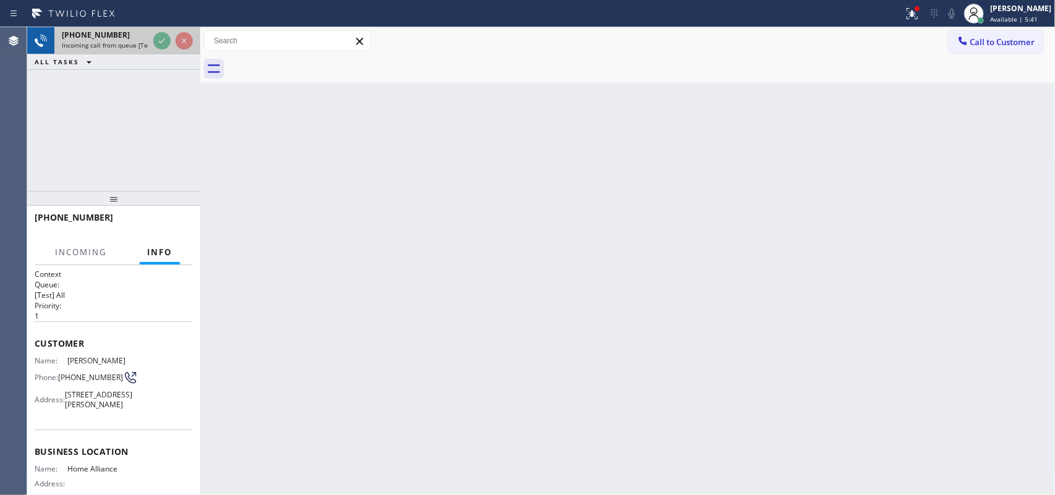
click at [108, 43] on span "Incoming call from queue [Test] All" at bounding box center [113, 45] width 103 height 9
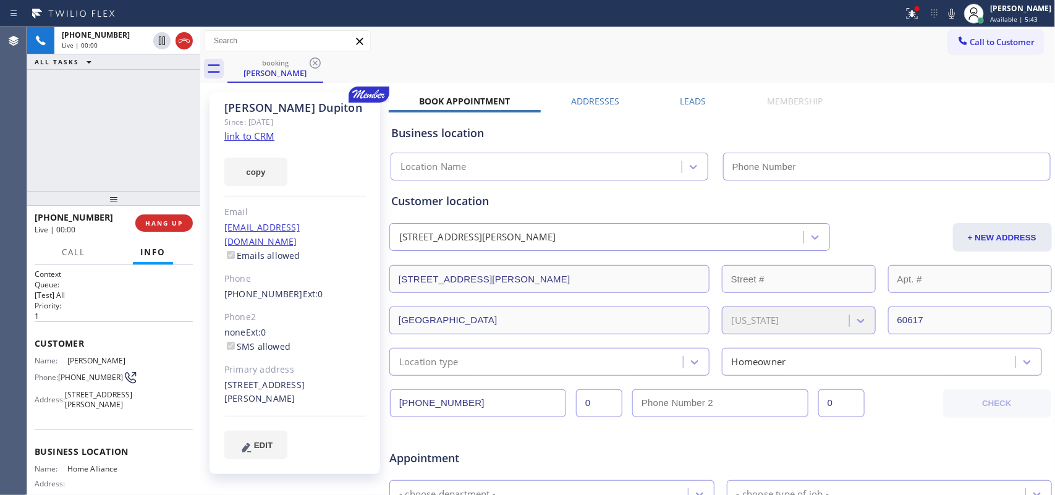
type input "(844) 679-8698"
click at [252, 134] on link "link to CRM" at bounding box center [249, 136] width 50 height 12
click at [77, 251] on span "Call" at bounding box center [73, 252] width 23 height 11
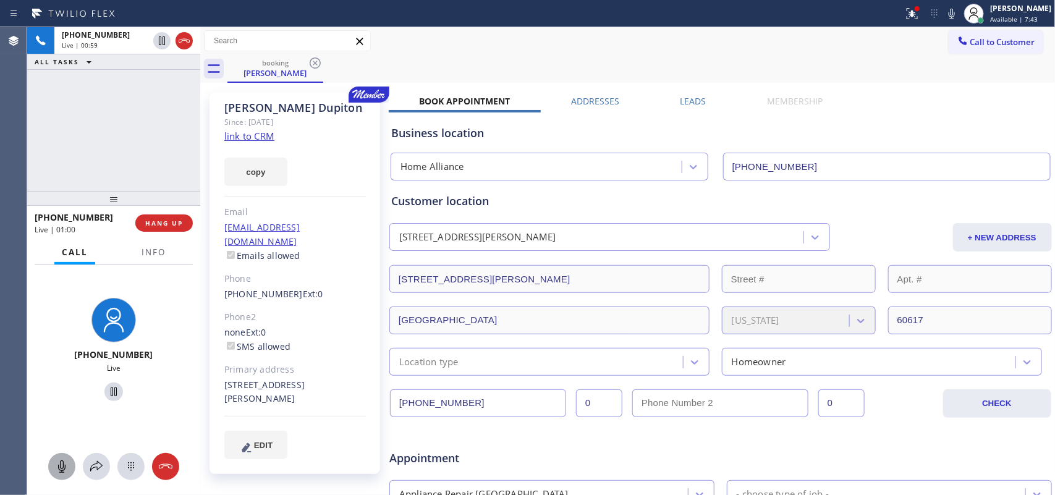
click at [61, 462] on icon at bounding box center [61, 466] width 15 height 15
click at [66, 460] on icon at bounding box center [61, 466] width 15 height 15
click at [65, 459] on icon at bounding box center [61, 466] width 15 height 15
click at [106, 391] on icon at bounding box center [113, 391] width 15 height 15
drag, startPoint x: 60, startPoint y: 467, endPoint x: 101, endPoint y: 405, distance: 74.1
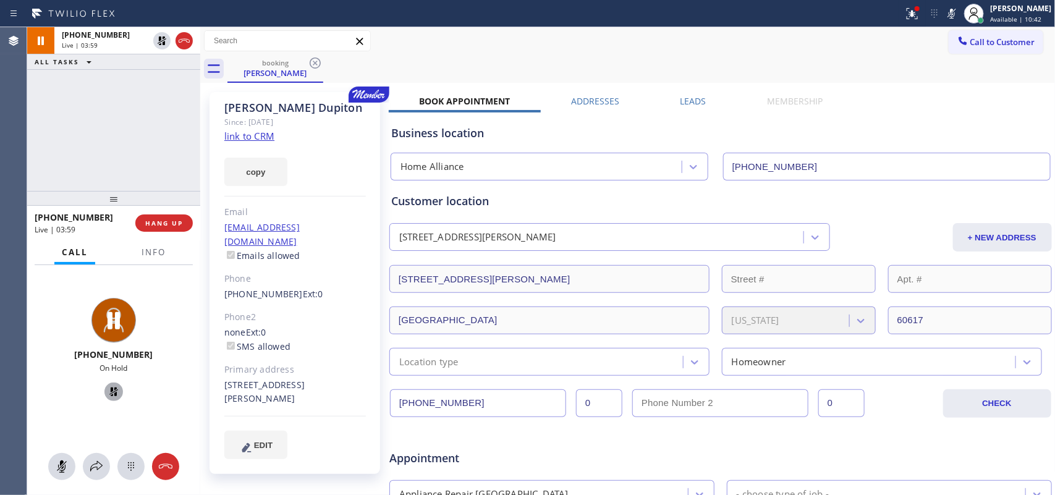
click at [60, 467] on icon at bounding box center [61, 466] width 15 height 15
click at [106, 399] on icon at bounding box center [113, 391] width 15 height 15
click at [98, 467] on icon at bounding box center [96, 466] width 15 height 15
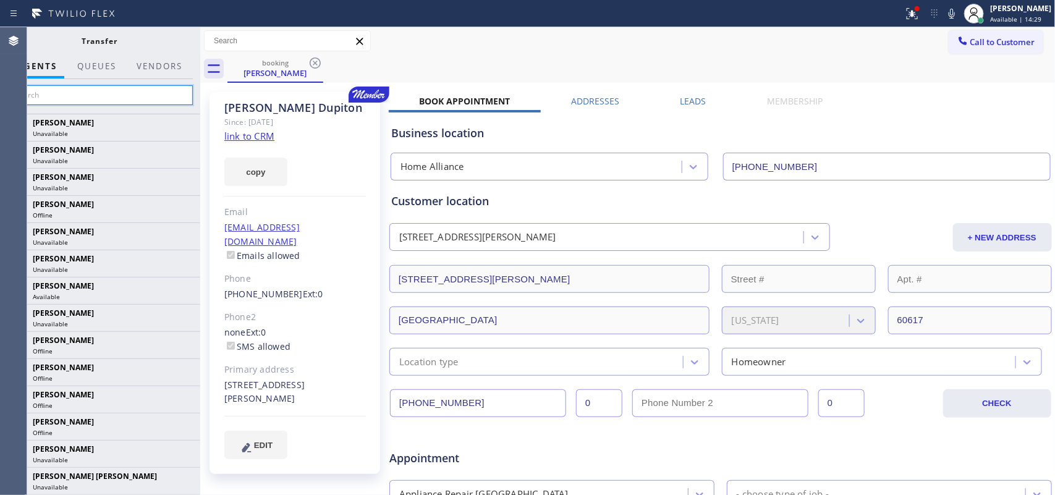
click at [137, 96] on input "text" at bounding box center [100, 95] width 186 height 20
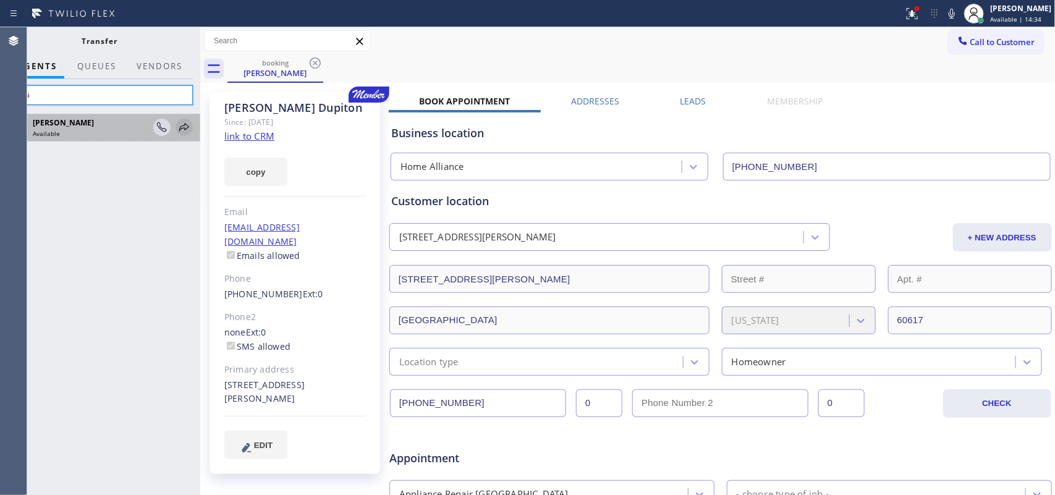
type input "deni"
click at [181, 129] on icon at bounding box center [184, 127] width 10 height 8
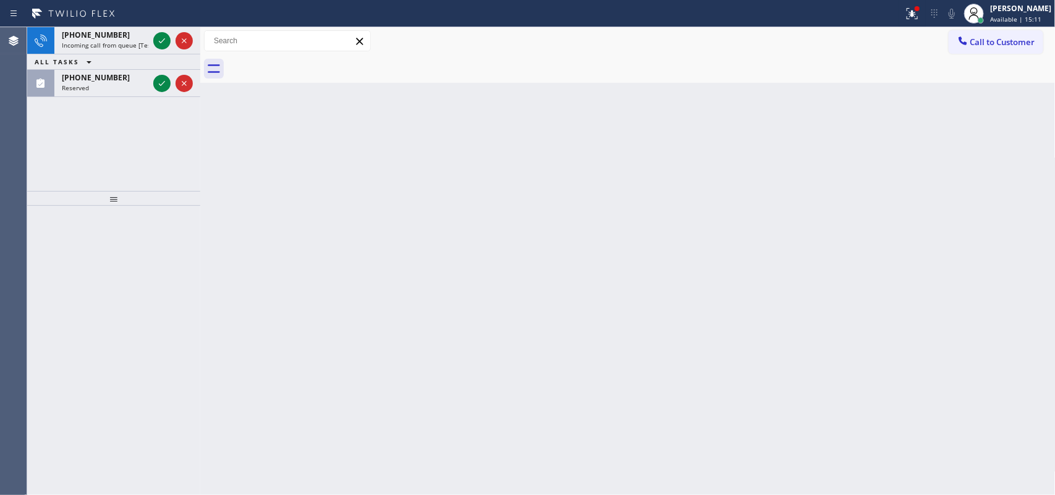
drag, startPoint x: 161, startPoint y: 81, endPoint x: 162, endPoint y: 35, distance: 46.4
click at [159, 81] on icon at bounding box center [162, 83] width 15 height 15
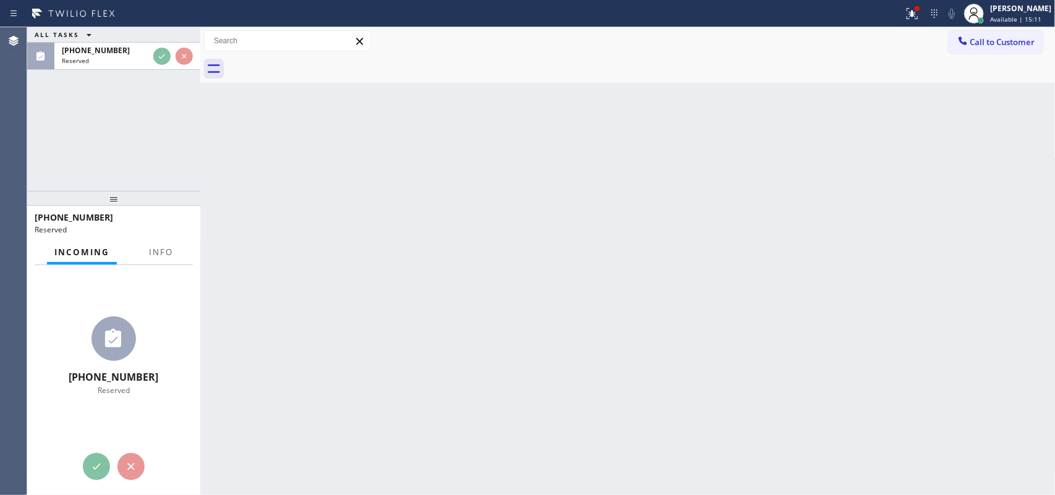
click at [162, 35] on div "ALL TASKS ALL TASKS ACTIVE TASKS TASKS IN WRAP UP (773) 682-0608 Reserved" at bounding box center [113, 48] width 173 height 43
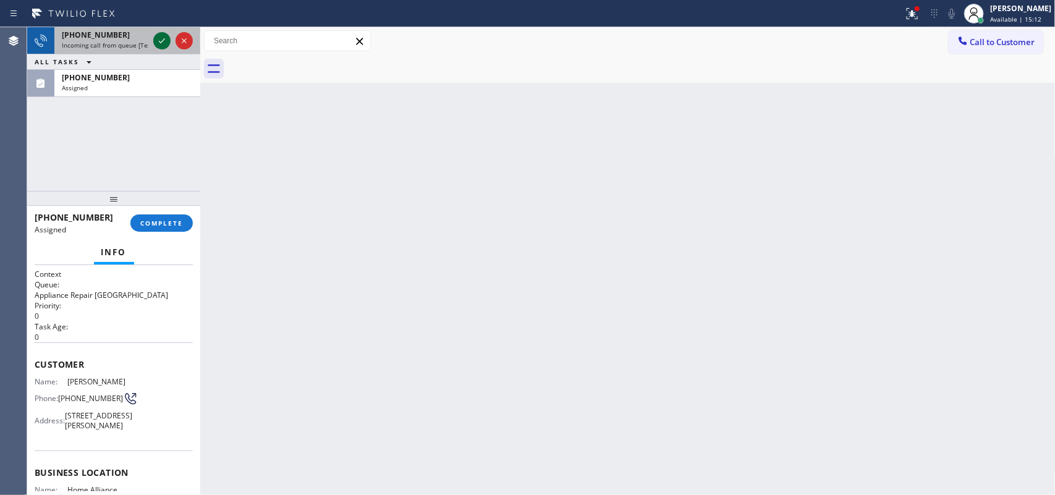
drag, startPoint x: 164, startPoint y: 65, endPoint x: 156, endPoint y: 37, distance: 28.8
click at [161, 54] on div "ALL TASKS ALL TASKS ACTIVE TASKS TASKS IN WRAP UP" at bounding box center [113, 61] width 173 height 15
click at [159, 47] on div at bounding box center [173, 40] width 45 height 27
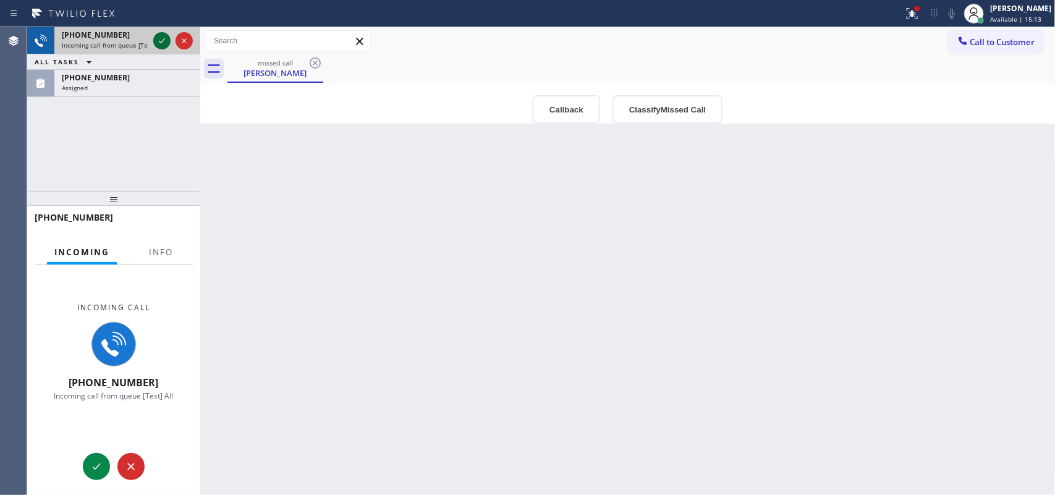
click at [156, 36] on icon at bounding box center [162, 40] width 15 height 15
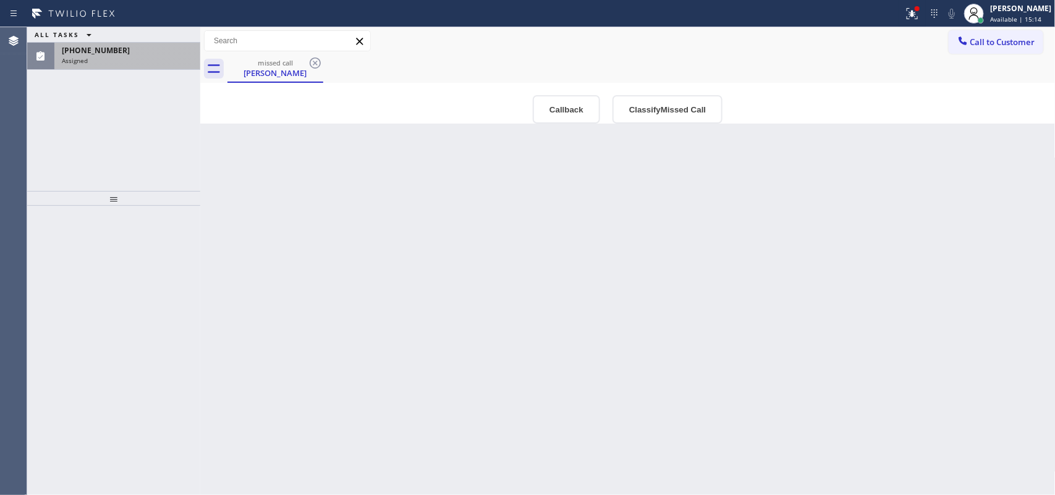
click at [144, 64] on div "Assigned" at bounding box center [127, 60] width 131 height 9
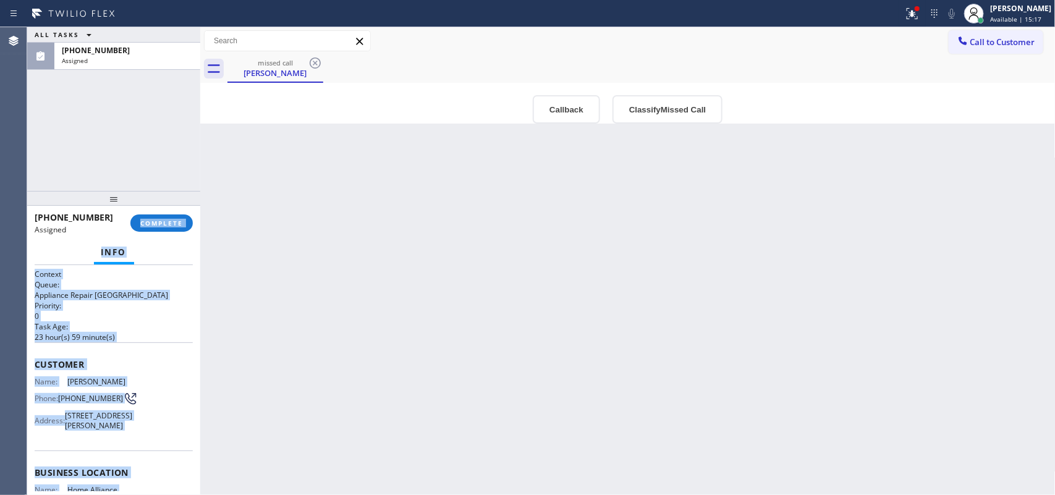
drag, startPoint x: 128, startPoint y: 375, endPoint x: 115, endPoint y: 239, distance: 137.2
click at [115, 239] on div "(773) 682-0608 Assigned COMPLETE Info Context Queue: Appliance Repair High End …" at bounding box center [113, 350] width 173 height 289
click at [43, 360] on span "Customer" at bounding box center [114, 364] width 158 height 12
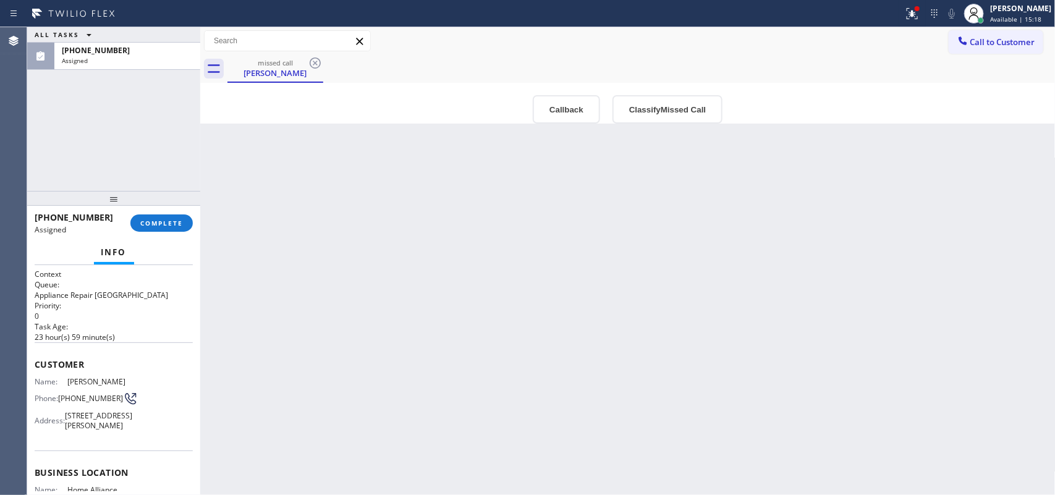
click at [138, 346] on div "Customer Name: Margaret Dupiton Phone: (773) 682-0608 Address: 9018 S Phillips …" at bounding box center [114, 396] width 158 height 108
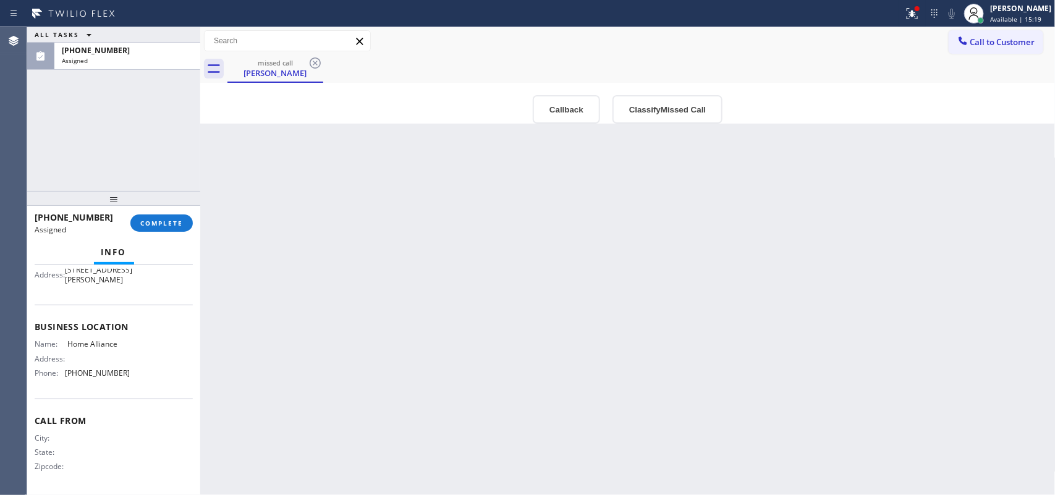
drag, startPoint x: 138, startPoint y: 384, endPoint x: 117, endPoint y: 299, distance: 88.3
click at [121, 314] on div "Business location Name: Home Alliance Address: Phone: (844) 679-8698" at bounding box center [114, 351] width 158 height 93
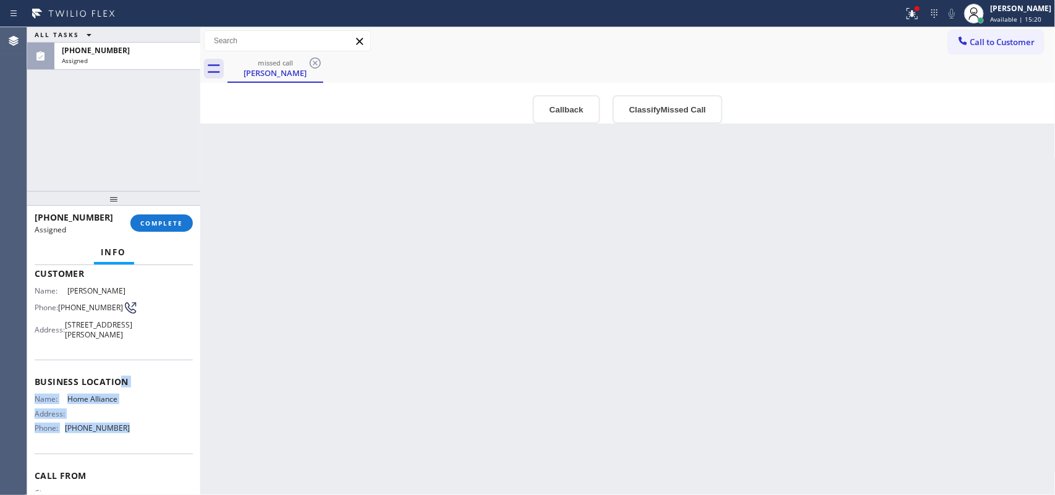
scroll to position [51, 0]
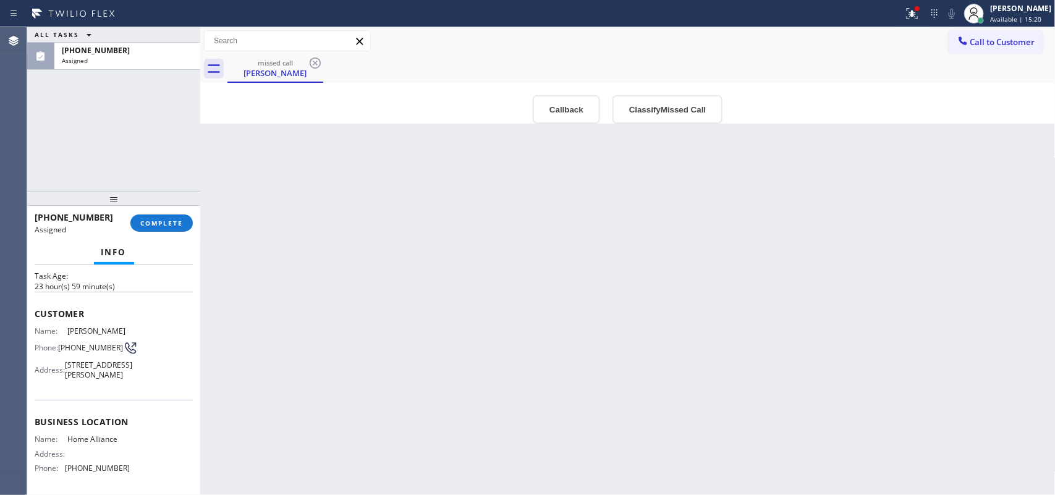
click at [130, 356] on div "Name: Margaret Dupiton Phone: (773) 682-0608 Address: 9018 S Phillips Ave, Chic…" at bounding box center [114, 355] width 158 height 58
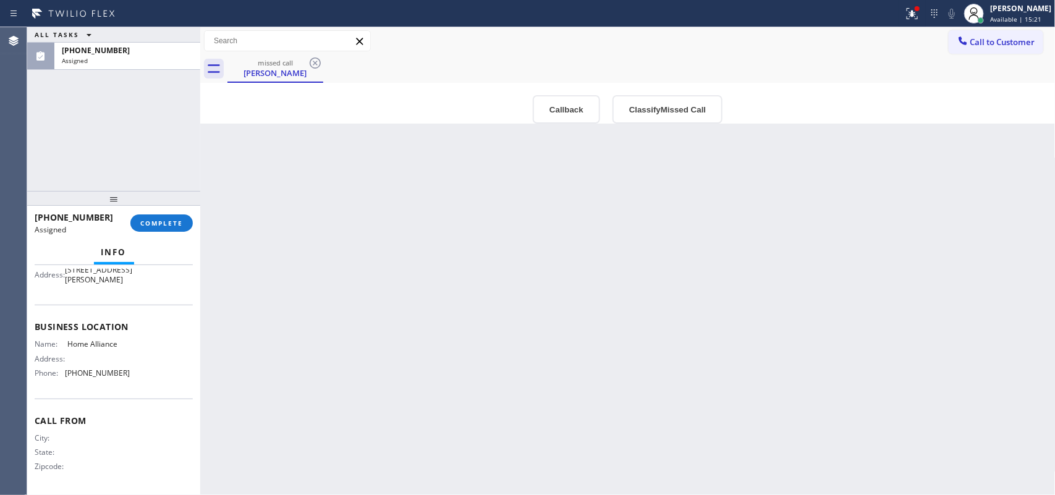
click at [140, 373] on div "Name: Home Alliance Address: Phone: (844) 679-8698" at bounding box center [114, 360] width 158 height 43
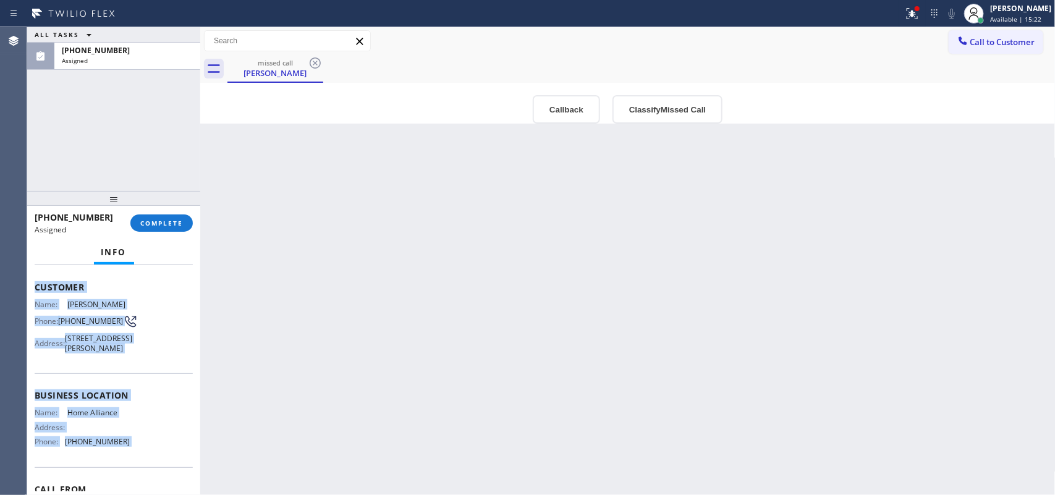
scroll to position [0, 0]
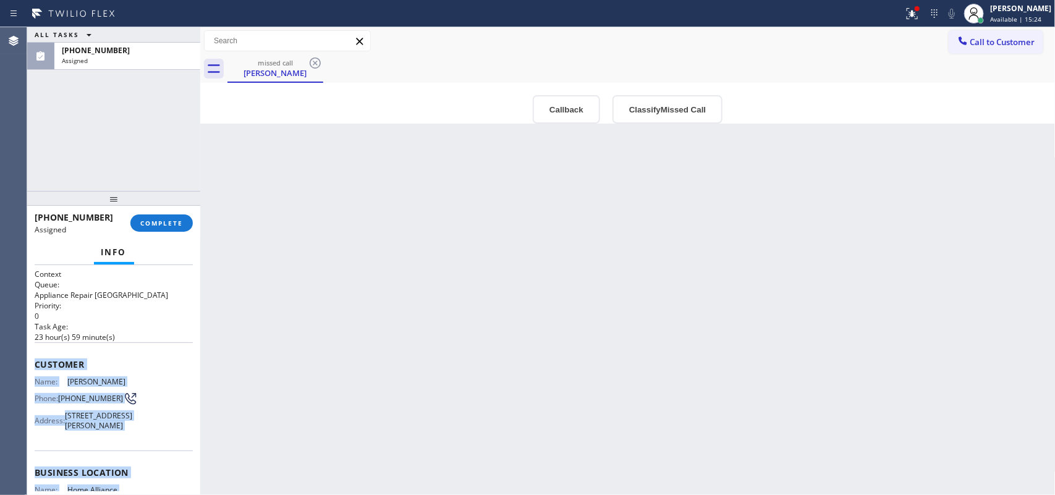
drag, startPoint x: 139, startPoint y: 375, endPoint x: 34, endPoint y: 355, distance: 106.8
click at [35, 355] on div "Context Queue: Appliance Repair High End Priority: 0 Task Age: 23 hour(s) 59 mi…" at bounding box center [114, 453] width 158 height 369
copy div "Customer Name: Margaret Dupiton Phone: (773) 682-0608 Address: 9018 S Phillips …"
click at [183, 224] on button "COMPLETE" at bounding box center [161, 222] width 62 height 17
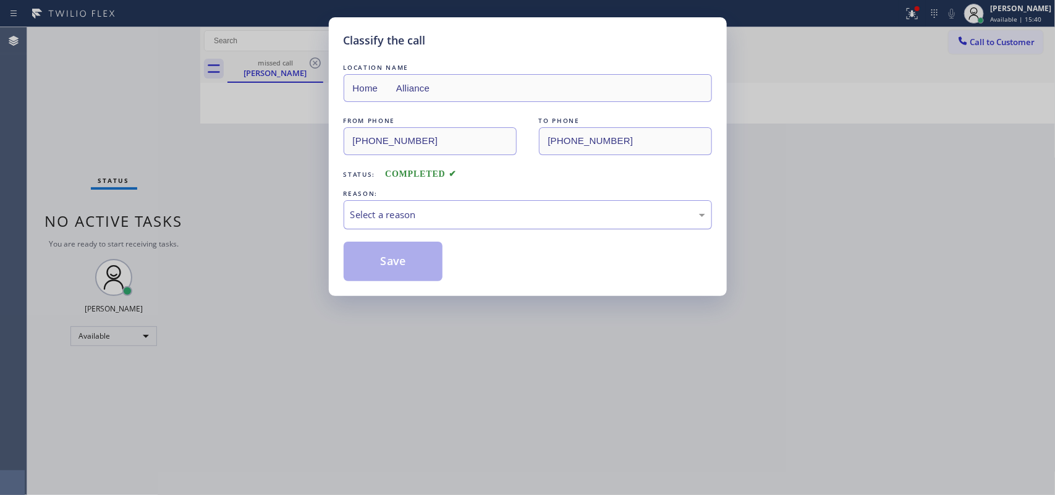
click at [561, 203] on div "Select a reason" at bounding box center [528, 214] width 368 height 29
click at [498, 212] on div "Select a reason" at bounding box center [527, 215] width 355 height 14
click at [405, 258] on button "Save" at bounding box center [394, 262] width 100 height 40
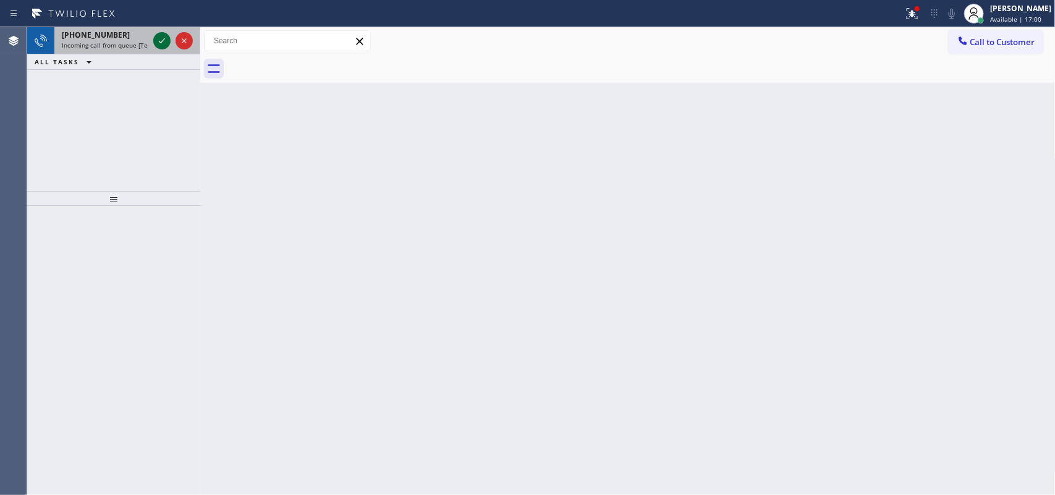
click at [161, 45] on icon at bounding box center [162, 40] width 15 height 15
click at [163, 41] on icon at bounding box center [162, 40] width 15 height 15
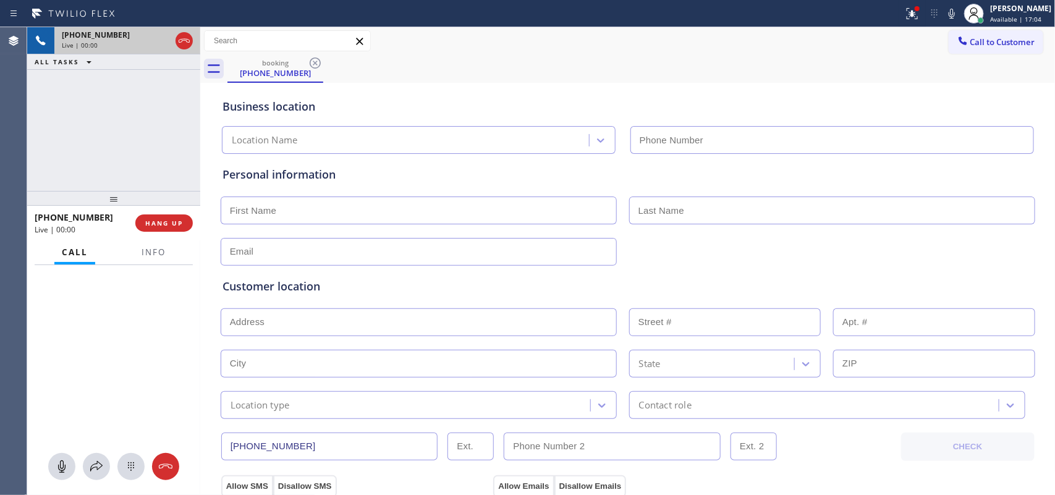
type input "(602) 671-3464"
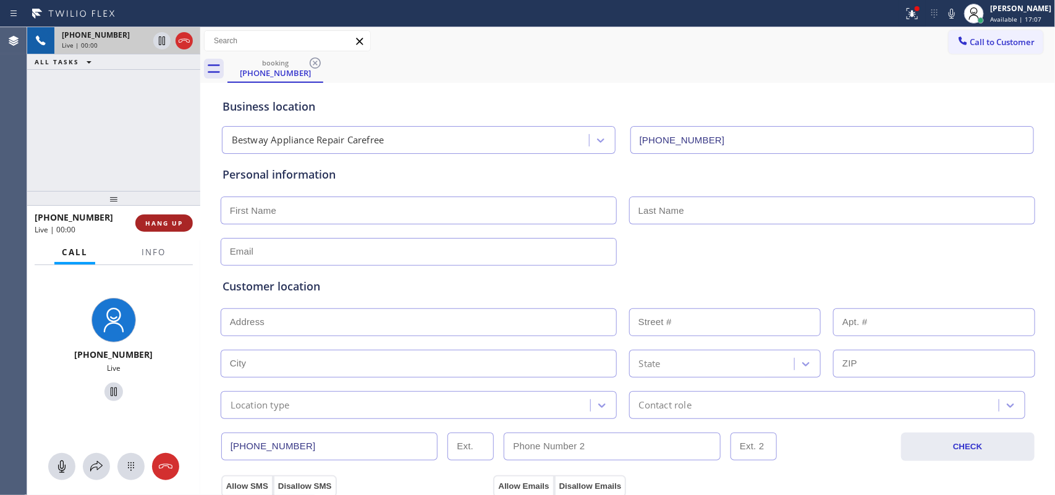
click at [163, 229] on button "HANG UP" at bounding box center [163, 222] width 57 height 17
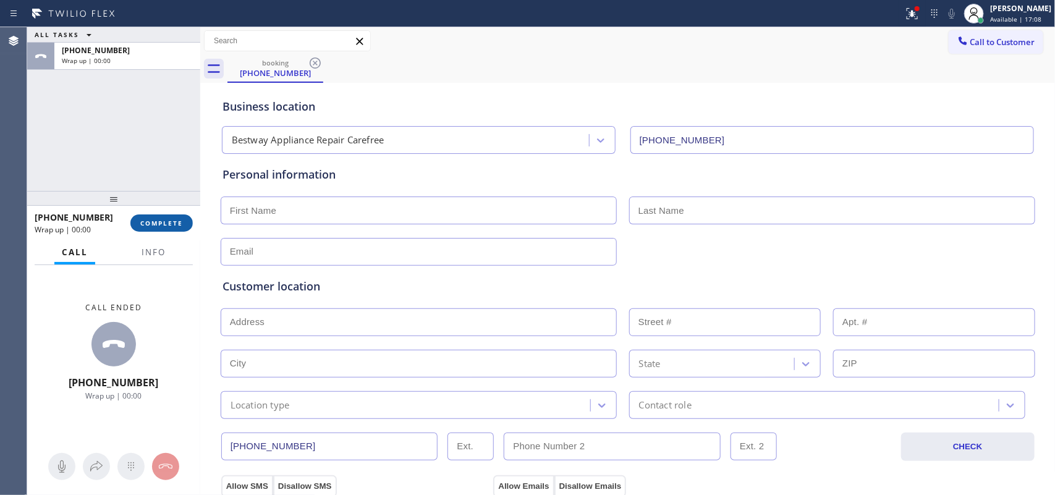
click at [163, 229] on button "COMPLETE" at bounding box center [161, 222] width 62 height 17
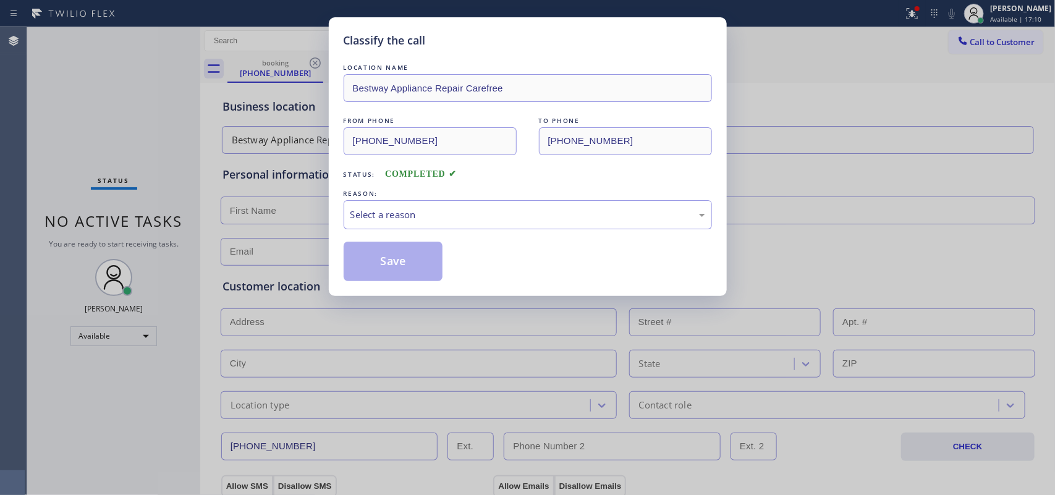
click at [387, 196] on div "REASON:" at bounding box center [528, 193] width 368 height 13
click at [390, 210] on div "Select a reason" at bounding box center [527, 215] width 355 height 14
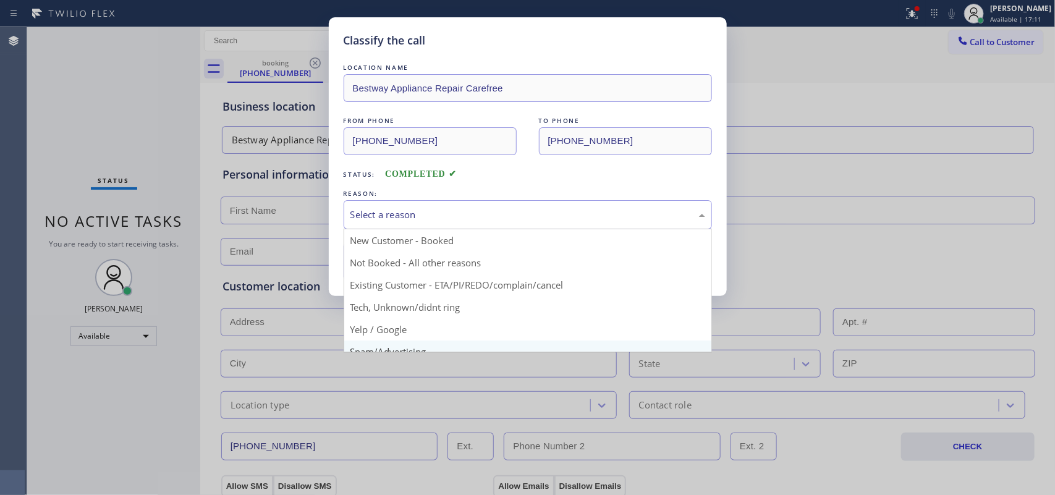
scroll to position [85, 0]
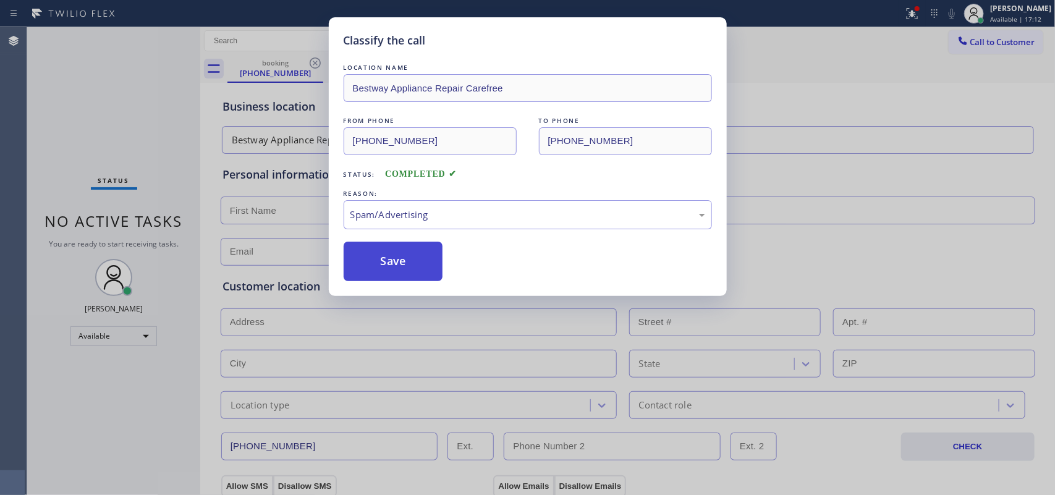
click at [412, 269] on button "Save" at bounding box center [394, 262] width 100 height 40
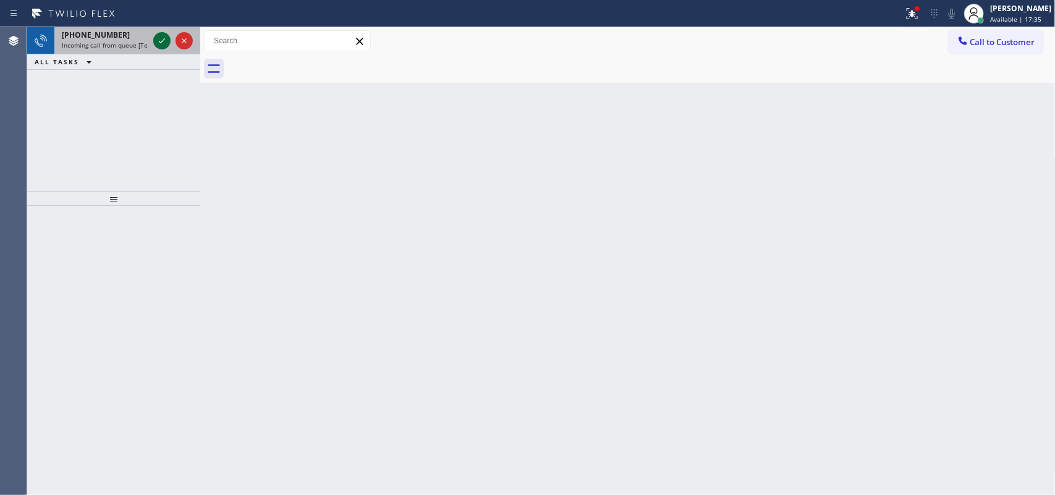
click at [161, 42] on icon at bounding box center [162, 40] width 6 height 5
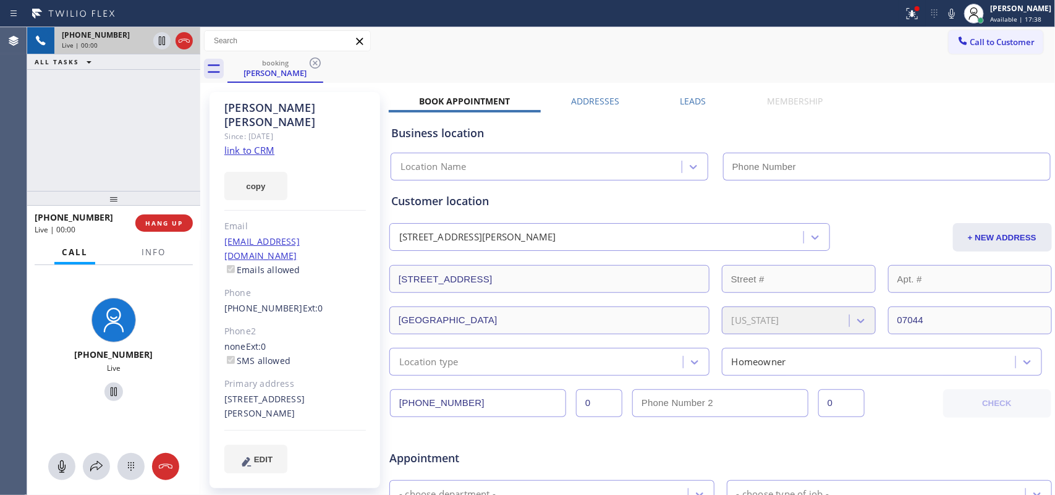
type input "(973) 949-0517"
click at [242, 144] on link "link to CRM" at bounding box center [249, 150] width 50 height 12
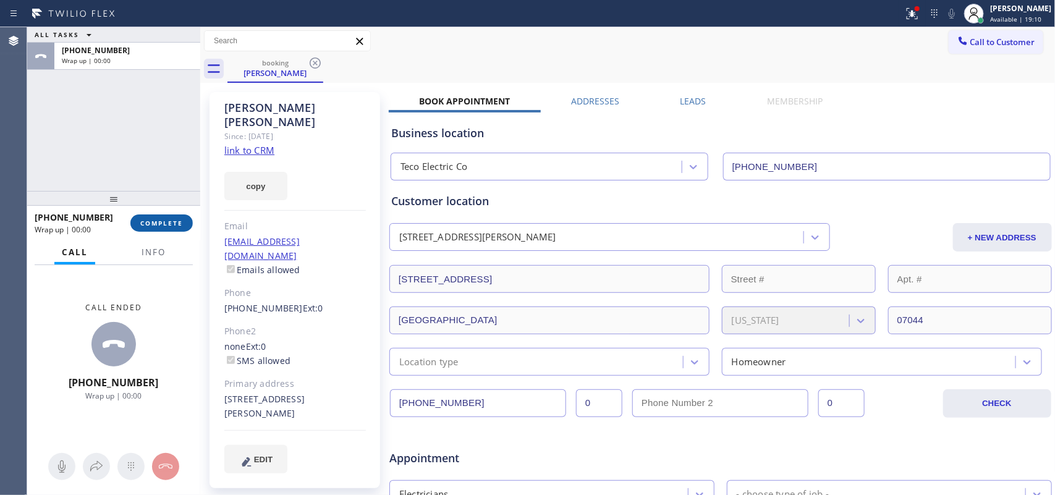
click at [180, 223] on span "COMPLETE" at bounding box center [161, 223] width 43 height 9
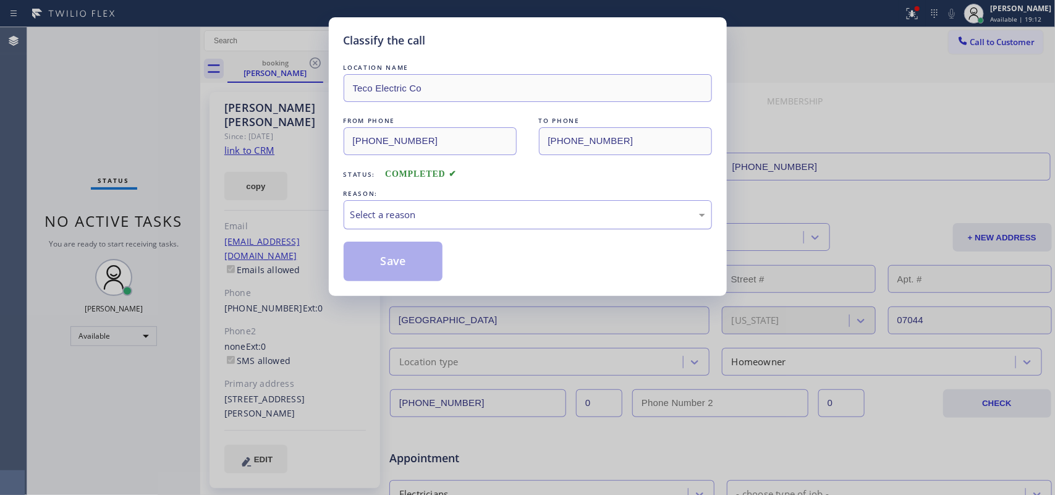
click at [486, 214] on div "Select a reason" at bounding box center [527, 215] width 355 height 14
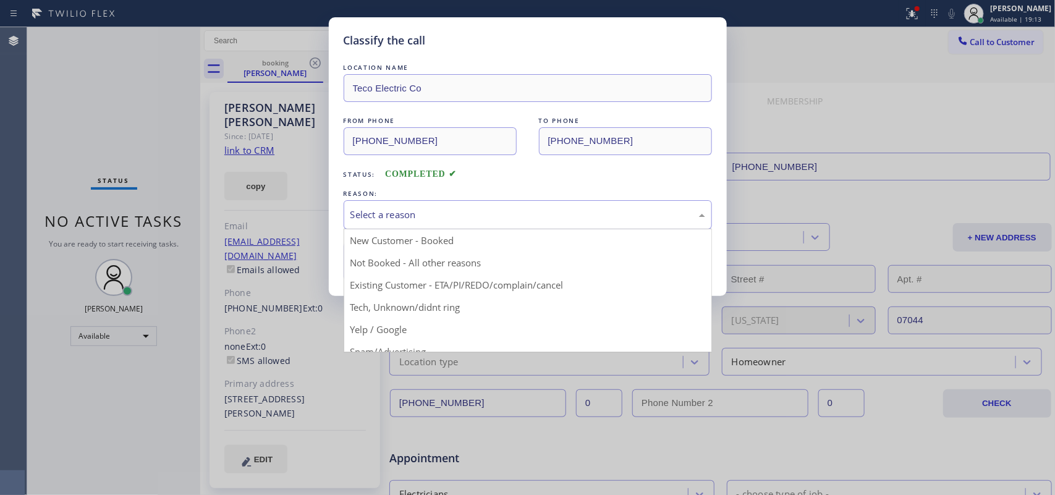
click at [473, 210] on div "Select a reason" at bounding box center [527, 215] width 355 height 14
click at [422, 289] on div "Classify the call LOCATION NAME Teco Electric Co FROM PHONE (973) 632-3220 TO P…" at bounding box center [528, 156] width 398 height 279
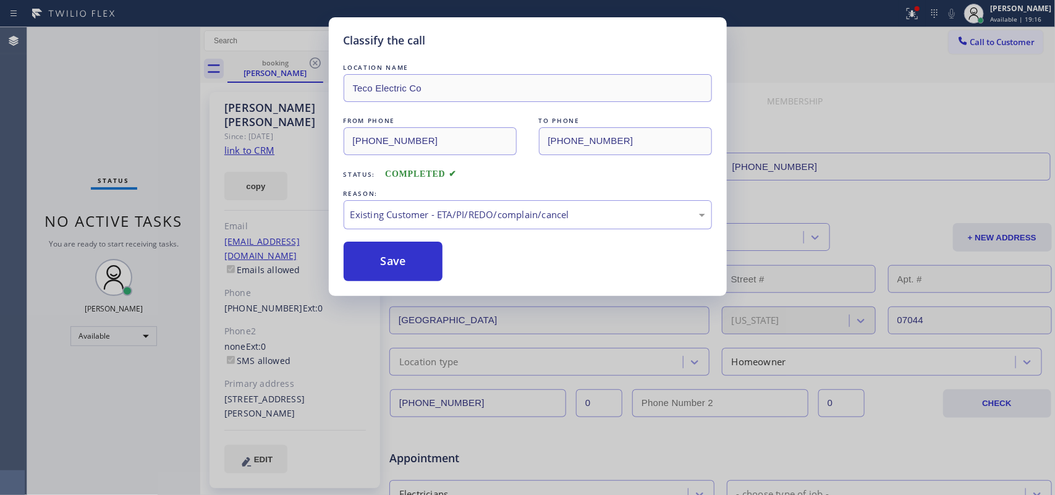
click at [70, 141] on div "Classify the call LOCATION NAME Teco Electric Co FROM PHONE (973) 632-3220 TO P…" at bounding box center [527, 247] width 1055 height 495
click at [369, 258] on button "Save" at bounding box center [394, 262] width 100 height 40
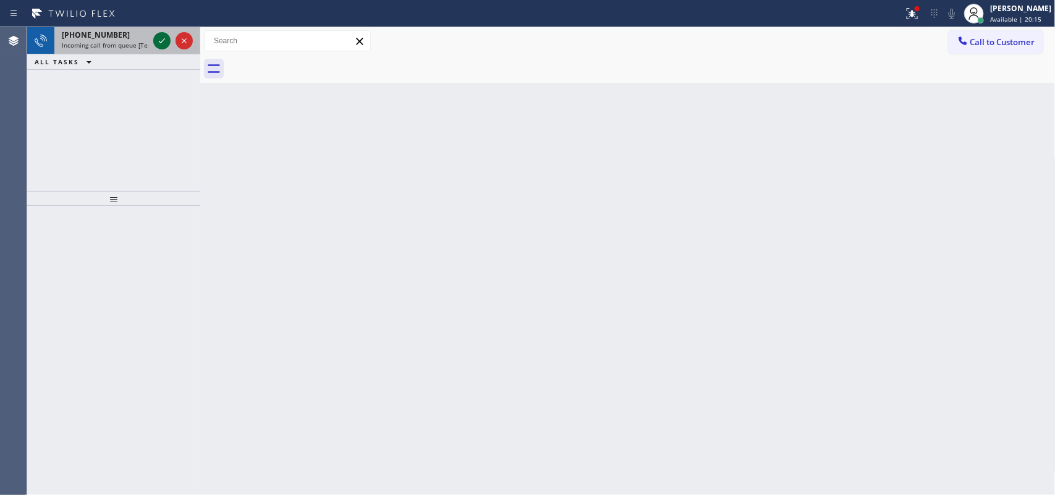
click at [158, 36] on icon at bounding box center [162, 40] width 15 height 15
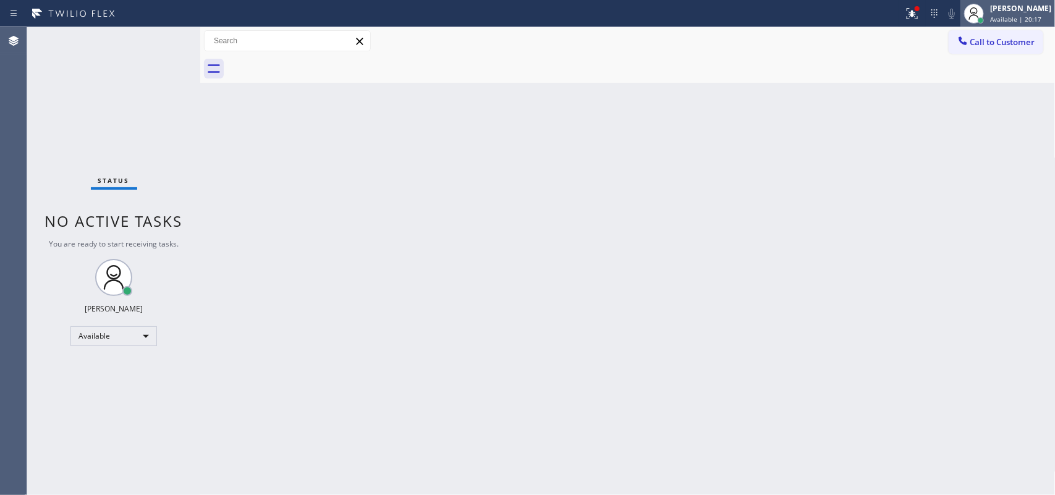
click at [1022, 19] on span "Available | 20:17" at bounding box center [1015, 19] width 51 height 9
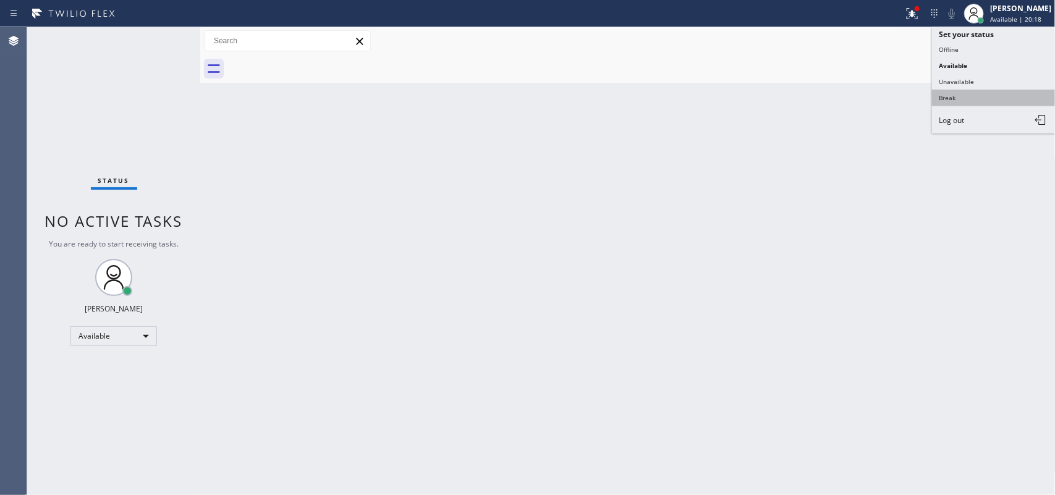
click at [985, 96] on button "Break" at bounding box center [994, 98] width 124 height 16
click at [985, 96] on div "Back to Dashboard Change Sender ID Customers Technicians Select a contact Outbo…" at bounding box center [627, 261] width 855 height 468
